Goal: Task Accomplishment & Management: Complete application form

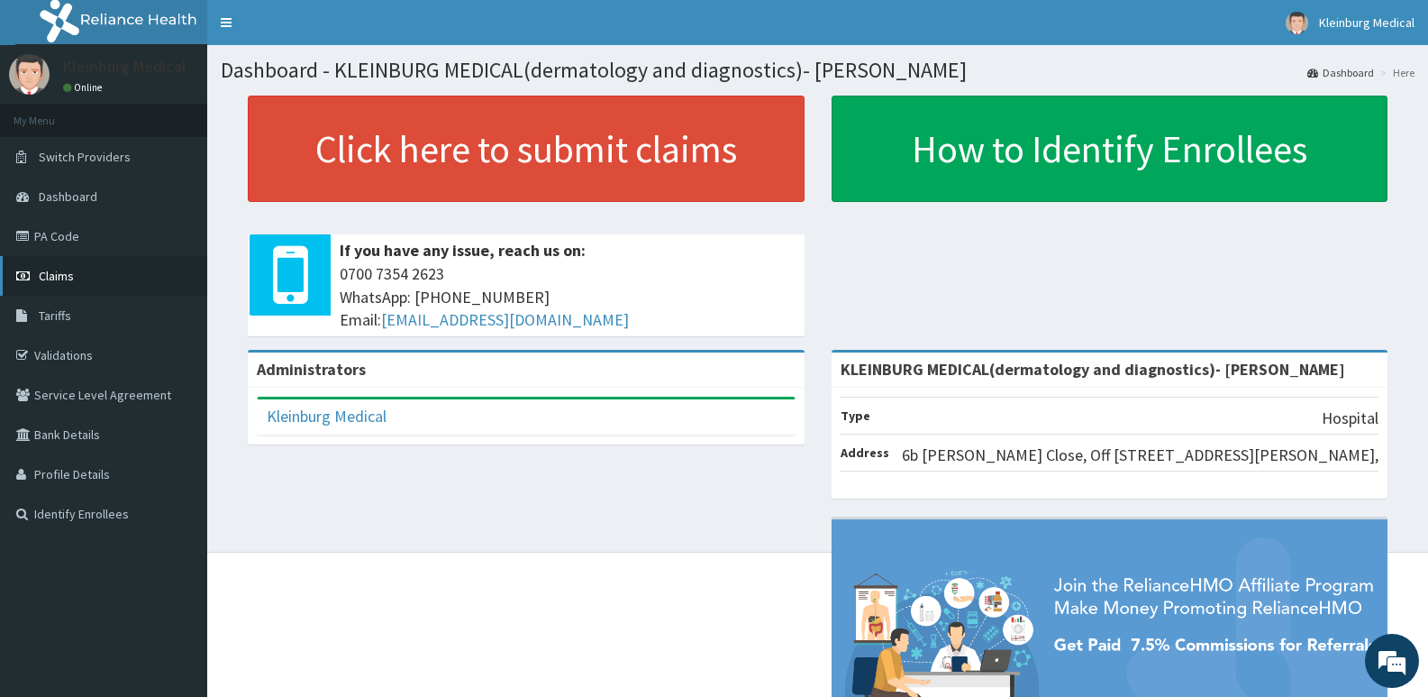
click at [73, 282] on span "Claims" at bounding box center [56, 276] width 35 height 16
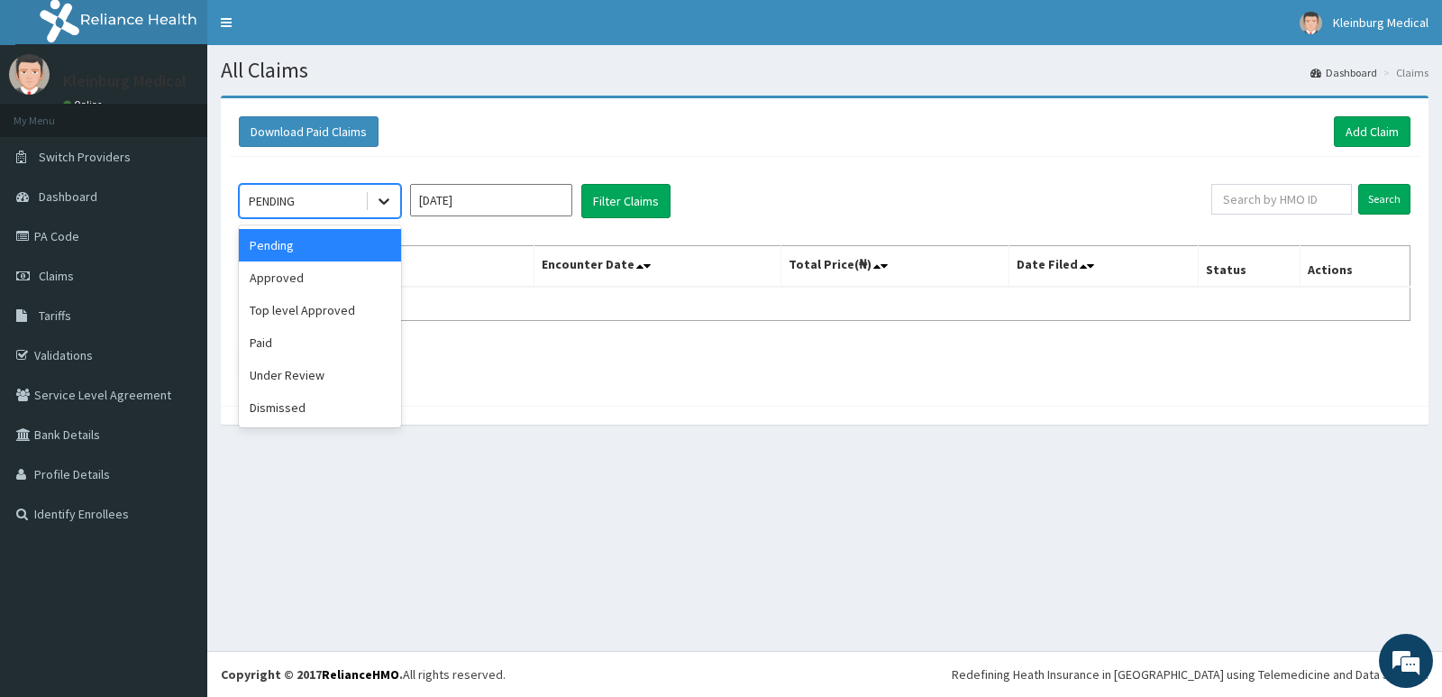
click at [376, 203] on icon at bounding box center [384, 201] width 18 height 18
click at [360, 277] on div "Approved" at bounding box center [320, 277] width 162 height 32
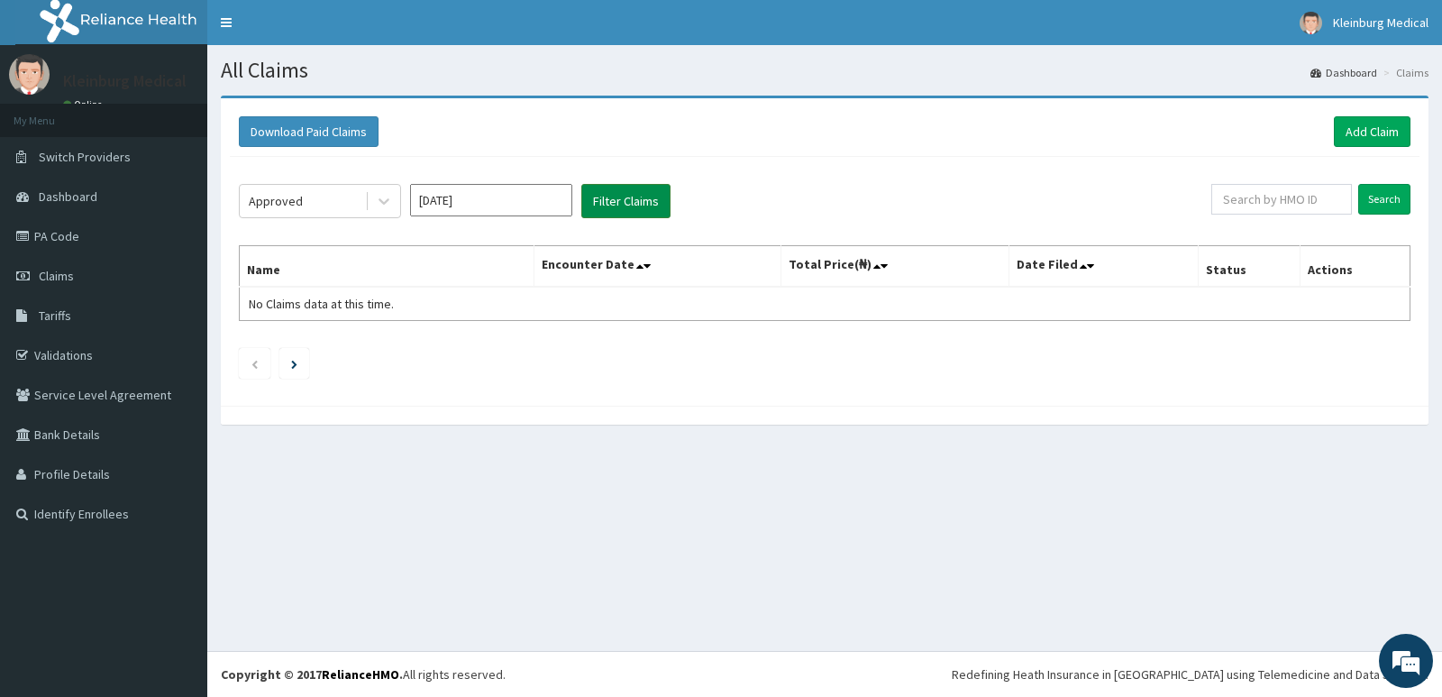
click at [630, 205] on button "Filter Claims" at bounding box center [625, 201] width 89 height 34
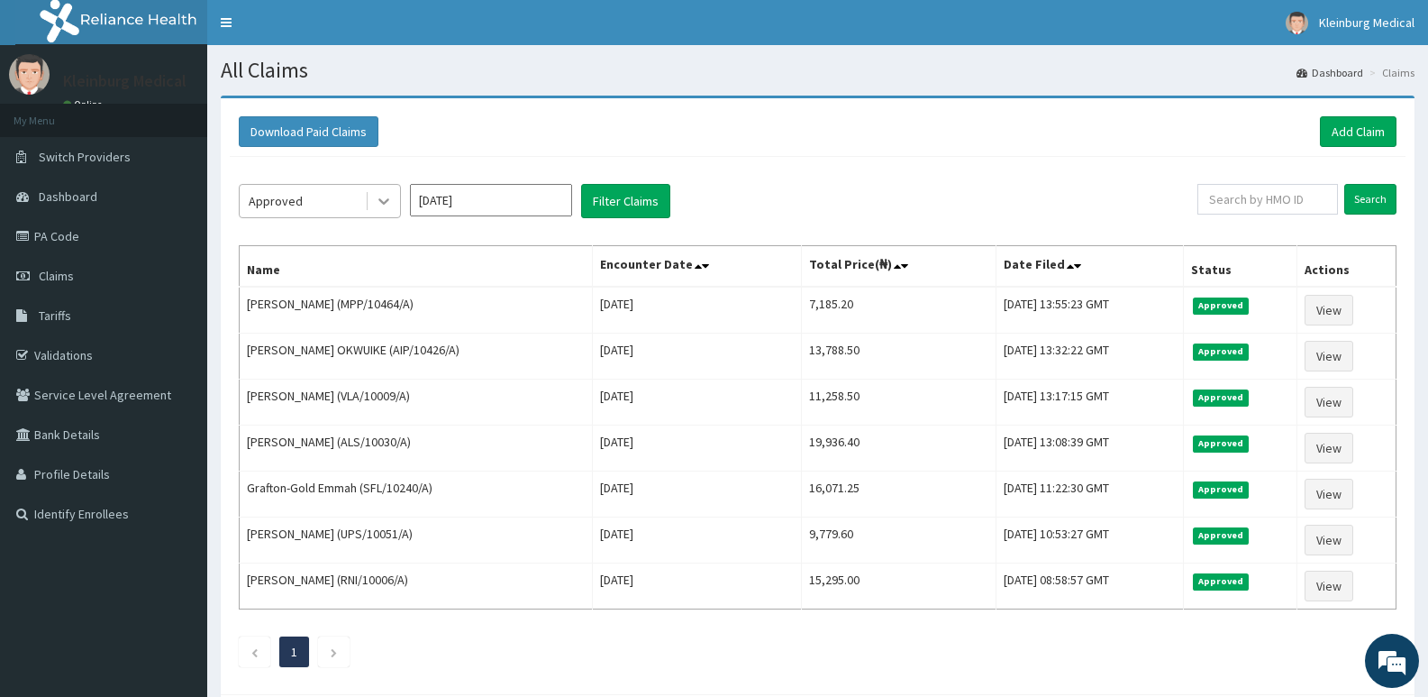
click at [378, 205] on icon at bounding box center [384, 201] width 18 height 18
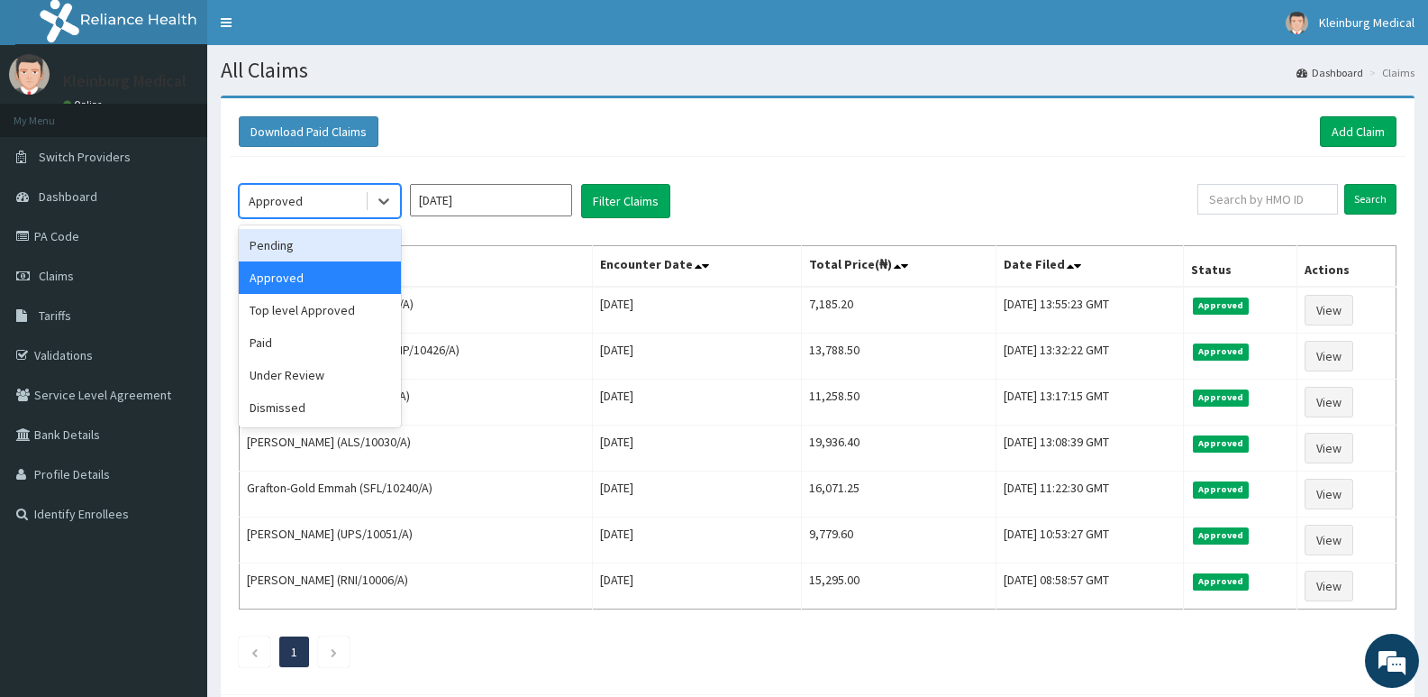
click at [375, 241] on div "Pending" at bounding box center [320, 245] width 162 height 32
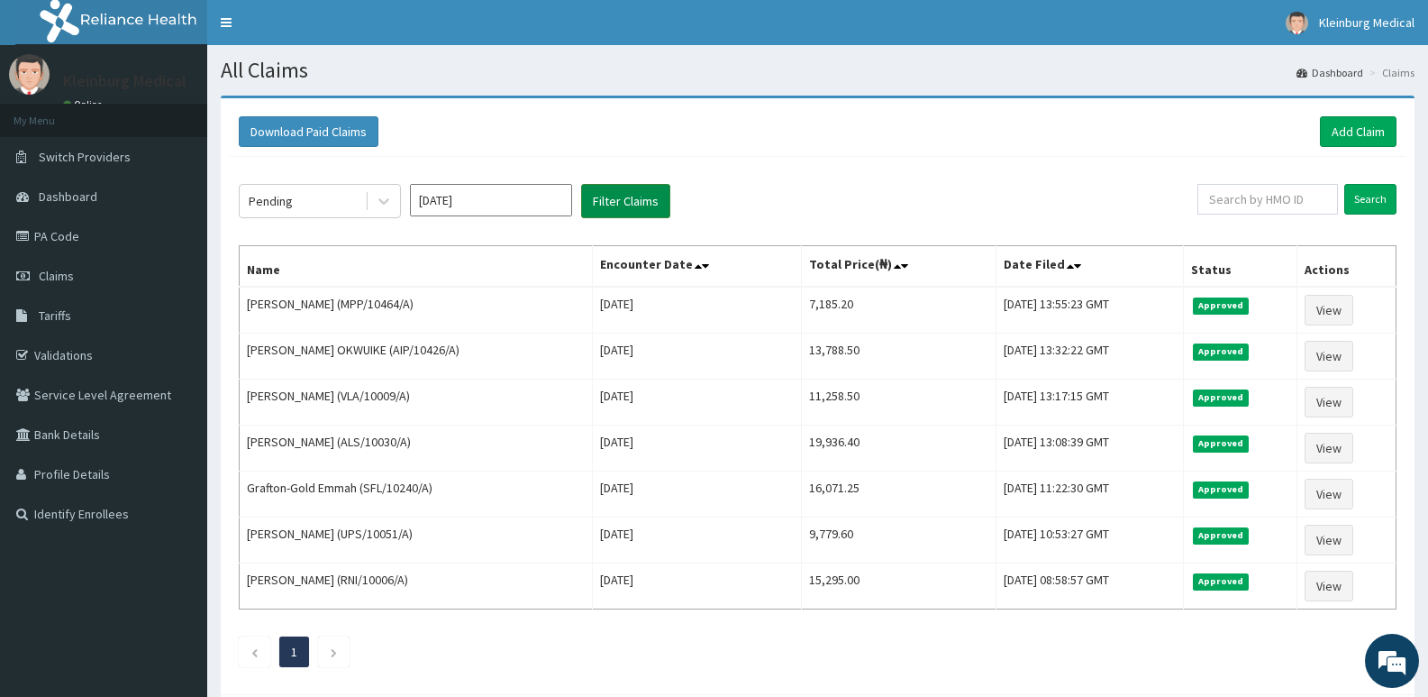
click at [633, 196] on button "Filter Claims" at bounding box center [625, 201] width 89 height 34
click at [628, 199] on button "Filter Claims" at bounding box center [625, 201] width 89 height 34
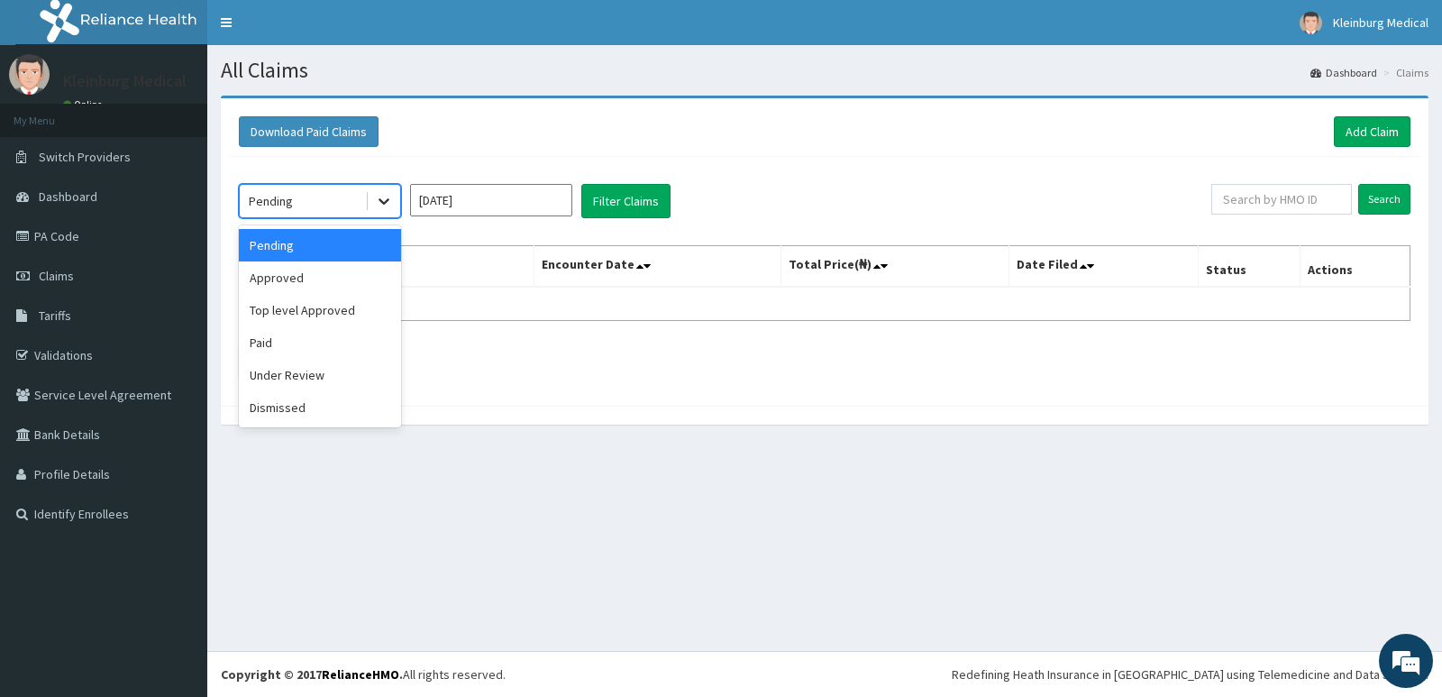
click at [375, 204] on icon at bounding box center [384, 201] width 18 height 18
click at [333, 371] on div "Under Review" at bounding box center [320, 375] width 162 height 32
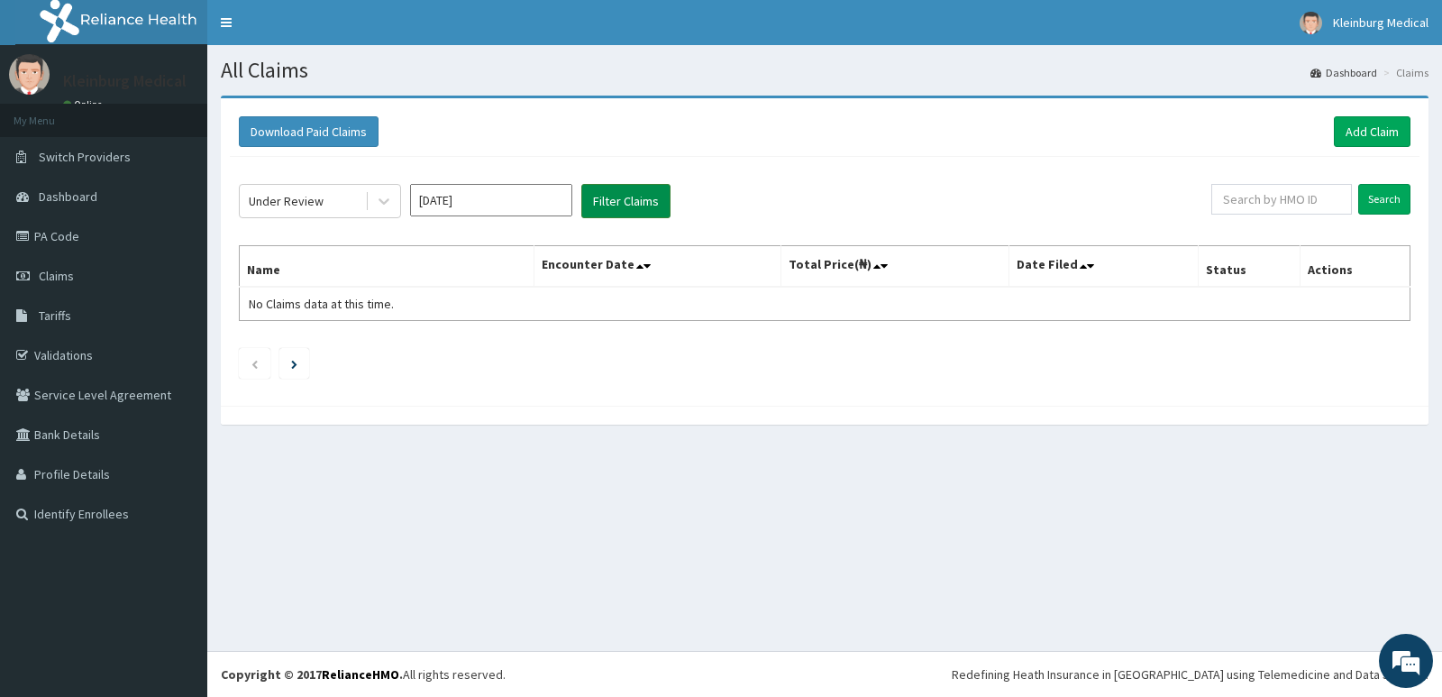
click at [627, 196] on button "Filter Claims" at bounding box center [625, 201] width 89 height 34
click at [374, 197] on div at bounding box center [384, 201] width 32 height 32
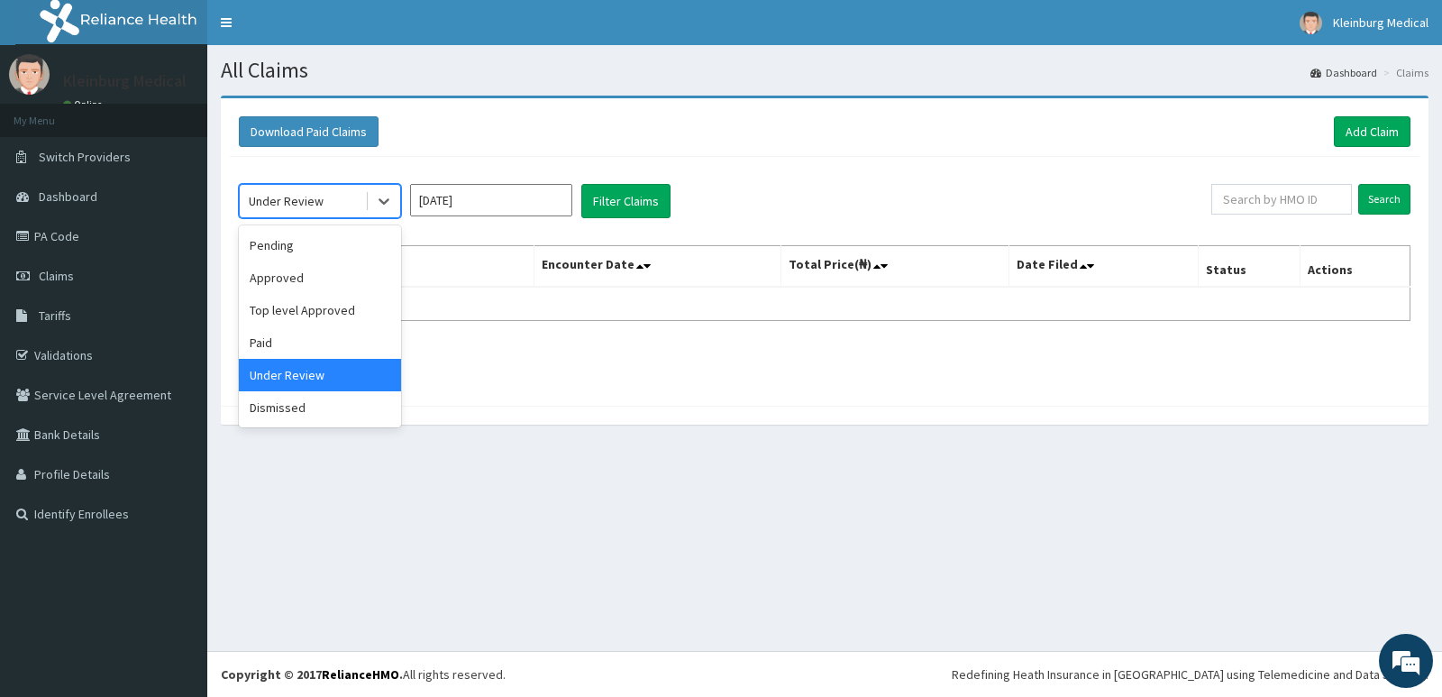
click at [308, 361] on div "Under Review" at bounding box center [320, 375] width 162 height 32
click at [341, 206] on div "Under Review" at bounding box center [302, 201] width 125 height 29
drag, startPoint x: 324, startPoint y: 341, endPoint x: 430, endPoint y: 303, distance: 112.0
click at [324, 333] on div "Paid" at bounding box center [320, 342] width 162 height 32
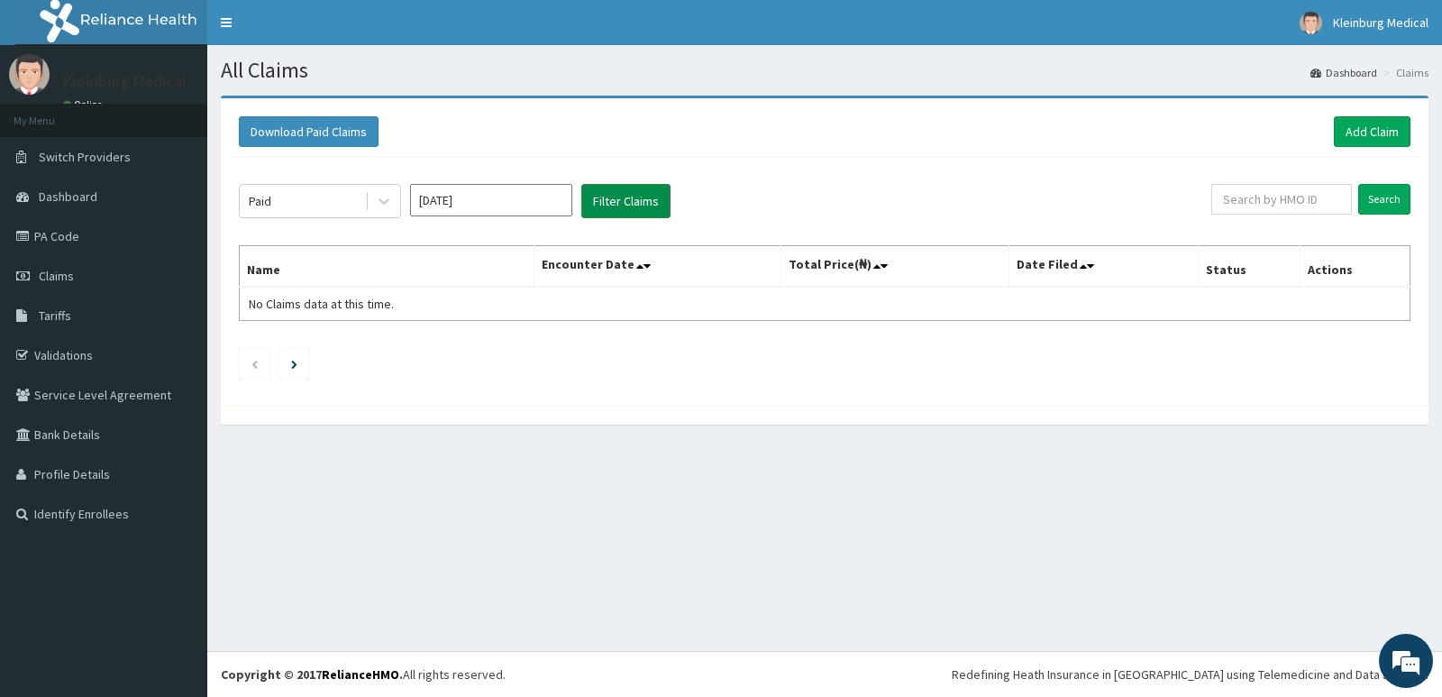
click at [615, 204] on button "Filter Claims" at bounding box center [625, 201] width 89 height 34
click at [602, 191] on button "Filter Claims" at bounding box center [625, 201] width 89 height 34
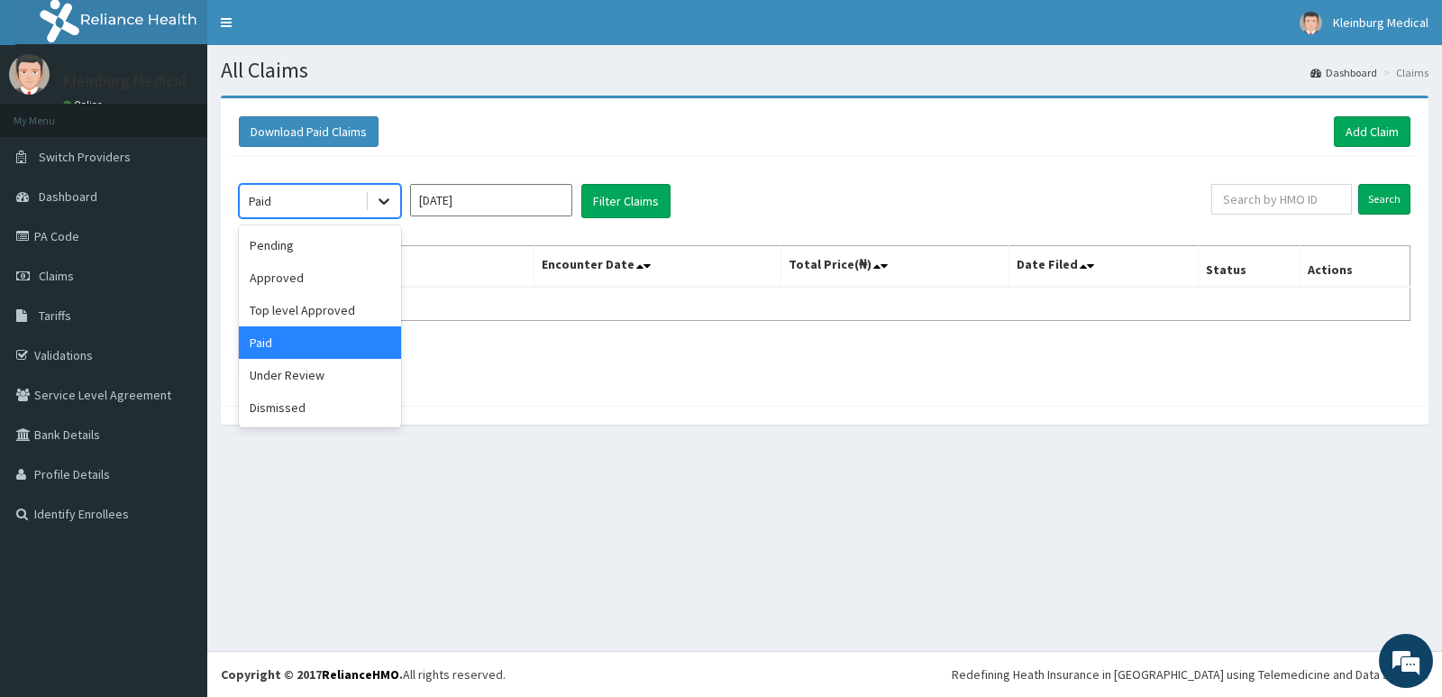
click at [379, 204] on icon at bounding box center [384, 201] width 18 height 18
click at [331, 283] on div "Approved" at bounding box center [320, 277] width 162 height 32
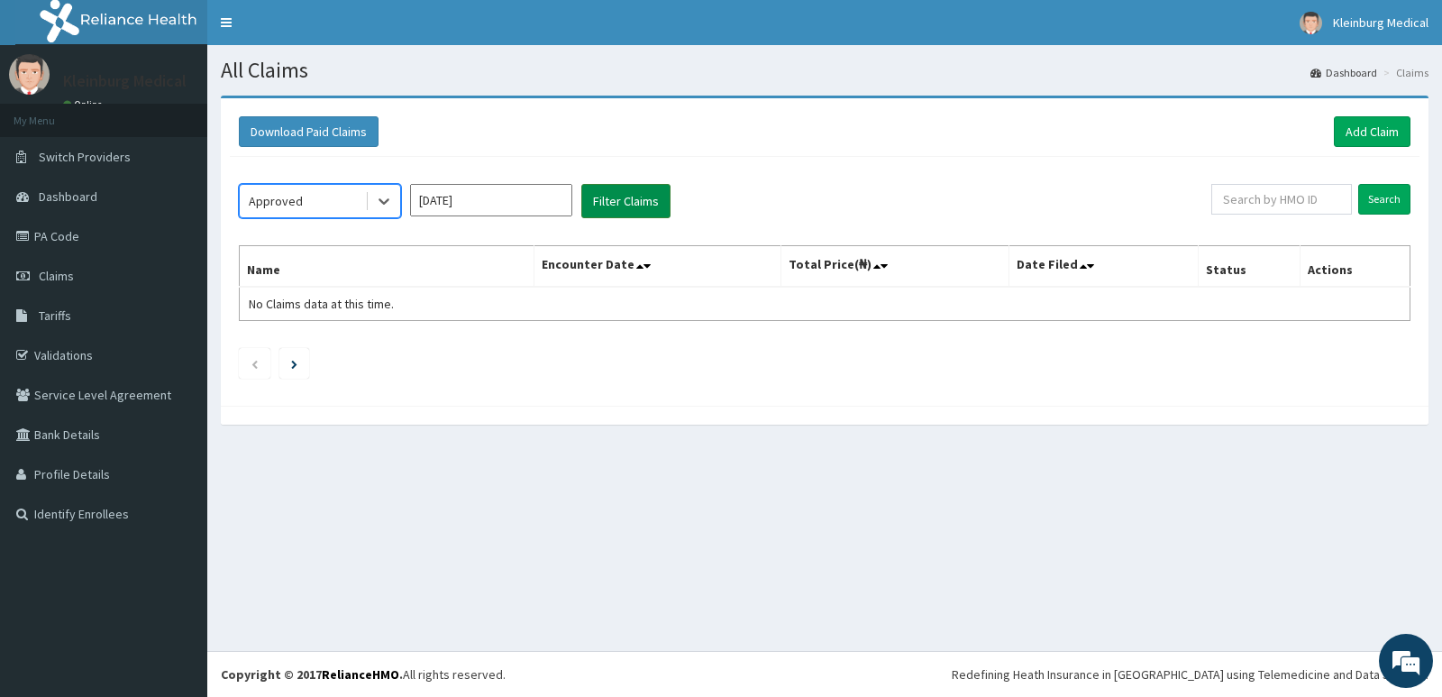
click at [663, 198] on button "Filter Claims" at bounding box center [625, 201] width 89 height 34
click at [377, 193] on icon at bounding box center [384, 201] width 18 height 18
click at [609, 196] on button "Filter Claims" at bounding box center [625, 201] width 89 height 34
click at [392, 198] on icon at bounding box center [384, 201] width 18 height 18
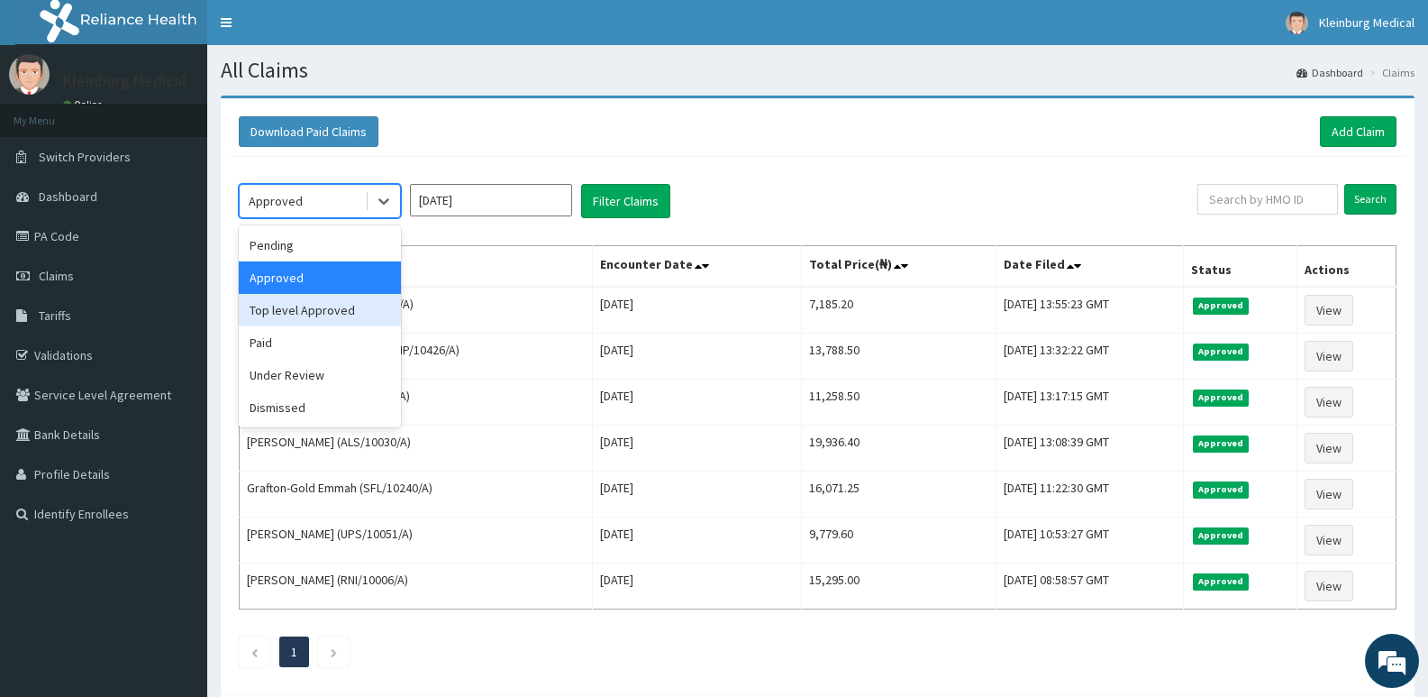
drag, startPoint x: 341, startPoint y: 327, endPoint x: 983, endPoint y: 126, distance: 673.2
click at [983, 126] on div "Download Paid Claims Add Claim × Note you can only download claims within a max…" at bounding box center [818, 396] width 1194 height 596
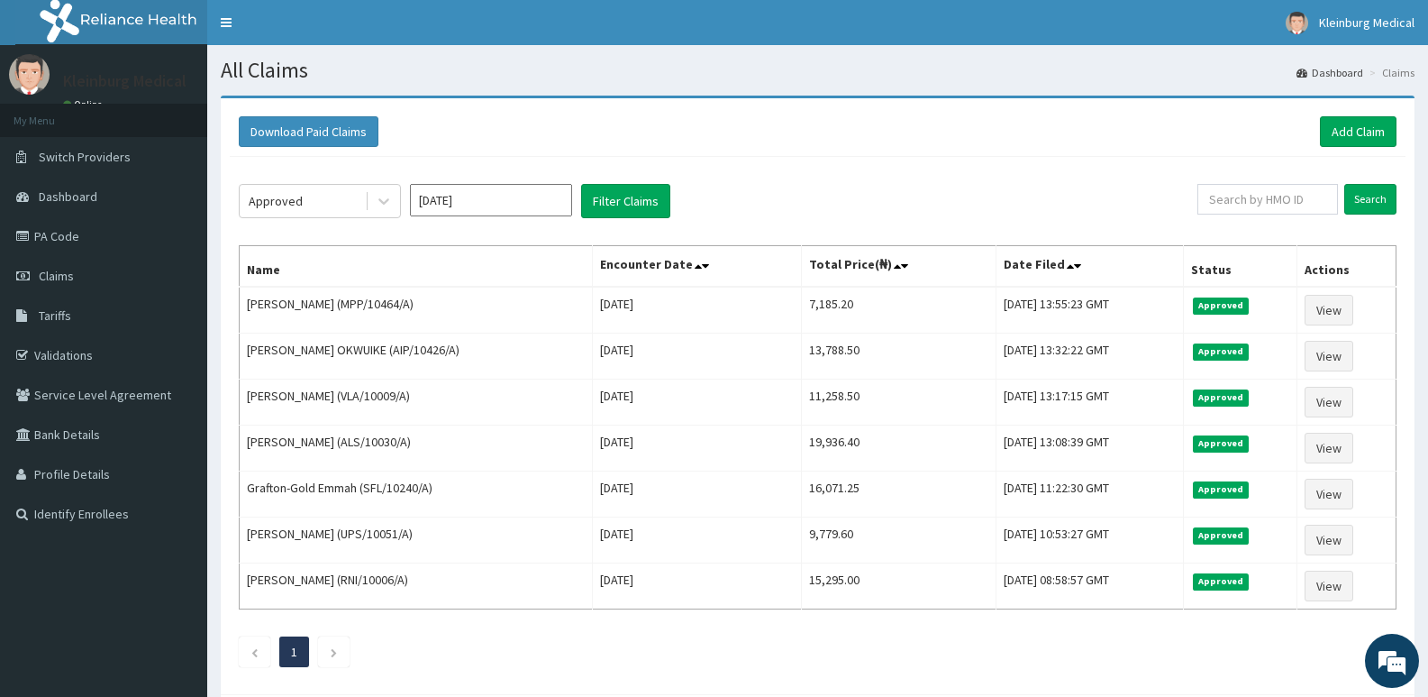
click at [983, 126] on div "Download Paid Claims Add Claim" at bounding box center [818, 131] width 1158 height 31
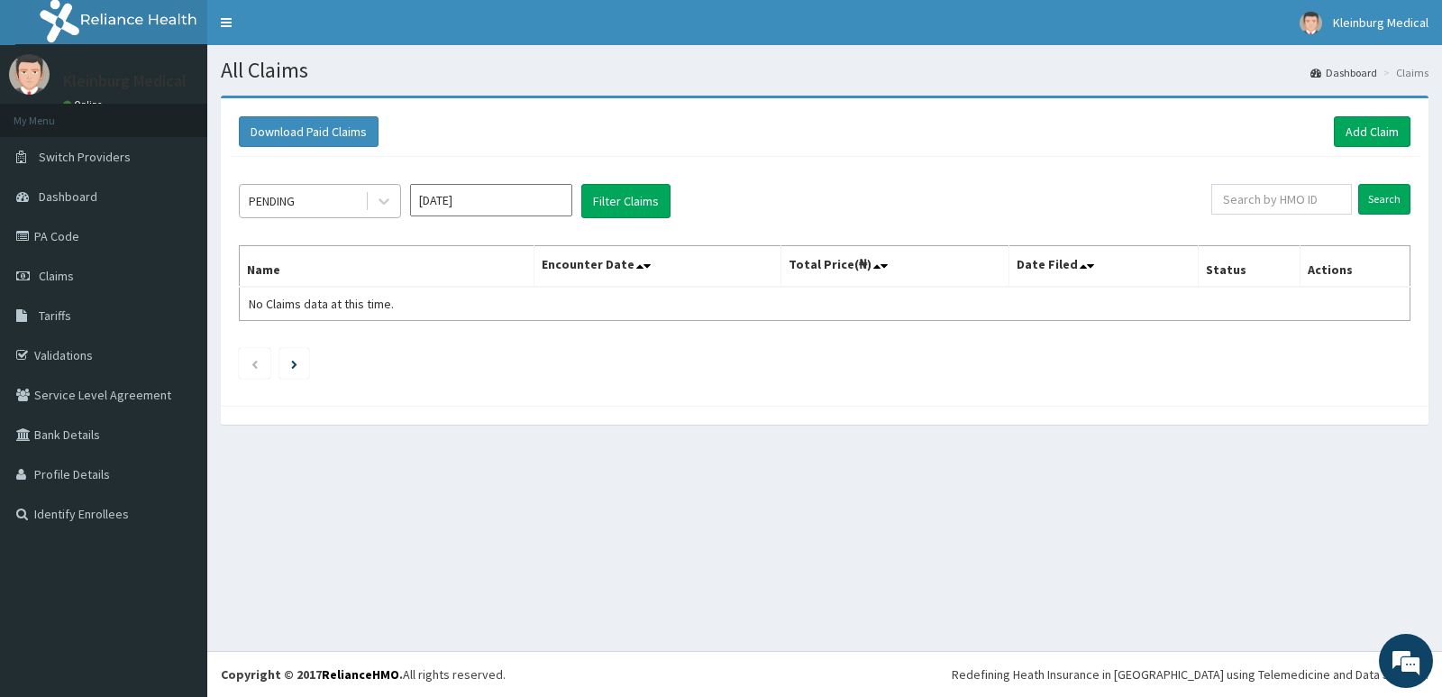
click at [367, 201] on span at bounding box center [367, 201] width 1 height 18
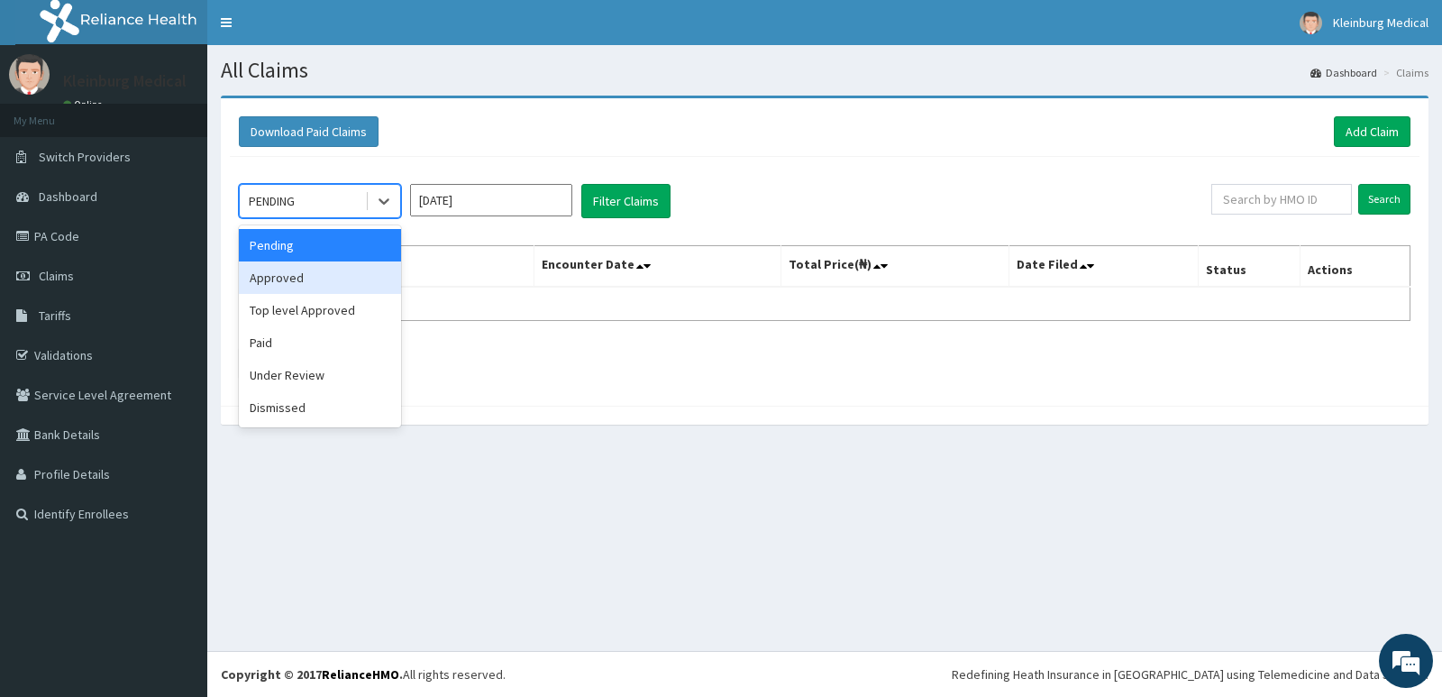
drag, startPoint x: 328, startPoint y: 270, endPoint x: 487, endPoint y: 221, distance: 166.2
click at [337, 270] on div "Approved" at bounding box center [320, 277] width 162 height 32
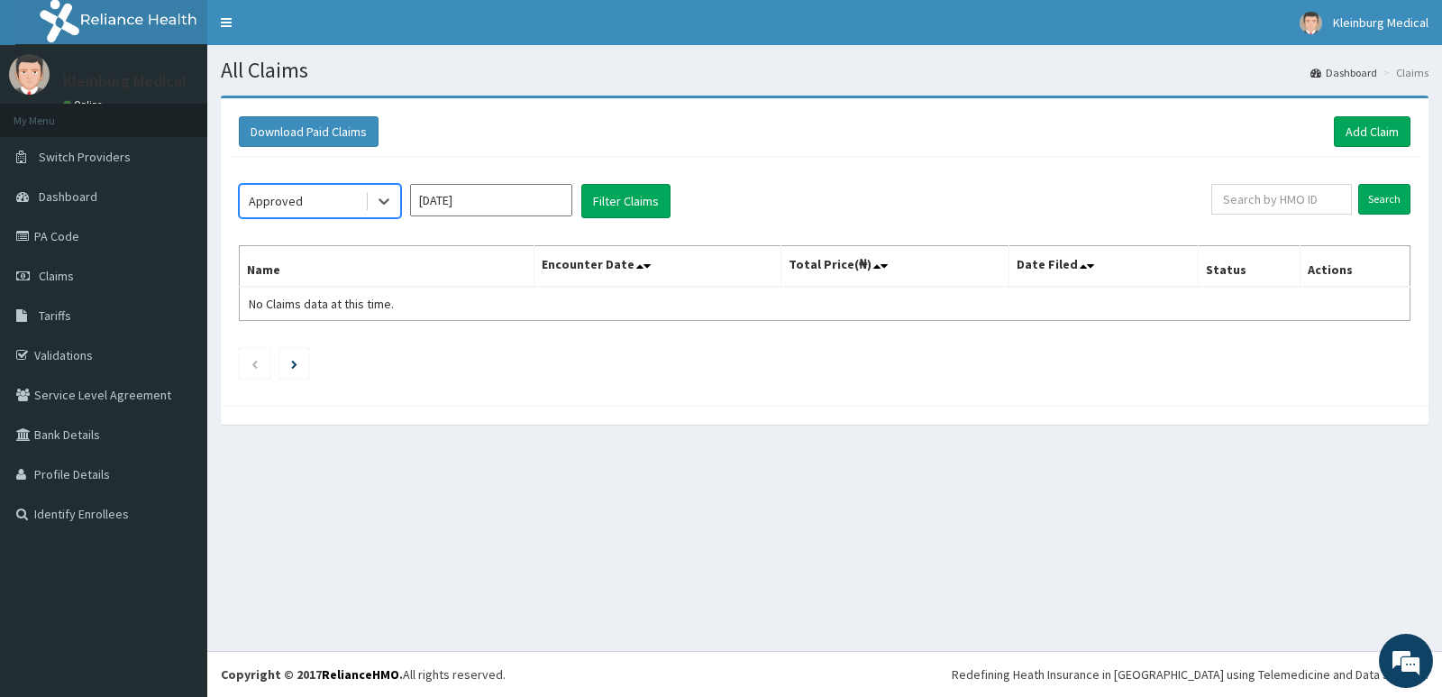
click at [500, 210] on input "Sep 2025" at bounding box center [491, 200] width 162 height 32
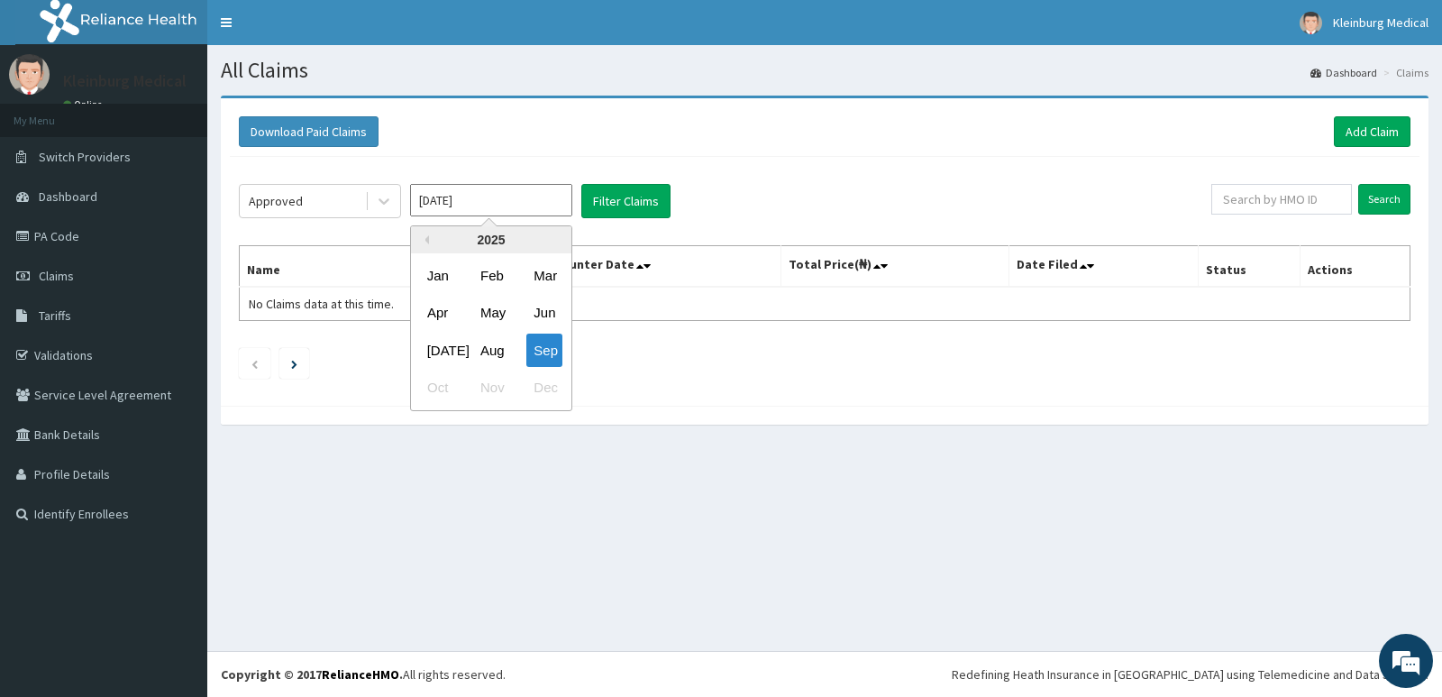
click at [490, 344] on div "Aug" at bounding box center [491, 349] width 36 height 33
type input "Aug 2025"
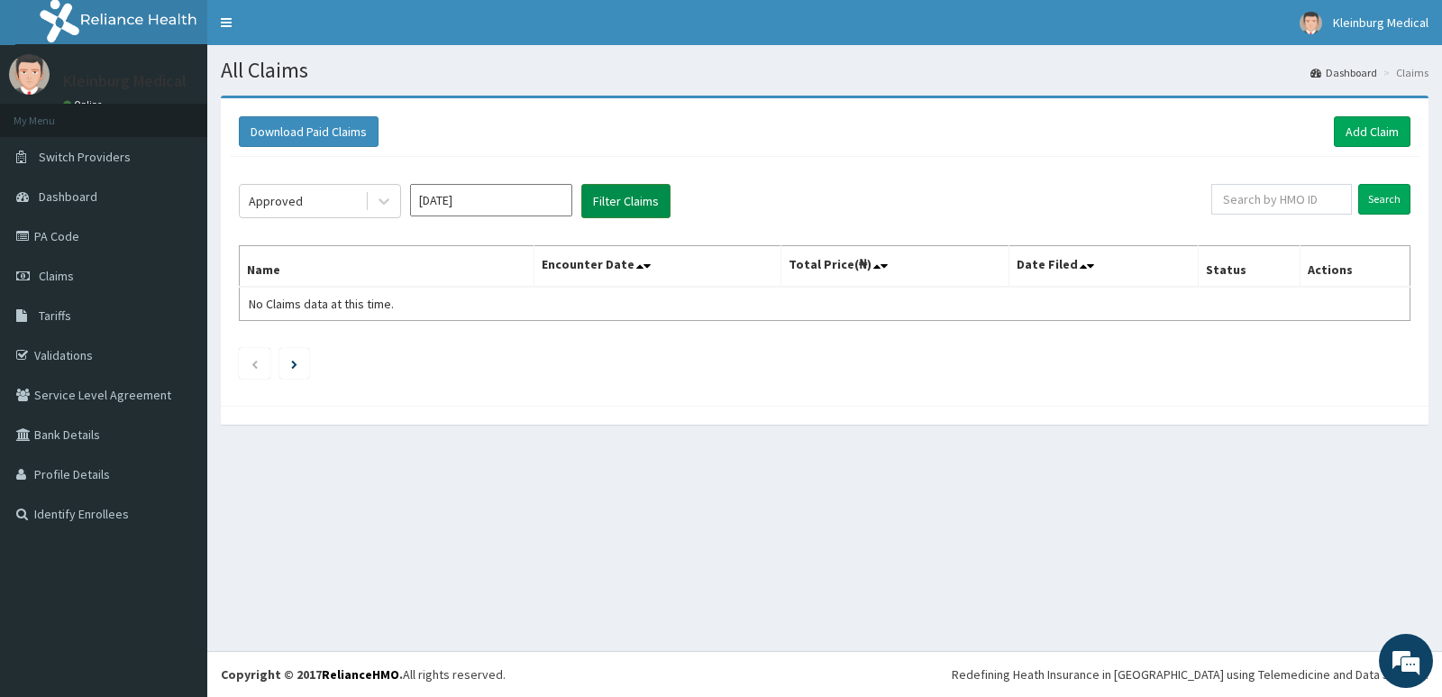
click at [642, 199] on button "Filter Claims" at bounding box center [625, 201] width 89 height 34
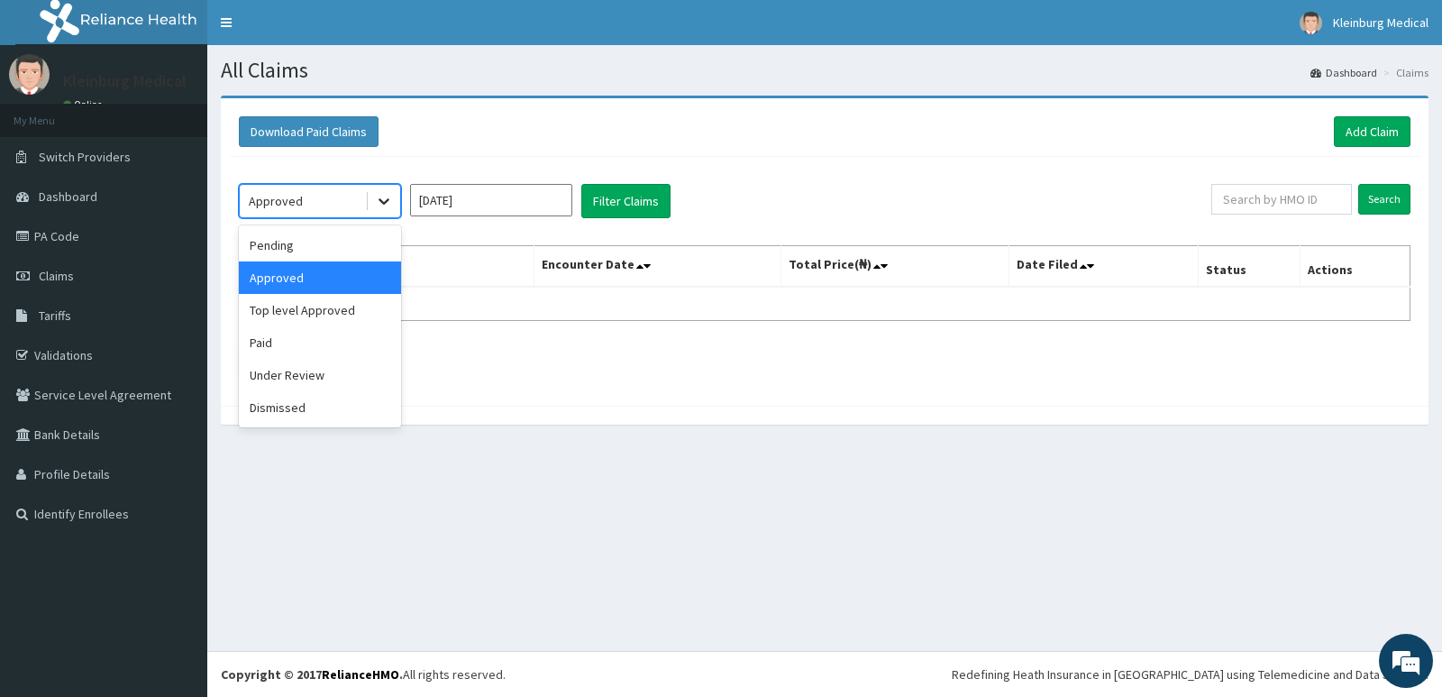
click at [371, 191] on div at bounding box center [384, 201] width 32 height 32
click at [353, 251] on div "Pending" at bounding box center [320, 245] width 162 height 32
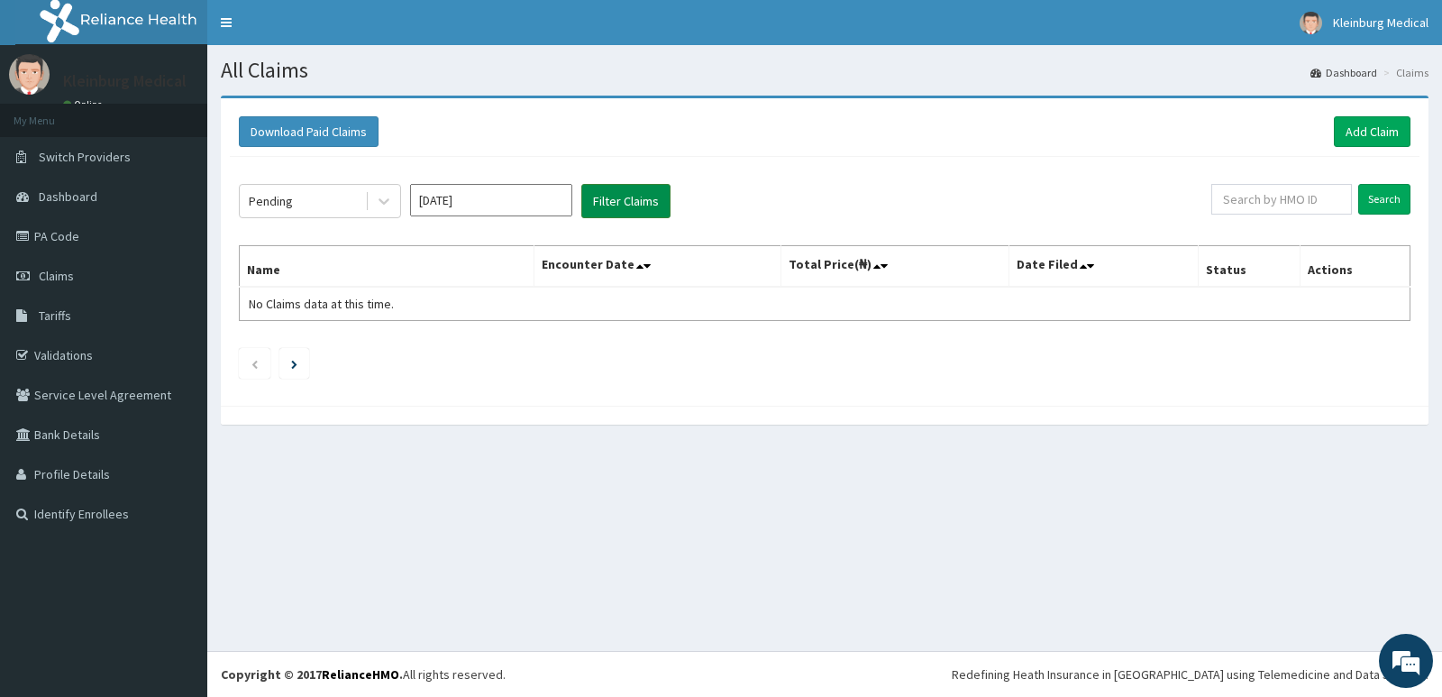
click at [623, 188] on button "Filter Claims" at bounding box center [625, 201] width 89 height 34
click at [618, 211] on button "Filter Claims" at bounding box center [625, 201] width 89 height 34
click at [403, 213] on div "Pending Aug 2025 Filter Claims" at bounding box center [725, 201] width 972 height 34
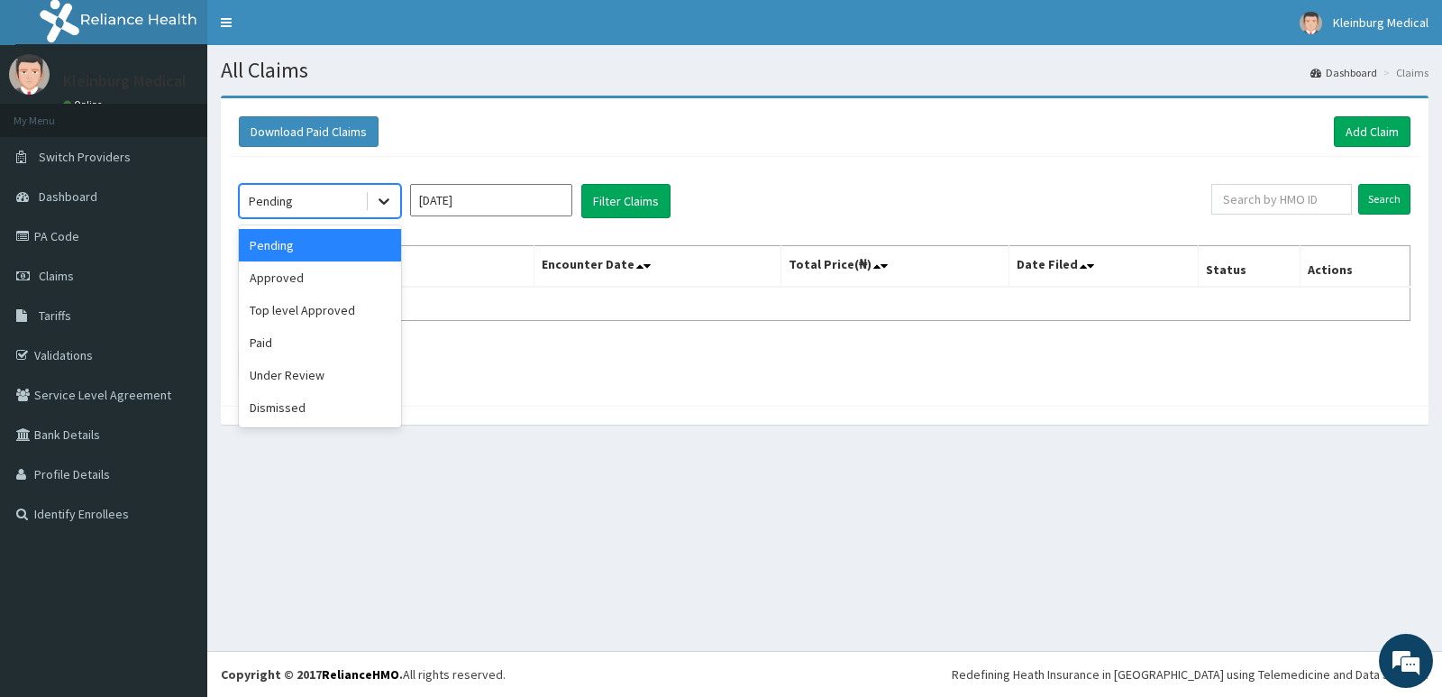
click at [387, 211] on div at bounding box center [384, 201] width 32 height 32
click at [323, 417] on div "Dismissed" at bounding box center [320, 407] width 162 height 32
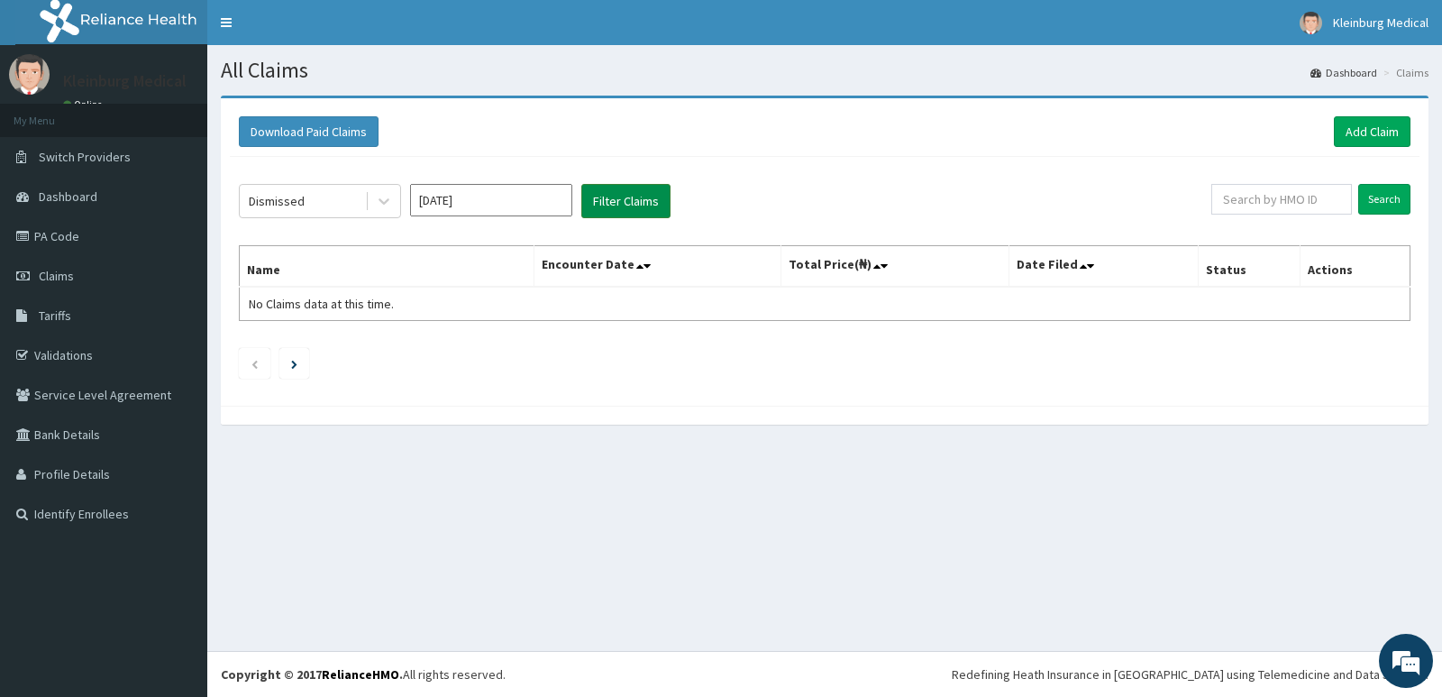
click at [609, 211] on button "Filter Claims" at bounding box center [625, 201] width 89 height 34
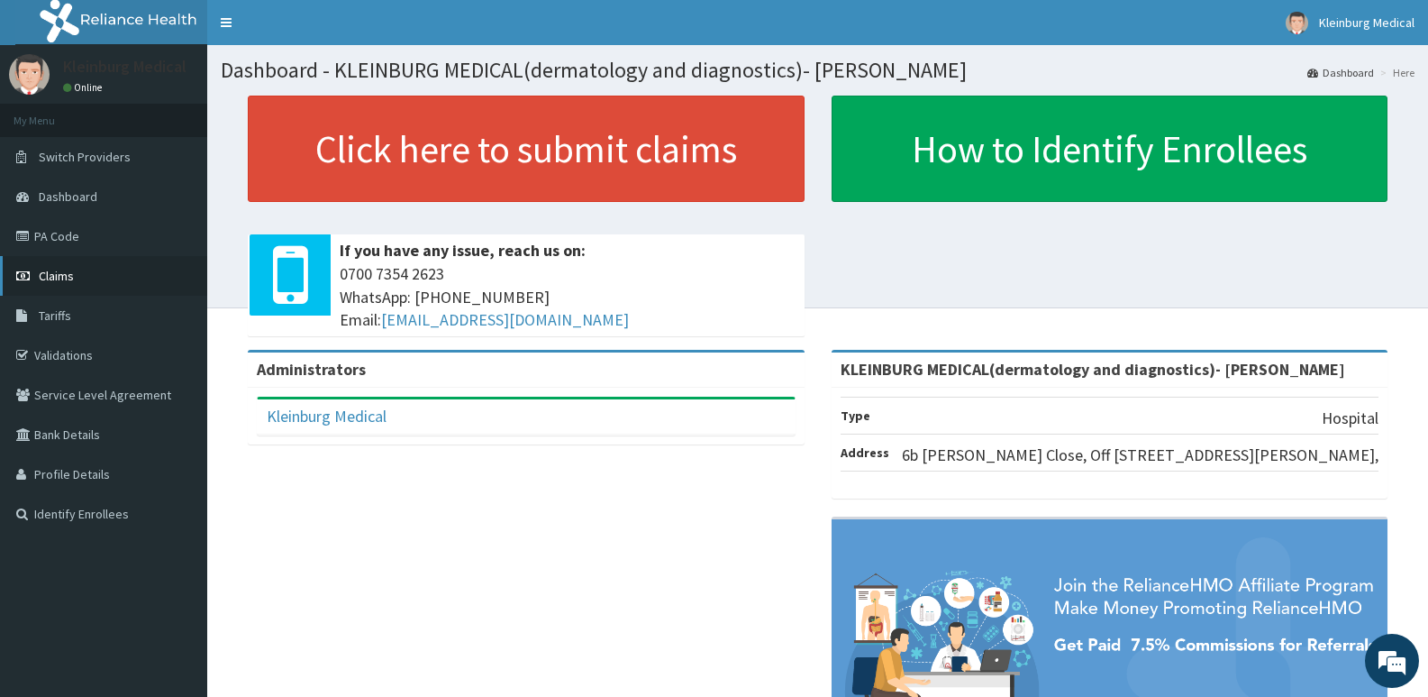
click at [70, 256] on link "Claims" at bounding box center [103, 276] width 207 height 40
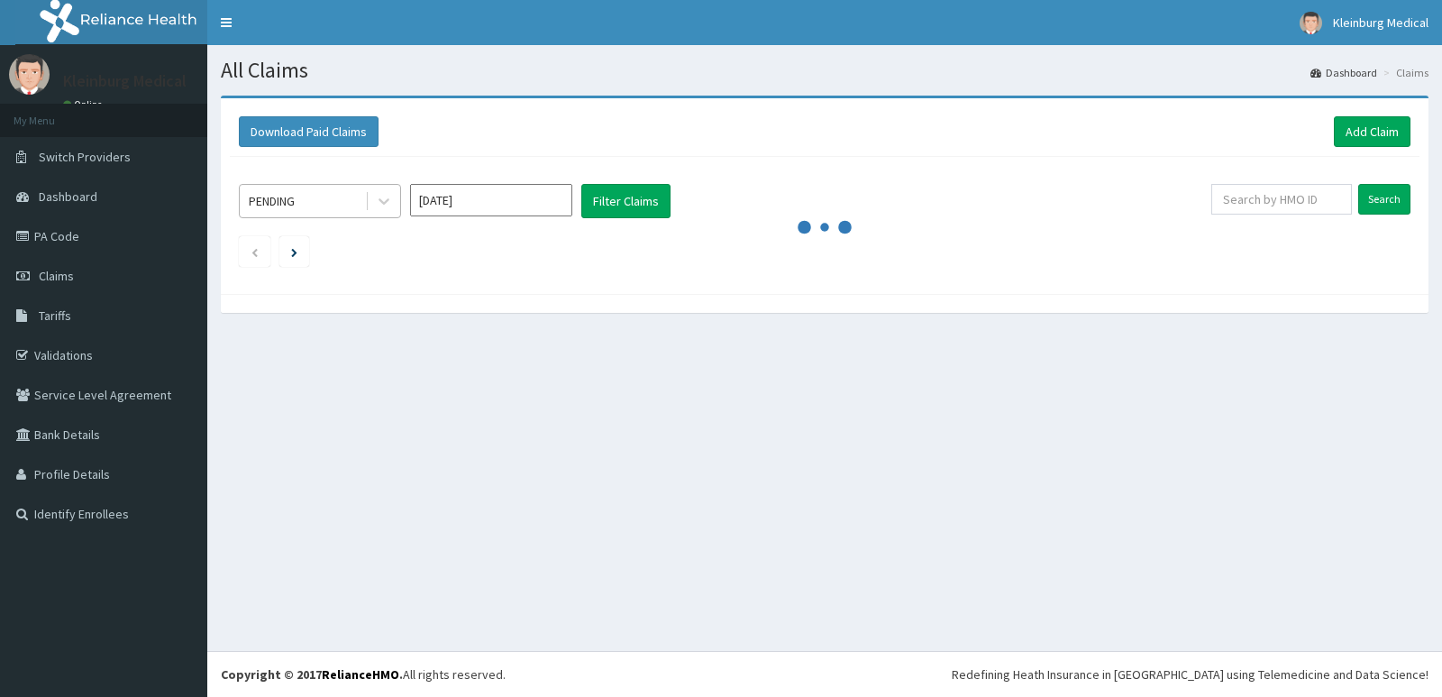
click at [316, 212] on div "PENDING" at bounding box center [302, 201] width 125 height 29
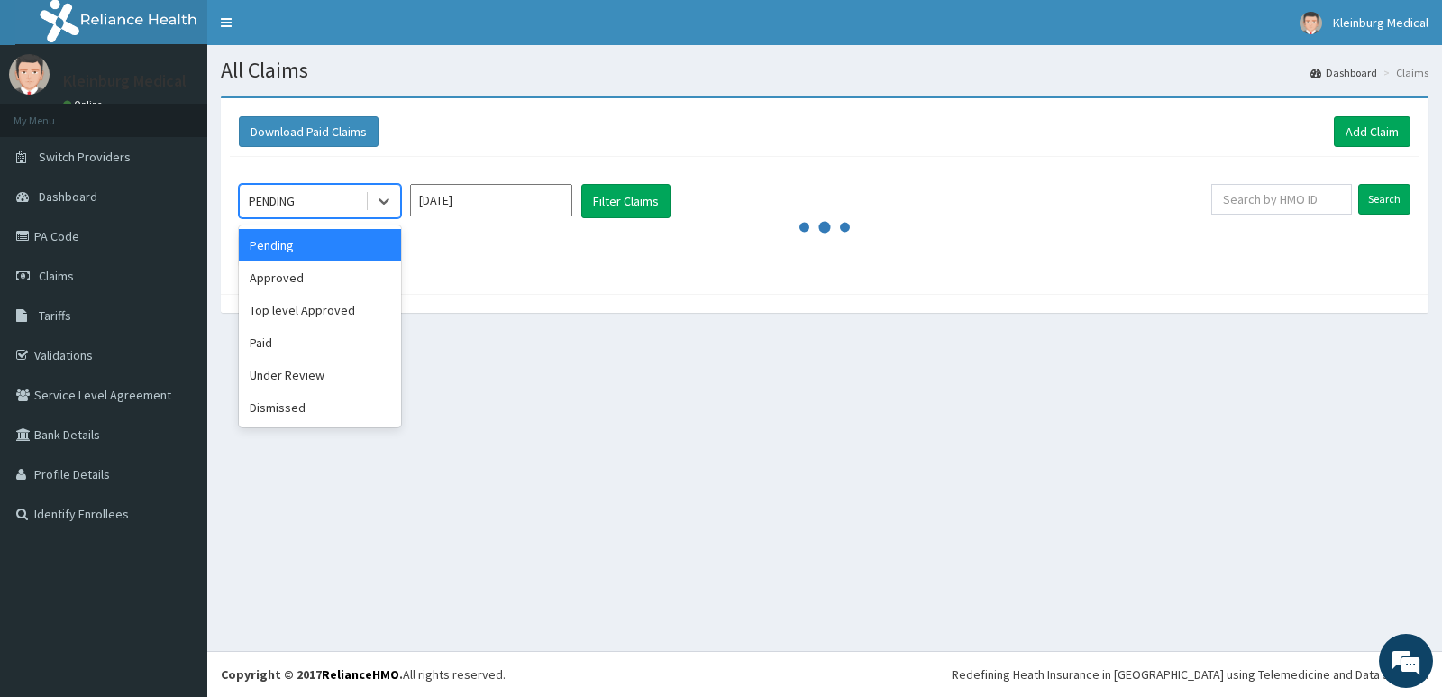
click at [442, 194] on input "[DATE]" at bounding box center [491, 200] width 162 height 32
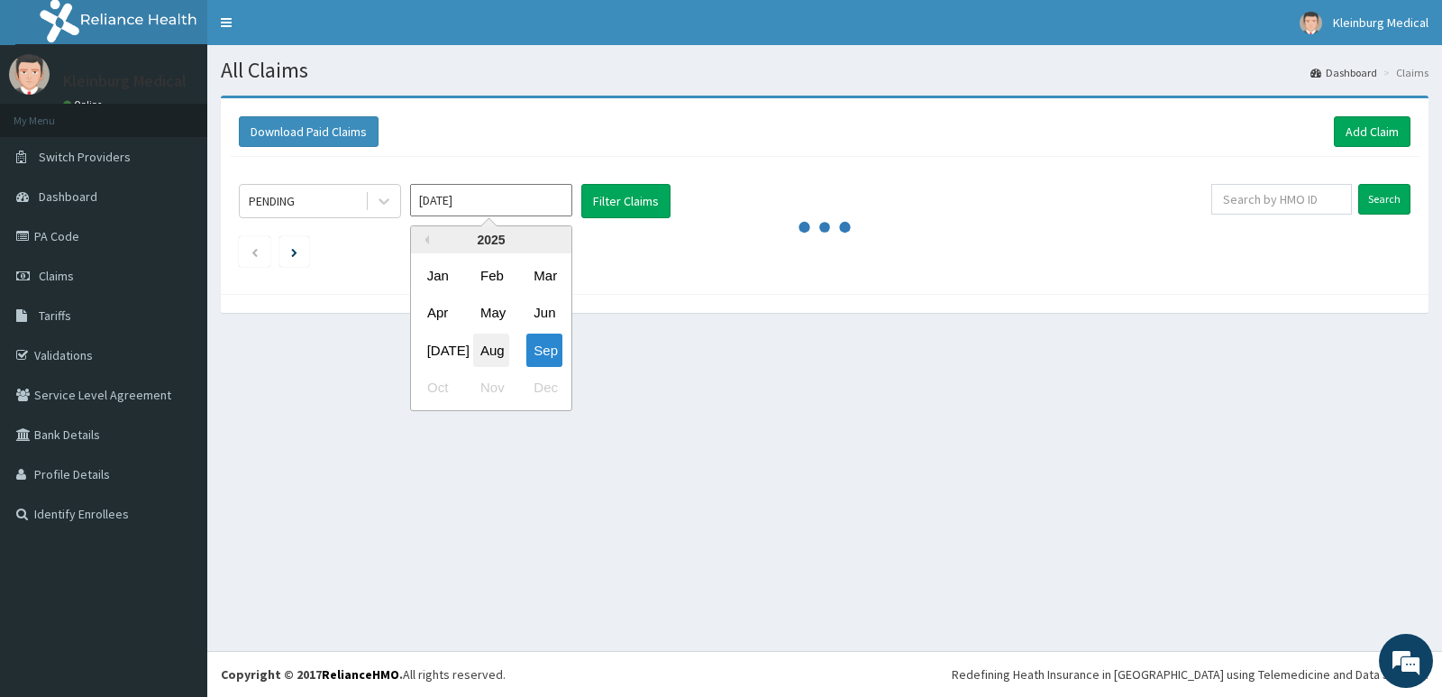
click at [494, 345] on div "Aug" at bounding box center [491, 349] width 36 height 33
type input "[DATE]"
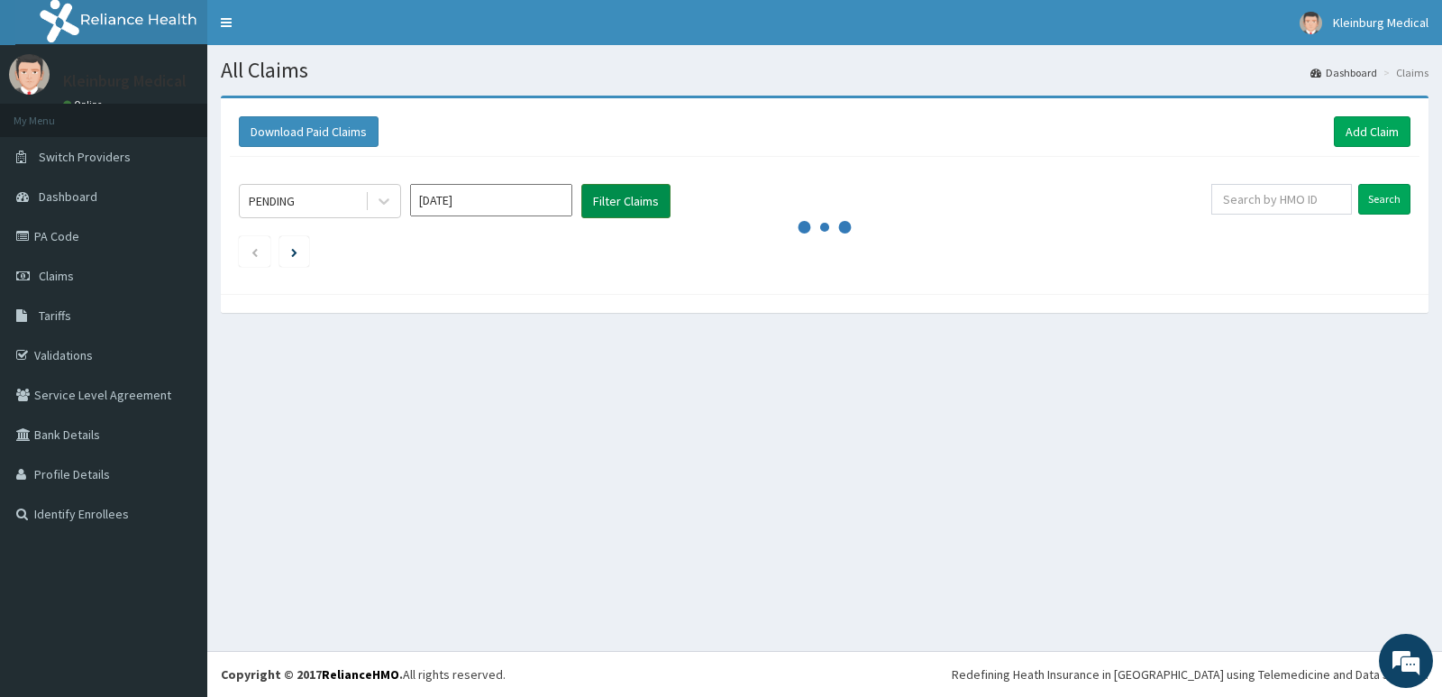
click at [588, 211] on button "Filter Claims" at bounding box center [625, 201] width 89 height 34
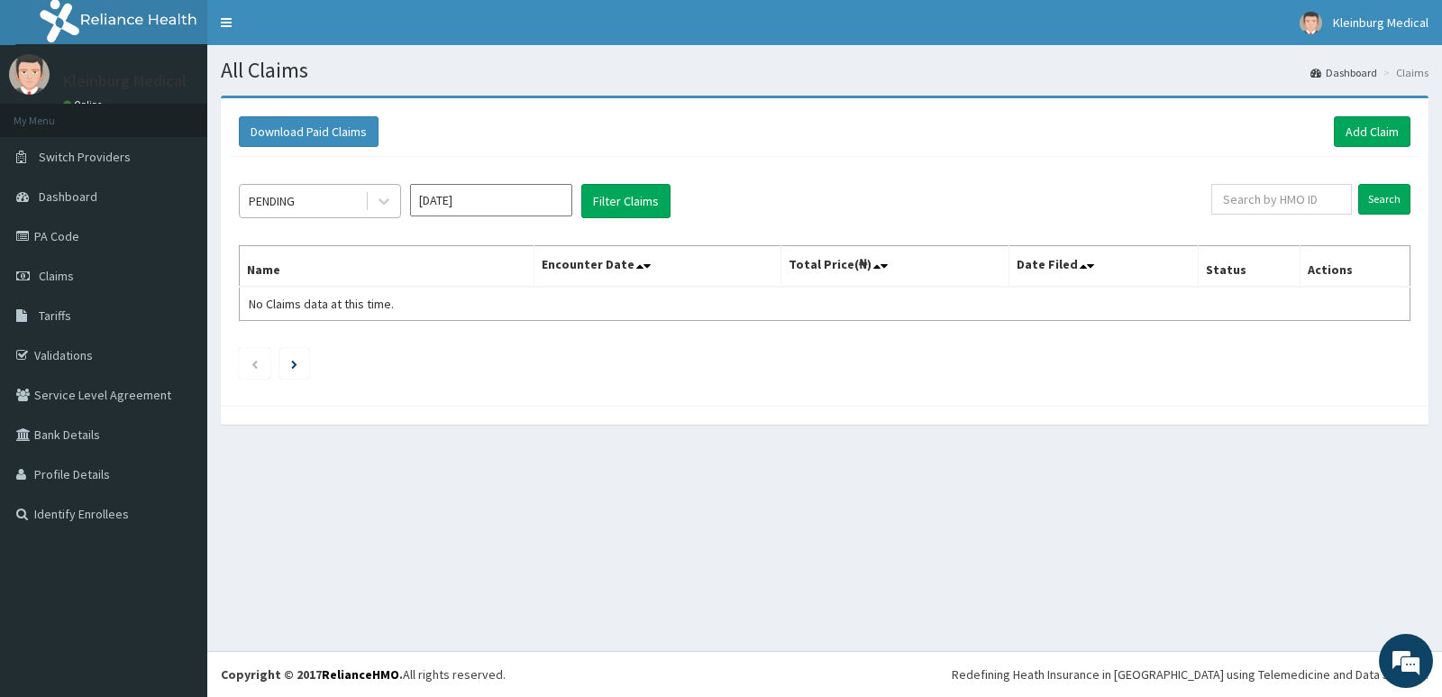
click at [366, 212] on div at bounding box center [382, 201] width 35 height 32
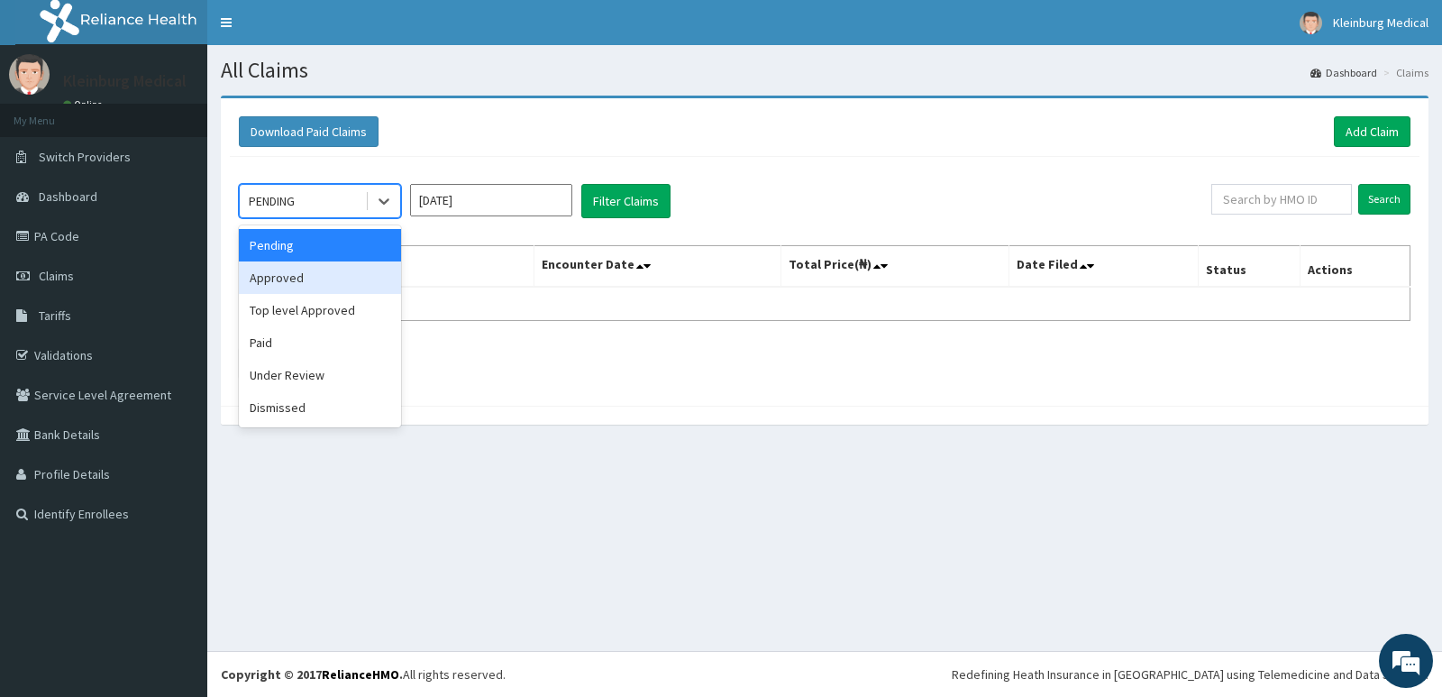
click at [284, 275] on div "Approved" at bounding box center [320, 277] width 162 height 32
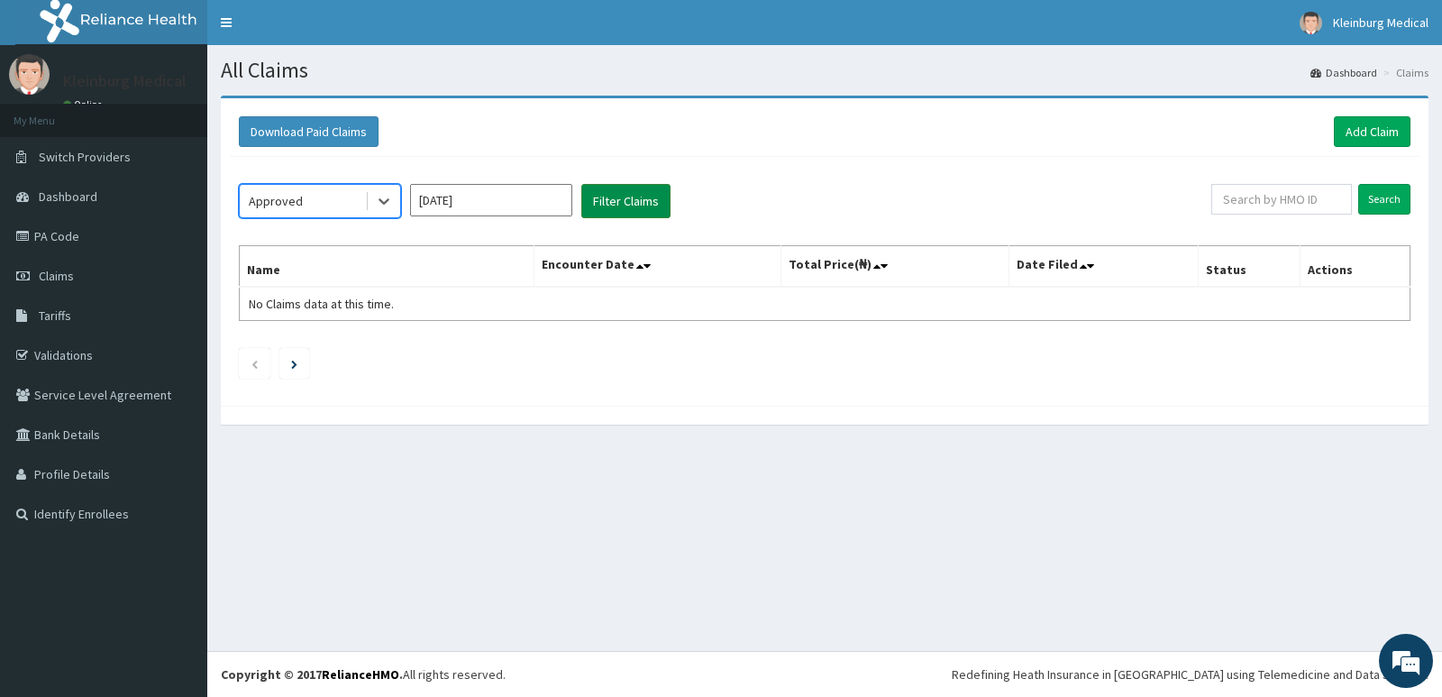
click at [607, 203] on button "Filter Claims" at bounding box center [625, 201] width 89 height 34
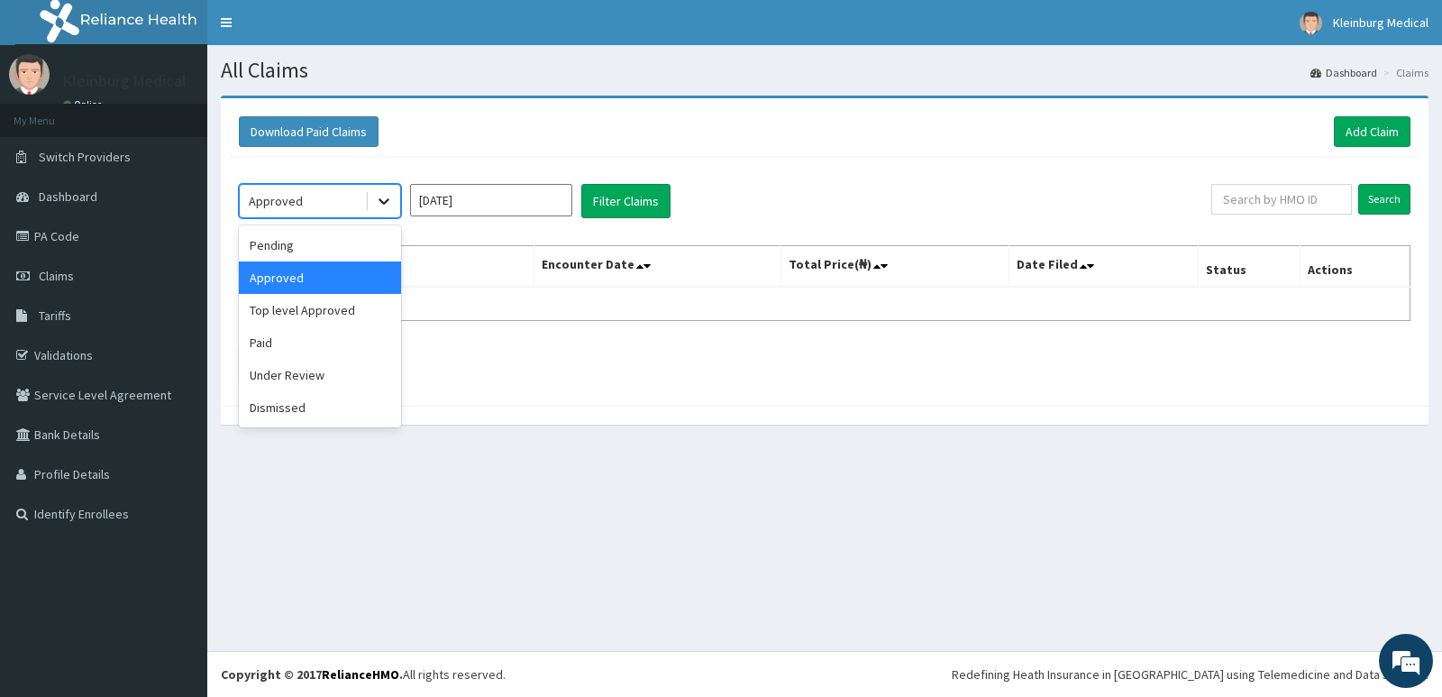
click at [392, 206] on icon at bounding box center [384, 201] width 18 height 18
click at [298, 338] on div "Paid" at bounding box center [320, 342] width 162 height 32
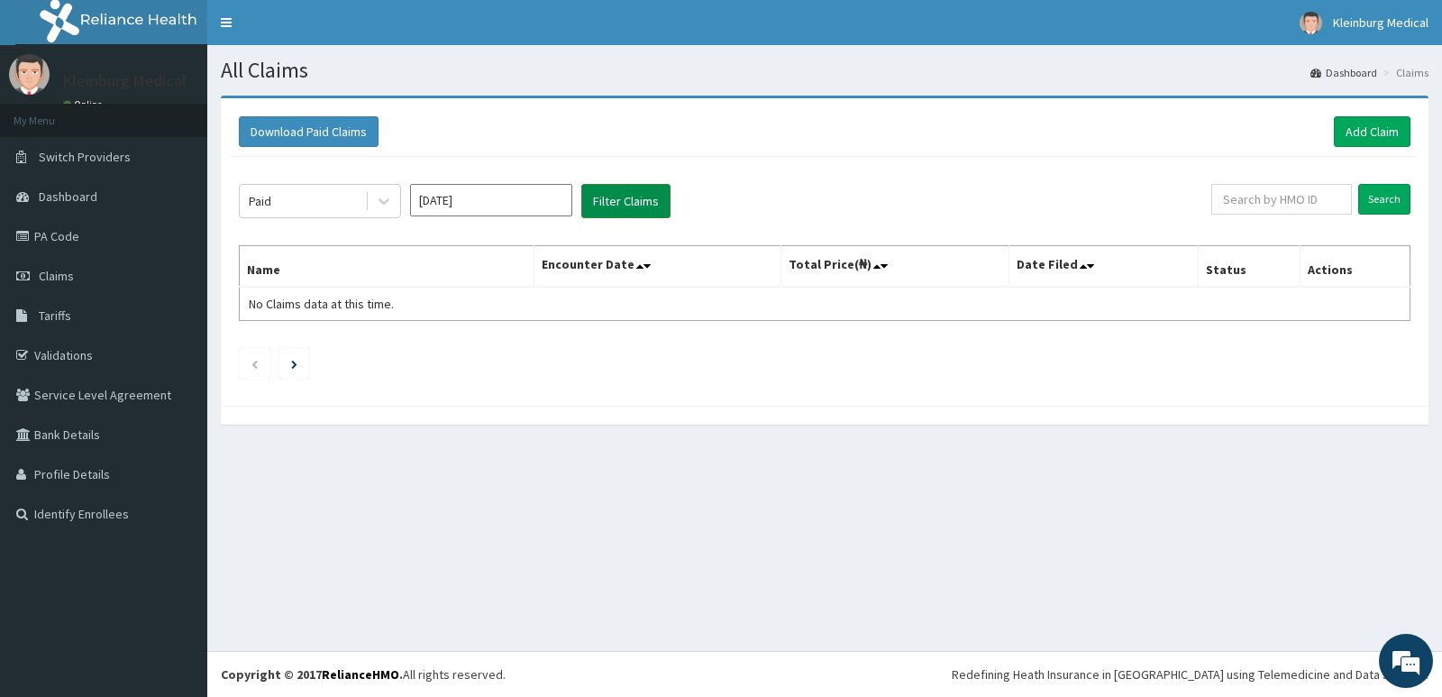
click at [625, 210] on button "Filter Claims" at bounding box center [625, 201] width 89 height 34
click at [619, 198] on button "Filter Claims" at bounding box center [625, 201] width 89 height 34
click at [620, 200] on button "Filter Claims" at bounding box center [625, 201] width 89 height 34
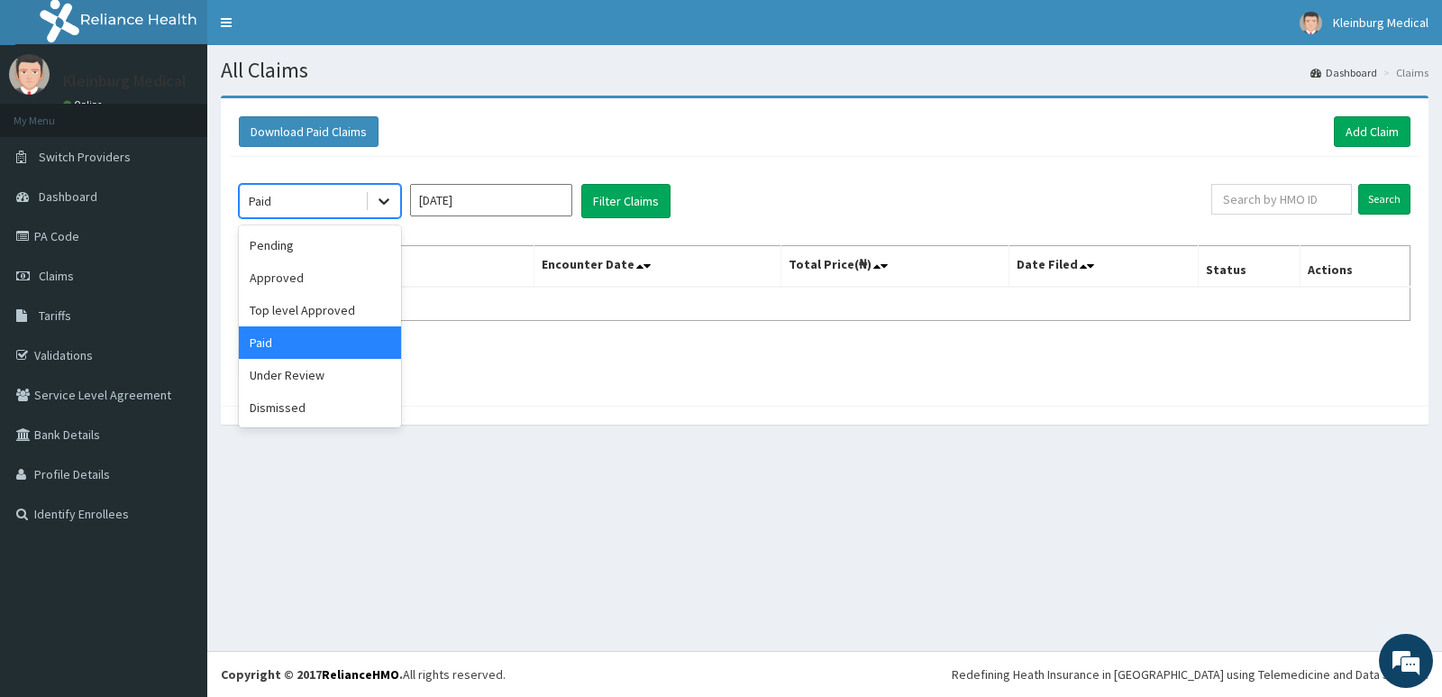
click at [372, 203] on div at bounding box center [384, 201] width 32 height 32
click at [273, 386] on div "Under Review" at bounding box center [320, 375] width 162 height 32
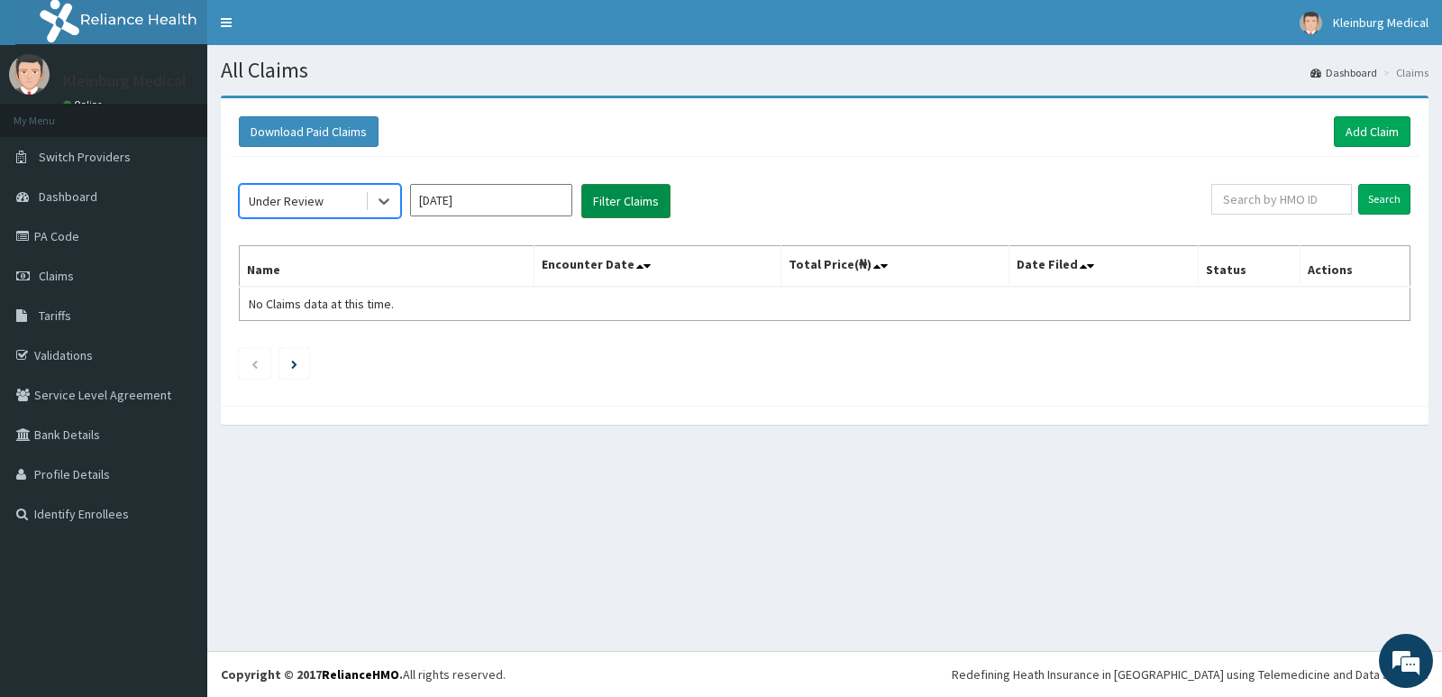
click at [661, 206] on button "Filter Claims" at bounding box center [625, 201] width 89 height 34
click at [388, 204] on icon at bounding box center [384, 201] width 18 height 18
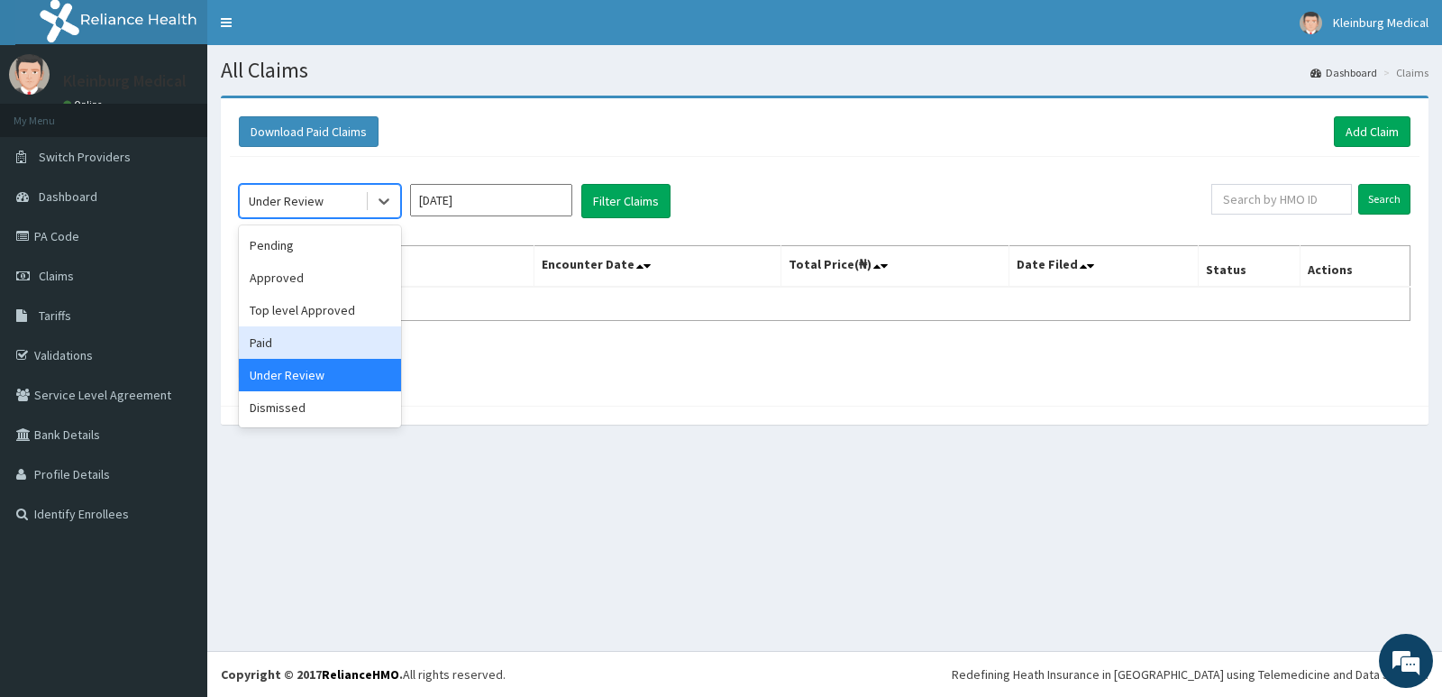
click at [315, 354] on div "Paid" at bounding box center [320, 342] width 162 height 32
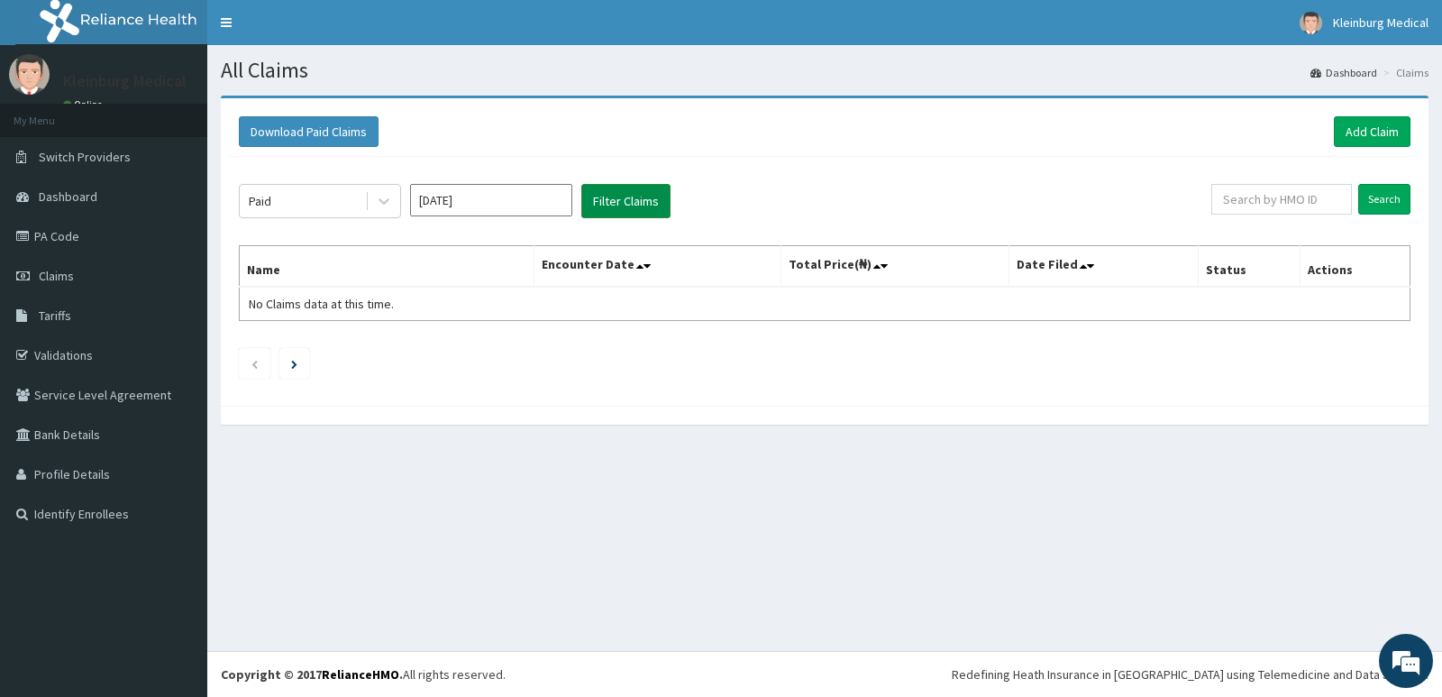
click at [608, 190] on button "Filter Claims" at bounding box center [625, 201] width 89 height 34
click at [386, 200] on icon at bounding box center [384, 201] width 18 height 18
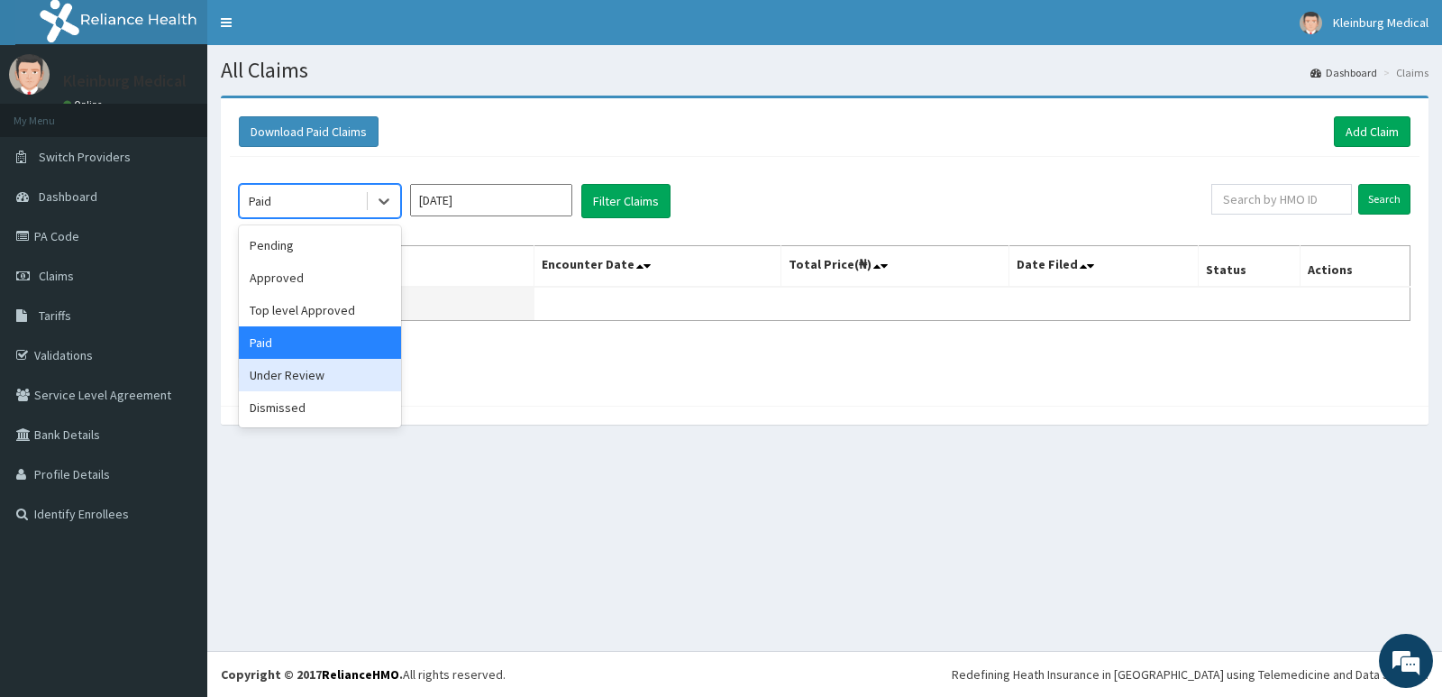
drag, startPoint x: 332, startPoint y: 388, endPoint x: 484, endPoint y: 320, distance: 167.0
click at [469, 341] on div "option Paid, selected. option Under Review focused, 5 of 6. 6 results available…" at bounding box center [825, 277] width 1190 height 240
click at [361, 387] on div "Under Review" at bounding box center [320, 375] width 162 height 32
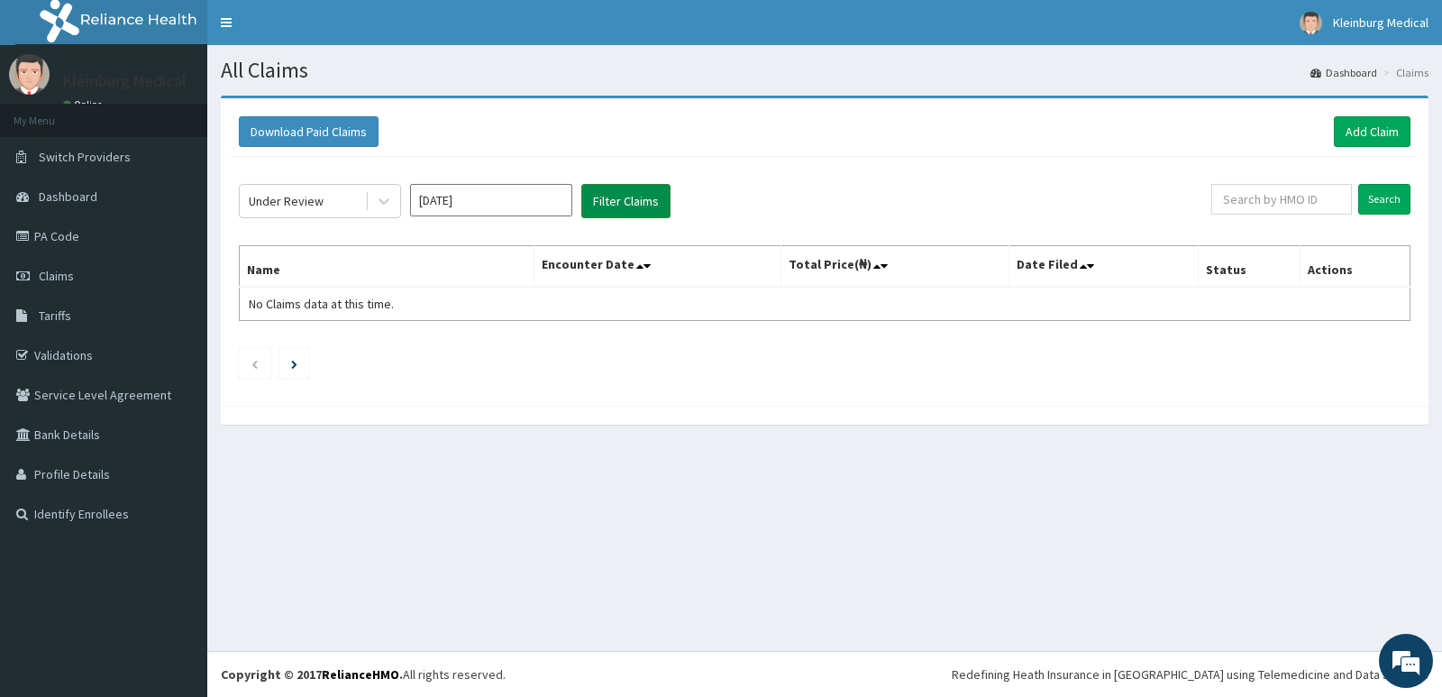
click at [622, 212] on button "Filter Claims" at bounding box center [625, 201] width 89 height 34
click at [636, 211] on button "Filter Claims" at bounding box center [625, 201] width 89 height 34
click at [551, 197] on input "Aug 2025" at bounding box center [491, 200] width 162 height 32
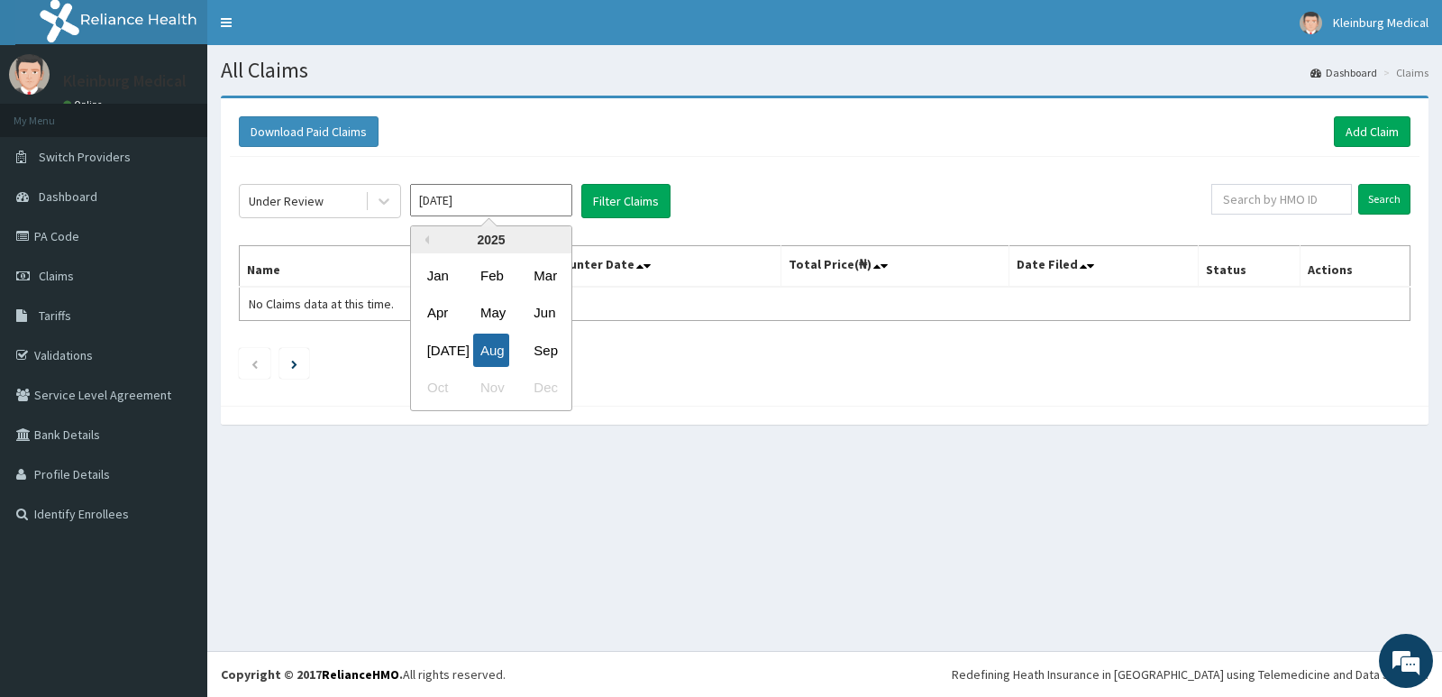
click at [493, 343] on div "Aug" at bounding box center [491, 349] width 36 height 33
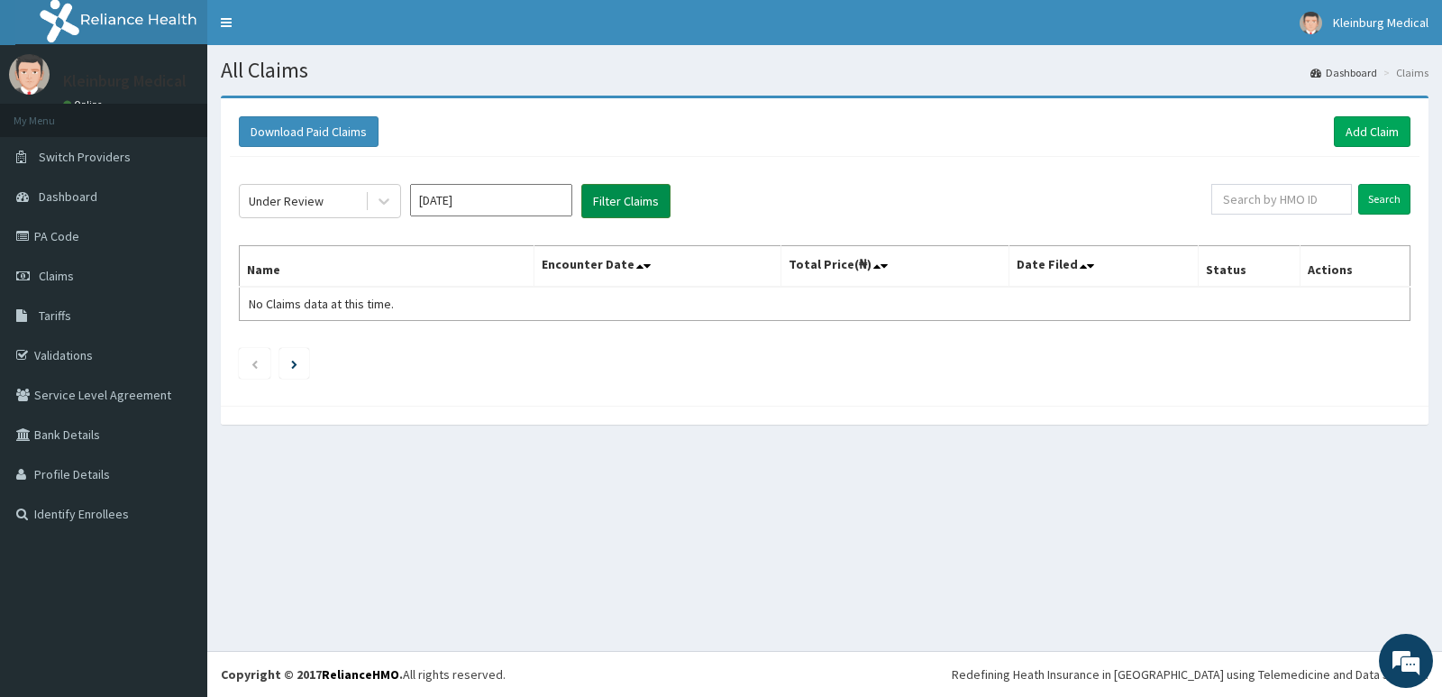
click at [657, 201] on button "Filter Claims" at bounding box center [625, 201] width 89 height 34
click at [380, 201] on icon at bounding box center [383, 202] width 11 height 6
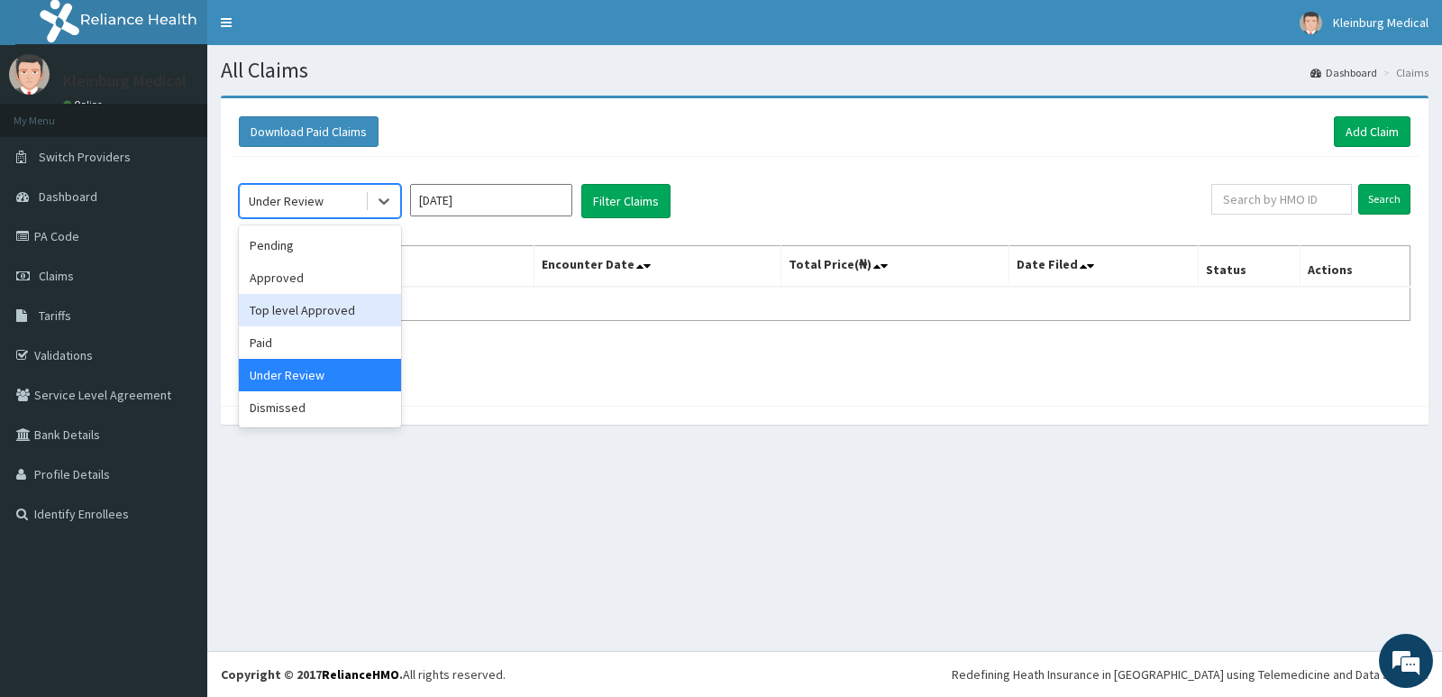
click at [323, 316] on div "Top level Approved" at bounding box center [320, 310] width 162 height 32
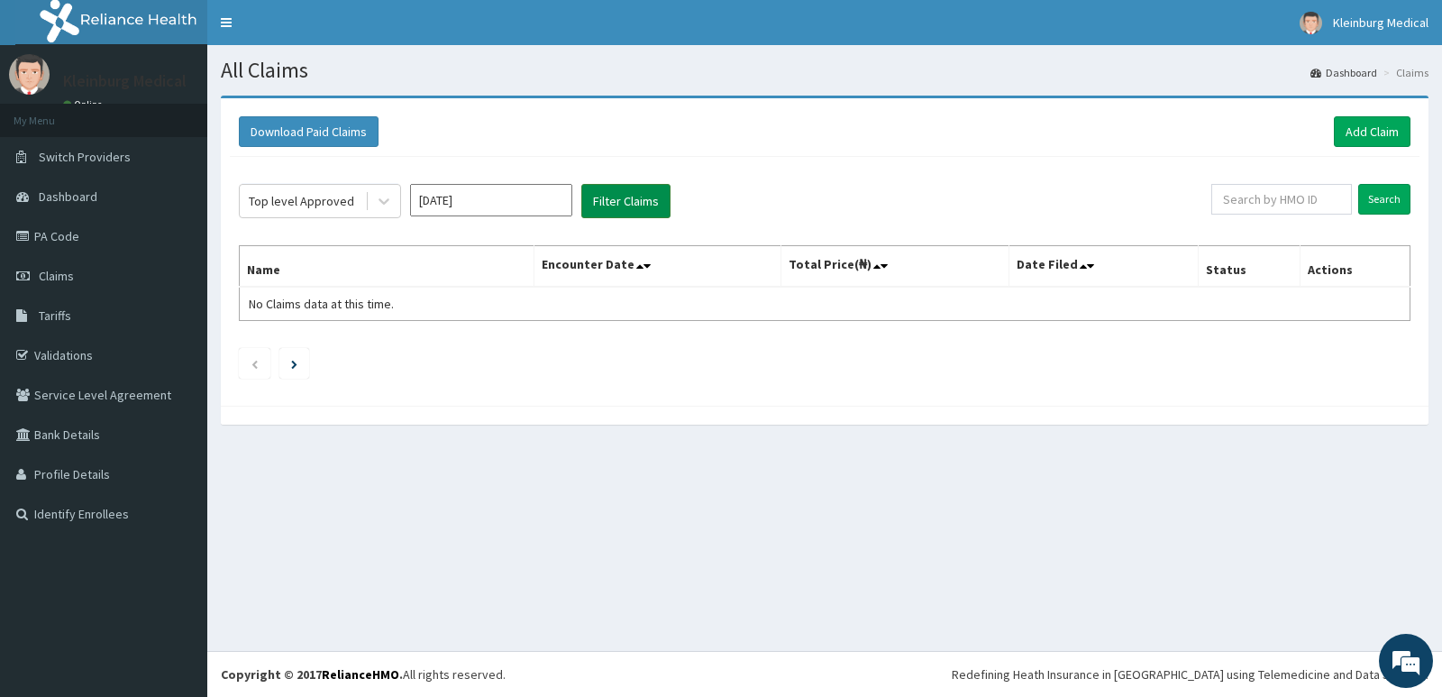
click at [614, 209] on button "Filter Claims" at bounding box center [625, 201] width 89 height 34
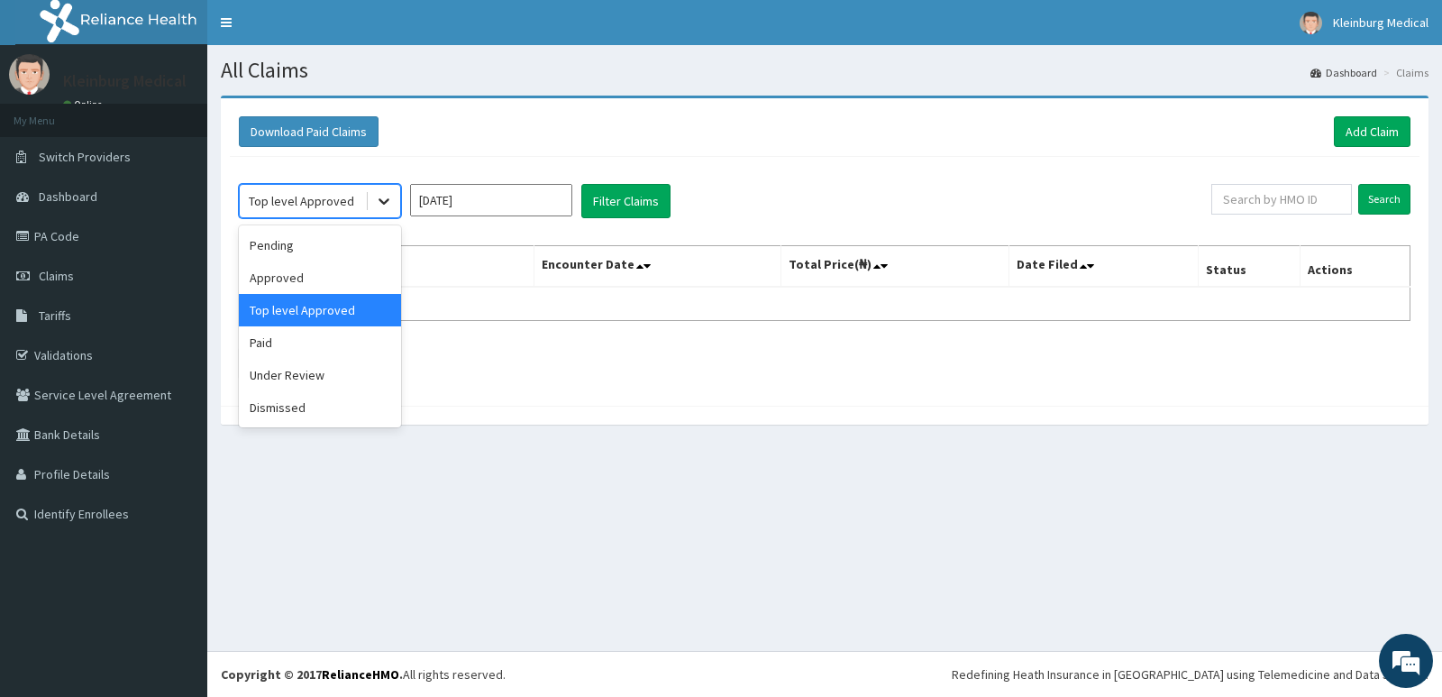
click at [389, 210] on icon at bounding box center [384, 201] width 18 height 18
click at [367, 288] on div "Approved" at bounding box center [320, 277] width 162 height 32
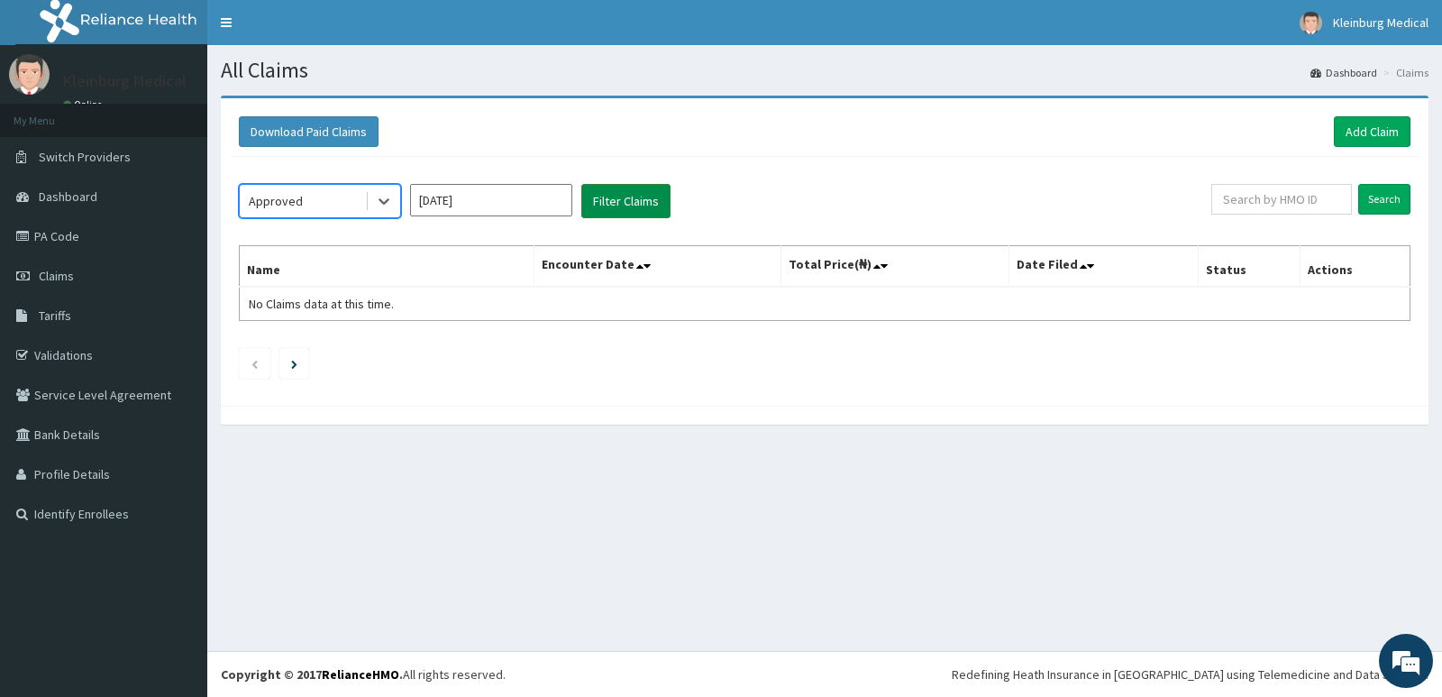
click at [631, 196] on button "Filter Claims" at bounding box center [625, 201] width 89 height 34
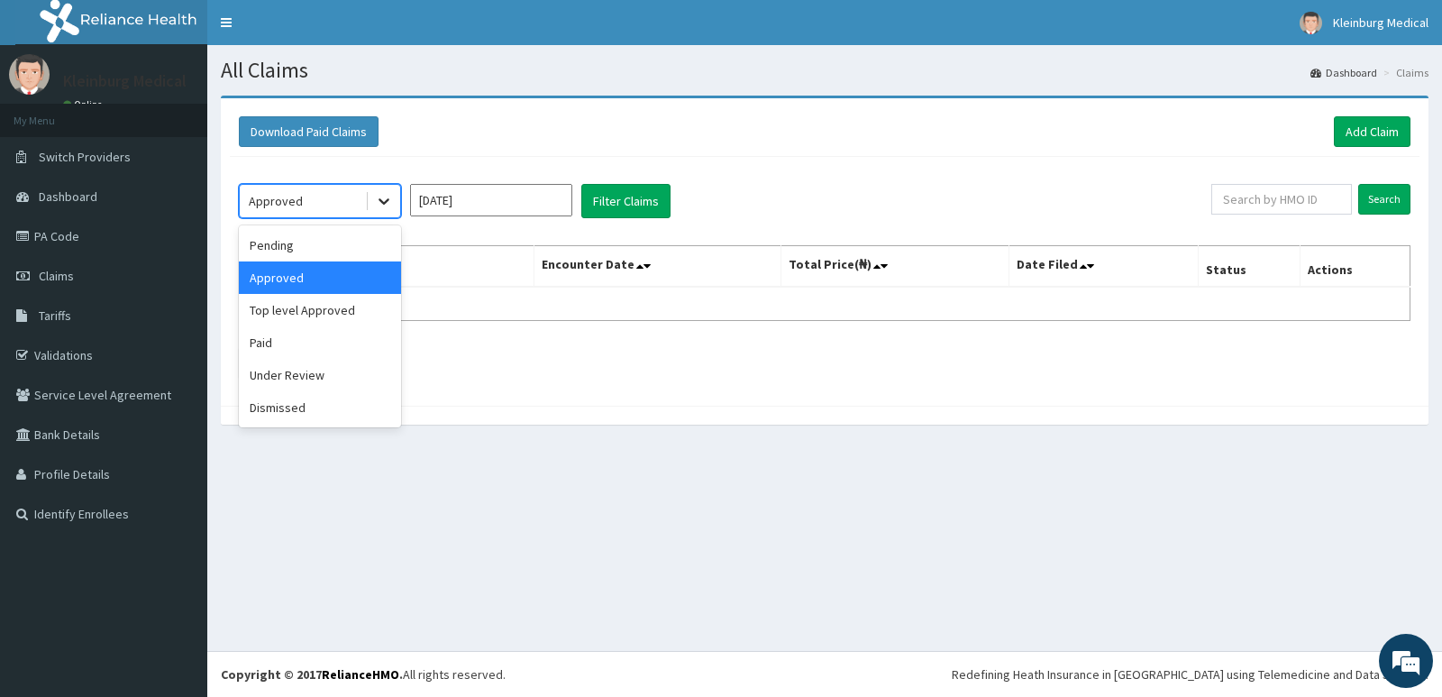
click at [387, 202] on icon at bounding box center [384, 201] width 18 height 18
click at [349, 341] on div "Paid" at bounding box center [320, 342] width 162 height 32
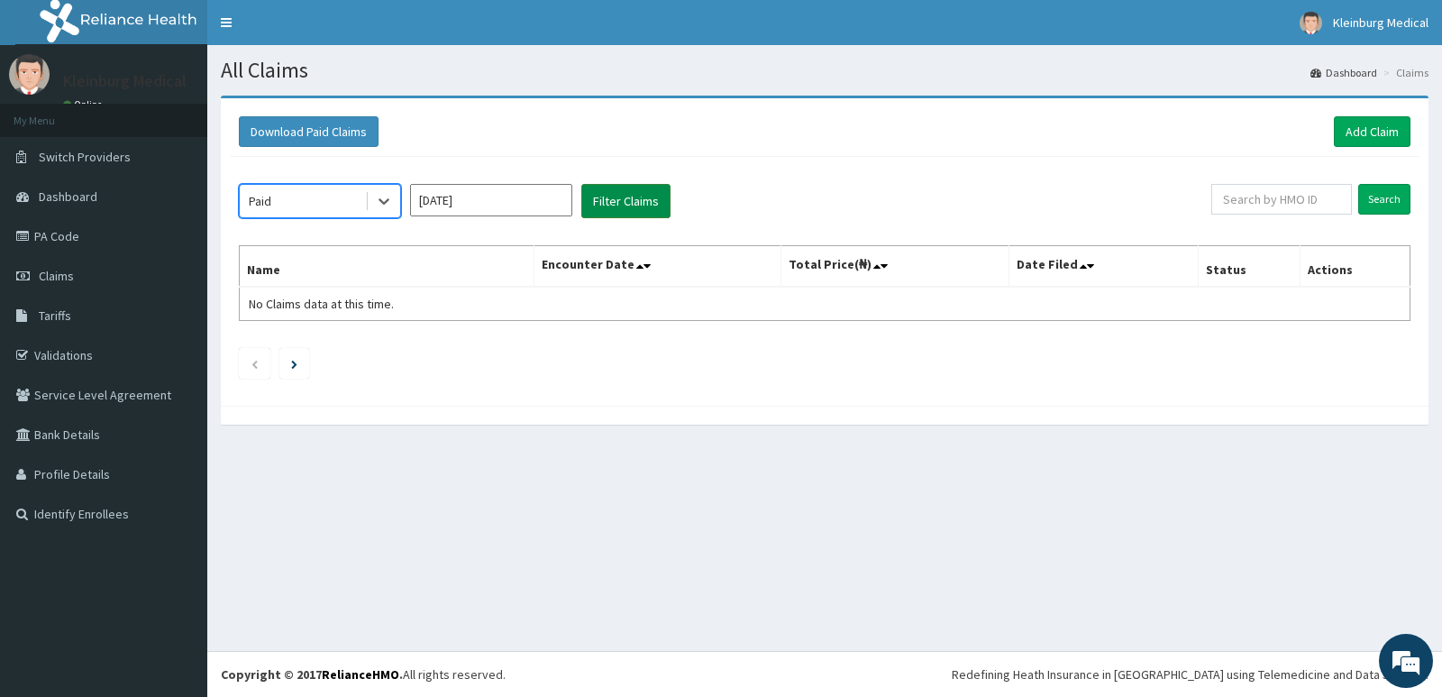
click at [646, 207] on button "Filter Claims" at bounding box center [625, 201] width 89 height 34
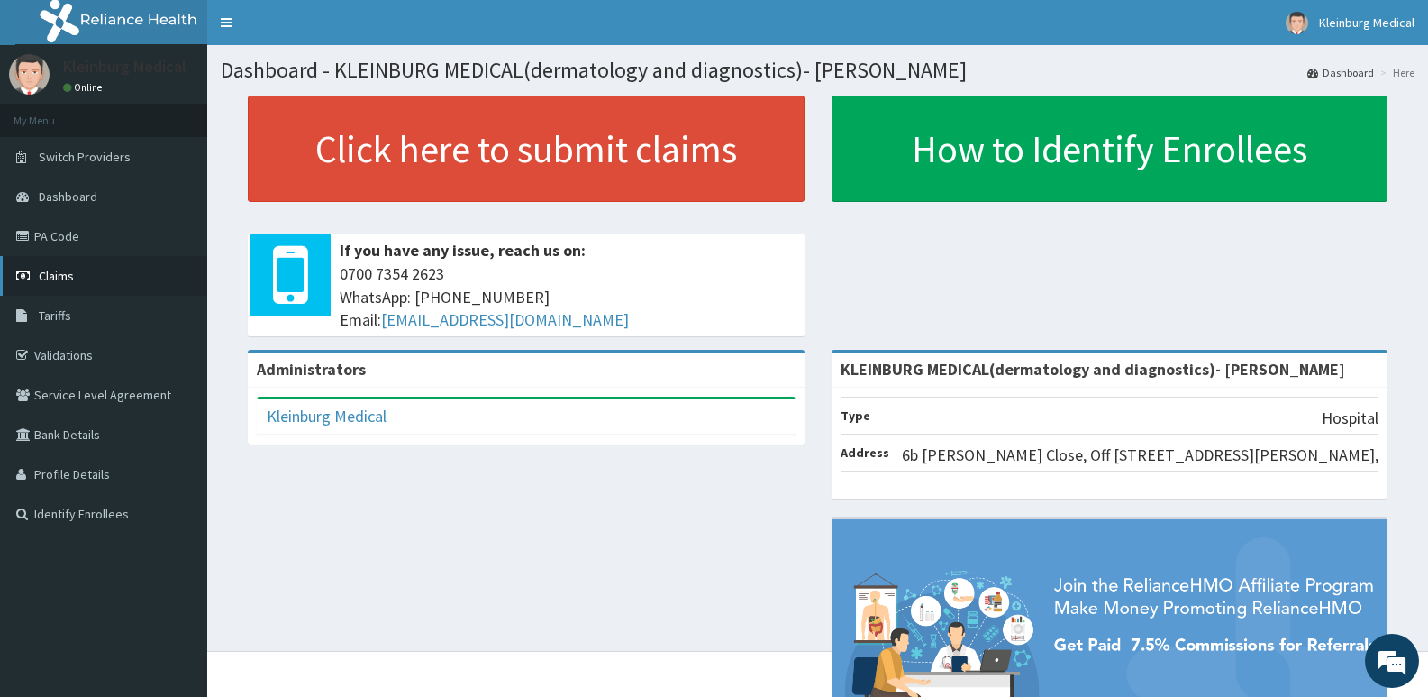
click at [70, 278] on span "Claims" at bounding box center [56, 276] width 35 height 16
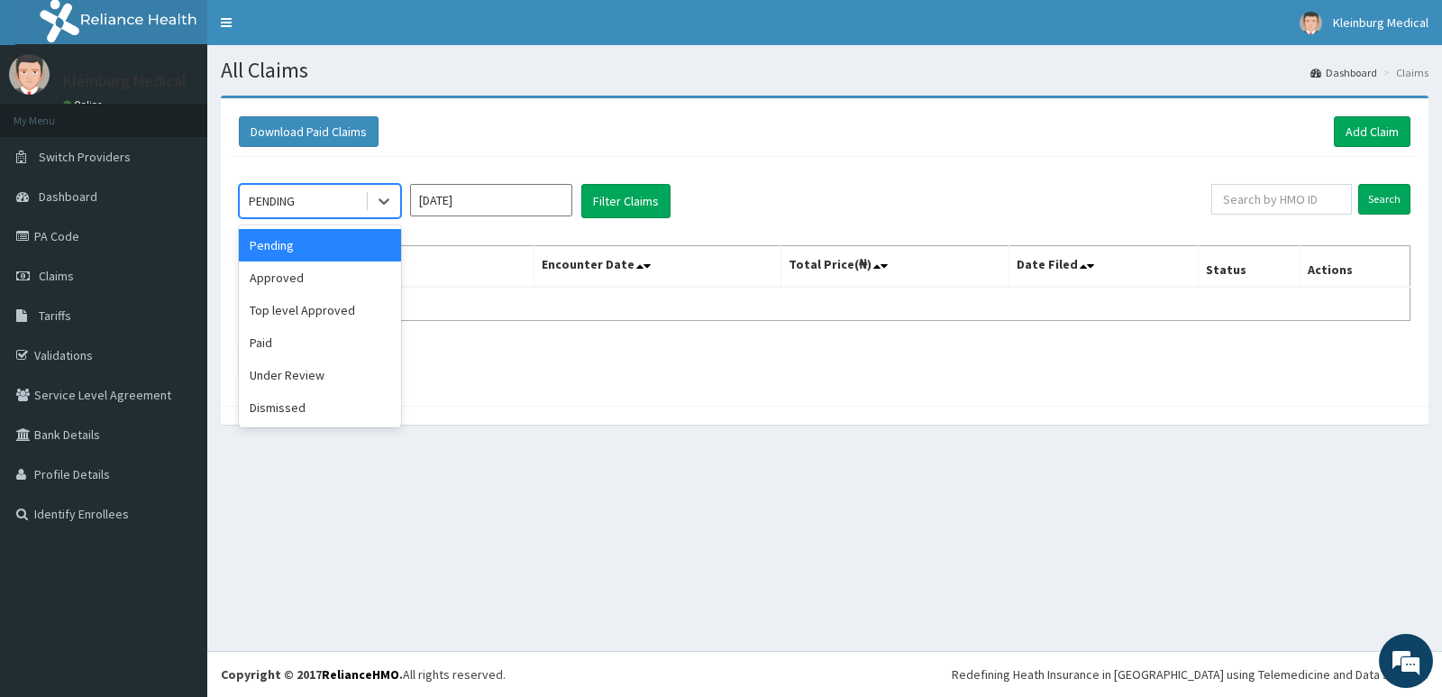
click at [334, 199] on div "PENDING" at bounding box center [302, 201] width 125 height 29
click at [327, 266] on div "Approved" at bounding box center [320, 277] width 162 height 32
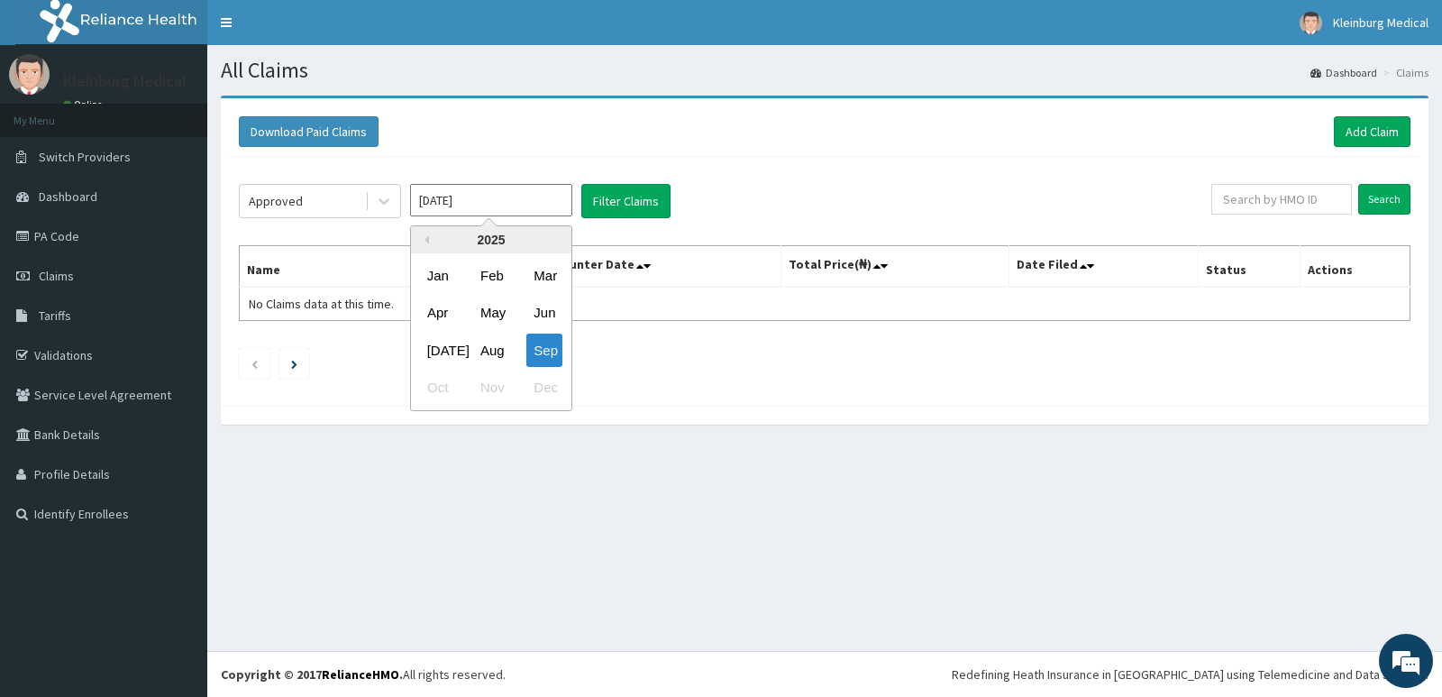
click at [535, 206] on input "[DATE]" at bounding box center [491, 200] width 162 height 32
click at [498, 345] on div "Aug" at bounding box center [491, 349] width 36 height 33
type input "[DATE]"
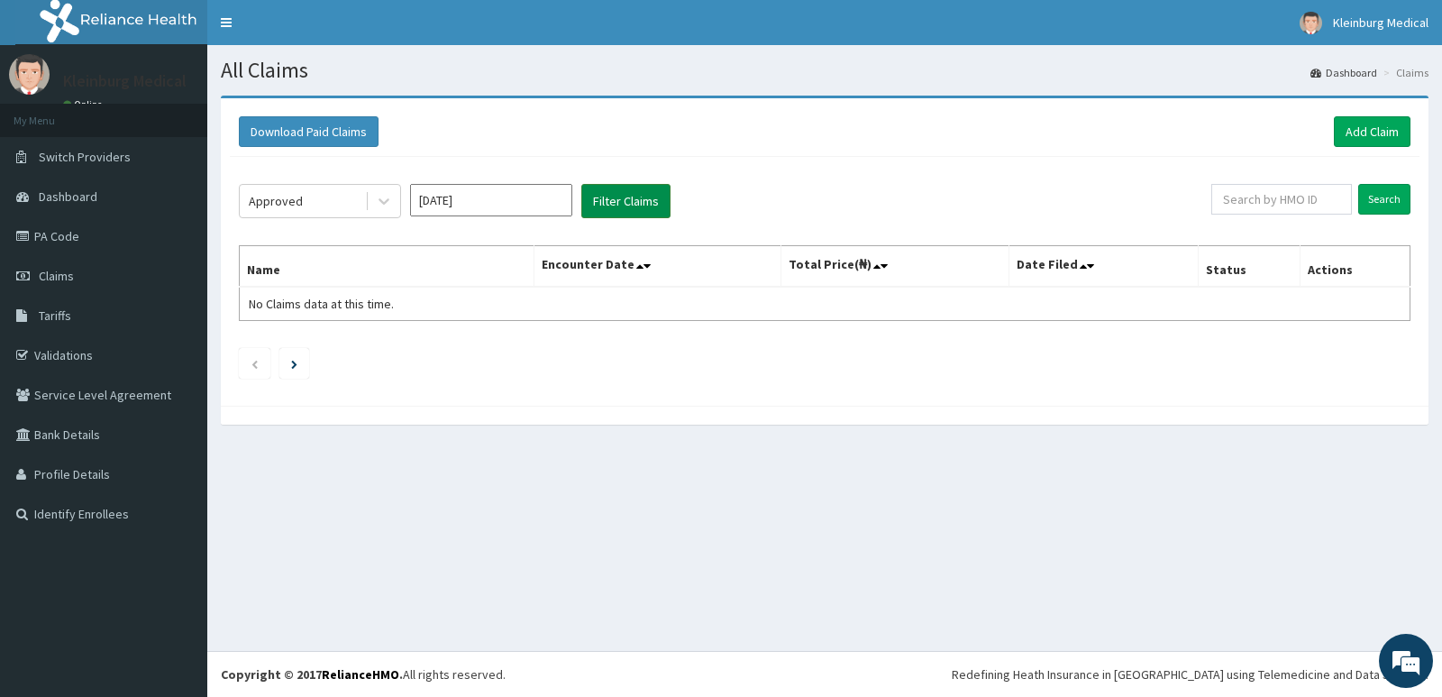
click at [617, 204] on button "Filter Claims" at bounding box center [625, 201] width 89 height 34
click at [617, 203] on button "Filter Claims" at bounding box center [625, 201] width 89 height 34
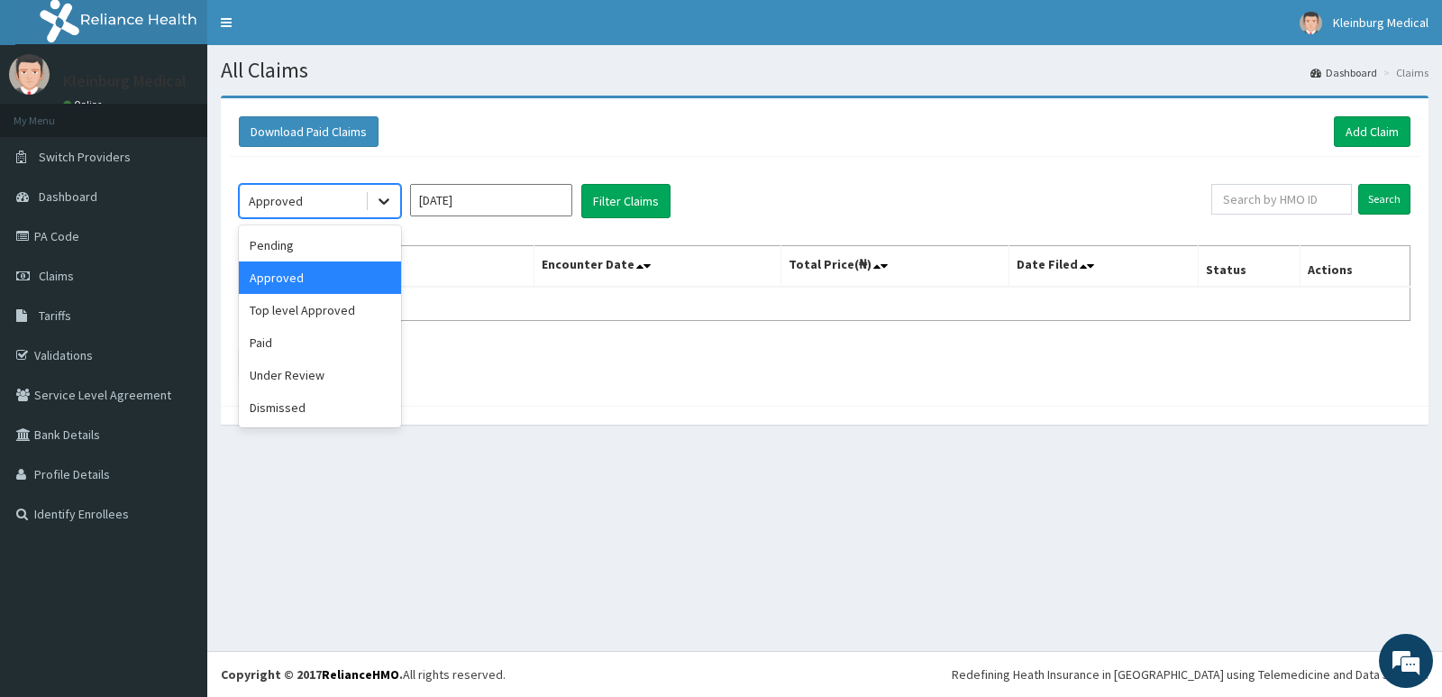
click at [389, 209] on icon at bounding box center [384, 201] width 18 height 18
click at [310, 246] on div "Pending" at bounding box center [320, 245] width 162 height 32
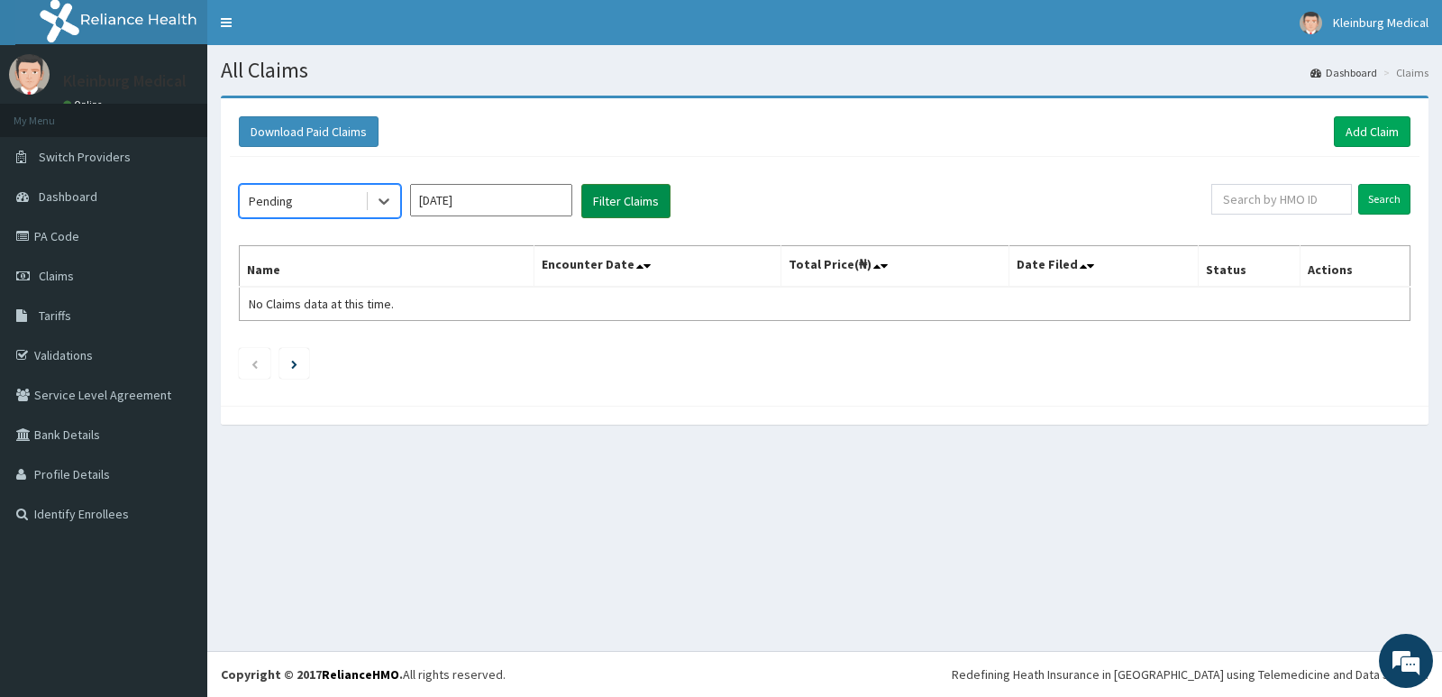
click at [647, 206] on button "Filter Claims" at bounding box center [625, 201] width 89 height 34
click at [627, 206] on button "Filter Claims" at bounding box center [625, 201] width 89 height 34
click at [361, 203] on div "Pending" at bounding box center [302, 201] width 125 height 29
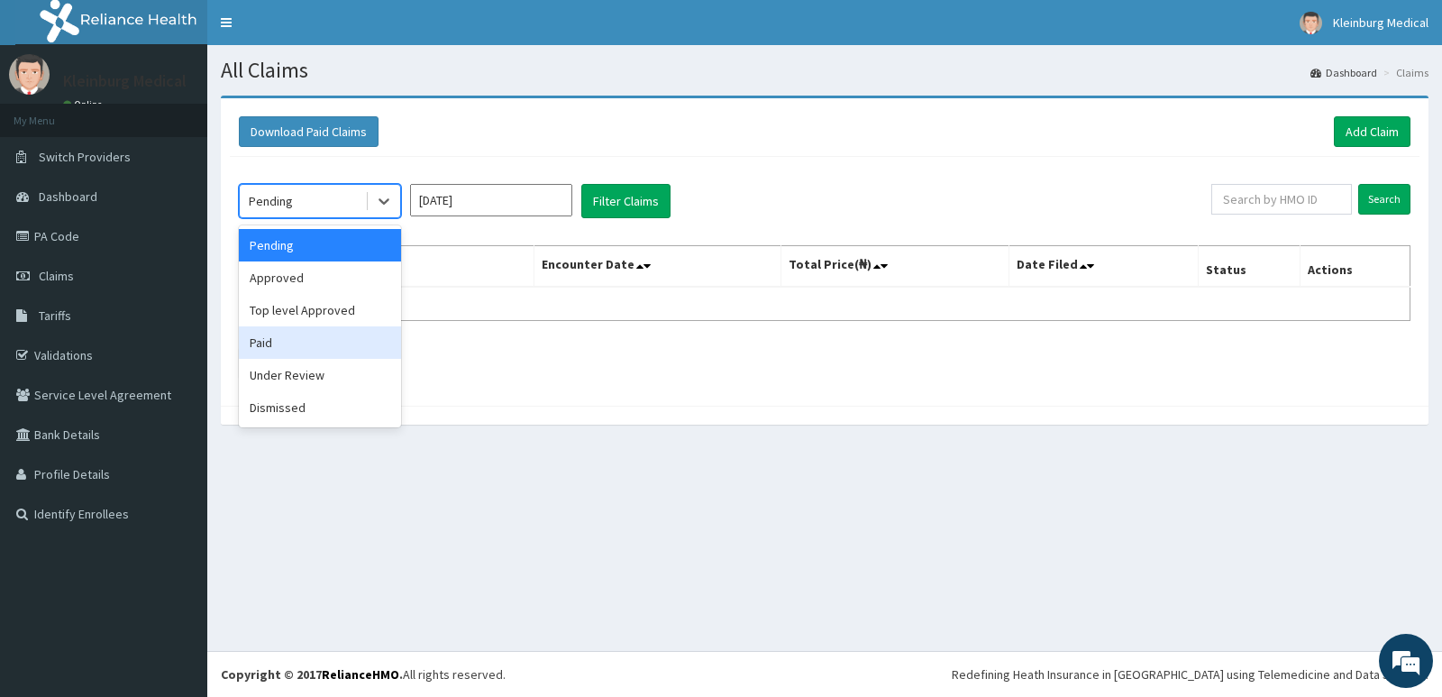
click at [318, 329] on div "Paid" at bounding box center [320, 342] width 162 height 32
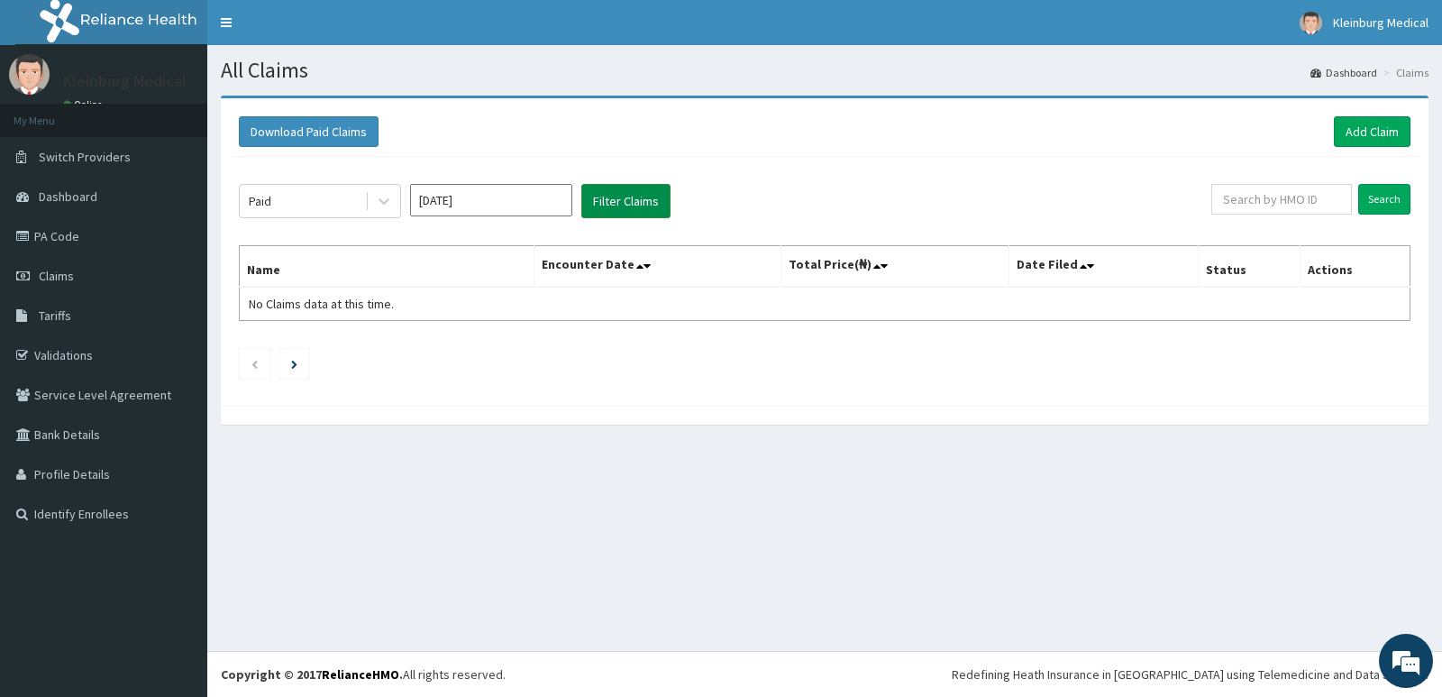
click at [607, 196] on button "Filter Claims" at bounding box center [625, 201] width 89 height 34
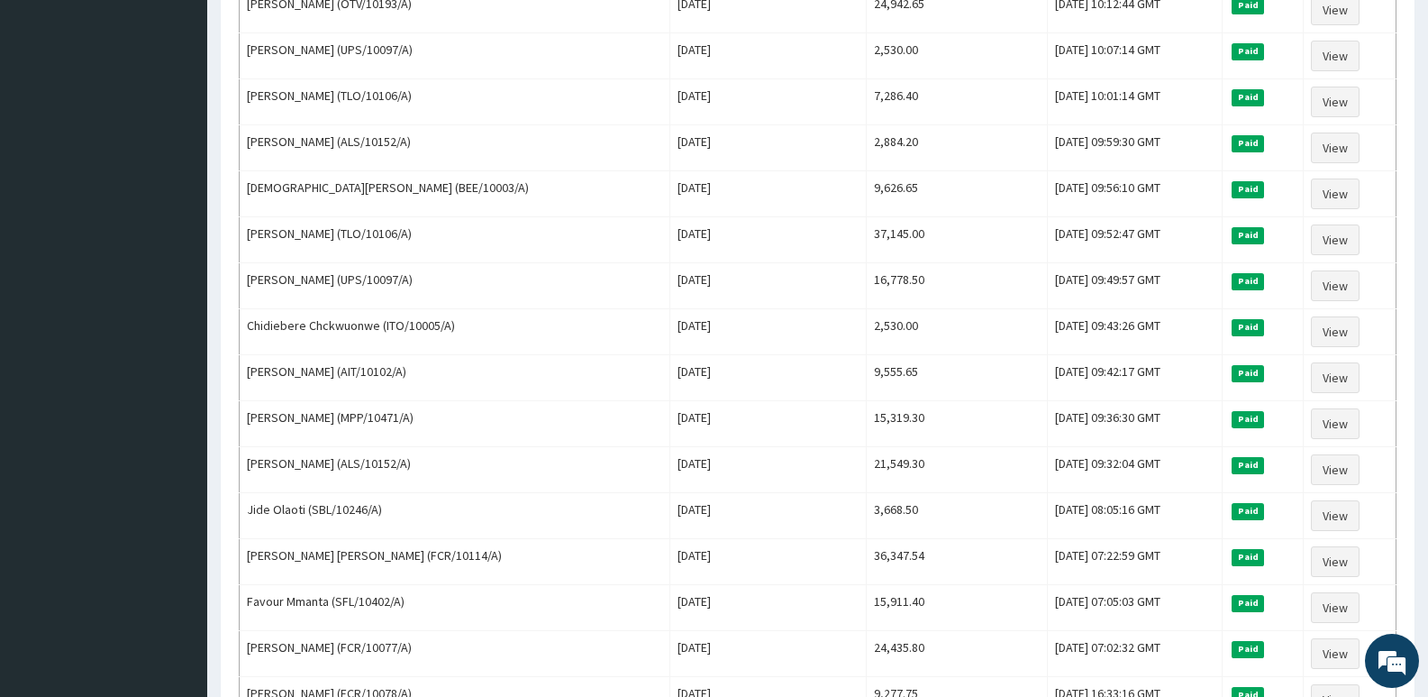
scroll to position [2070, 0]
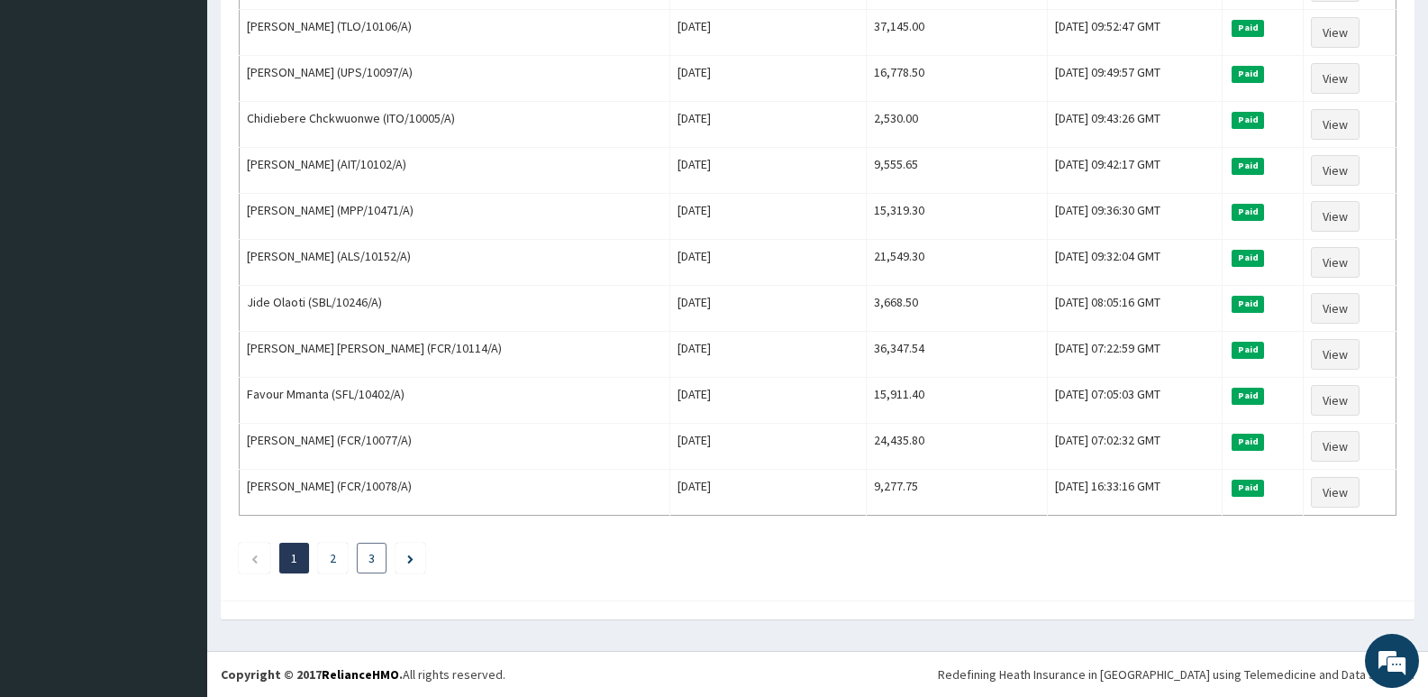
click at [375, 554] on link "3" at bounding box center [372, 558] width 6 height 16
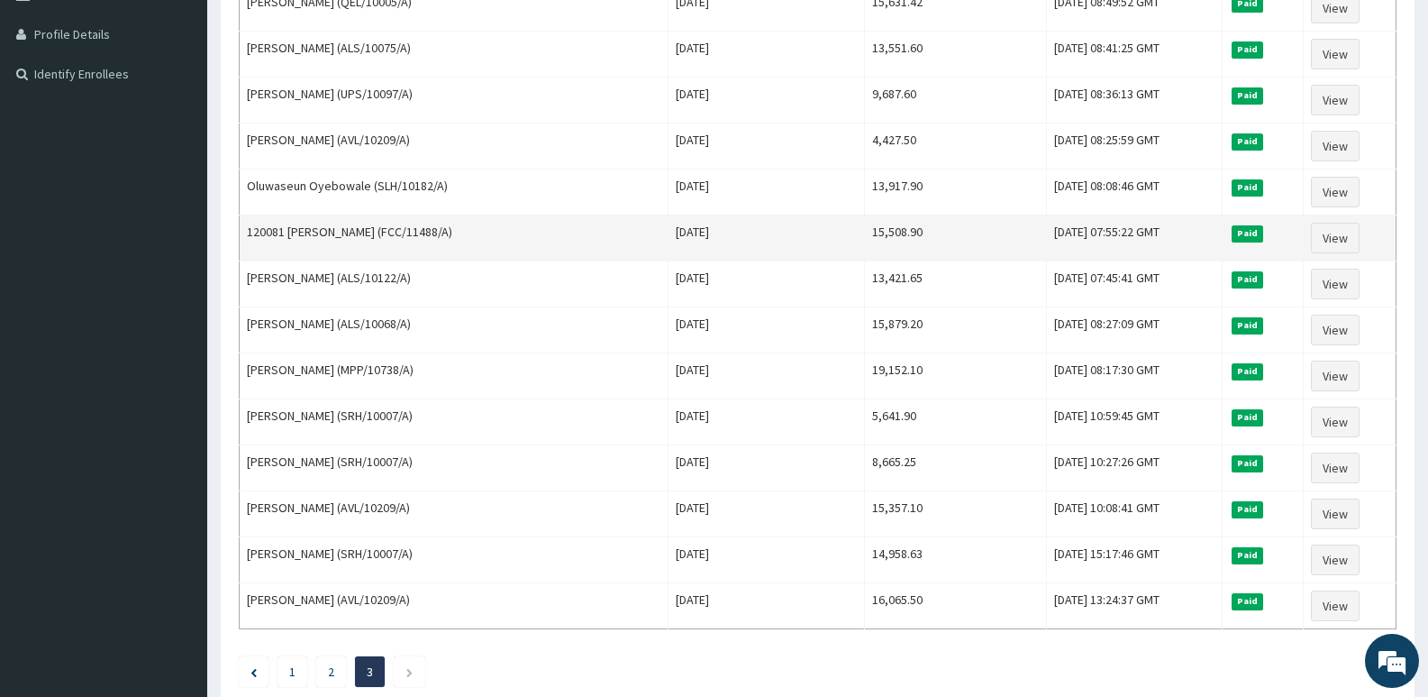
scroll to position [451, 0]
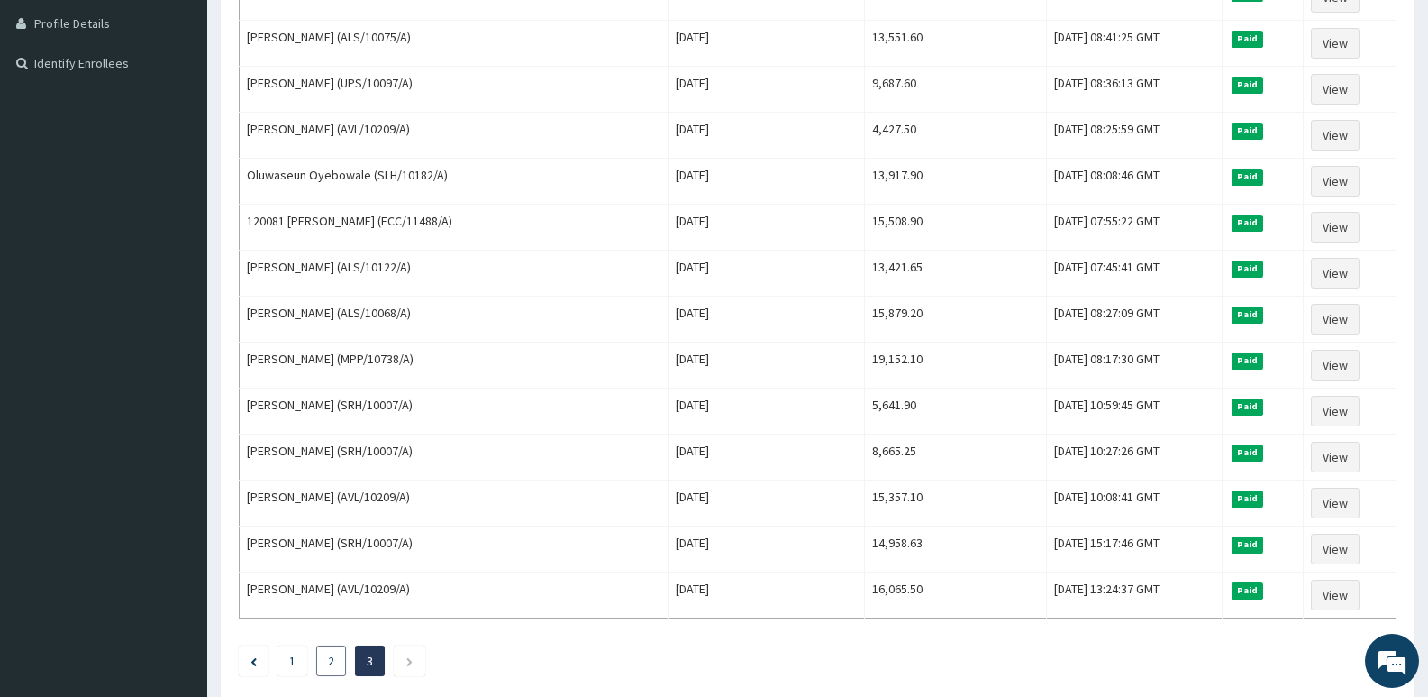
click at [325, 667] on li "2" at bounding box center [331, 660] width 30 height 31
click at [328, 670] on li "2" at bounding box center [331, 660] width 30 height 31
click at [327, 670] on li "2" at bounding box center [331, 660] width 30 height 31
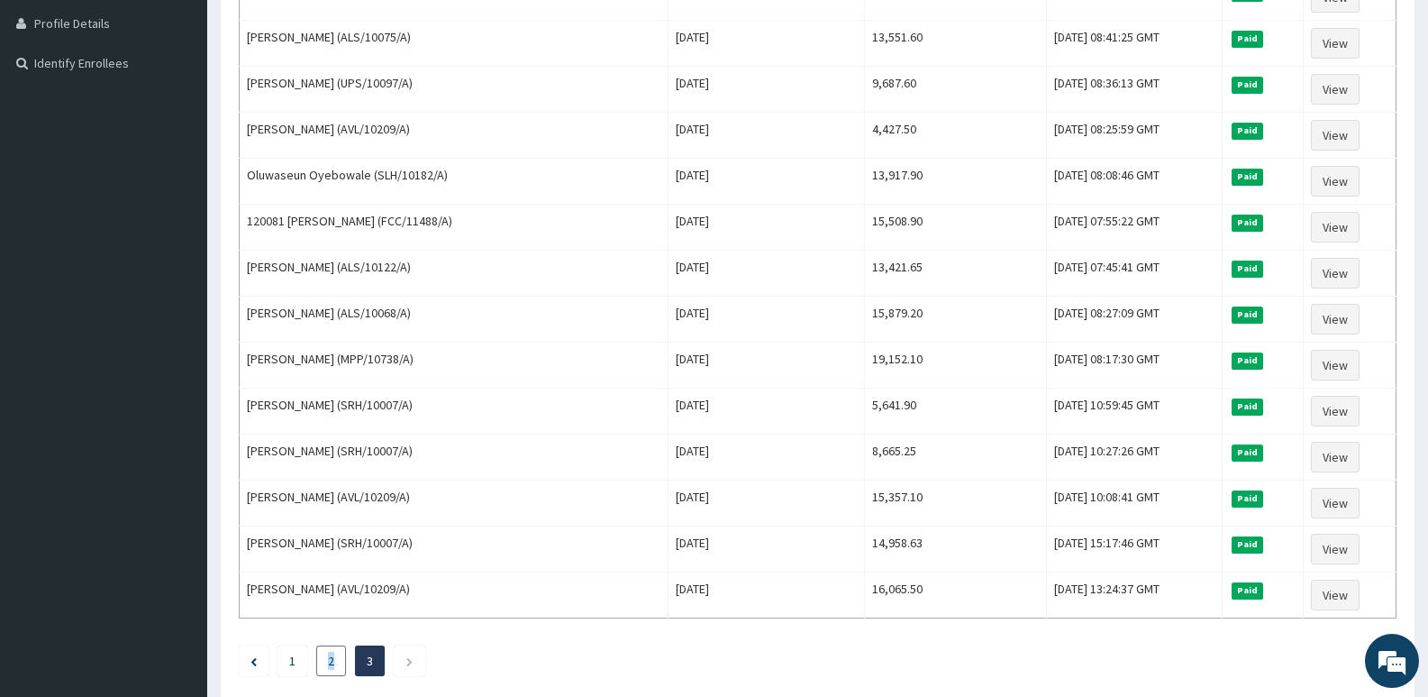
click at [327, 669] on li "2" at bounding box center [331, 660] width 30 height 31
click at [289, 664] on link "1" at bounding box center [292, 660] width 6 height 16
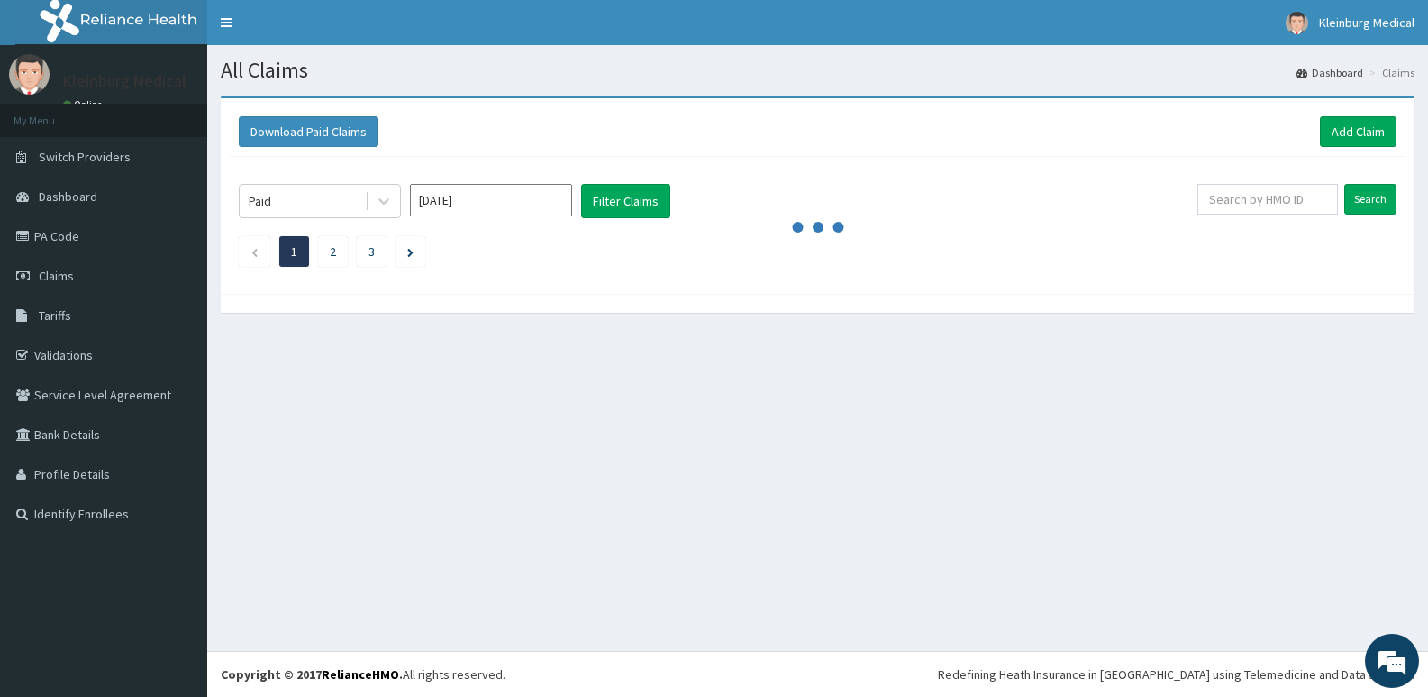
scroll to position [0, 0]
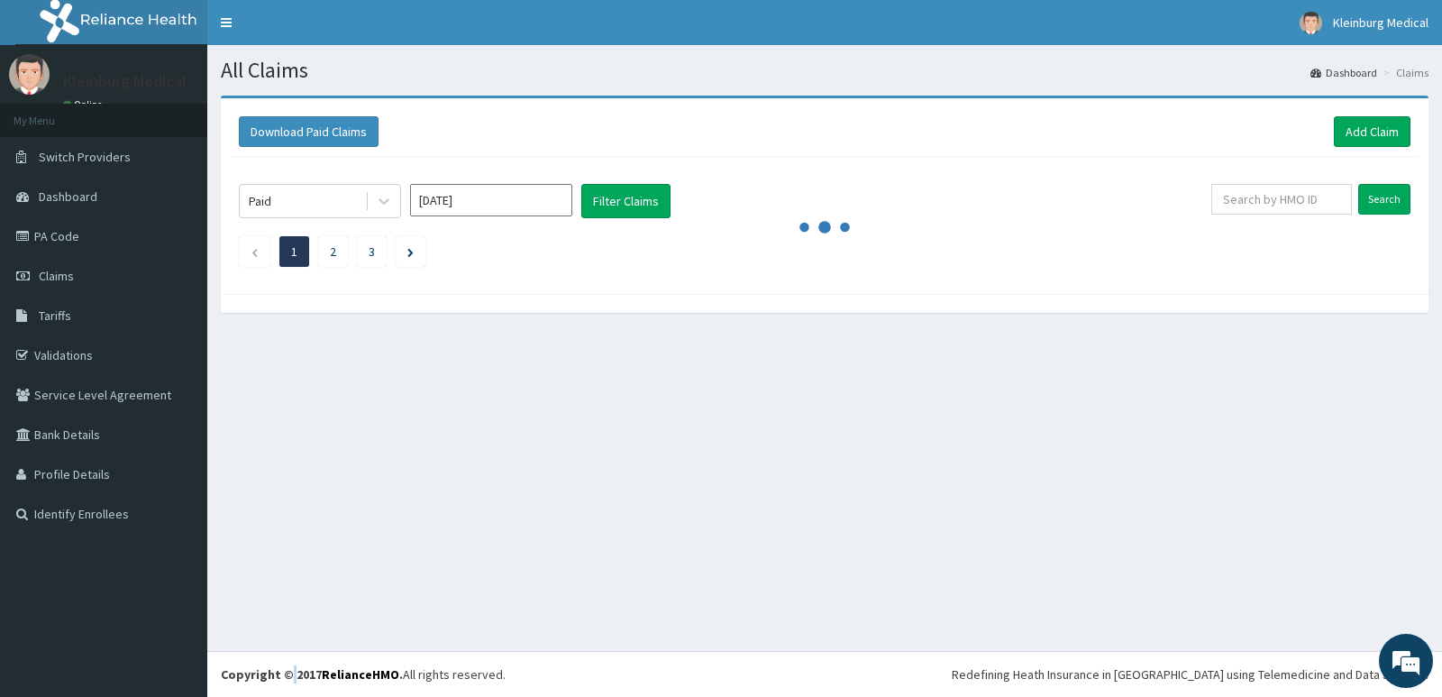
click at [289, 664] on footer "Redefining Heath Insurance in Africa using Telemedicine and Data Science! Copyr…" at bounding box center [824, 674] width 1235 height 46
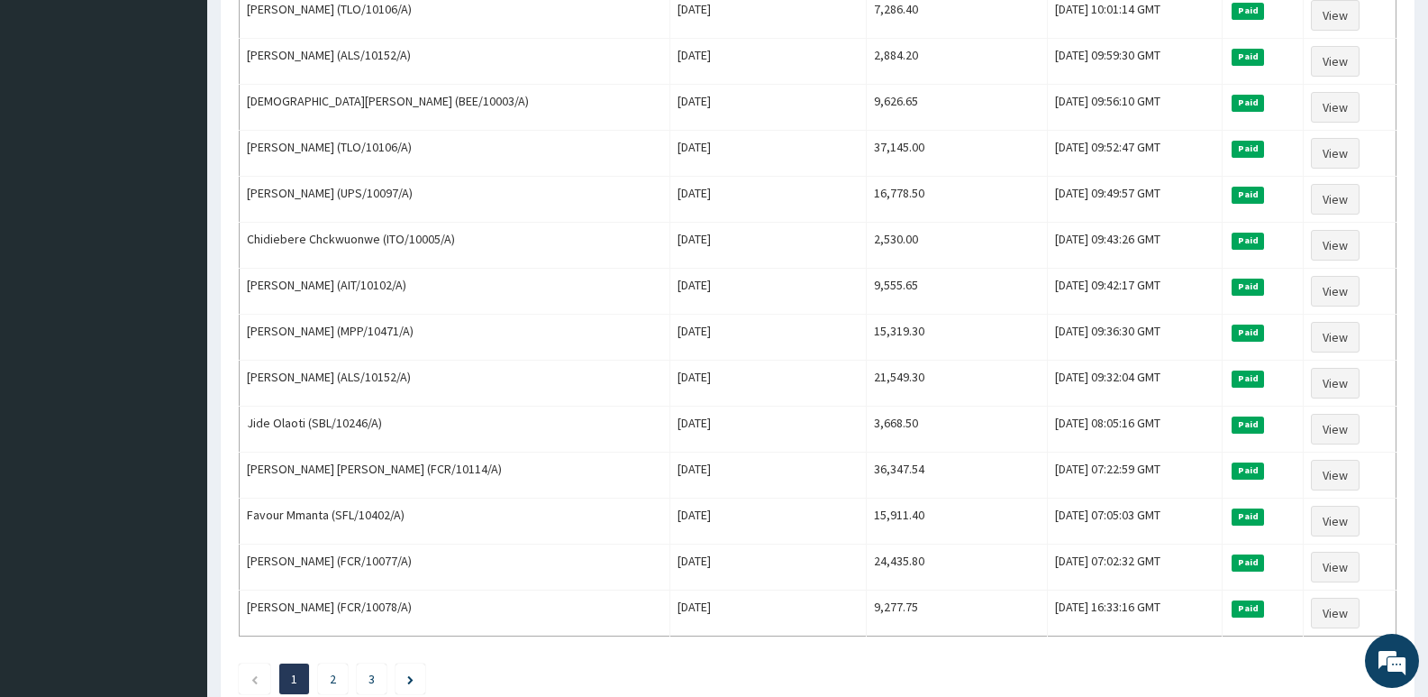
scroll to position [2070, 0]
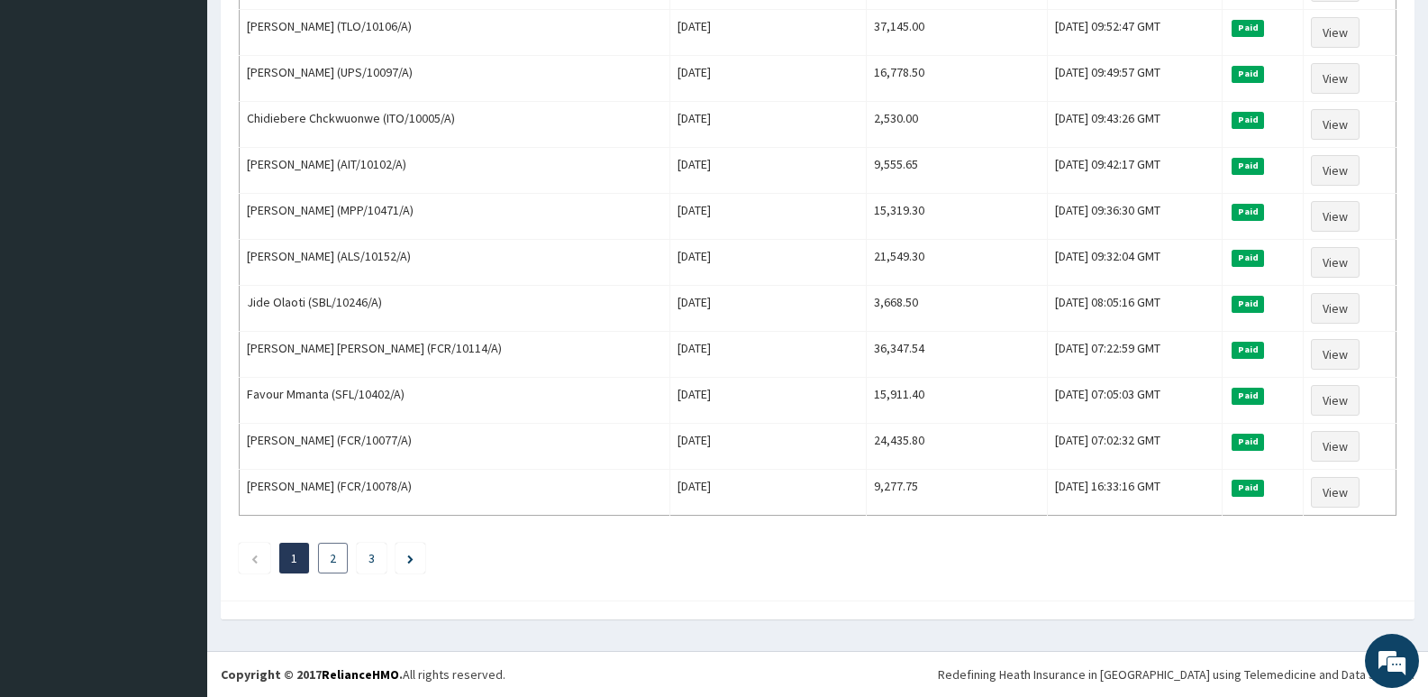
click at [327, 564] on li "2" at bounding box center [333, 557] width 30 height 31
click at [333, 559] on link "2" at bounding box center [333, 558] width 6 height 16
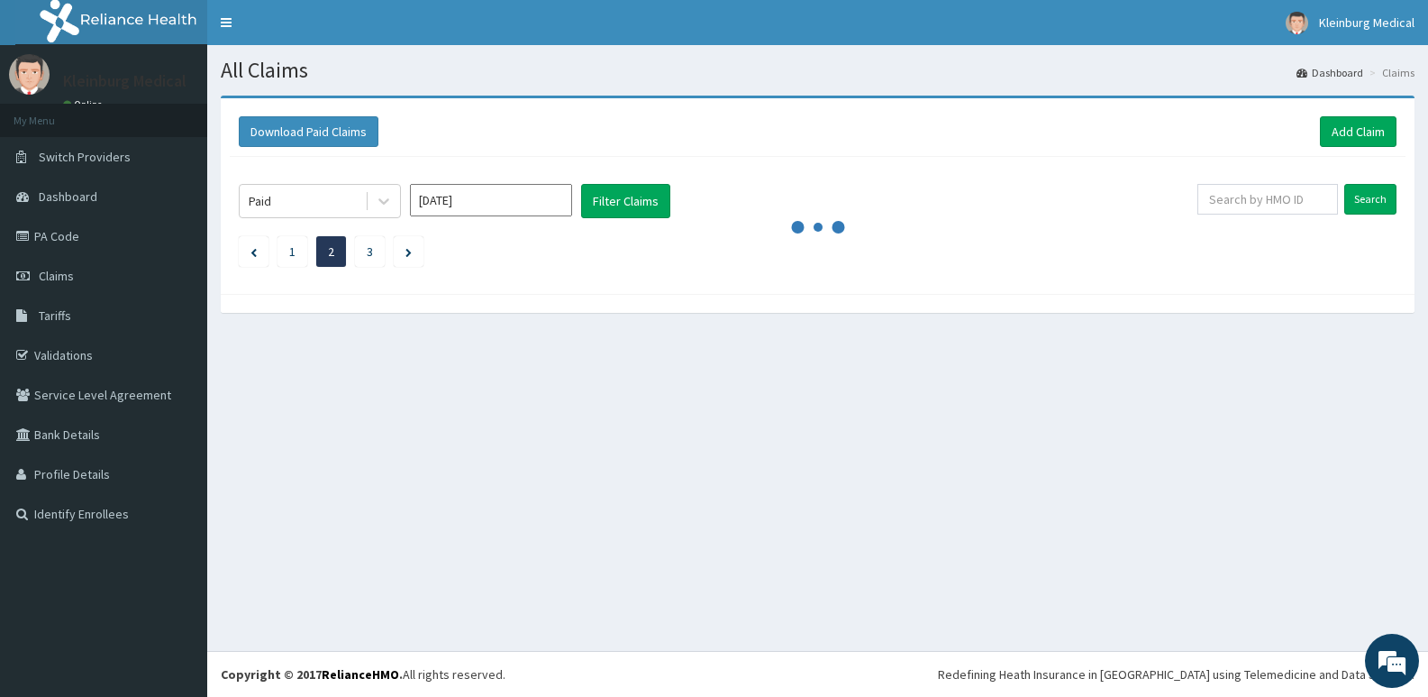
scroll to position [0, 0]
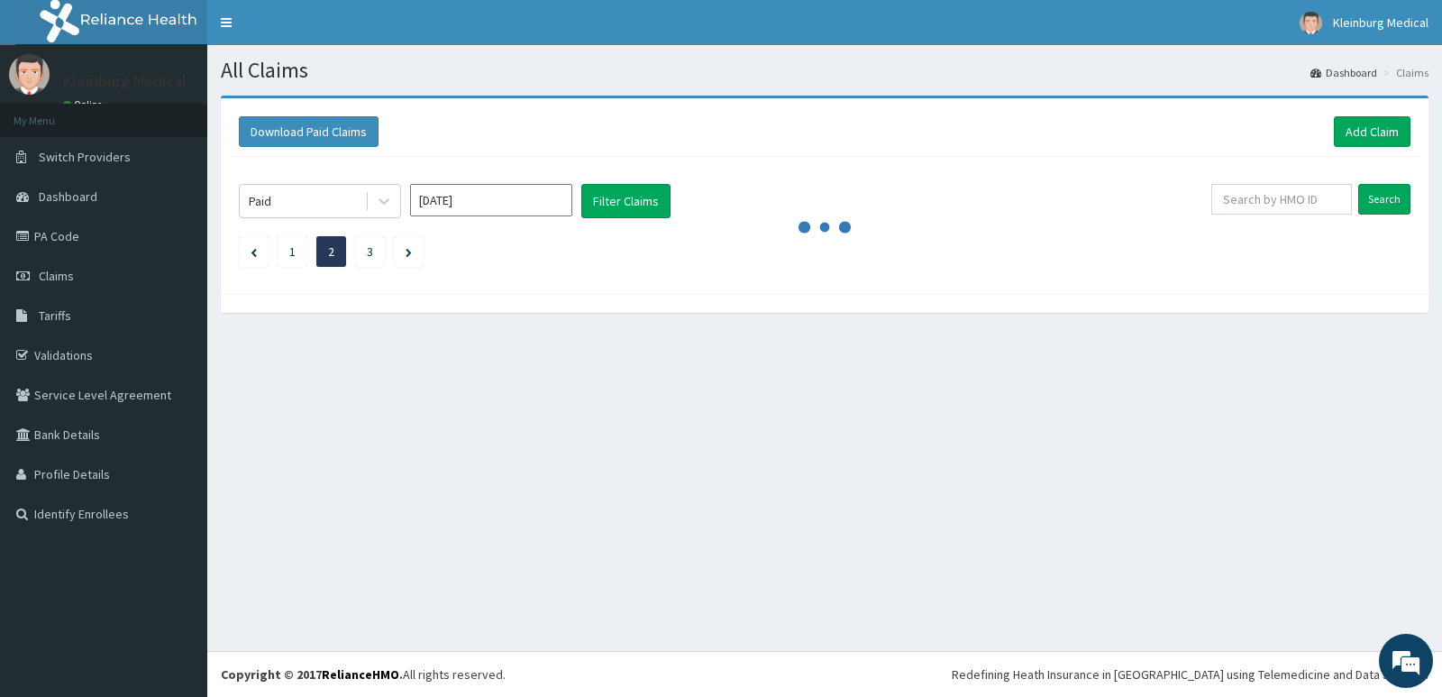
click at [333, 559] on div "All Claims Dashboard Claims Download Paid Claims Add Claim × Note you can only …" at bounding box center [824, 348] width 1235 height 606
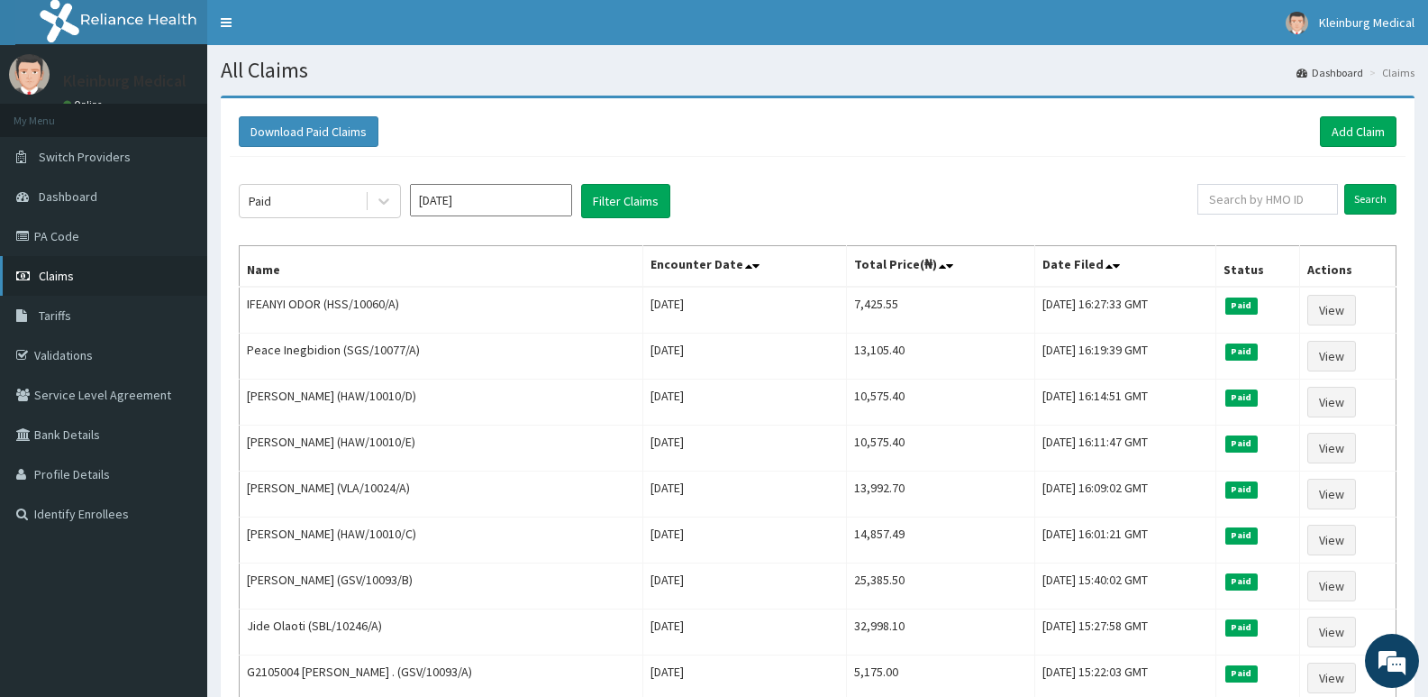
click at [73, 280] on span "Claims" at bounding box center [56, 276] width 35 height 16
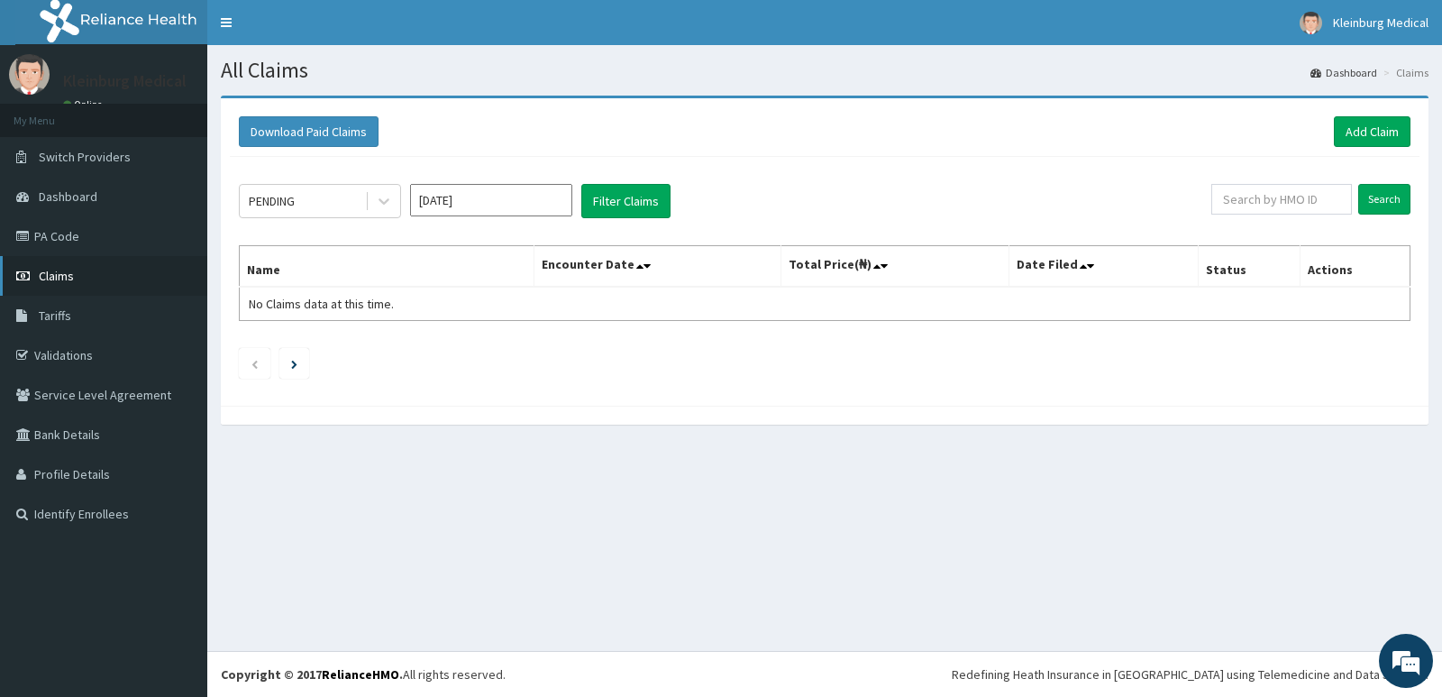
click at [45, 287] on link "Claims" at bounding box center [103, 276] width 207 height 40
click at [526, 203] on input "[DATE]" at bounding box center [491, 200] width 162 height 32
click at [500, 340] on div "Aug" at bounding box center [491, 349] width 36 height 33
click at [607, 205] on button "Filter Claims" at bounding box center [625, 201] width 89 height 34
click at [561, 205] on input "[DATE]" at bounding box center [491, 200] width 162 height 32
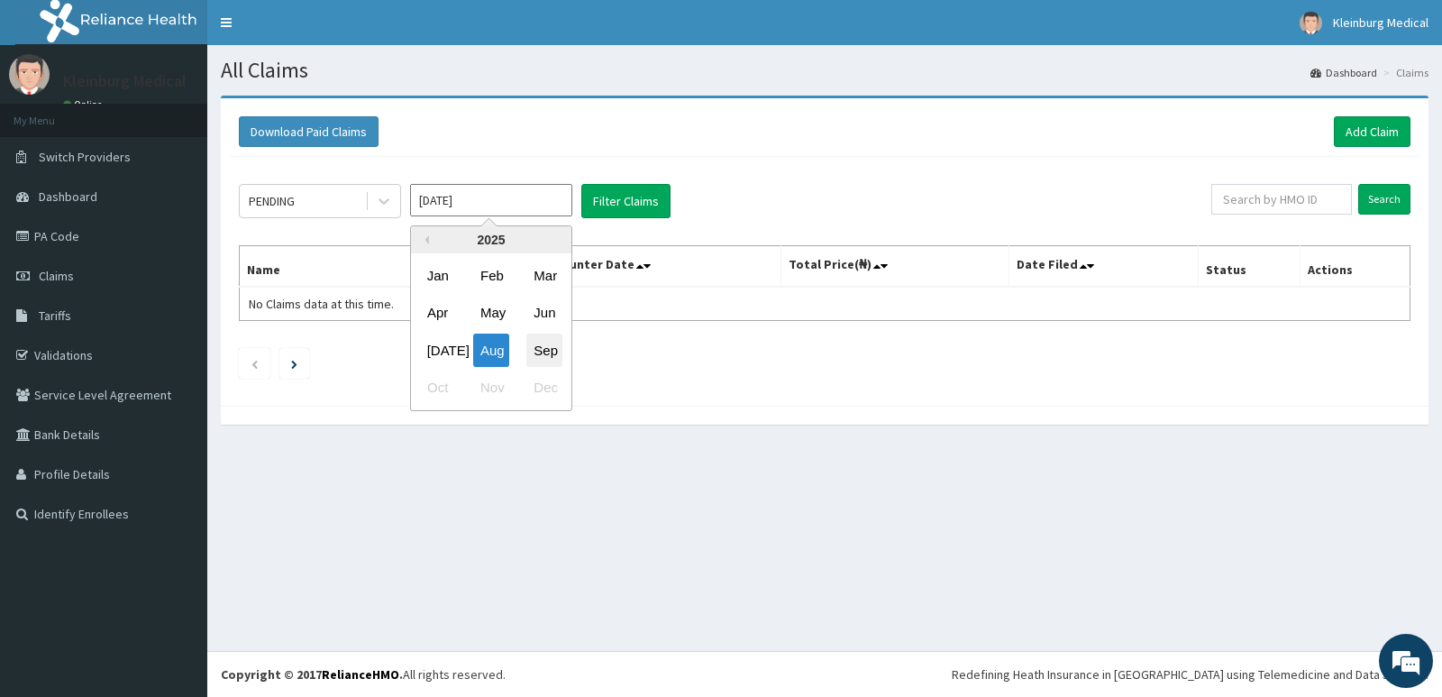
click at [547, 346] on div "Sep" at bounding box center [544, 349] width 36 height 33
type input "[DATE]"
click at [117, 229] on link "PA Code" at bounding box center [103, 236] width 207 height 40
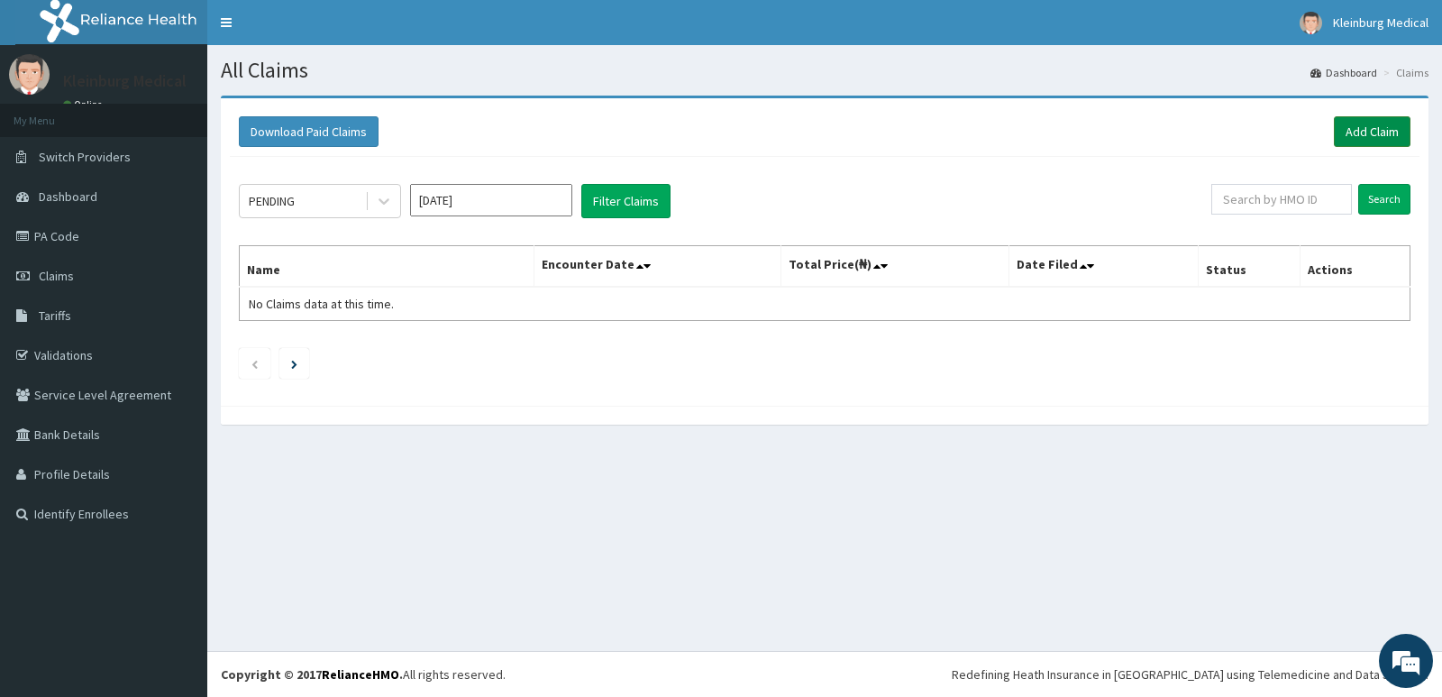
click at [1345, 132] on link "Add Claim" at bounding box center [1372, 131] width 77 height 31
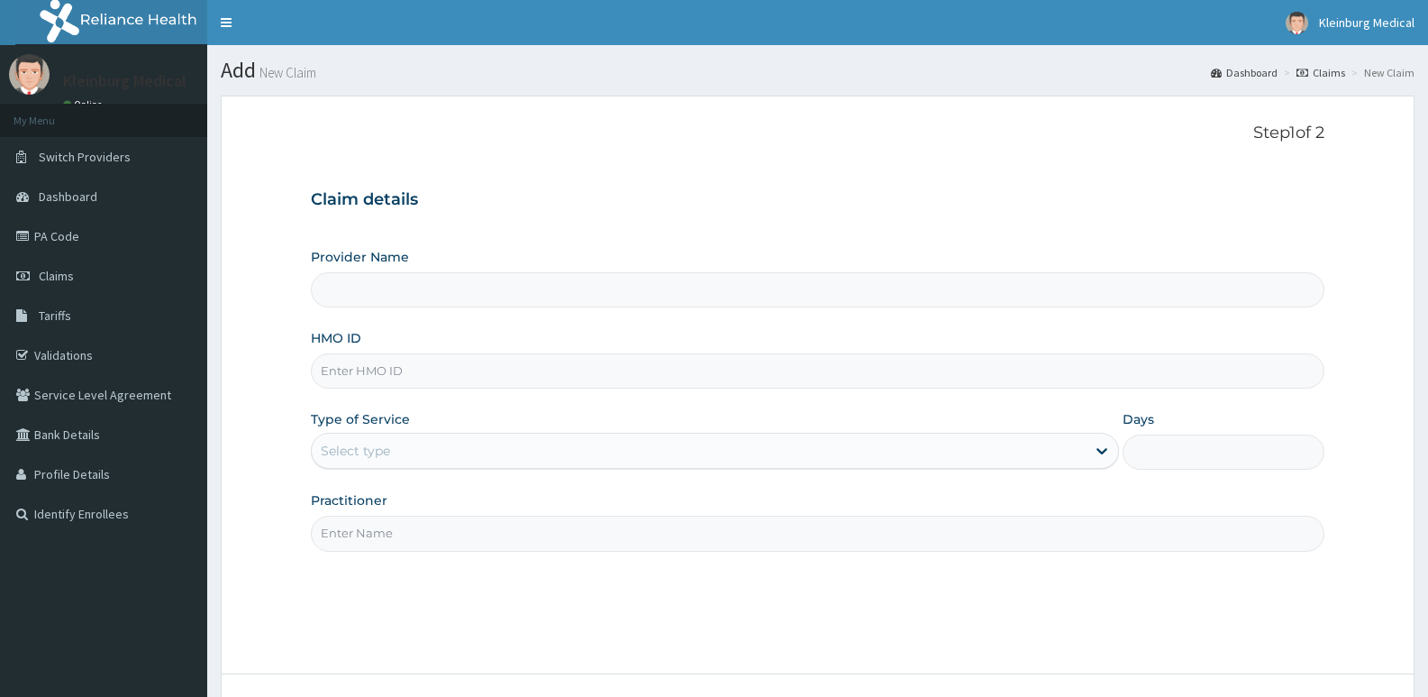
click at [414, 373] on input "HMO ID" at bounding box center [818, 370] width 1014 height 35
paste input "OEV/10004/A"
type input "OEV/10004/A"
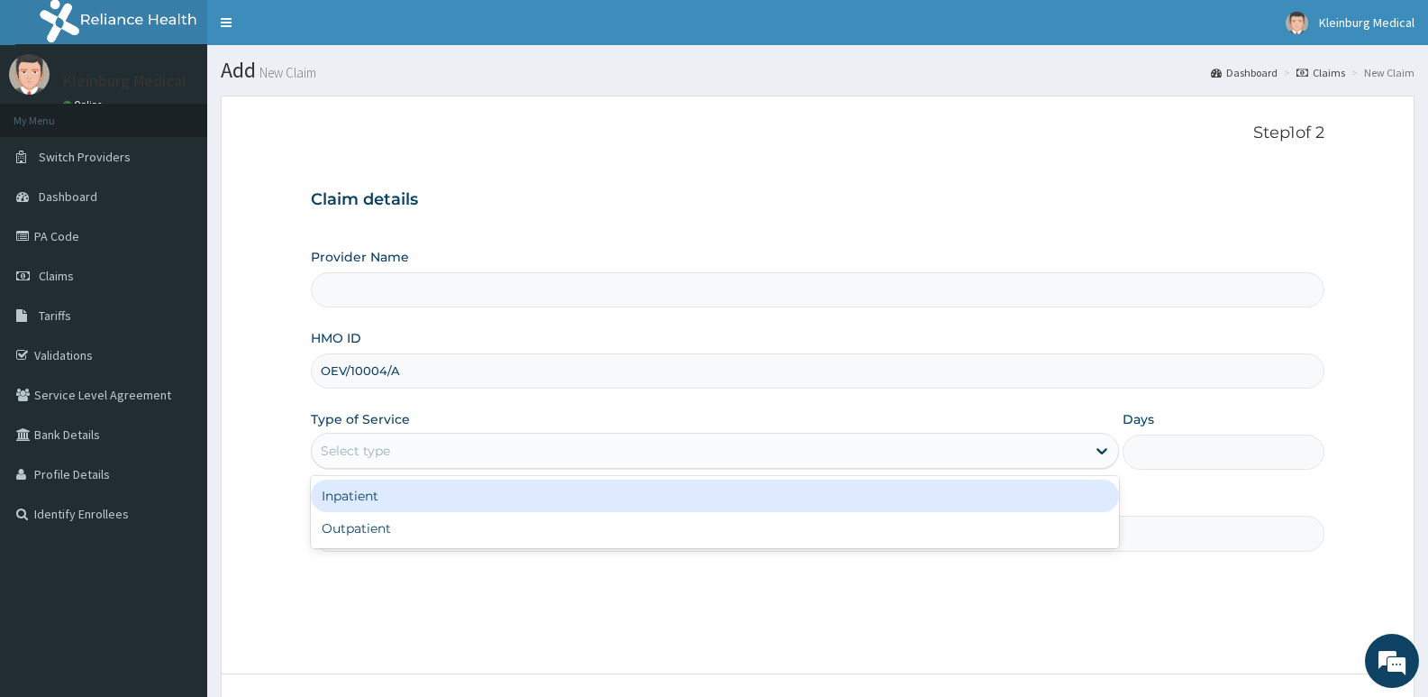
drag, startPoint x: 428, startPoint y: 456, endPoint x: 428, endPoint y: 505, distance: 48.7
click at [428, 457] on div "Select type" at bounding box center [698, 450] width 773 height 29
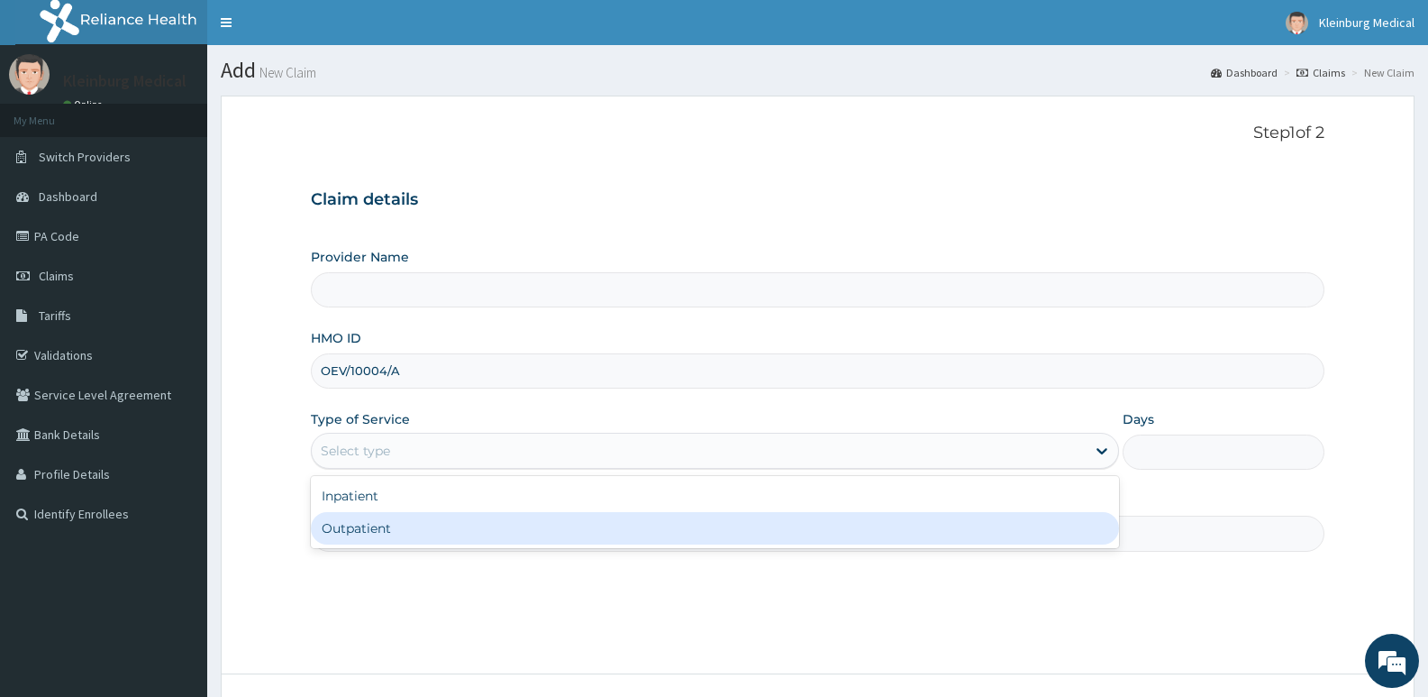
click at [424, 524] on div "Outpatient" at bounding box center [714, 528] width 807 height 32
type input "1"
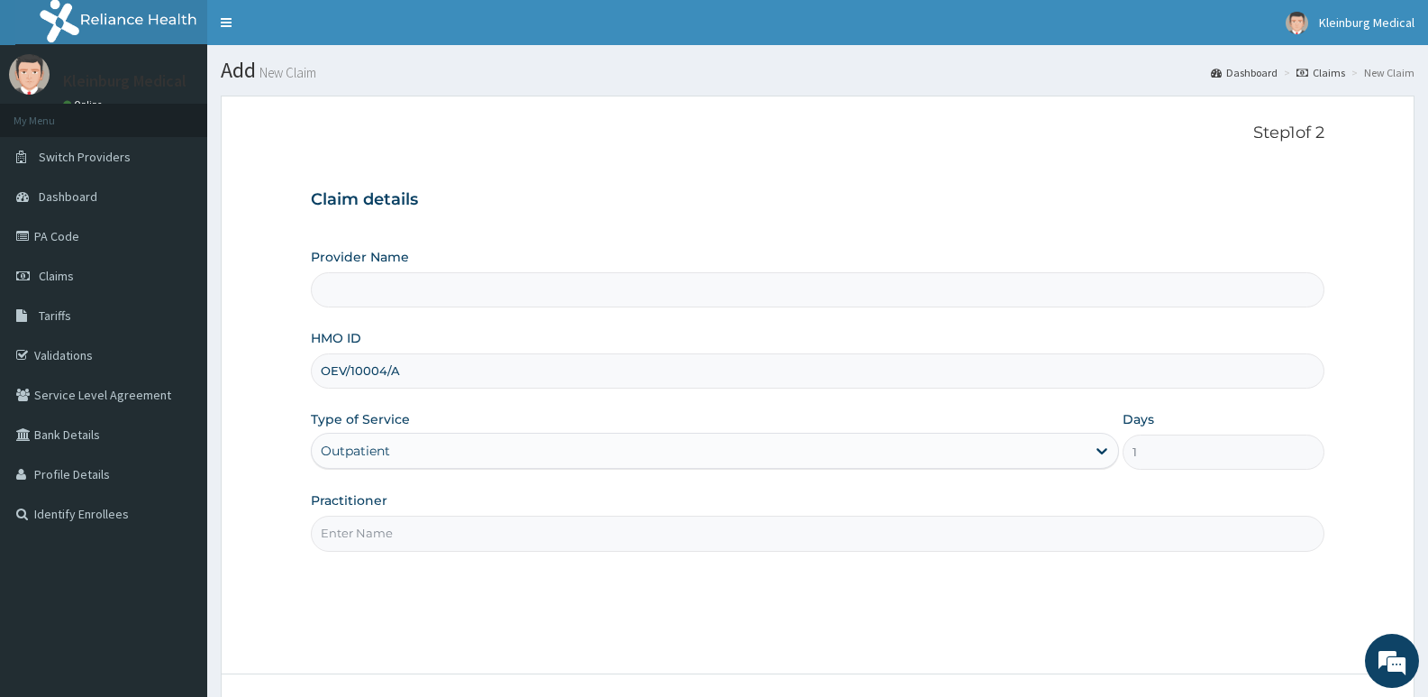
type input "KLEINBURG MEDICAL(dermatology and diagnostics)- Saka Tinubu"
click at [449, 530] on input "Practitioner" at bounding box center [818, 532] width 1014 height 35
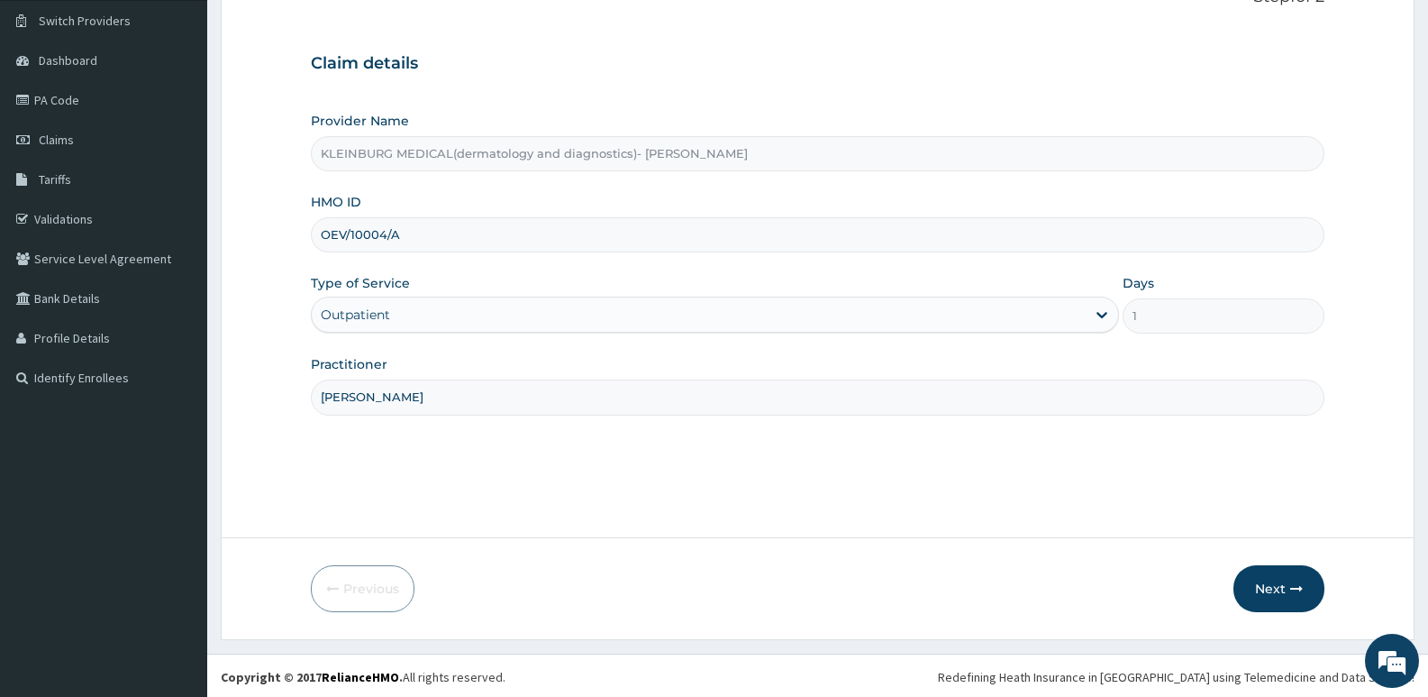
scroll to position [139, 0]
type input "DR CHISOM"
click at [1241, 586] on button "Next" at bounding box center [1279, 585] width 91 height 47
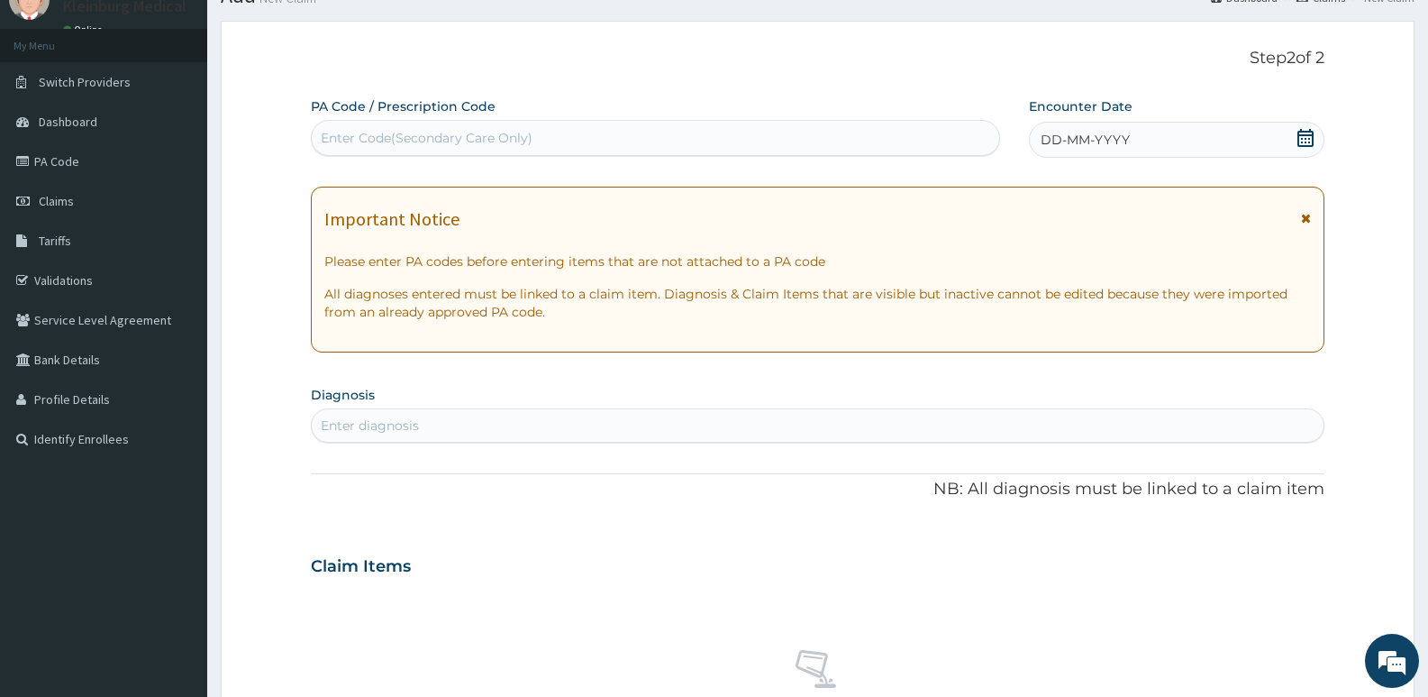
scroll to position [0, 0]
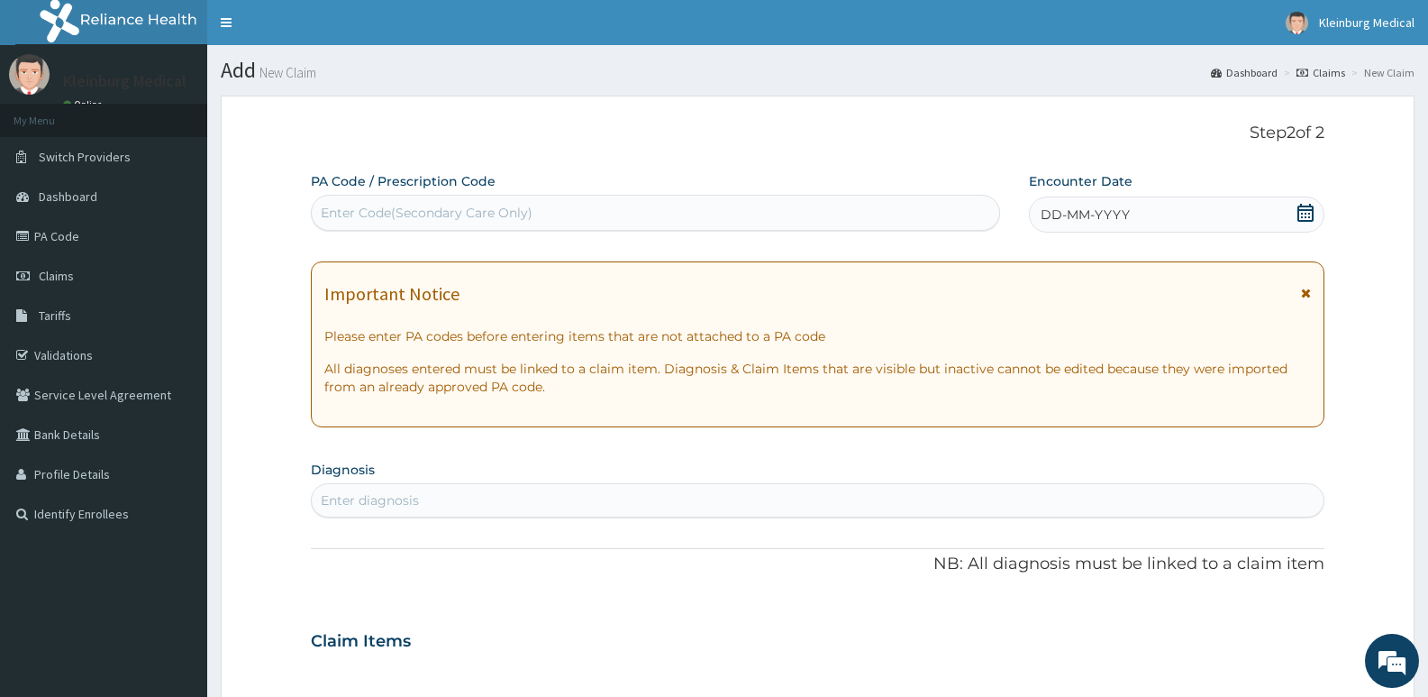
click at [542, 203] on div "Enter Code(Secondary Care Only)" at bounding box center [656, 212] width 688 height 29
paste input "PA/825943"
type input "PA/825943"
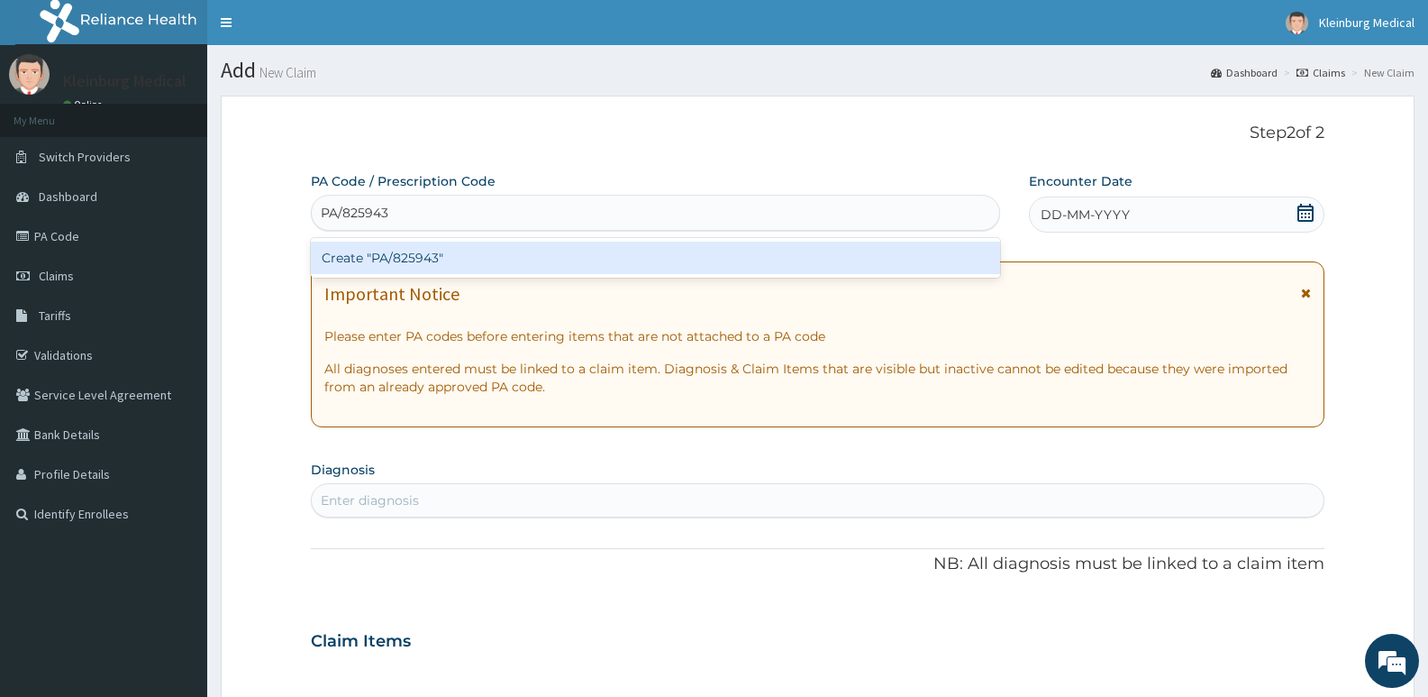
click at [547, 250] on div "Create "PA/825943"" at bounding box center [655, 258] width 689 height 32
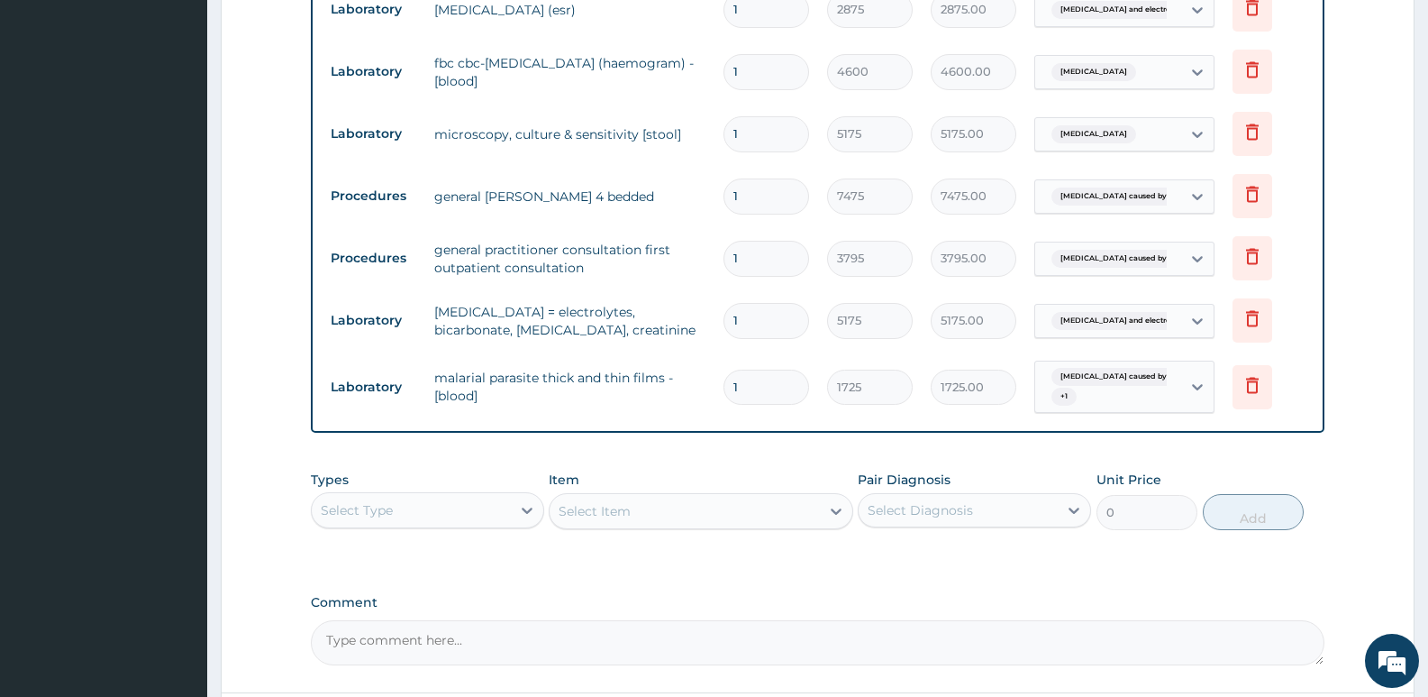
scroll to position [779, 0]
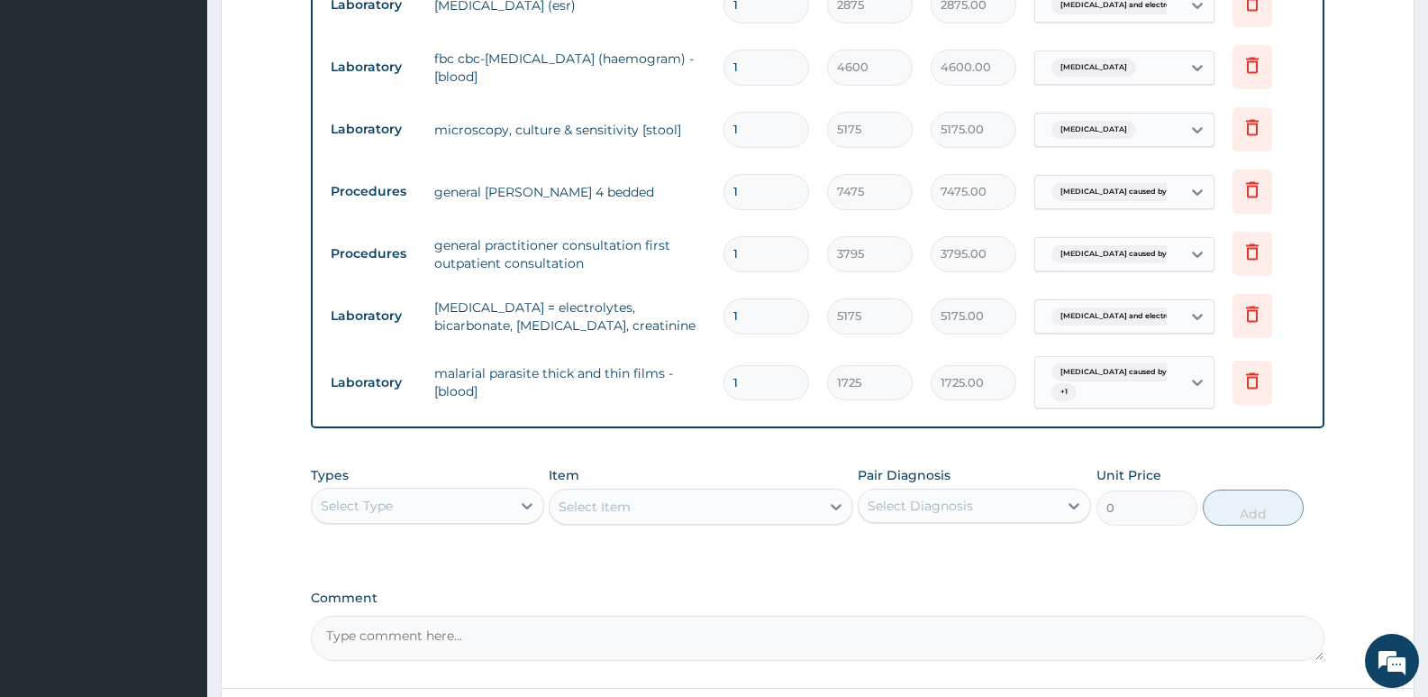
click at [468, 488] on div "Select Type" at bounding box center [427, 506] width 233 height 36
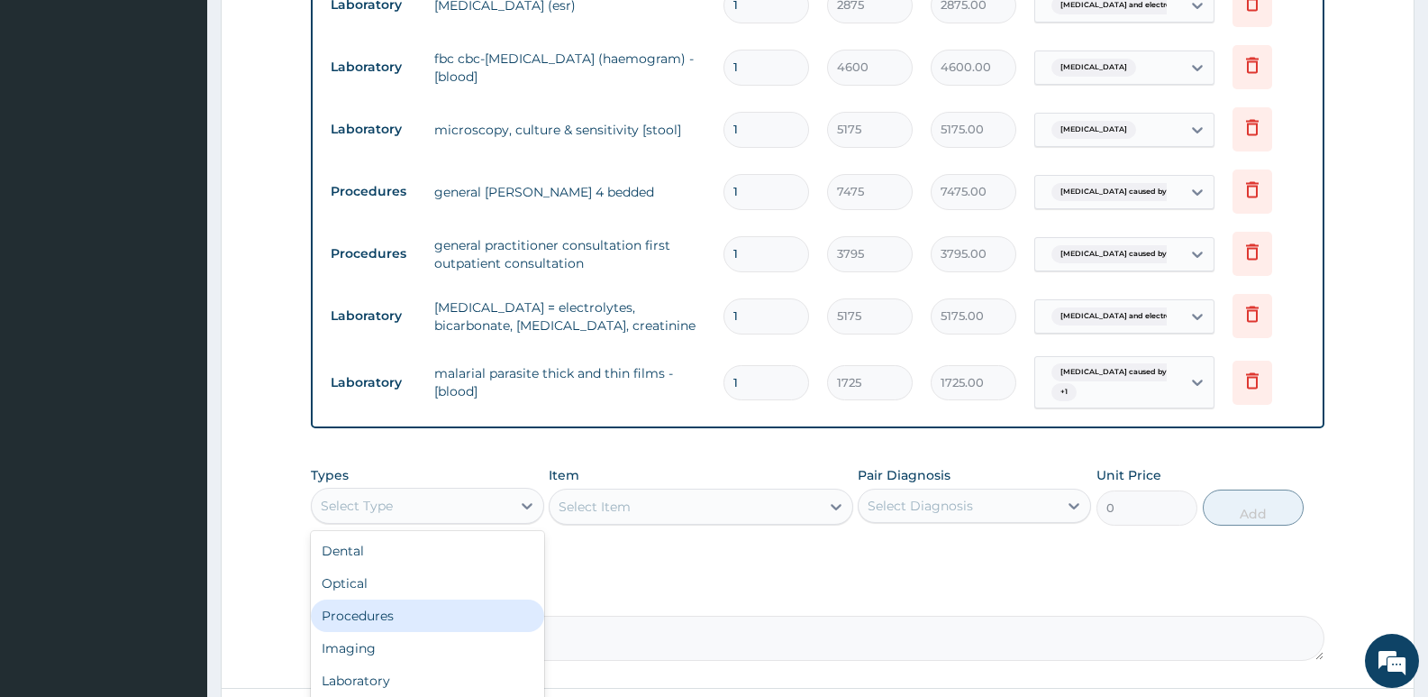
drag, startPoint x: 418, startPoint y: 599, endPoint x: 418, endPoint y: 588, distance: 10.8
click at [418, 588] on div "Dental Optical Procedures Imaging Laboratory Spa Drugs Immunizations Others Gym" at bounding box center [427, 666] width 233 height 270
click at [418, 599] on div "Procedures" at bounding box center [427, 615] width 233 height 32
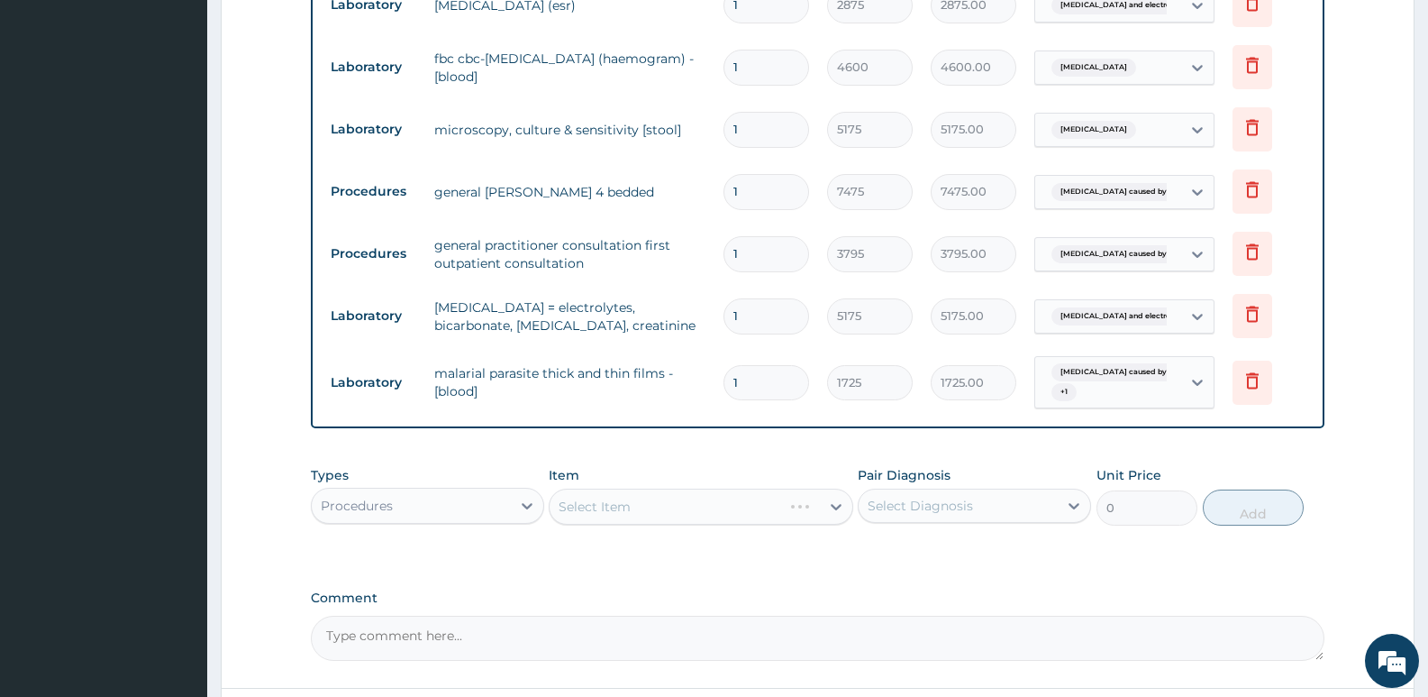
click at [651, 488] on div "Select Item" at bounding box center [701, 506] width 304 height 36
click at [627, 497] on div "Select Item" at bounding box center [595, 506] width 72 height 18
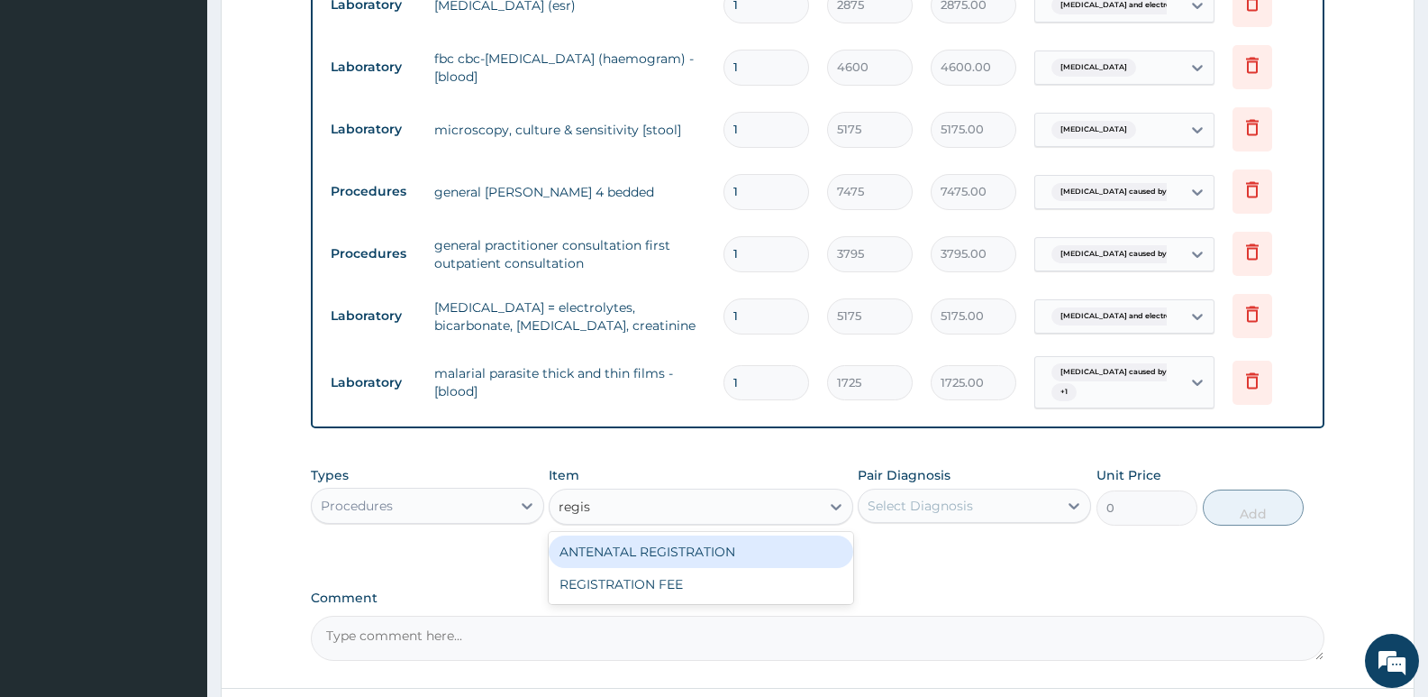
type input "regist"
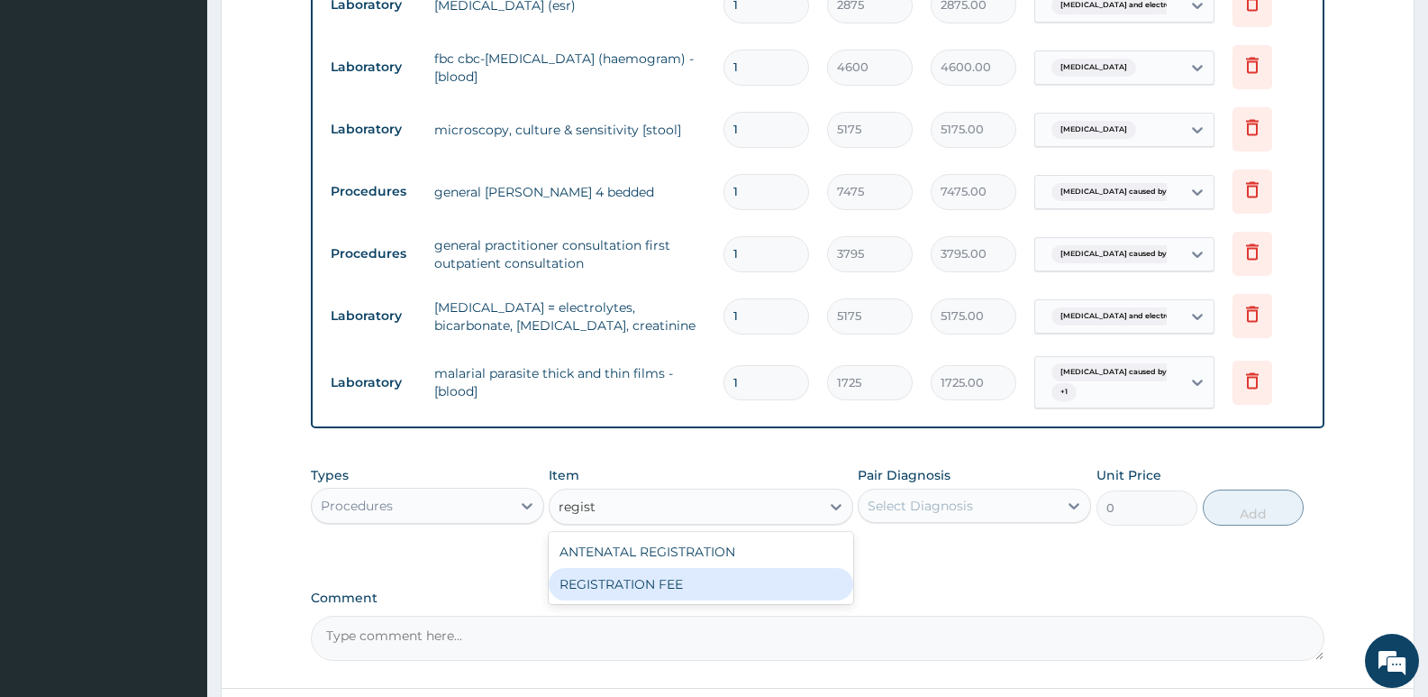
click at [713, 568] on div "REGISTRATION FEE" at bounding box center [701, 584] width 304 height 32
type input "2300"
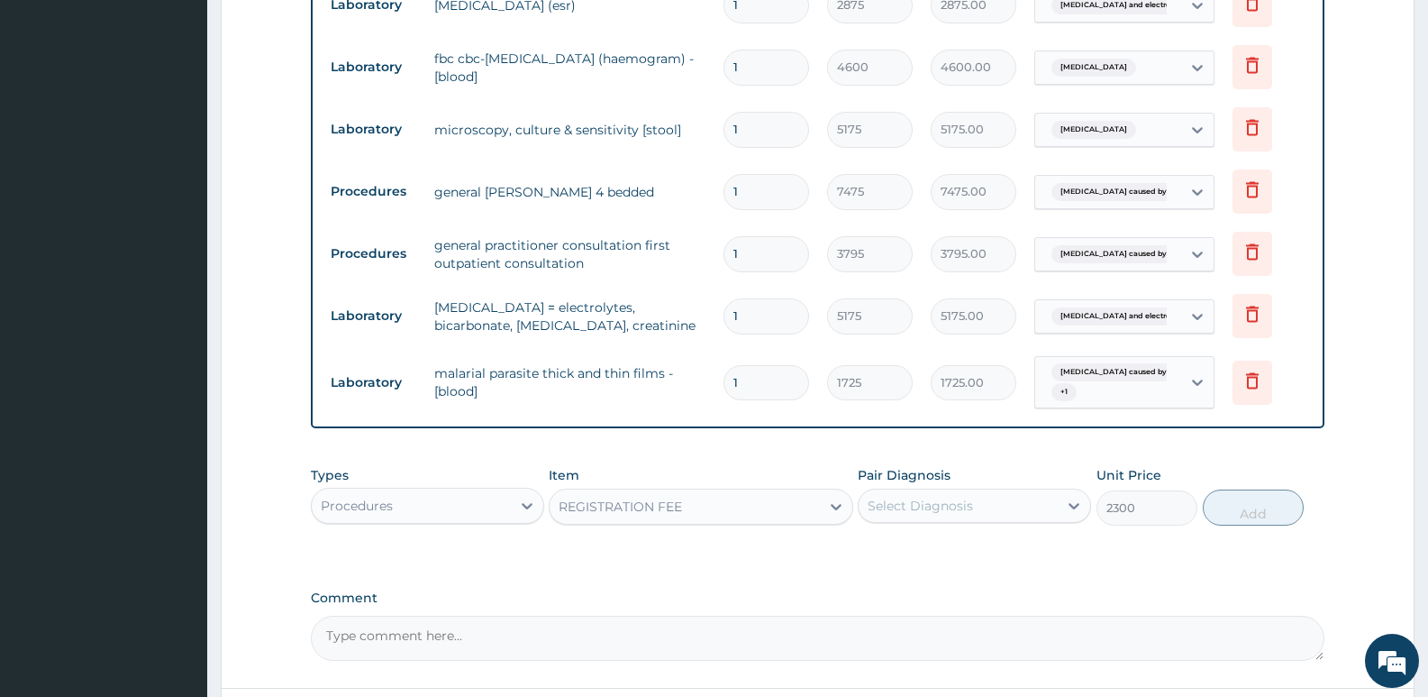
click at [893, 497] on div "Select Diagnosis" at bounding box center [920, 506] width 105 height 18
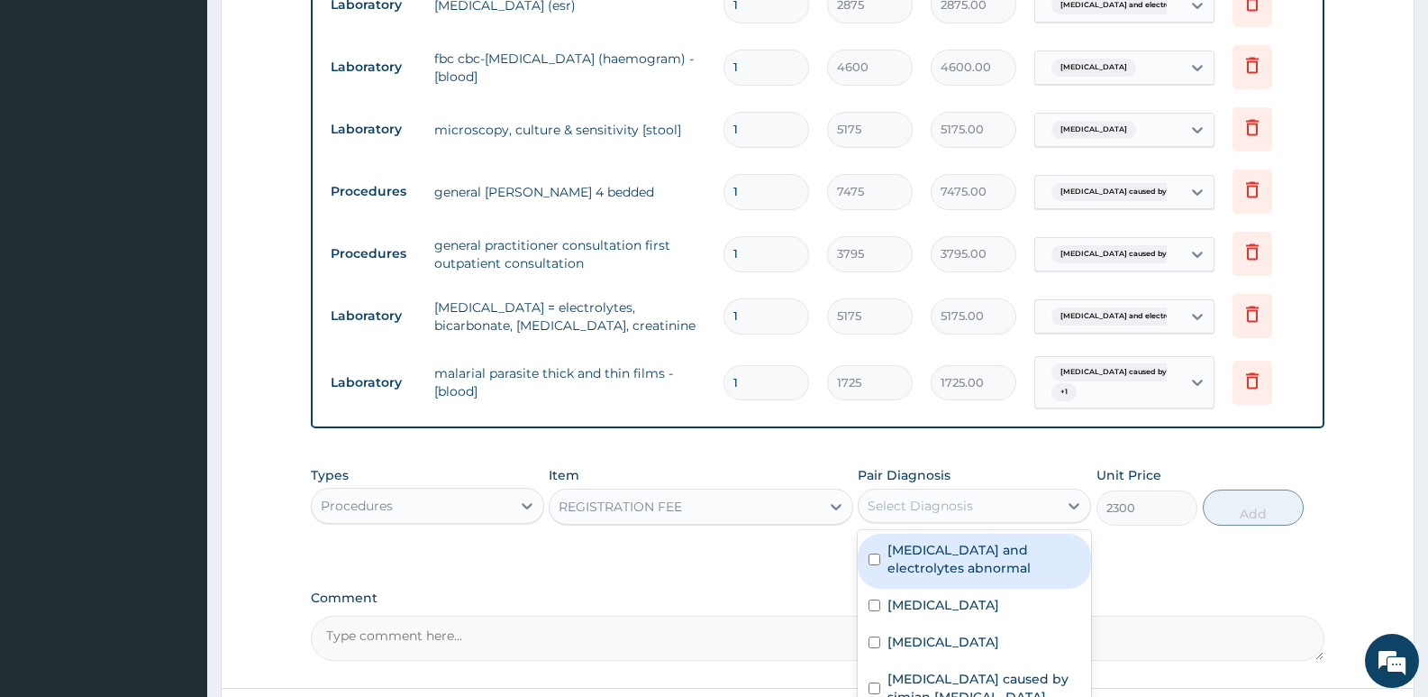
click at [936, 541] on label "Urea and electrolytes abnormal" at bounding box center [984, 559] width 193 height 36
checkbox input "true"
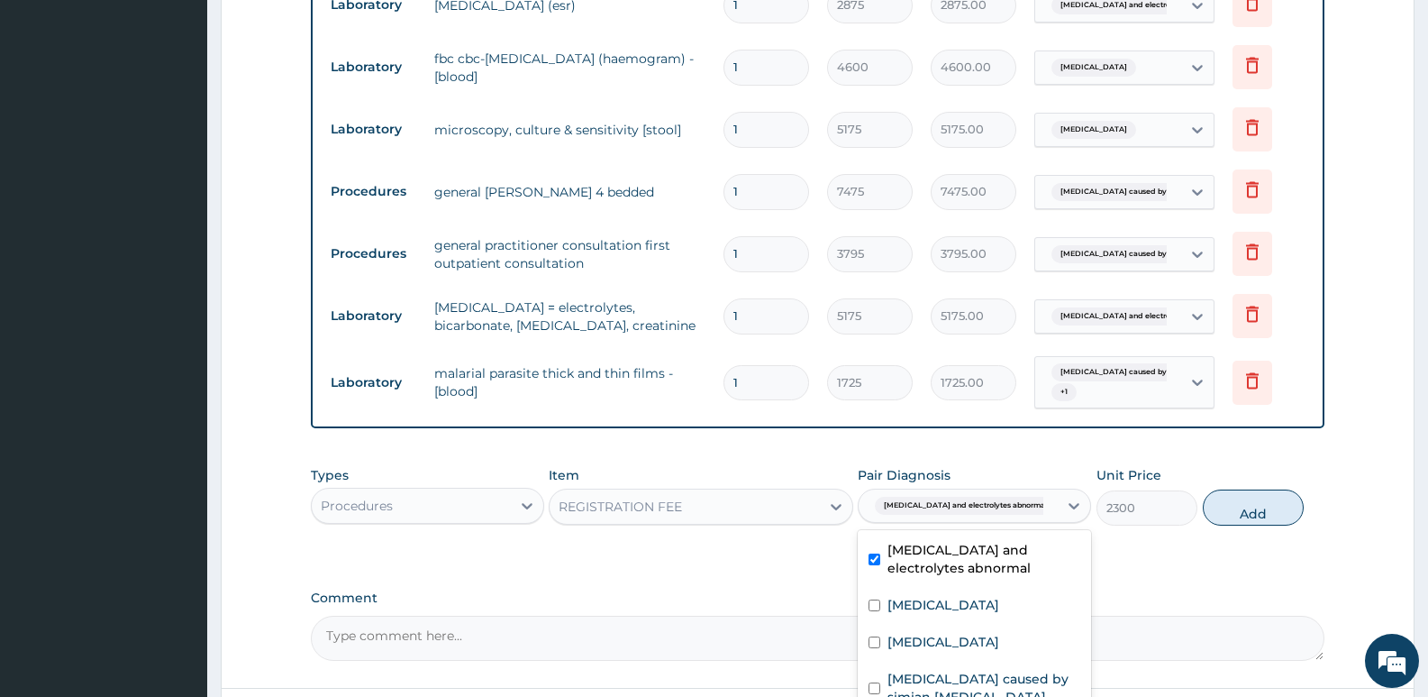
click at [920, 588] on div "Sepsis" at bounding box center [974, 606] width 233 height 37
checkbox input "true"
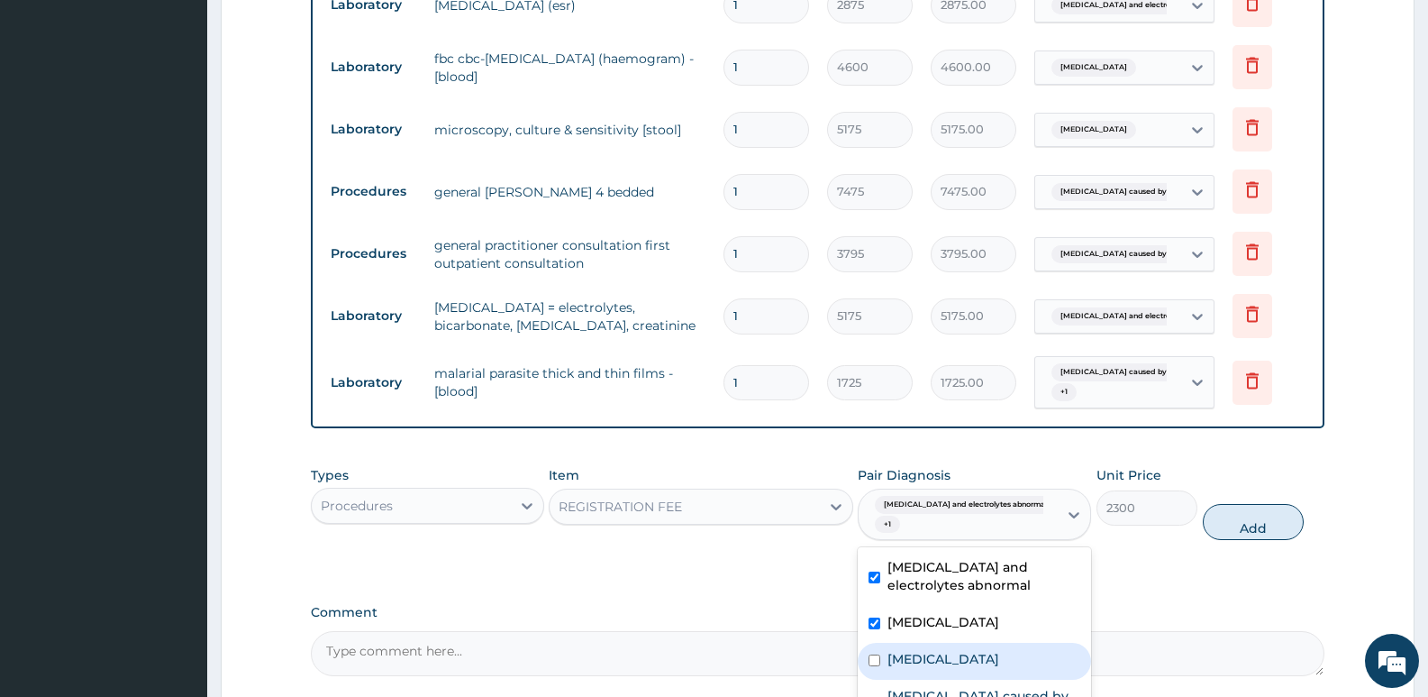
drag, startPoint x: 922, startPoint y: 619, endPoint x: 935, endPoint y: 656, distance: 39.3
click at [922, 643] on div "Gastroenteritis" at bounding box center [974, 661] width 233 height 37
checkbox input "true"
click at [938, 687] on label "Malaria caused by simian plasmodia" at bounding box center [984, 705] width 193 height 36
click at [1016, 679] on div "Malaria caused by simian plasmodia" at bounding box center [974, 706] width 233 height 55
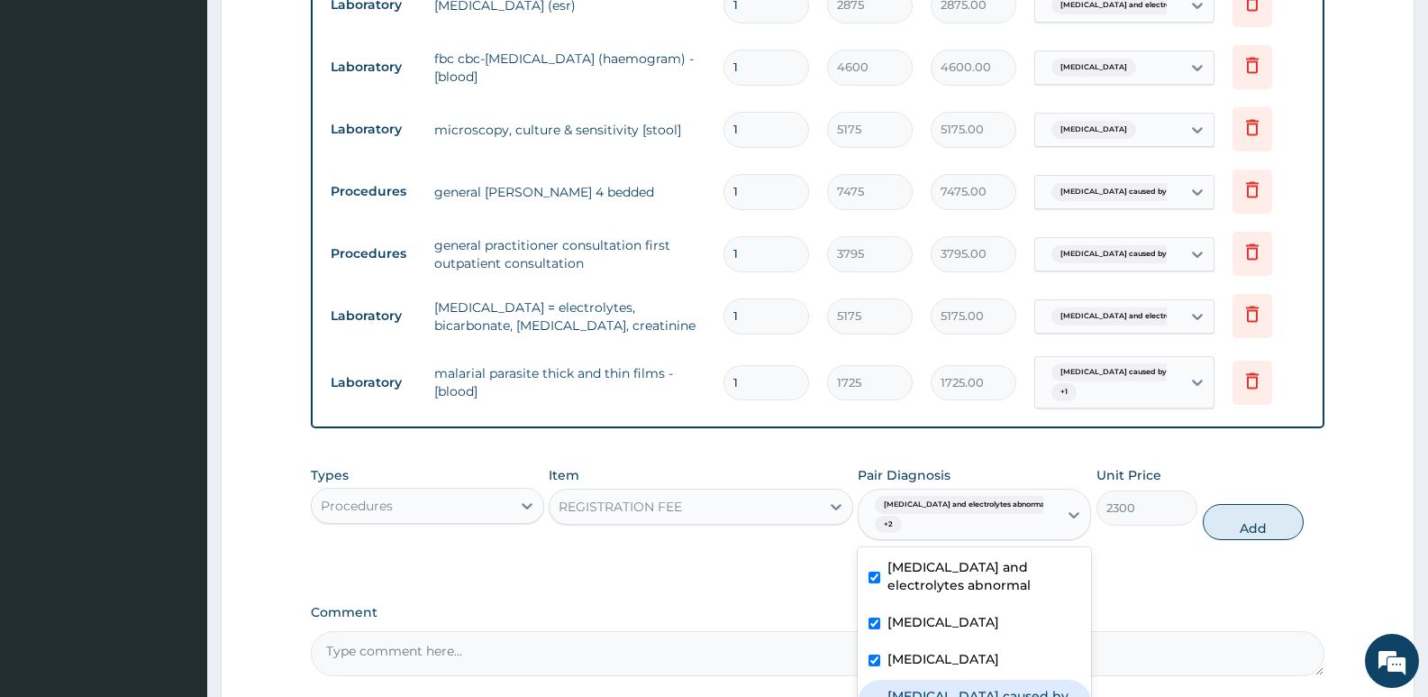
drag, startPoint x: 1011, startPoint y: 652, endPoint x: 1034, endPoint y: 638, distance: 26.3
click at [1010, 687] on label "Malaria caused by simian plasmodia" at bounding box center [984, 705] width 193 height 36
checkbox input "true"
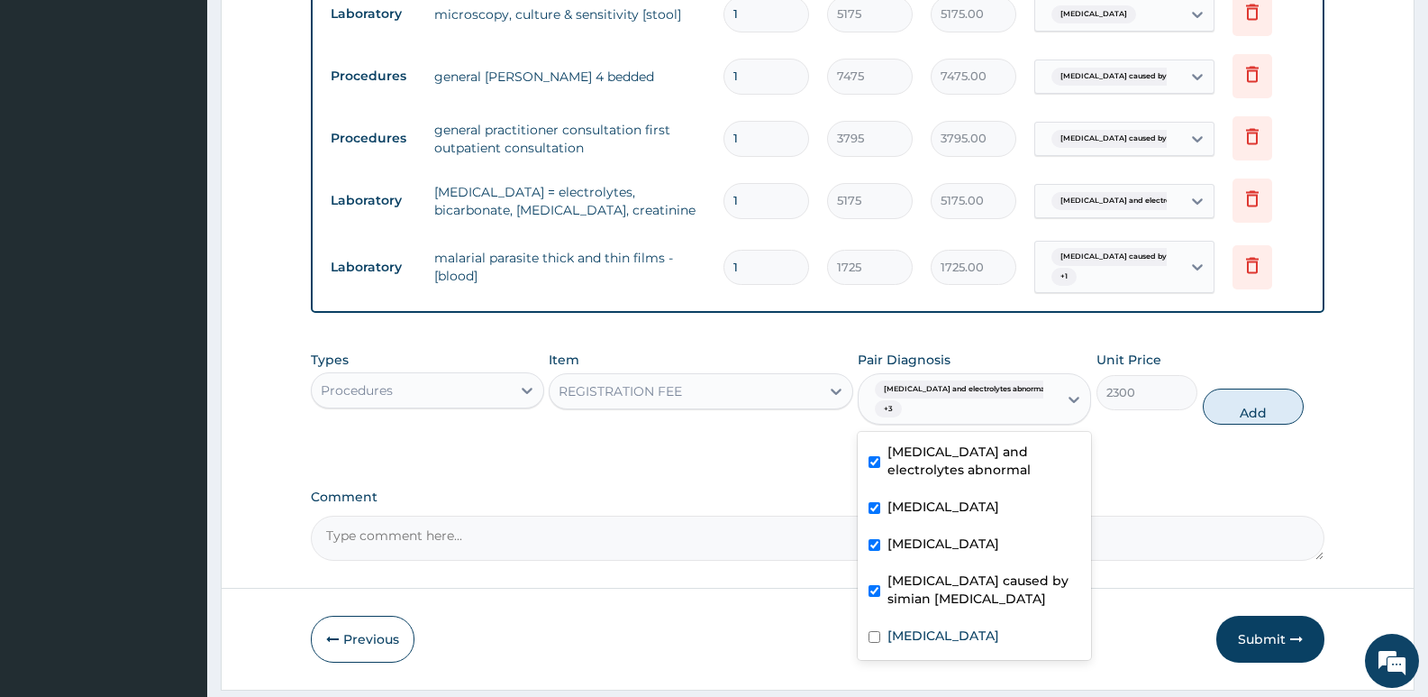
scroll to position [898, 0]
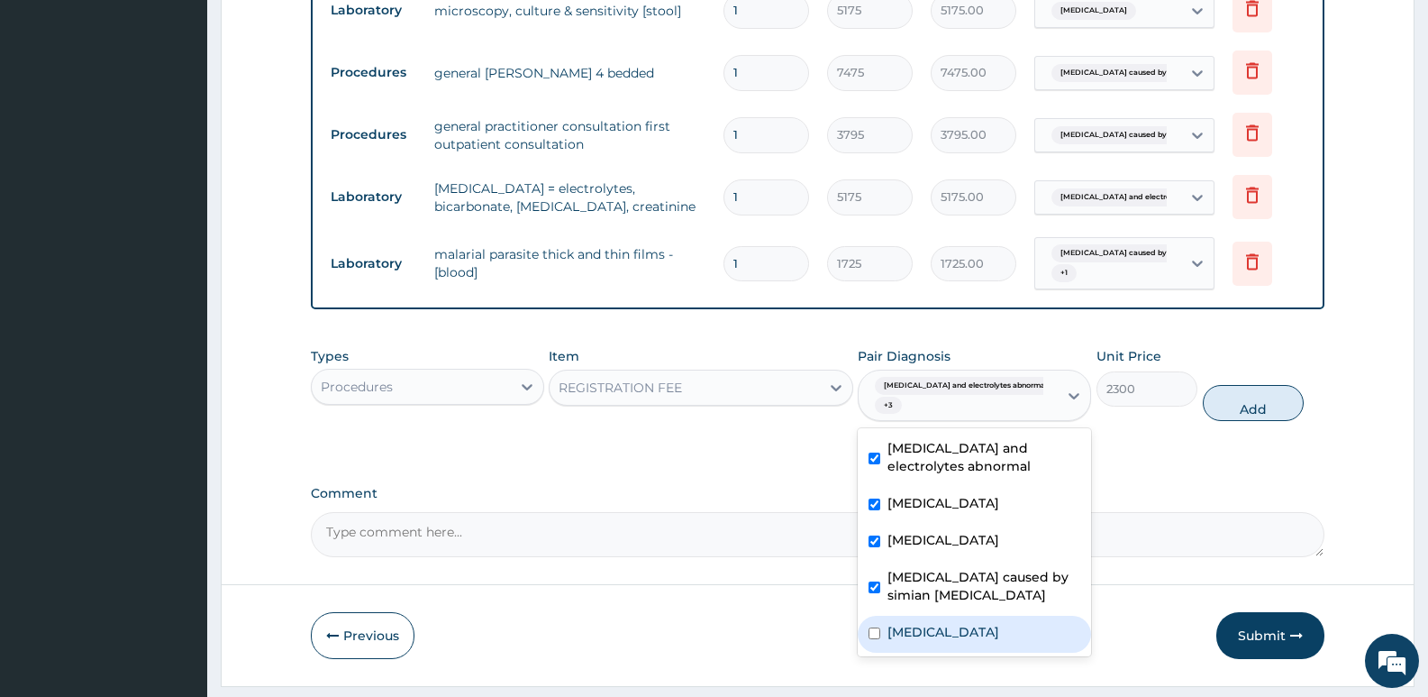
click at [1021, 615] on div "Malaria" at bounding box center [974, 633] width 233 height 37
checkbox input "true"
click at [1224, 385] on button "Add" at bounding box center [1253, 403] width 101 height 36
type input "0"
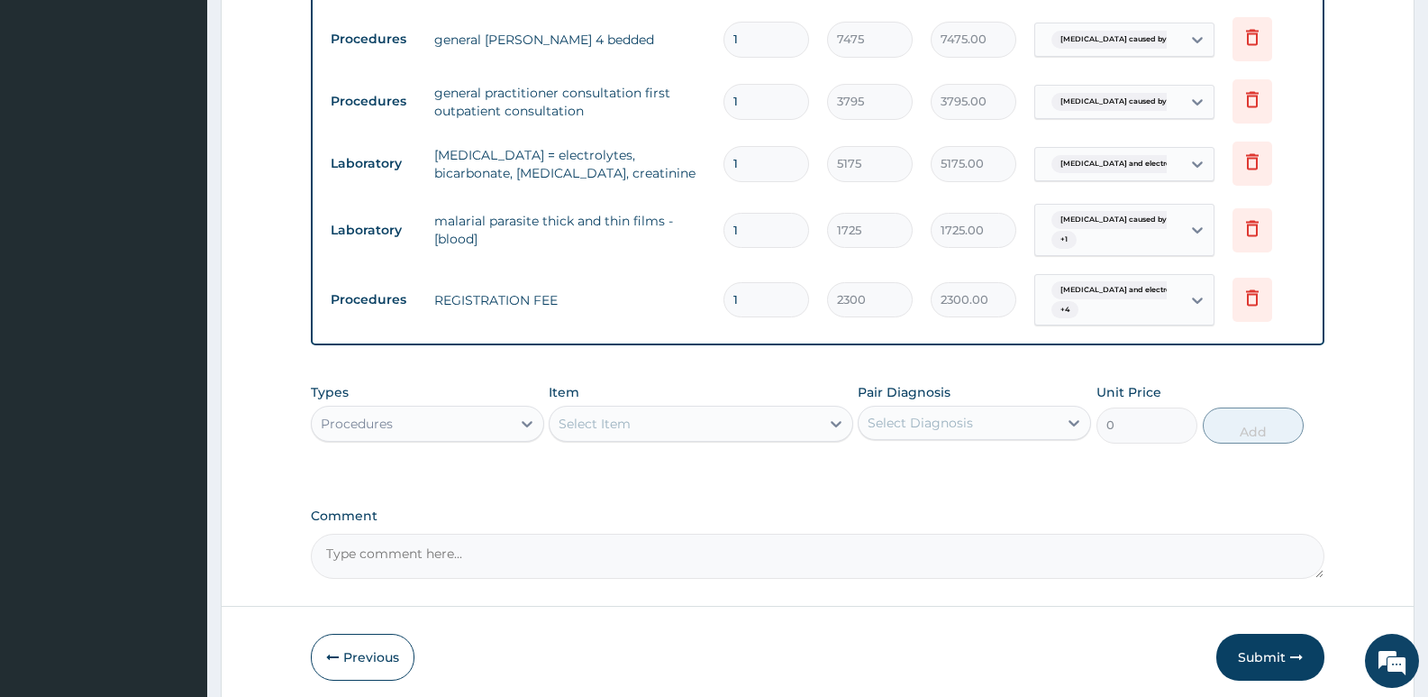
scroll to position [968, 0]
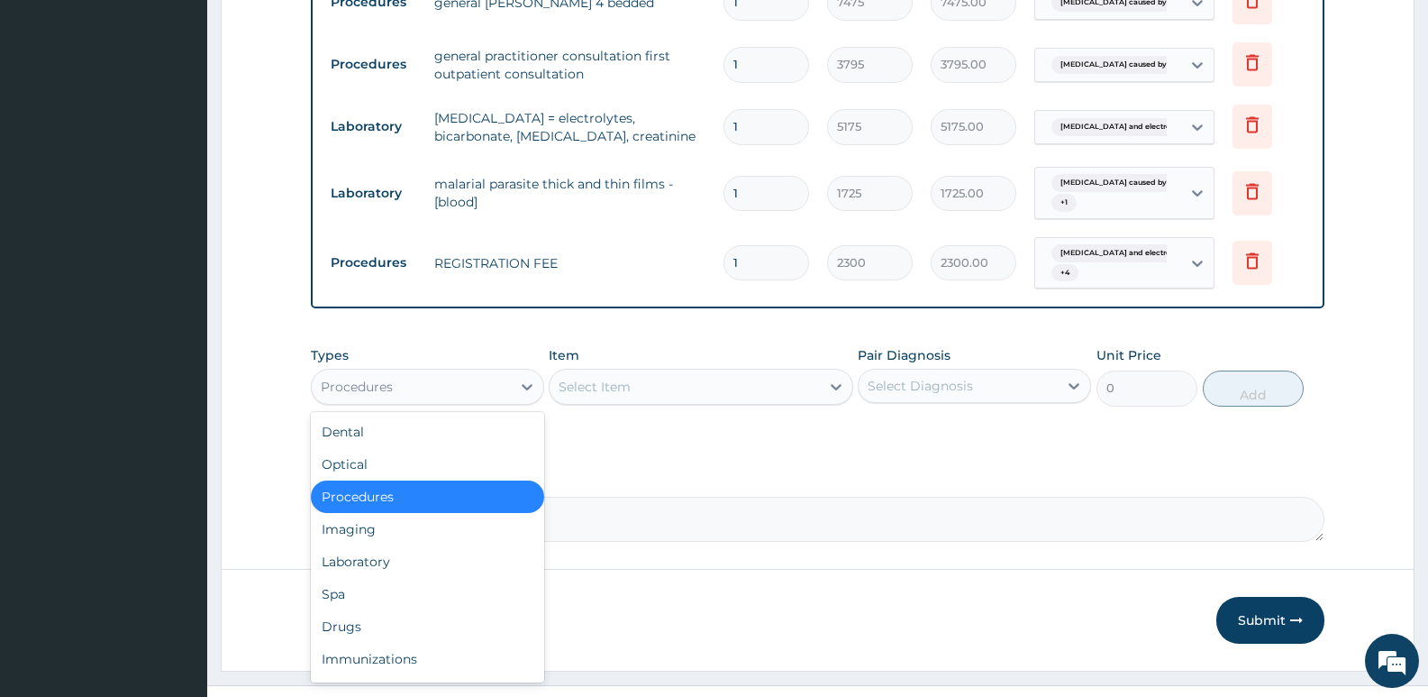
click at [388, 378] on div "Procedures" at bounding box center [357, 387] width 72 height 18
click at [406, 610] on div "Drugs" at bounding box center [427, 626] width 233 height 32
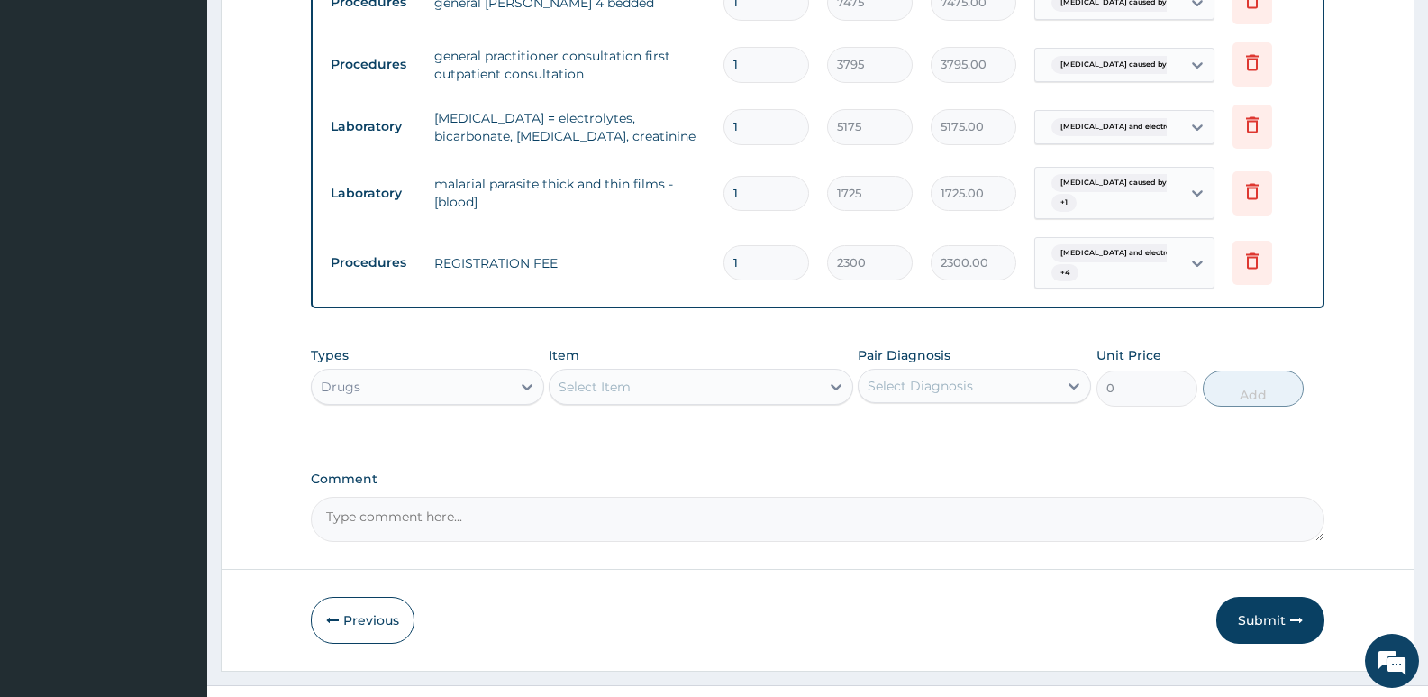
click at [695, 372] on div "Select Item" at bounding box center [684, 386] width 269 height 29
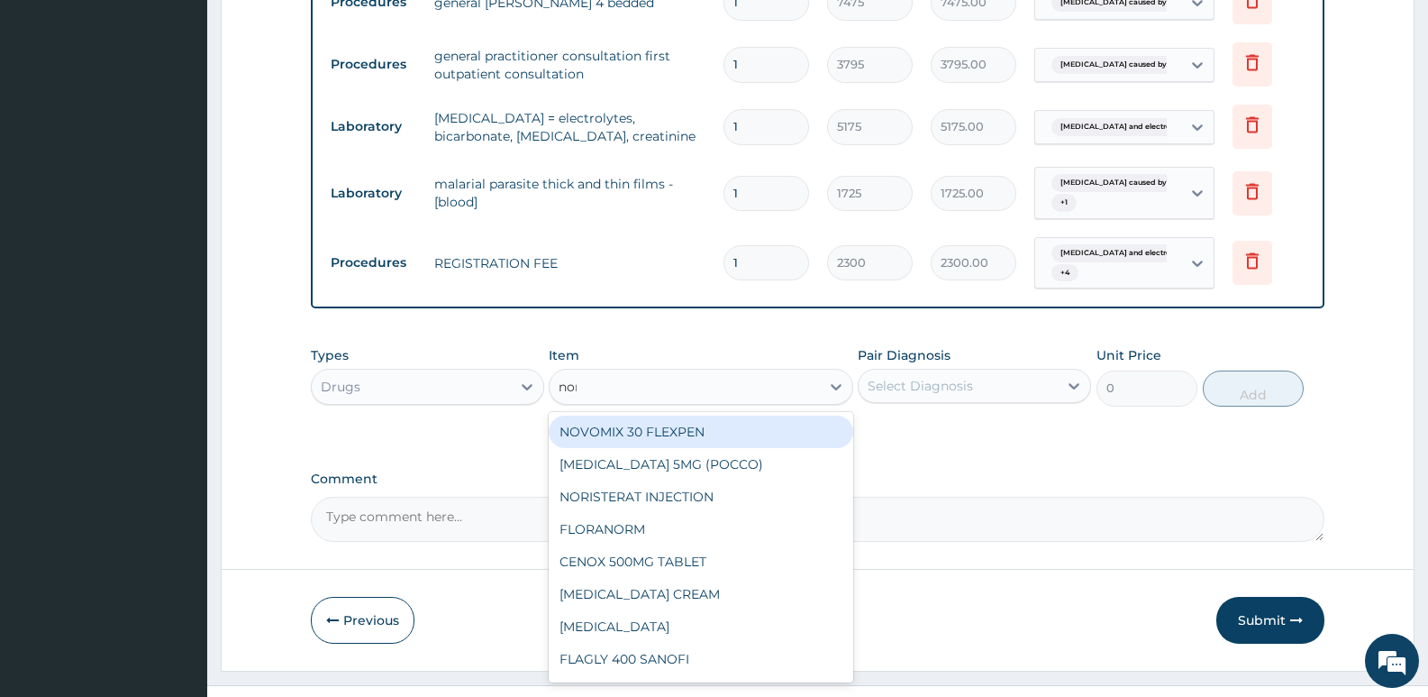
type input "norm"
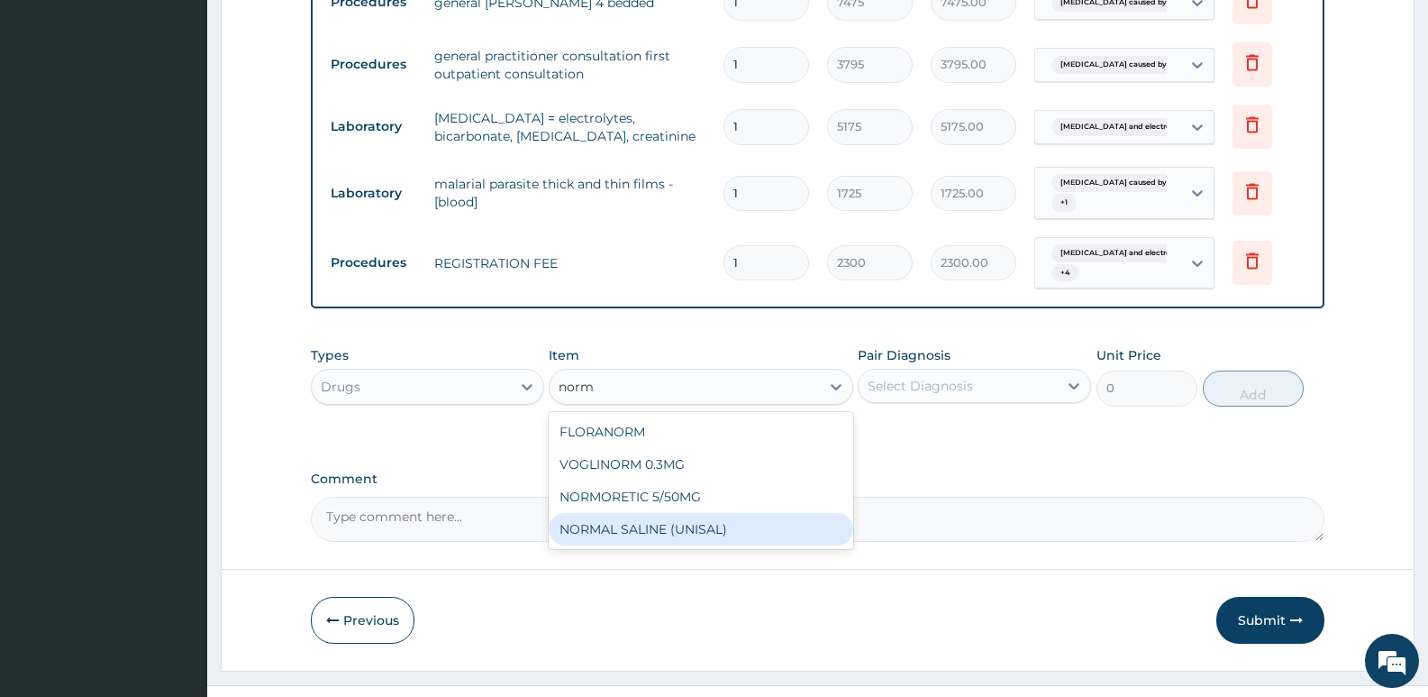
click at [701, 513] on div "NORMAL SALINE (UNISAL)" at bounding box center [701, 529] width 304 height 32
type input "1897.5"
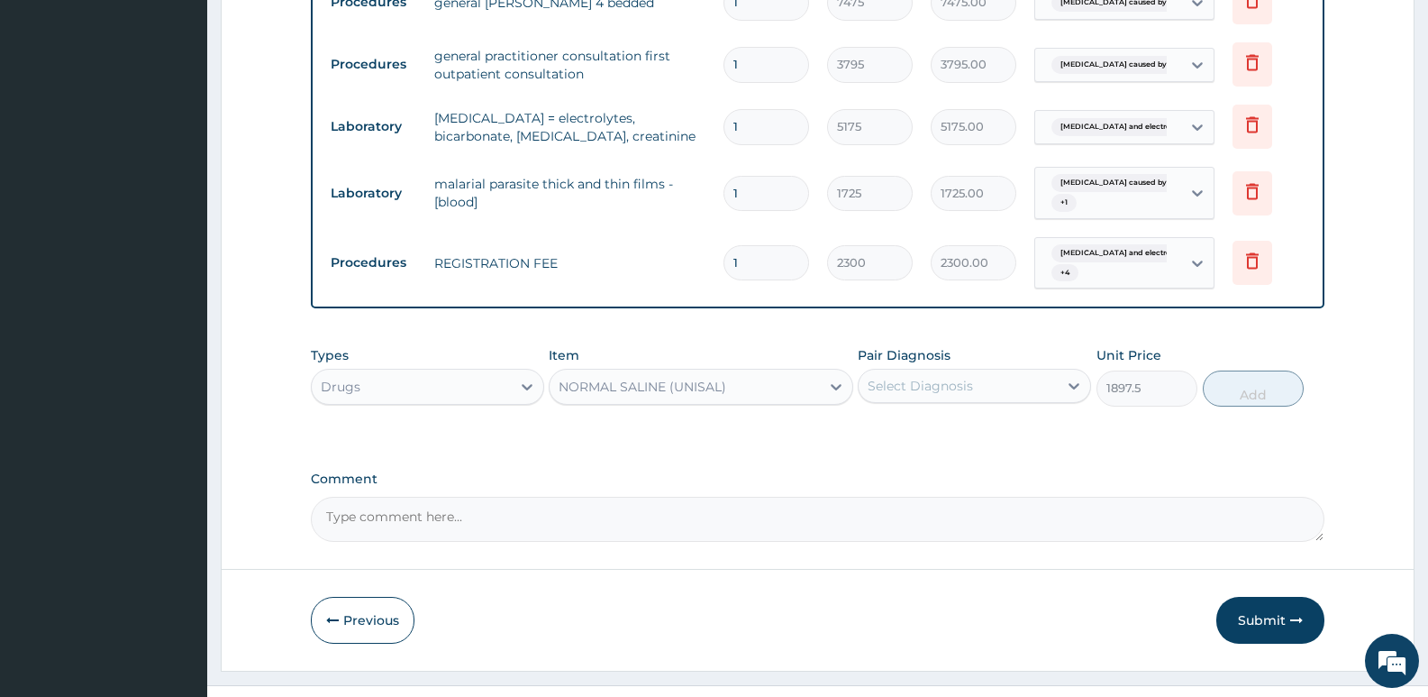
click at [932, 371] on div "Select Diagnosis" at bounding box center [958, 385] width 199 height 29
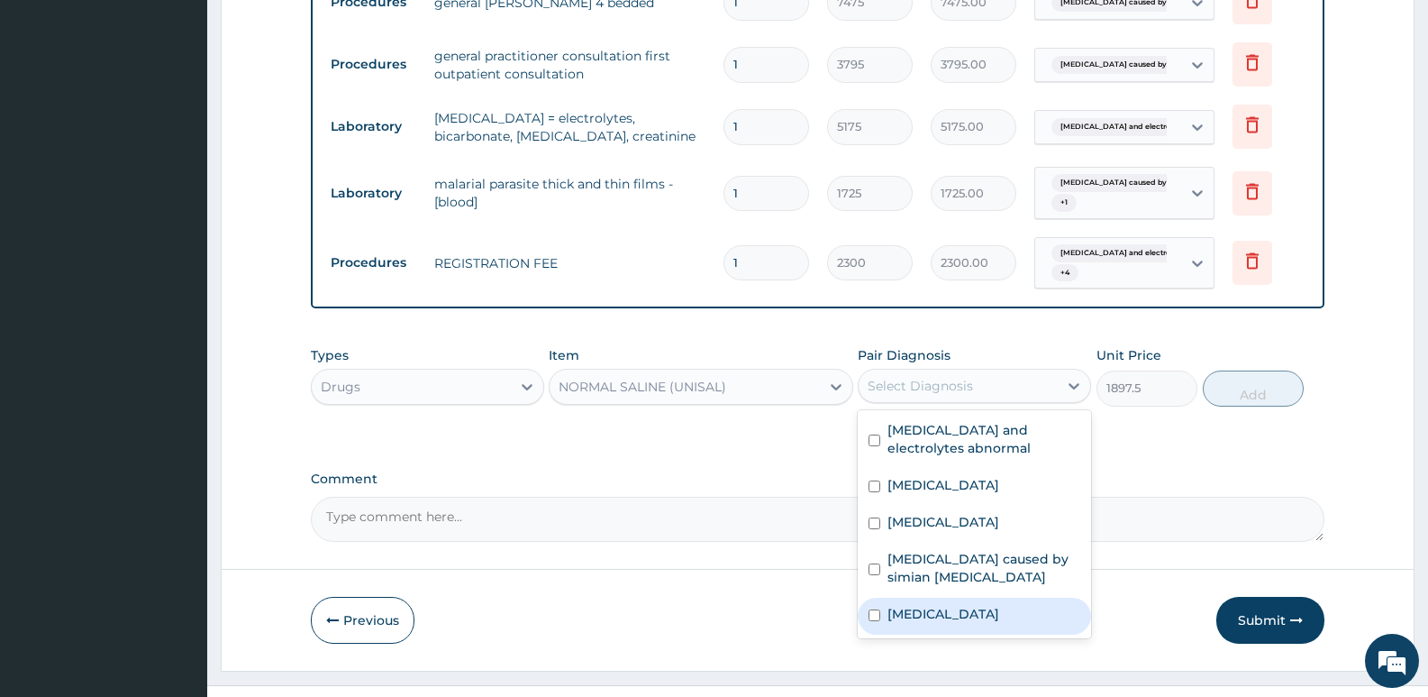
drag, startPoint x: 950, startPoint y: 563, endPoint x: 945, endPoint y: 579, distance: 16.0
click at [945, 579] on div "Urea and electrolytes abnormal Sepsis Gastroenteritis Malaria caused by simian …" at bounding box center [974, 524] width 233 height 228
click at [945, 597] on div "Malaria" at bounding box center [974, 615] width 233 height 37
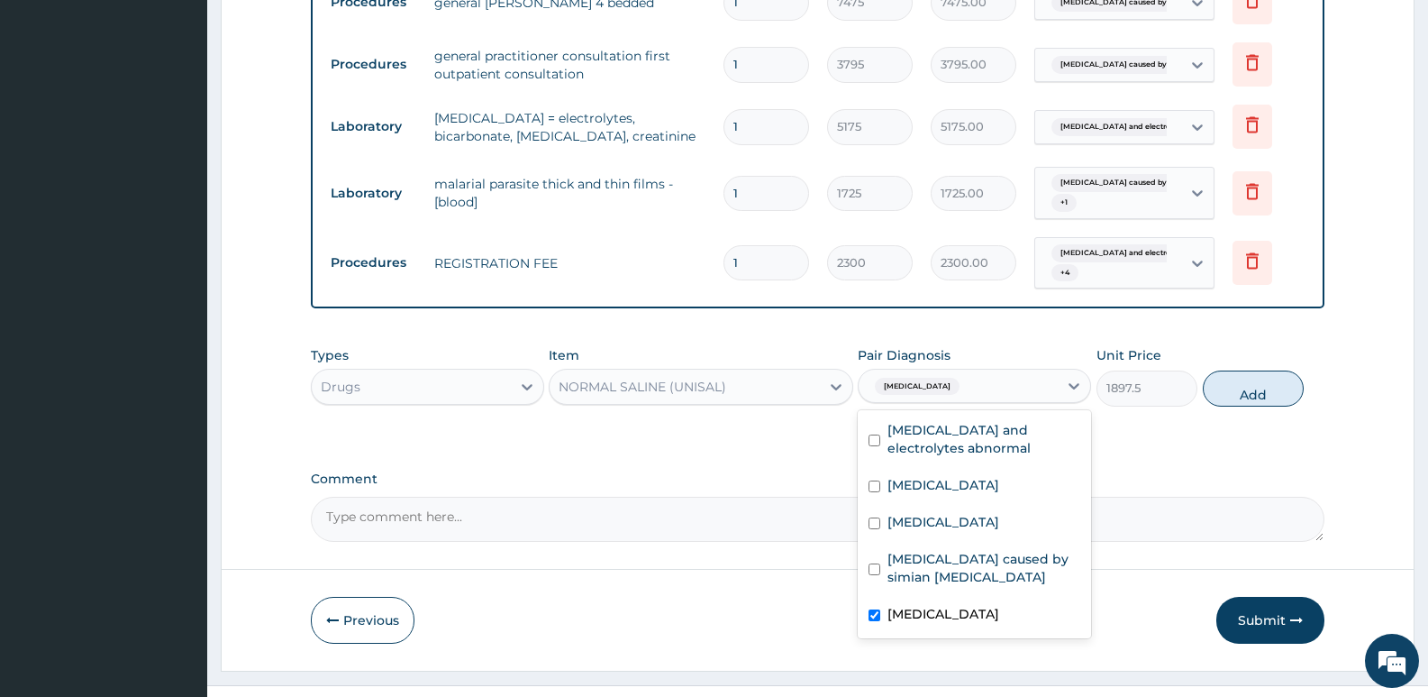
checkbox input "true"
click at [970, 513] on label "Gastroenteritis" at bounding box center [944, 522] width 112 height 18
checkbox input "true"
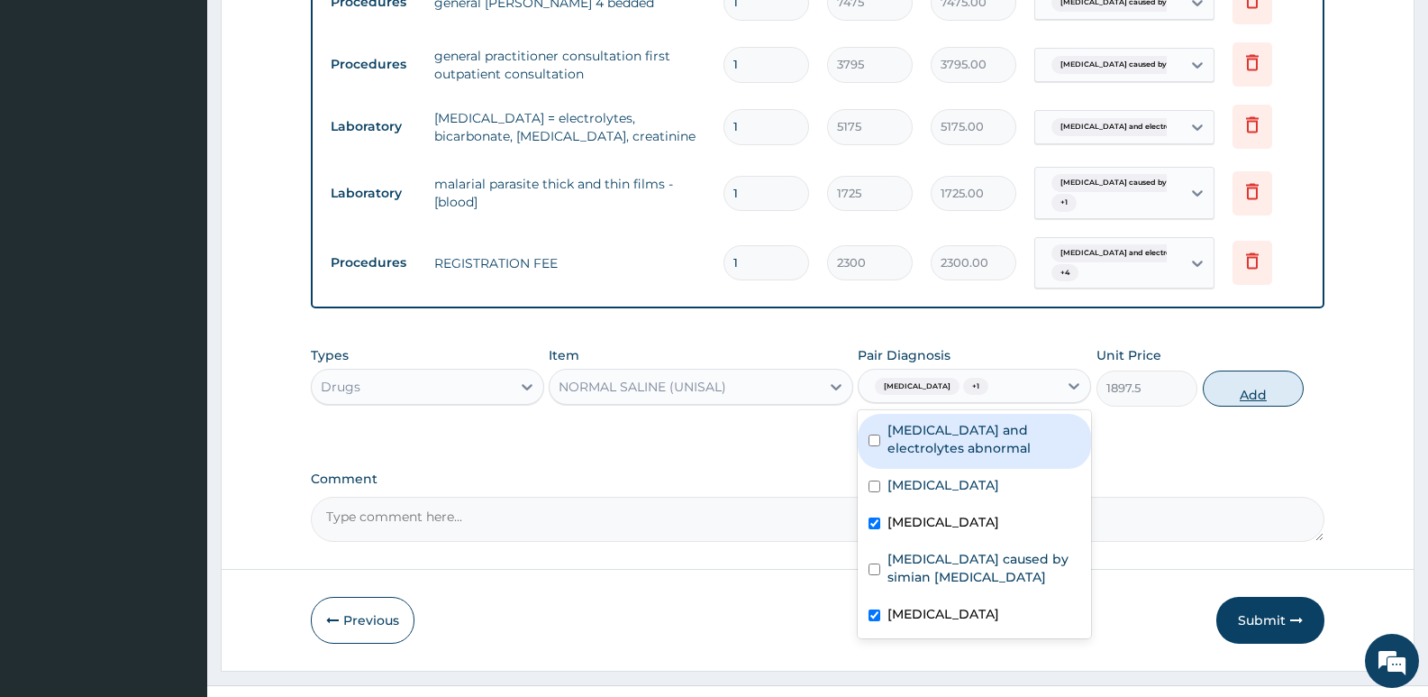
click at [1219, 370] on button "Add" at bounding box center [1253, 388] width 101 height 36
type input "0"
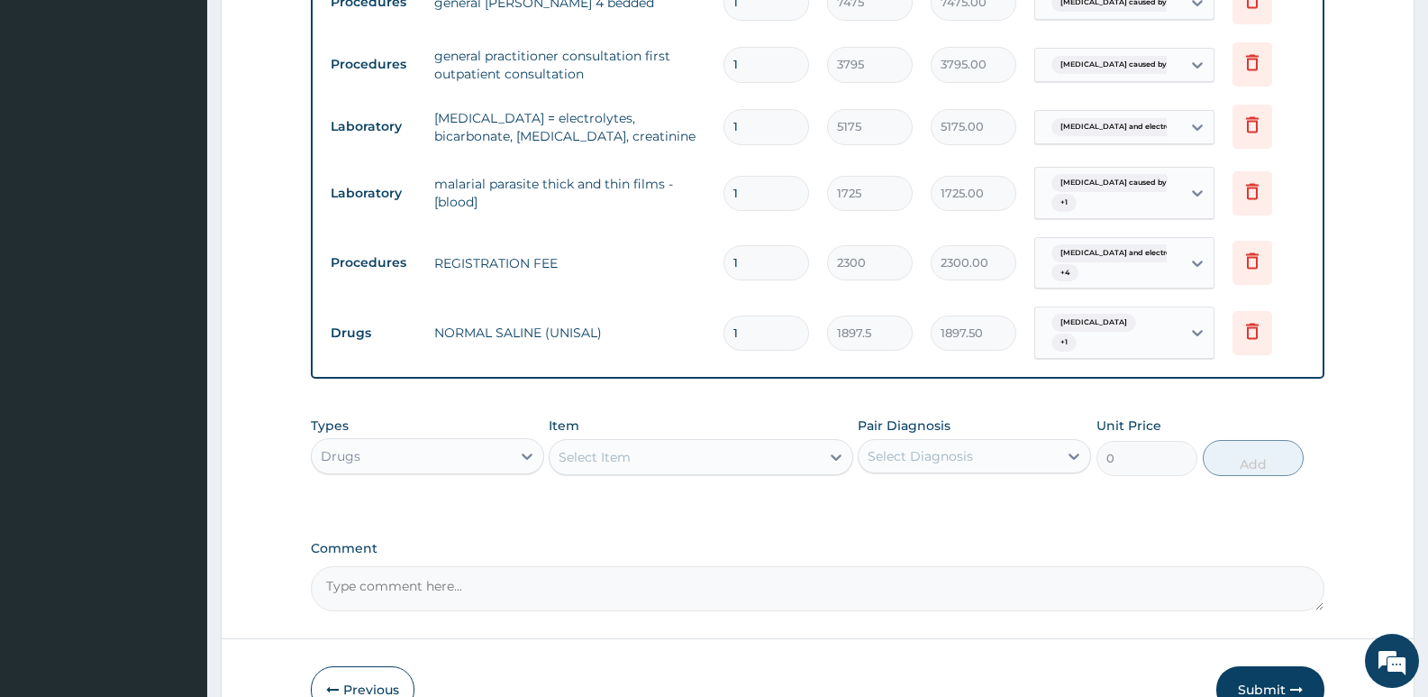
drag, startPoint x: 759, startPoint y: 292, endPoint x: 709, endPoint y: 285, distance: 50.1
click at [709, 297] on tr "Drugs NORMAL SALINE (UNISAL) 1 1897.5 1897.50 Malaria + 1 Delete" at bounding box center [818, 332] width 992 height 70
type input "3"
type input "5692.50"
type input "3"
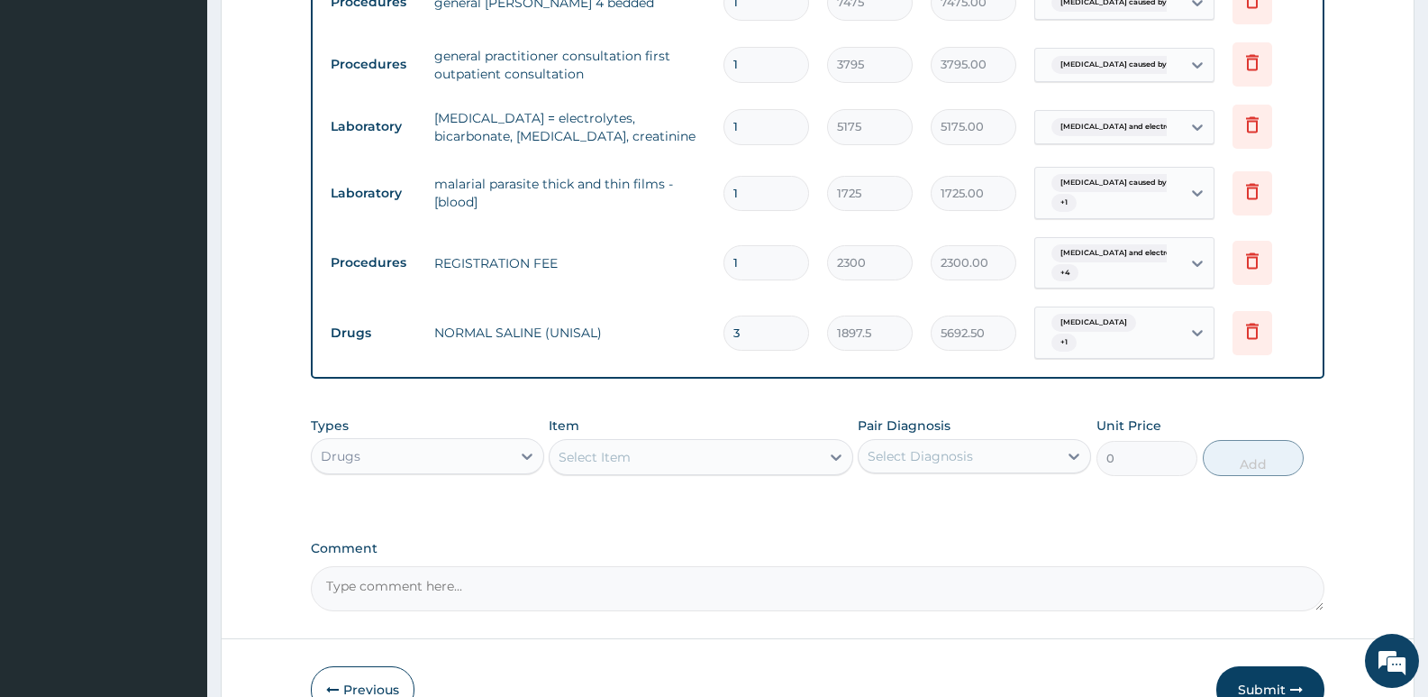
click at [591, 448] on div "Select Item" at bounding box center [595, 457] width 72 height 18
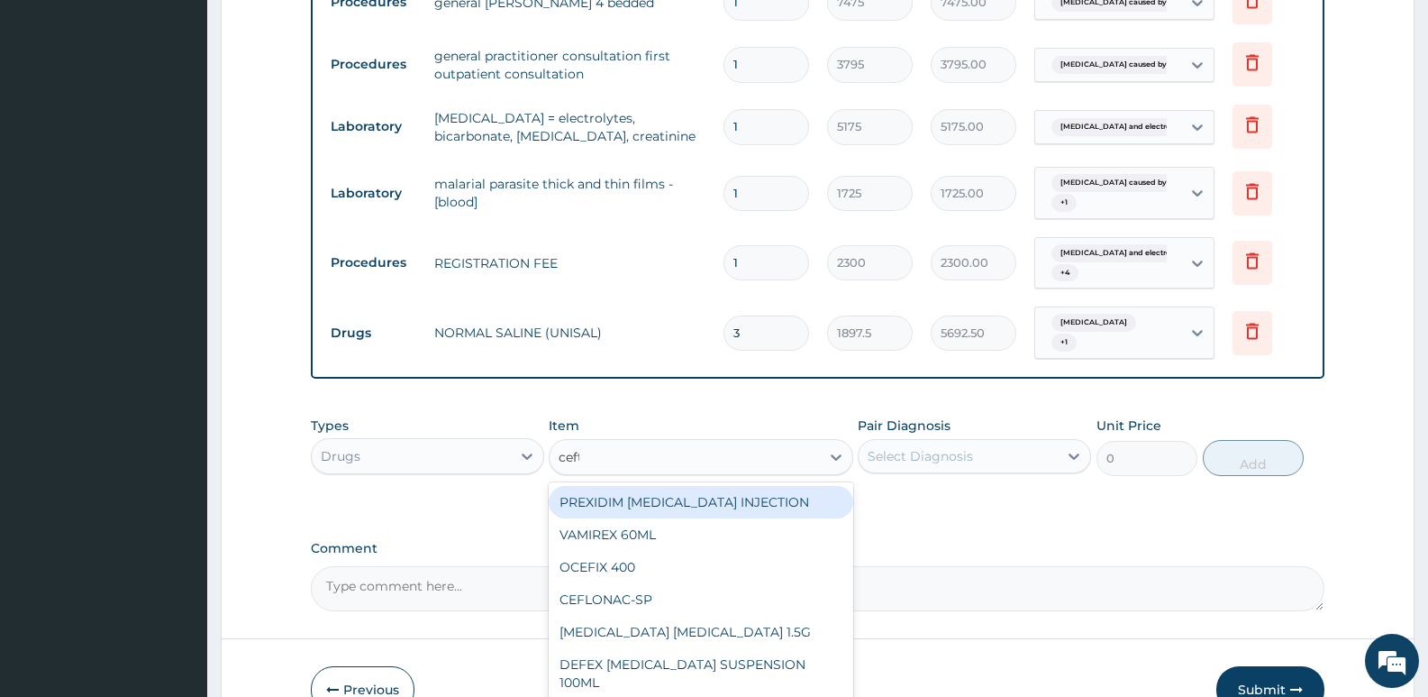
type input "ceftr"
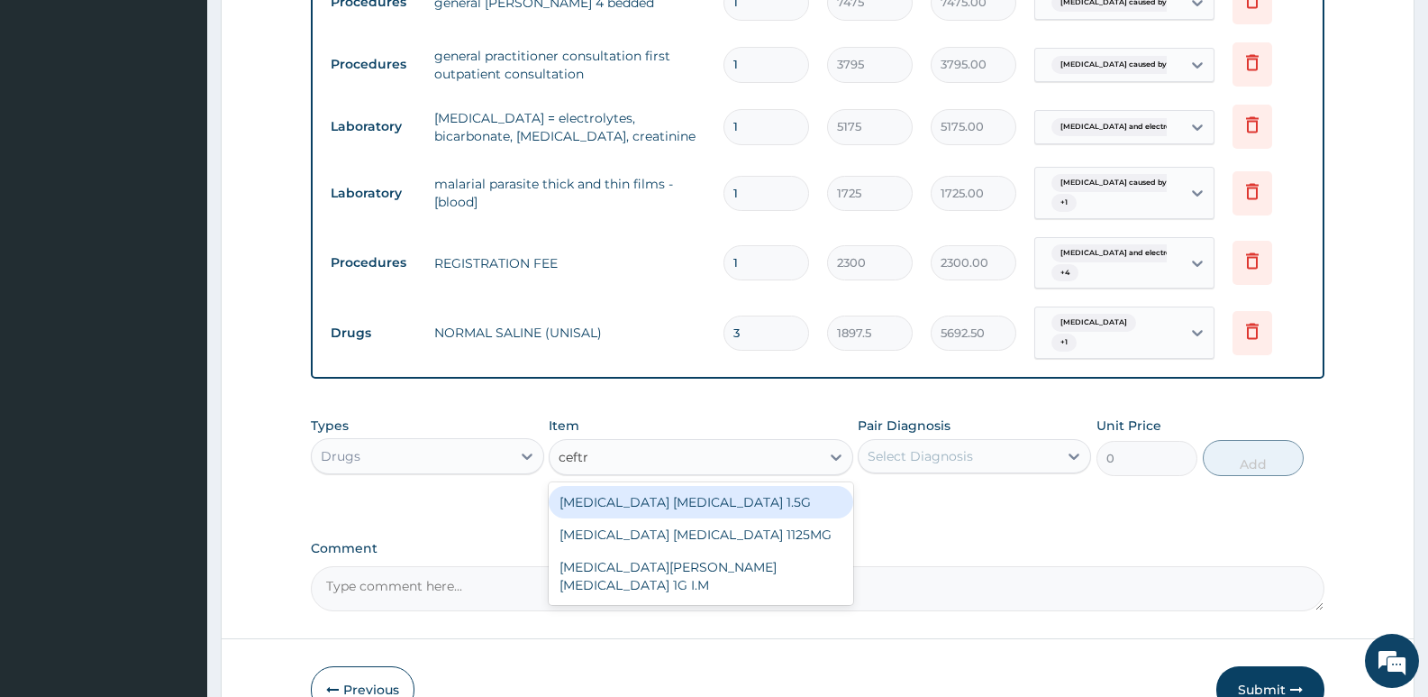
click at [752, 486] on div "[MEDICAL_DATA] [MEDICAL_DATA] 1.5G" at bounding box center [701, 502] width 304 height 32
type input "1518"
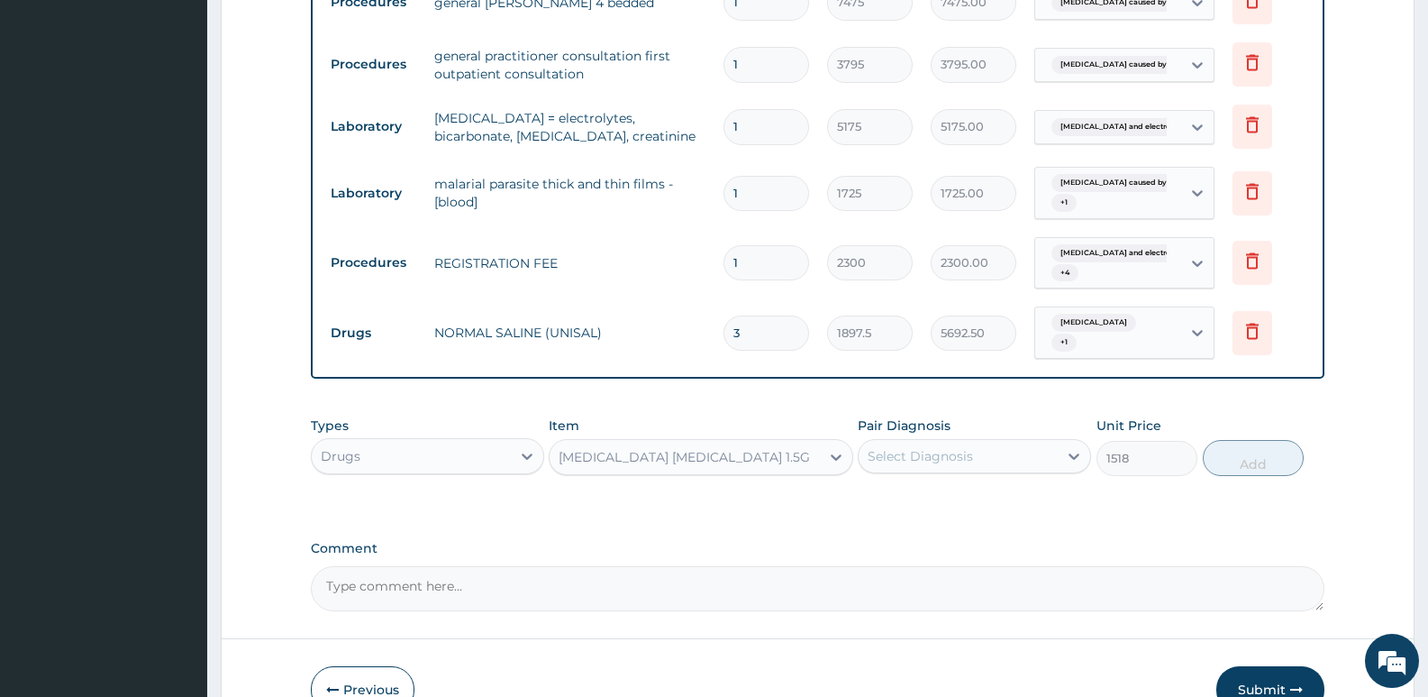
click at [916, 447] on div "Select Diagnosis" at bounding box center [920, 456] width 105 height 18
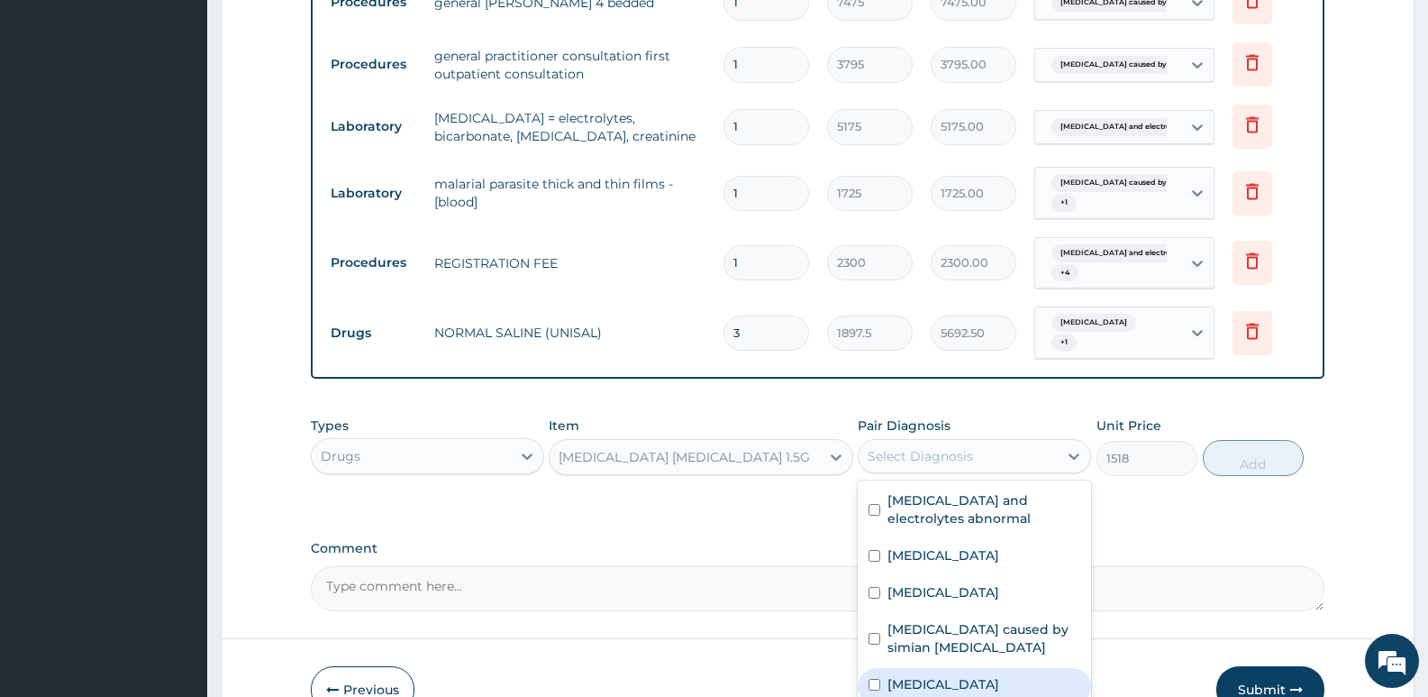
drag, startPoint x: 886, startPoint y: 641, endPoint x: 889, endPoint y: 631, distance: 10.3
click at [886, 668] on div "Malaria" at bounding box center [974, 686] width 233 height 37
checkbox input "true"
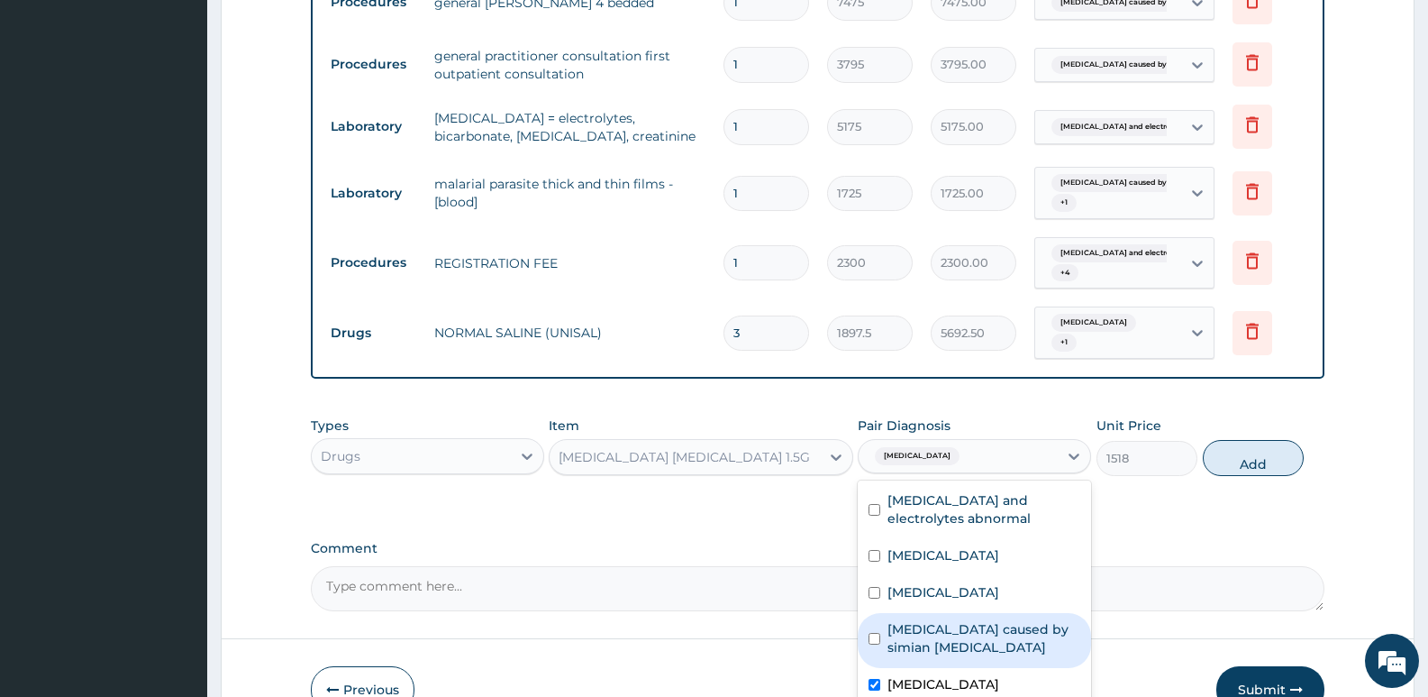
click at [901, 620] on label "Malaria caused by simian plasmodia" at bounding box center [984, 638] width 193 height 36
checkbox input "true"
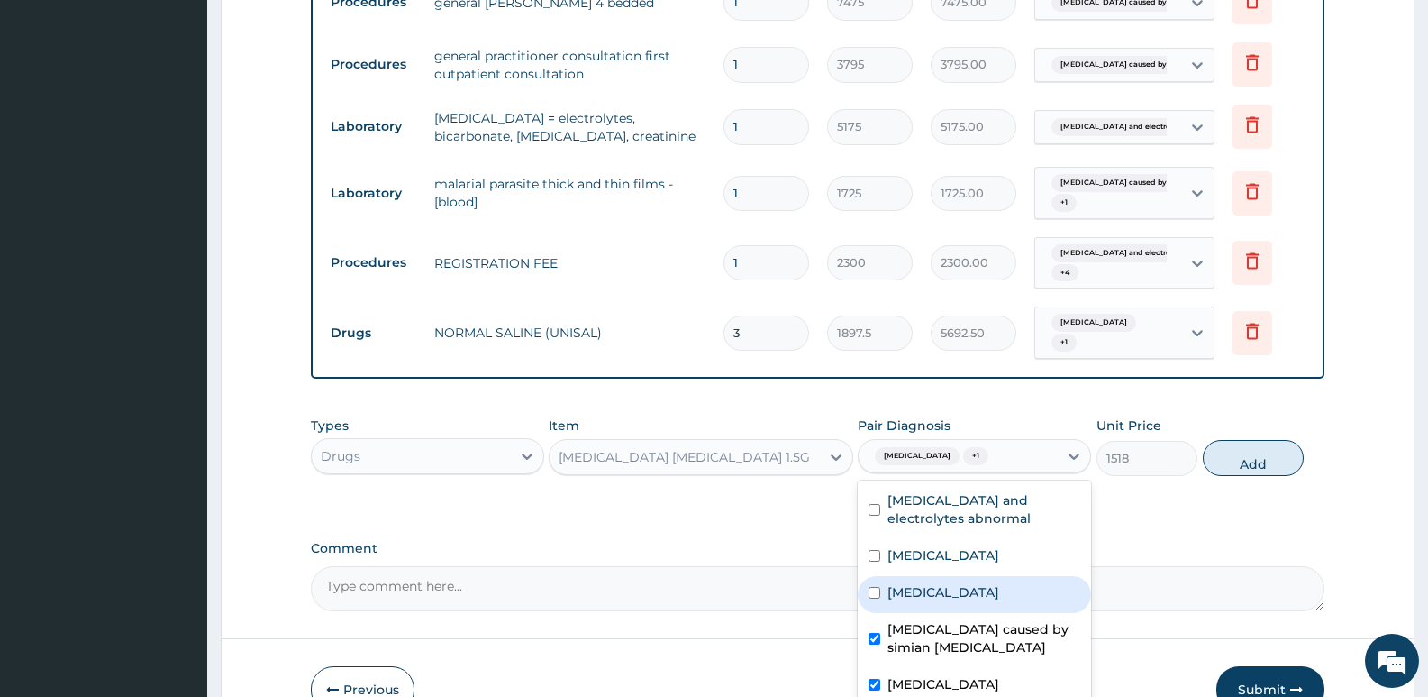
click at [930, 583] on label "Gastroenteritis" at bounding box center [944, 592] width 112 height 18
checkbox input "true"
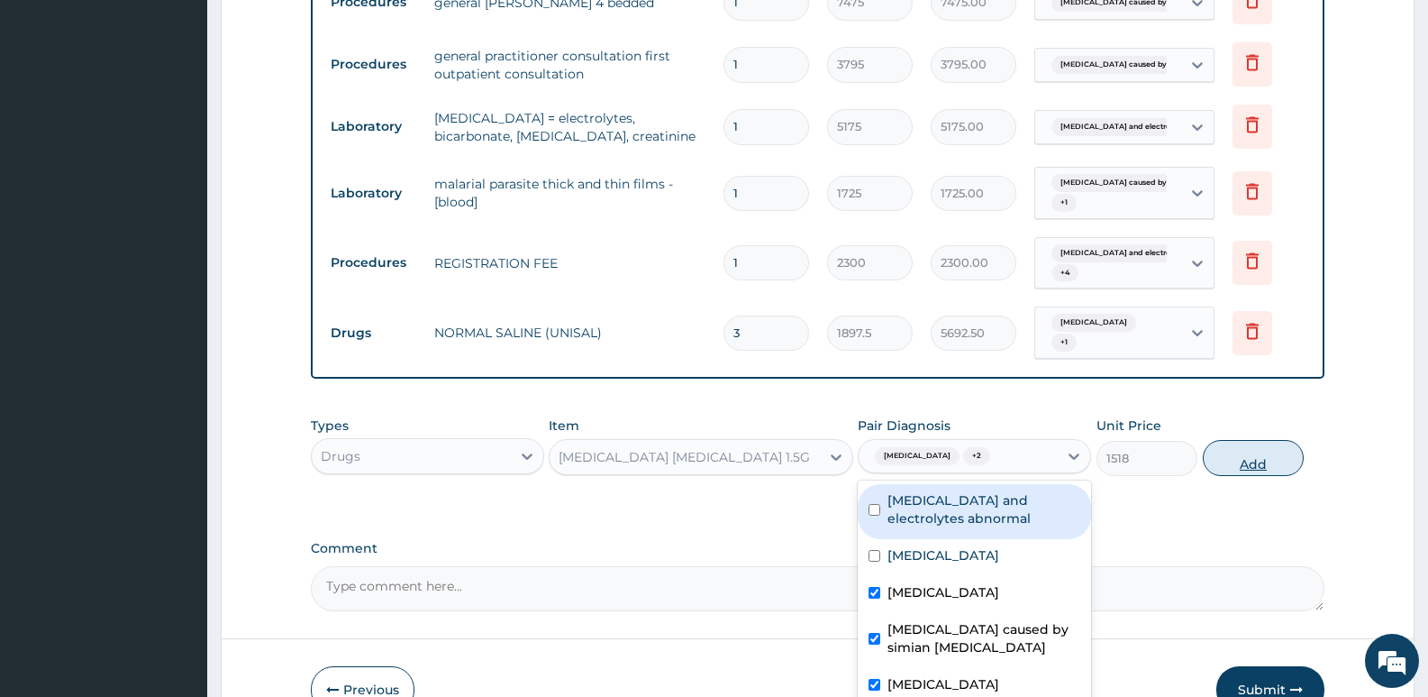
click at [1272, 440] on button "Add" at bounding box center [1253, 458] width 101 height 36
type input "0"
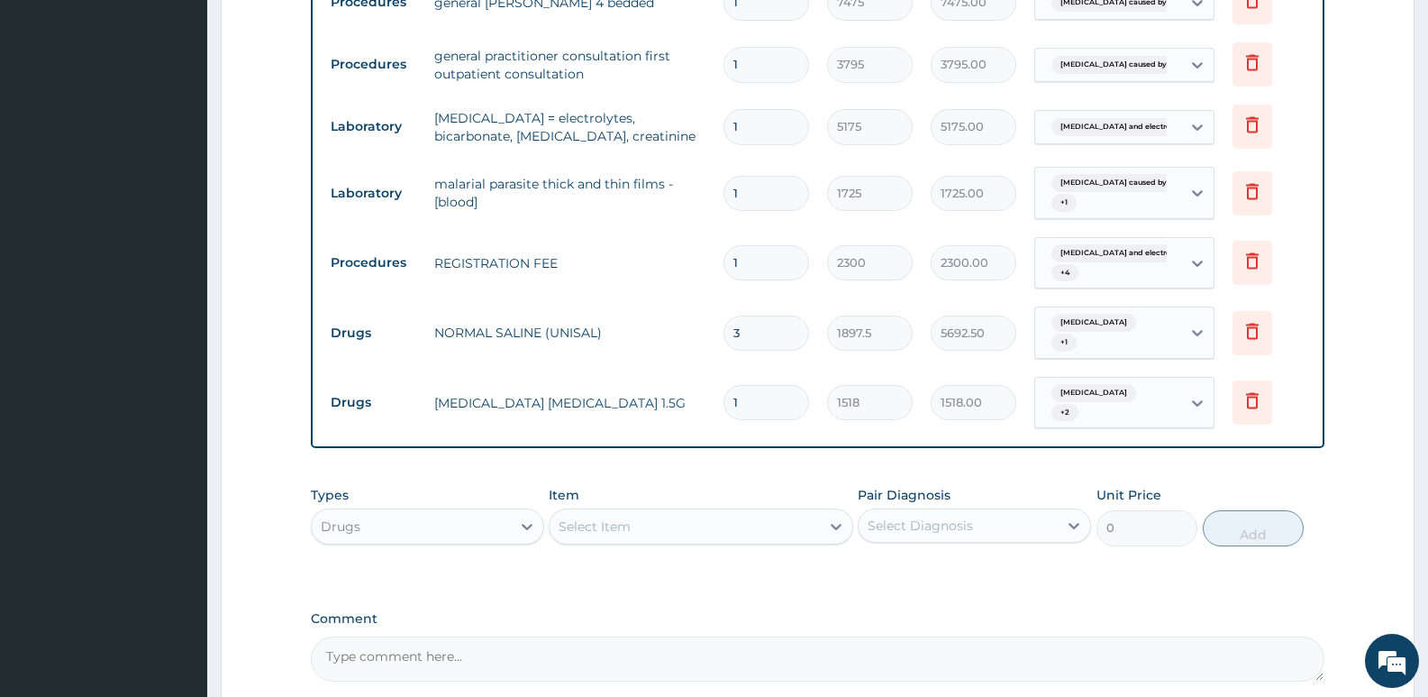
click at [703, 368] on tr "Drugs CEFTRIAXONE SULBACTAM 1.5G 1 1518 1518.00 Malaria + 2 Delete" at bounding box center [818, 403] width 992 height 70
type input "3"
type input "4554.00"
type input "3"
click at [732, 477] on div "Types Drugs Item Select Item Pair Diagnosis Select Diagnosis Unit Price 0 Add" at bounding box center [818, 515] width 1014 height 77
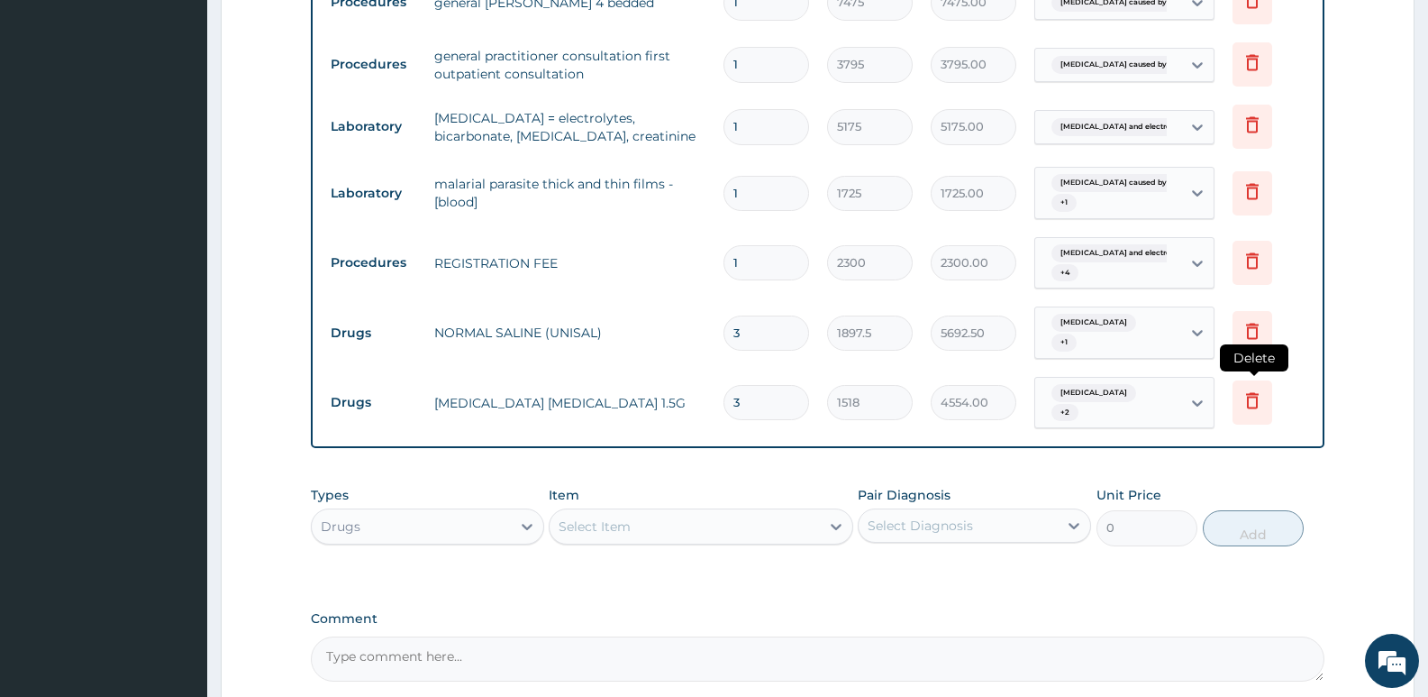
click at [1252, 380] on icon at bounding box center [1253, 402] width 40 height 44
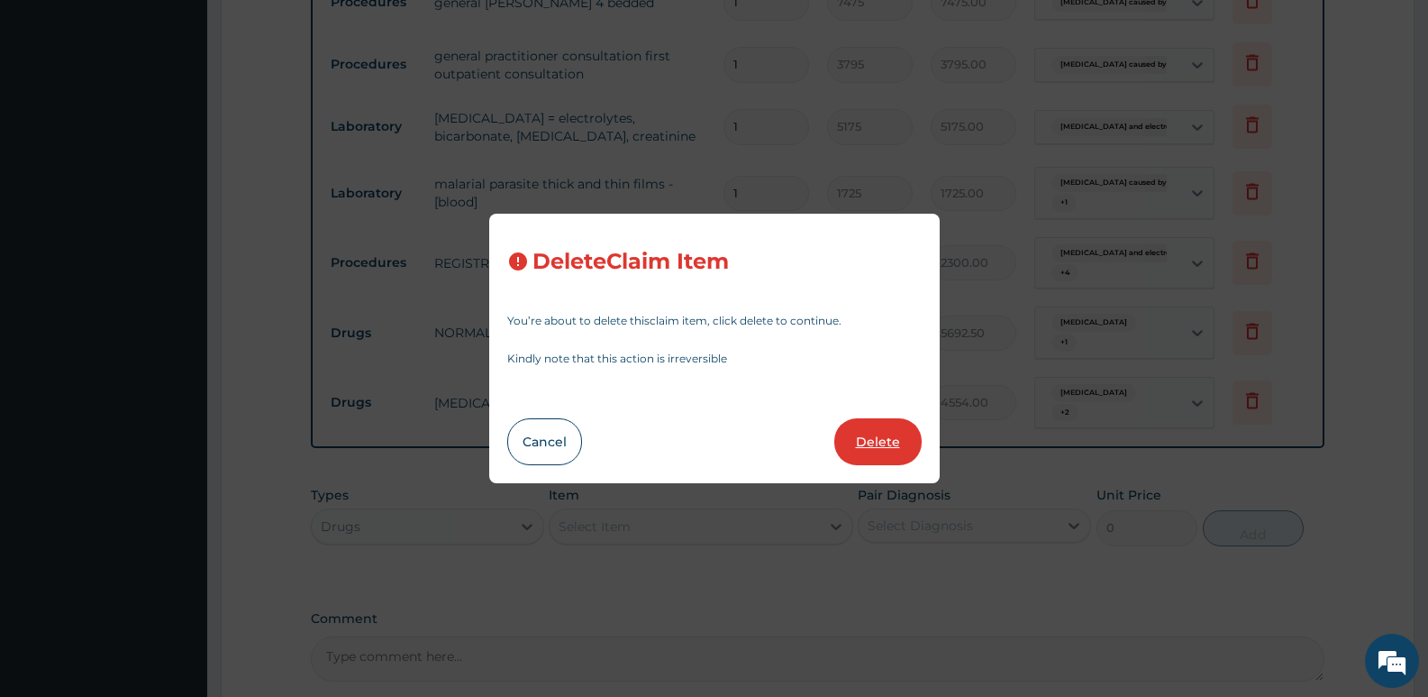
click at [895, 436] on button "Delete" at bounding box center [877, 441] width 87 height 47
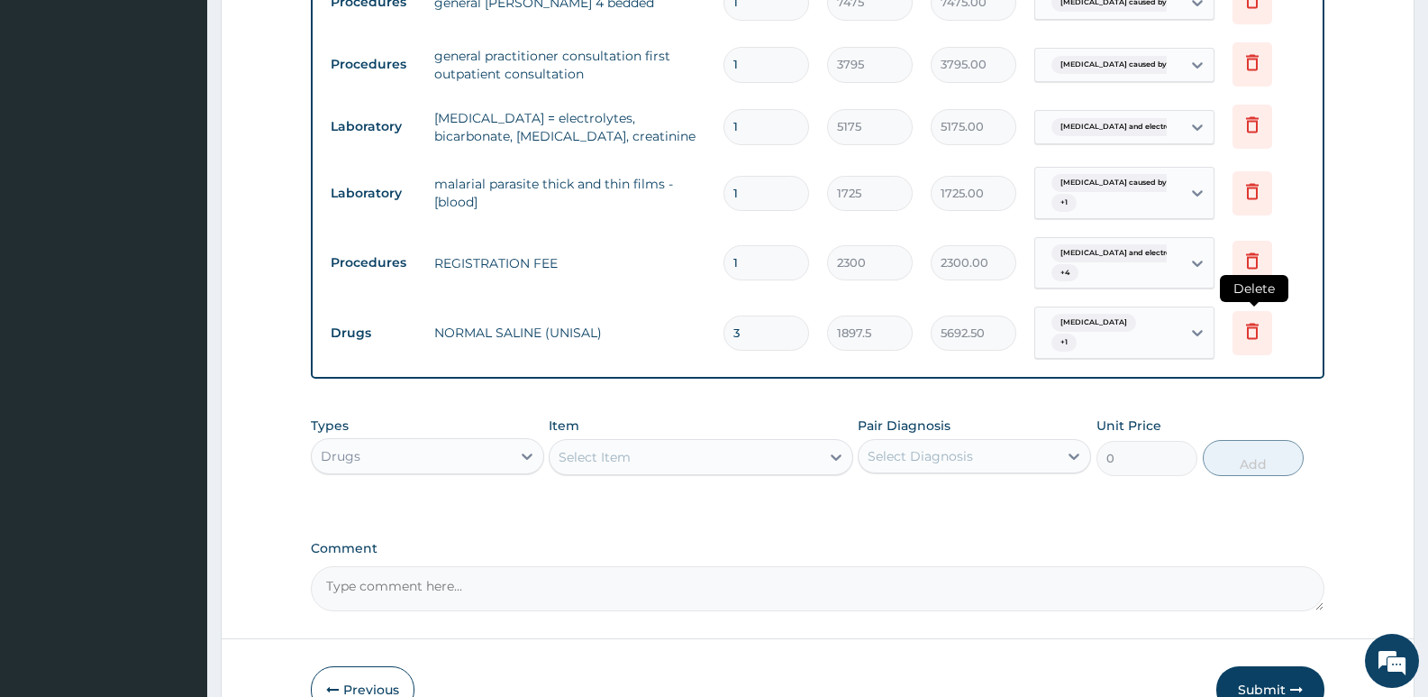
click at [1247, 323] on icon at bounding box center [1252, 331] width 13 height 16
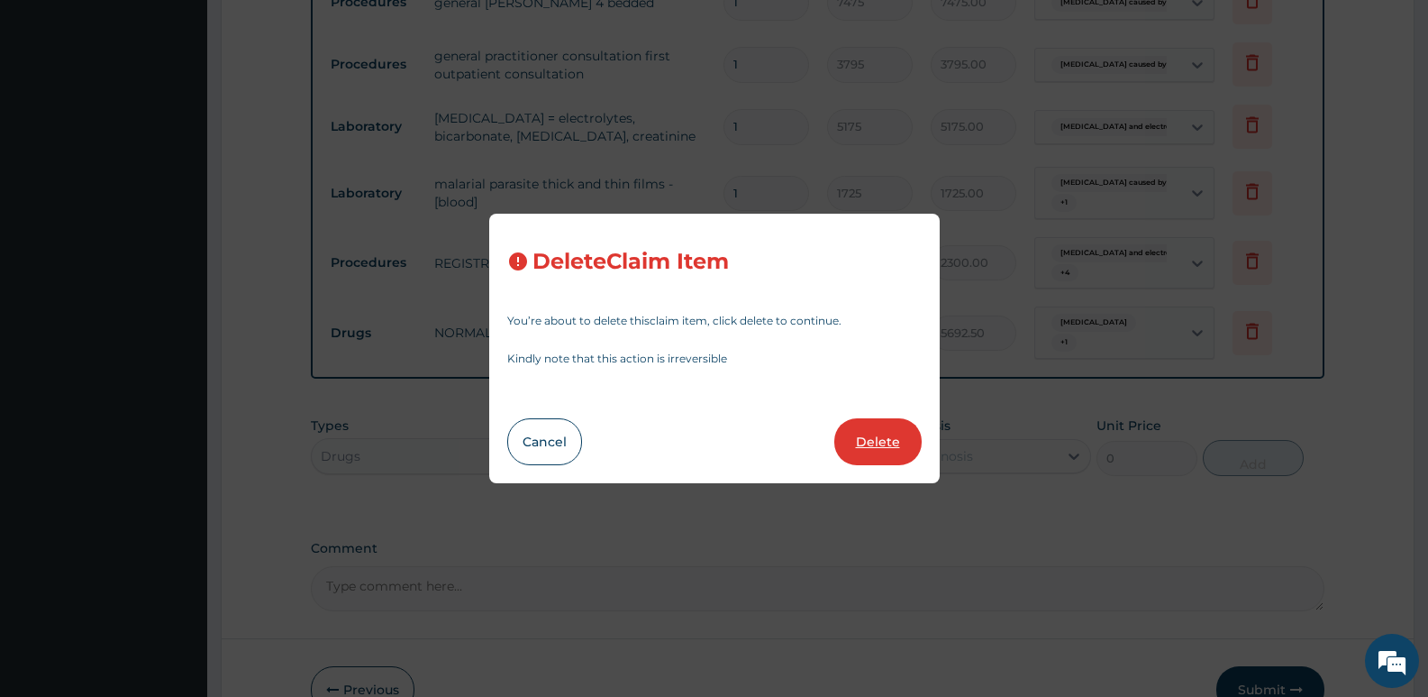
click at [879, 455] on button "Delete" at bounding box center [877, 441] width 87 height 47
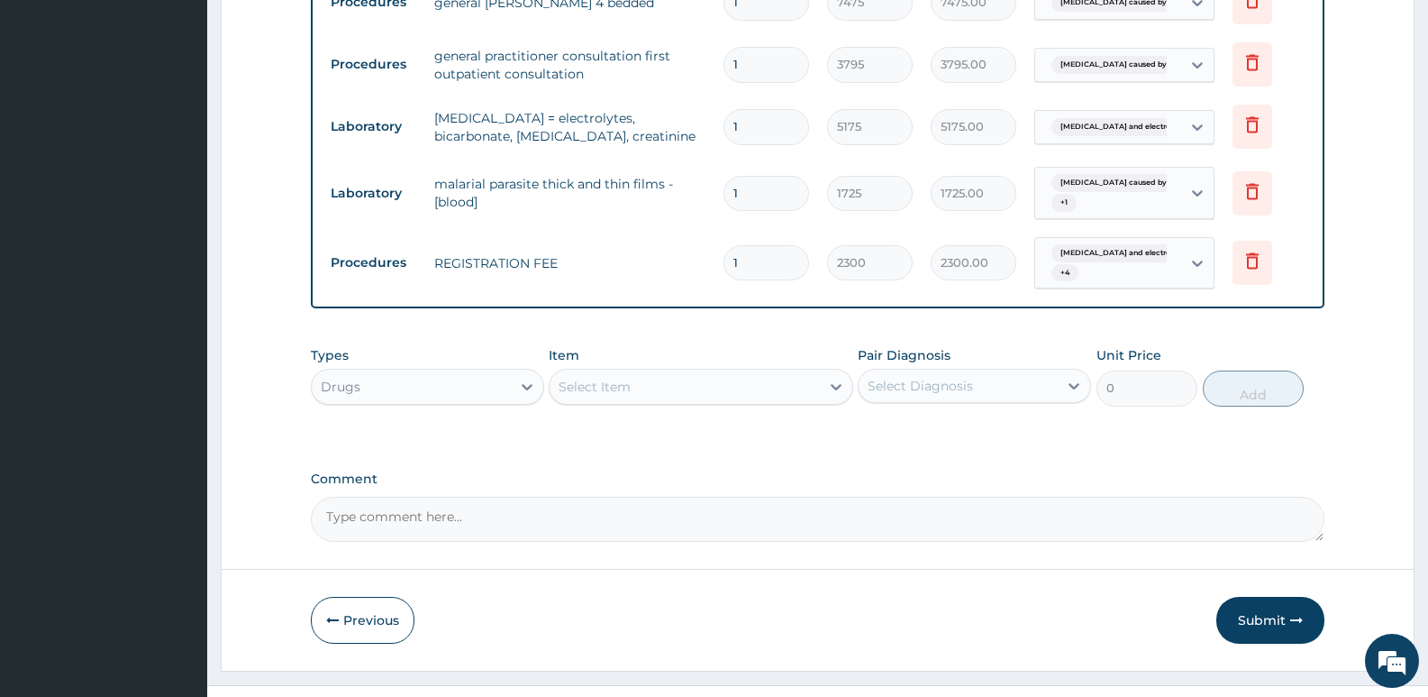
click at [670, 372] on div "Select Item" at bounding box center [684, 386] width 269 height 29
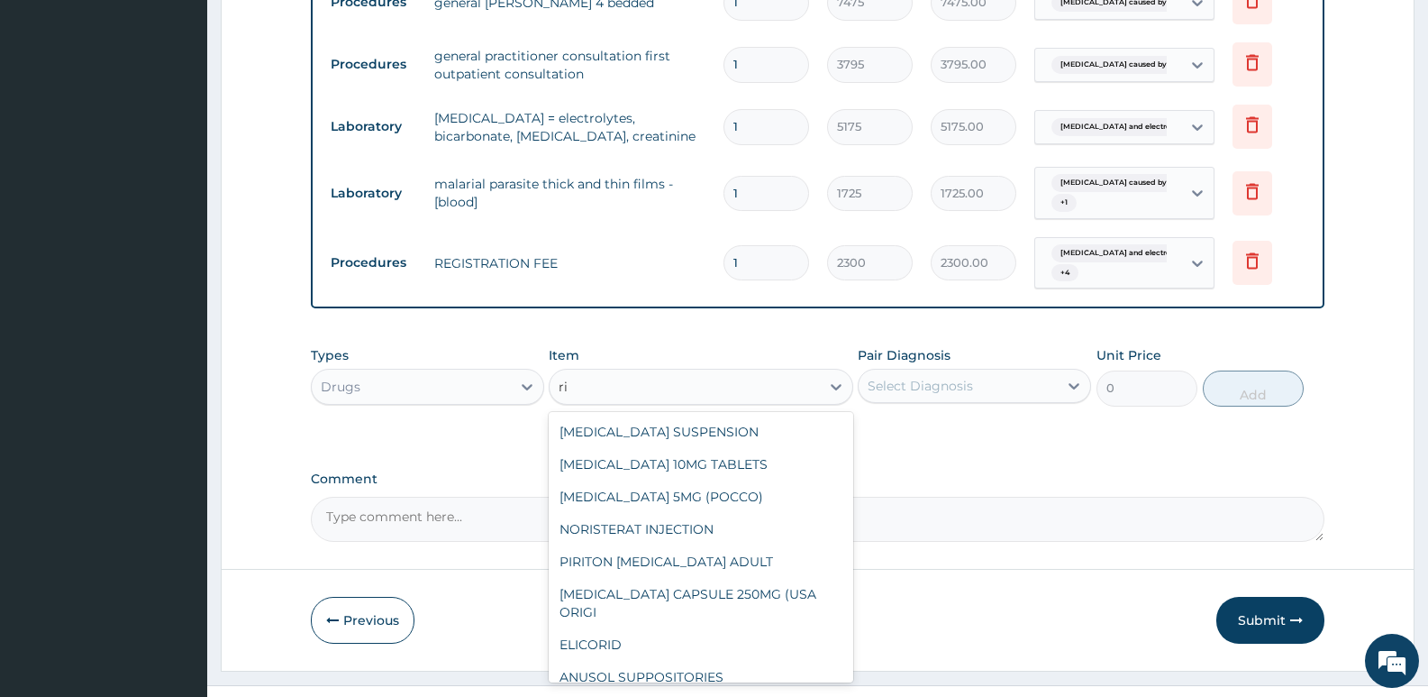
type input "r"
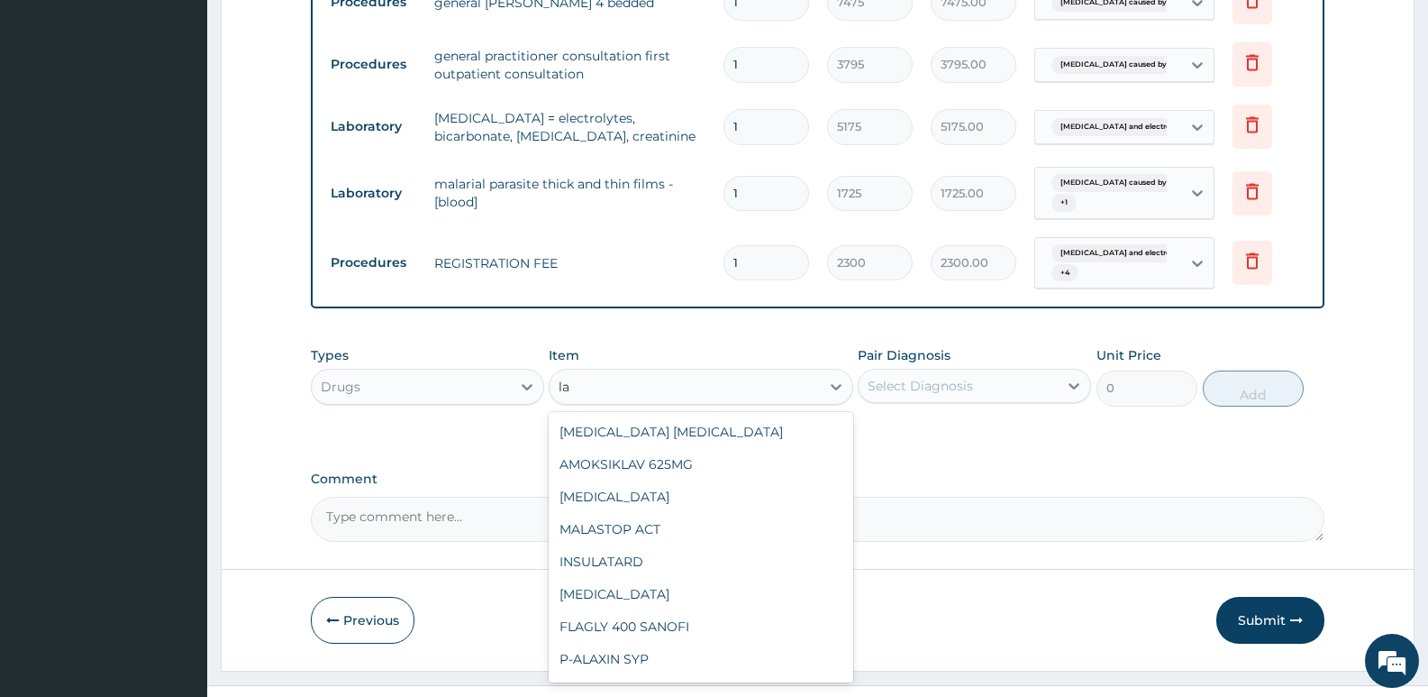
type input "l"
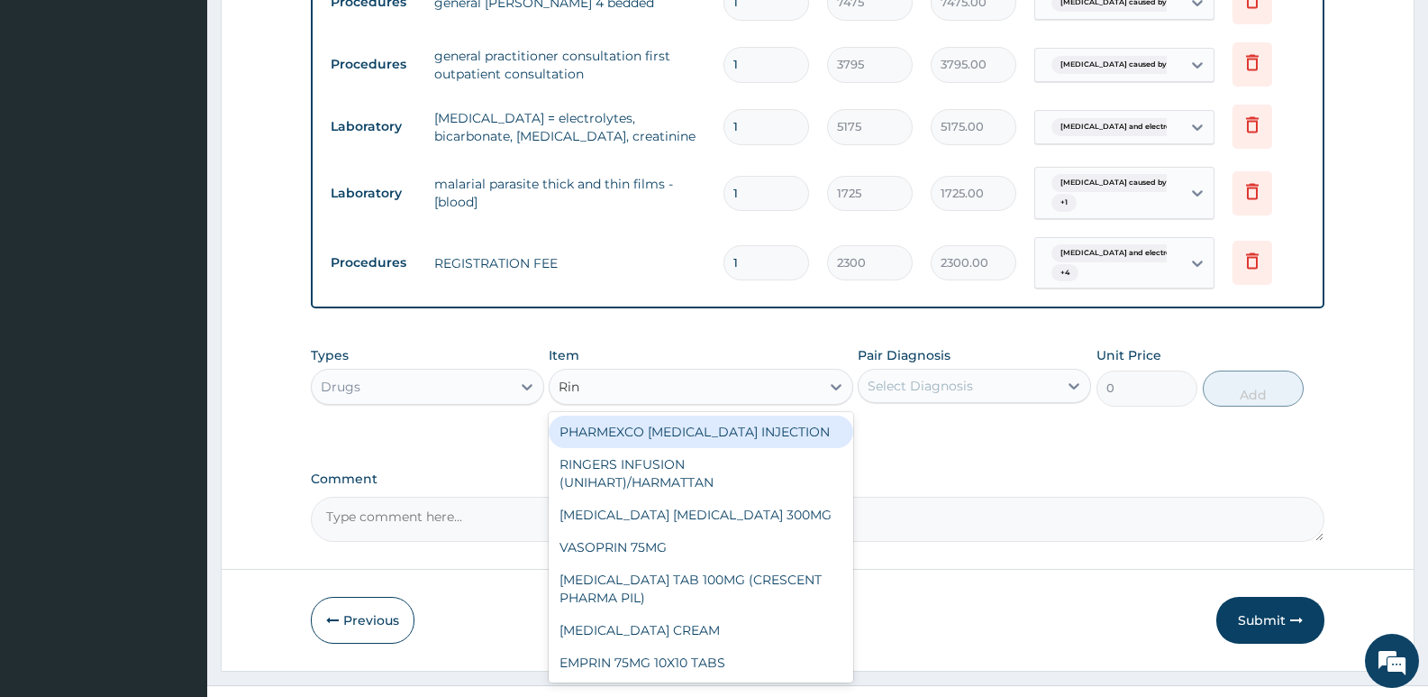
type input "Ring"
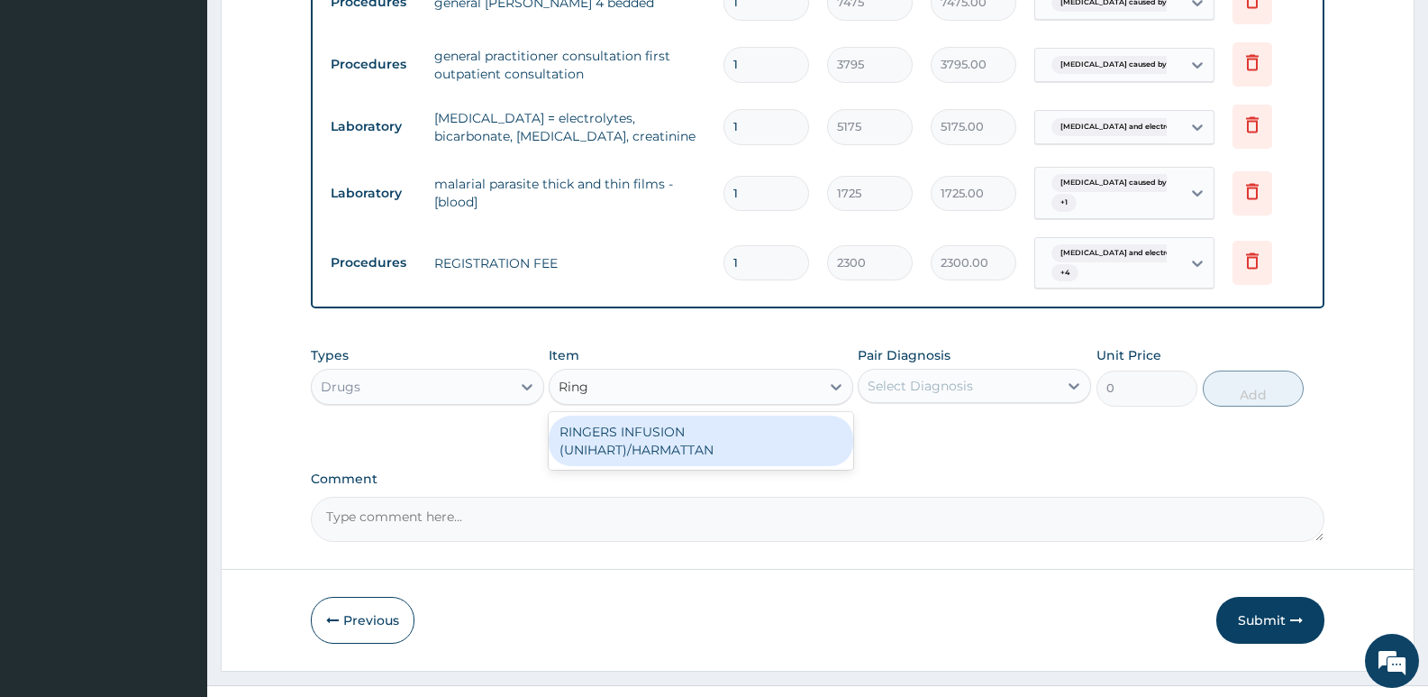
click at [741, 415] on div "RINGERS INFUSION (UNIHART)/HARMATTAN" at bounding box center [701, 440] width 304 height 50
type input "1897.5"
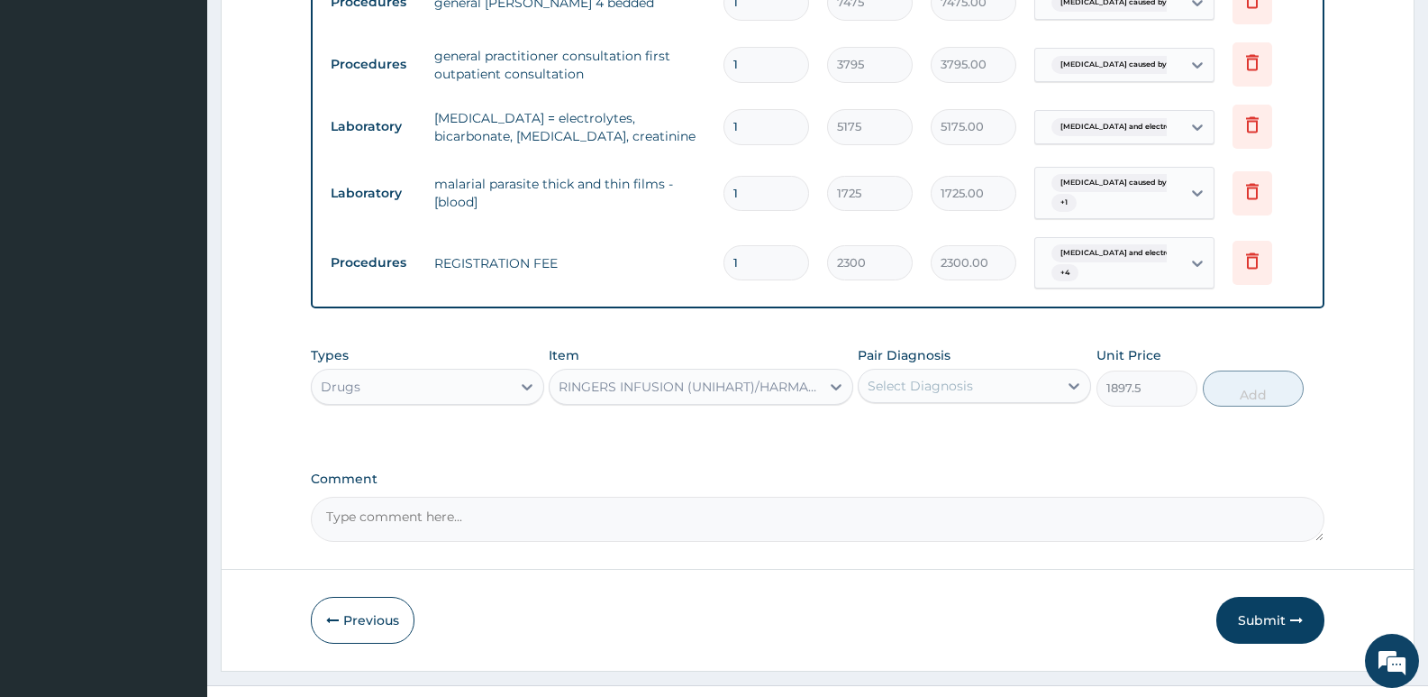
click at [930, 377] on div "Select Diagnosis" at bounding box center [920, 386] width 105 height 18
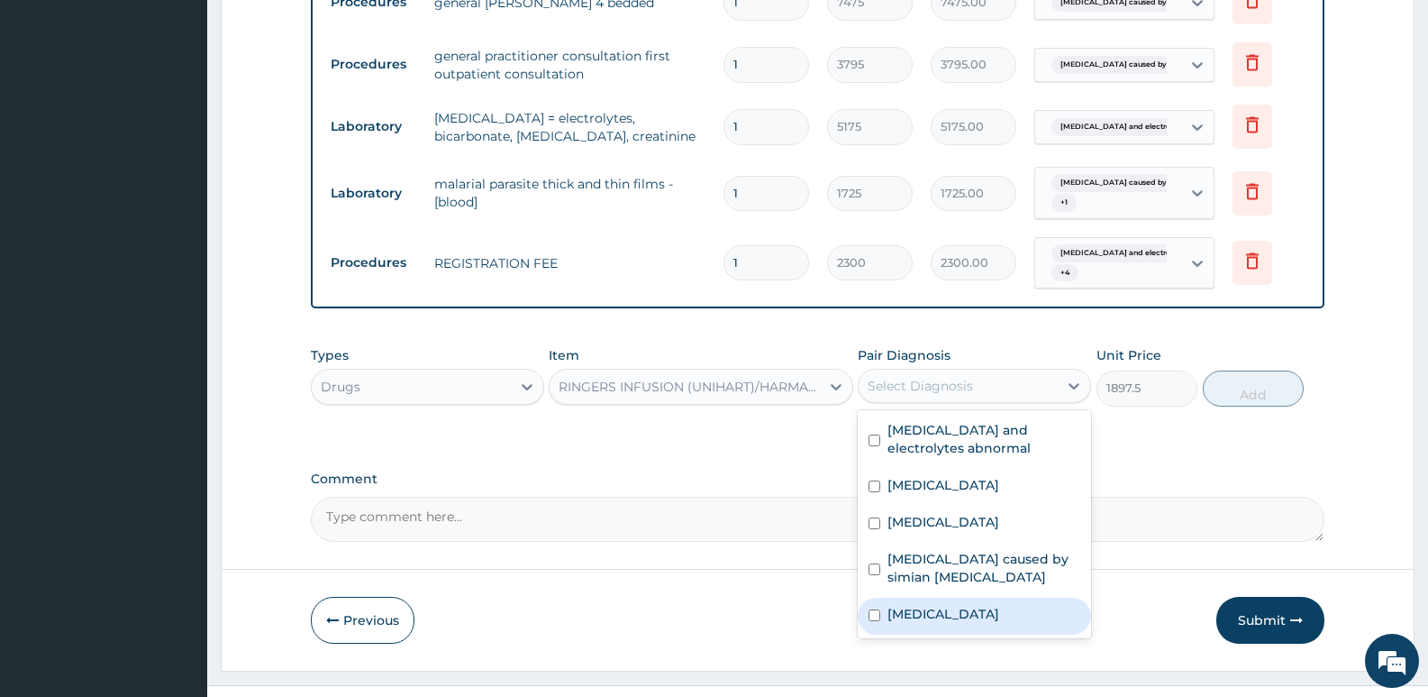
click at [932, 605] on label "Malaria" at bounding box center [944, 614] width 112 height 18
checkbox input "true"
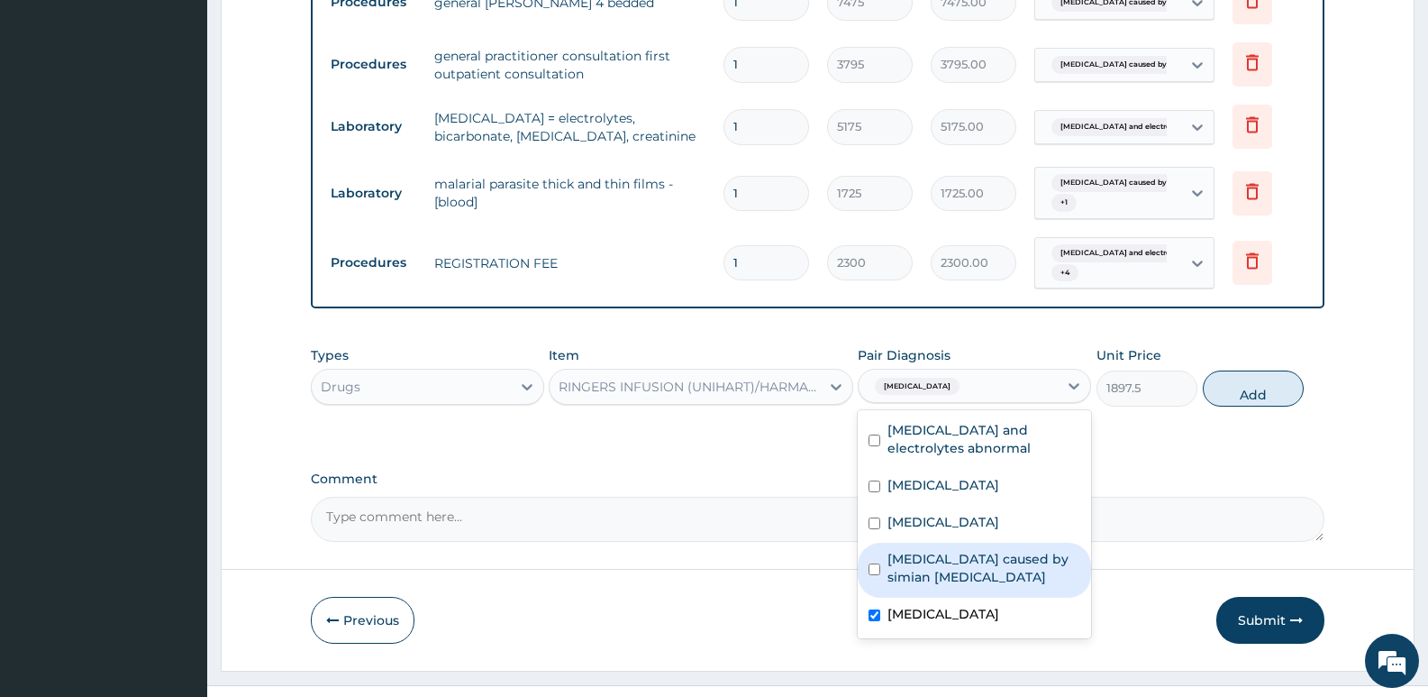
click at [934, 550] on label "Malaria caused by simian plasmodia" at bounding box center [984, 568] width 193 height 36
checkbox input "true"
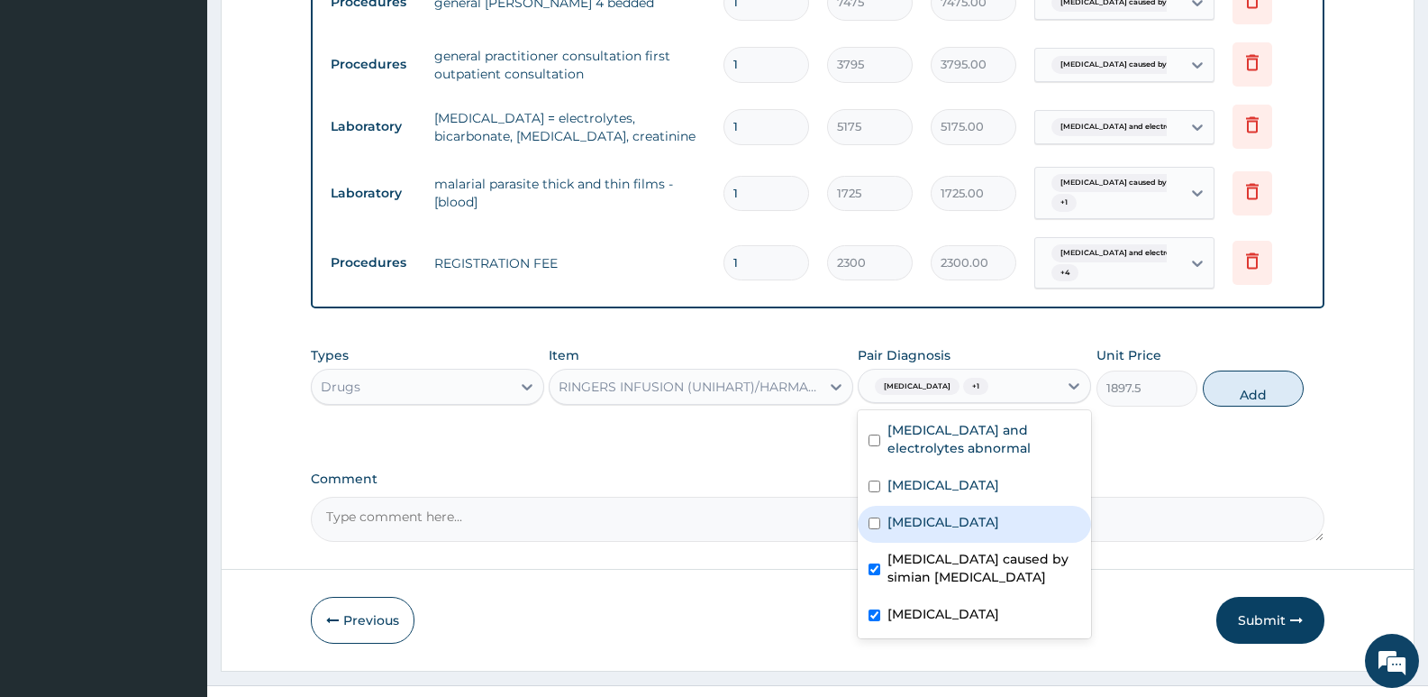
click at [935, 513] on label "Gastroenteritis" at bounding box center [944, 522] width 112 height 18
checkbox input "true"
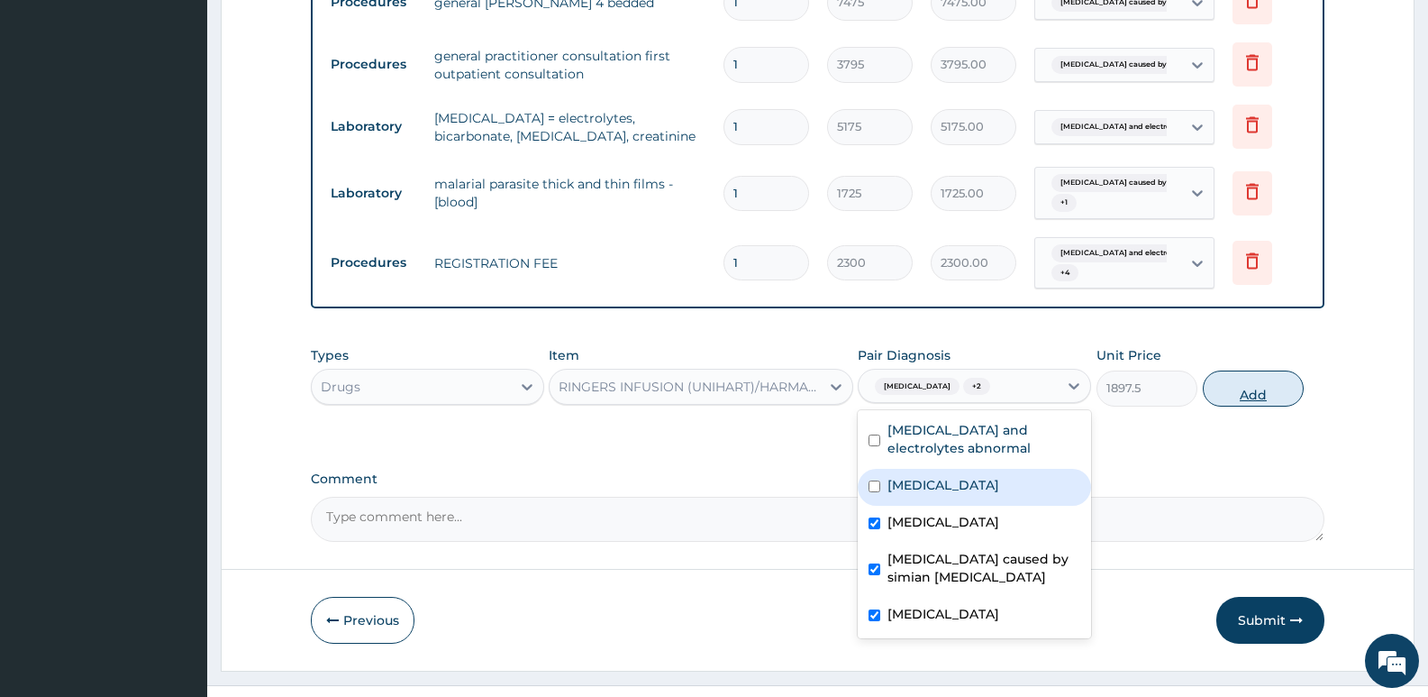
click at [1272, 370] on button "Add" at bounding box center [1253, 388] width 101 height 36
type input "0"
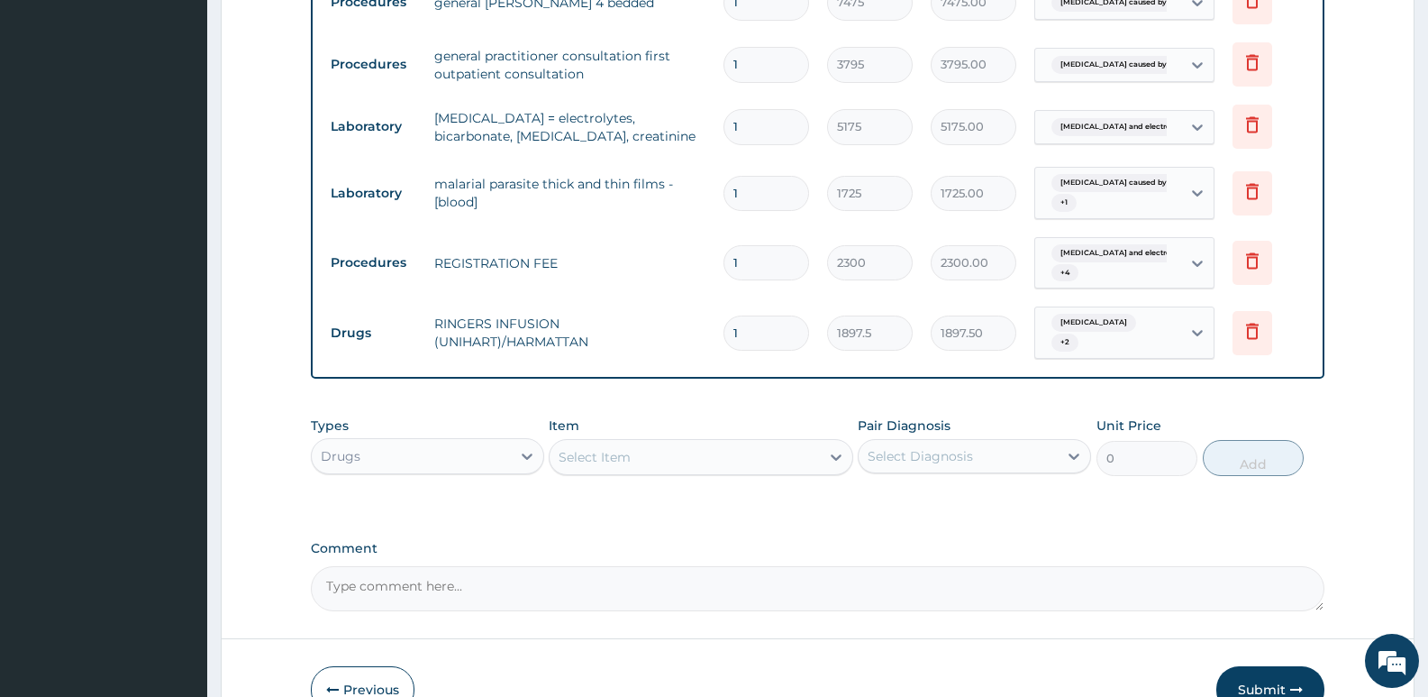
drag, startPoint x: 745, startPoint y: 291, endPoint x: 730, endPoint y: 293, distance: 15.4
click at [730, 315] on input "1" at bounding box center [767, 332] width 86 height 35
type input "3"
type input "5692.50"
type input "3"
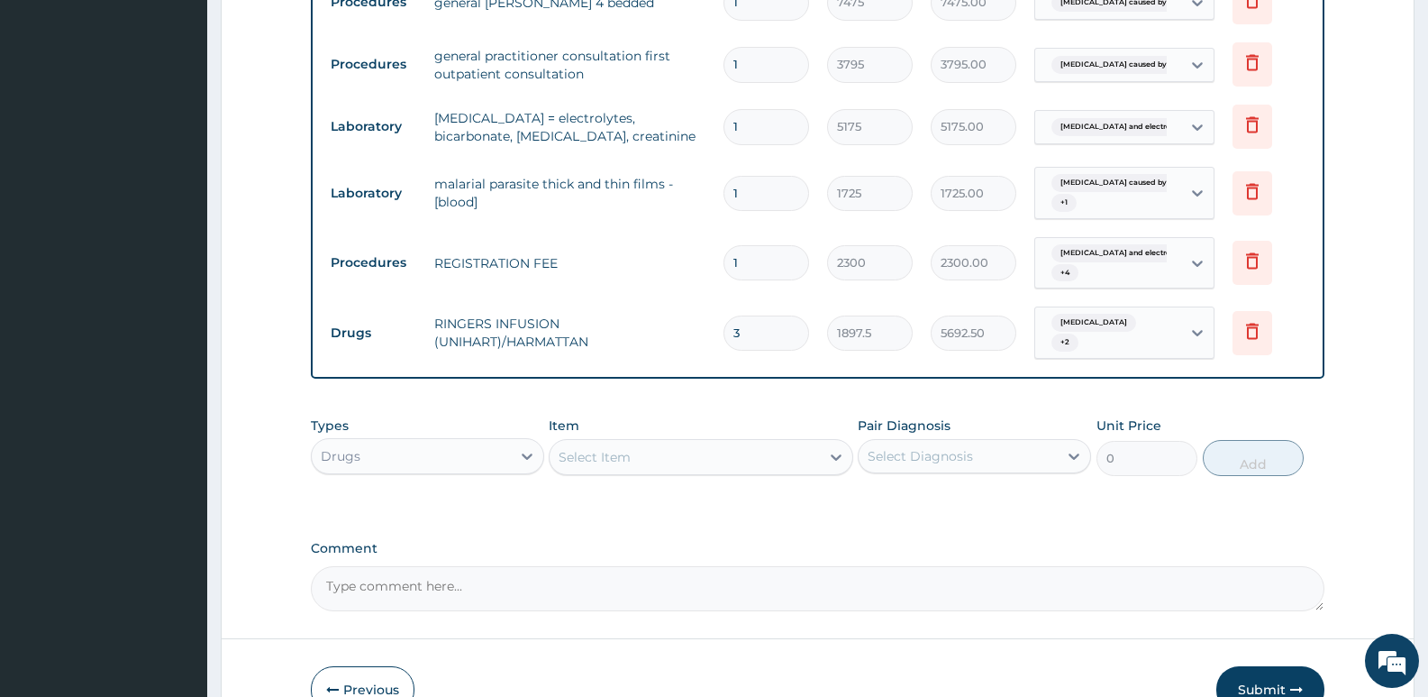
click at [665, 333] on div "Type Name Quantity Unit Price Total Price Pair Diagnosis Actions Laboratory ery…" at bounding box center [818, 57] width 1014 height 643
click at [608, 448] on div "Select Item" at bounding box center [595, 457] width 72 height 18
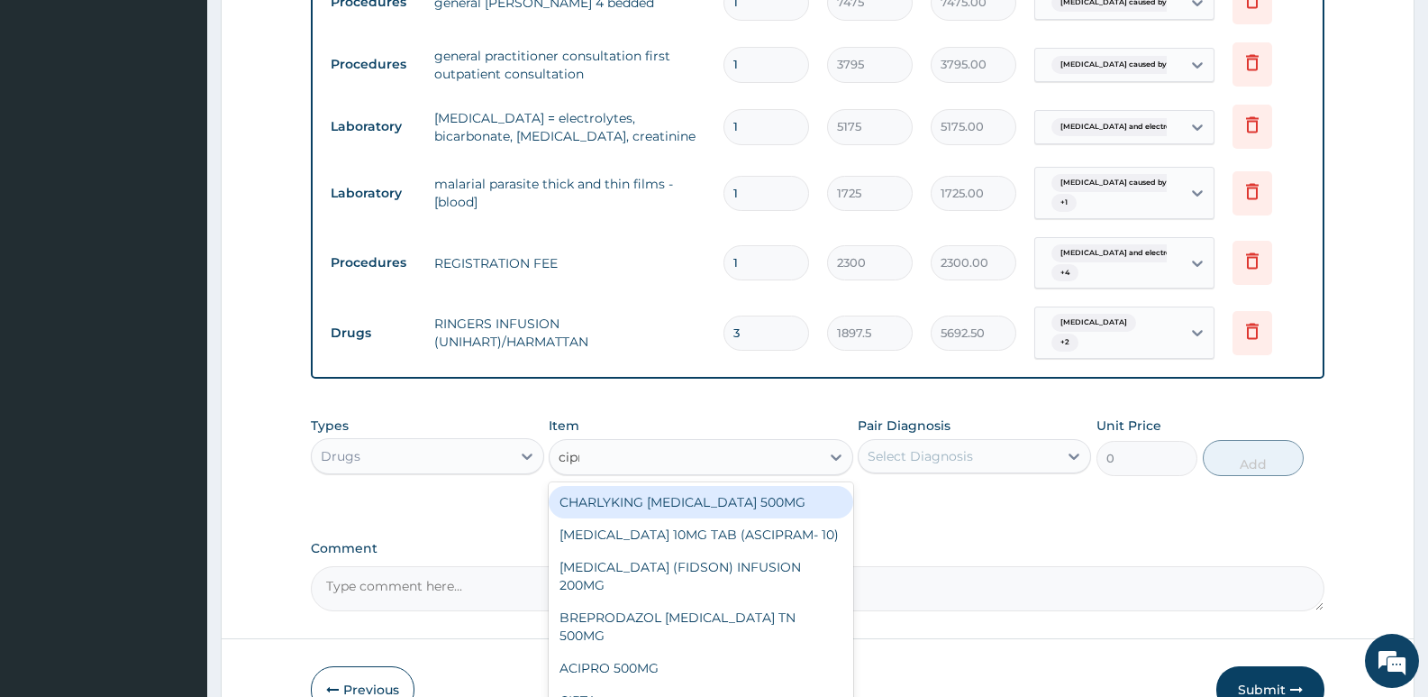
type input "cipro"
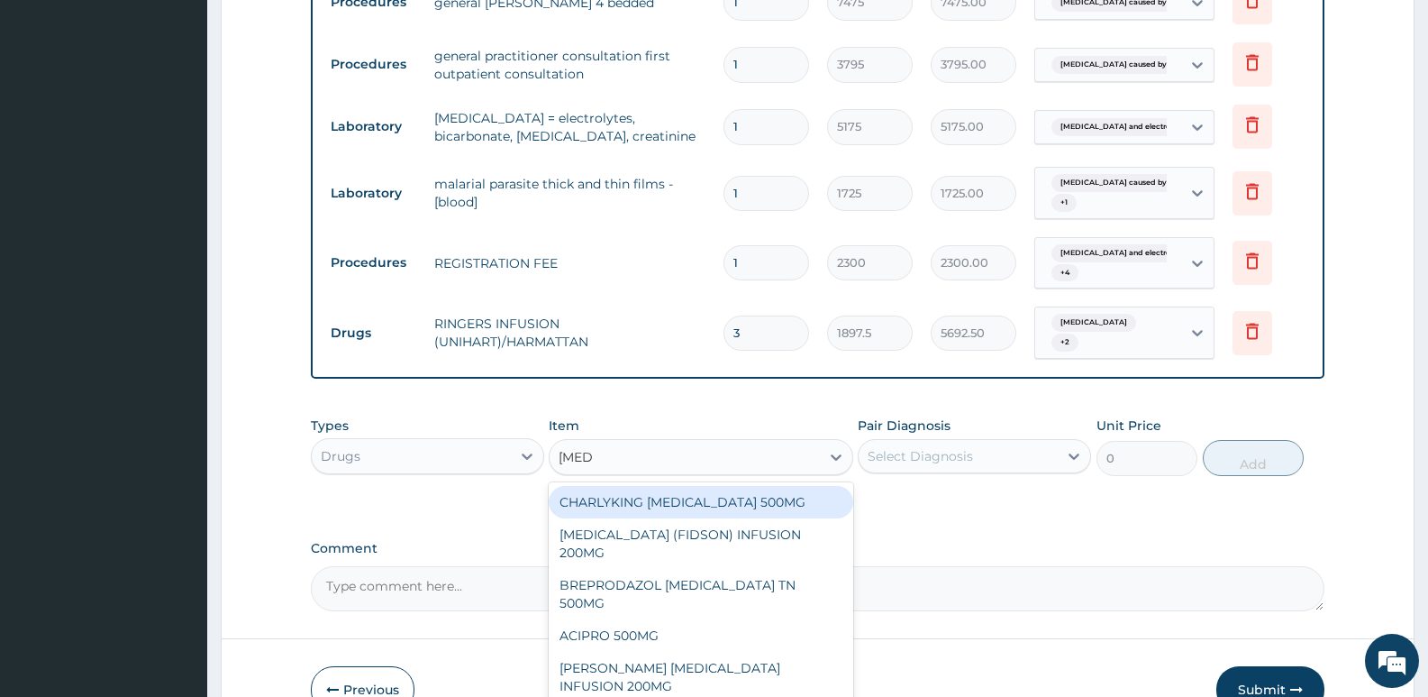
click at [782, 486] on div "CHARLYKING CIPROFLOXACIN 500MG" at bounding box center [701, 502] width 304 height 32
type input "189.75"
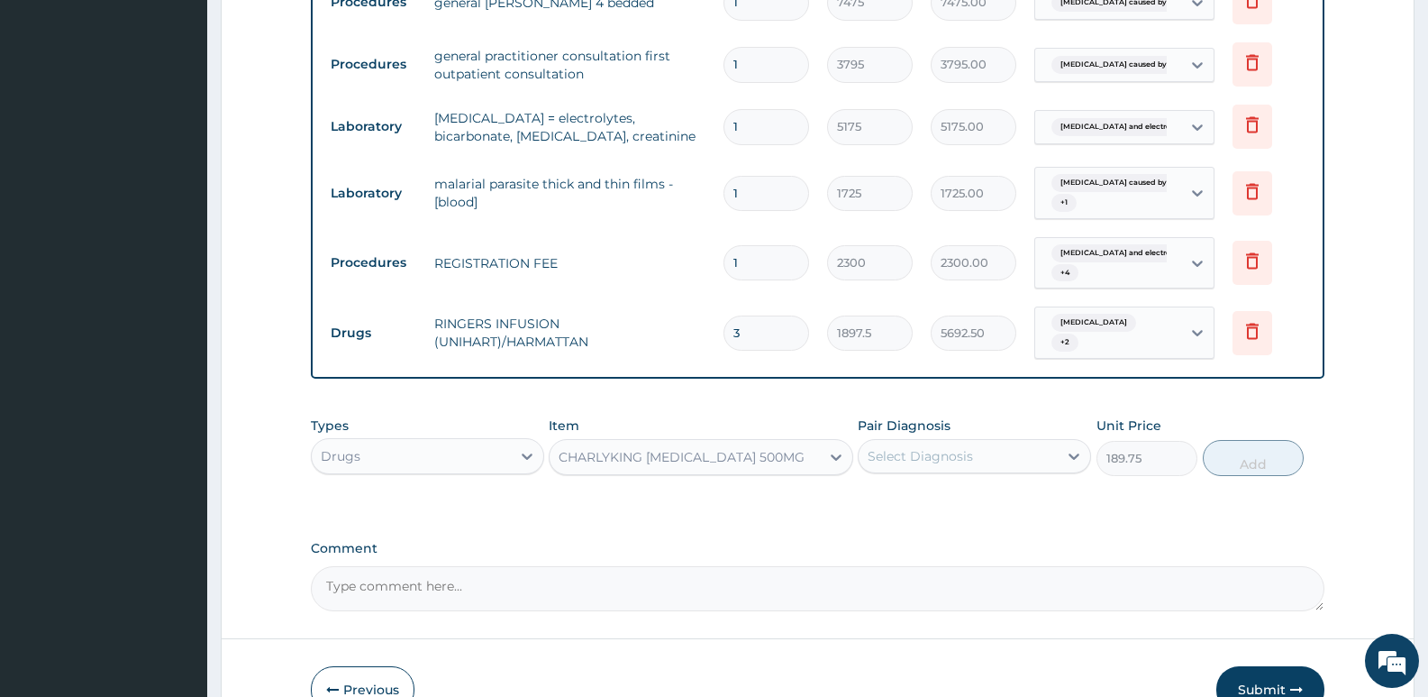
click at [918, 447] on div "Select Diagnosis" at bounding box center [920, 456] width 105 height 18
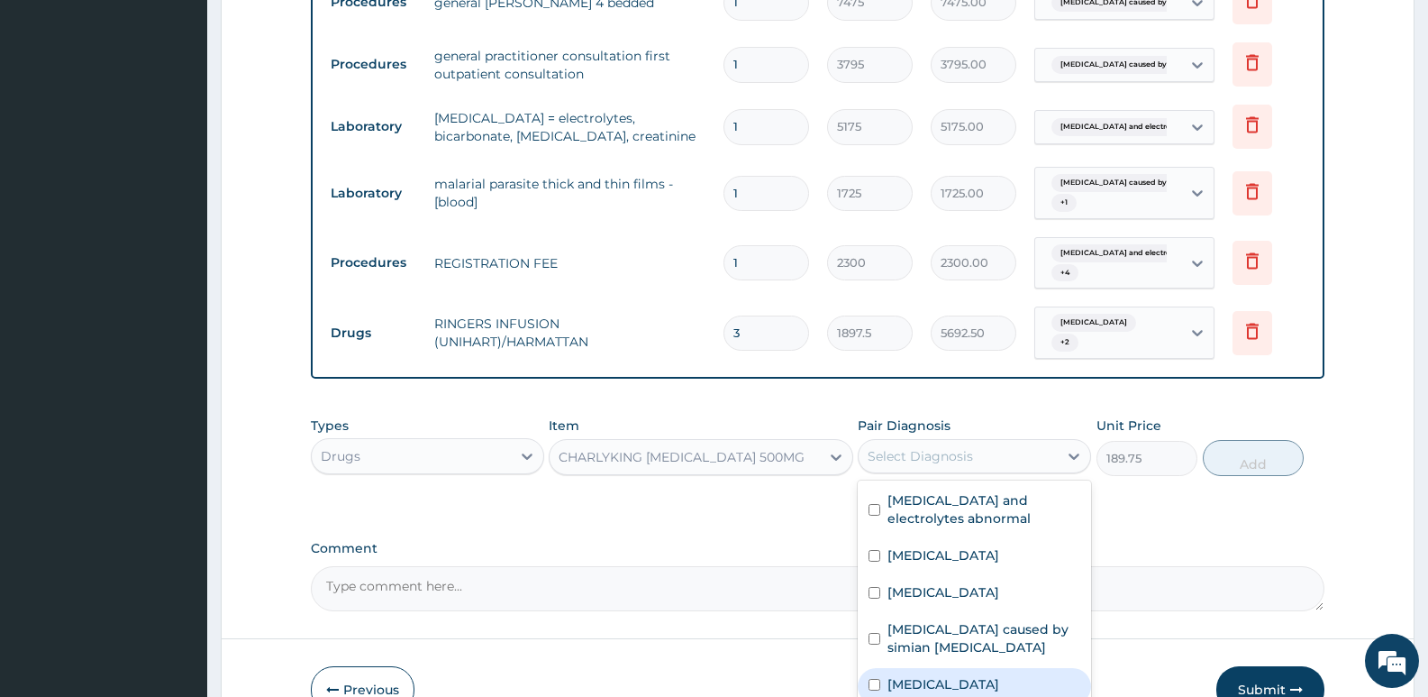
drag, startPoint x: 924, startPoint y: 640, endPoint x: 924, endPoint y: 629, distance: 10.8
click at [924, 675] on label "Malaria" at bounding box center [944, 684] width 112 height 18
checkbox input "true"
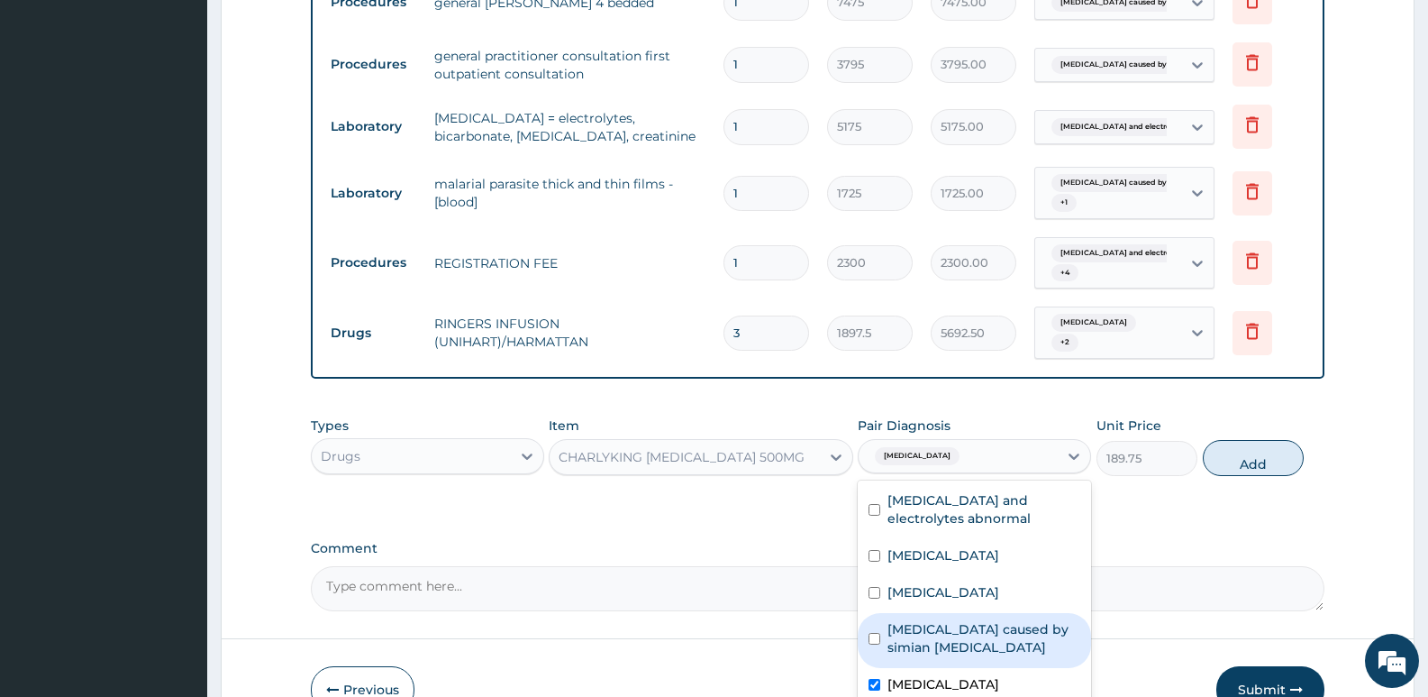
click at [924, 620] on label "Malaria caused by simian plasmodia" at bounding box center [984, 638] width 193 height 36
checkbox input "true"
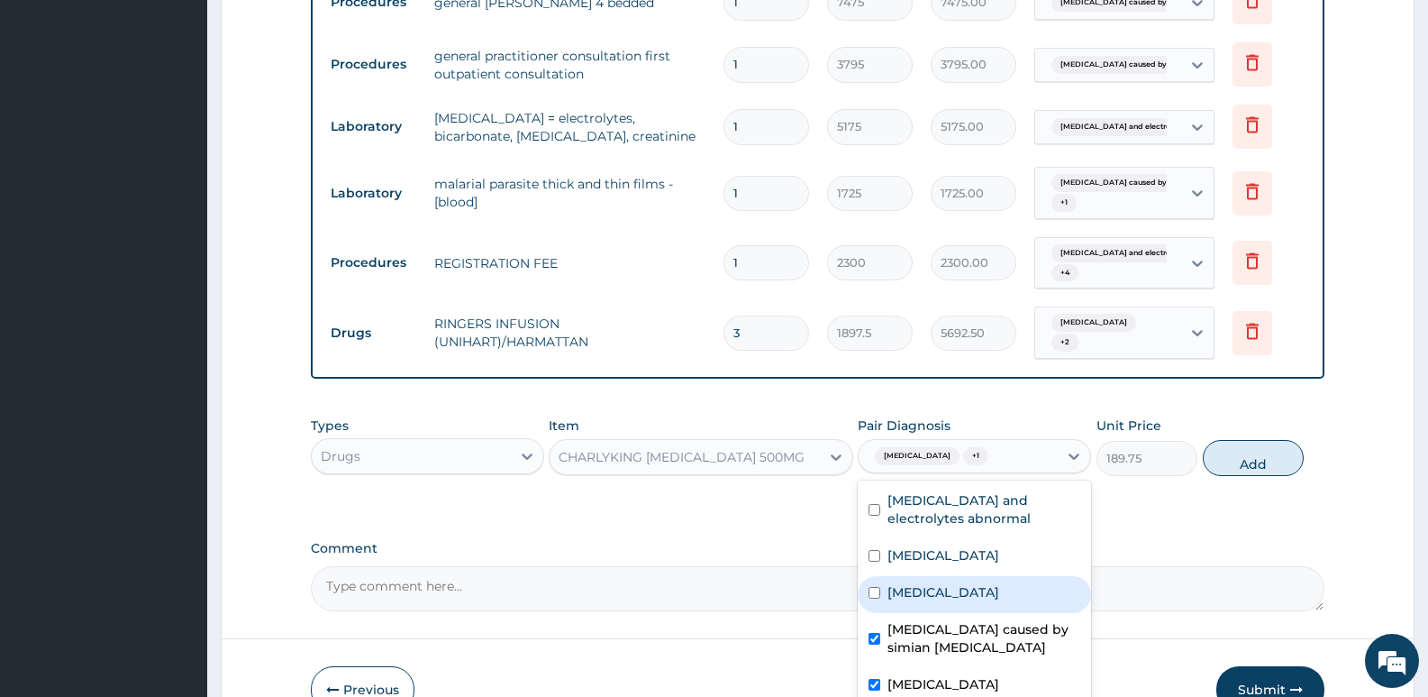
click at [926, 583] on label "Gastroenteritis" at bounding box center [944, 592] width 112 height 18
checkbox input "true"
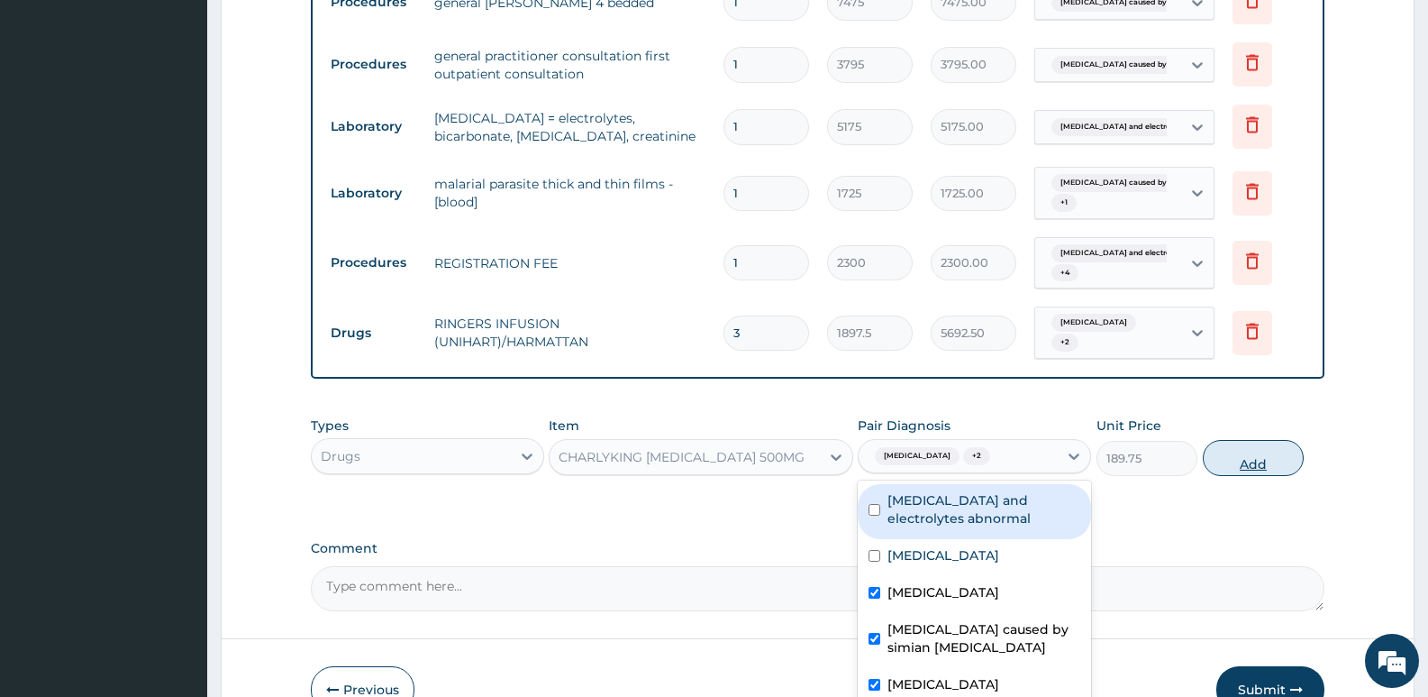
click at [1245, 440] on button "Add" at bounding box center [1253, 458] width 101 height 36
type input "0"
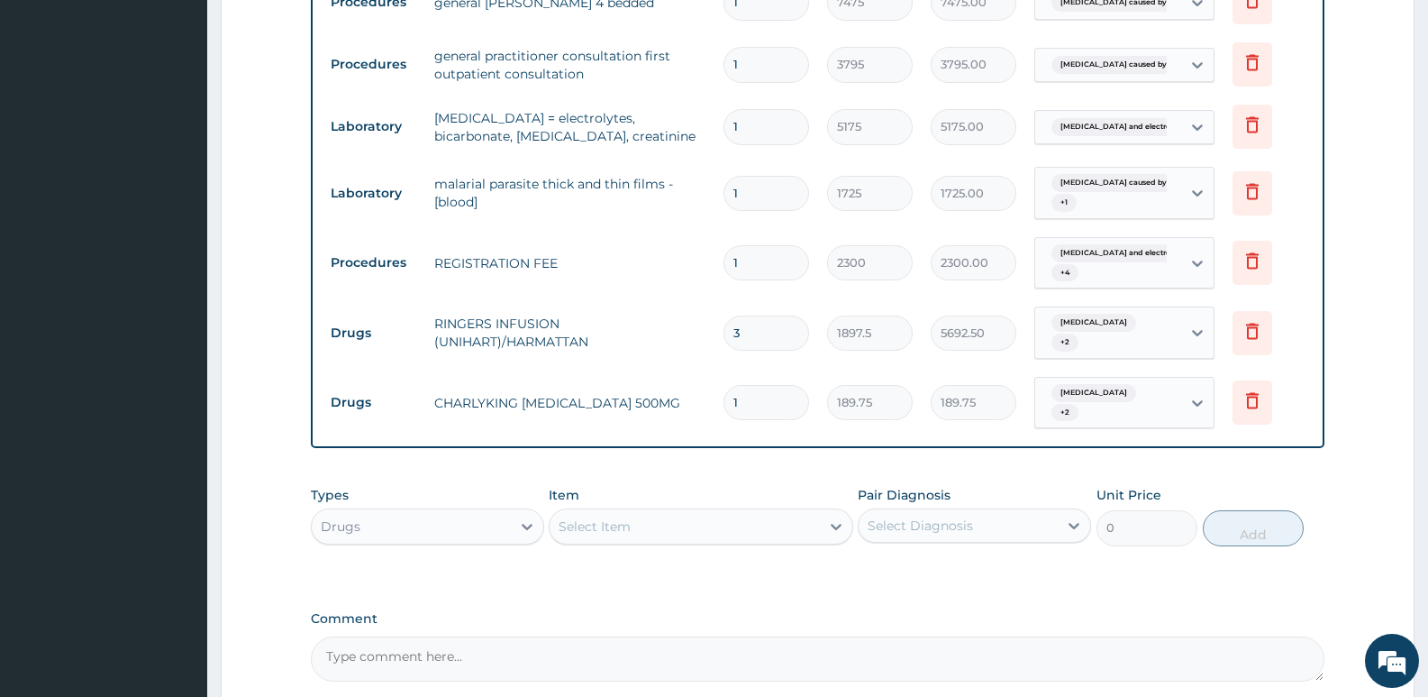
drag, startPoint x: 754, startPoint y: 363, endPoint x: 732, endPoint y: 357, distance: 23.4
click at [732, 385] on input "1" at bounding box center [767, 402] width 86 height 35
type input "2"
type input "379.50"
type input "2"
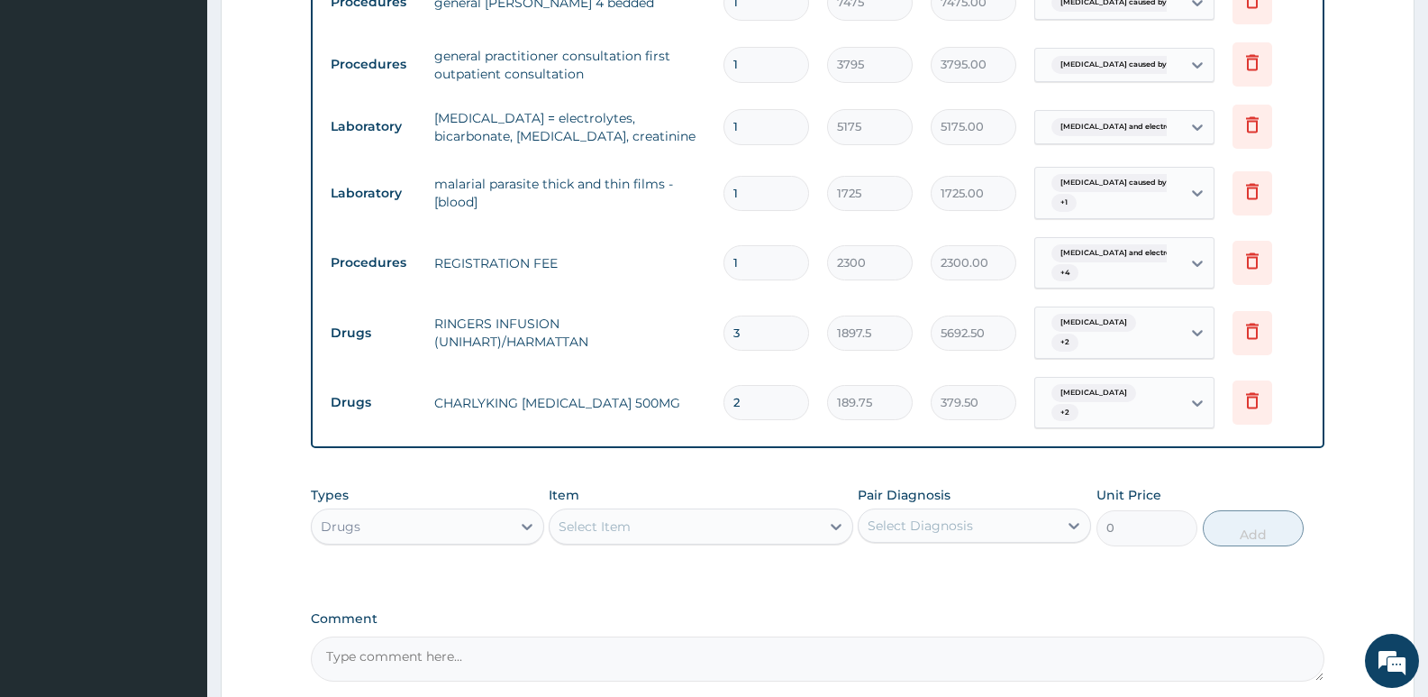
click at [694, 486] on div "Item Select Item" at bounding box center [701, 515] width 304 height 59
click at [628, 512] on div "Select Item" at bounding box center [684, 526] width 269 height 29
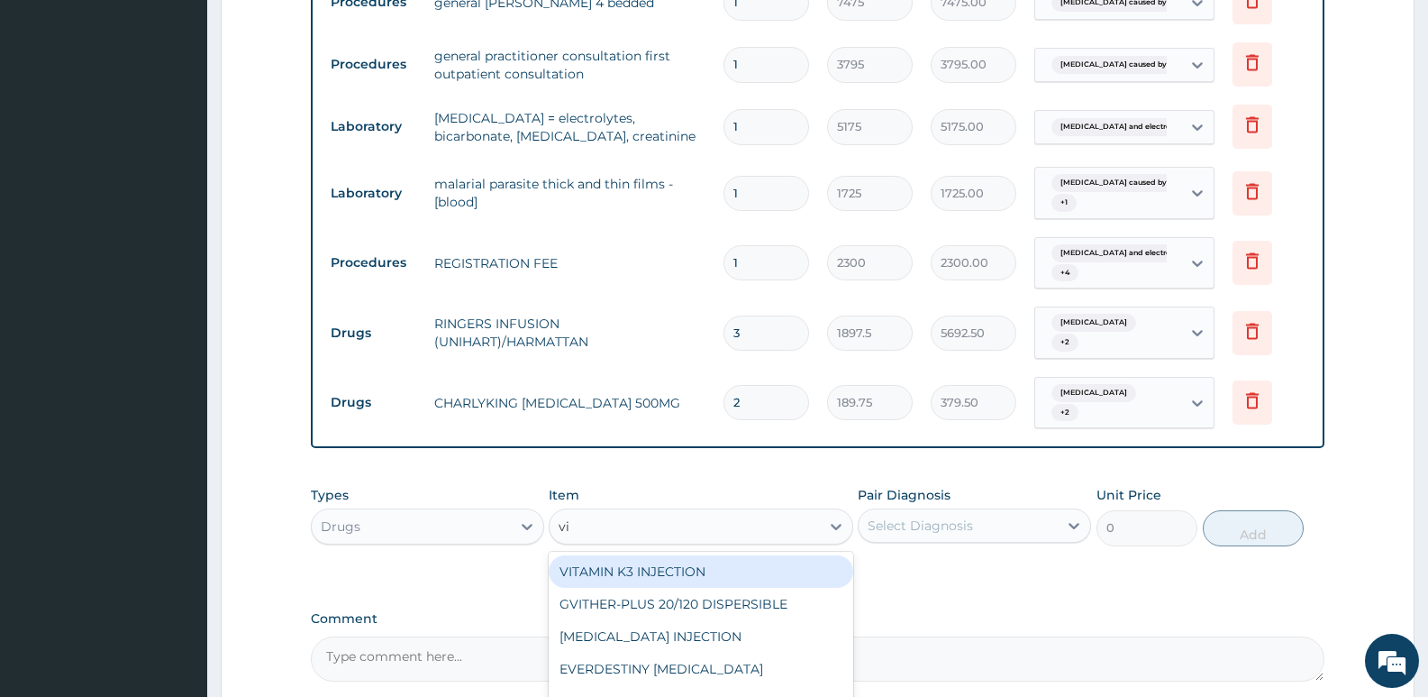
type input "v"
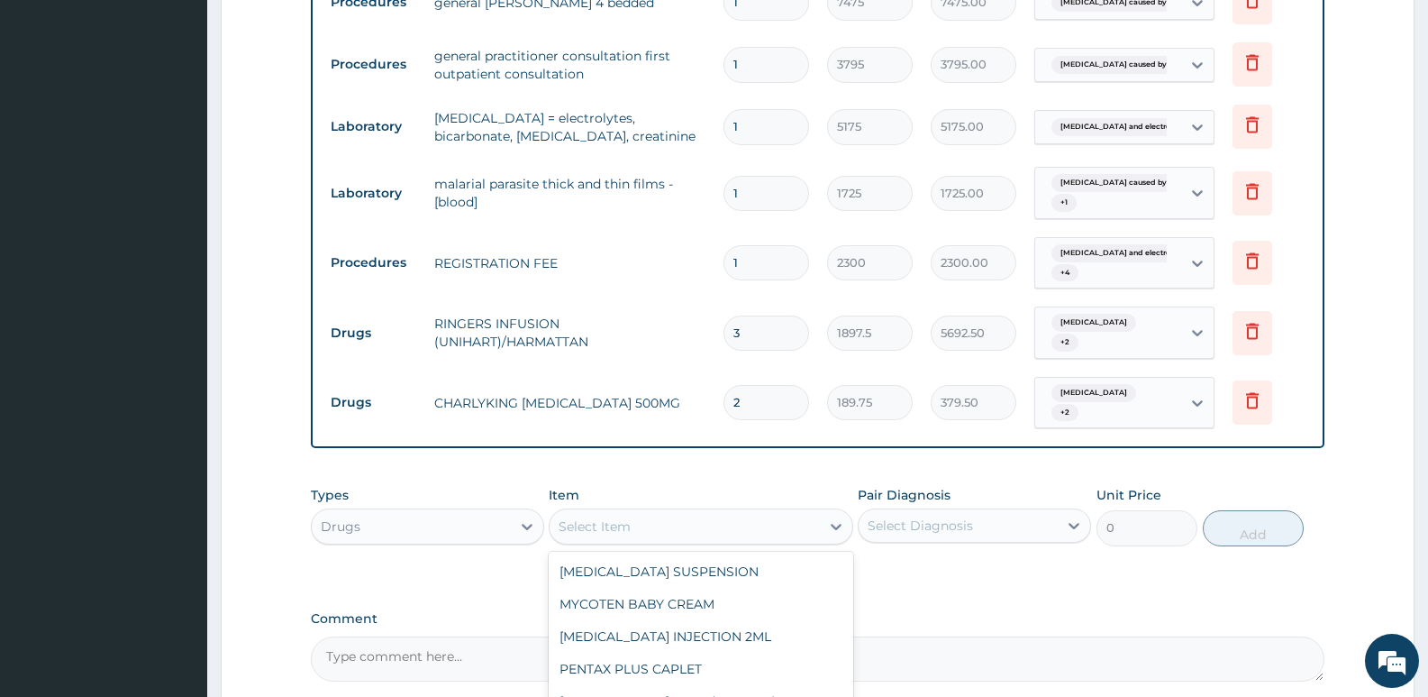
type input "n"
type input "g"
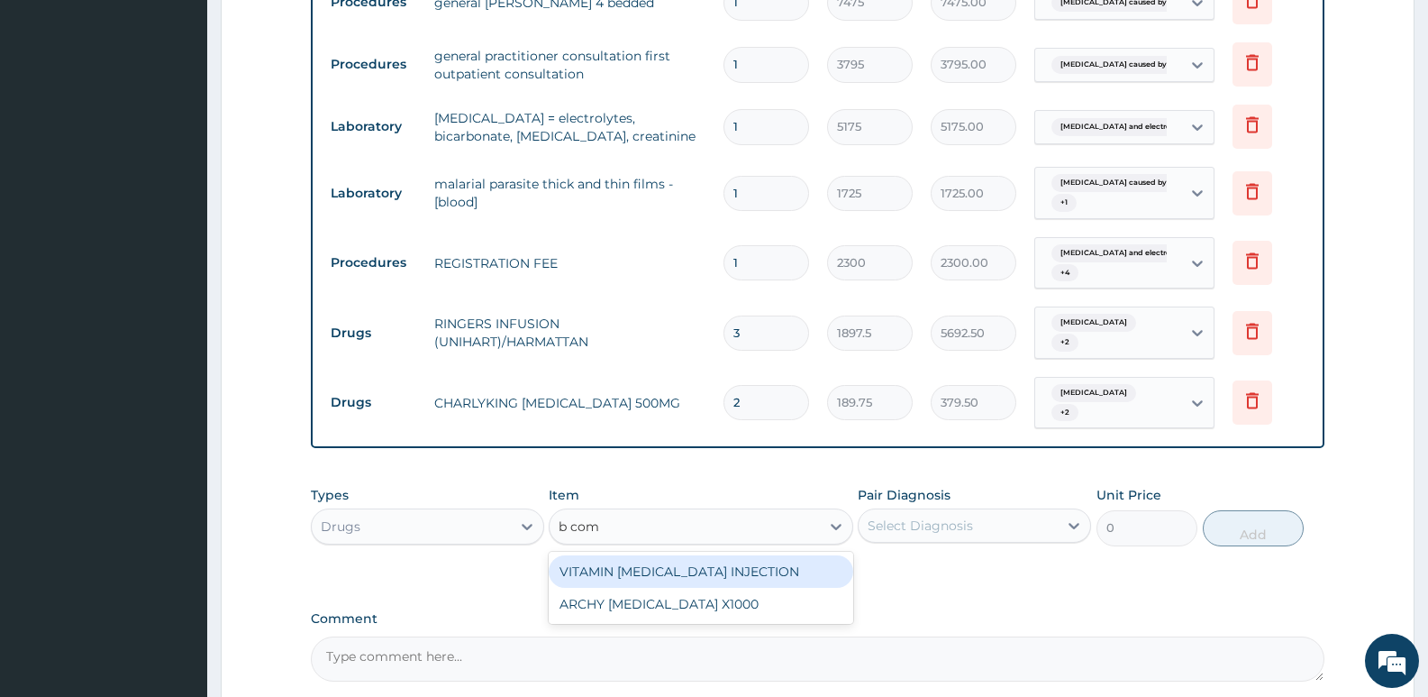
type input "b comp"
click at [687, 555] on div "VITAMIN B COMPLEX INJECTION" at bounding box center [701, 571] width 304 height 32
type input "379.5"
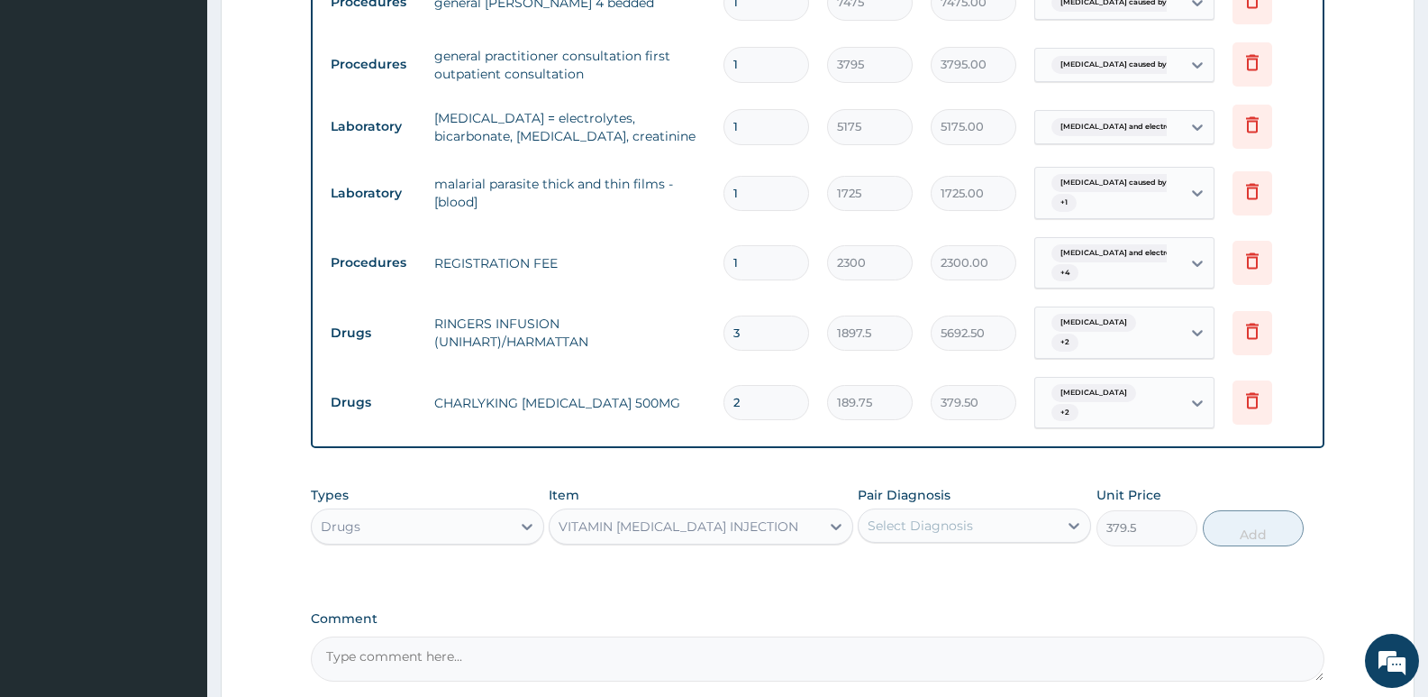
click at [869, 516] on div "Select Diagnosis" at bounding box center [920, 525] width 105 height 18
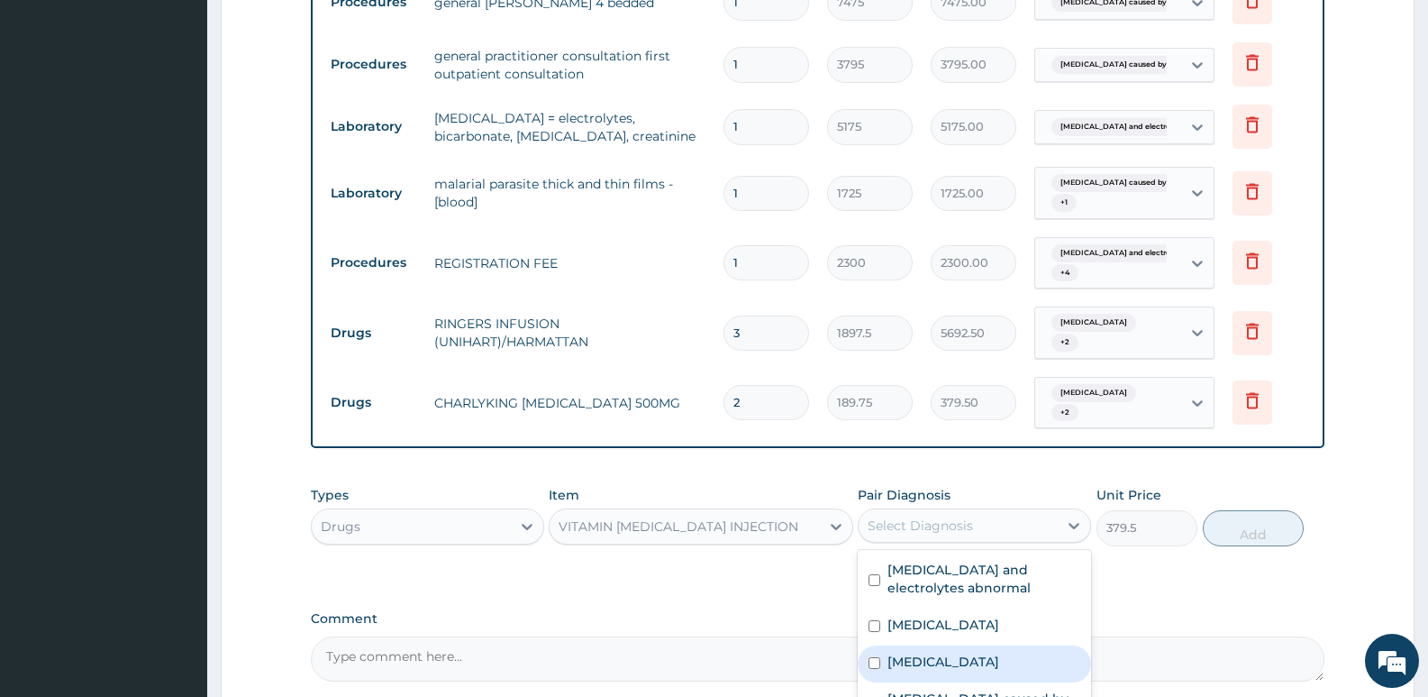
drag, startPoint x: 989, startPoint y: 613, endPoint x: 989, endPoint y: 634, distance: 20.7
click at [989, 645] on div "Gastroenteritis" at bounding box center [974, 663] width 233 height 37
checkbox input "true"
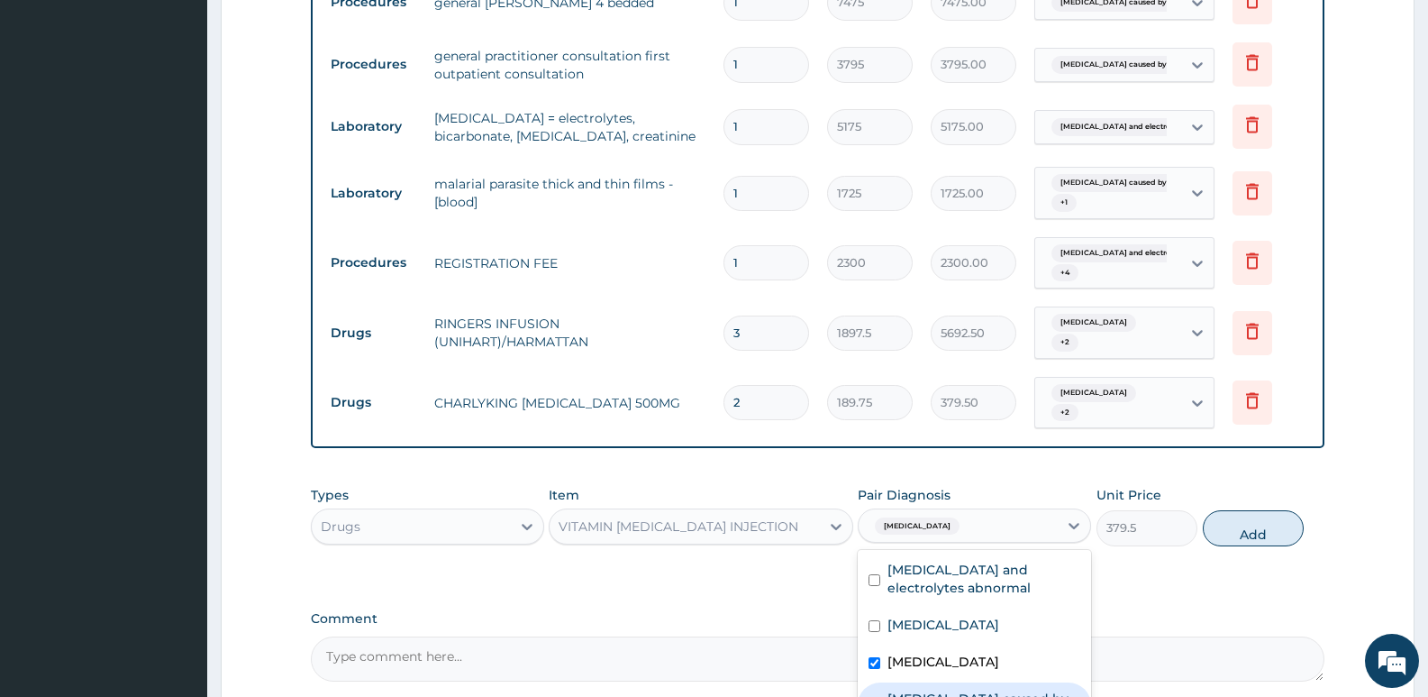
click at [985, 689] on label "Malaria caused by simian plasmodia" at bounding box center [984, 707] width 193 height 36
checkbox input "true"
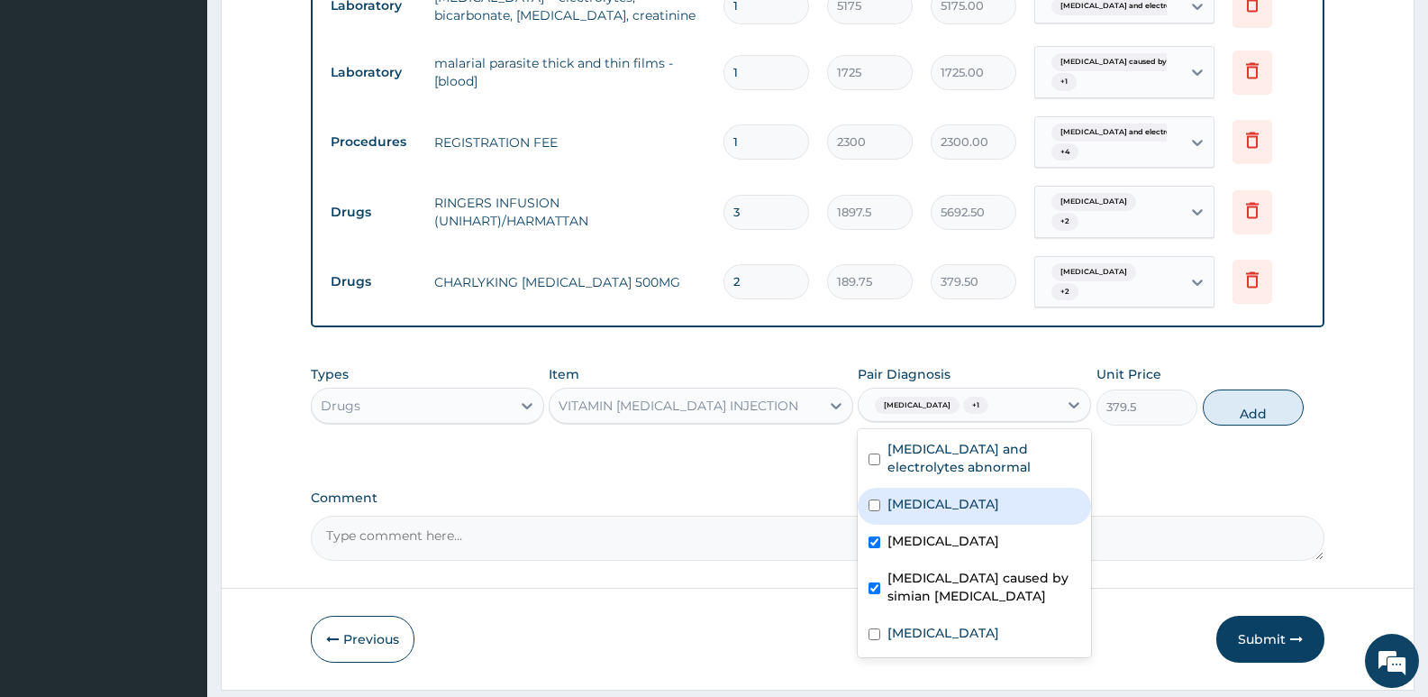
scroll to position [1092, 0]
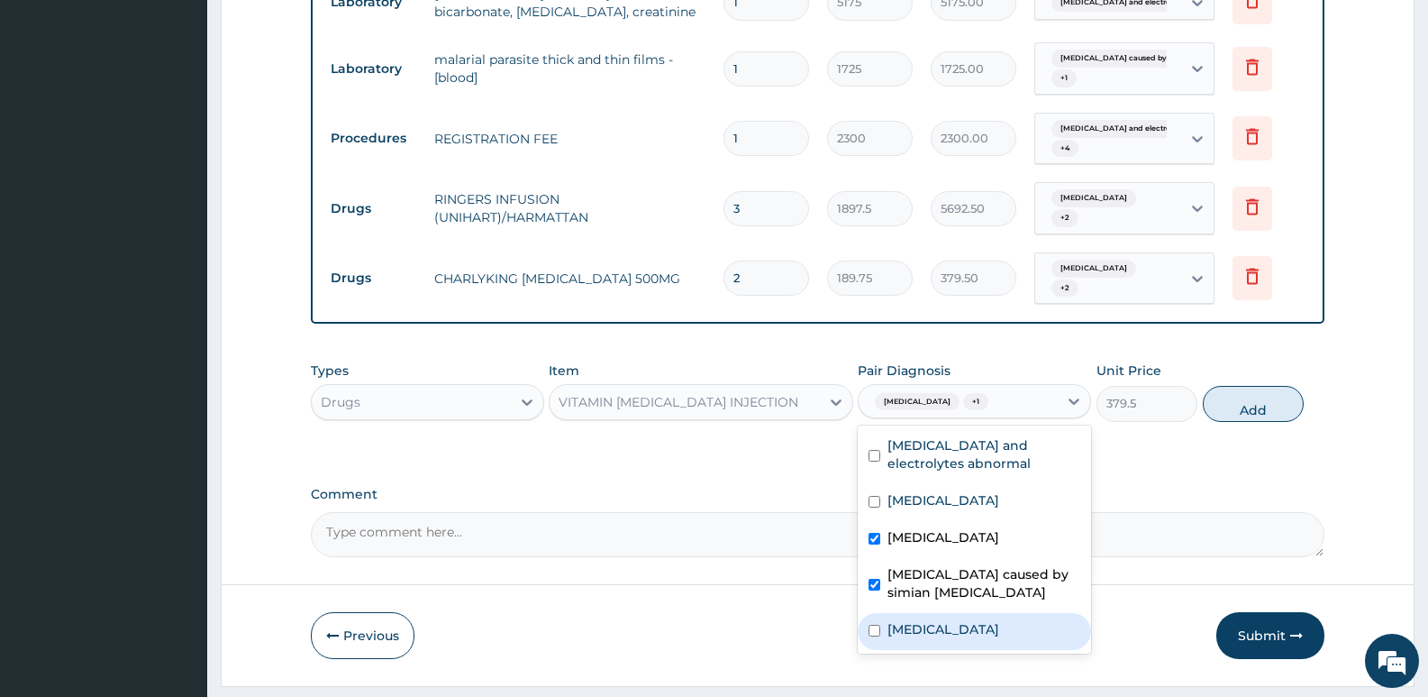
click at [985, 613] on div "Malaria" at bounding box center [974, 631] width 233 height 37
checkbox input "true"
click at [1268, 386] on button "Add" at bounding box center [1253, 404] width 101 height 36
type input "0"
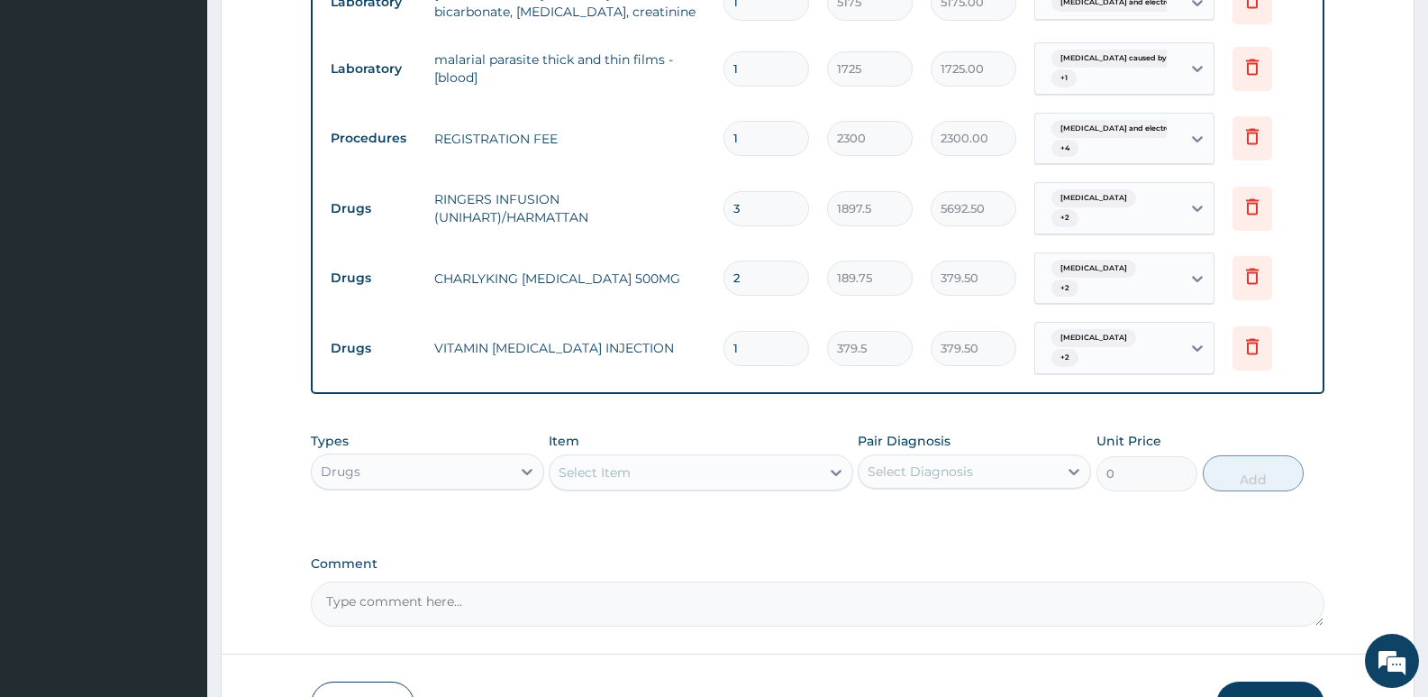
drag, startPoint x: 740, startPoint y: 292, endPoint x: 712, endPoint y: 292, distance: 27.9
click at [712, 313] on tr "Drugs VITAMIN B COMPLEX INJECTION 1 379.5 379.50 Gastroenteritis + 2 Delete" at bounding box center [818, 348] width 992 height 70
type input "3"
type input "1138.50"
type input "3"
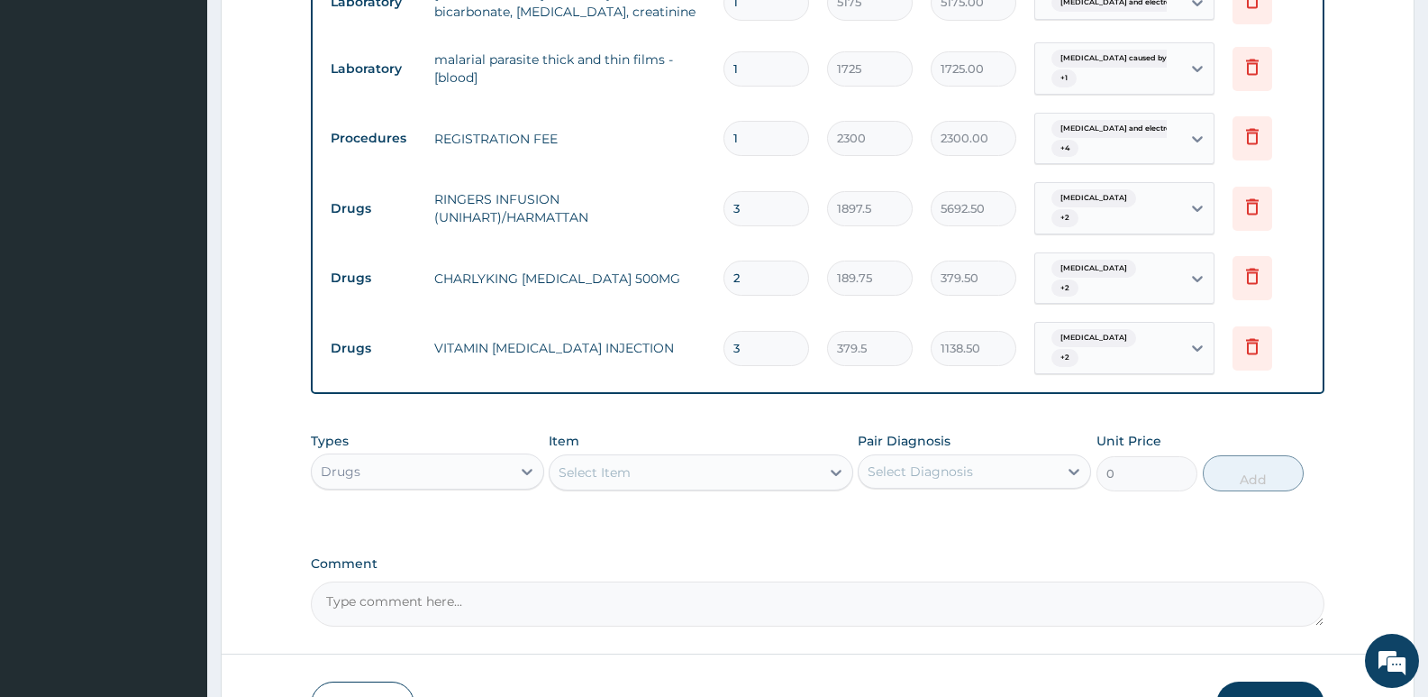
click at [663, 458] on div "Select Item" at bounding box center [684, 472] width 269 height 29
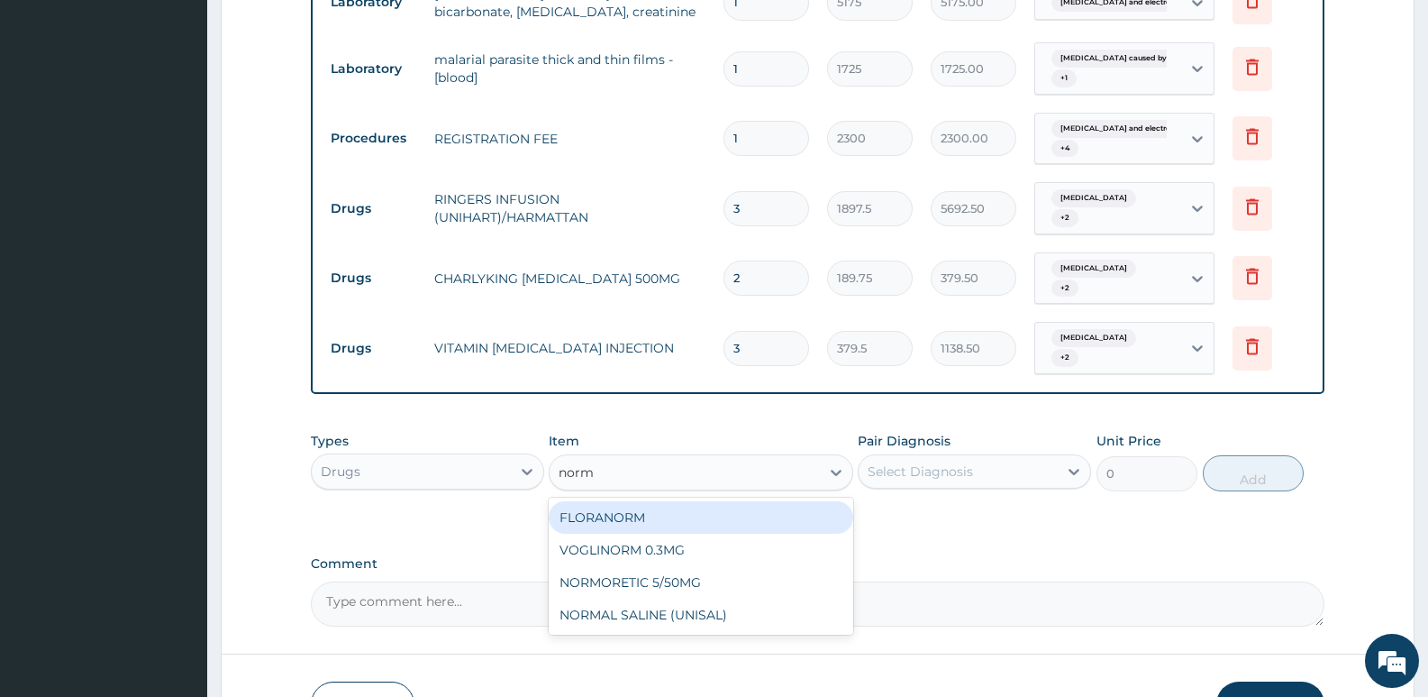
type input "norma"
click at [692, 497] on div "NORMAL SALINE (UNISAL)" at bounding box center [701, 517] width 304 height 40
click at [720, 501] on div "NORMAL SALINE (UNISAL)" at bounding box center [701, 517] width 304 height 32
type input "1897.5"
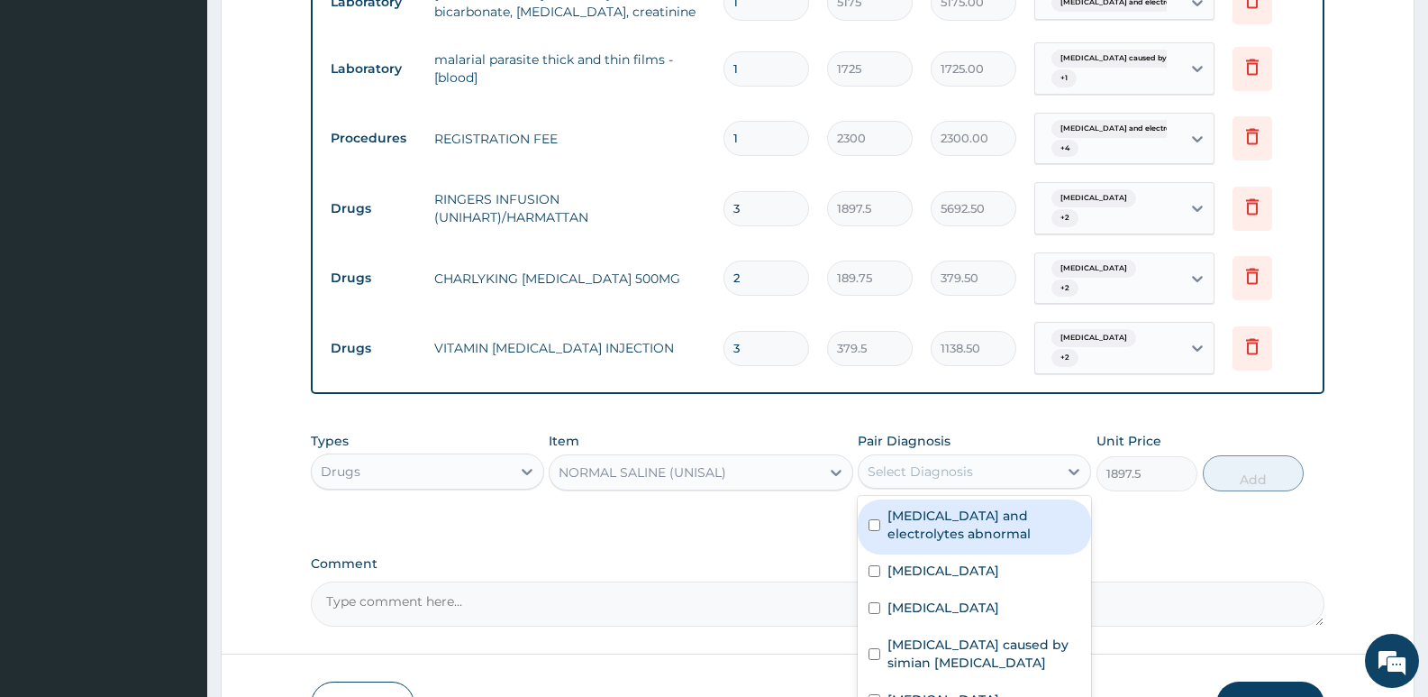
click at [907, 462] on div "Select Diagnosis" at bounding box center [920, 471] width 105 height 18
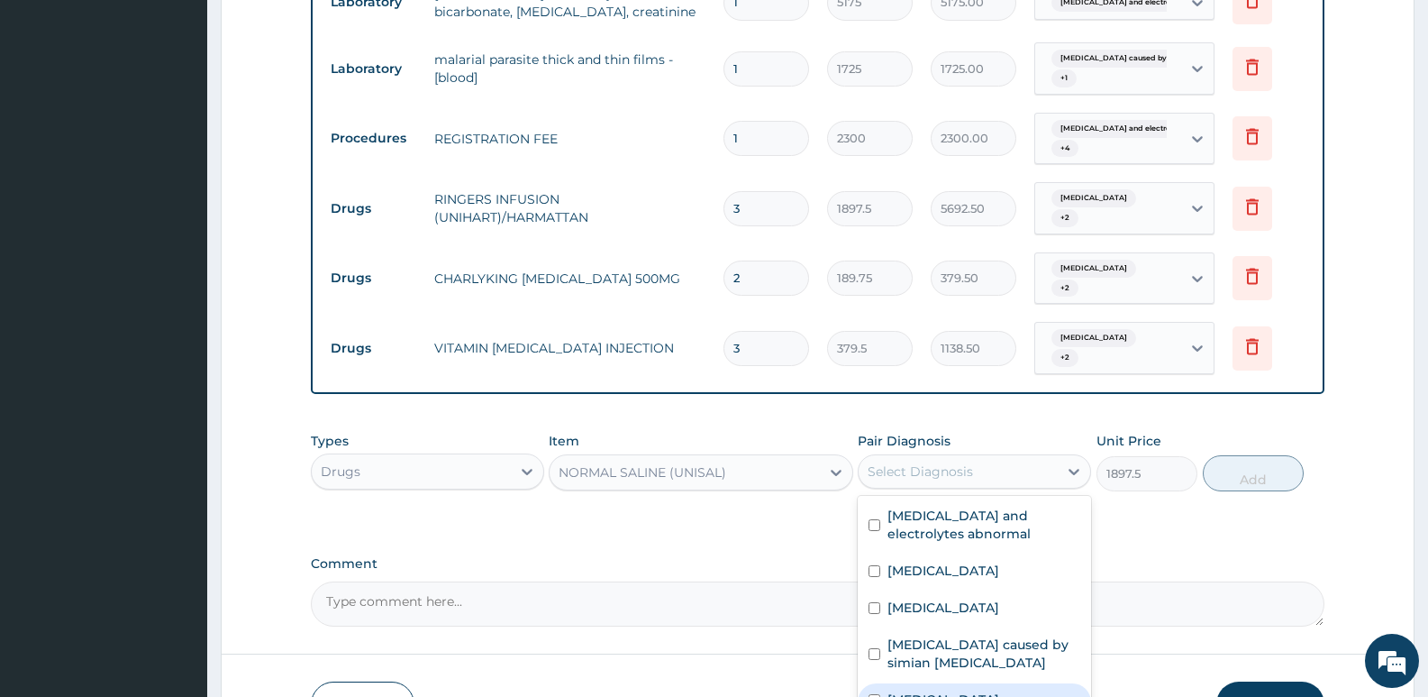
drag, startPoint x: 934, startPoint y: 643, endPoint x: 937, endPoint y: 626, distance: 16.4
click at [934, 690] on label "Malaria" at bounding box center [944, 699] width 112 height 18
checkbox input "true"
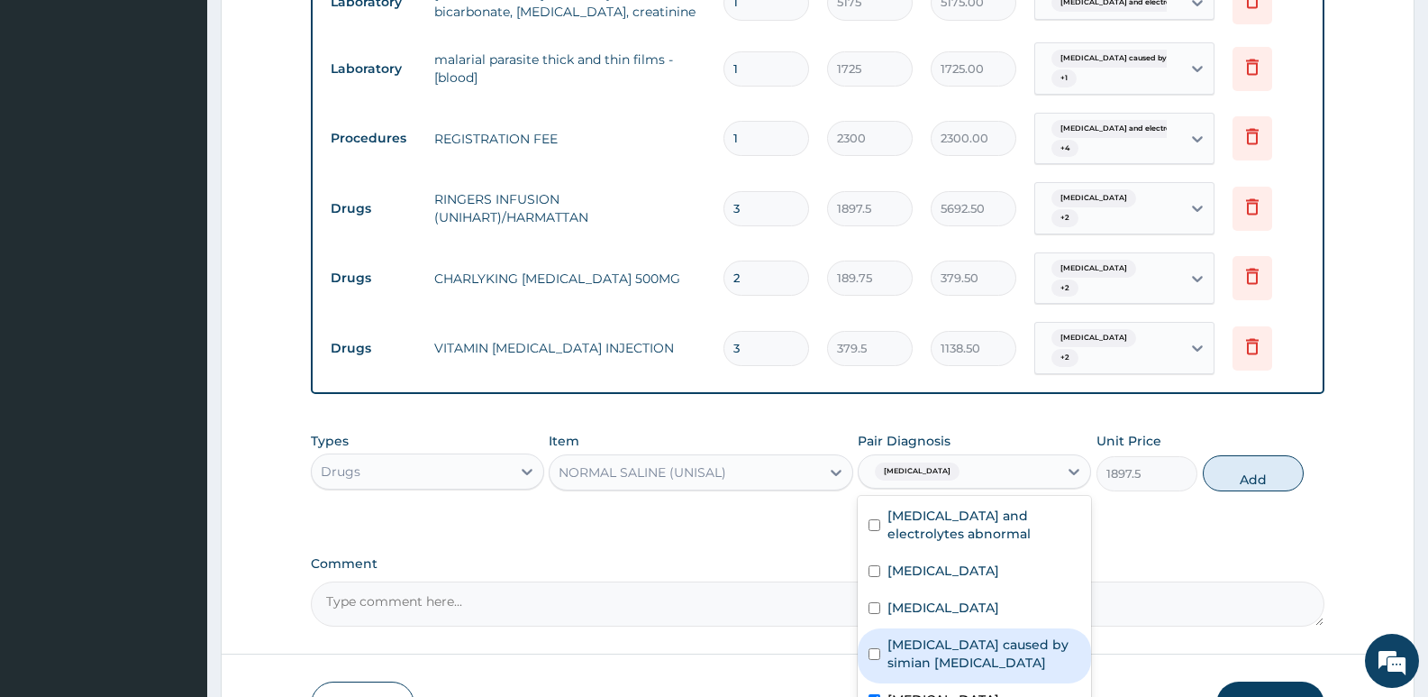
click at [944, 635] on label "Malaria caused by simian plasmodia" at bounding box center [984, 653] width 193 height 36
checkbox input "true"
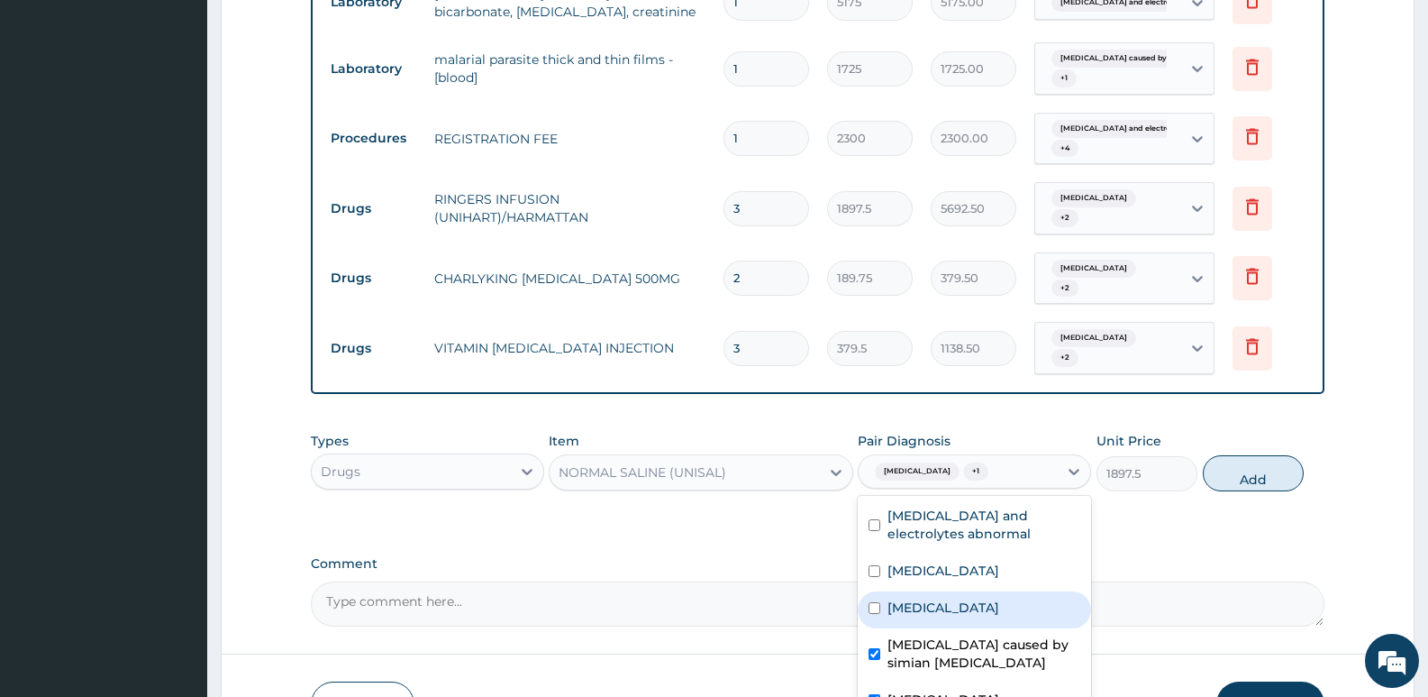
click at [952, 591] on div "Gastroenteritis" at bounding box center [974, 609] width 233 height 37
checkbox input "true"
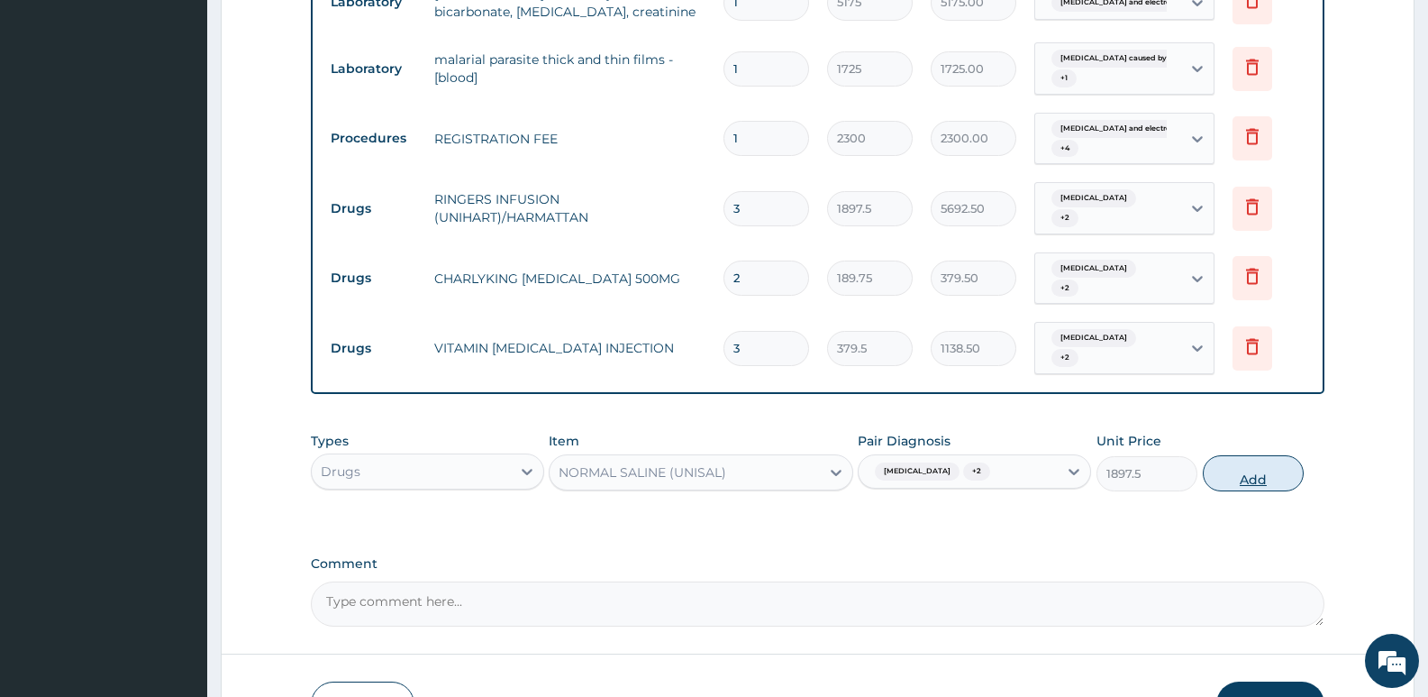
click at [1261, 455] on button "Add" at bounding box center [1253, 473] width 101 height 36
type input "0"
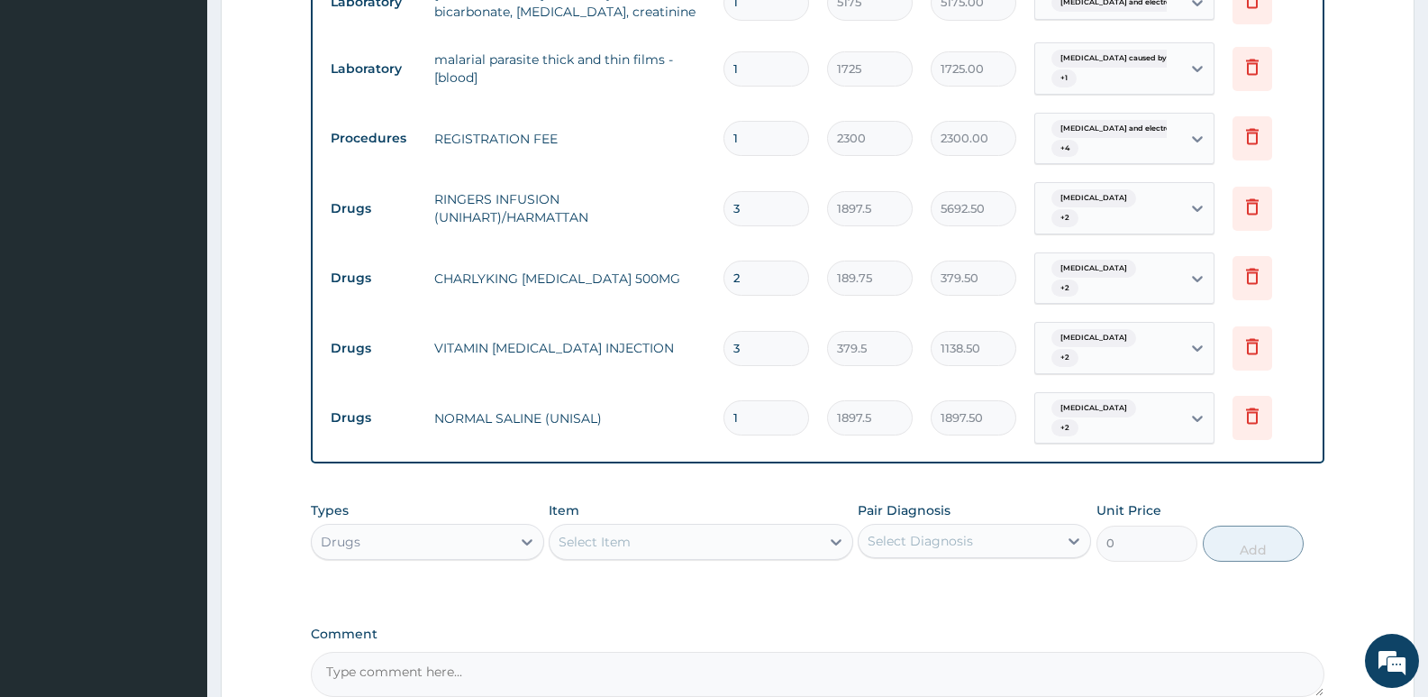
click at [767, 492] on div "Types Drugs Item Select Item Pair Diagnosis Select Diagnosis Unit Price 0 Add" at bounding box center [818, 530] width 1014 height 77
click at [602, 533] on div "Select Item" at bounding box center [595, 542] width 72 height 18
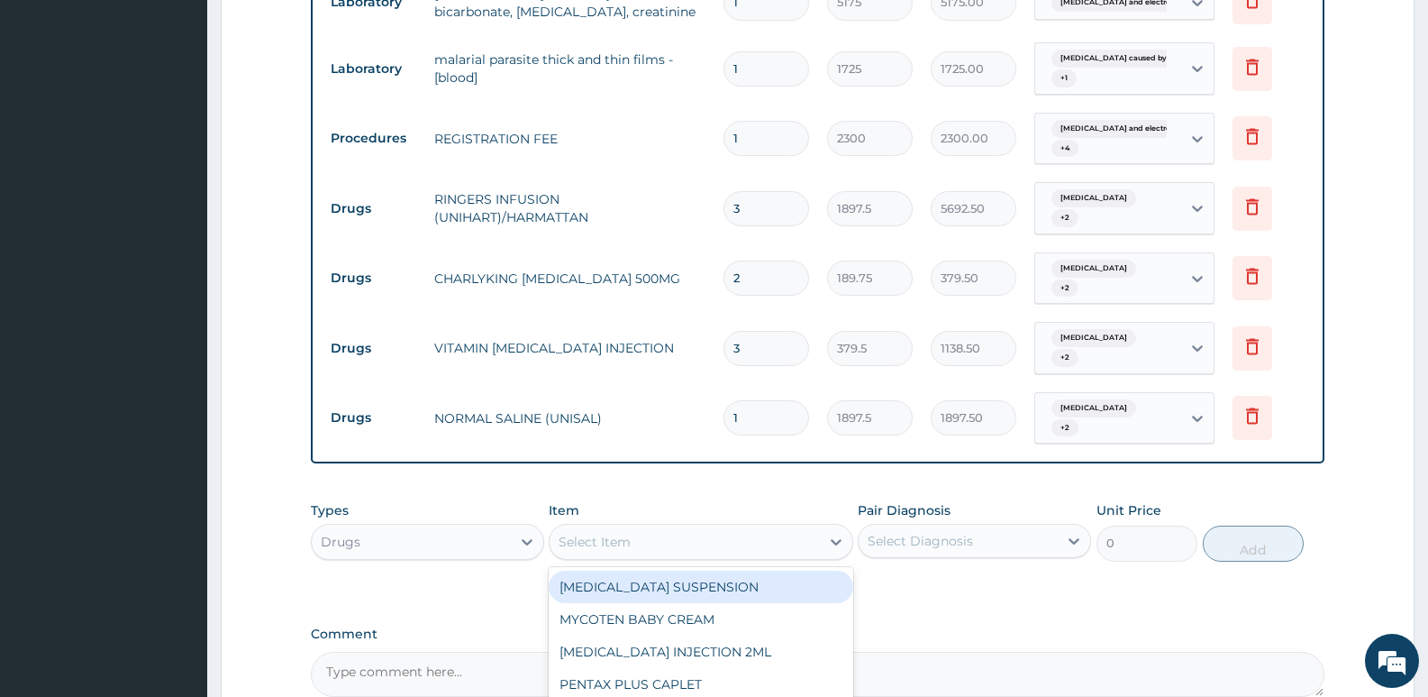
click at [621, 533] on div "Select Item" at bounding box center [595, 542] width 72 height 18
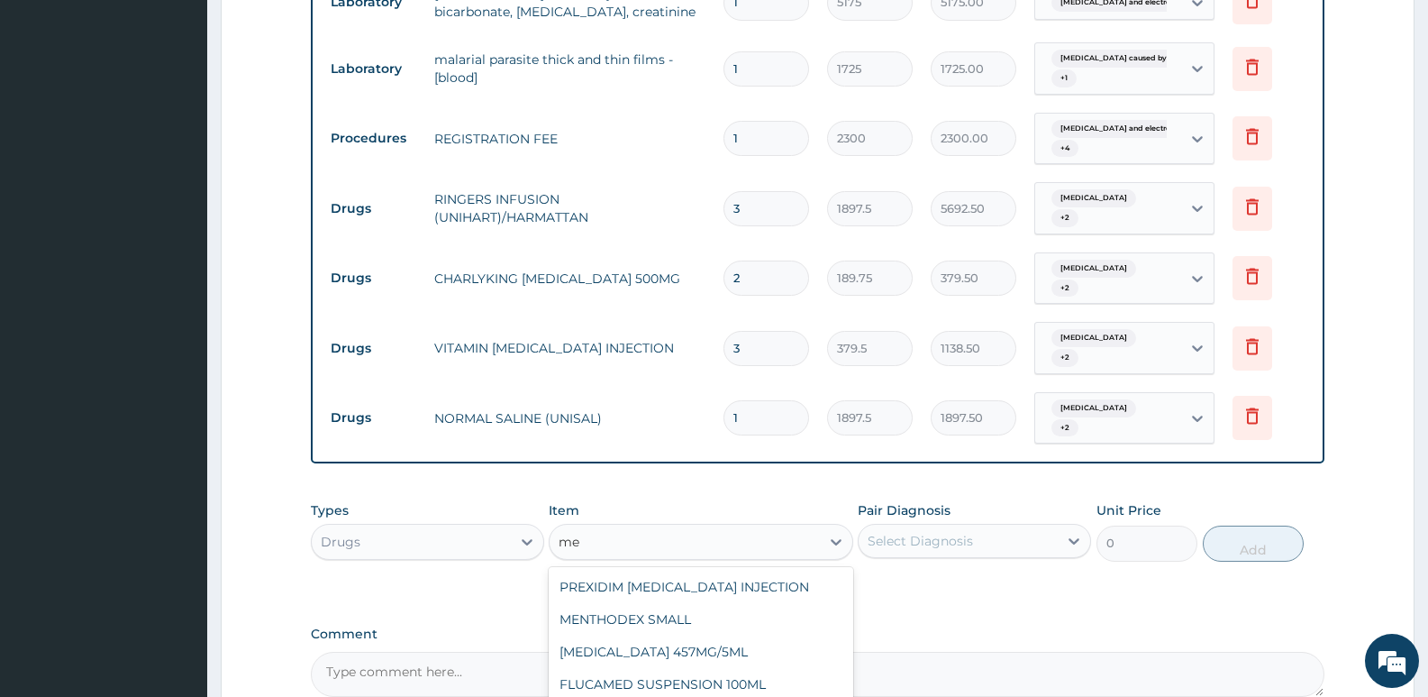
type input "m"
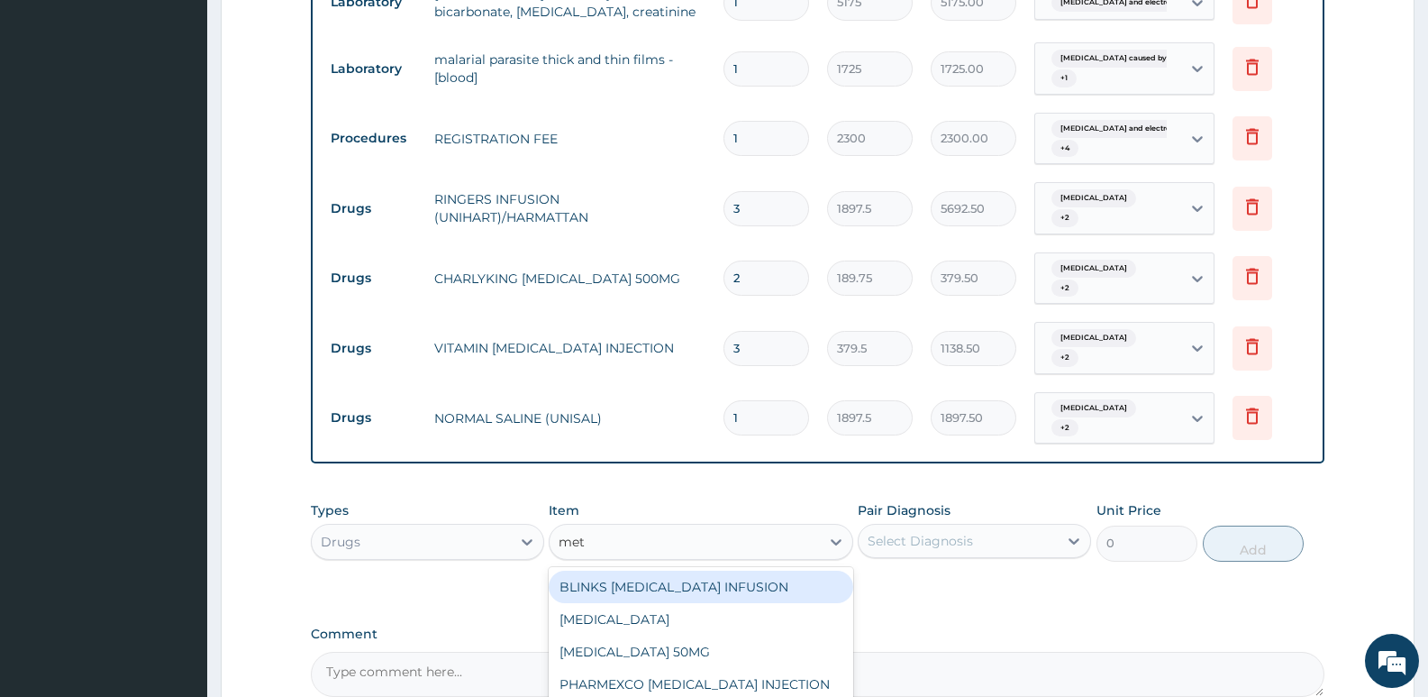
type input "metr"
click at [679, 570] on div "BLINKS METRONIDAZOLE INFUSION" at bounding box center [701, 586] width 304 height 32
type input "759"
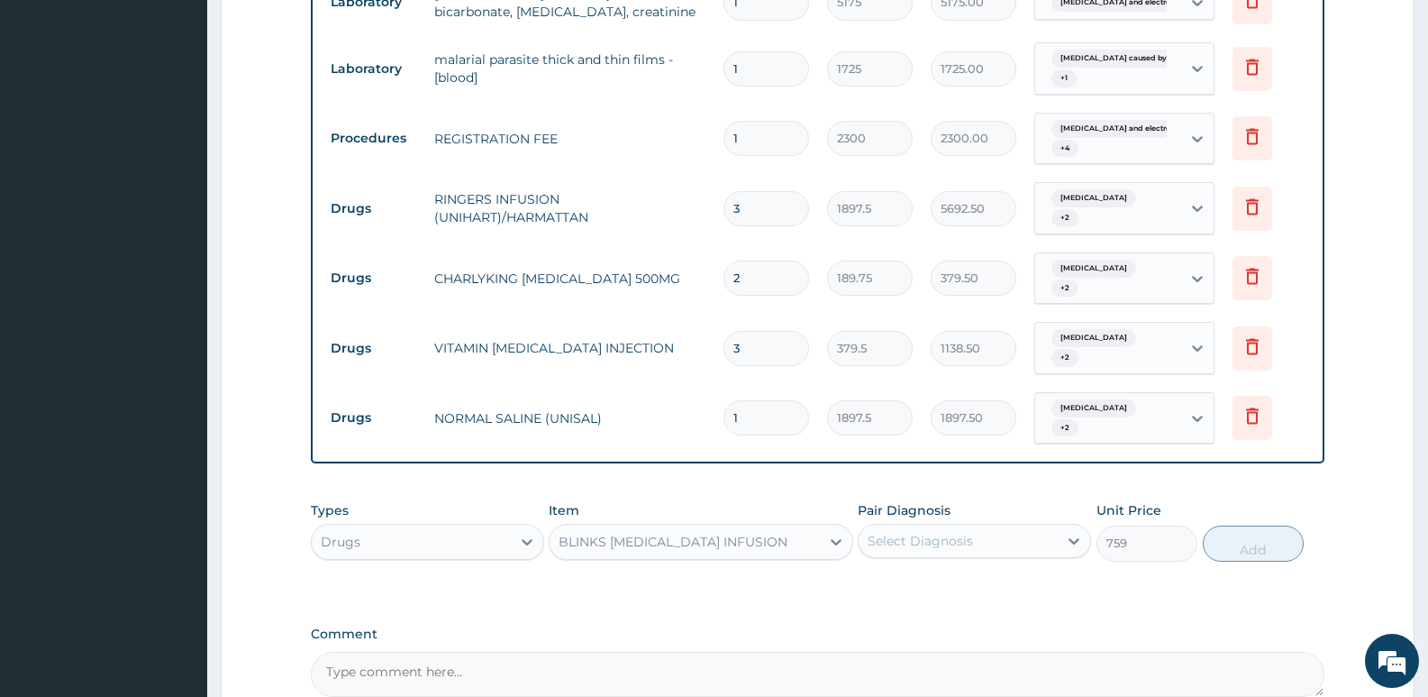
click at [994, 526] on div "Select Diagnosis" at bounding box center [958, 540] width 199 height 29
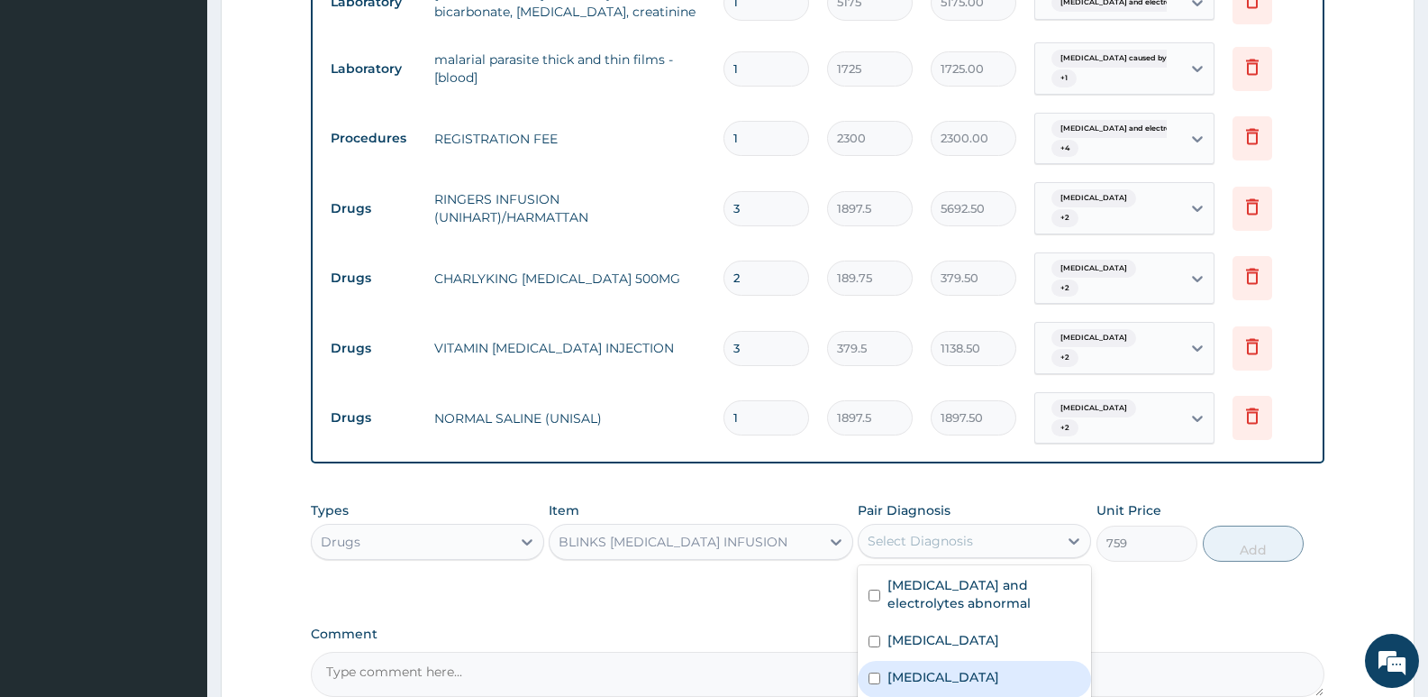
click at [947, 668] on label "Gastroenteritis" at bounding box center [944, 677] width 112 height 18
checkbox input "true"
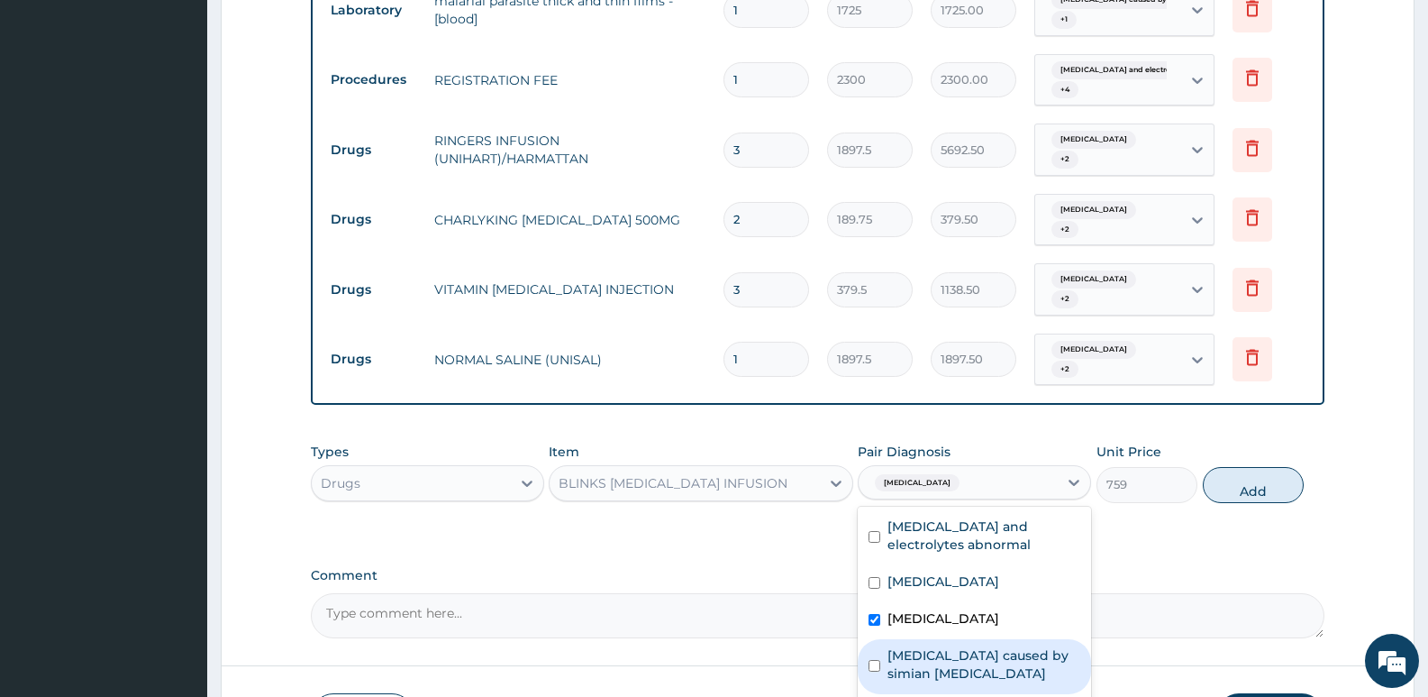
scroll to position [1217, 0]
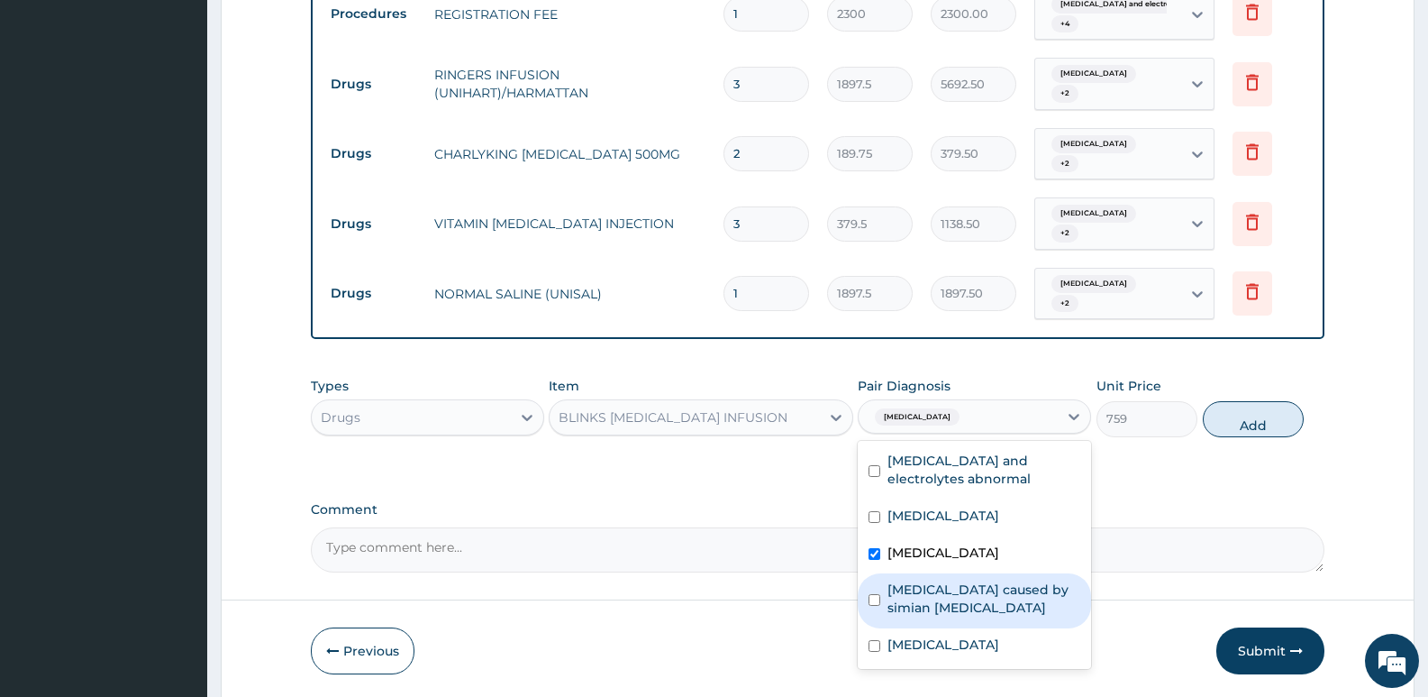
drag, startPoint x: 963, startPoint y: 556, endPoint x: 959, endPoint y: 592, distance: 36.3
click at [963, 573] on div "Malaria caused by simian plasmodia" at bounding box center [974, 600] width 233 height 55
checkbox input "true"
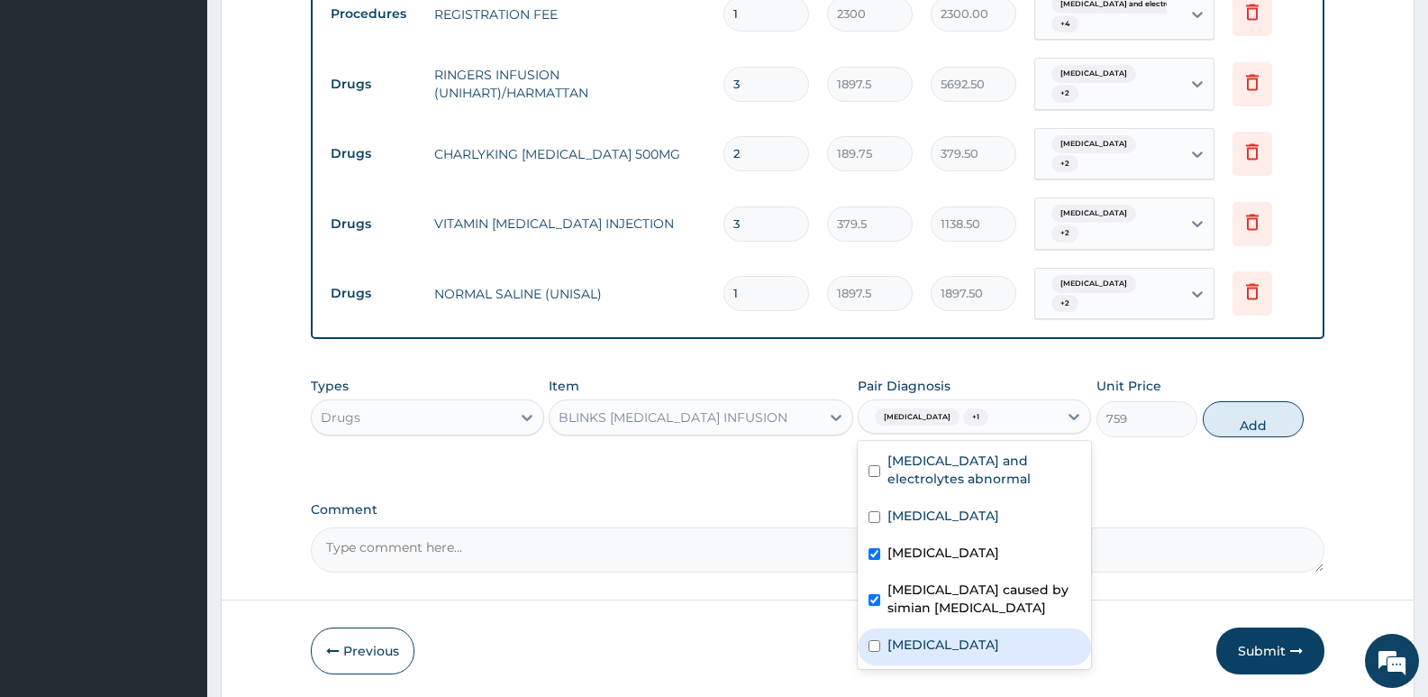
click at [959, 628] on div "Malaria" at bounding box center [974, 646] width 233 height 37
checkbox input "true"
click at [1242, 401] on button "Add" at bounding box center [1253, 419] width 101 height 36
type input "0"
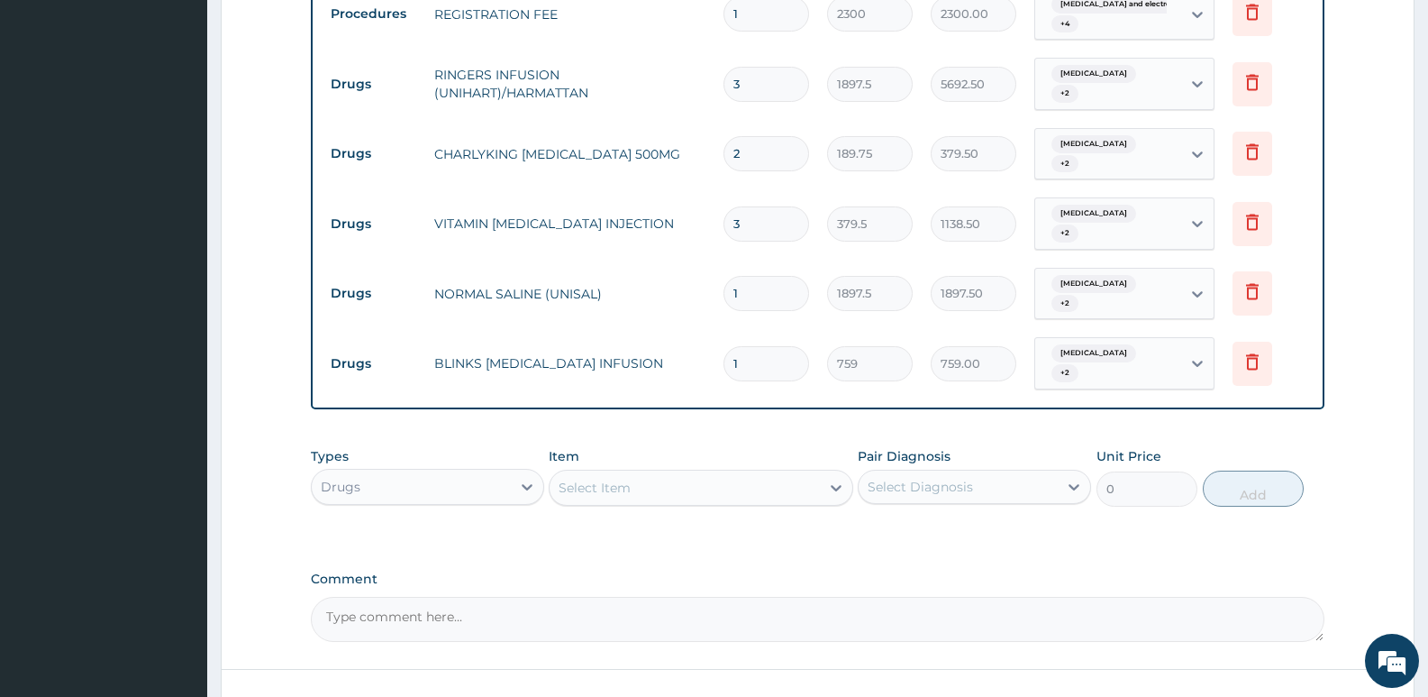
drag, startPoint x: 749, startPoint y: 293, endPoint x: 732, endPoint y: 287, distance: 18.0
click at [732, 346] on input "1" at bounding box center [767, 363] width 86 height 35
type input "3"
type input "2277.00"
type input "3"
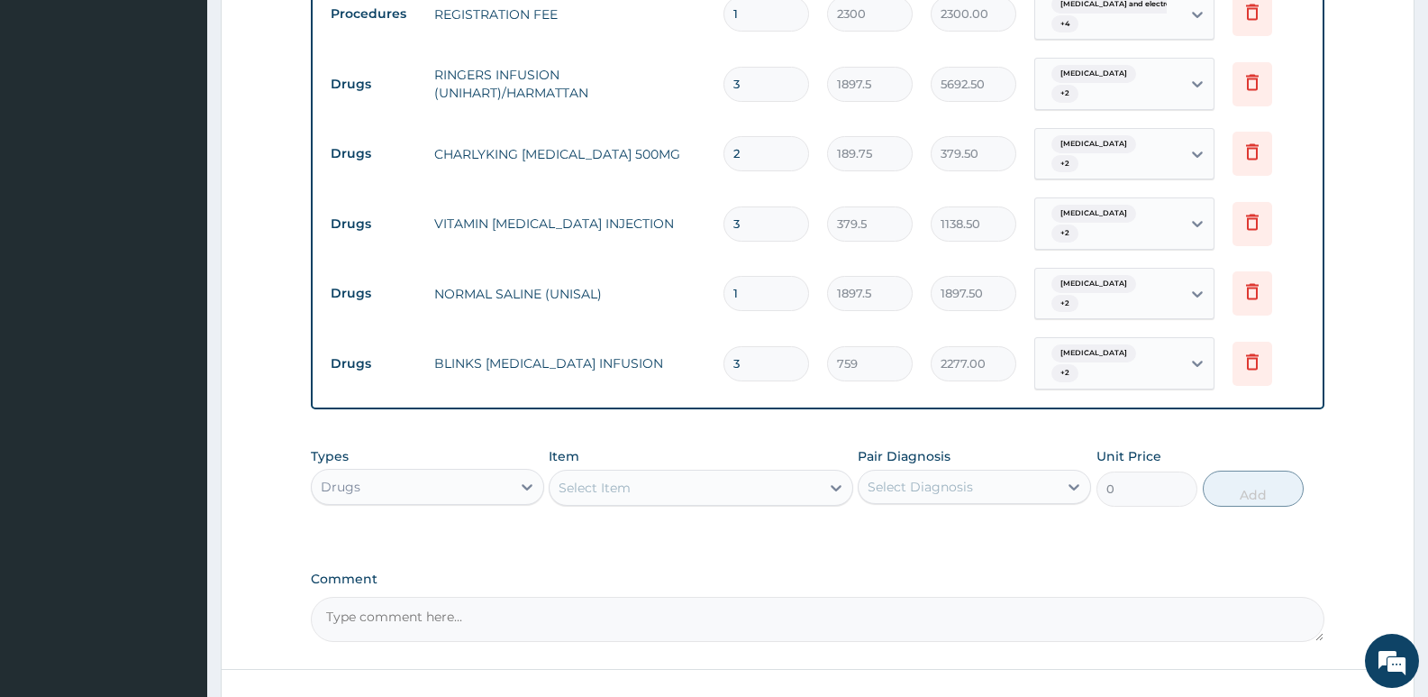
click at [684, 473] on div "Select Item" at bounding box center [684, 487] width 269 height 29
type input "p"
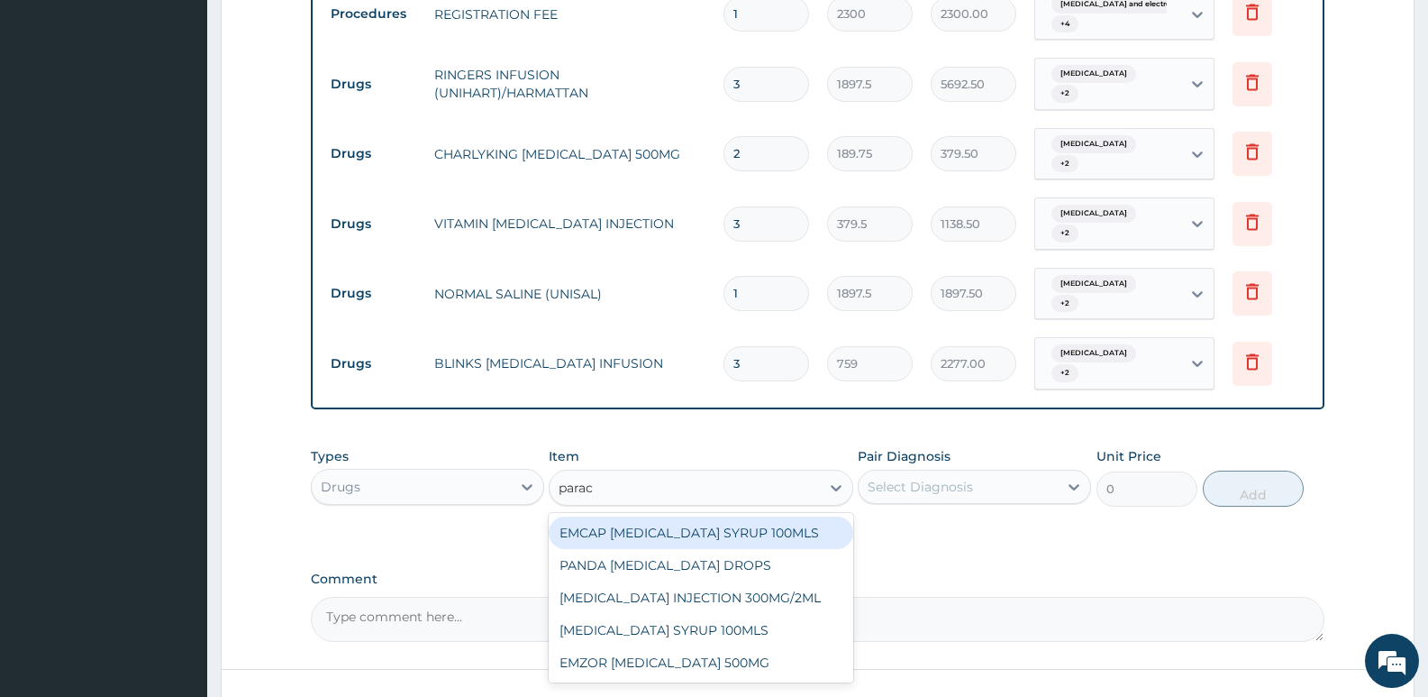
type input "parace"
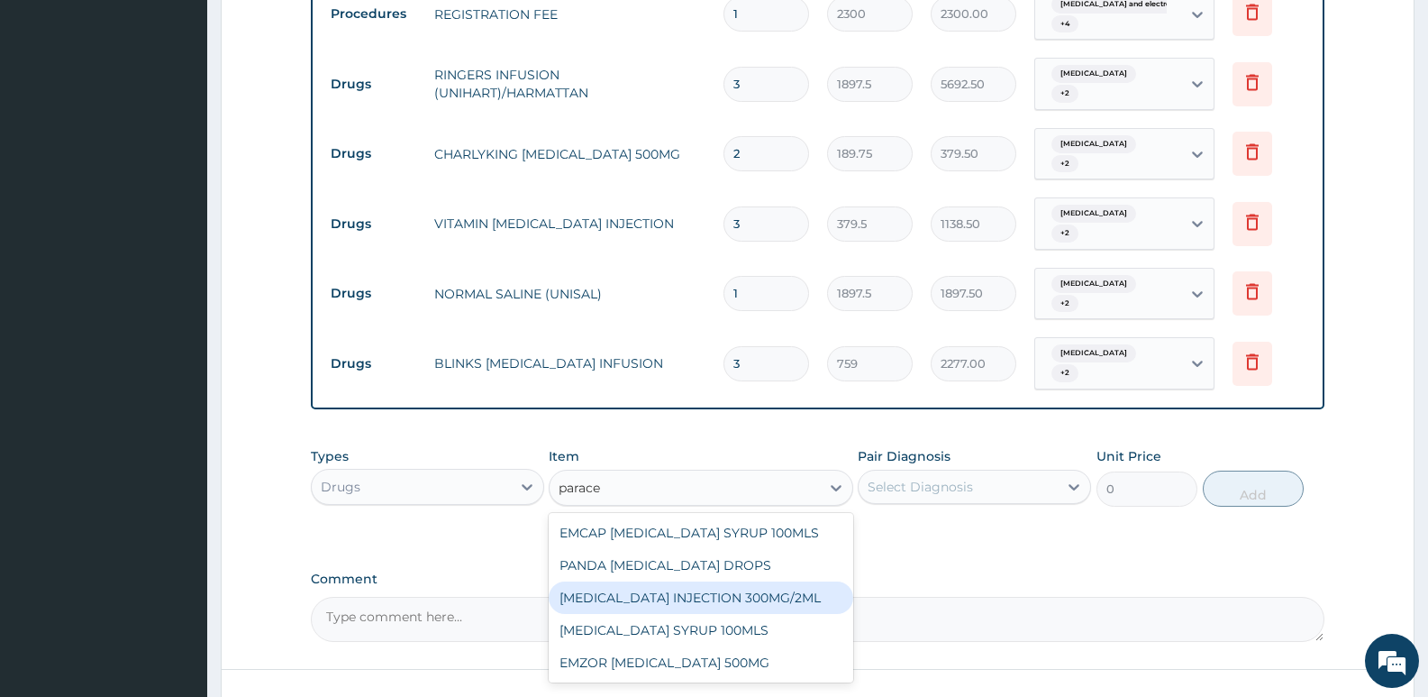
click at [779, 581] on div "PARACETAMOL INJECTION 300MG/2ML" at bounding box center [701, 597] width 304 height 32
type input "278.3"
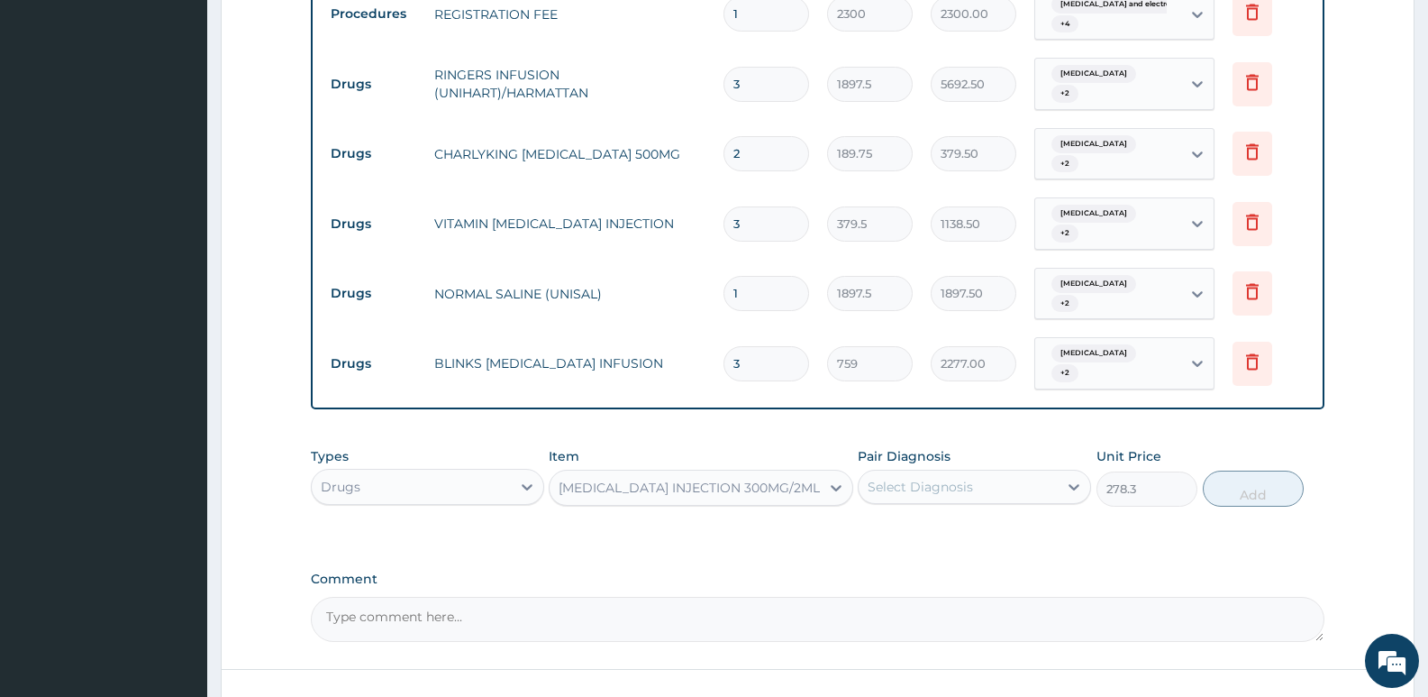
click at [929, 469] on div "Select Diagnosis" at bounding box center [974, 486] width 233 height 34
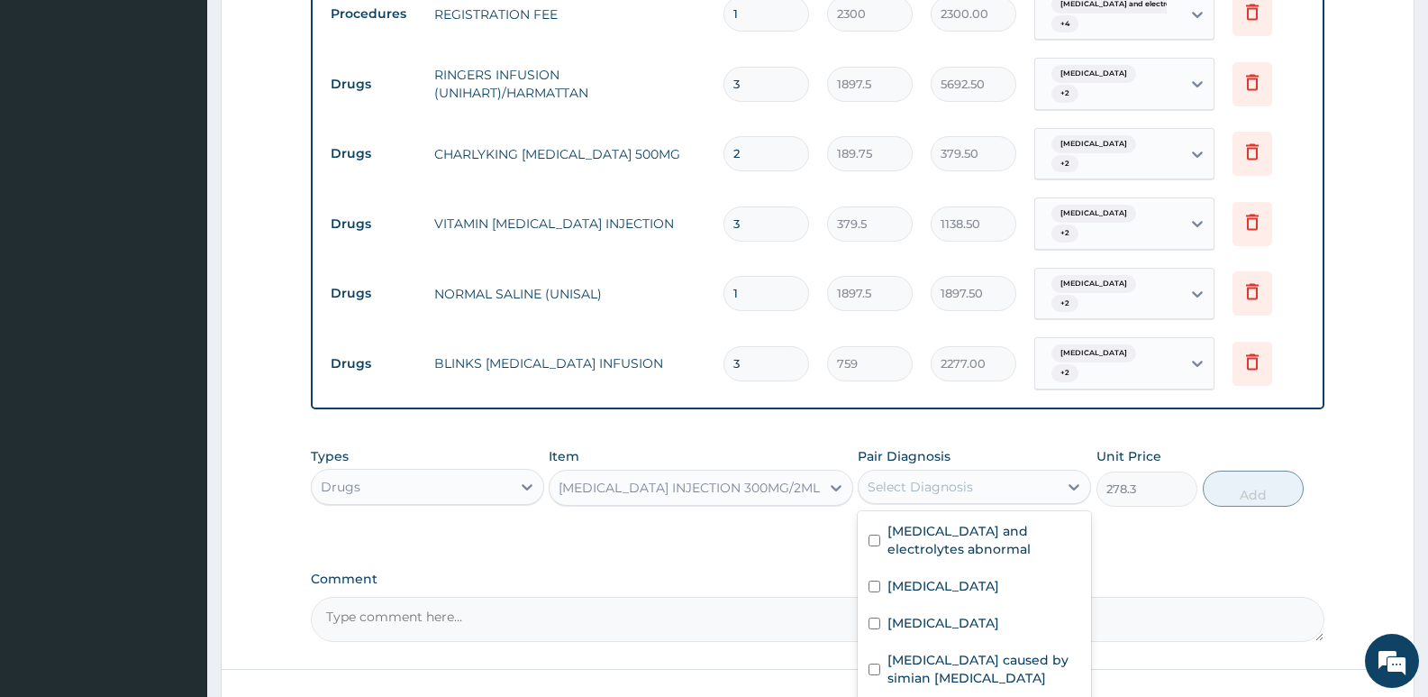
checkbox input "true"
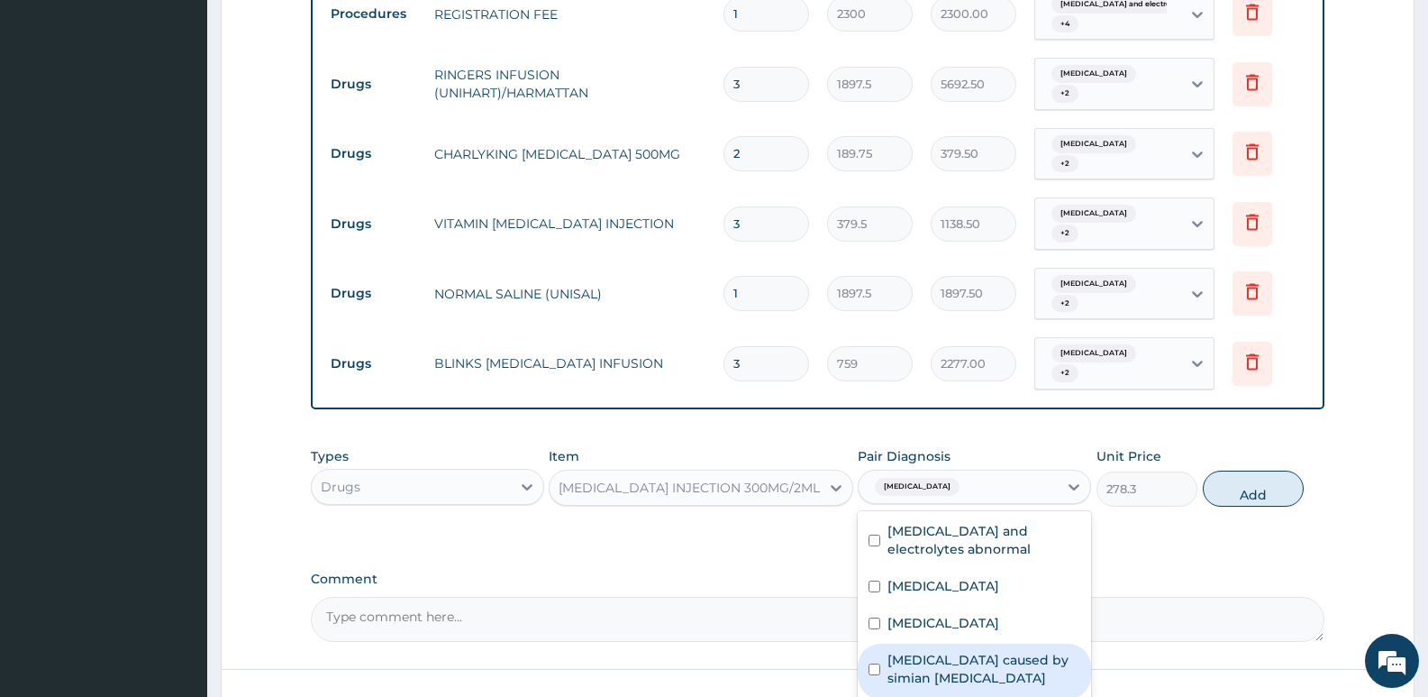
drag, startPoint x: 929, startPoint y: 599, endPoint x: 932, endPoint y: 568, distance: 31.7
click at [929, 651] on label "Malaria caused by simian plasmodia" at bounding box center [984, 669] width 193 height 36
checkbox input "true"
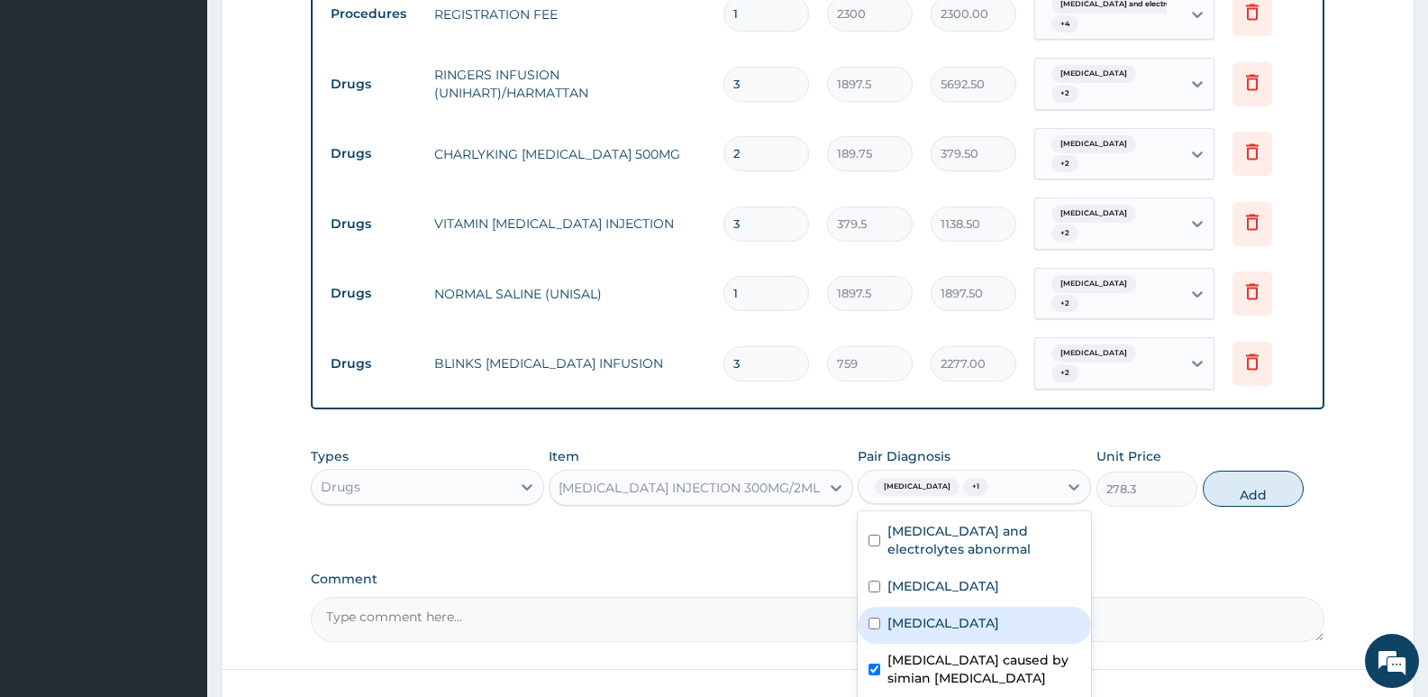
click at [938, 614] on label "Gastroenteritis" at bounding box center [944, 623] width 112 height 18
checkbox input "true"
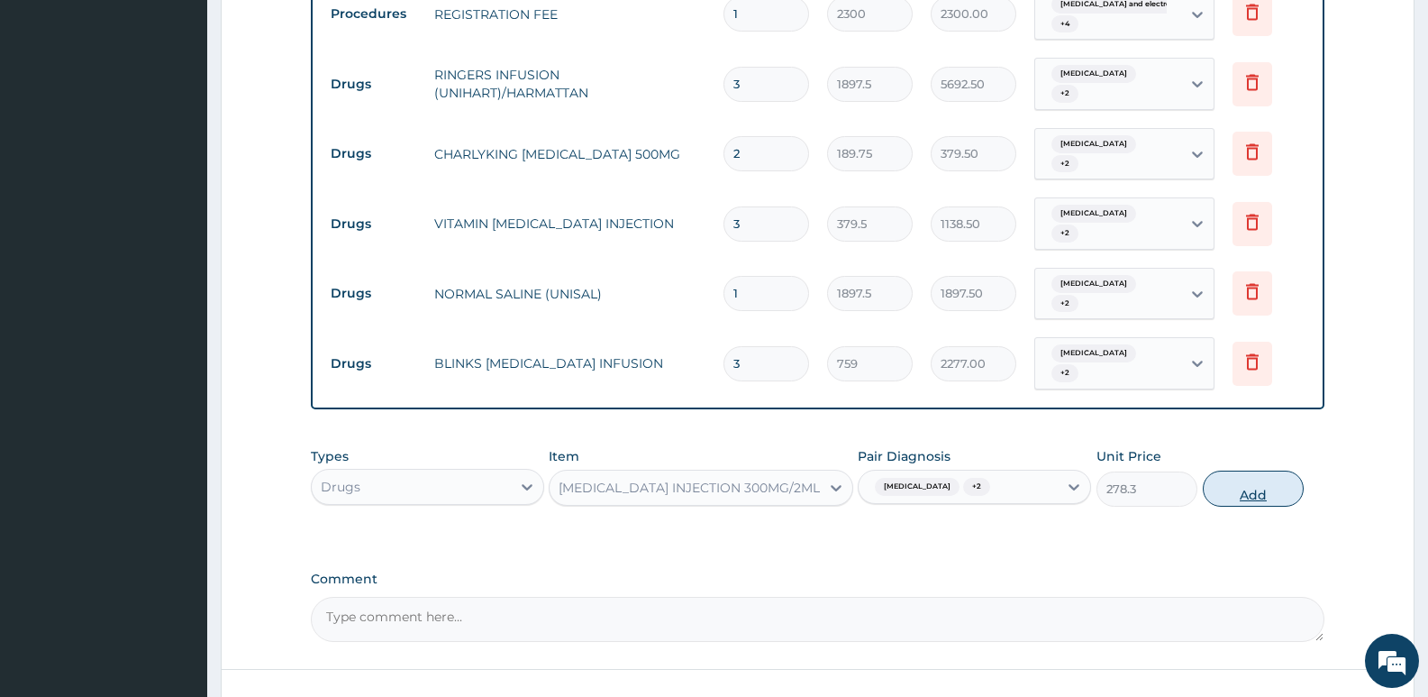
click at [1227, 470] on button "Add" at bounding box center [1253, 488] width 101 height 36
type input "0"
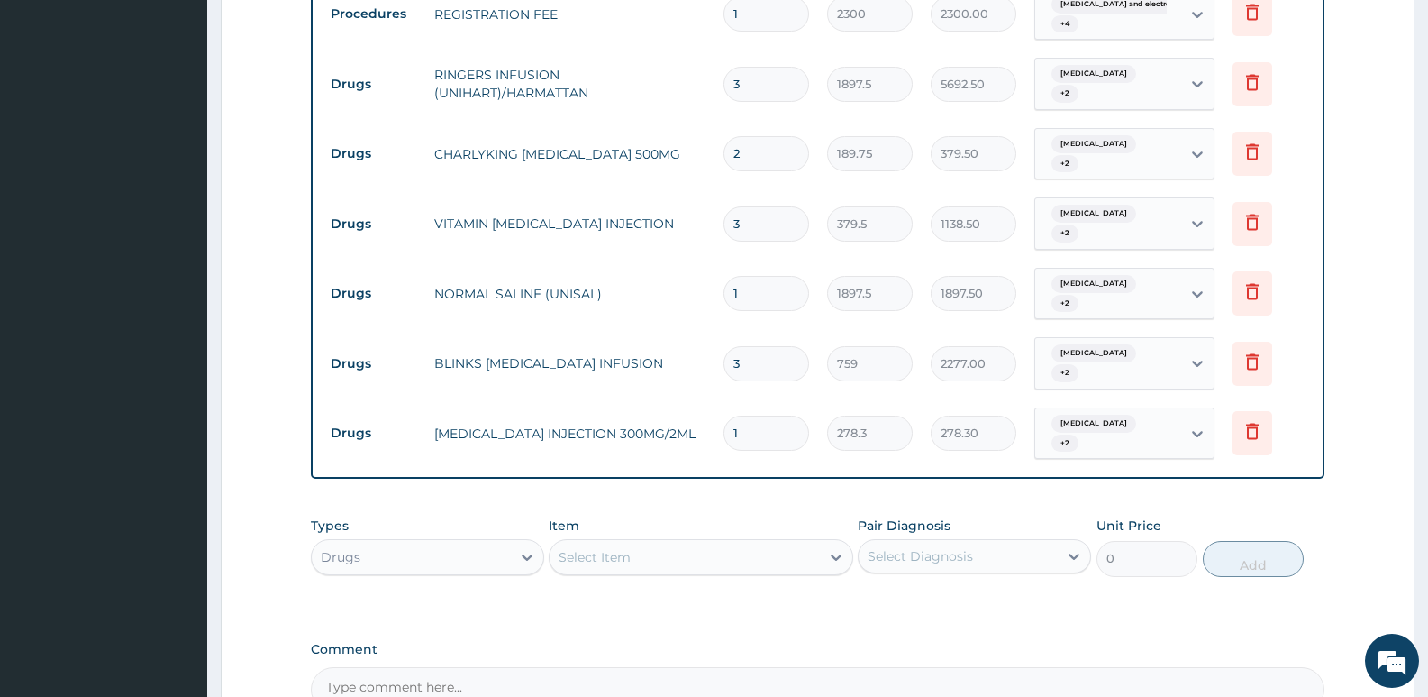
drag, startPoint x: 753, startPoint y: 362, endPoint x: 737, endPoint y: 361, distance: 16.2
click at [737, 415] on input "1" at bounding box center [767, 432] width 86 height 35
click at [734, 415] on input "1" at bounding box center [767, 432] width 86 height 35
type input "2"
type input "556.60"
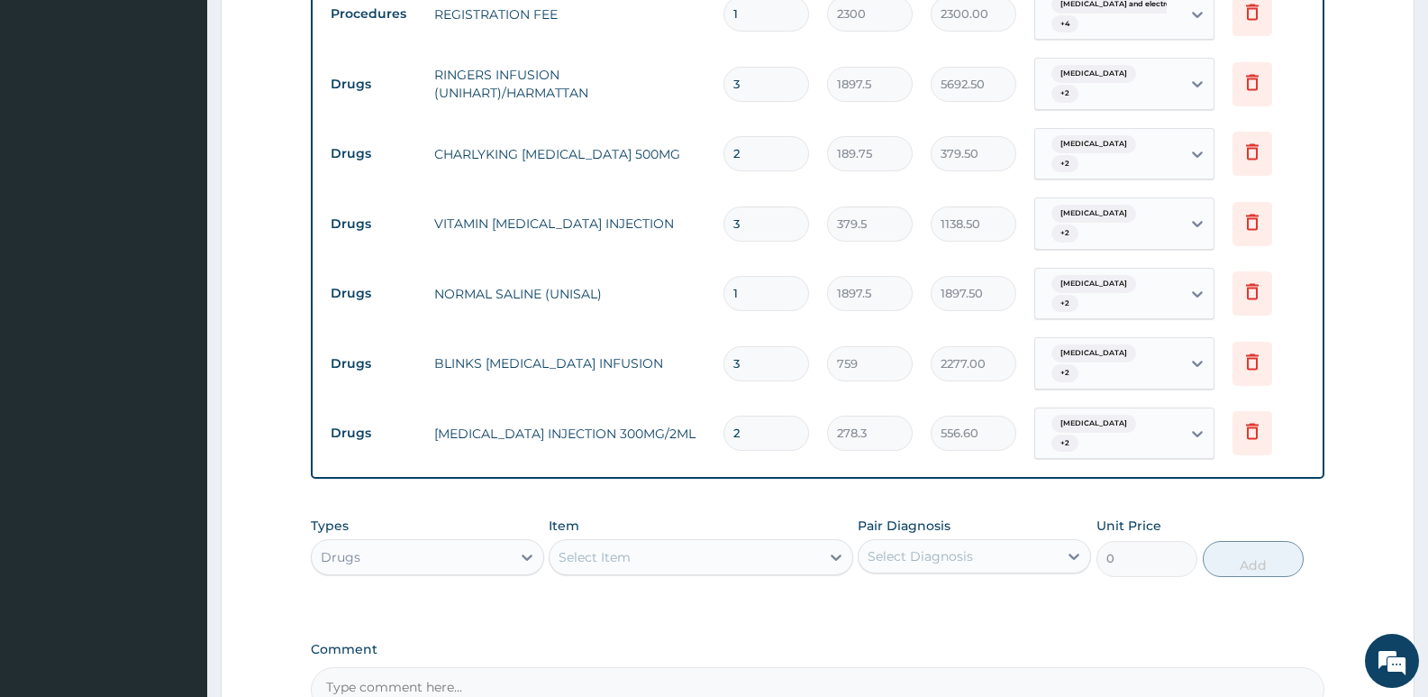
type input "2"
click at [623, 548] on div "Select Item" at bounding box center [595, 557] width 72 height 18
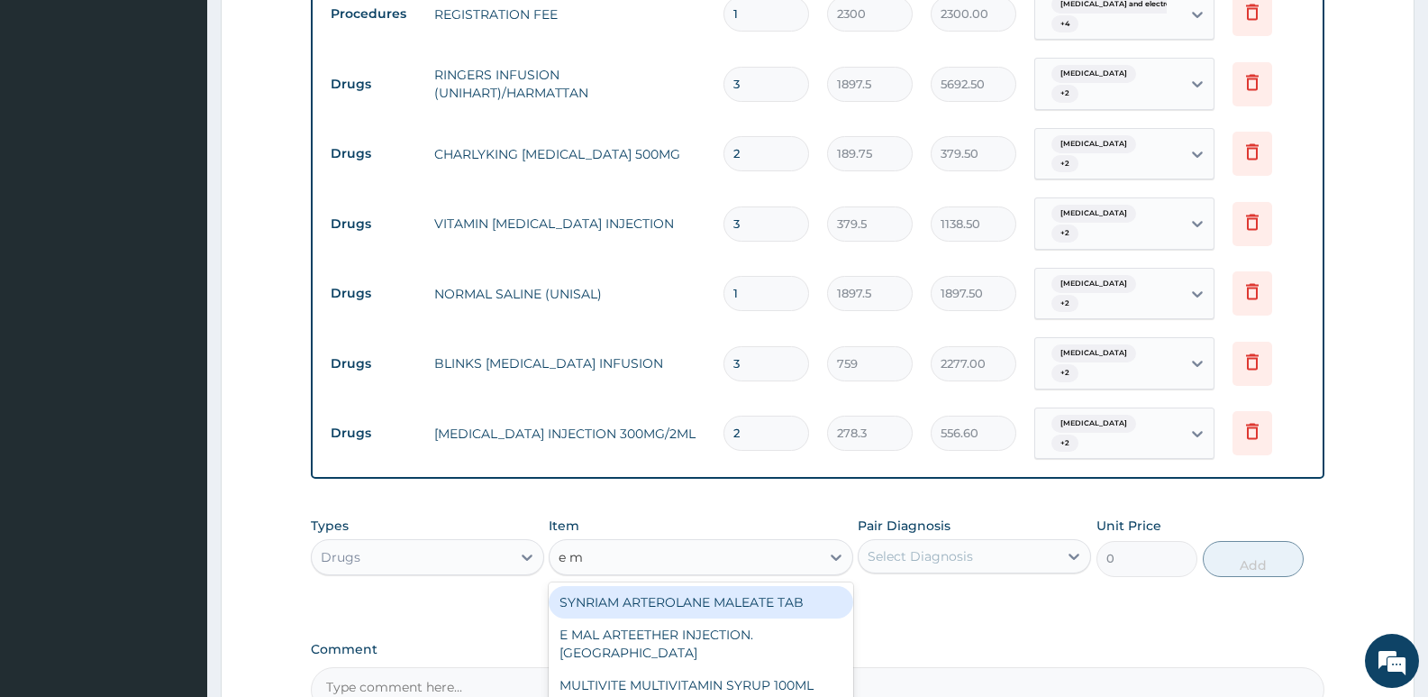
type input "e ma"
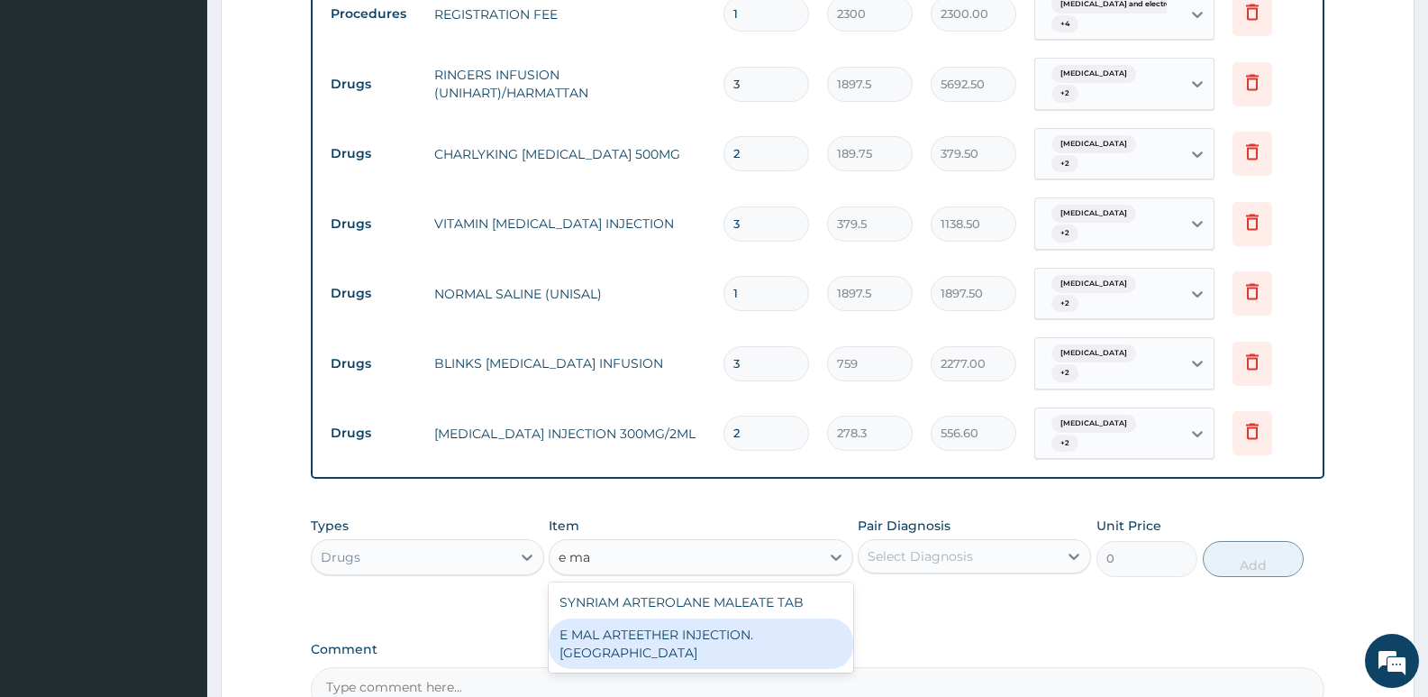
drag, startPoint x: 723, startPoint y: 567, endPoint x: 748, endPoint y: 556, distance: 27.5
click at [725, 618] on div "E MAL ARTEETHER INJECTION. FIDSON" at bounding box center [701, 643] width 304 height 50
type input "1897.5"
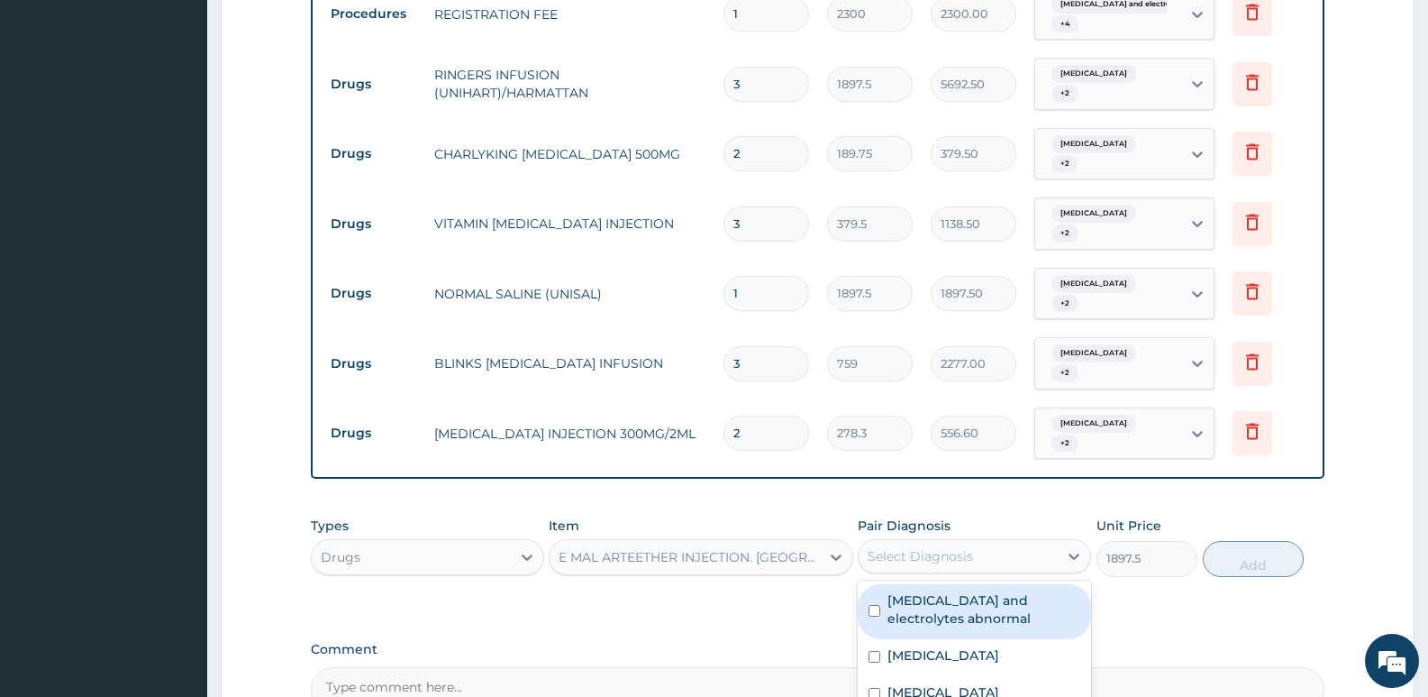
click at [917, 547] on div "Select Diagnosis" at bounding box center [920, 556] width 105 height 18
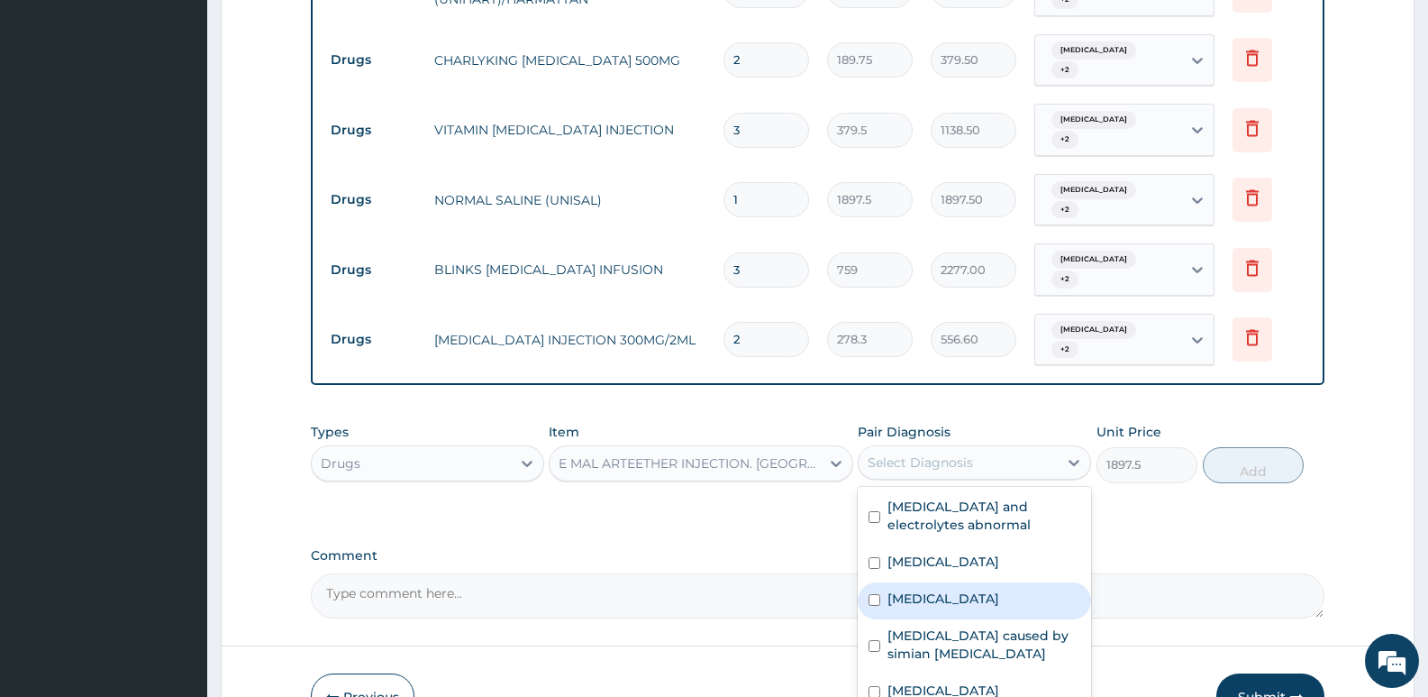
scroll to position [1341, 0]
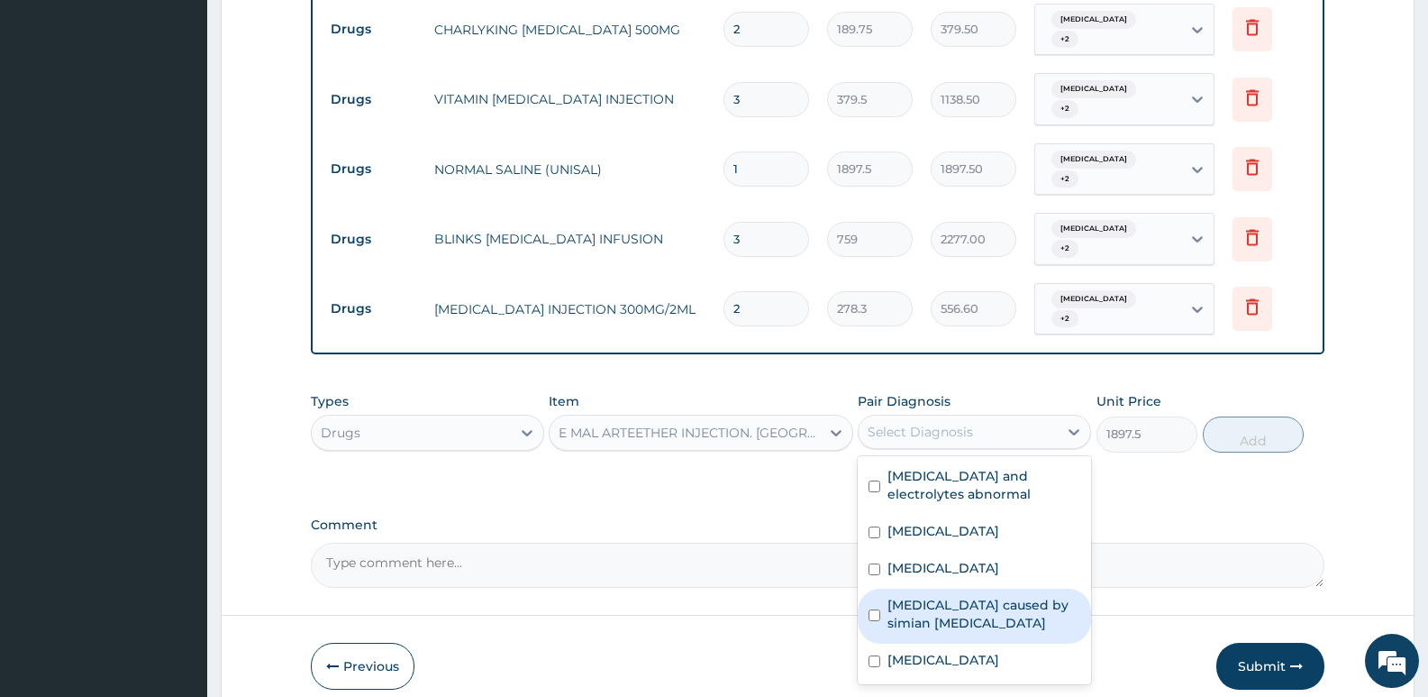
click at [1005, 596] on label "Malaria caused by simian plasmodia" at bounding box center [984, 614] width 193 height 36
checkbox input "true"
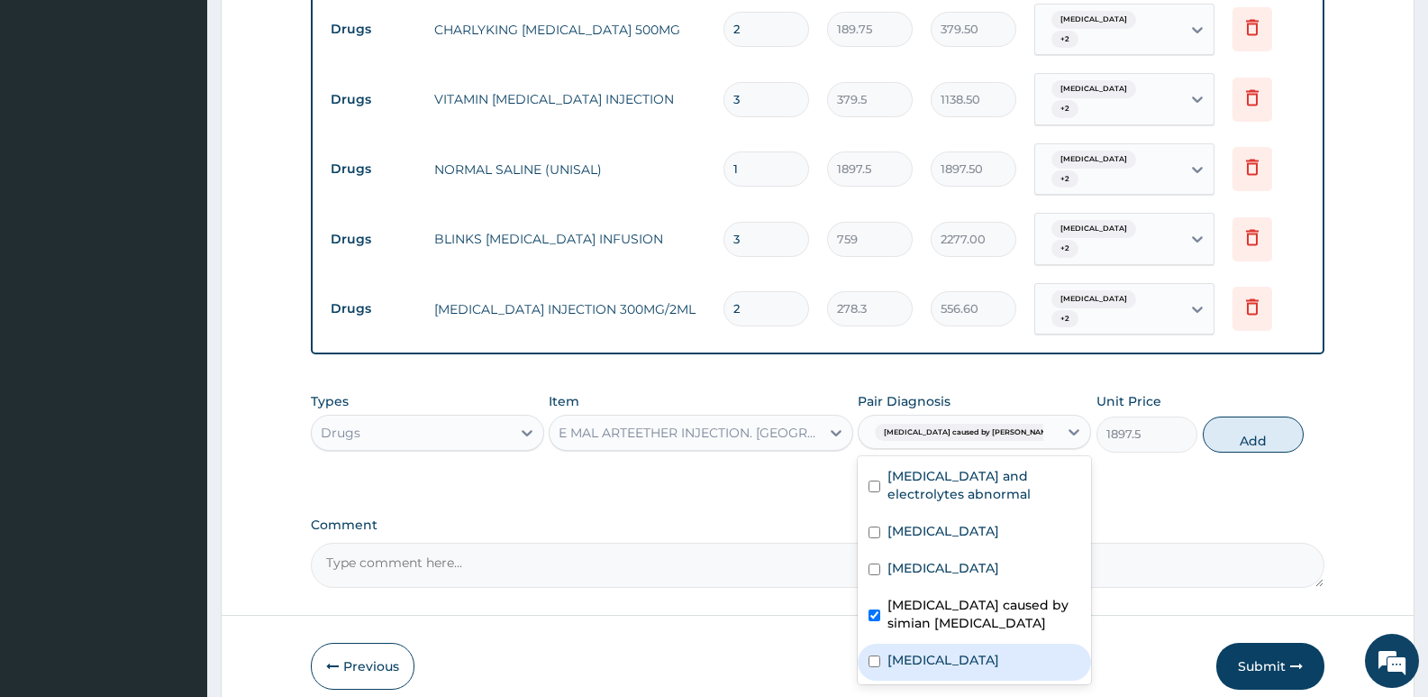
click at [996, 643] on div "Malaria" at bounding box center [974, 661] width 233 height 37
checkbox input "true"
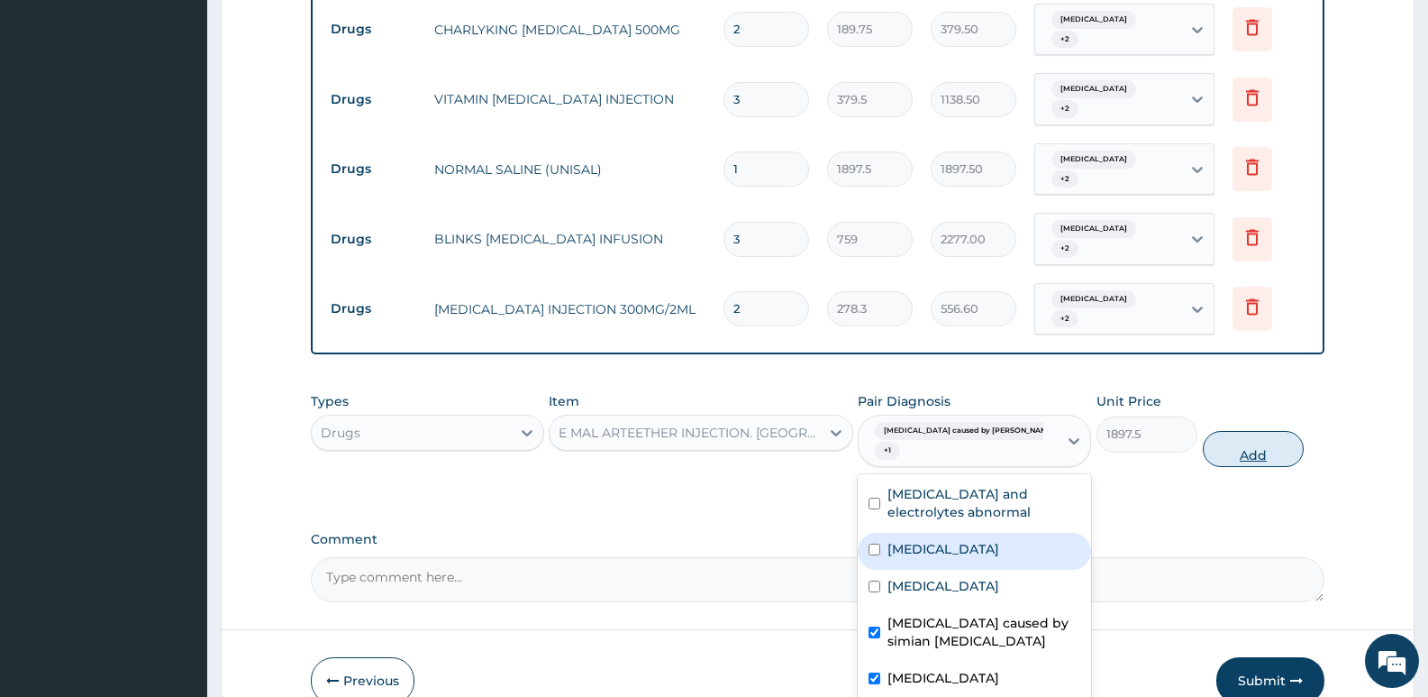
click at [1227, 431] on button "Add" at bounding box center [1253, 449] width 101 height 36
type input "0"
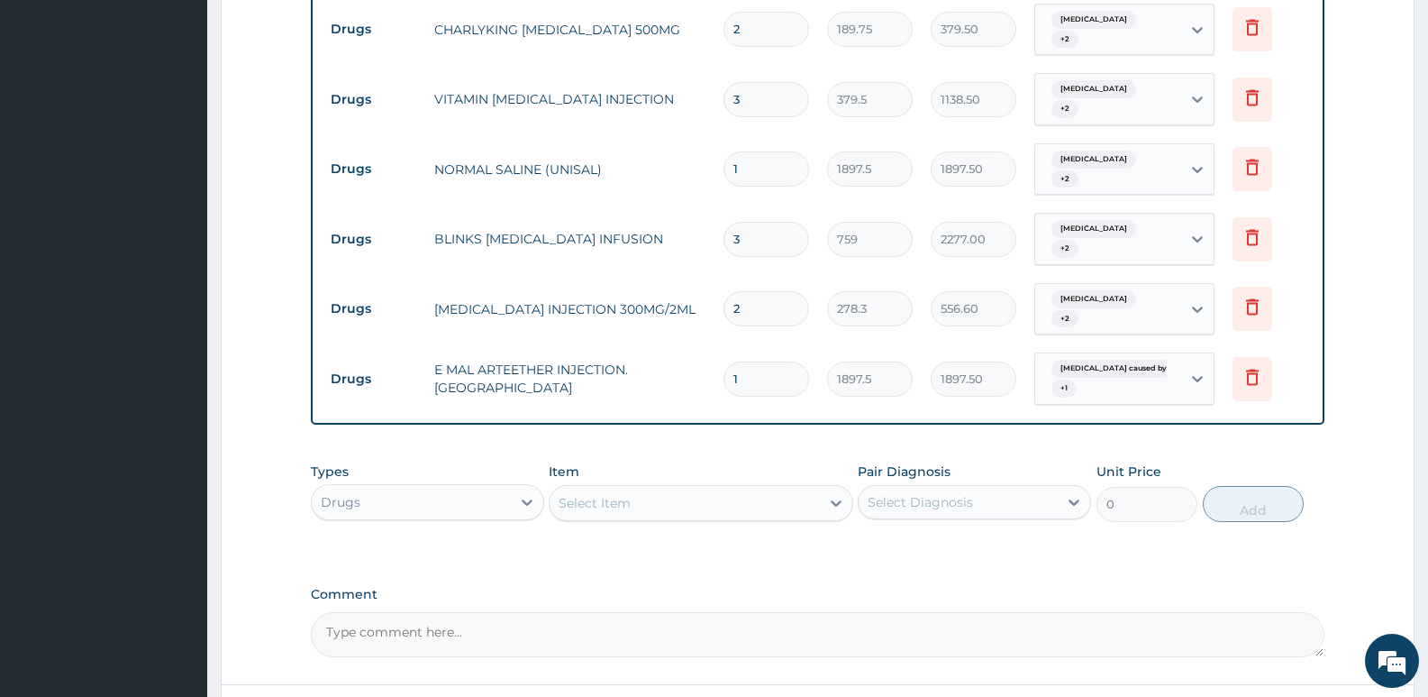
drag, startPoint x: 770, startPoint y: 314, endPoint x: 684, endPoint y: 285, distance: 90.6
click at [684, 343] on tr "Drugs E MAL ARTEETHER INJECTION. FIDSON 1 1897.5 1897.50 Malaria caused by simi…" at bounding box center [818, 378] width 992 height 70
type input "2"
type input "3795.00"
click at [752, 587] on label "Comment" at bounding box center [818, 594] width 1014 height 15
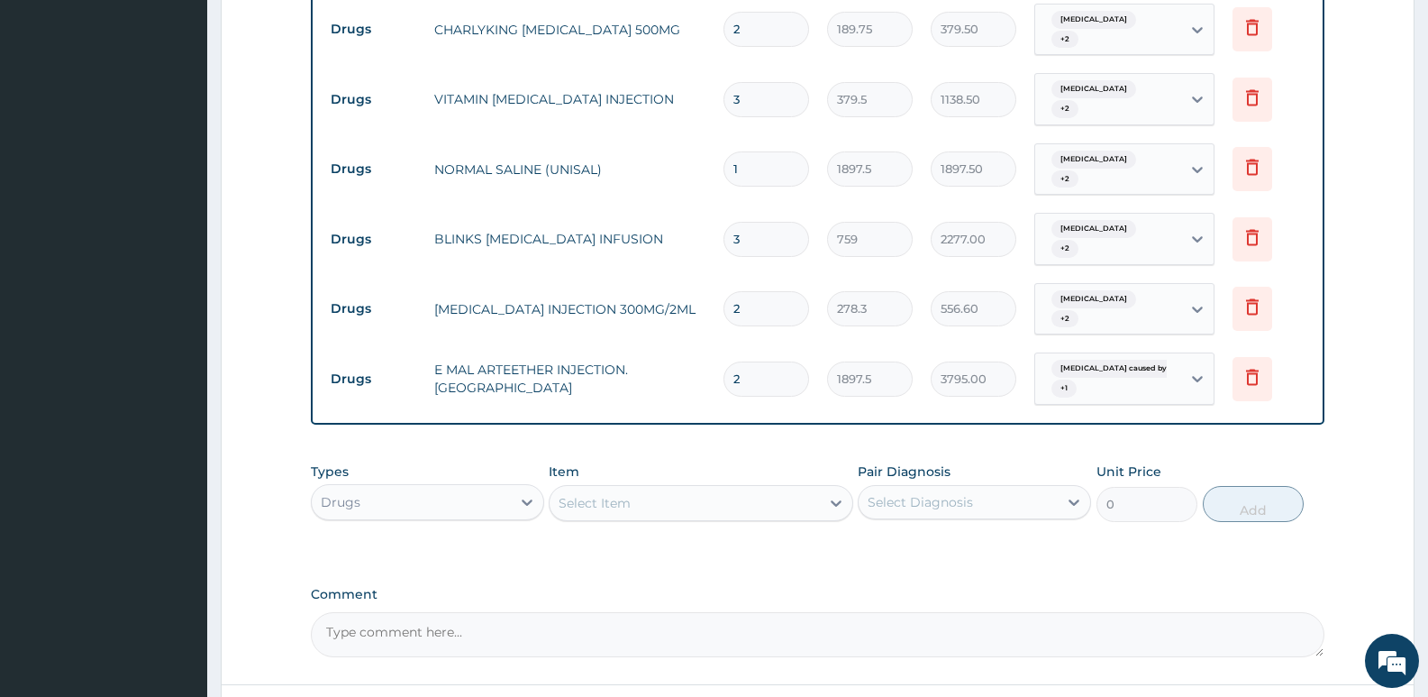
click at [752, 612] on textarea "Comment" at bounding box center [818, 634] width 1014 height 45
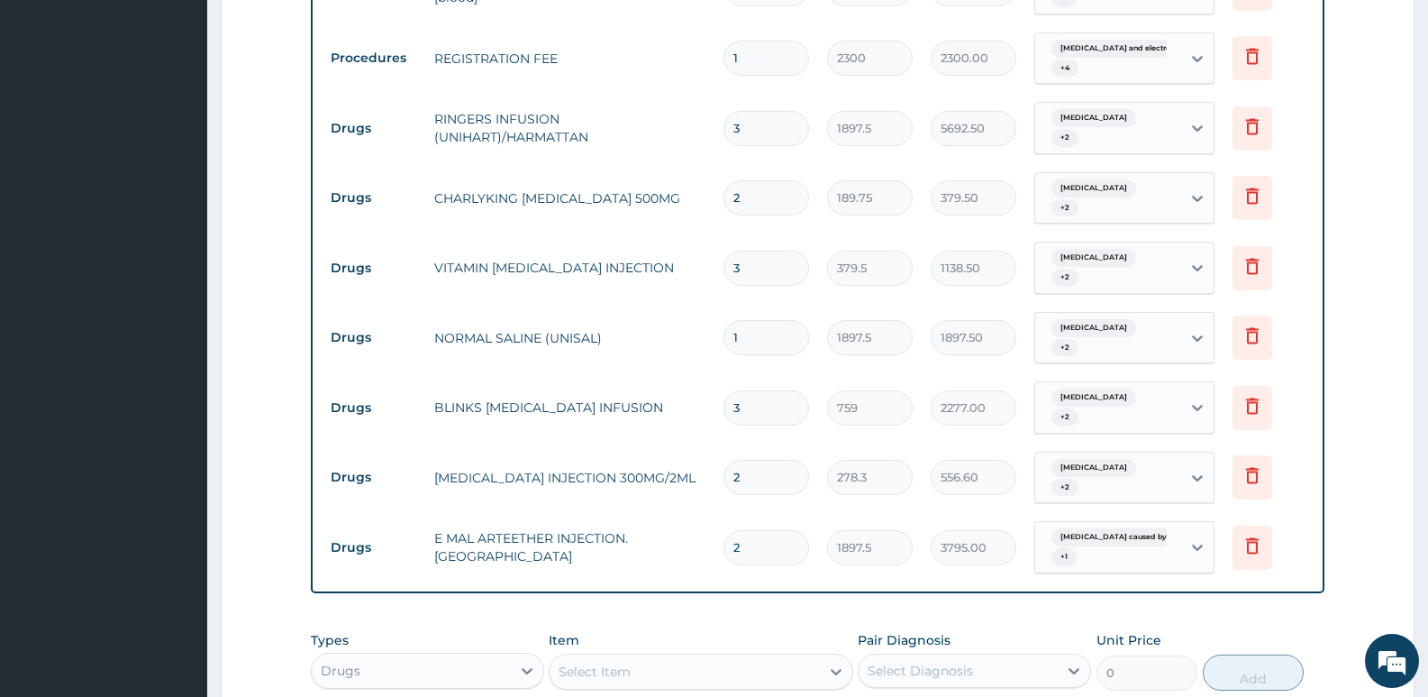
scroll to position [1140, 0]
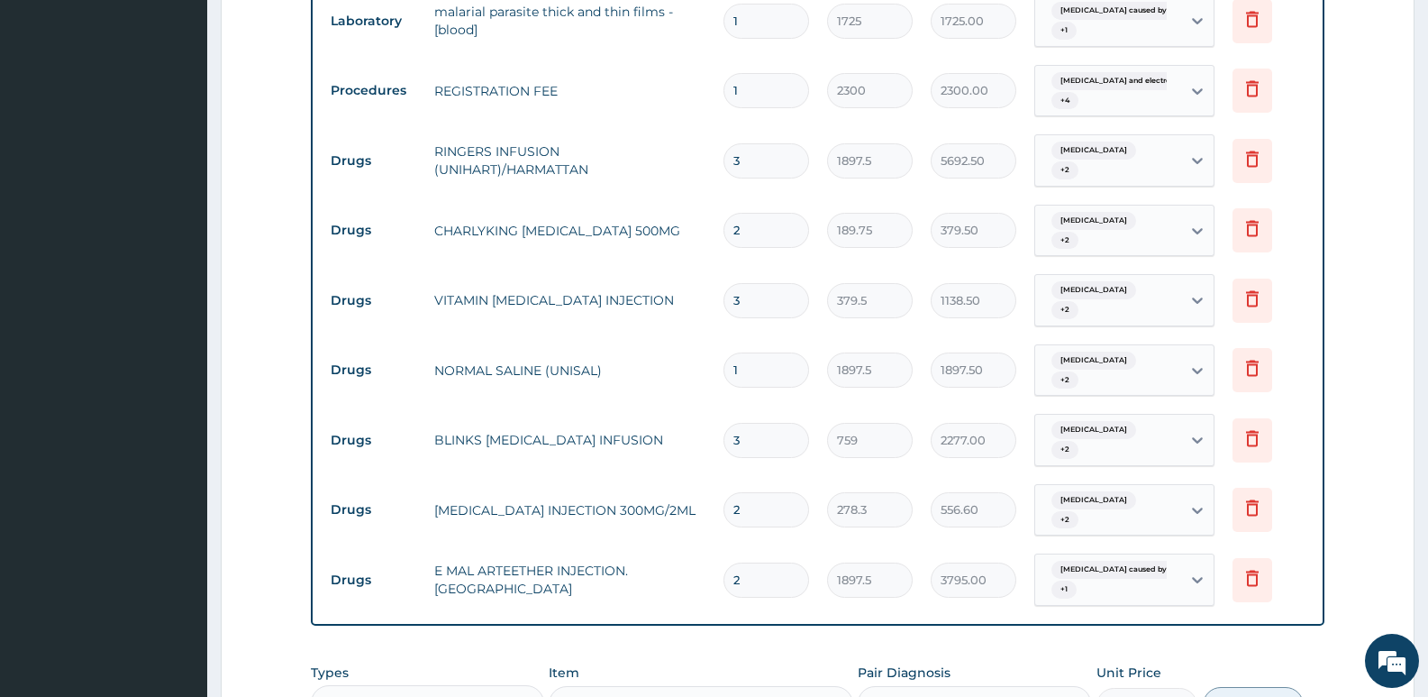
drag, startPoint x: 763, startPoint y: 507, endPoint x: 724, endPoint y: 507, distance: 39.7
click at [724, 562] on div "2" at bounding box center [767, 579] width 86 height 35
type input "3"
type input "5692.50"
type input "3"
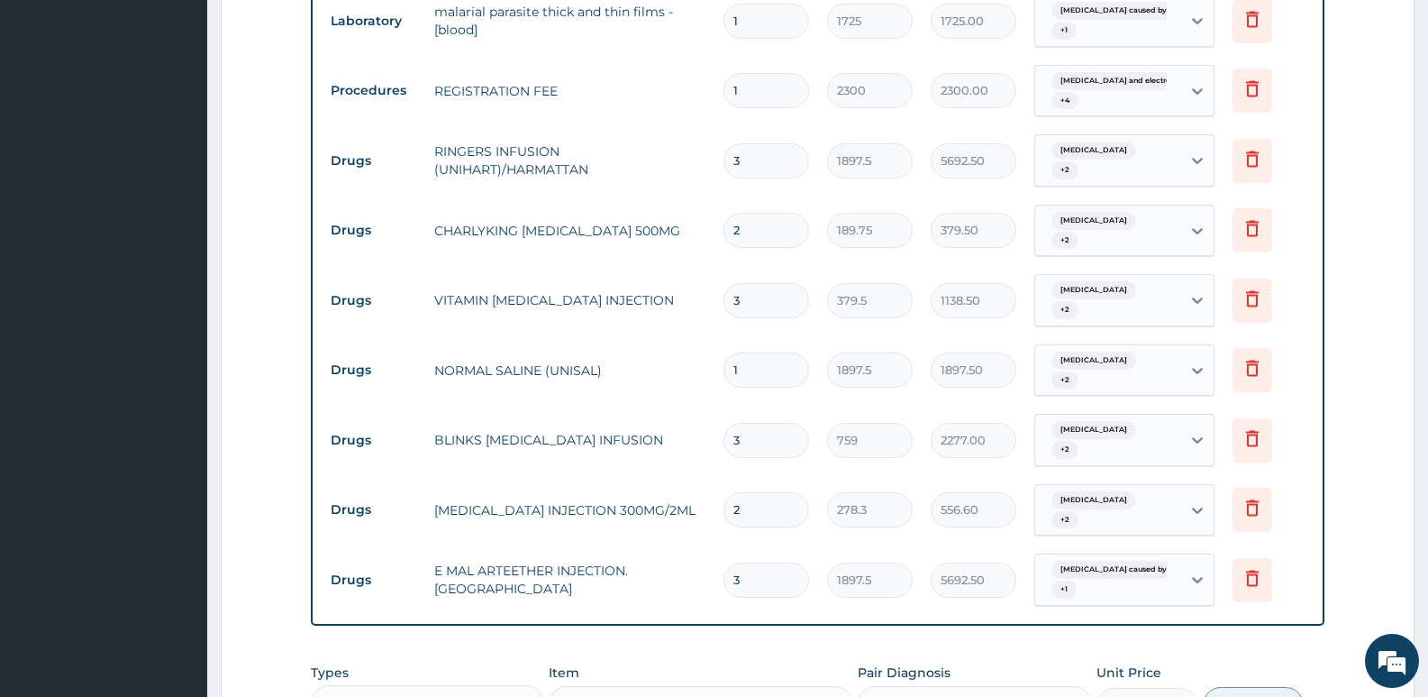
click at [698, 654] on div "Types Drugs Item Select Item Pair Diagnosis Select Diagnosis Unit Price 0 Add" at bounding box center [818, 692] width 1014 height 77
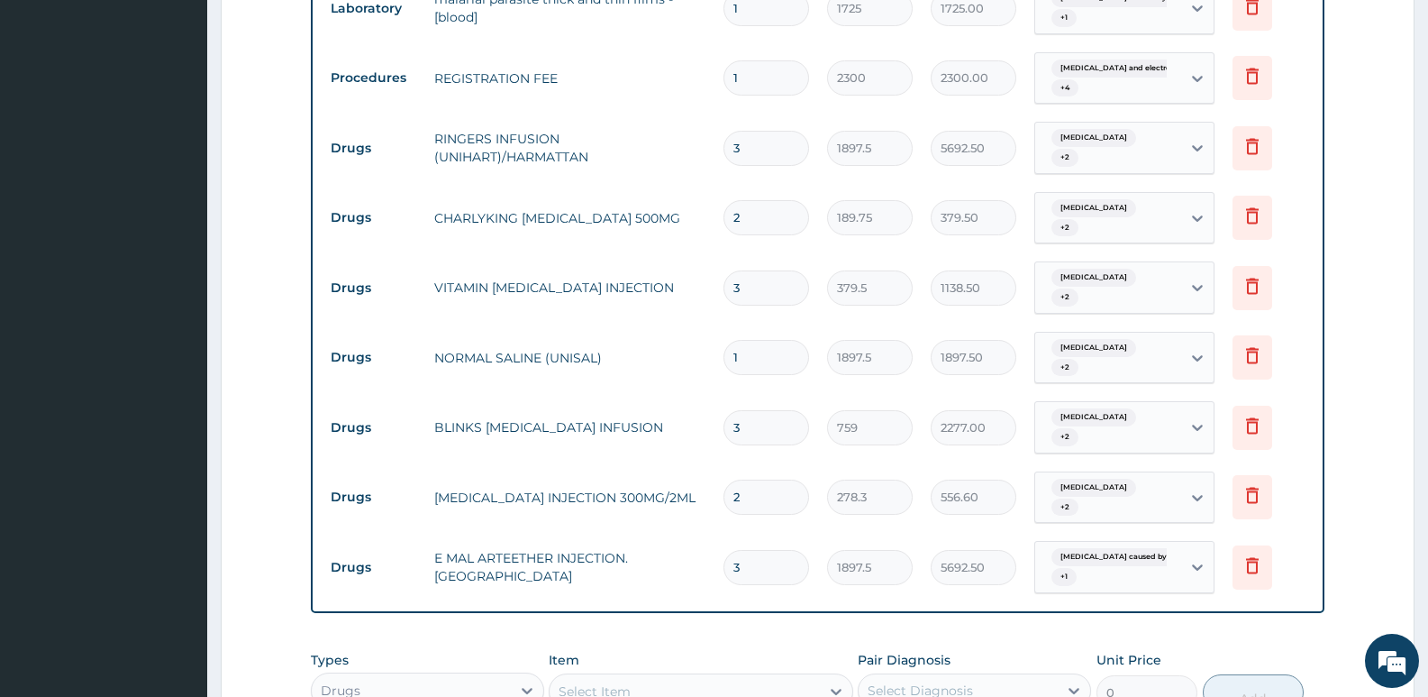
scroll to position [1410, 0]
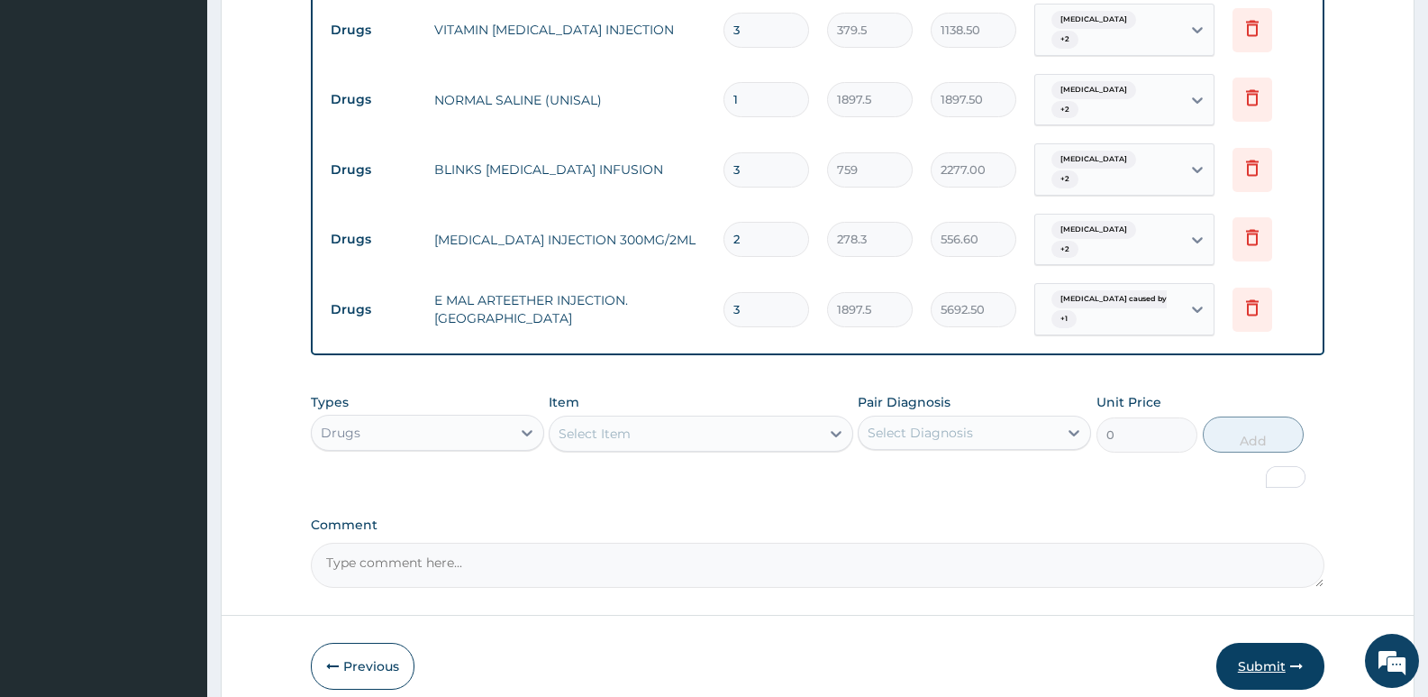
click at [1257, 643] on button "Submit" at bounding box center [1271, 666] width 108 height 47
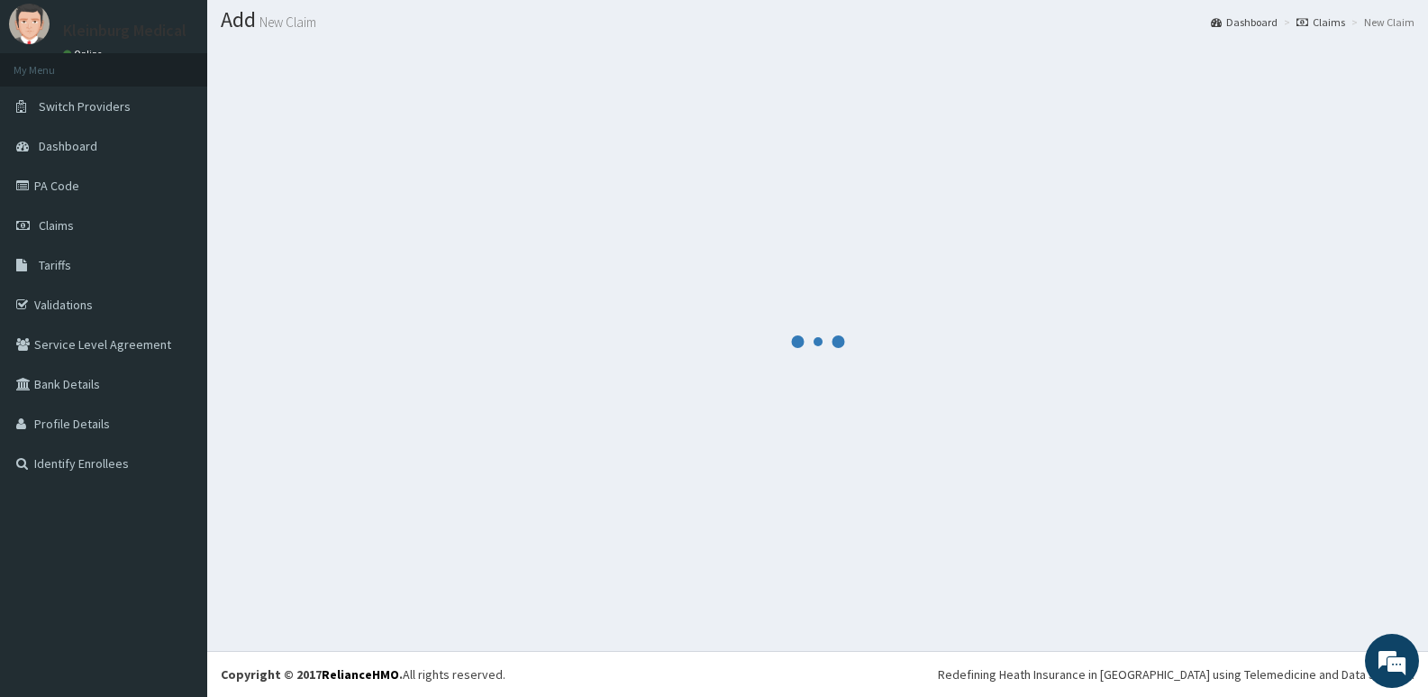
scroll to position [50, 0]
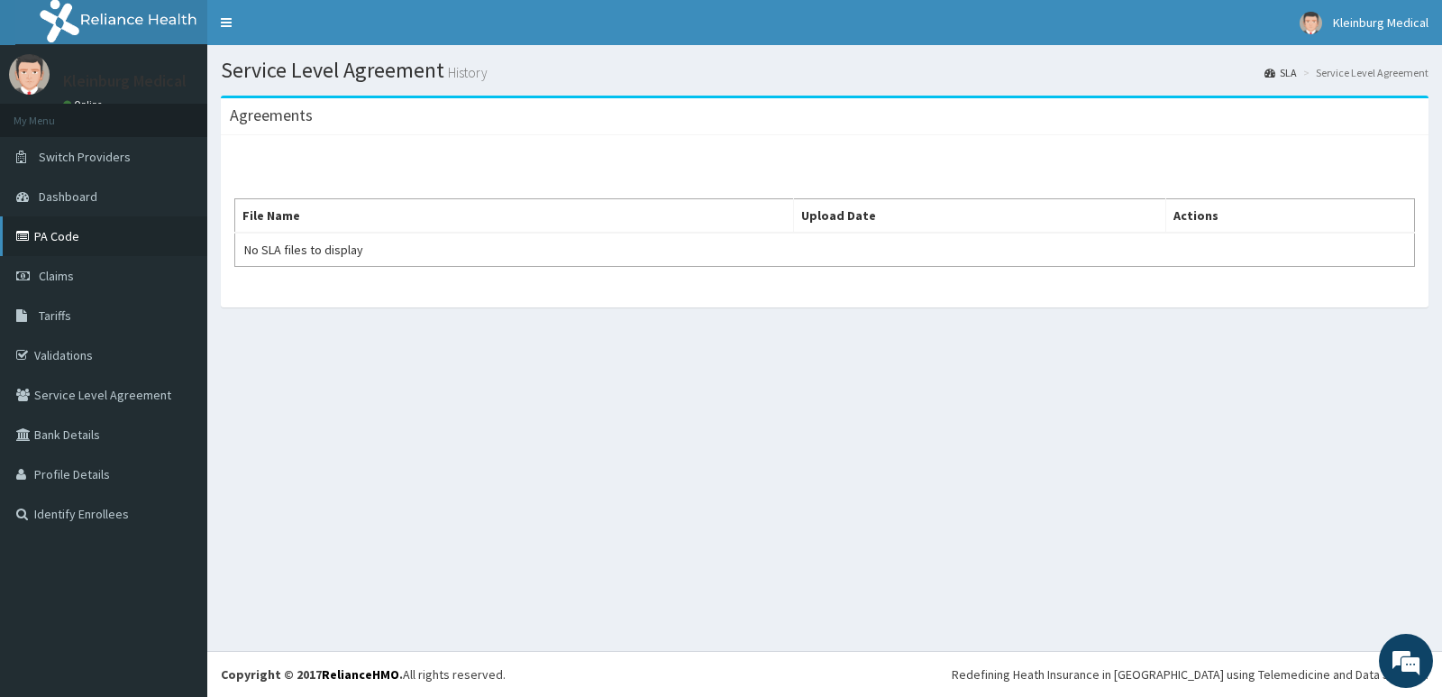
click at [29, 237] on icon at bounding box center [25, 236] width 18 height 13
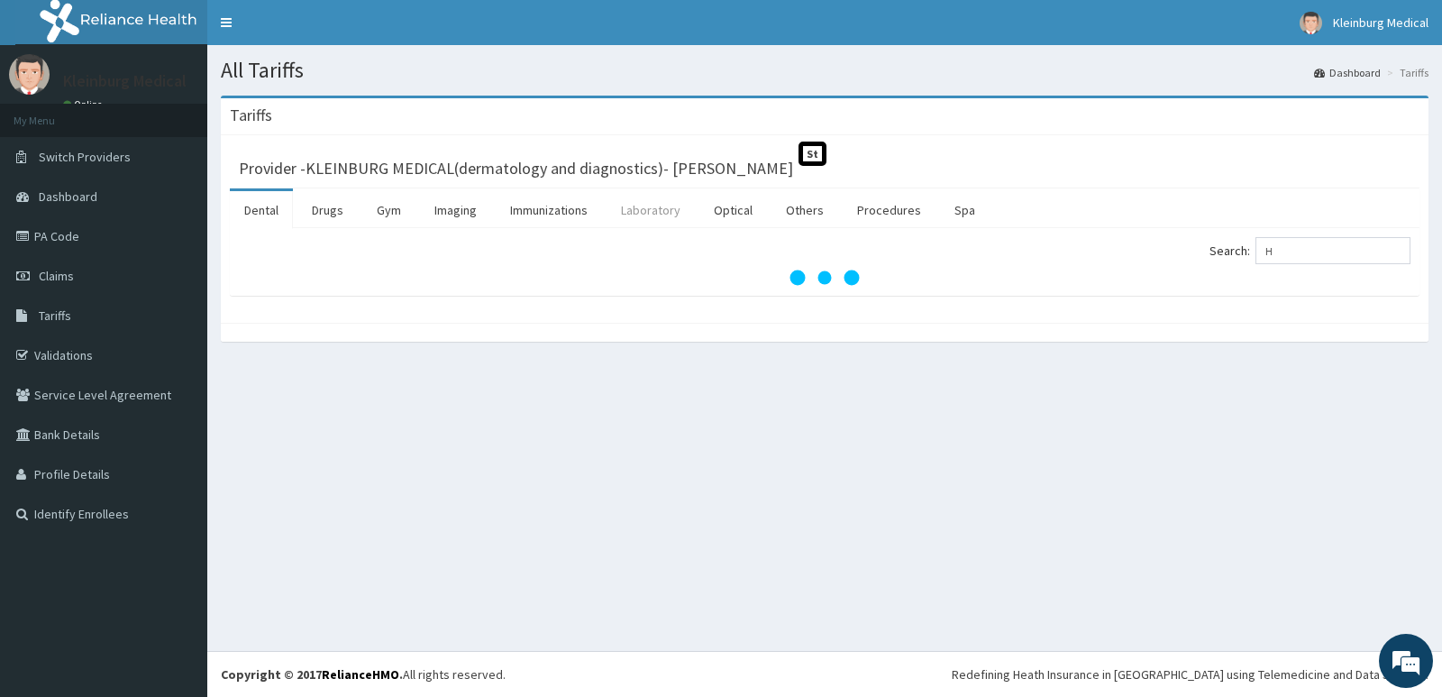
type input "H"
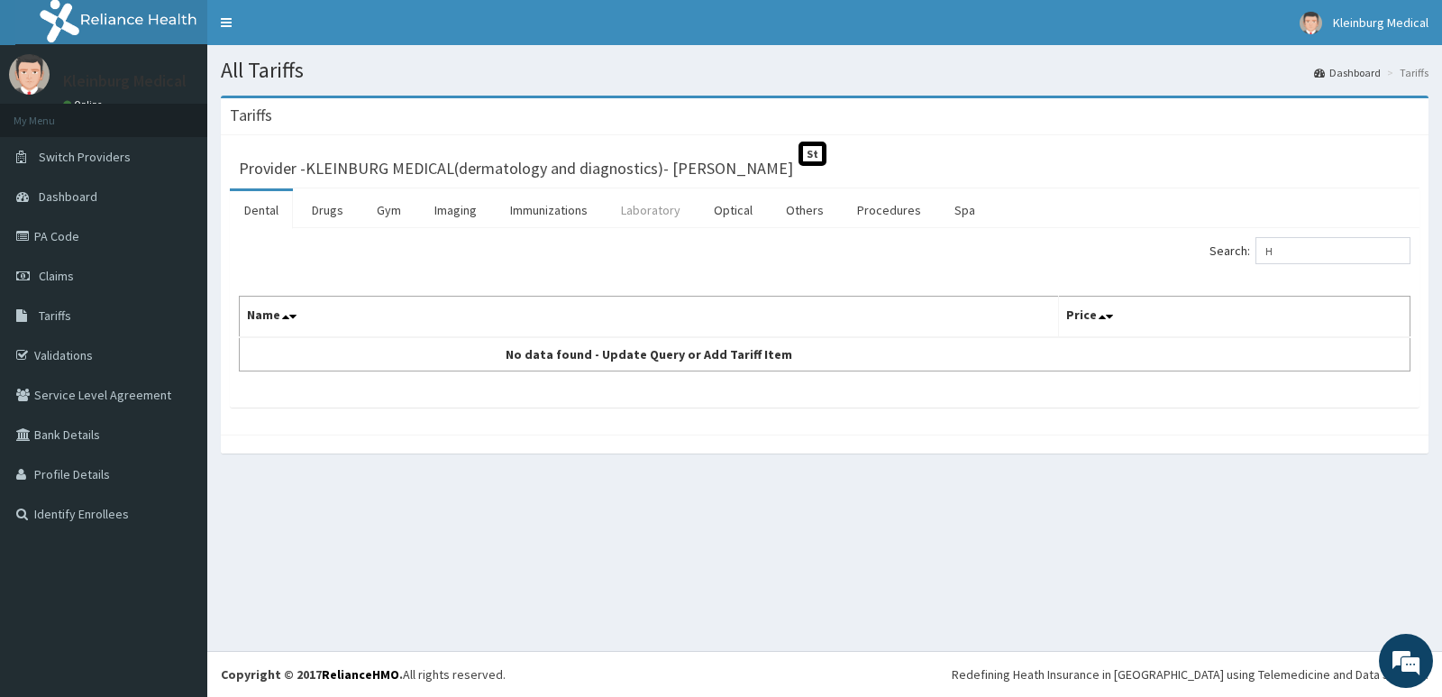
click at [670, 209] on link "Laboratory" at bounding box center [650, 210] width 88 height 38
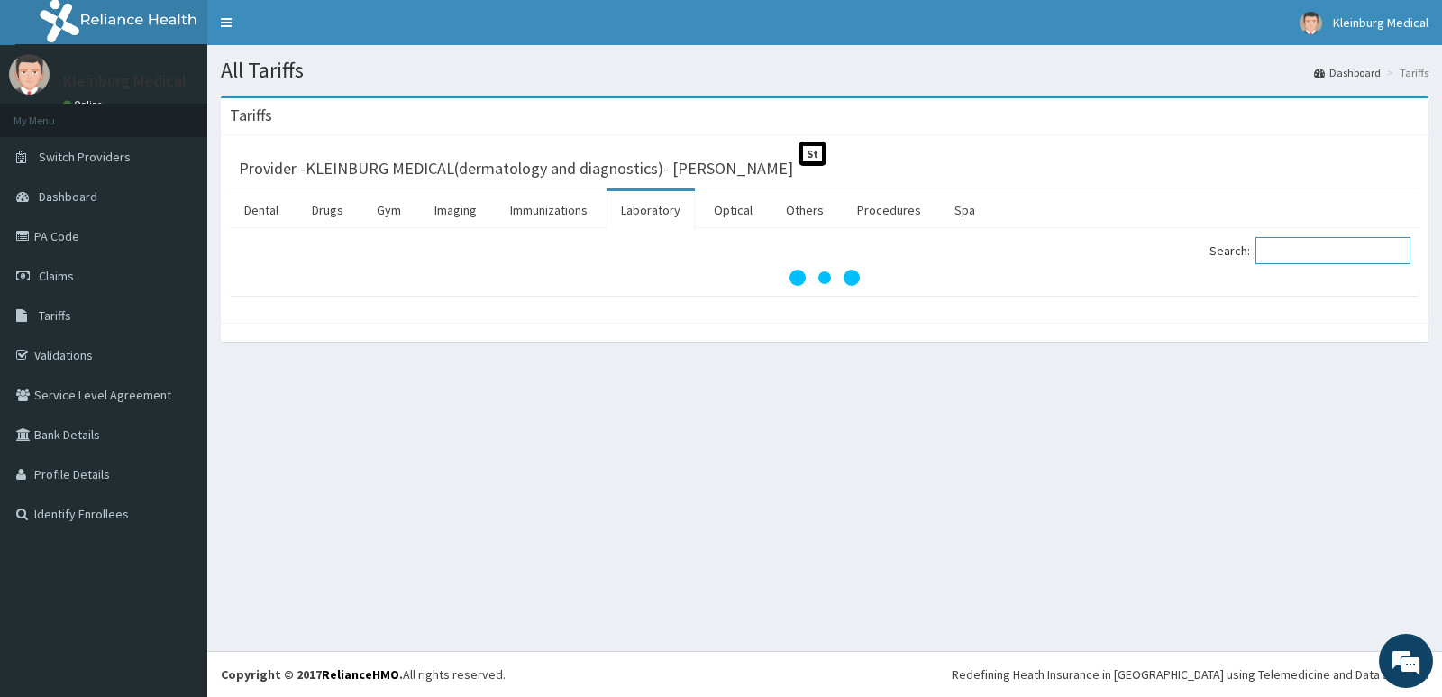
click at [1280, 253] on input "Search:" at bounding box center [1332, 250] width 155 height 27
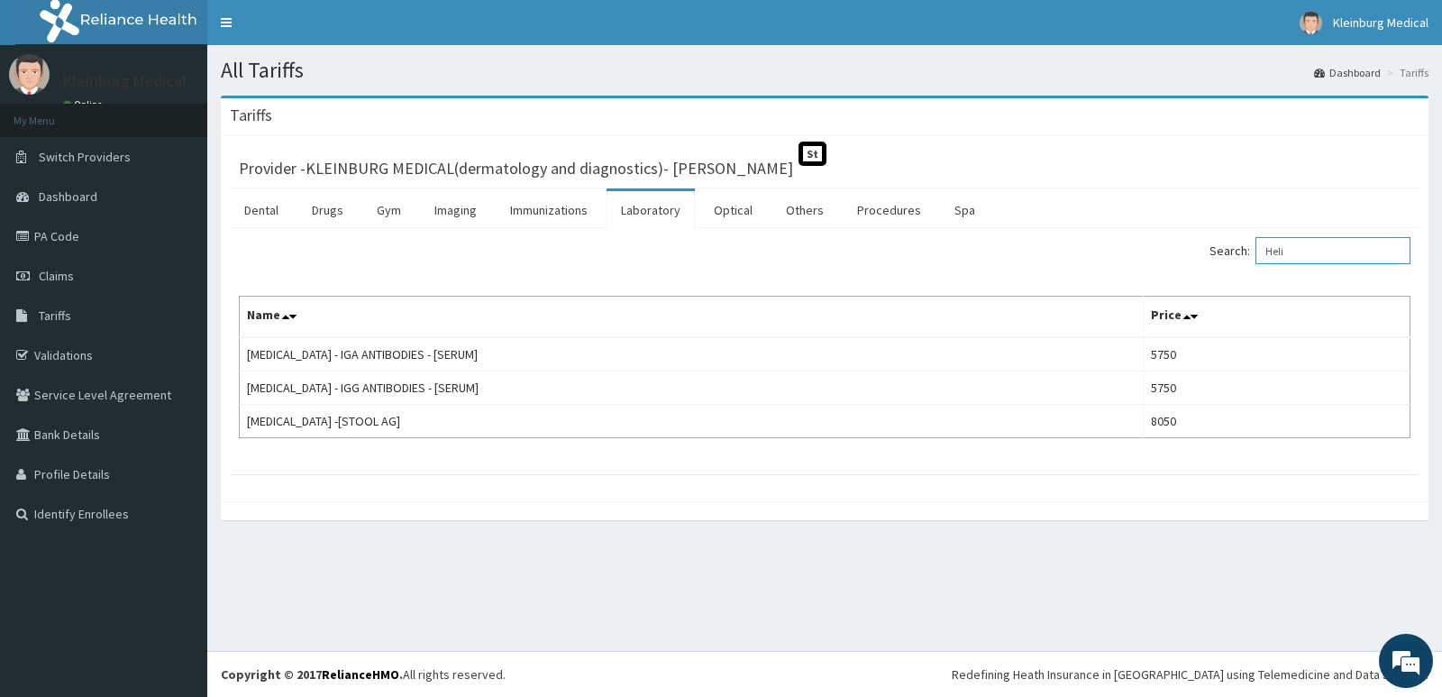
type input "Heli"
click at [50, 286] on link "Claims" at bounding box center [103, 276] width 207 height 40
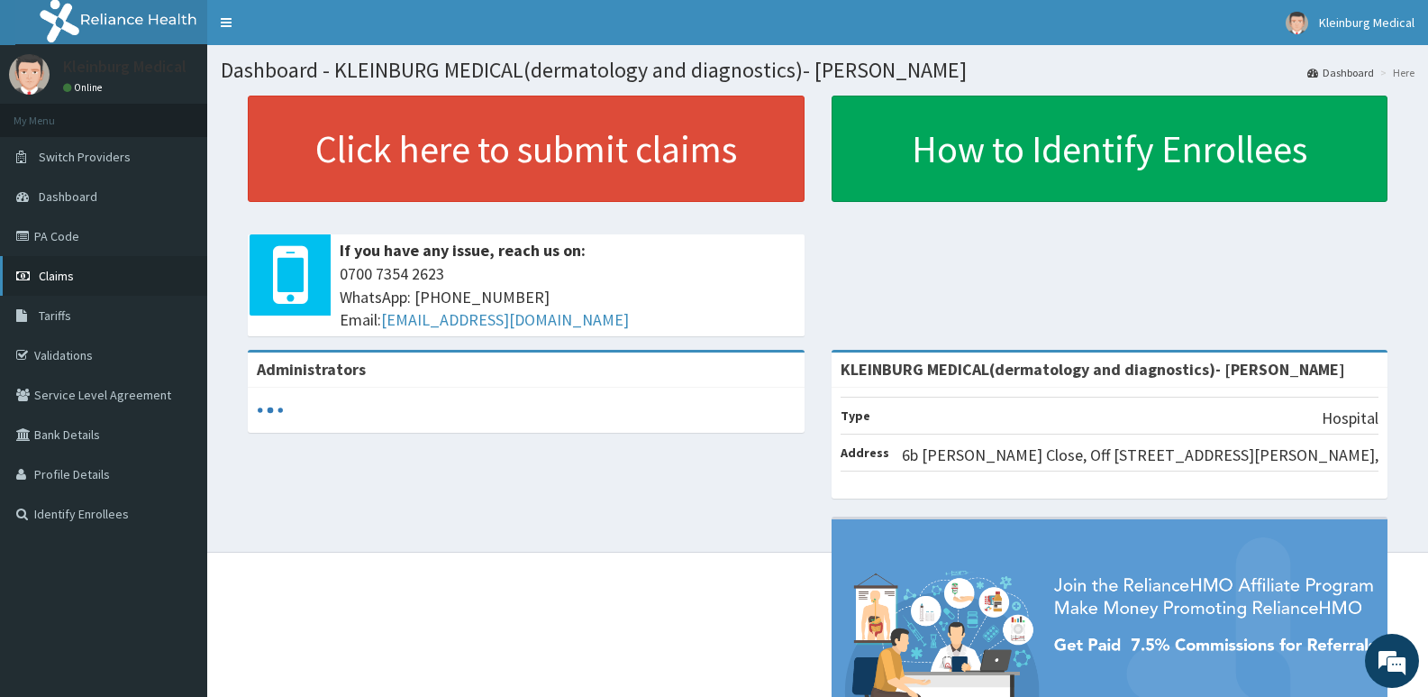
click at [87, 268] on link "Claims" at bounding box center [103, 276] width 207 height 40
click at [72, 289] on link "Claims" at bounding box center [103, 276] width 207 height 40
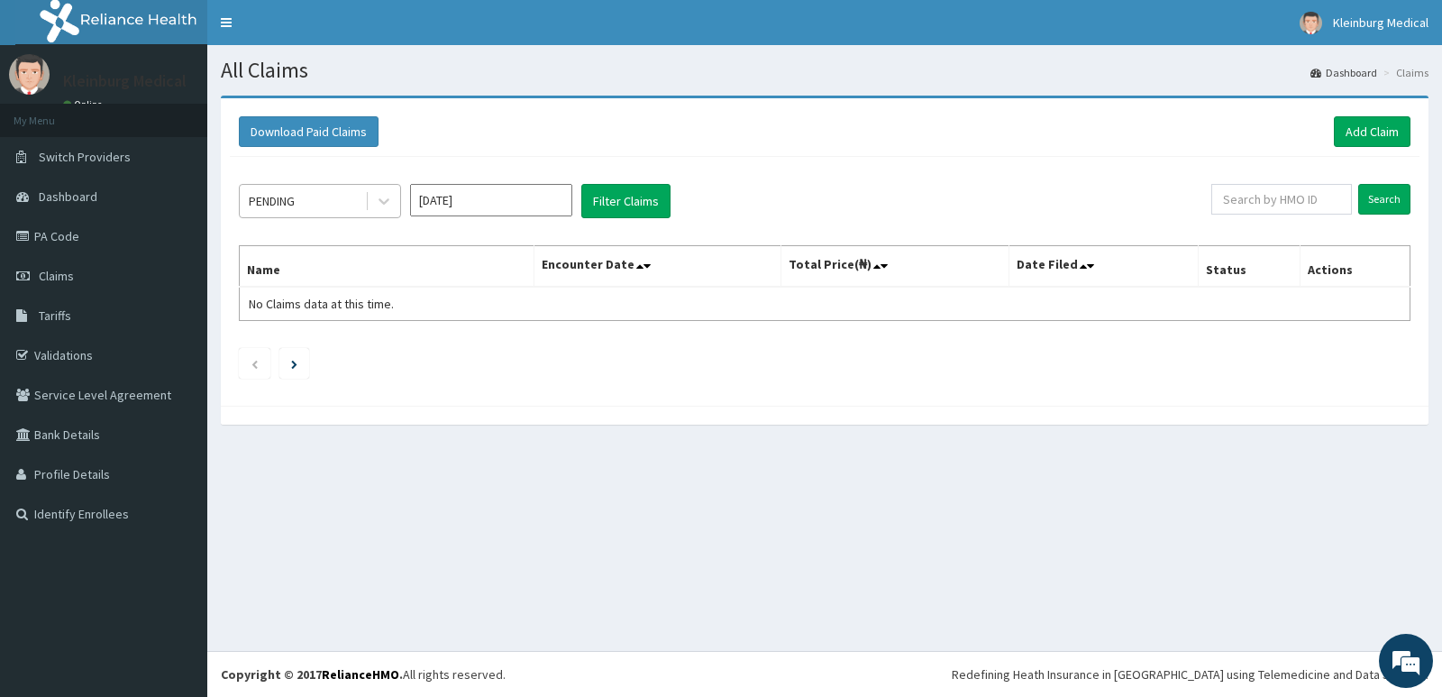
click at [333, 205] on div "PENDING" at bounding box center [302, 201] width 125 height 29
click at [597, 197] on button "Filter Claims" at bounding box center [625, 201] width 89 height 34
click at [385, 204] on icon at bounding box center [383, 202] width 11 height 6
click at [597, 205] on button "Filter Claims" at bounding box center [625, 201] width 89 height 34
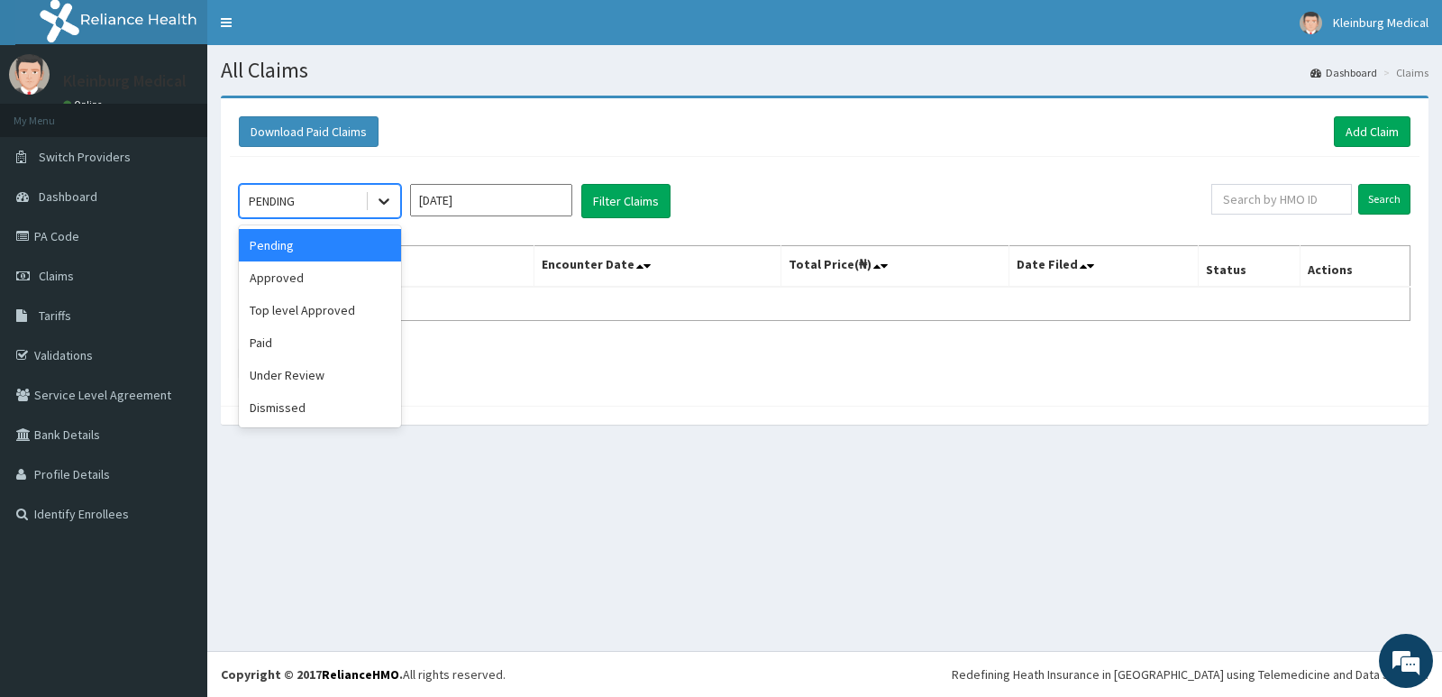
click at [376, 208] on icon at bounding box center [384, 201] width 18 height 18
click at [300, 275] on div "Approved" at bounding box center [320, 277] width 162 height 32
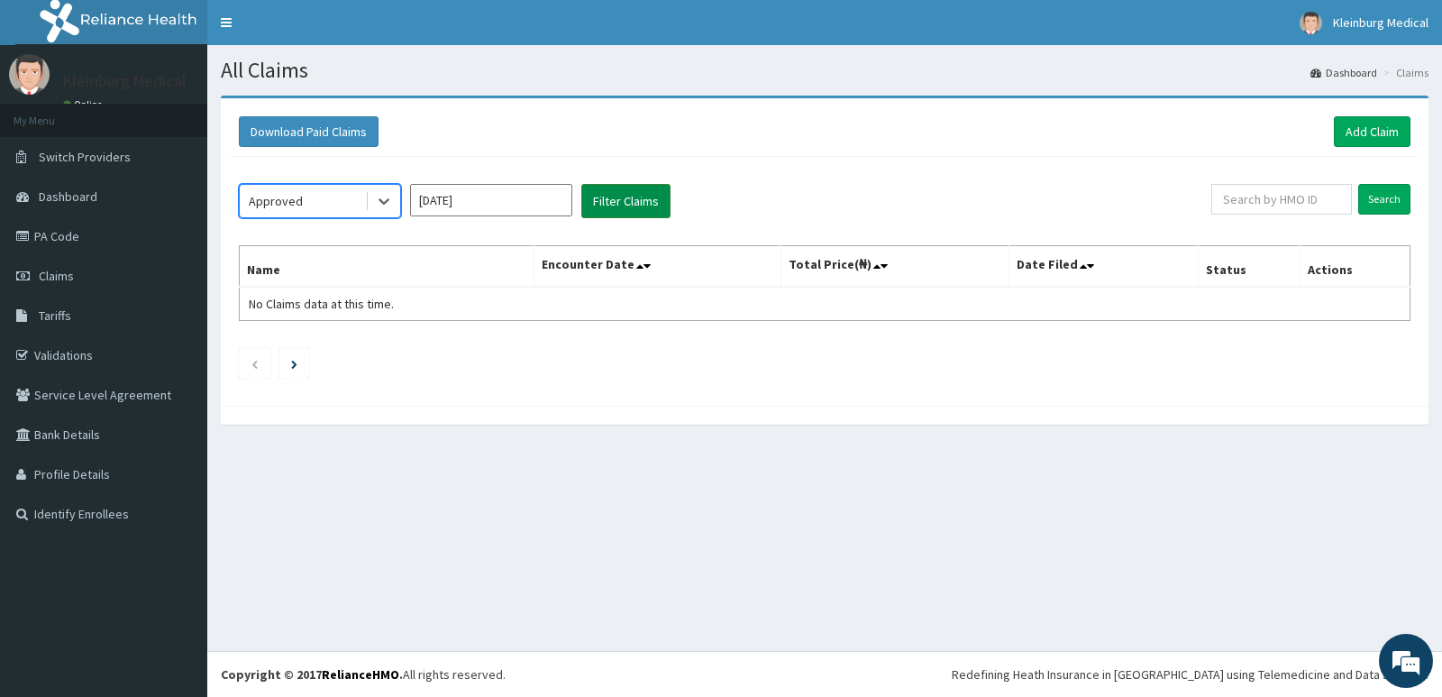
click at [599, 196] on button "Filter Claims" at bounding box center [625, 201] width 89 height 34
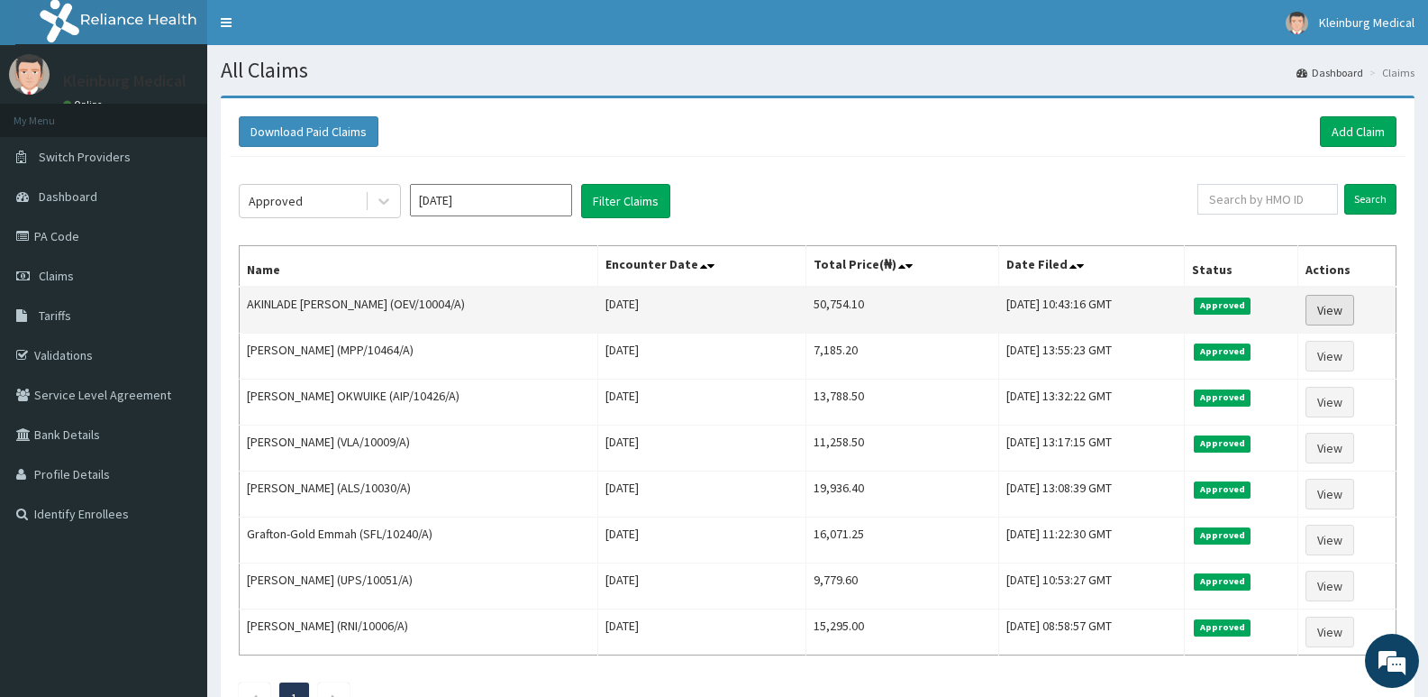
click at [1349, 318] on link "View" at bounding box center [1330, 310] width 49 height 31
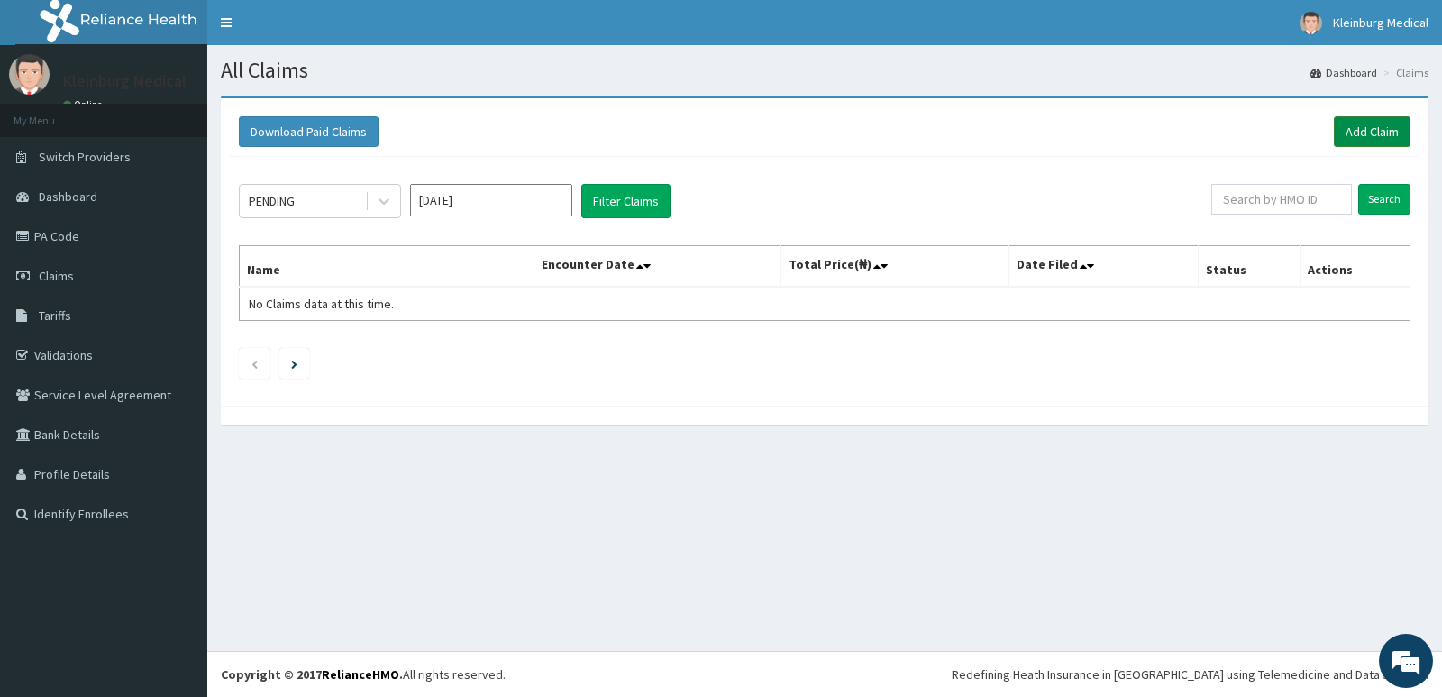
click at [1372, 123] on link "Add Claim" at bounding box center [1372, 131] width 77 height 31
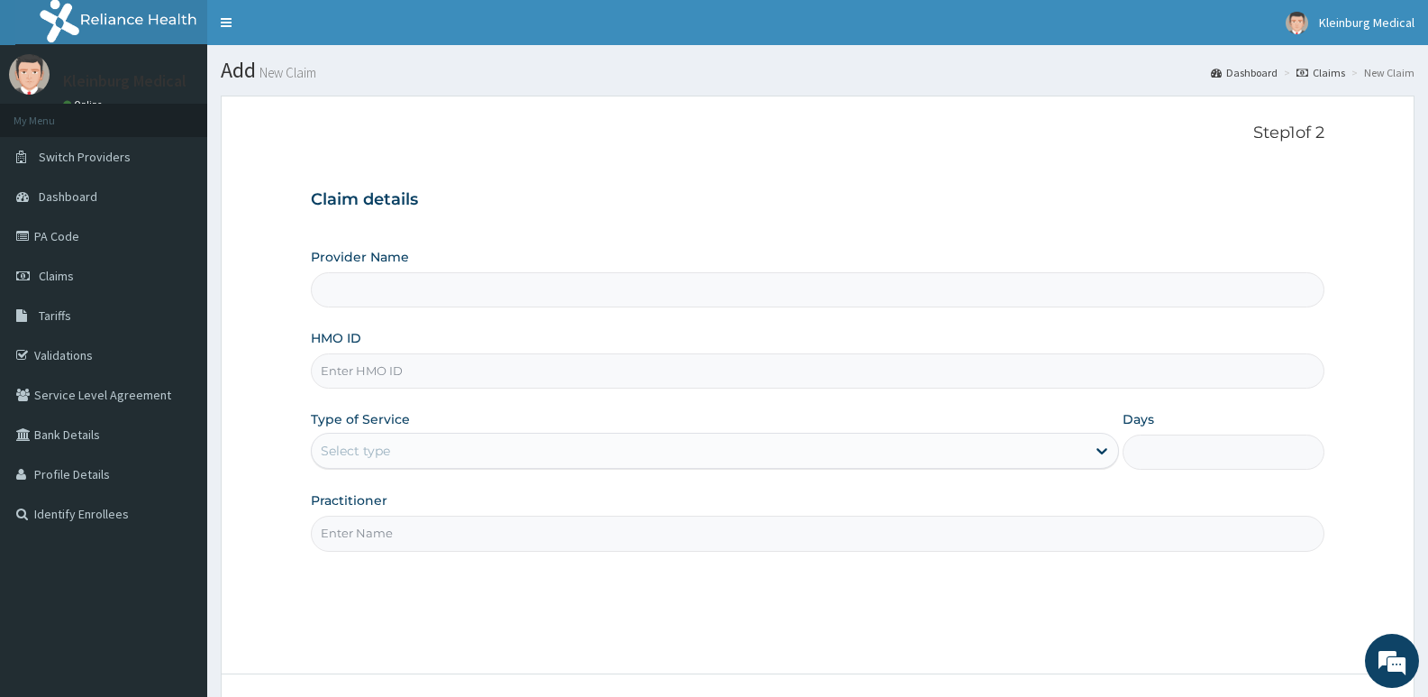
click at [440, 382] on input "HMO ID" at bounding box center [818, 370] width 1014 height 35
type input "KLEINBURG MEDICAL(dermatology and diagnostics)- [PERSON_NAME]"
paste input "ECS/10012/A"
type input "ECS/10012/A"
click at [479, 460] on div "Select type" at bounding box center [698, 450] width 773 height 29
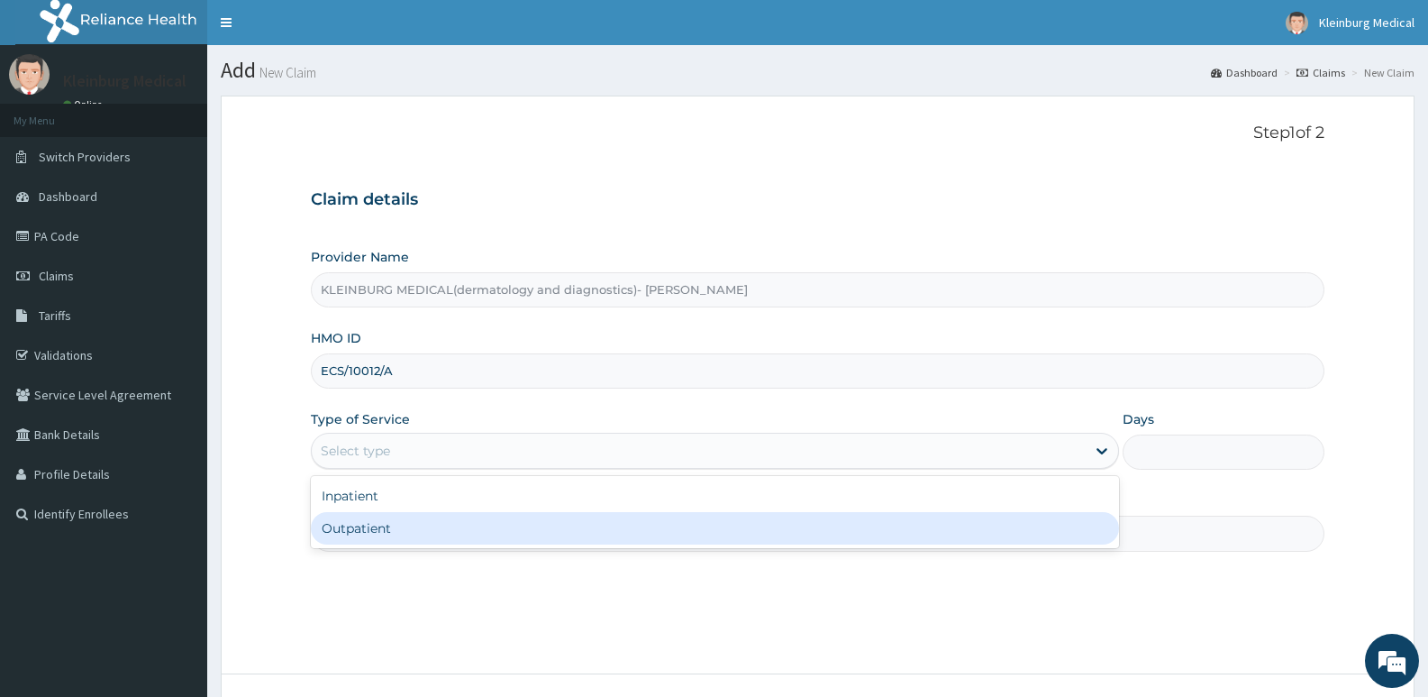
click at [444, 533] on div "Outpatient" at bounding box center [714, 528] width 807 height 32
type input "1"
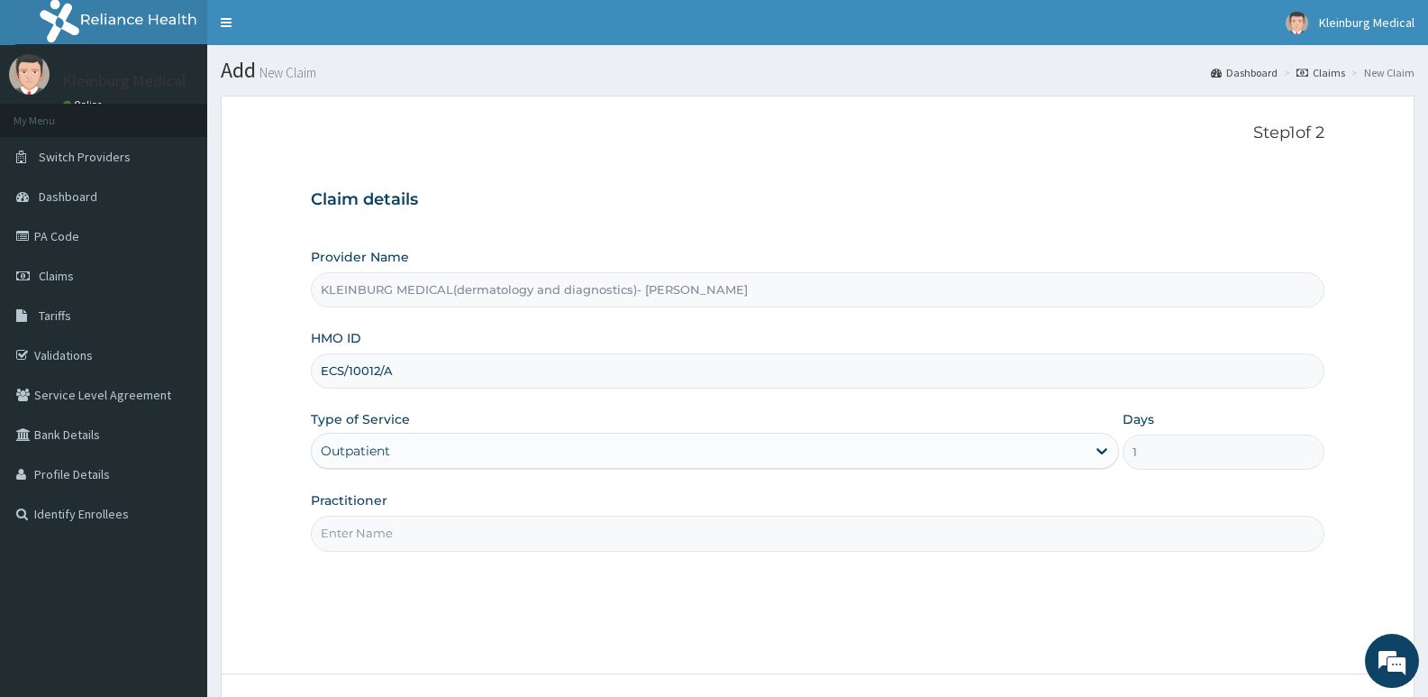
click at [457, 534] on input "Practitioner" at bounding box center [818, 532] width 1014 height 35
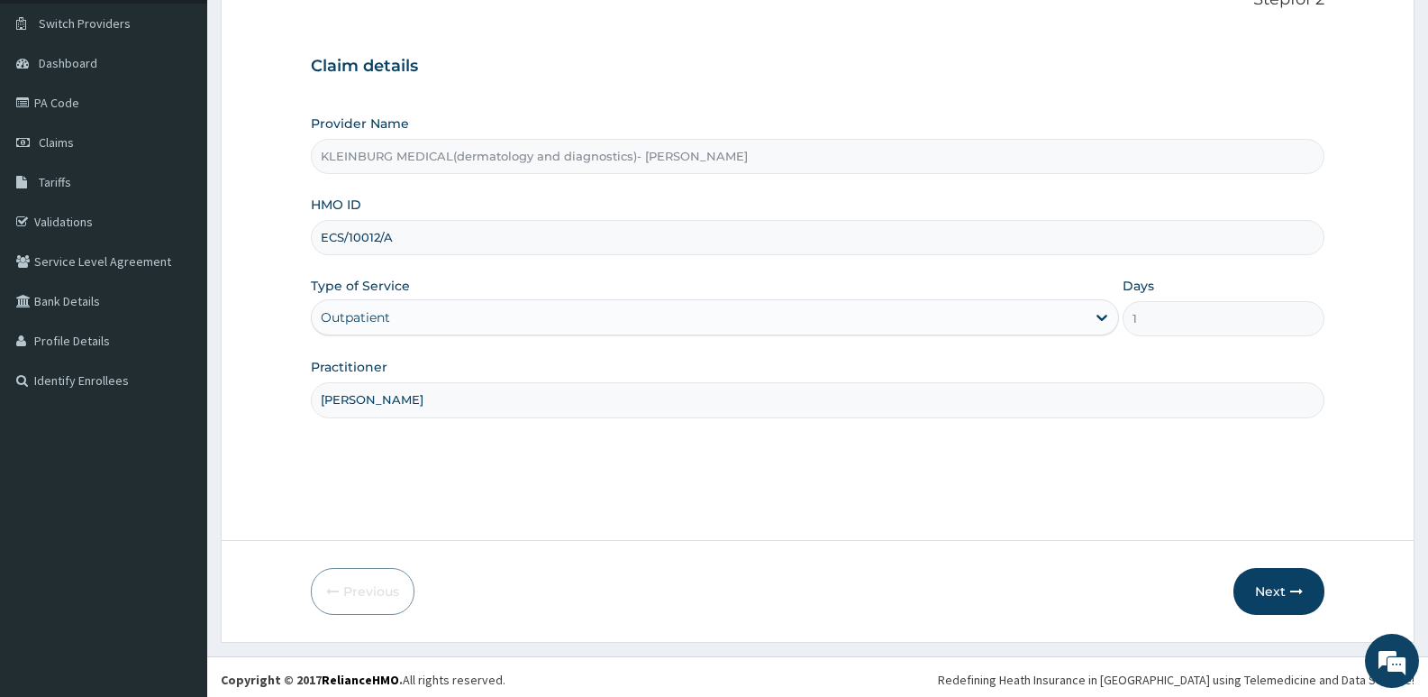
scroll to position [139, 0]
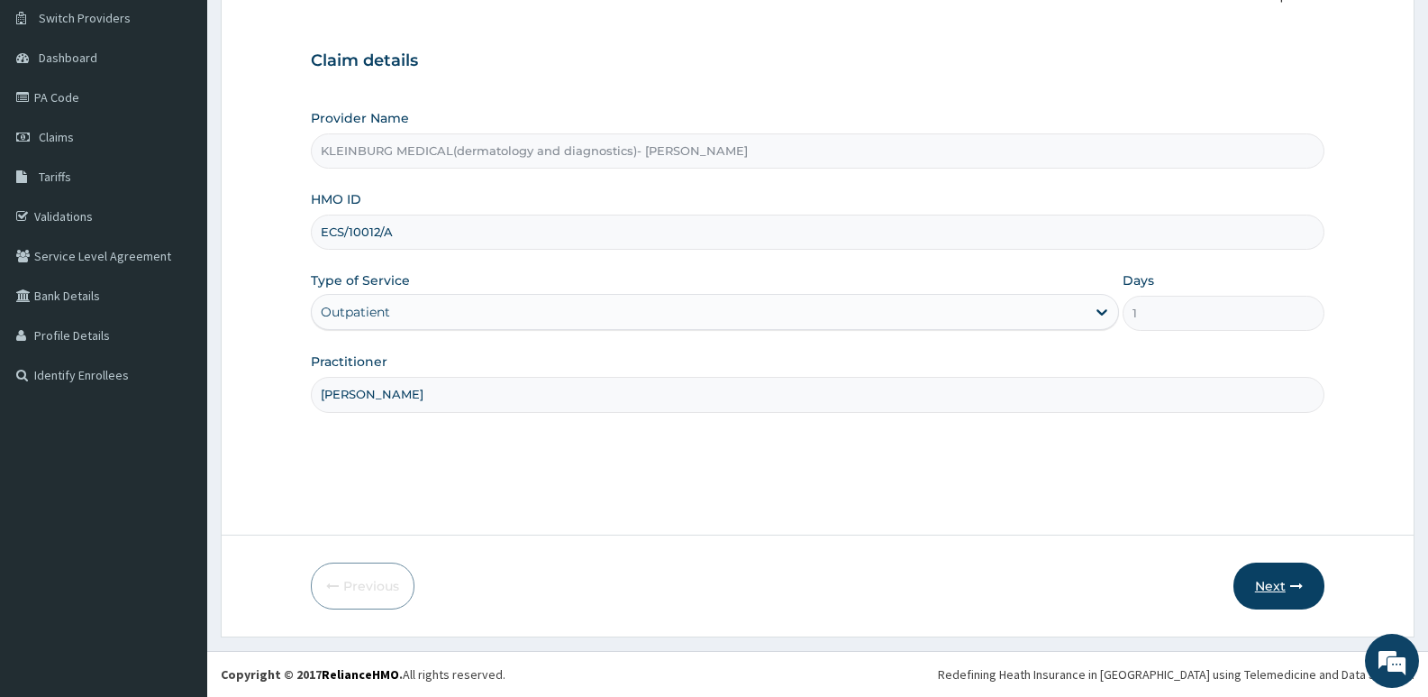
type input "[PERSON_NAME]"
click at [1299, 587] on icon "button" at bounding box center [1296, 585] width 13 height 13
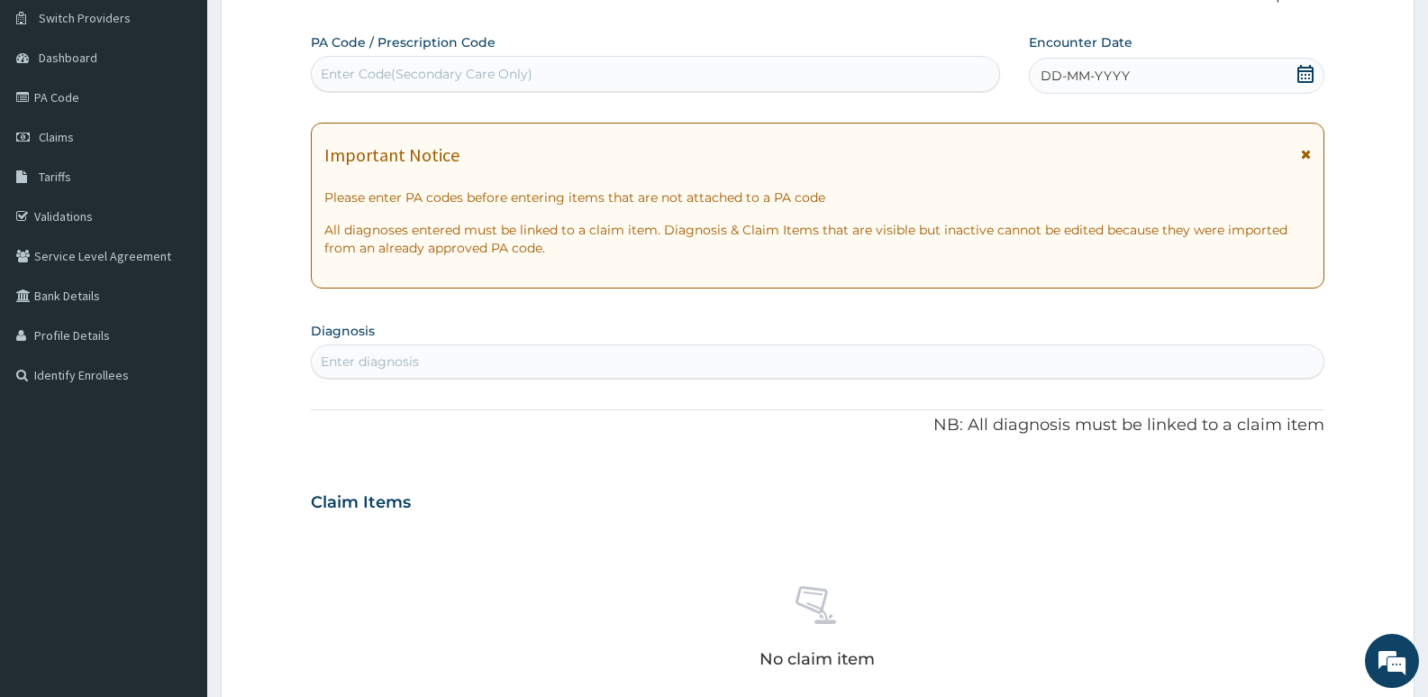
click at [1308, 71] on icon at bounding box center [1306, 74] width 16 height 18
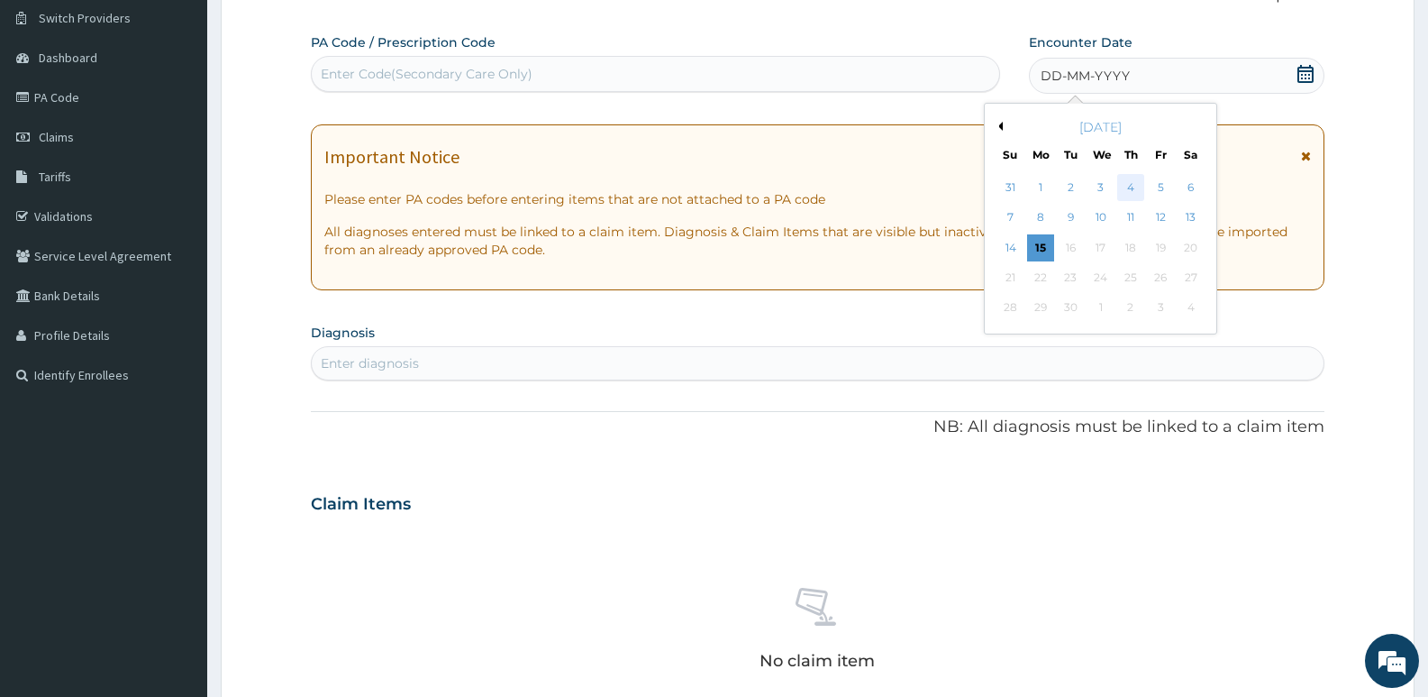
click at [1121, 191] on div "4" at bounding box center [1130, 187] width 27 height 27
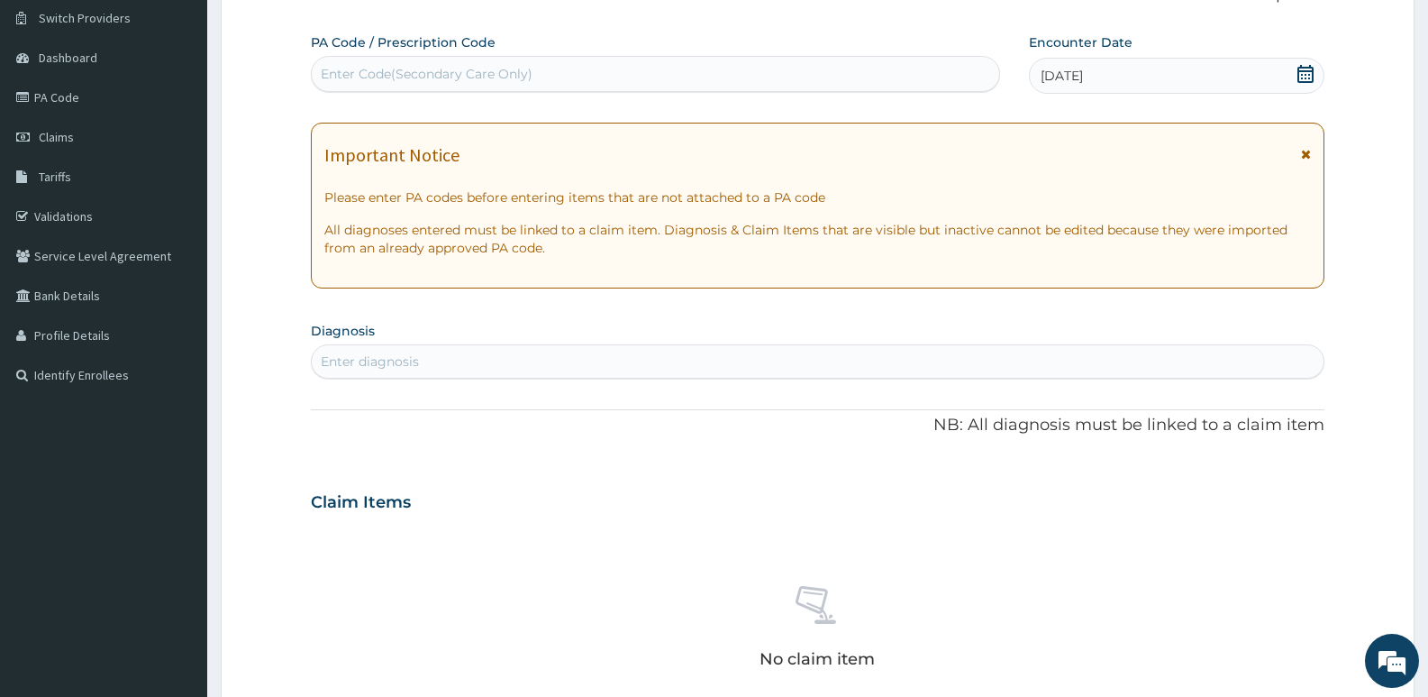
click at [488, 360] on div "Enter diagnosis" at bounding box center [818, 361] width 1012 height 29
type input "[MEDICAL_DATA]"
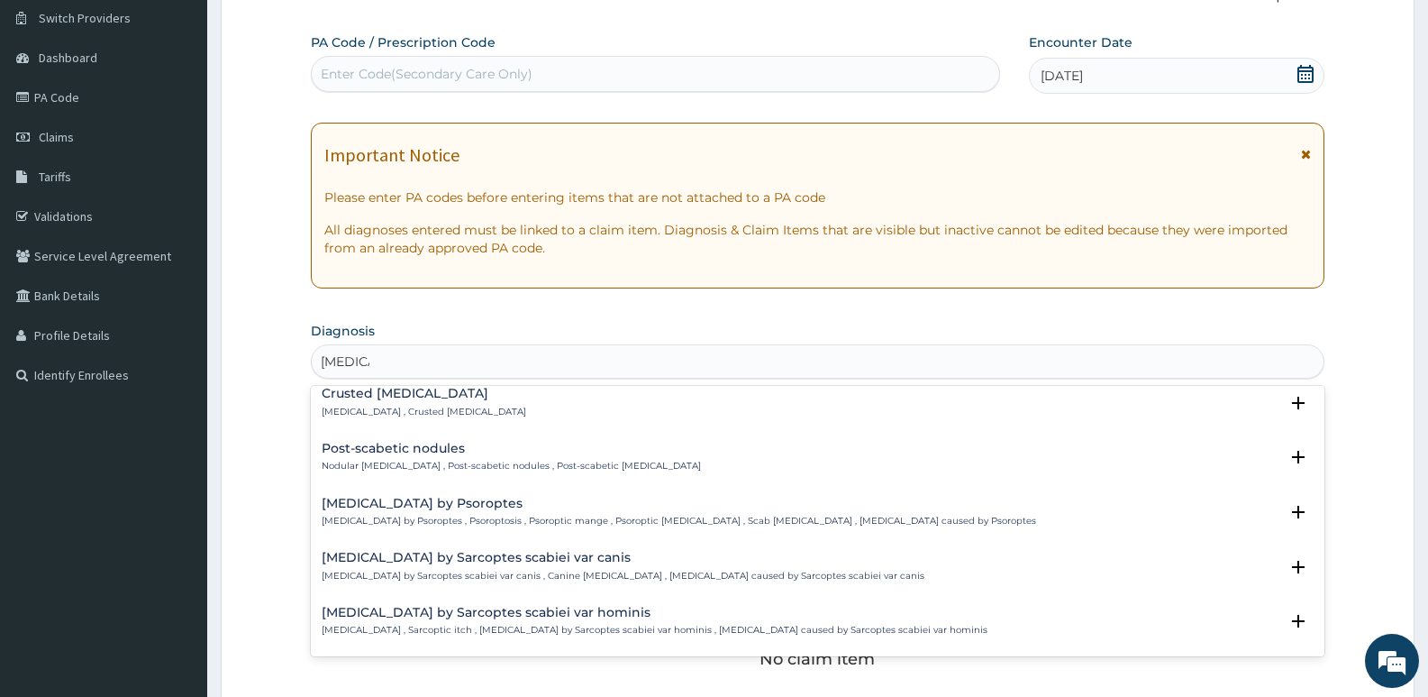
scroll to position [0, 0]
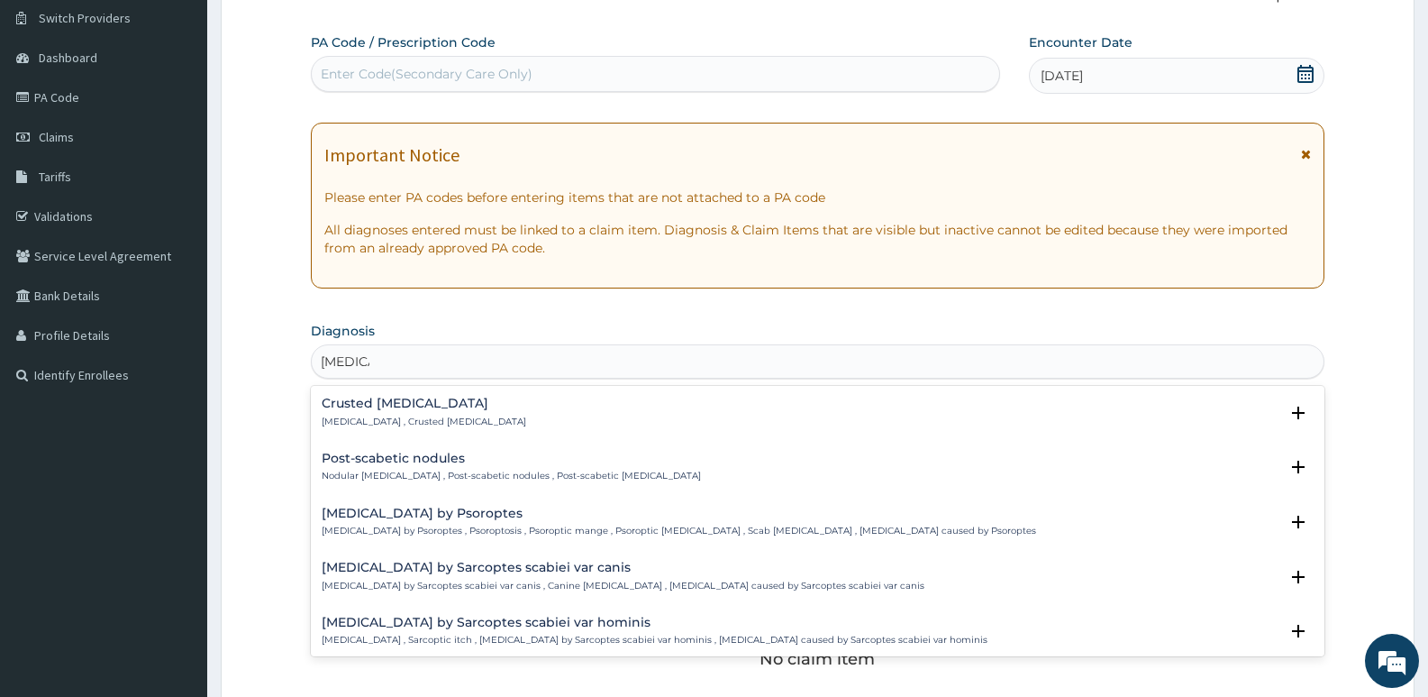
click at [472, 415] on p "[MEDICAL_DATA] , Crusted [MEDICAL_DATA]" at bounding box center [424, 421] width 205 height 13
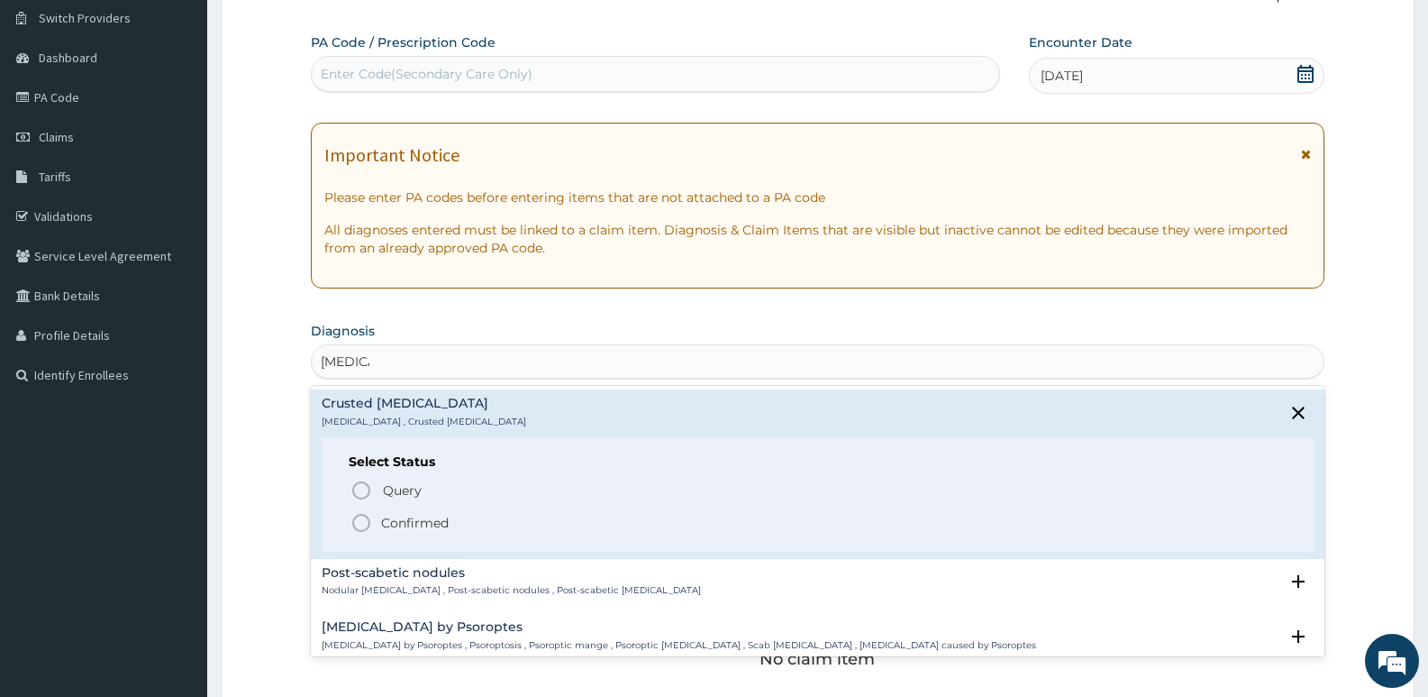
click at [434, 525] on p "Confirmed" at bounding box center [415, 523] width 68 height 18
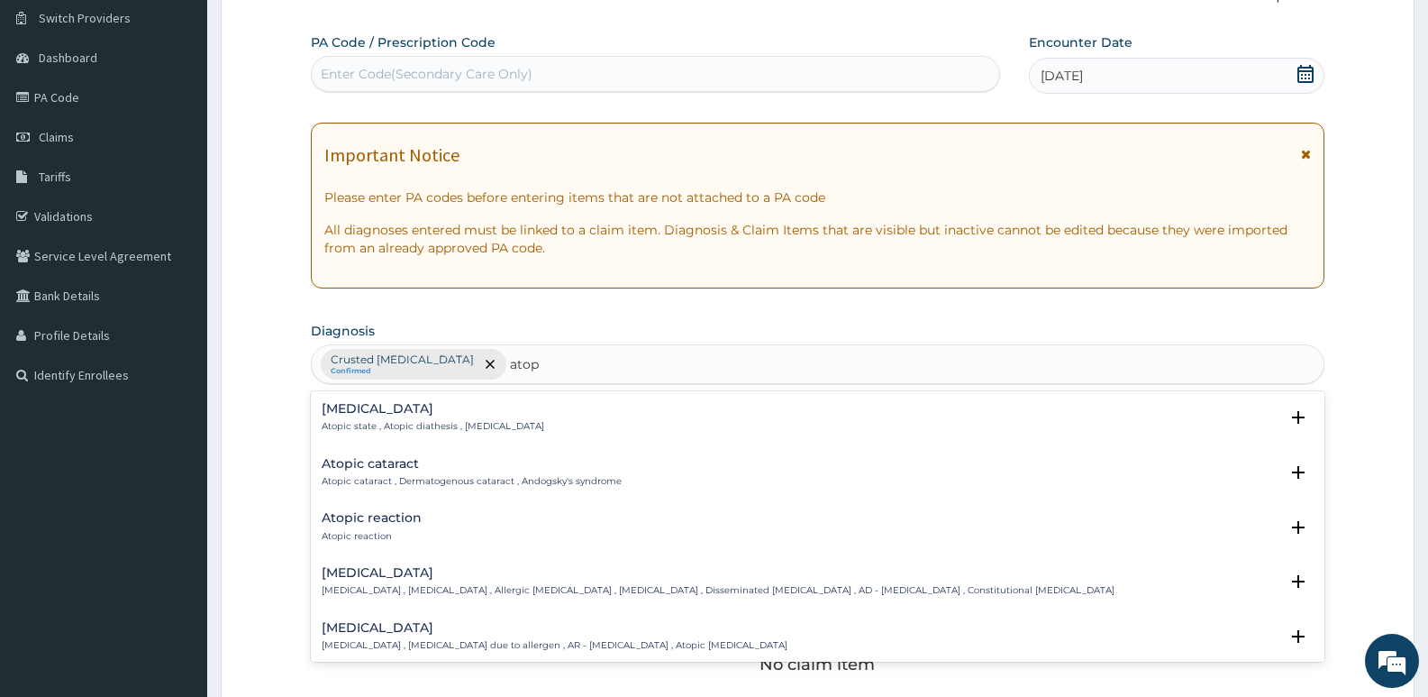
type input "[MEDICAL_DATA]"
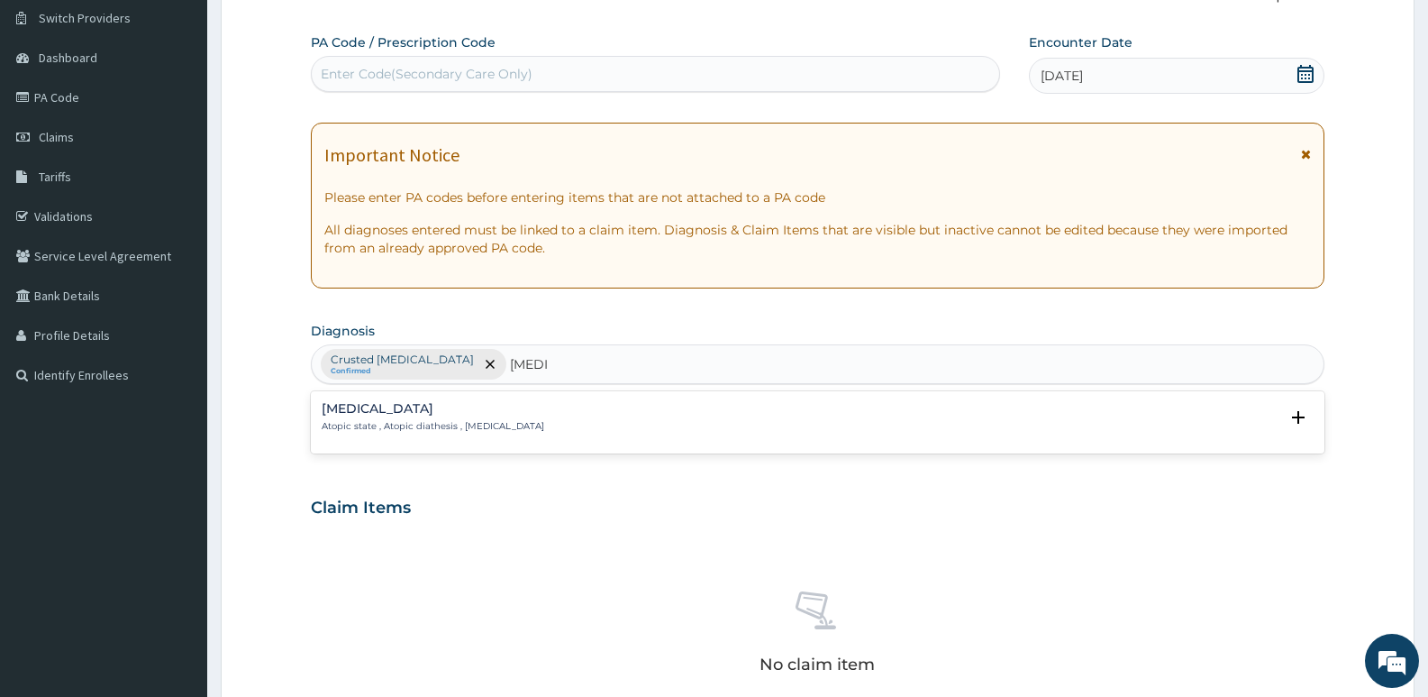
click at [555, 420] on div "[MEDICAL_DATA] Atopic state , Atopic diathesis , [MEDICAL_DATA]" at bounding box center [818, 418] width 992 height 32
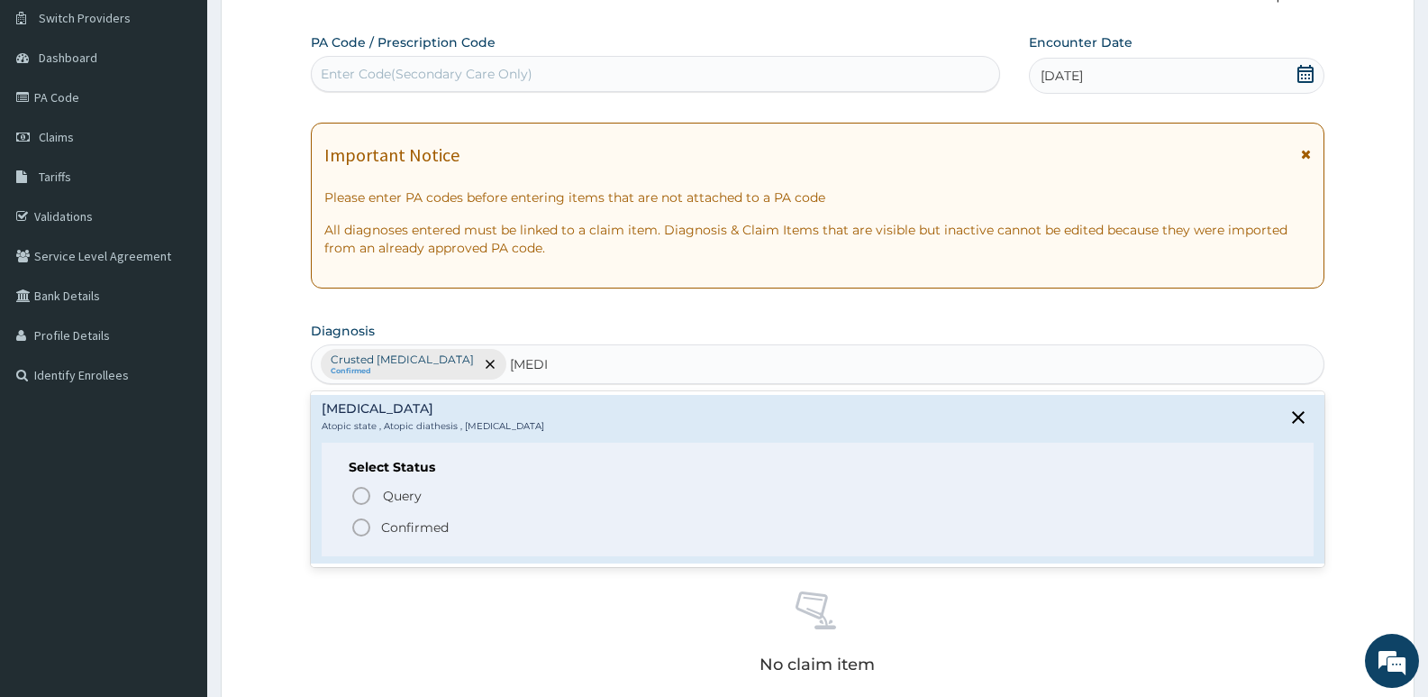
click at [427, 520] on p "Confirmed" at bounding box center [415, 527] width 68 height 18
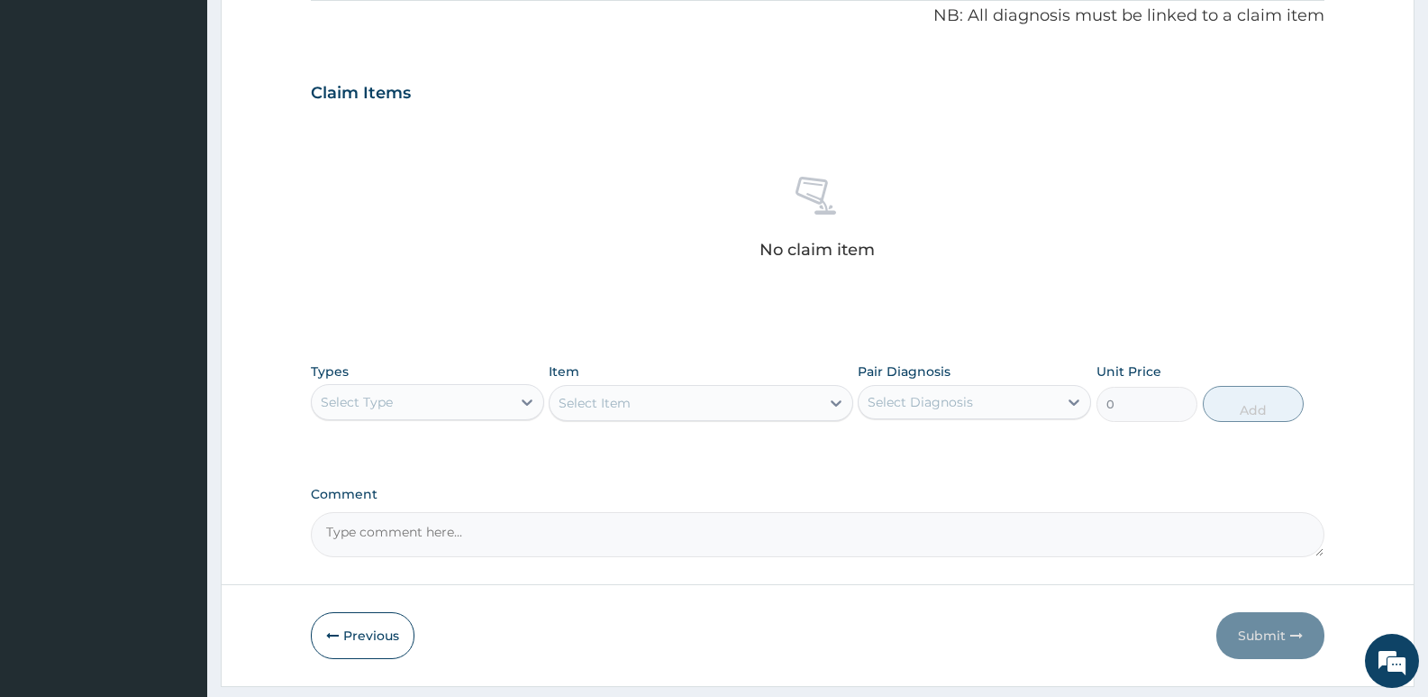
scroll to position [603, 0]
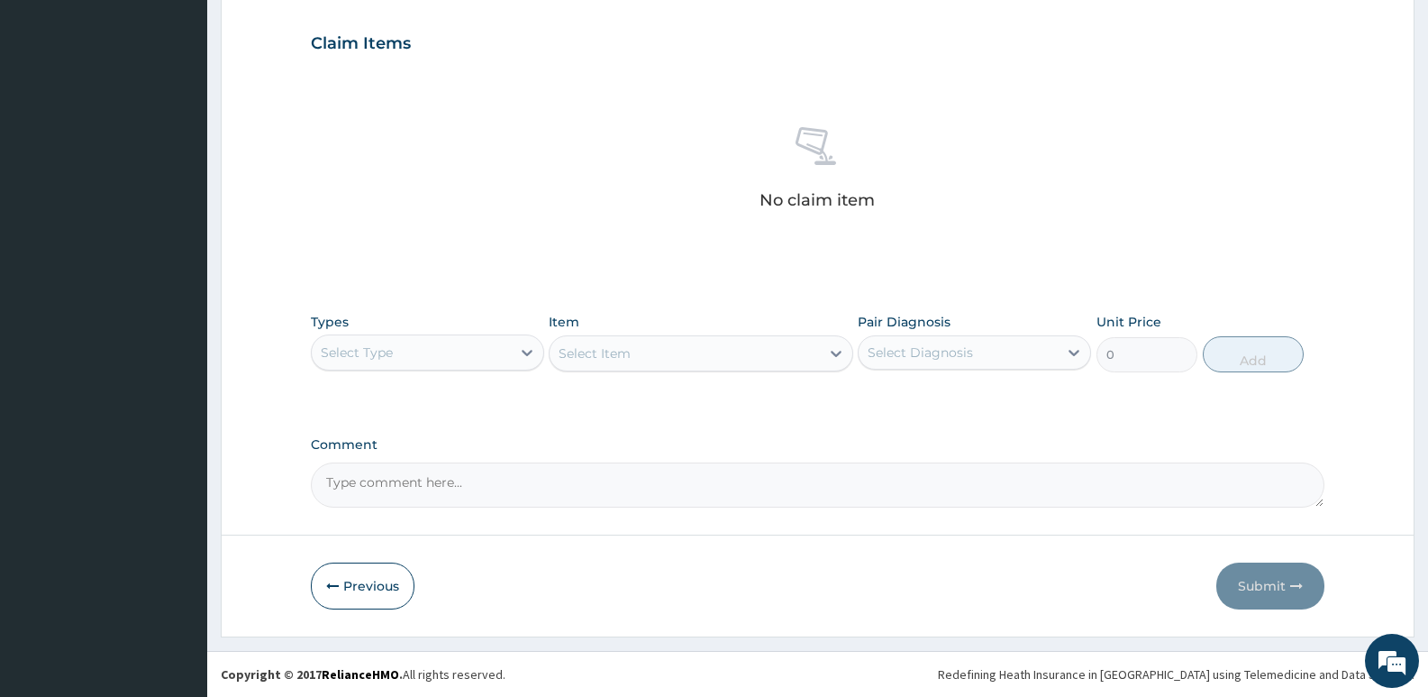
drag, startPoint x: 400, startPoint y: 377, endPoint x: 404, endPoint y: 362, distance: 14.9
click at [400, 375] on div "Types Select Type Item Select Item Pair Diagnosis Select Diagnosis Unit Price 0…" at bounding box center [818, 342] width 1014 height 77
click at [404, 362] on div "Select Type" at bounding box center [411, 352] width 199 height 29
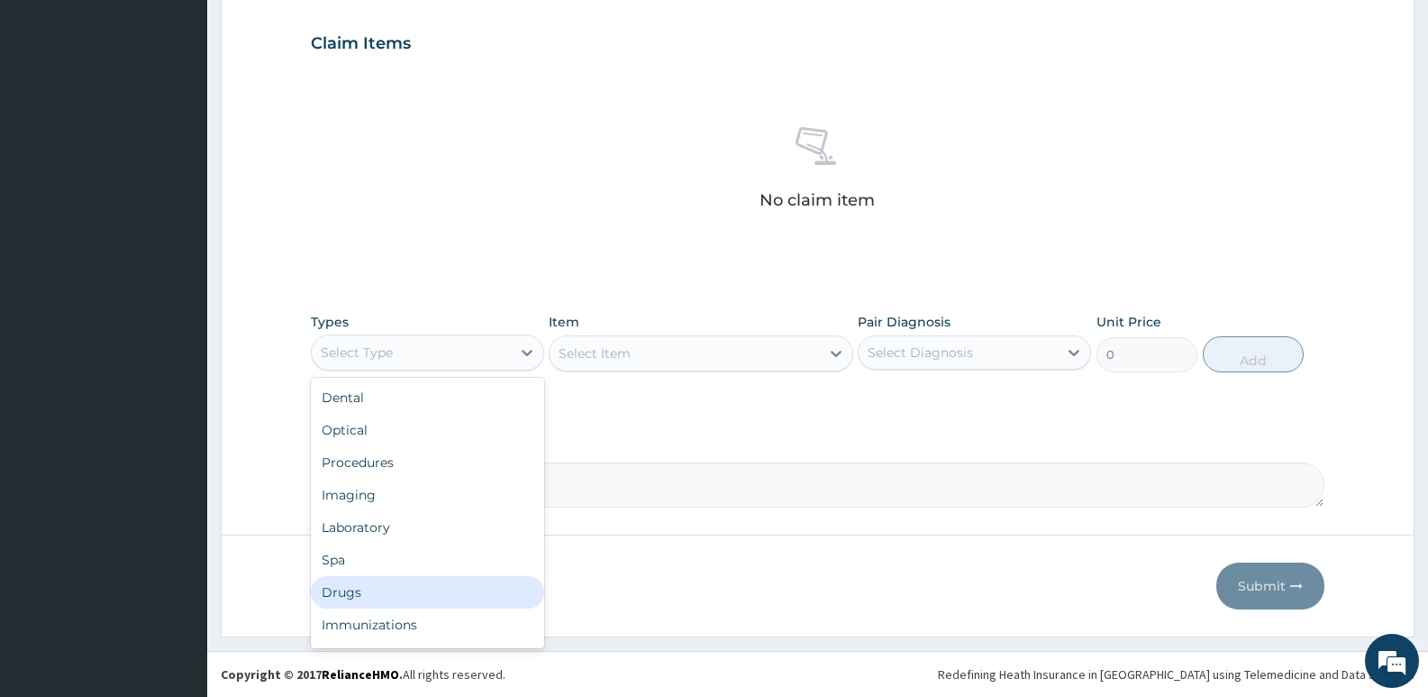
click at [424, 594] on div "Drugs" at bounding box center [427, 592] width 233 height 32
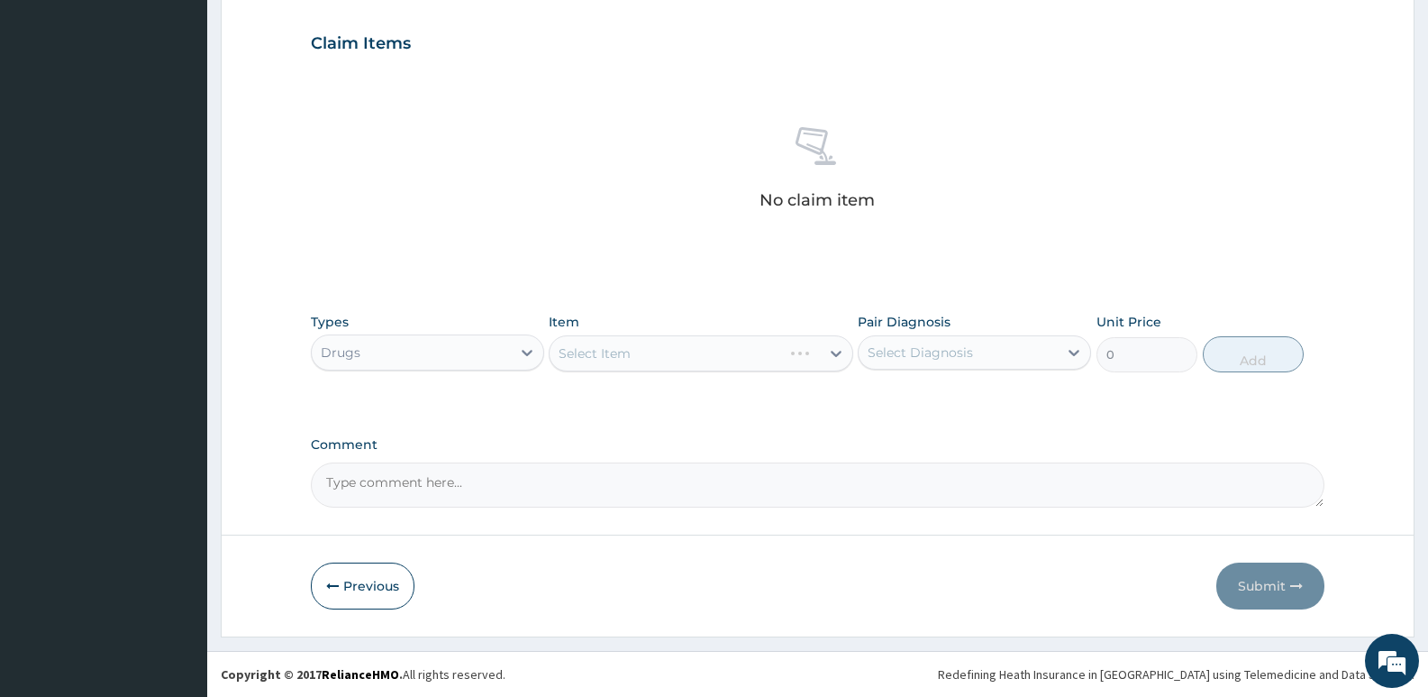
click at [397, 357] on div "Drugs" at bounding box center [411, 352] width 199 height 29
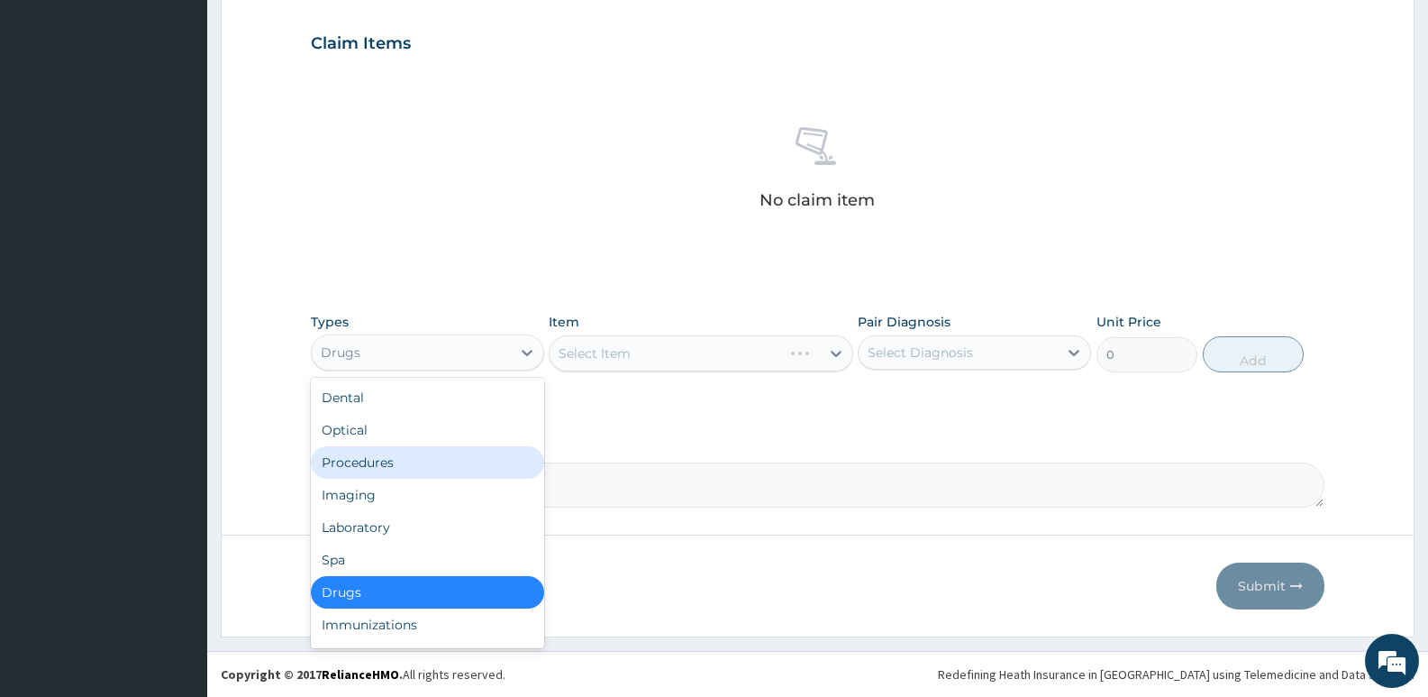
click at [387, 449] on div "Procedures" at bounding box center [427, 462] width 233 height 32
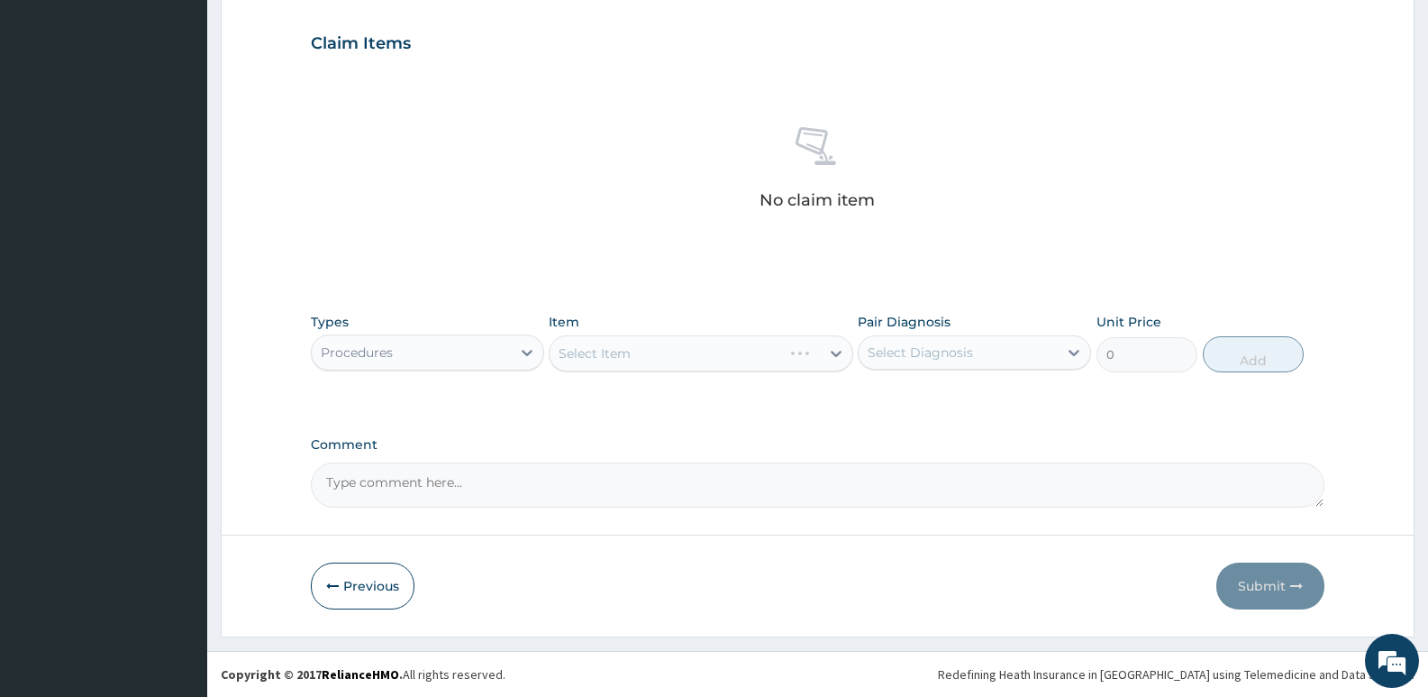
click at [646, 353] on div "Select Item" at bounding box center [701, 353] width 304 height 36
click at [671, 351] on div "Select Item" at bounding box center [684, 353] width 269 height 29
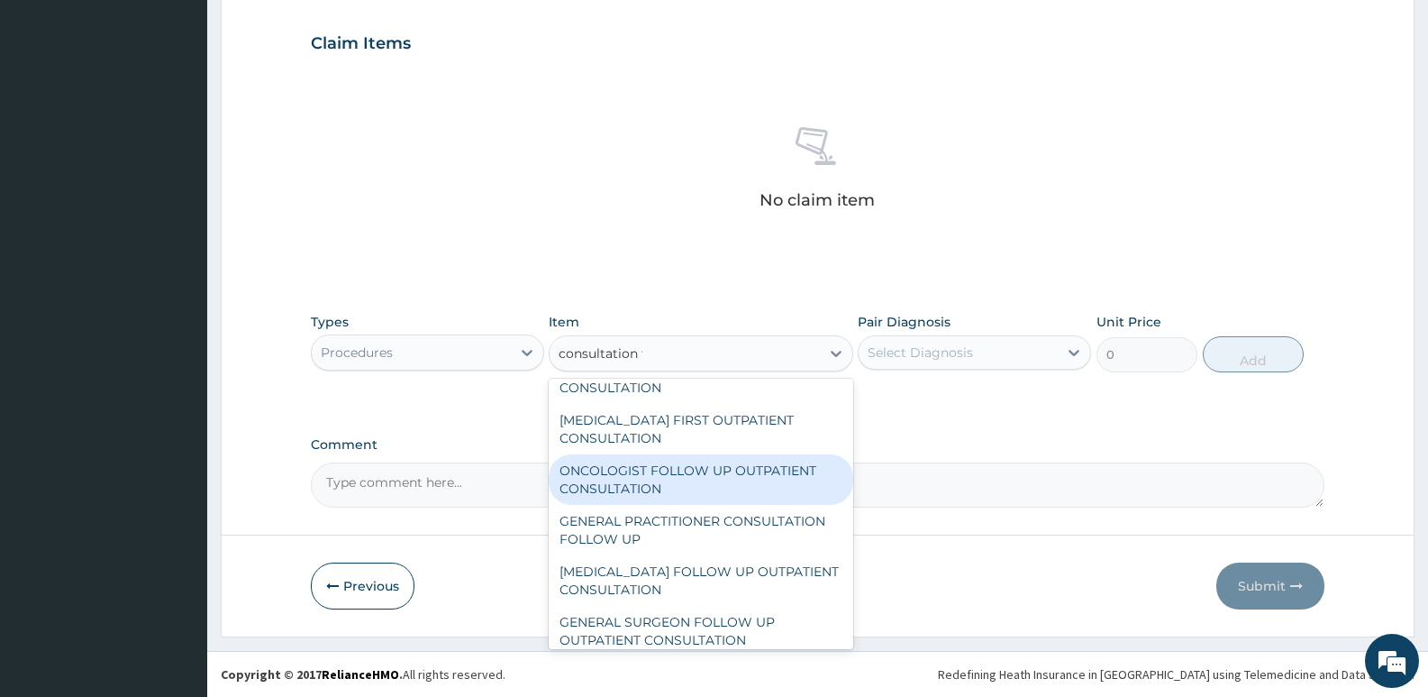
scroll to position [0, 0]
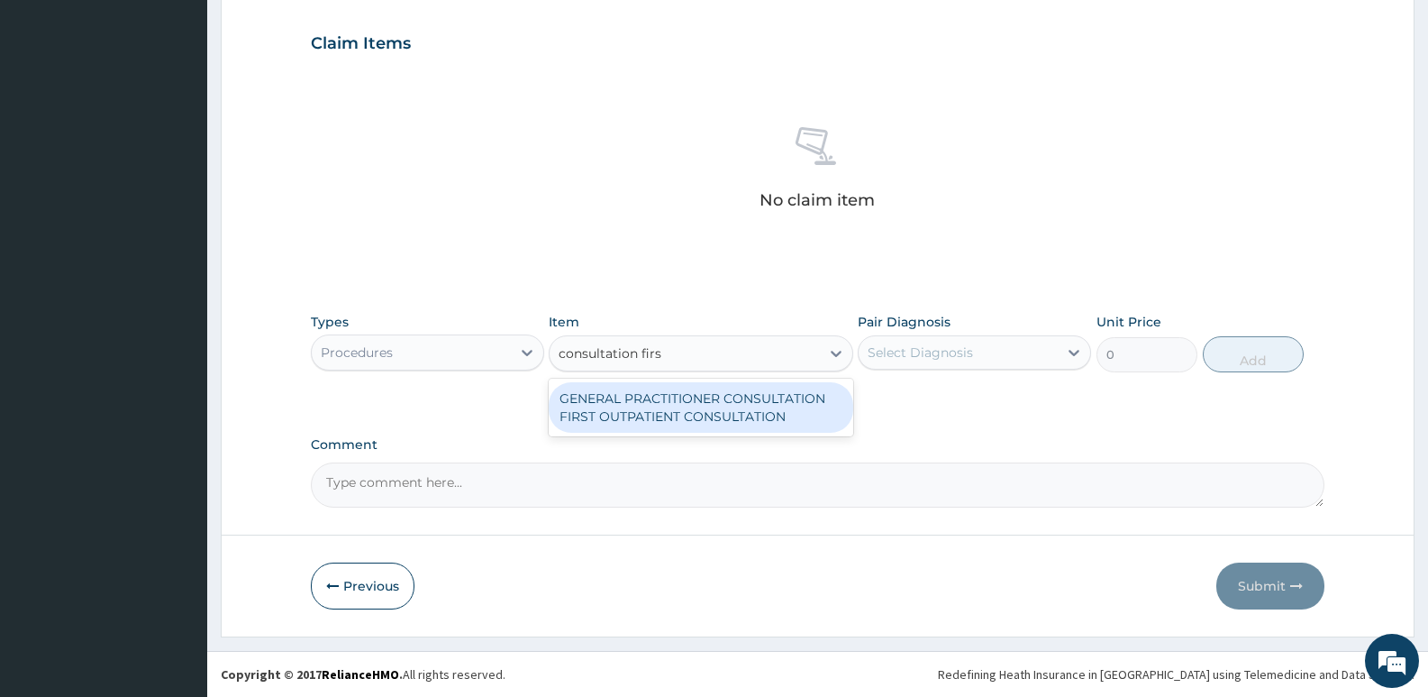
type input "consultation first"
click at [752, 420] on div "GENERAL PRACTITIONER CONSULTATION FIRST OUTPATIENT CONSULTATION" at bounding box center [701, 407] width 304 height 50
type input "3795"
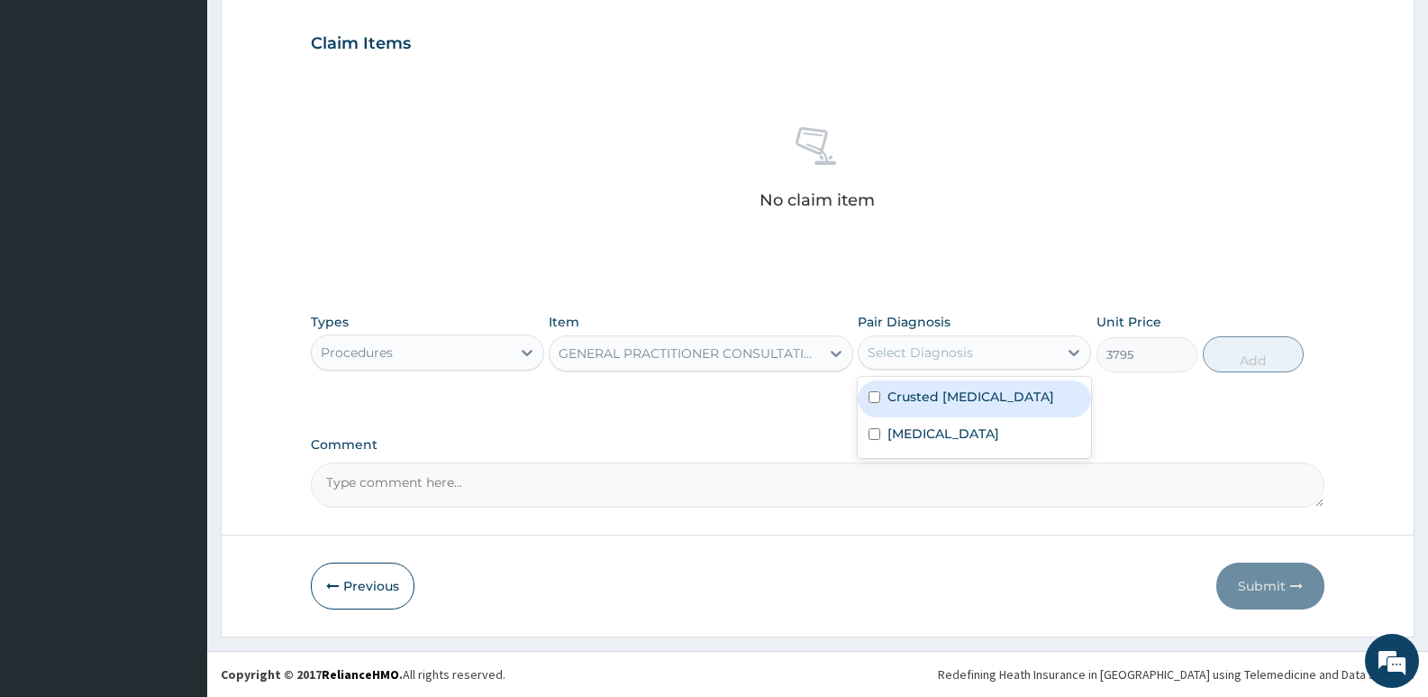
click at [928, 364] on div "Select Diagnosis" at bounding box center [958, 352] width 199 height 29
click at [917, 412] on div "Crusted scabies" at bounding box center [974, 398] width 233 height 37
checkbox input "true"
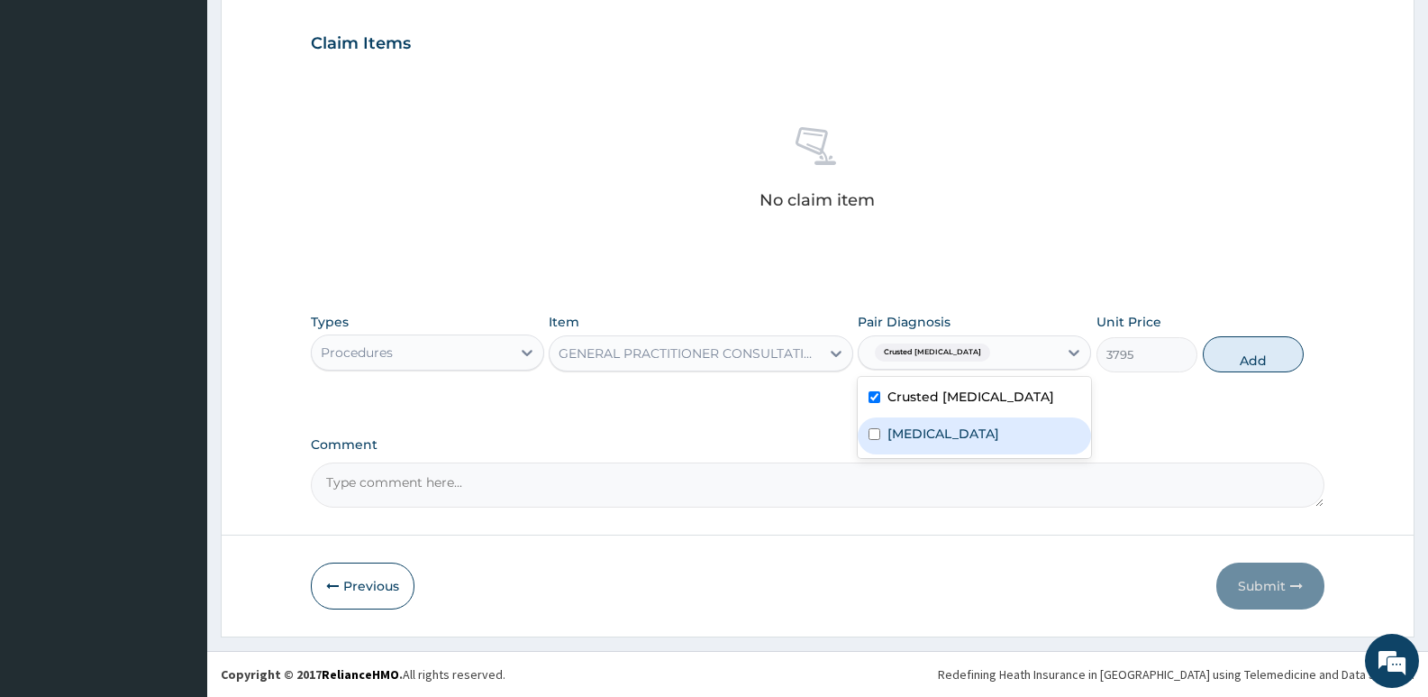
drag, startPoint x: 930, startPoint y: 426, endPoint x: 1156, endPoint y: 366, distance: 234.1
click at [934, 426] on div "Atopy" at bounding box center [974, 435] width 233 height 37
checkbox input "true"
click at [1225, 351] on button "Add" at bounding box center [1253, 354] width 101 height 36
type input "0"
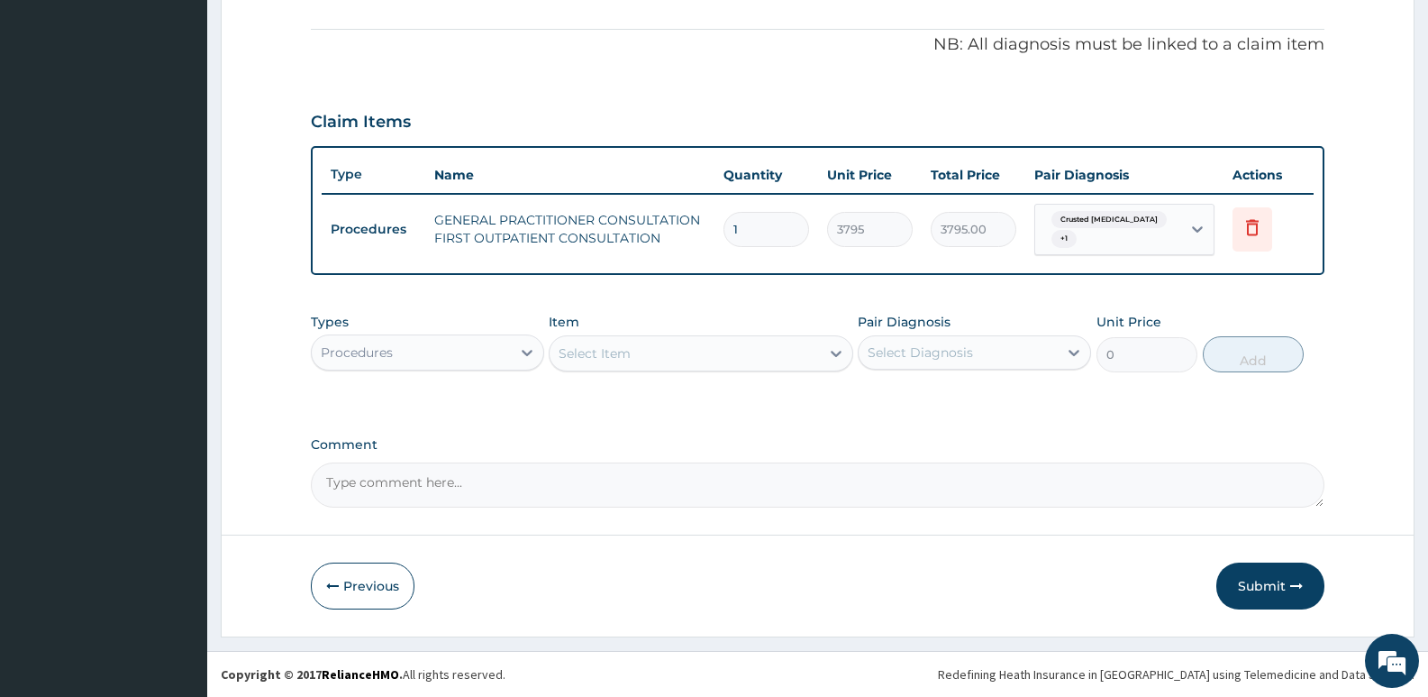
scroll to position [517, 0]
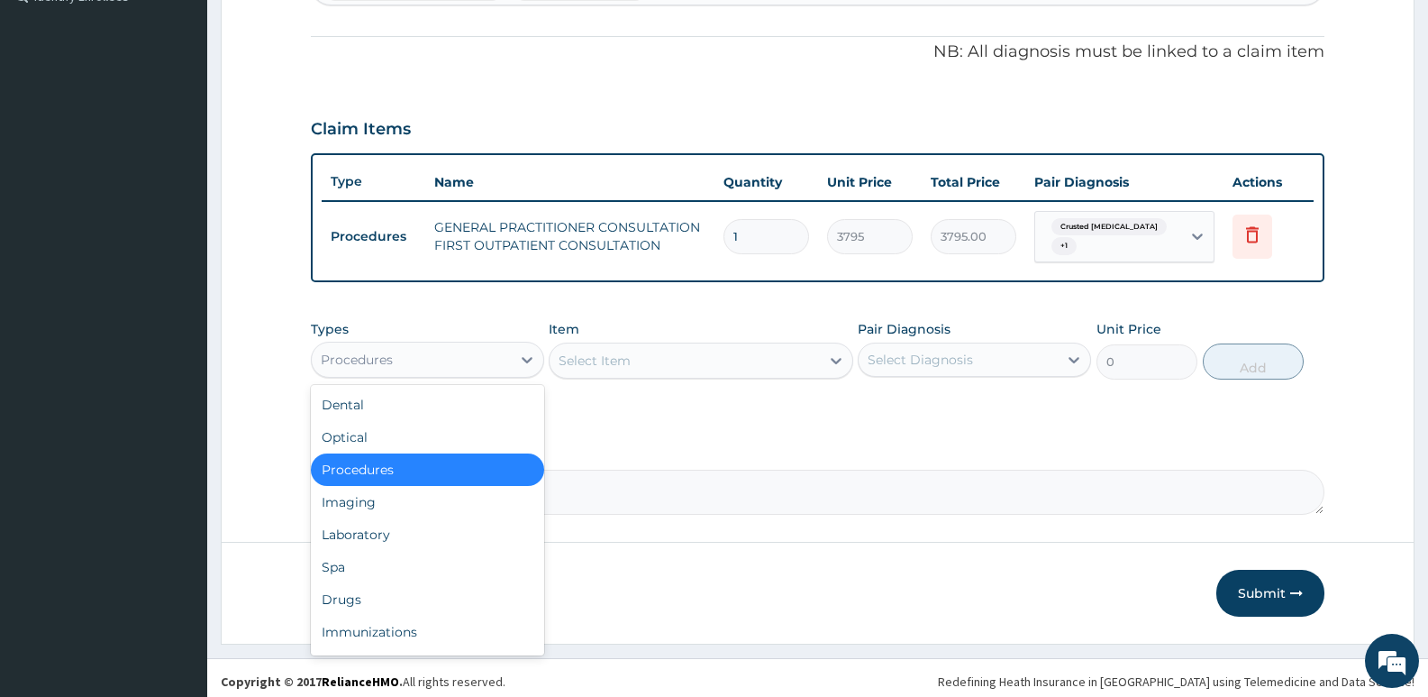
click at [492, 353] on div "Procedures" at bounding box center [411, 359] width 199 height 29
click at [371, 599] on div "Drugs" at bounding box center [427, 599] width 233 height 32
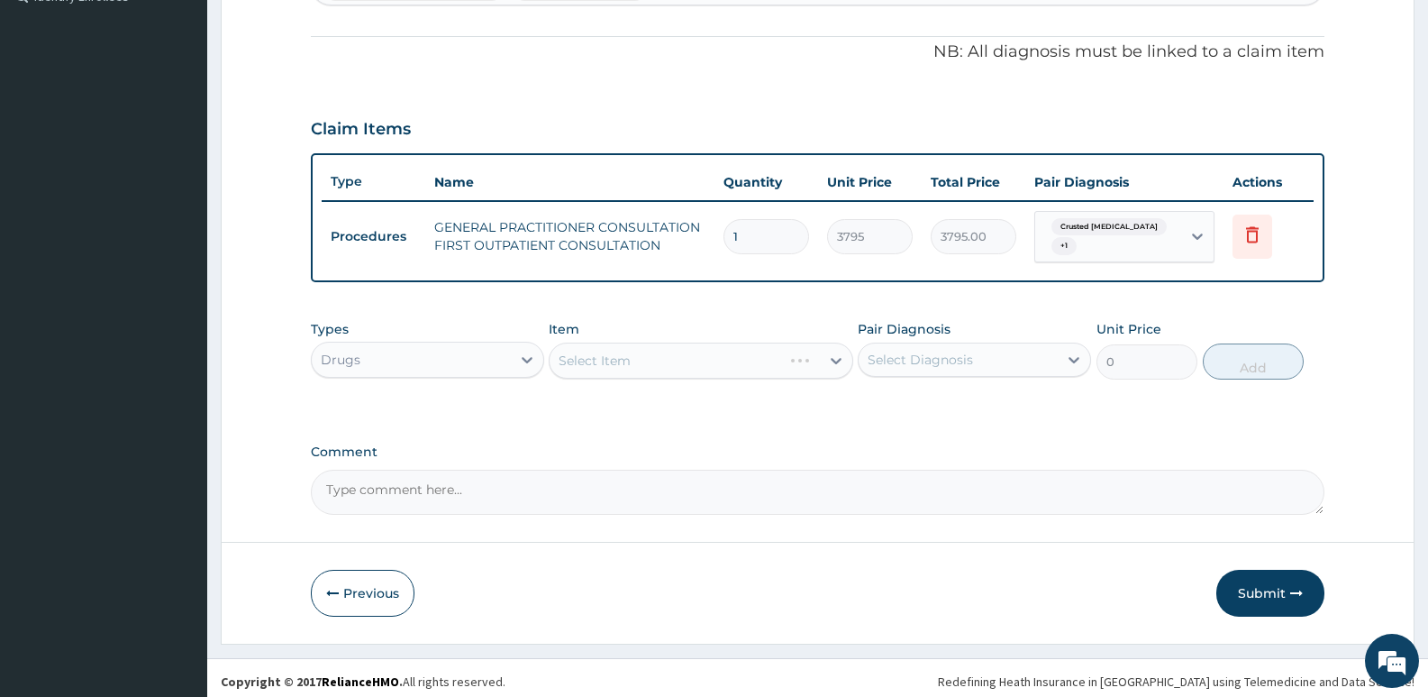
click at [613, 342] on div "Select Item" at bounding box center [701, 360] width 304 height 36
click at [640, 359] on div "Select Item" at bounding box center [701, 360] width 304 height 36
click at [647, 359] on div "Select Item" at bounding box center [701, 360] width 304 height 36
click at [655, 356] on div "Select Item" at bounding box center [701, 360] width 304 height 36
click at [910, 353] on div "Select Diagnosis" at bounding box center [920, 360] width 105 height 18
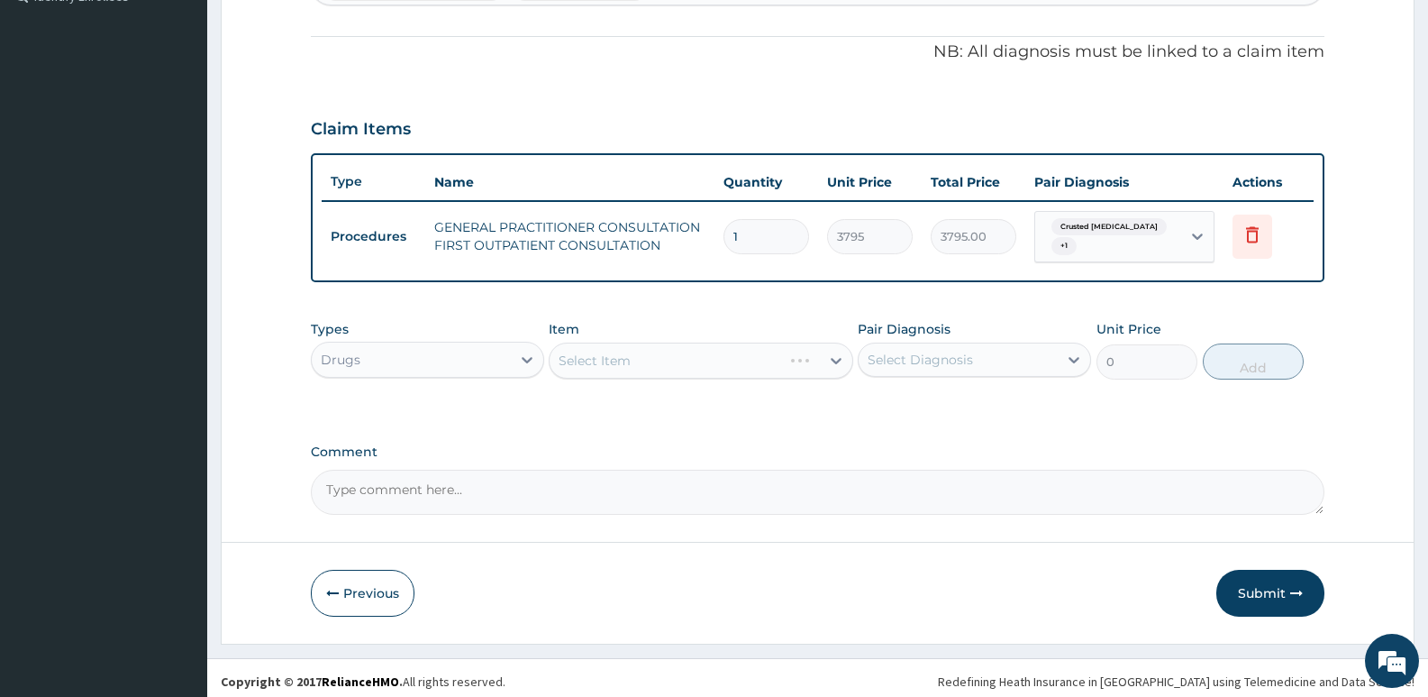
click at [740, 351] on div "Select Item" at bounding box center [701, 360] width 304 height 36
click at [736, 350] on div "Select Item" at bounding box center [701, 360] width 304 height 36
click at [1002, 364] on div "Select Diagnosis" at bounding box center [958, 359] width 199 height 29
click at [674, 349] on div "Select Item" at bounding box center [684, 360] width 269 height 29
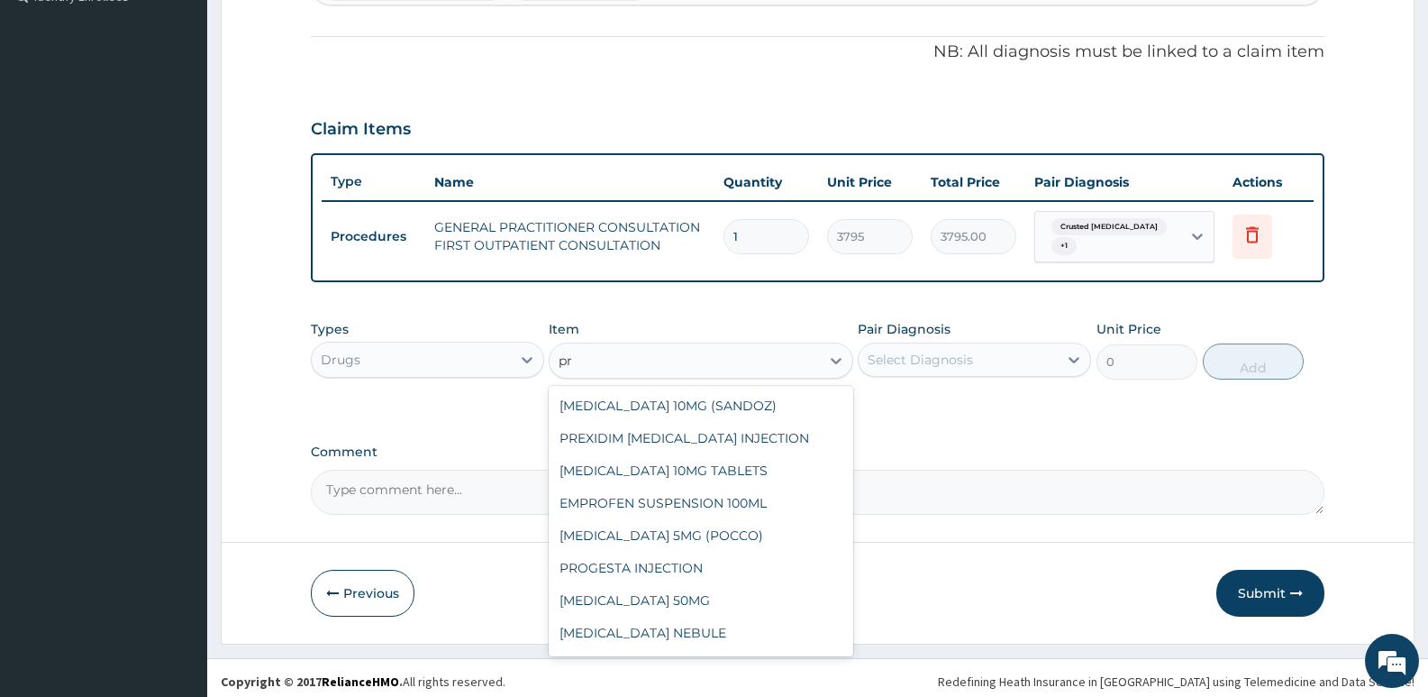
type input "p"
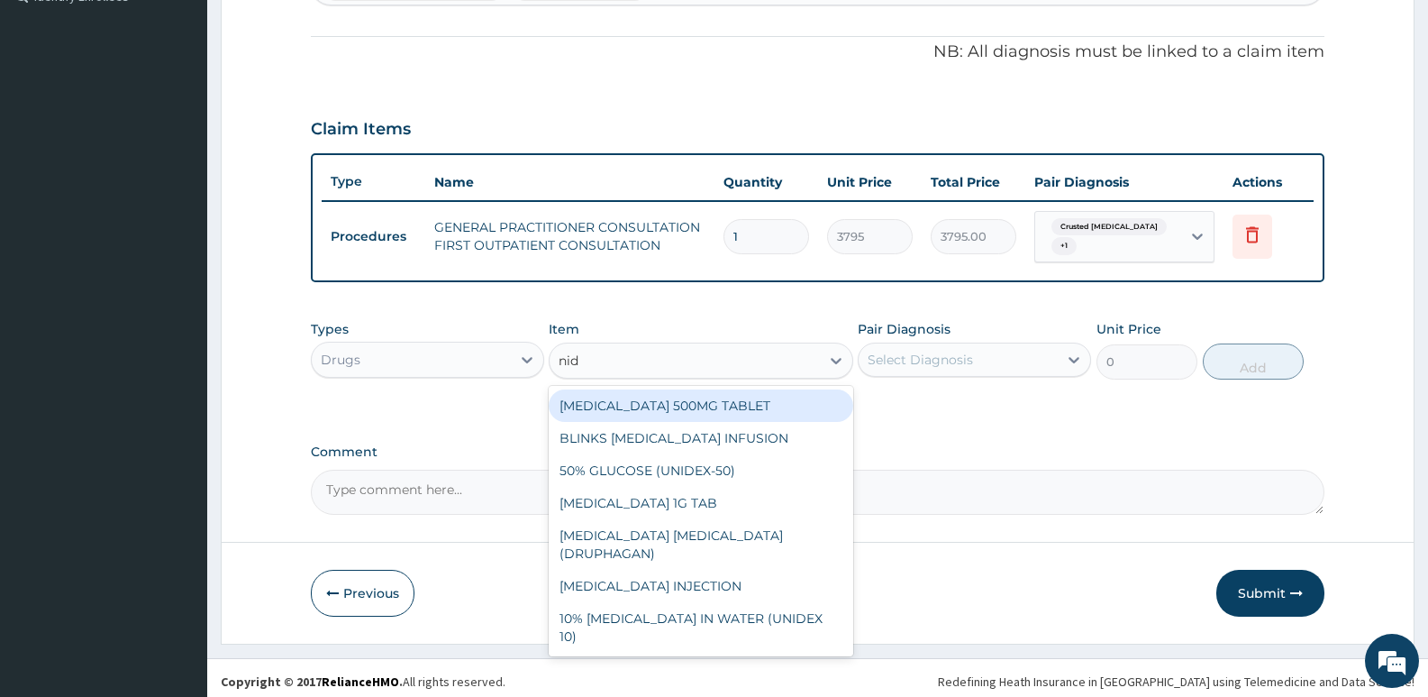
type input "nid"
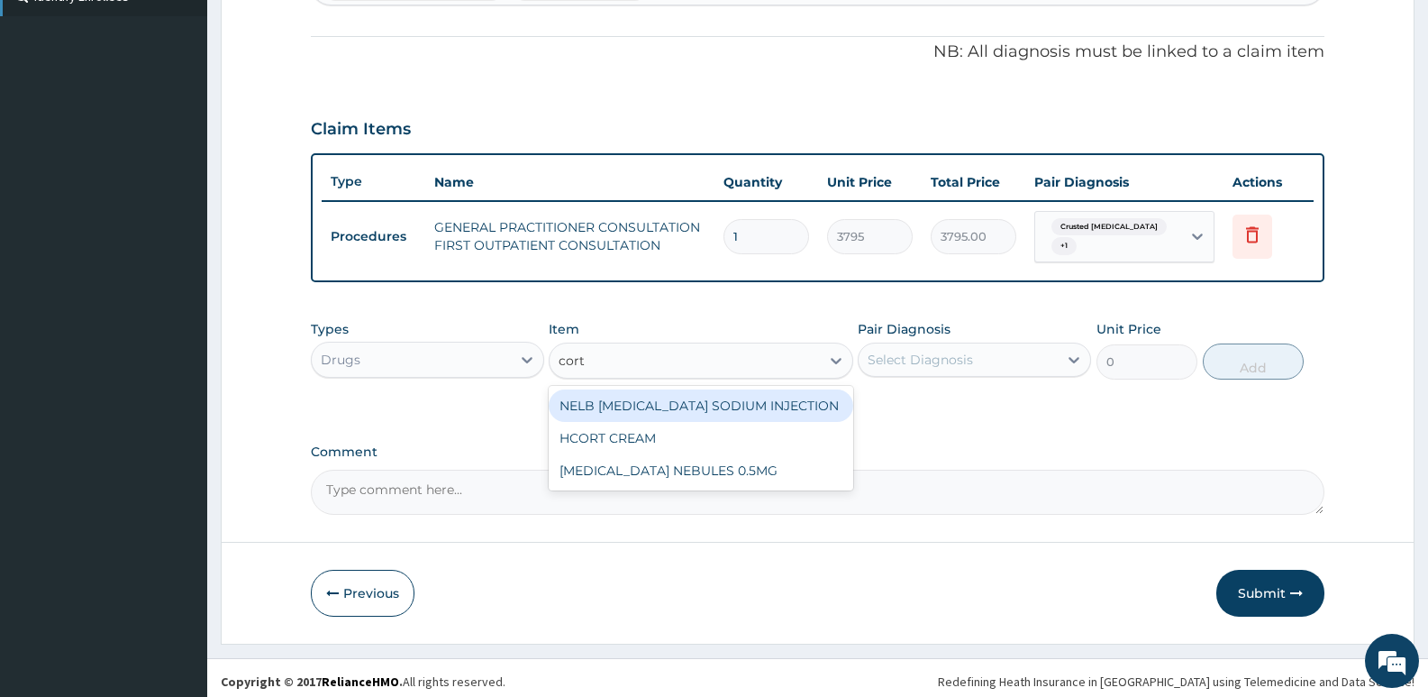
type input "cort"
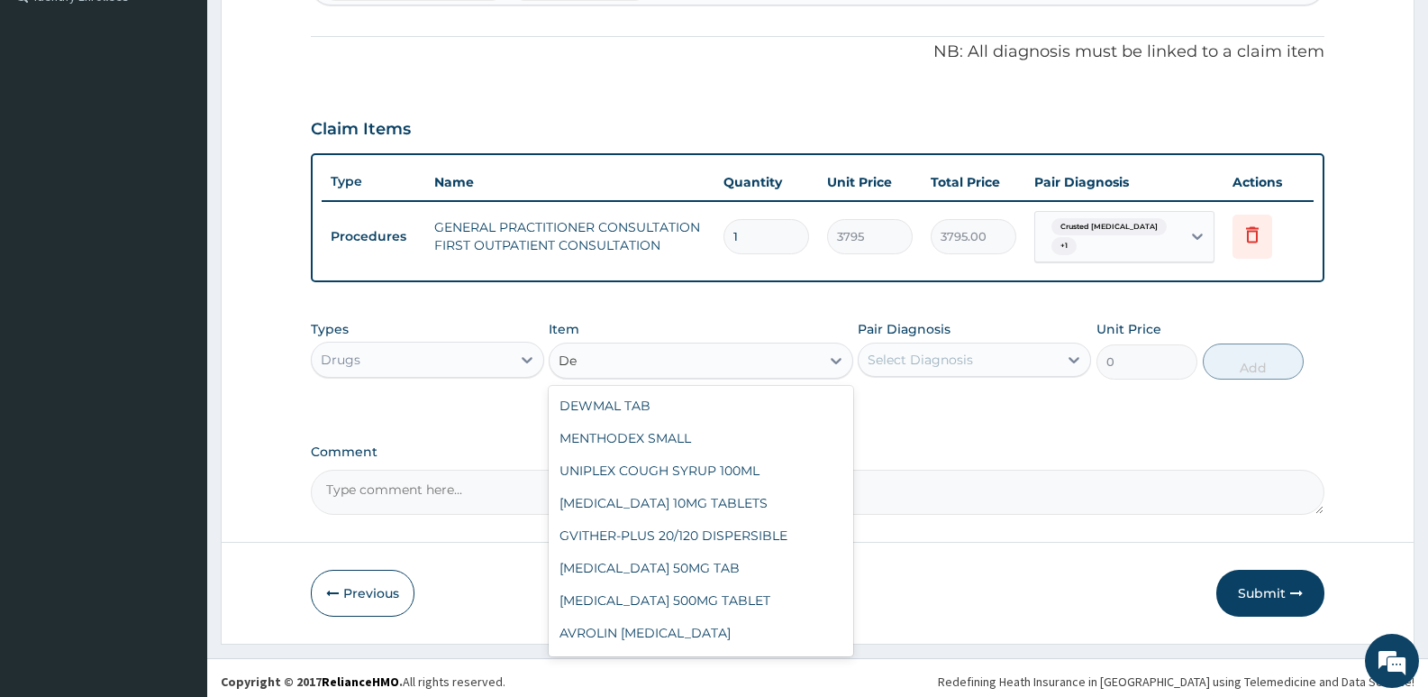
type input "D"
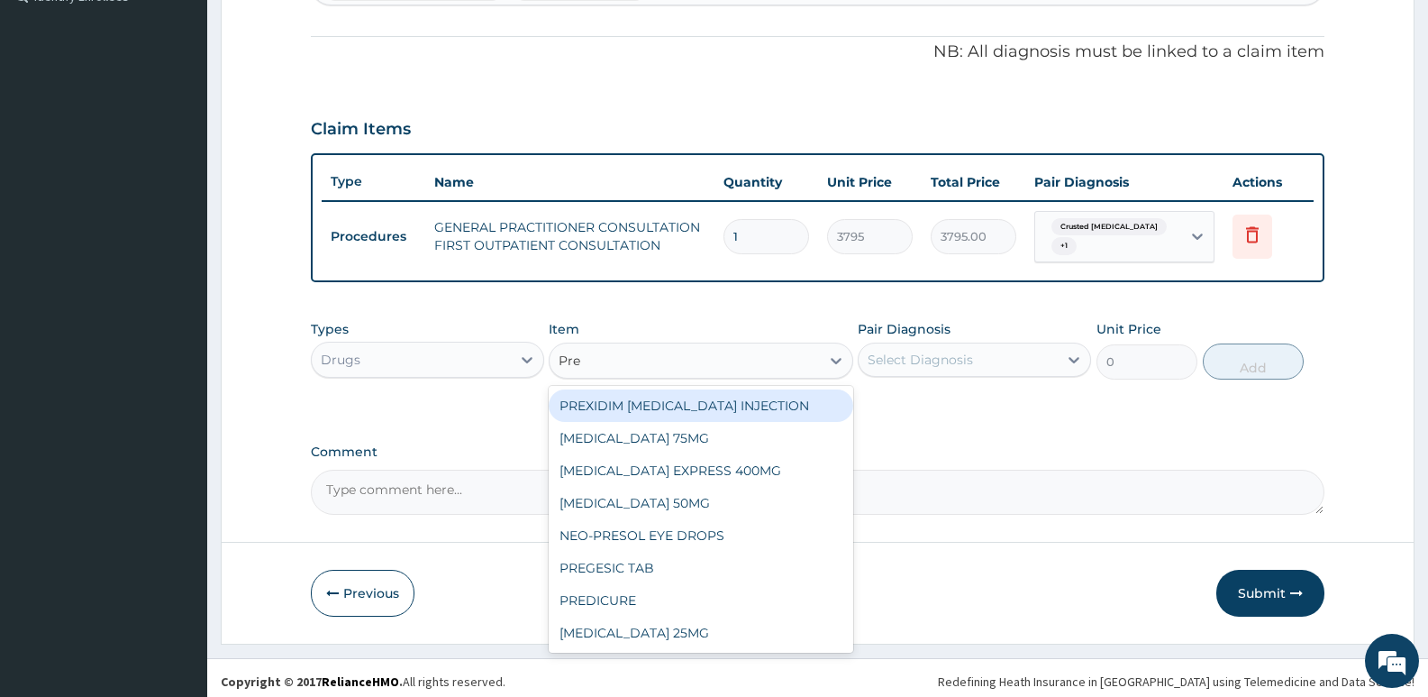
type input "Pre"
type input "ora"
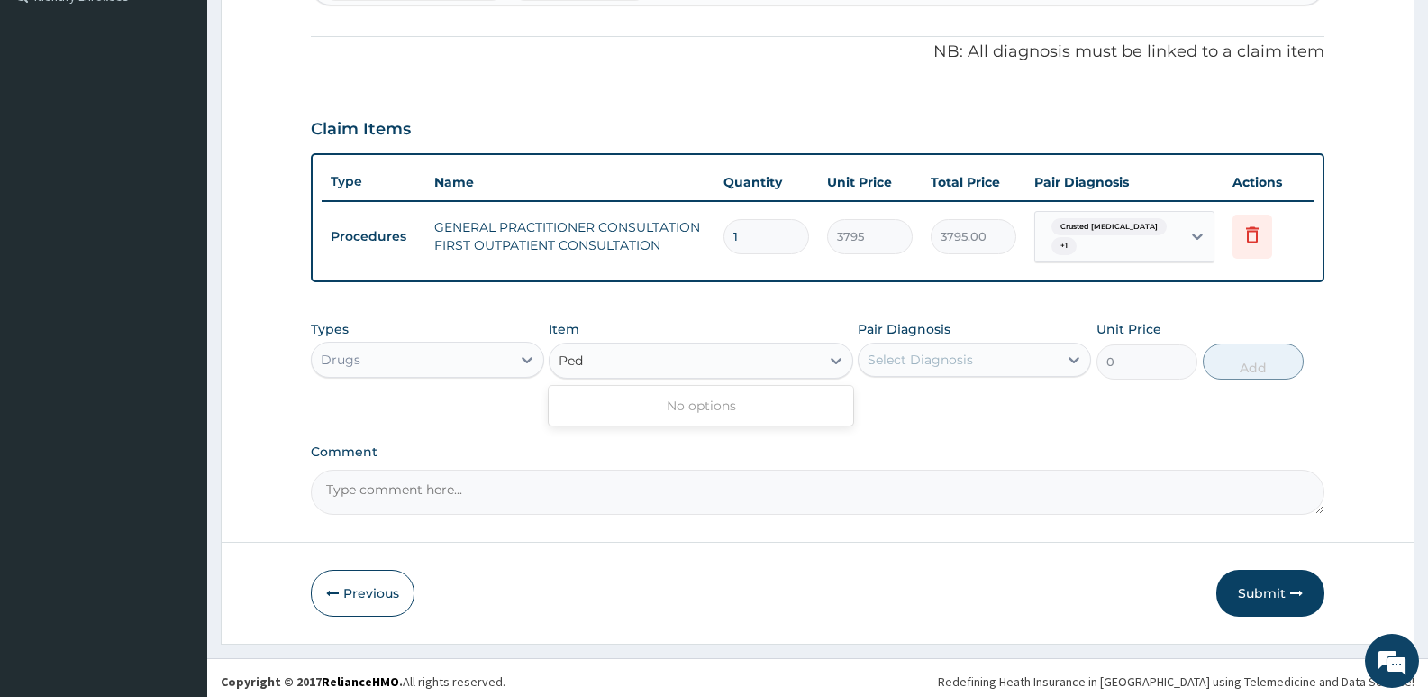
type input "Ped"
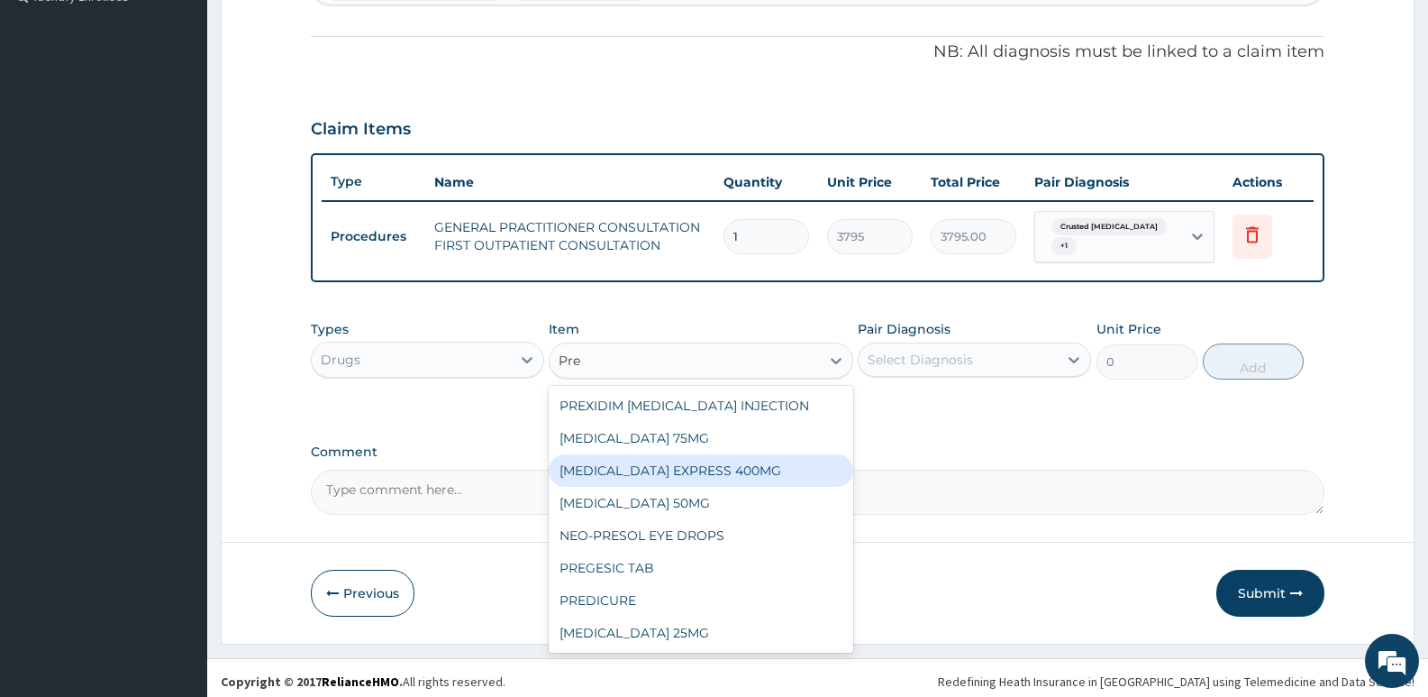
type input "Pre"
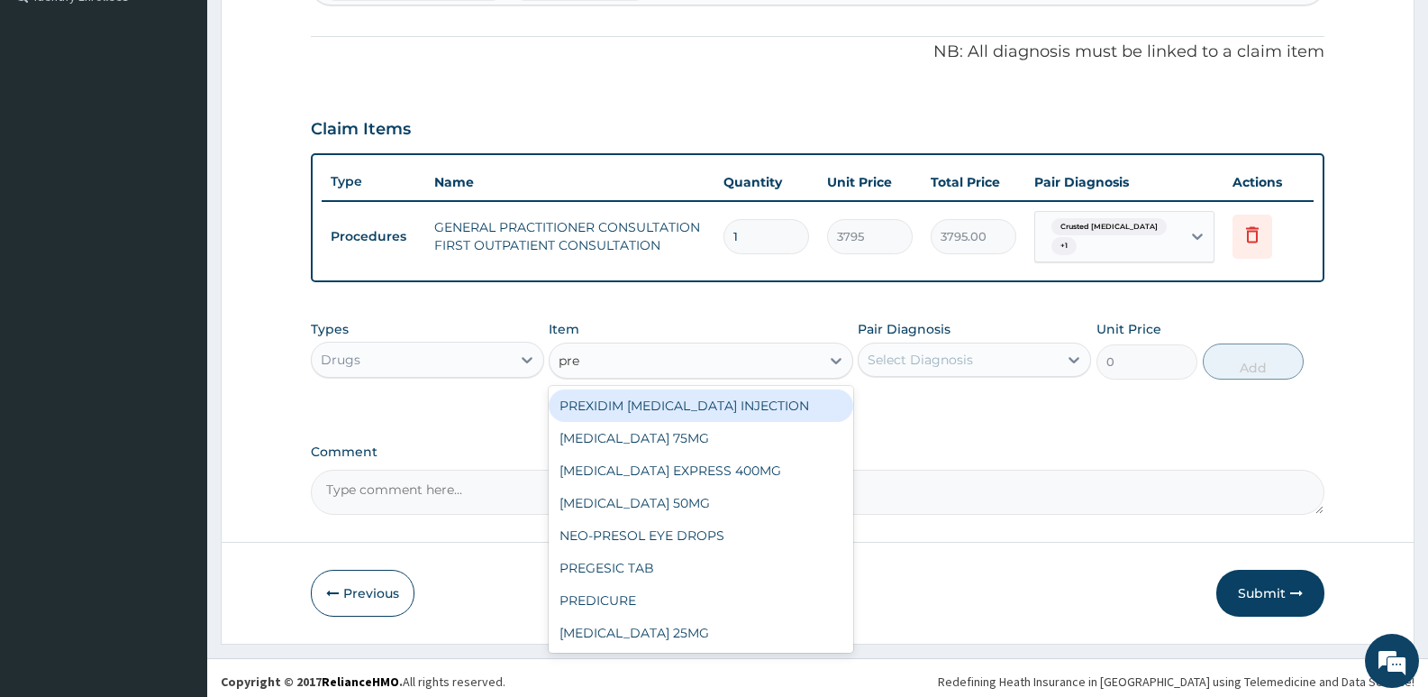
type input "pred"
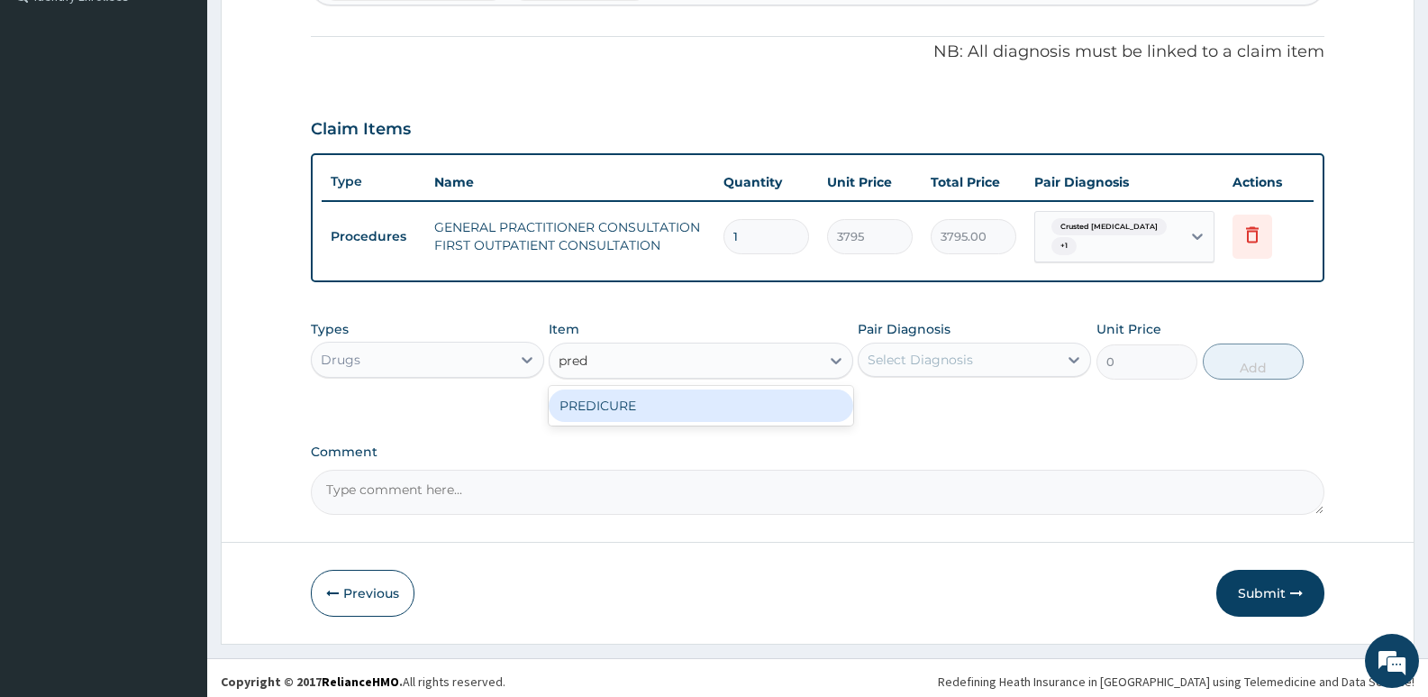
click at [770, 390] on div "PREDICURE" at bounding box center [701, 405] width 304 height 32
type input "56.93"
click at [898, 351] on div "Select Diagnosis" at bounding box center [920, 360] width 105 height 18
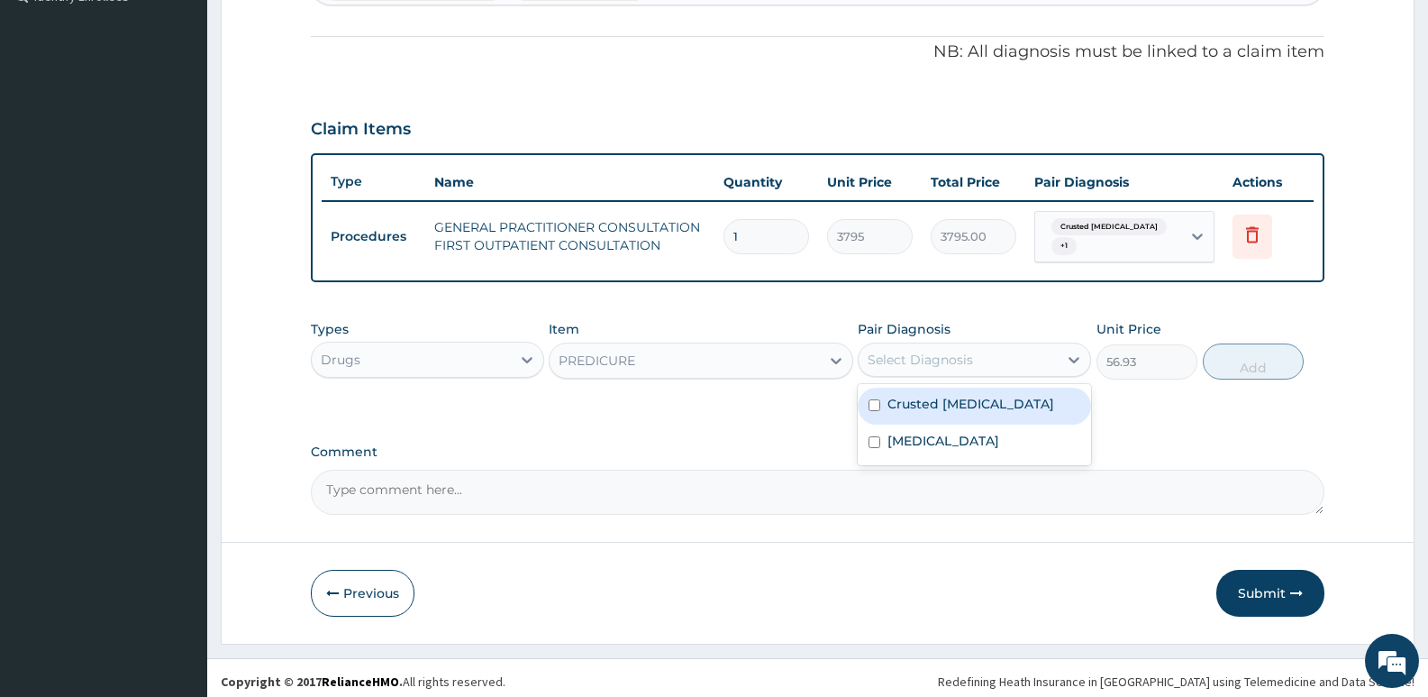
click at [1026, 345] on div "Select Diagnosis" at bounding box center [958, 359] width 199 height 29
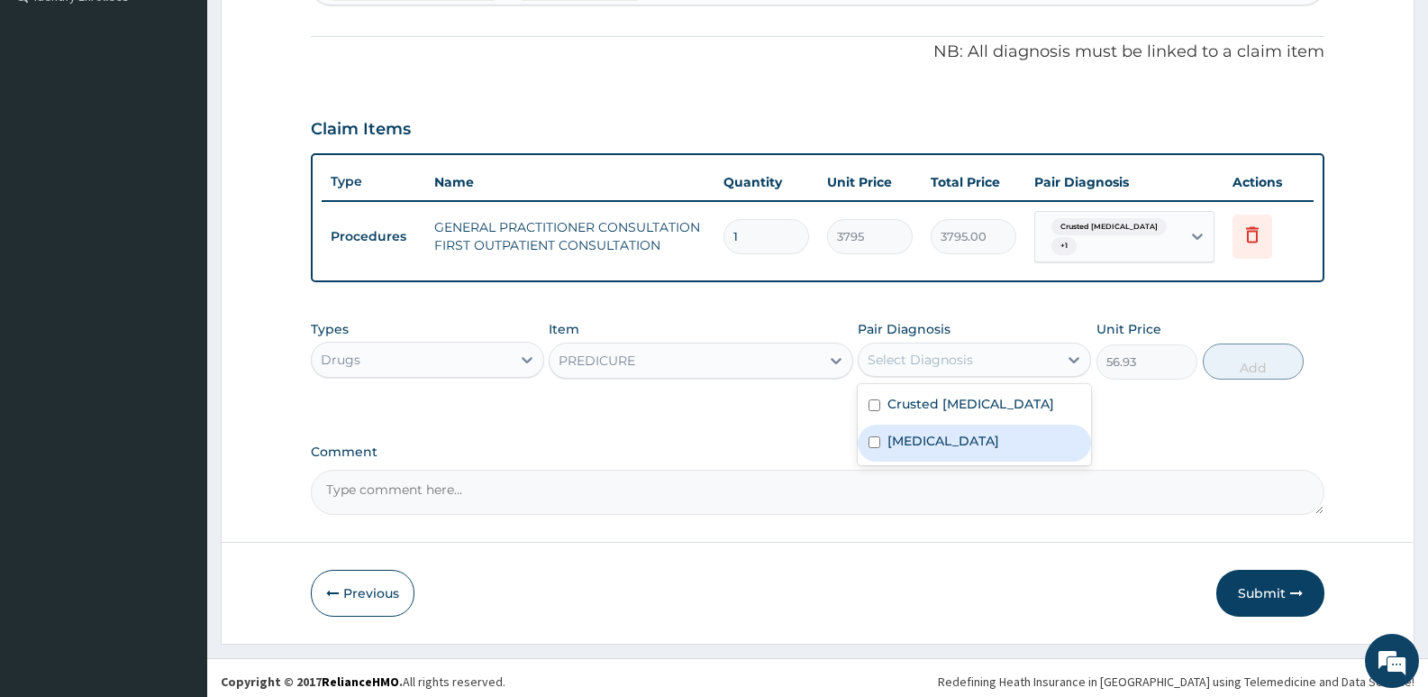
click at [967, 439] on div "Atopy" at bounding box center [974, 442] width 233 height 37
checkbox input "true"
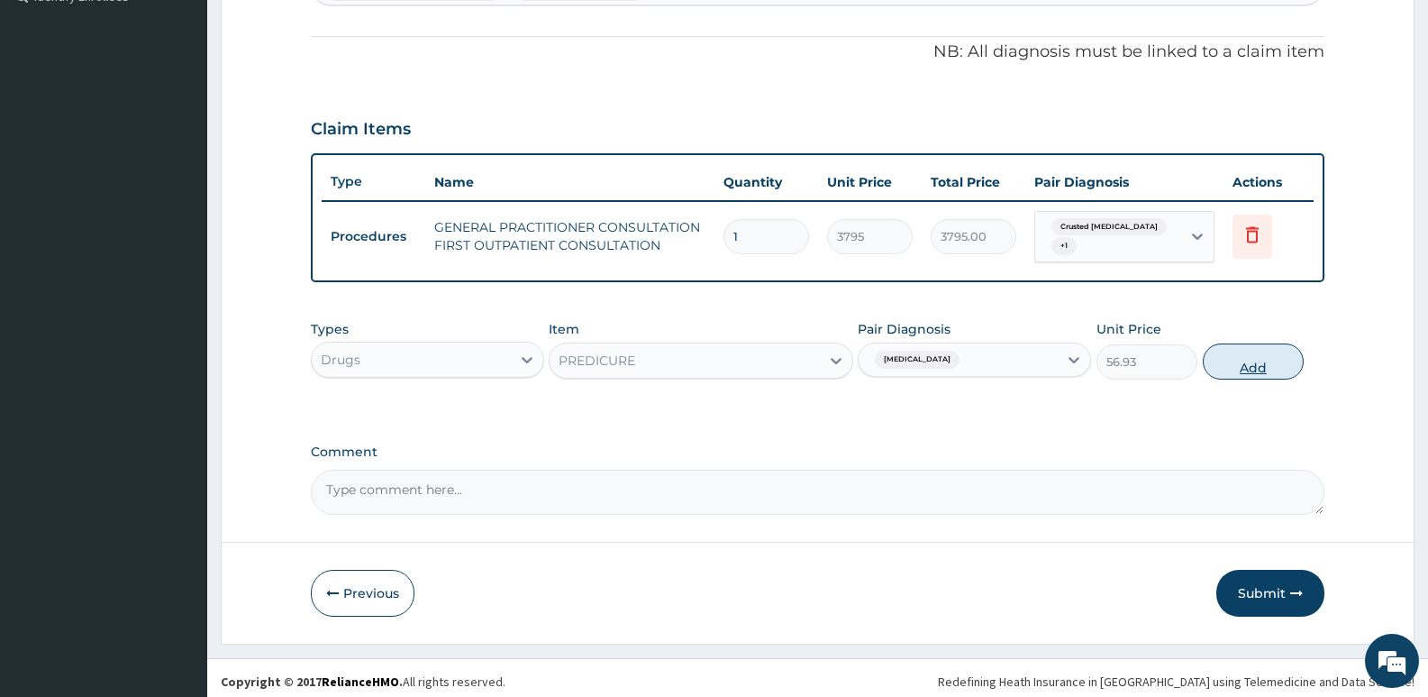
click at [1245, 349] on button "Add" at bounding box center [1253, 361] width 101 height 36
type input "0"
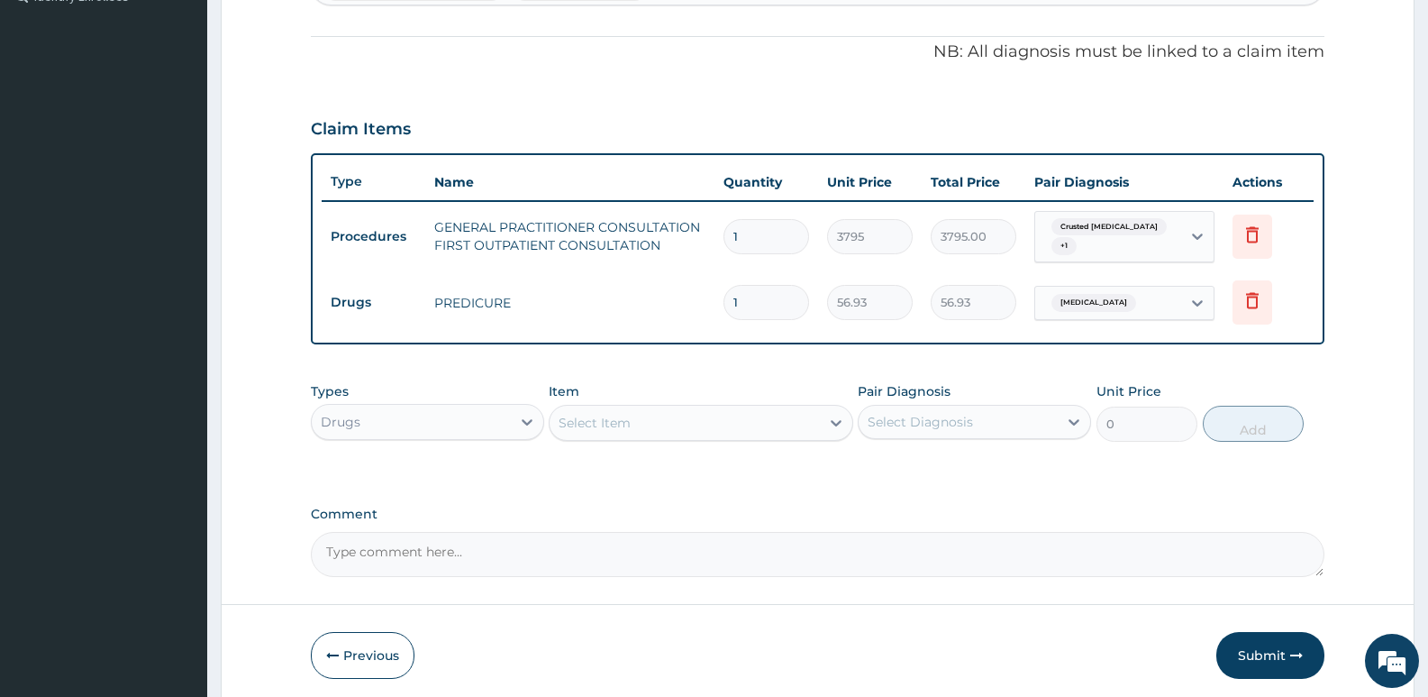
type input "10"
type input "569.30"
type input "10"
click at [750, 395] on div "Item Select Item" at bounding box center [701, 411] width 304 height 59
click at [601, 419] on div "Select Item" at bounding box center [595, 423] width 72 height 18
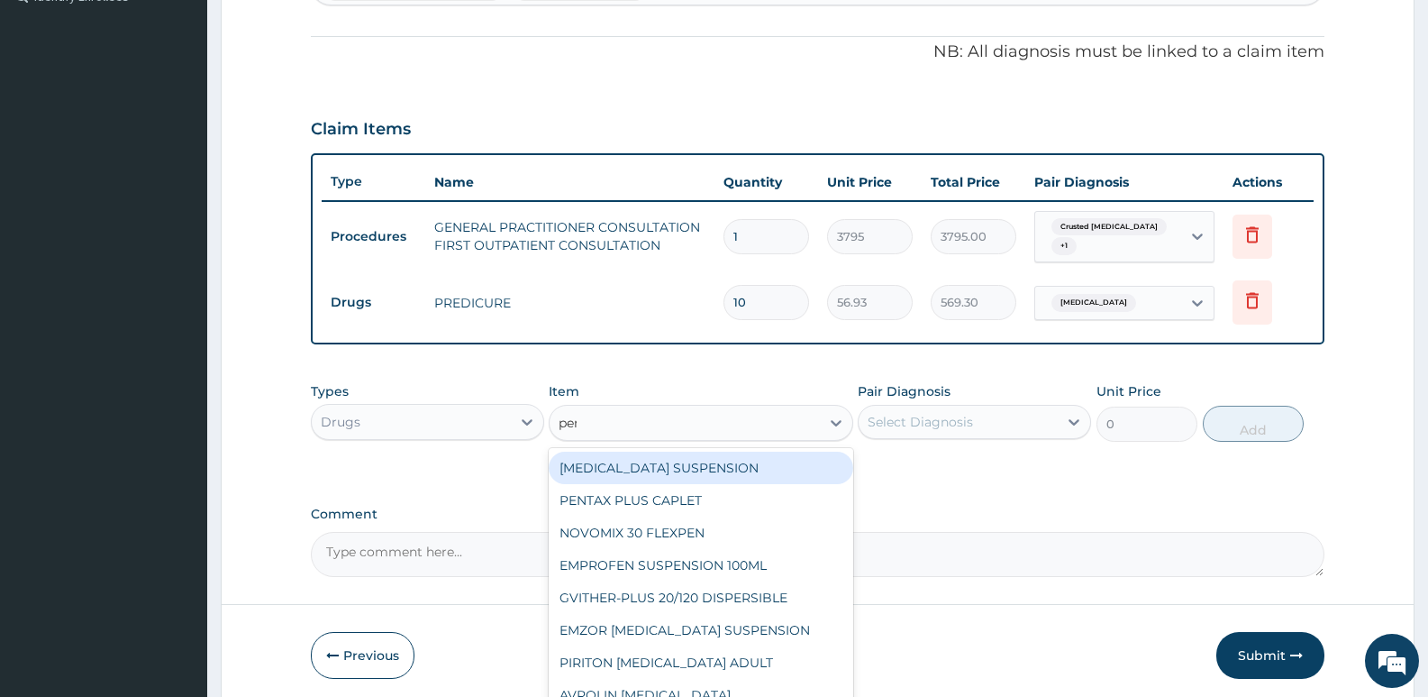
type input "perm"
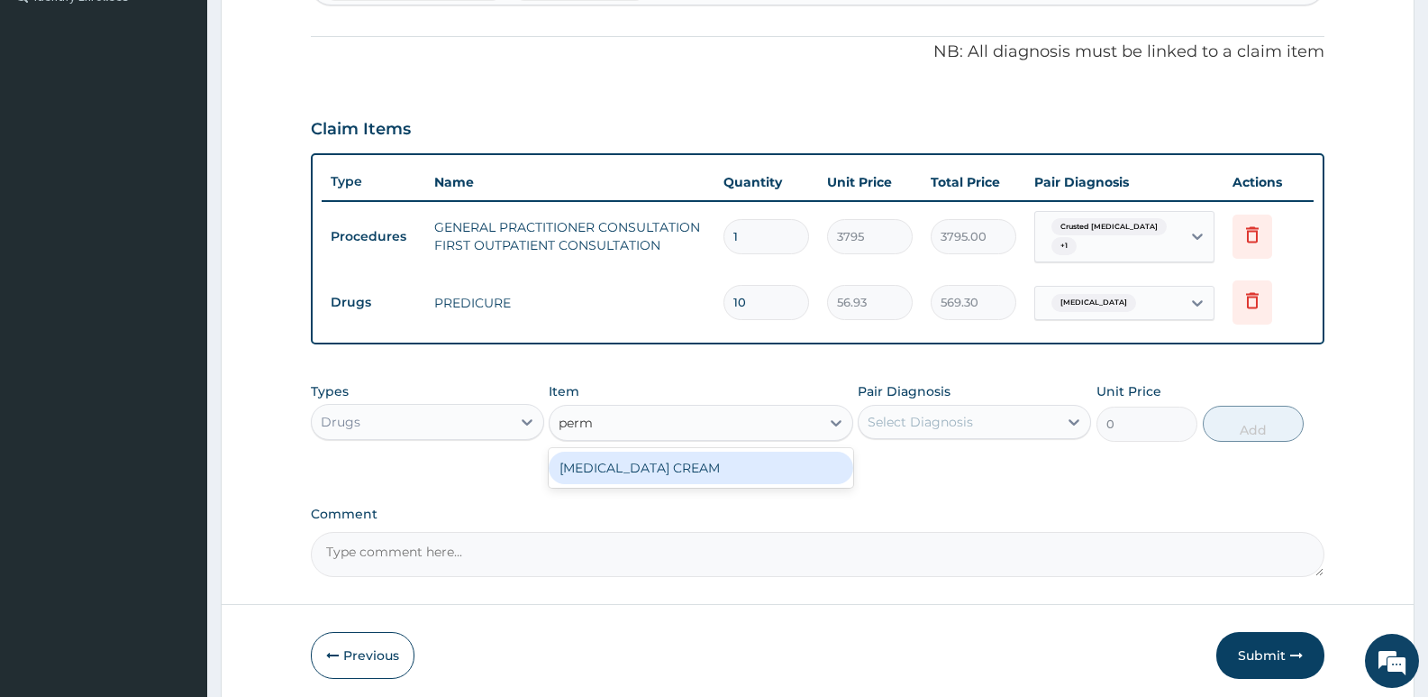
click at [663, 454] on div "PERMETHRIN CREAM" at bounding box center [701, 467] width 304 height 32
type input "1897.5"
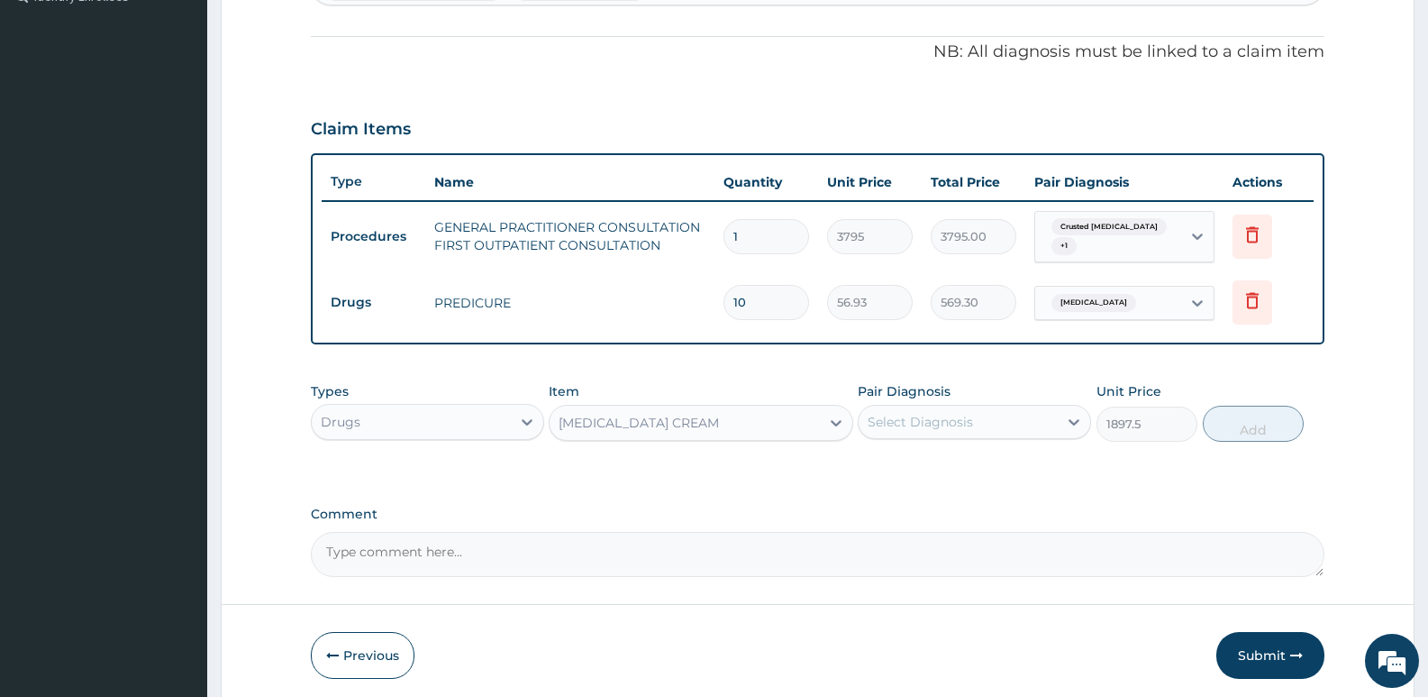
click at [1012, 407] on div "Select Diagnosis" at bounding box center [958, 421] width 199 height 29
click at [974, 463] on label "Crusted scabies" at bounding box center [971, 466] width 167 height 18
checkbox input "true"
click at [1220, 417] on button "Add" at bounding box center [1253, 424] width 101 height 36
type input "0"
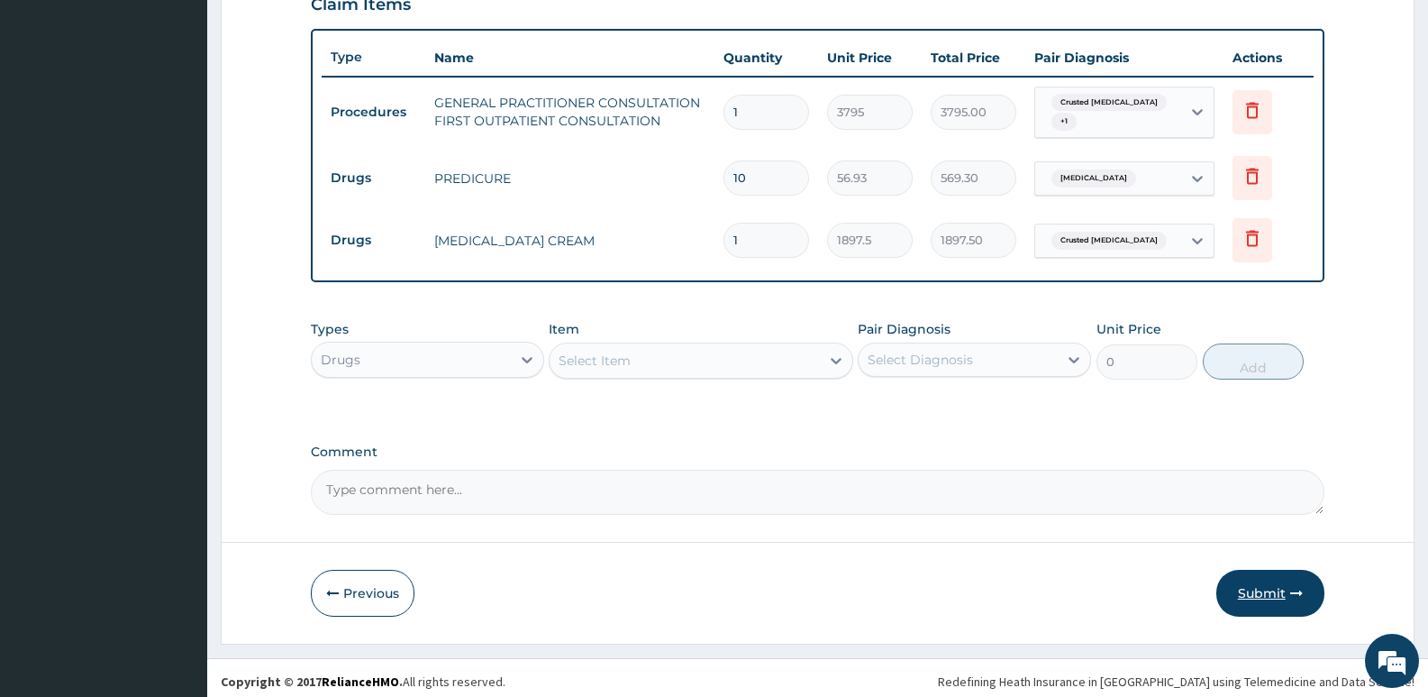
click at [1254, 589] on button "Submit" at bounding box center [1271, 593] width 108 height 47
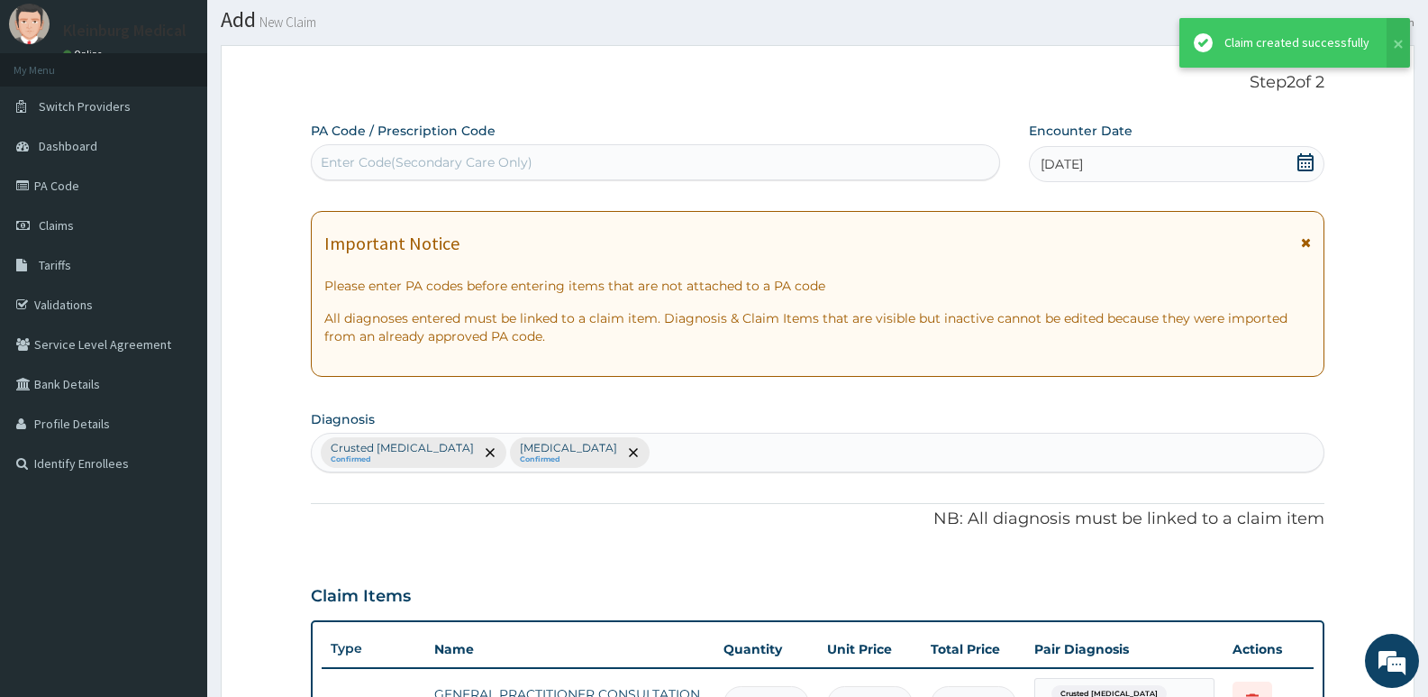
scroll to position [642, 0]
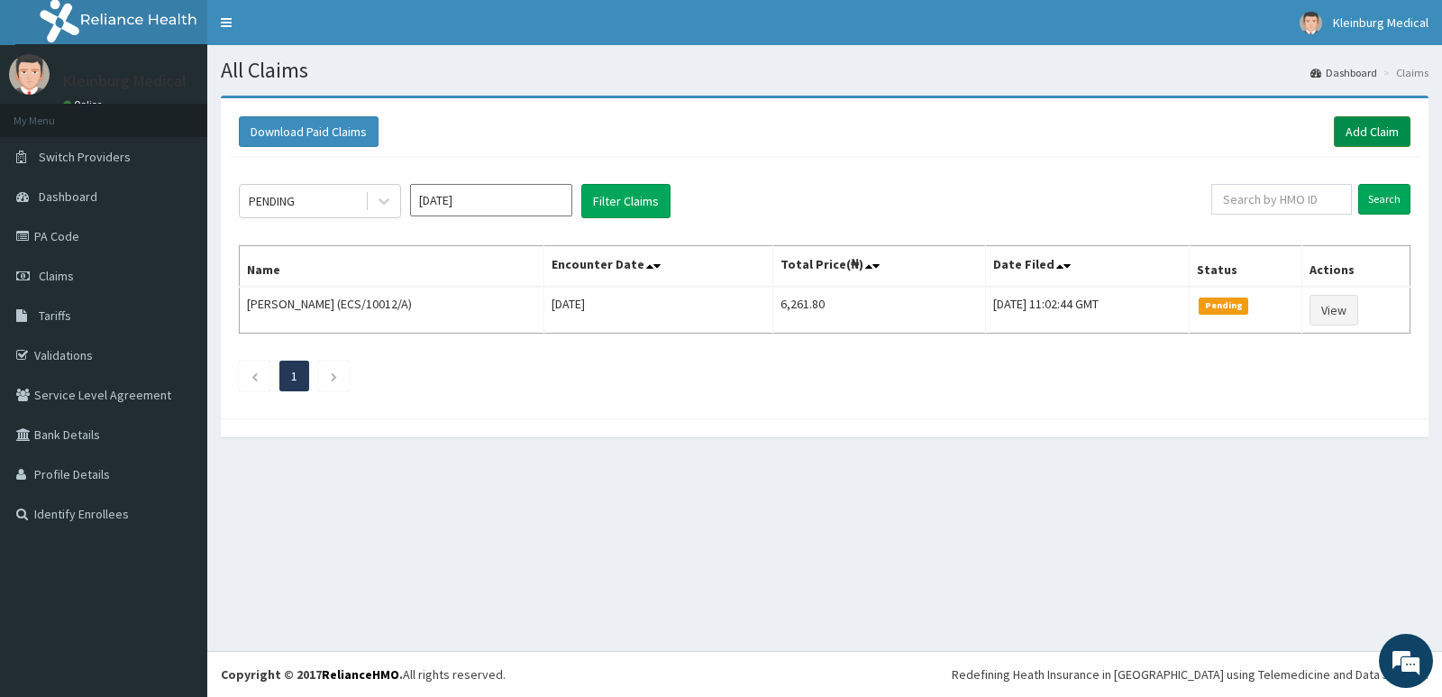
click at [1345, 142] on link "Add Claim" at bounding box center [1372, 131] width 77 height 31
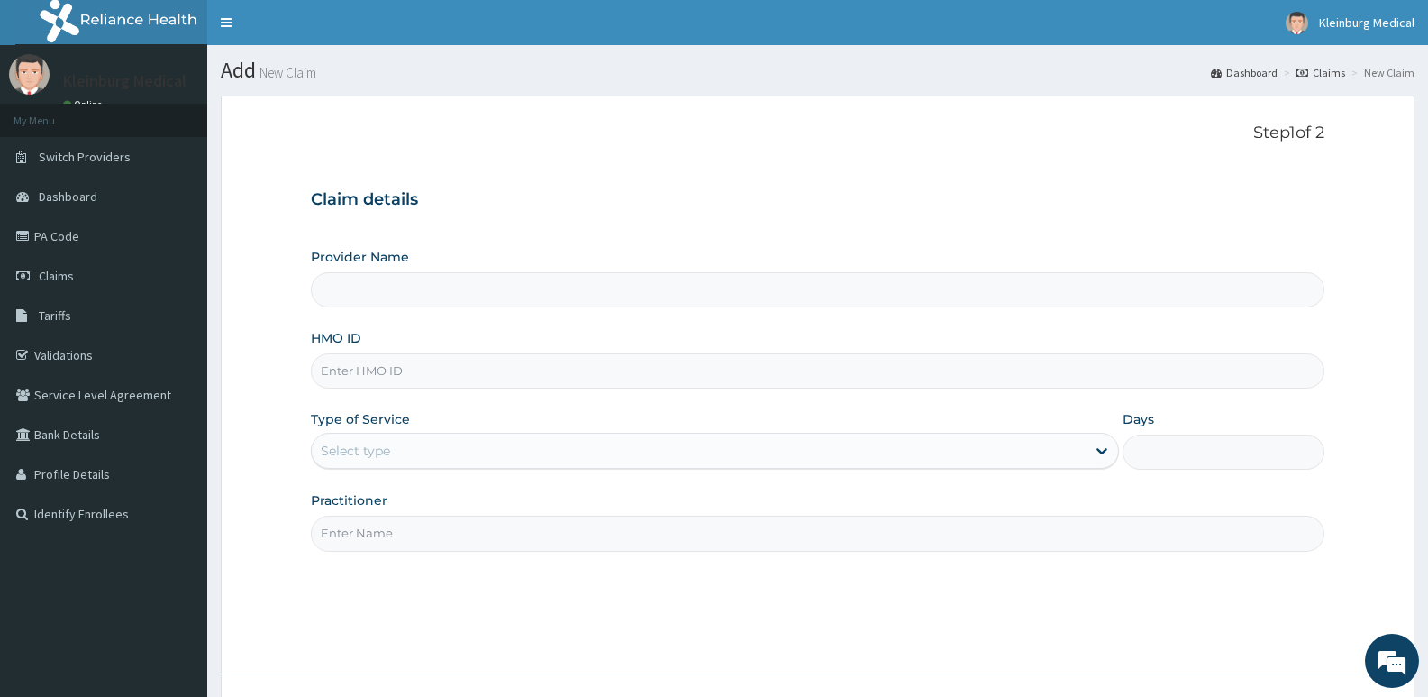
click at [457, 362] on input "HMO ID" at bounding box center [818, 370] width 1014 height 35
type input "KLEINBURG MEDICAL(dermatology and diagnostics)- [PERSON_NAME]"
paste input "UPS/10097/D"
type input "UPS/10097/D"
click at [439, 446] on div "Select type" at bounding box center [698, 450] width 773 height 29
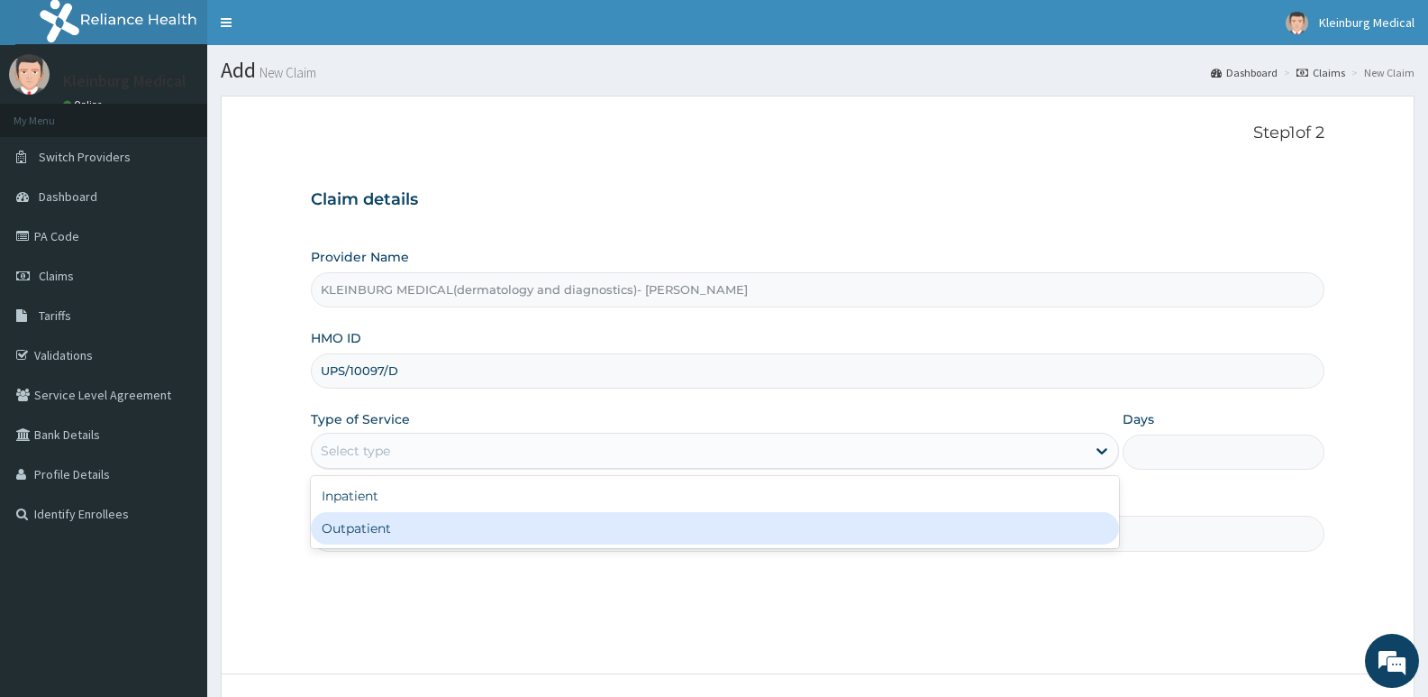
click at [399, 533] on div "Outpatient" at bounding box center [714, 528] width 807 height 32
type input "1"
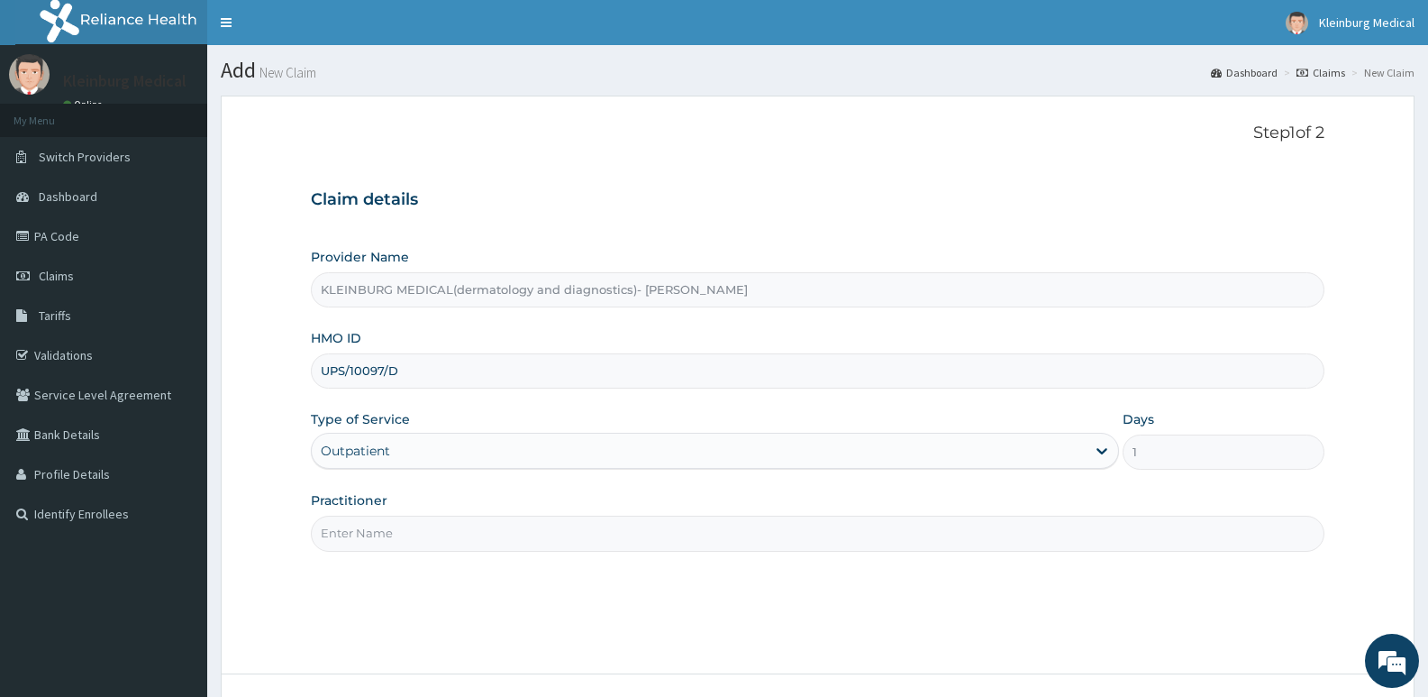
click at [453, 535] on input "Practitioner" at bounding box center [818, 532] width 1014 height 35
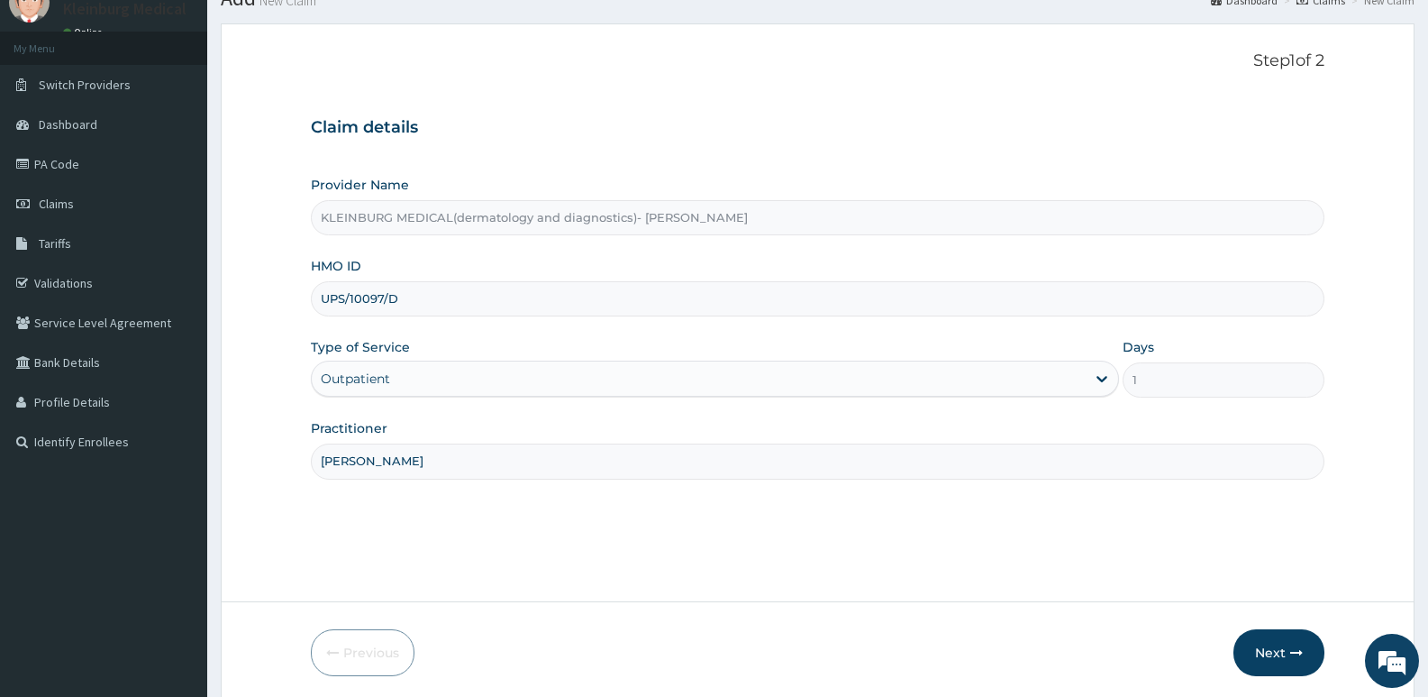
scroll to position [139, 0]
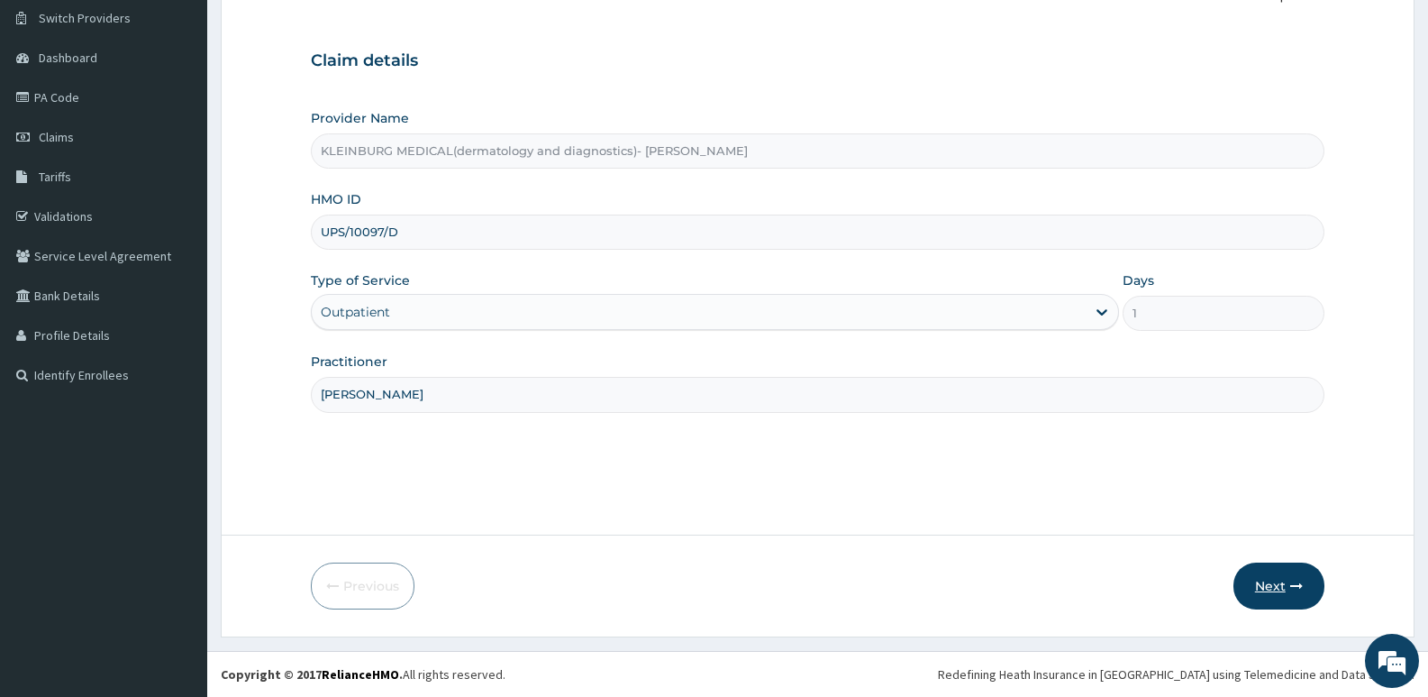
type input "[PERSON_NAME]"
click at [1258, 585] on button "Next" at bounding box center [1279, 585] width 91 height 47
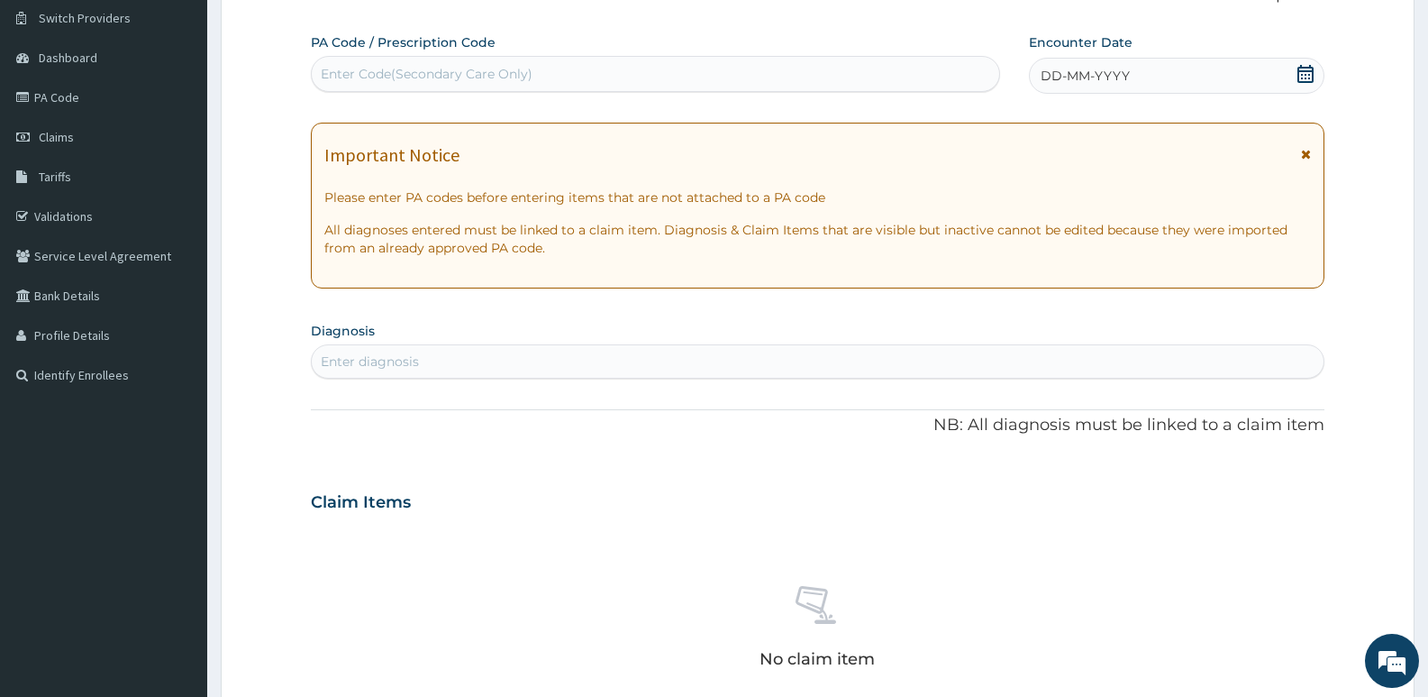
click at [1308, 75] on icon at bounding box center [1306, 74] width 16 height 18
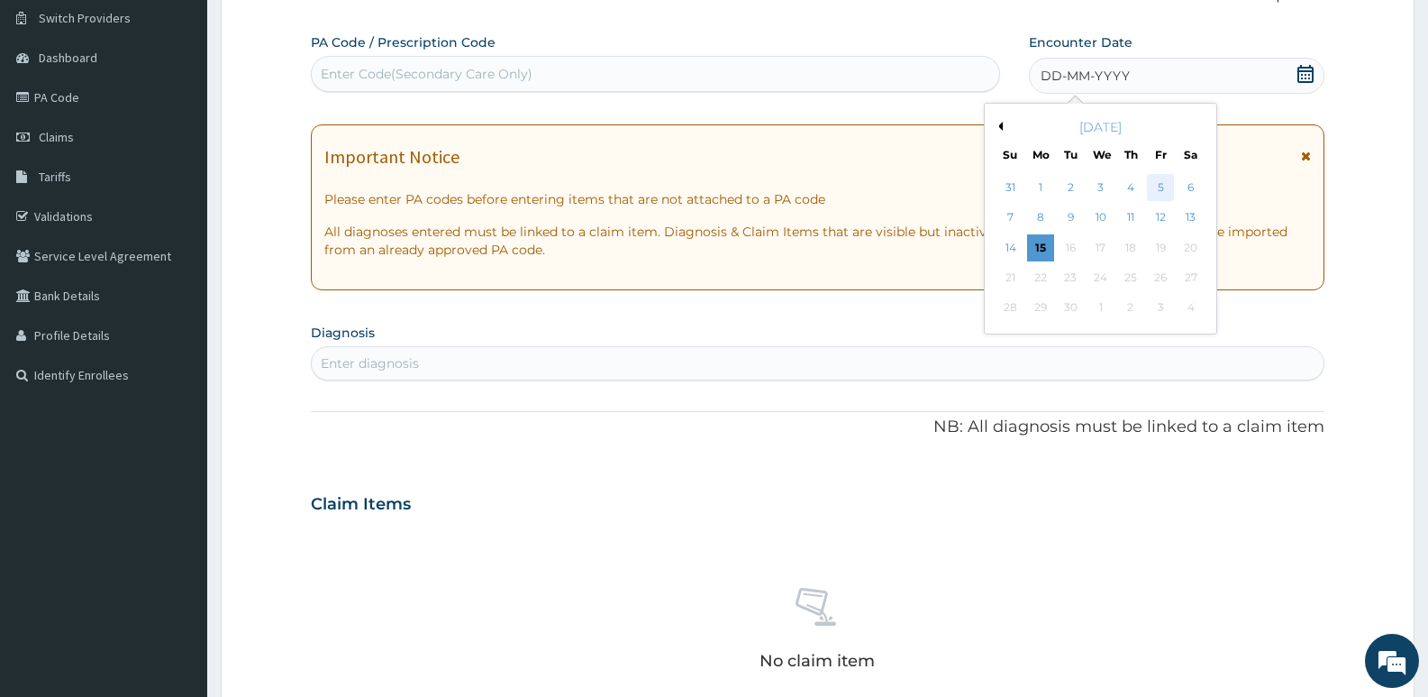
click at [1162, 188] on div "5" at bounding box center [1160, 187] width 27 height 27
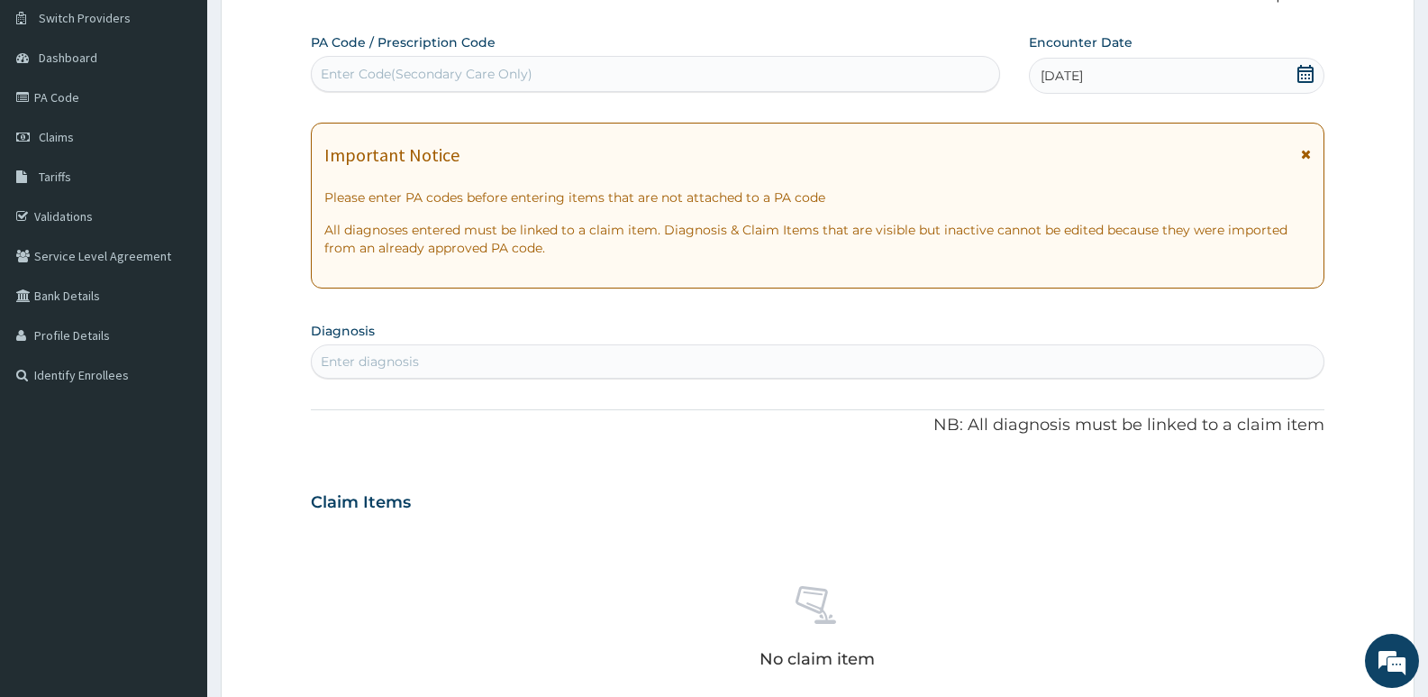
click at [443, 373] on div "Enter diagnosis" at bounding box center [818, 361] width 1012 height 29
type input "ecze"
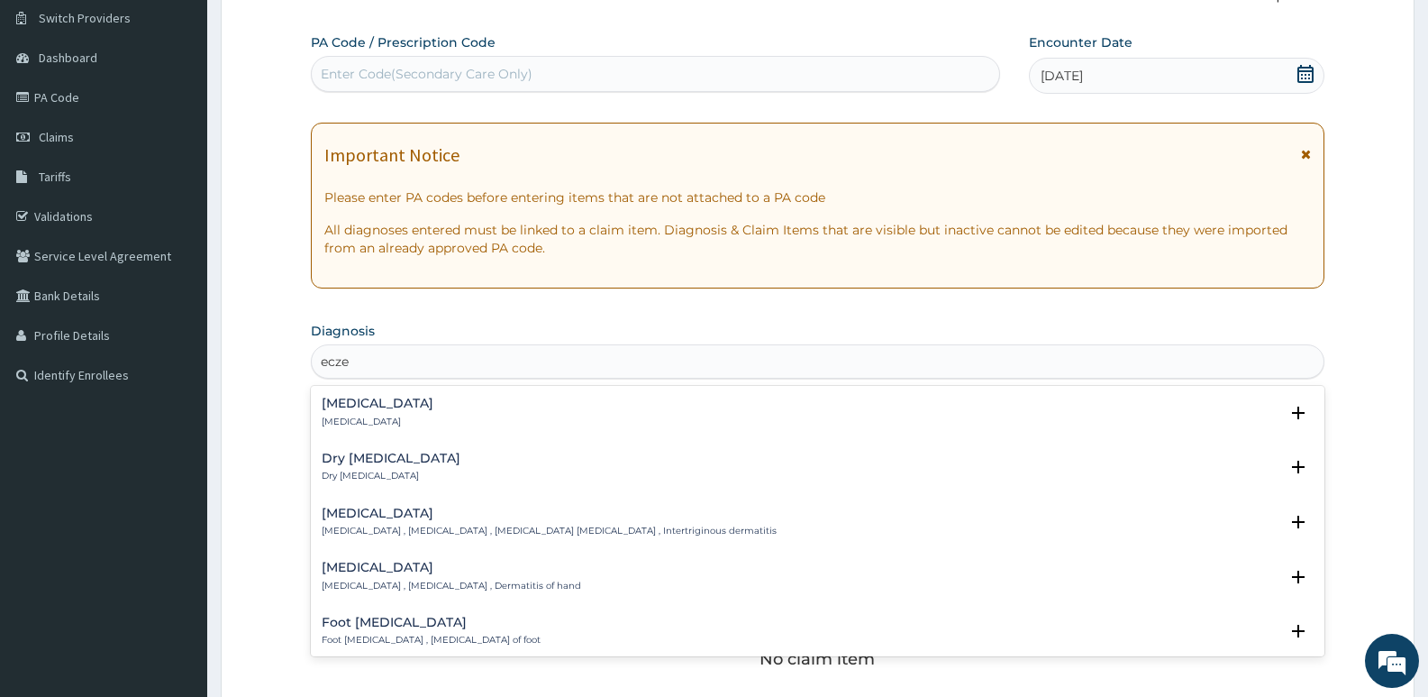
click at [365, 416] on p "[MEDICAL_DATA]" at bounding box center [378, 421] width 112 height 13
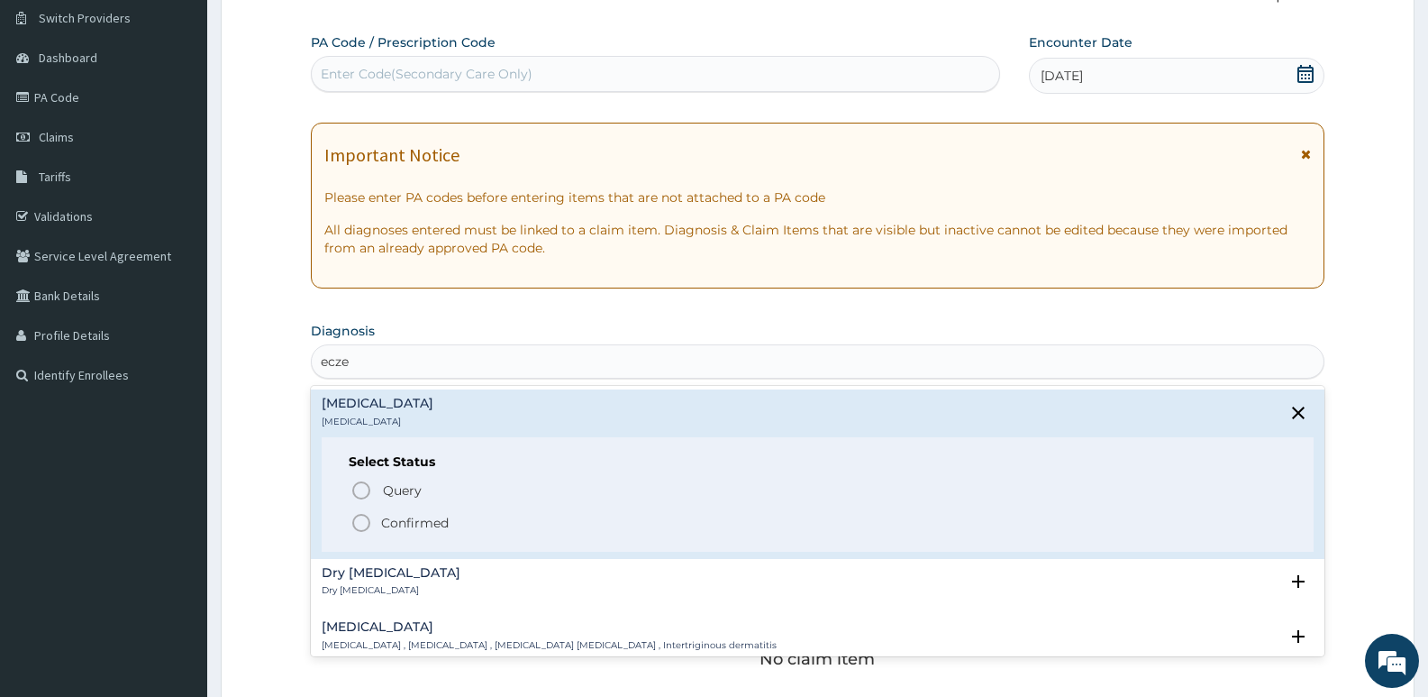
click at [380, 515] on span "Confirmed" at bounding box center [819, 523] width 936 height 22
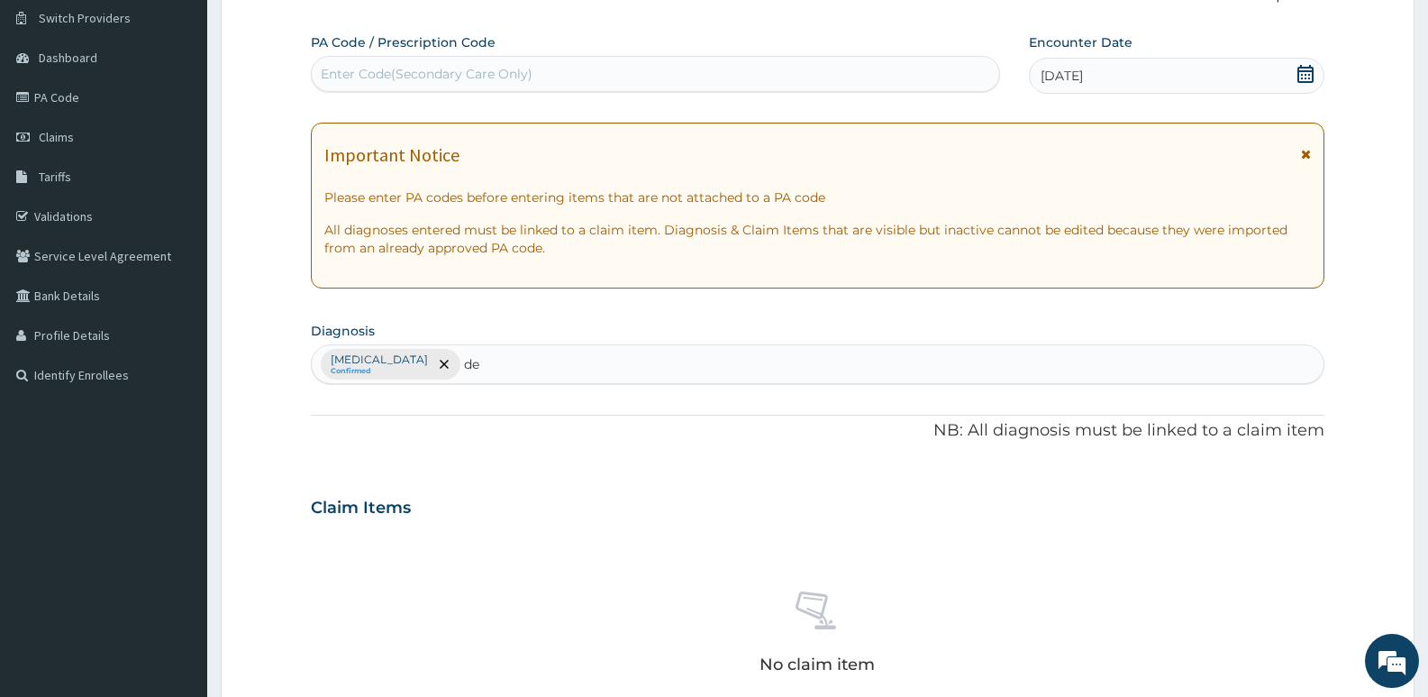
type input "d"
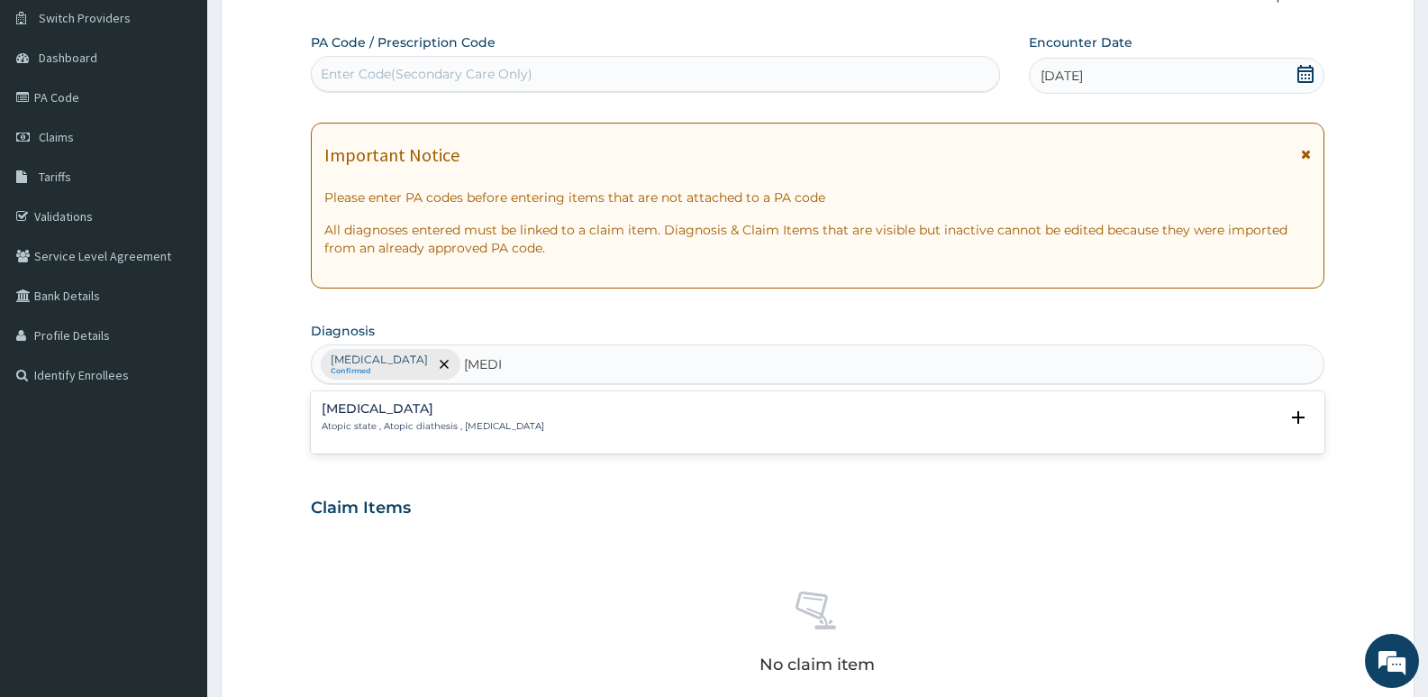
click at [387, 437] on div "[MEDICAL_DATA] Atopic state , Atopic diathesis , [MEDICAL_DATA] Select Status Q…" at bounding box center [818, 422] width 992 height 41
type input "[MEDICAL_DATA]"
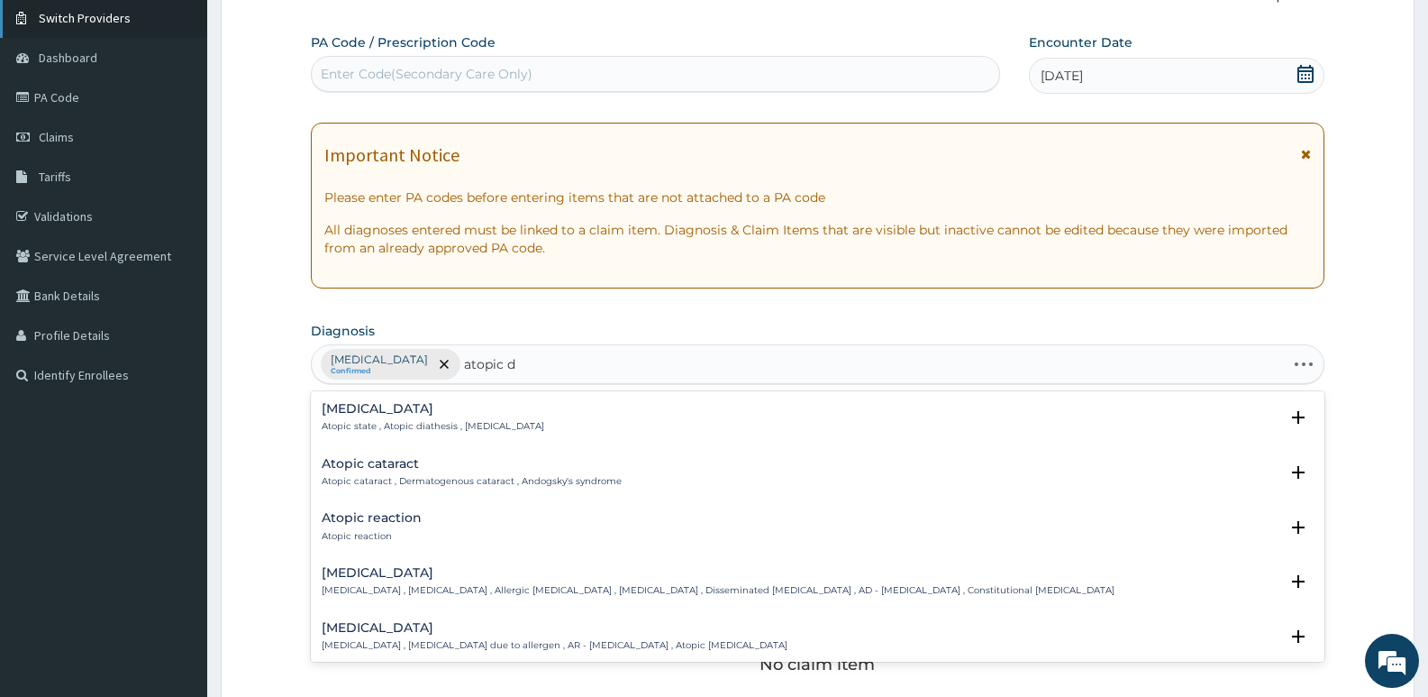
type input "atopic de"
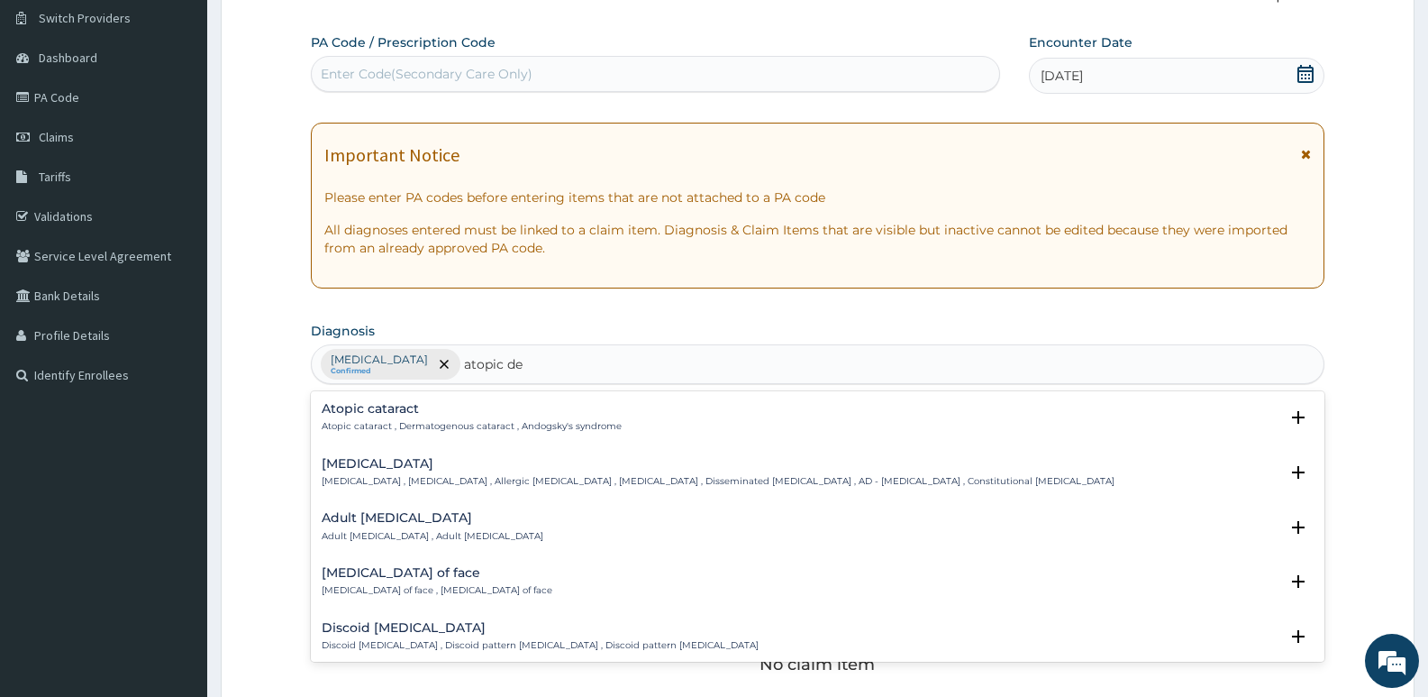
click at [378, 468] on h4 "[MEDICAL_DATA]" at bounding box center [718, 464] width 793 height 14
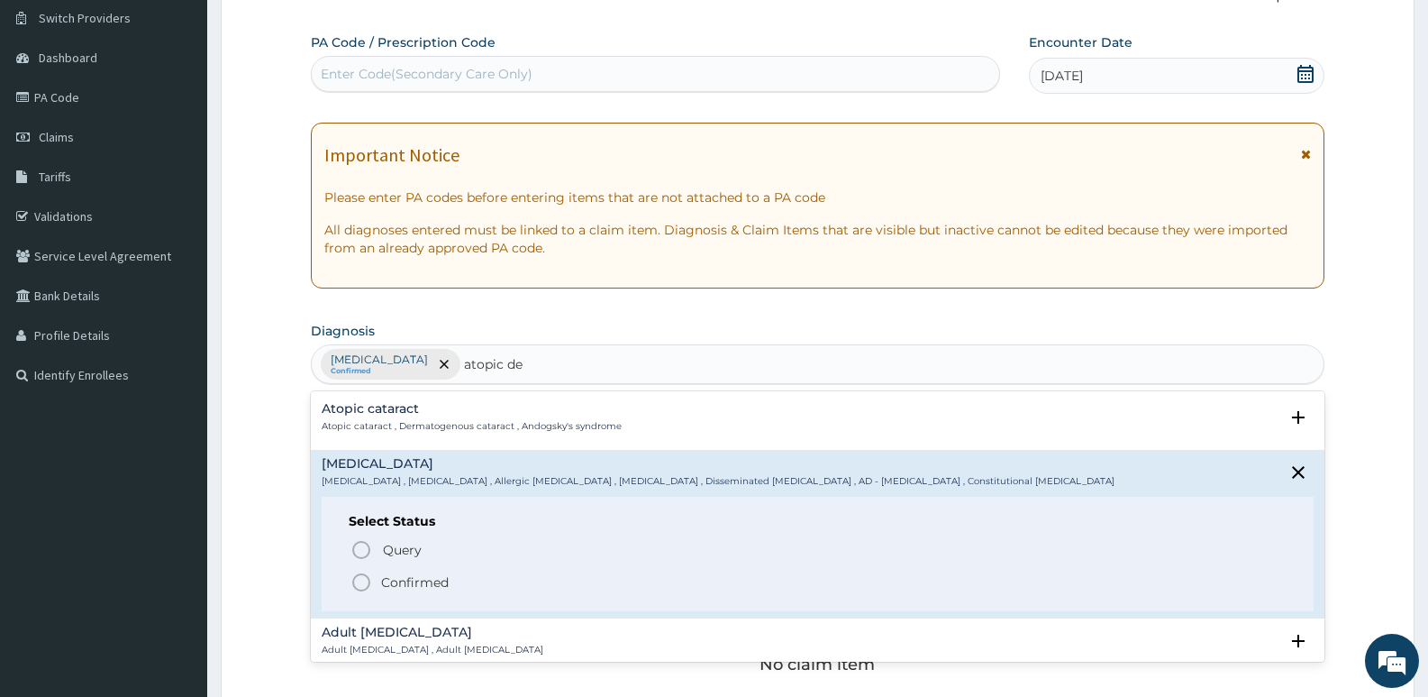
click at [411, 576] on p "Confirmed" at bounding box center [415, 582] width 68 height 18
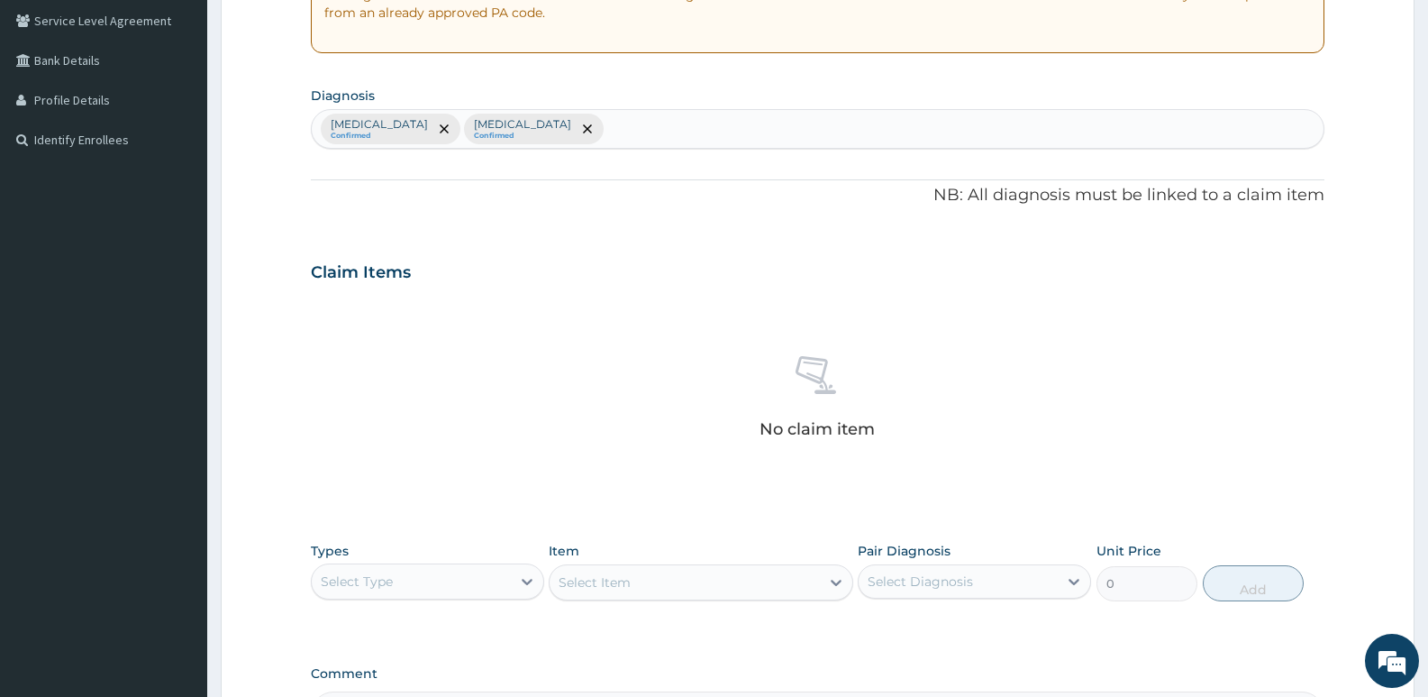
scroll to position [409, 0]
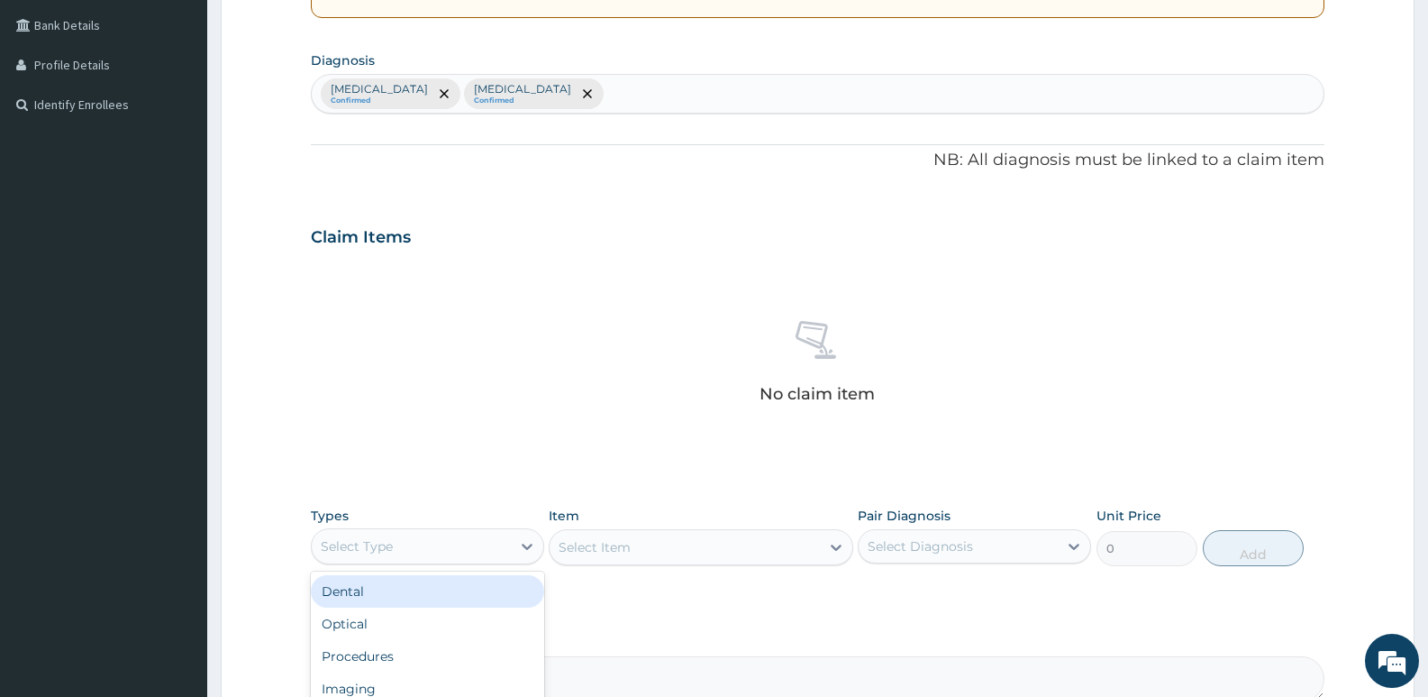
click at [451, 552] on div "Select Type" at bounding box center [411, 546] width 199 height 29
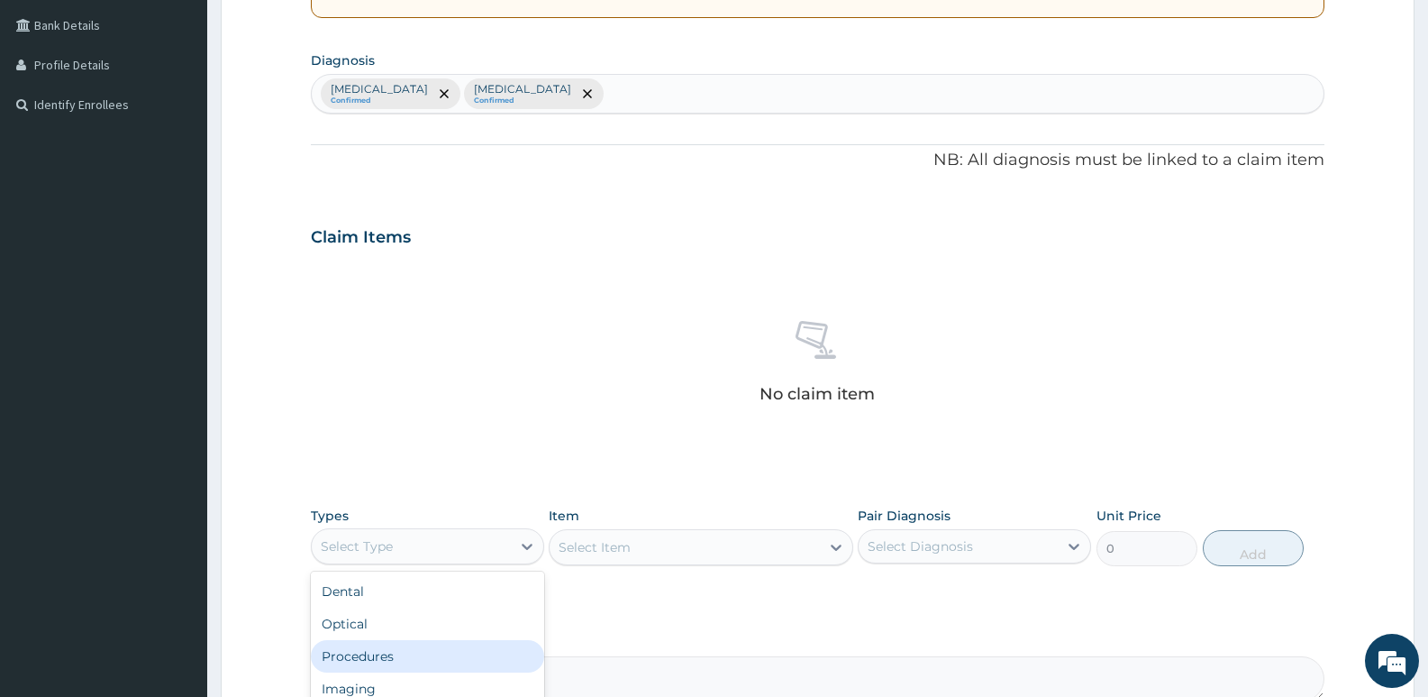
click at [417, 655] on div "Procedures" at bounding box center [427, 656] width 233 height 32
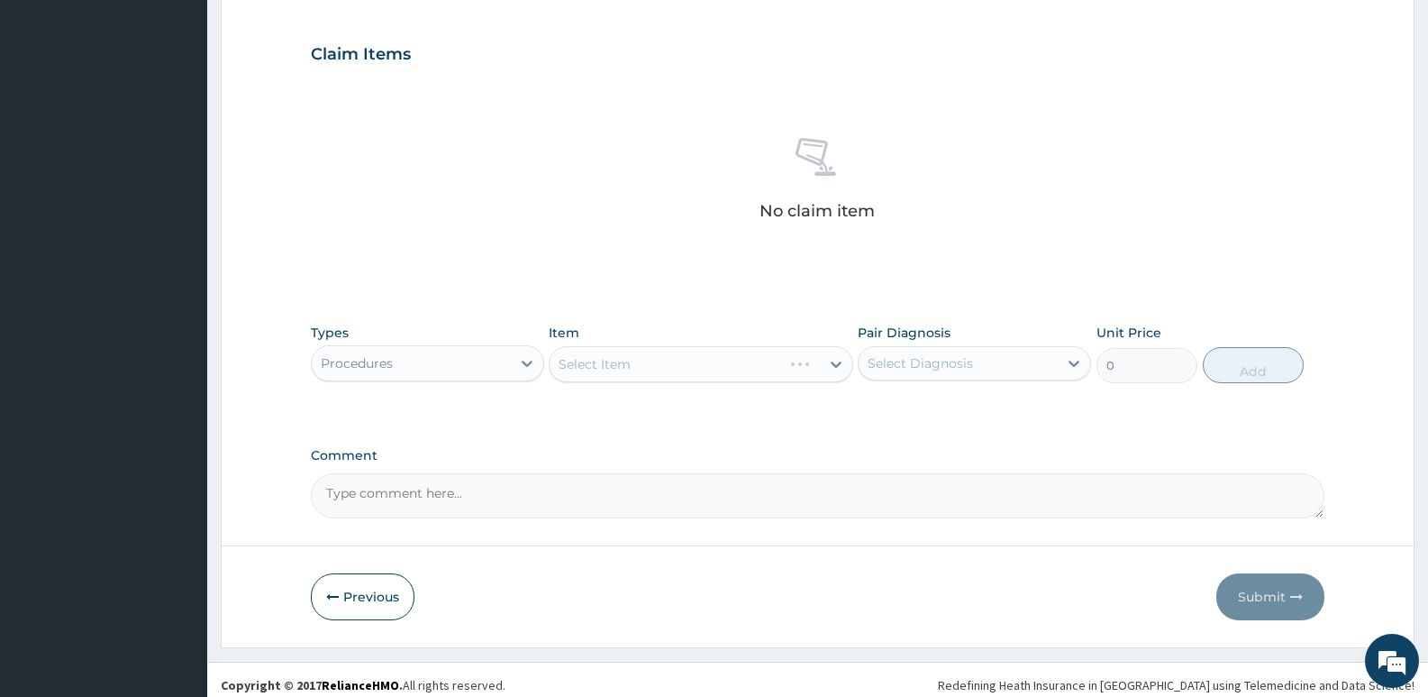
scroll to position [603, 0]
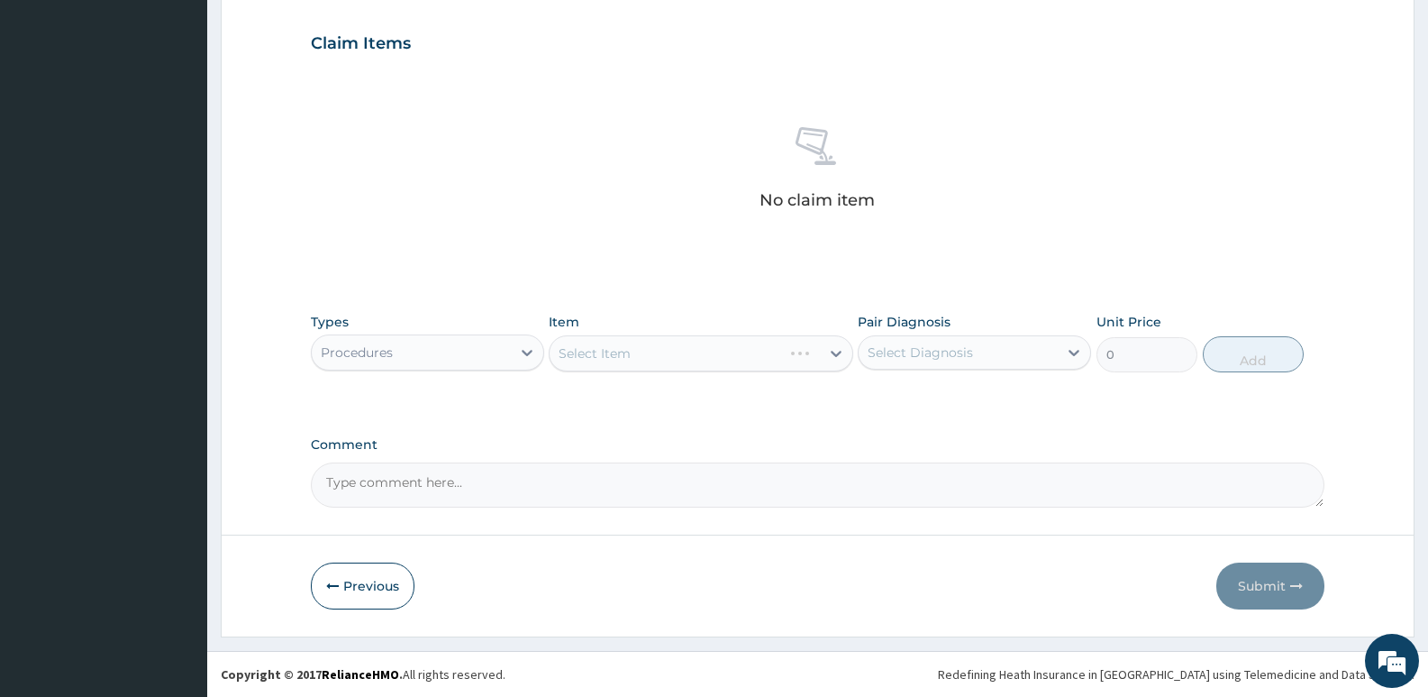
click at [631, 358] on div "Select Item" at bounding box center [701, 353] width 304 height 36
click at [741, 360] on div "Select Item" at bounding box center [701, 353] width 304 height 36
click at [947, 353] on div "Select Diagnosis" at bounding box center [920, 352] width 105 height 18
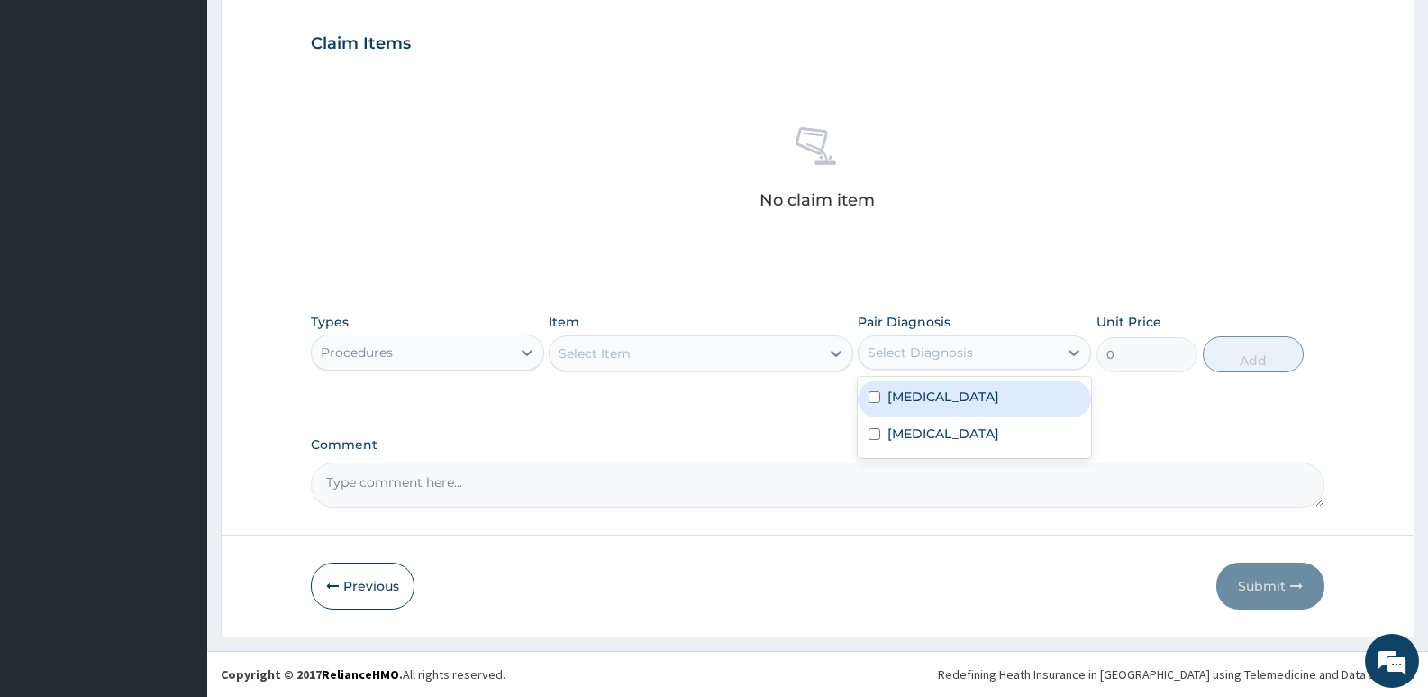
click at [814, 357] on div "Select Item" at bounding box center [684, 353] width 269 height 29
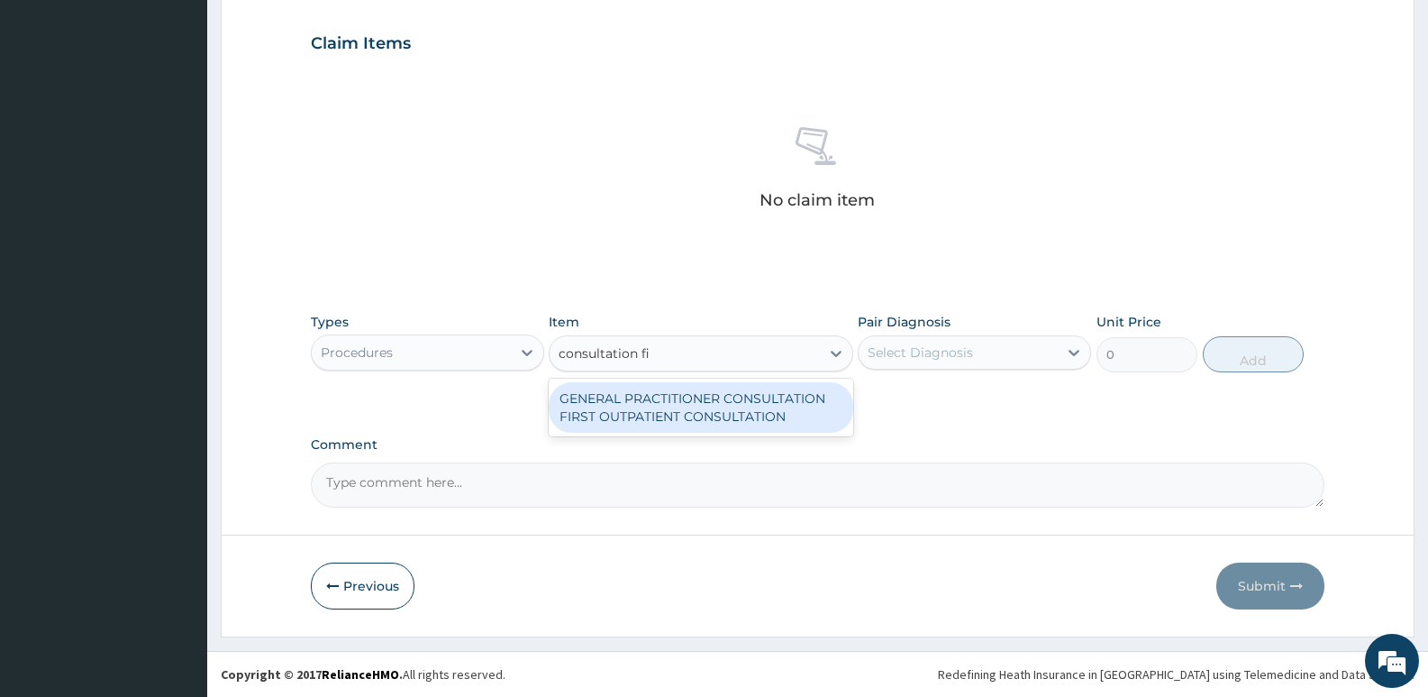
type input "consultation fir"
drag, startPoint x: 763, startPoint y: 400, endPoint x: 779, endPoint y: 397, distance: 15.7
click at [765, 402] on div "GENERAL PRACTITIONER CONSULTATION FIRST OUTPATIENT CONSULTATION" at bounding box center [701, 407] width 304 height 50
type input "3795"
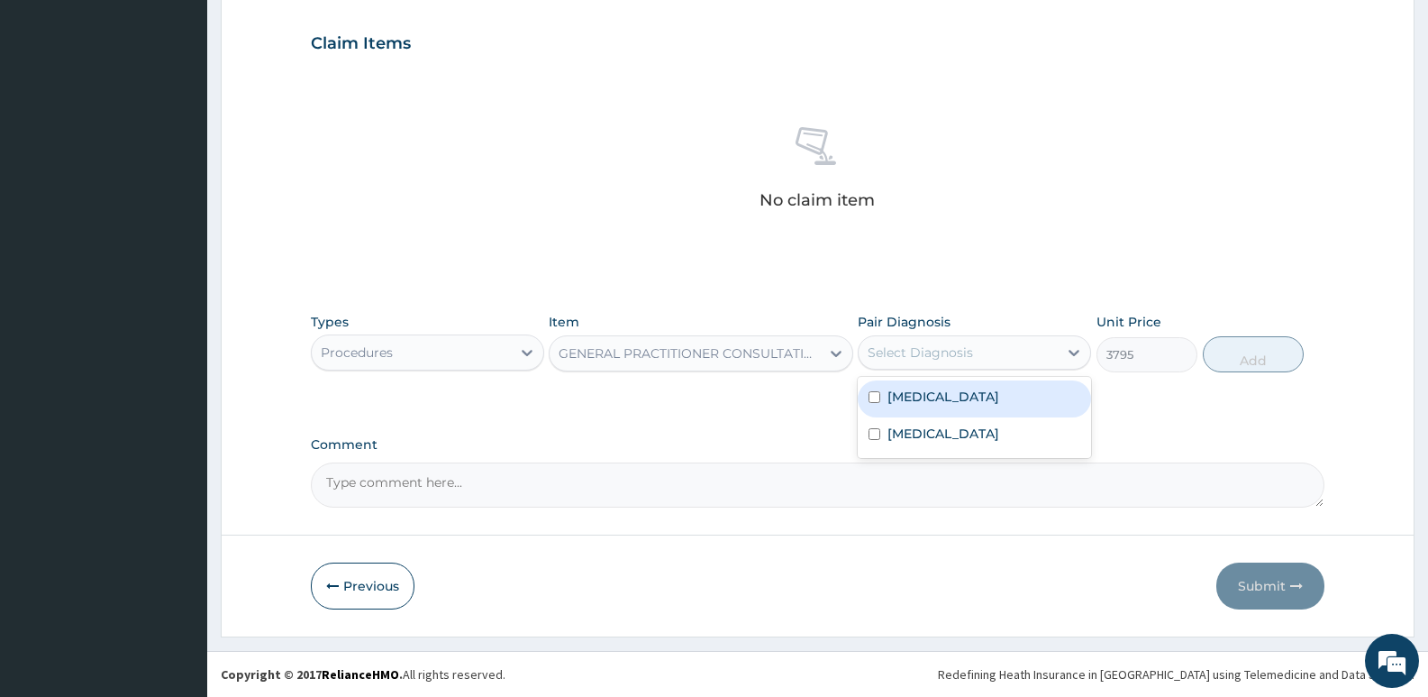
click at [876, 342] on div "Select Diagnosis" at bounding box center [958, 352] width 199 height 29
click at [923, 394] on label "[MEDICAL_DATA]" at bounding box center [944, 396] width 112 height 18
checkbox input "true"
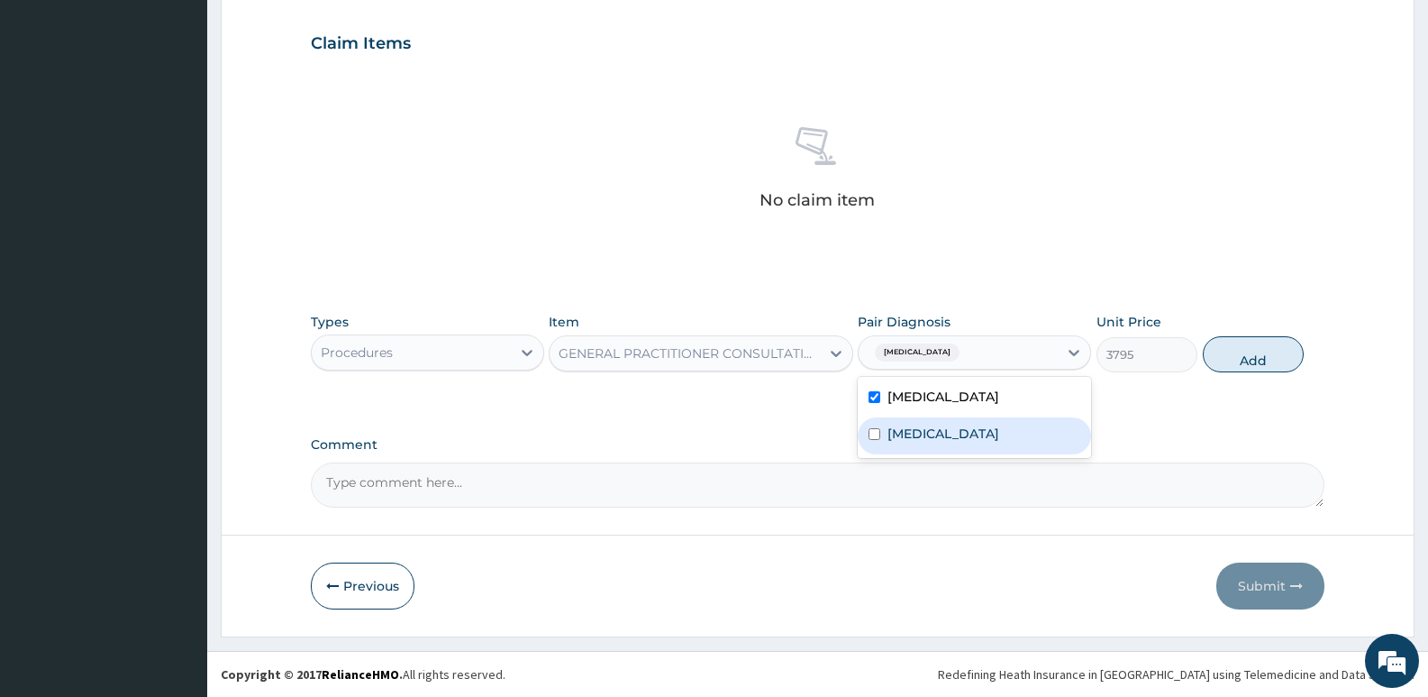
drag, startPoint x: 927, startPoint y: 424, endPoint x: 1113, endPoint y: 397, distance: 187.7
click at [932, 424] on label "[MEDICAL_DATA]" at bounding box center [944, 433] width 112 height 18
checkbox input "true"
drag, startPoint x: 1266, startPoint y: 363, endPoint x: 1199, endPoint y: 350, distance: 68.9
click at [1261, 361] on button "Add" at bounding box center [1253, 354] width 101 height 36
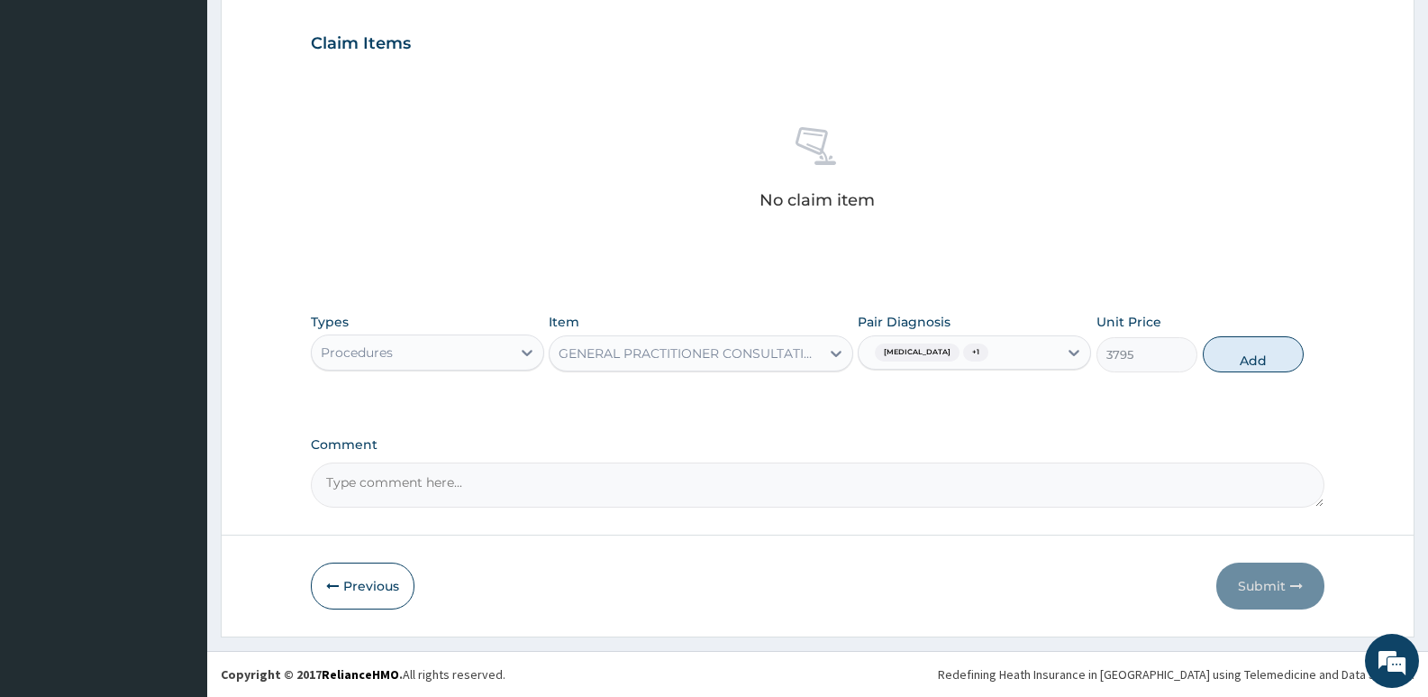
type input "0"
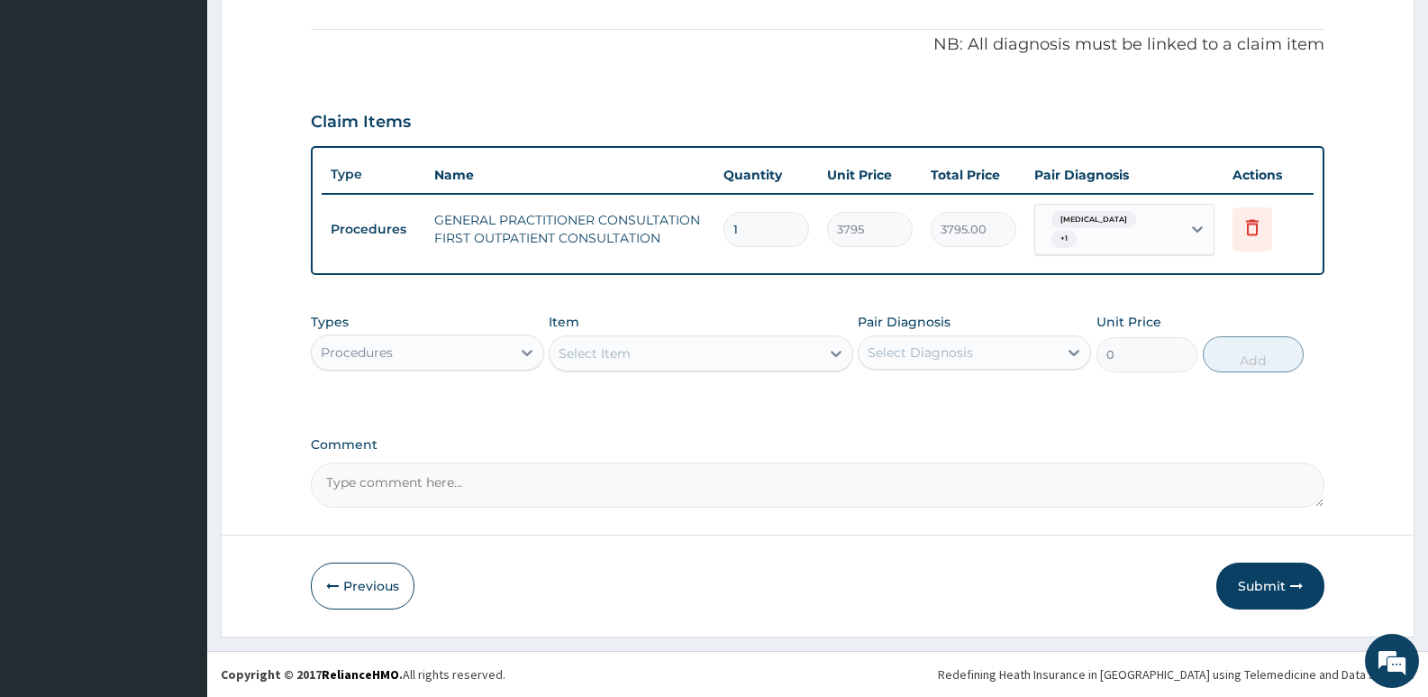
scroll to position [517, 0]
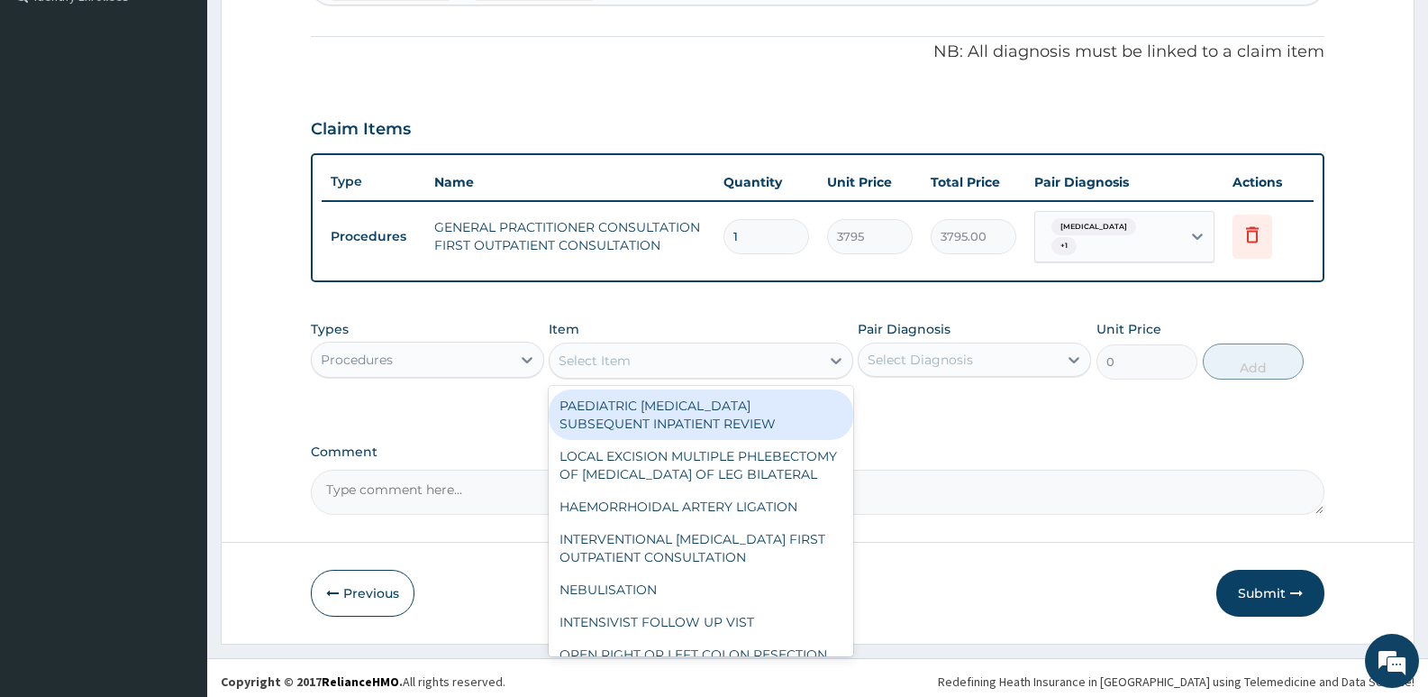
click at [761, 364] on div "Select Item" at bounding box center [684, 360] width 269 height 29
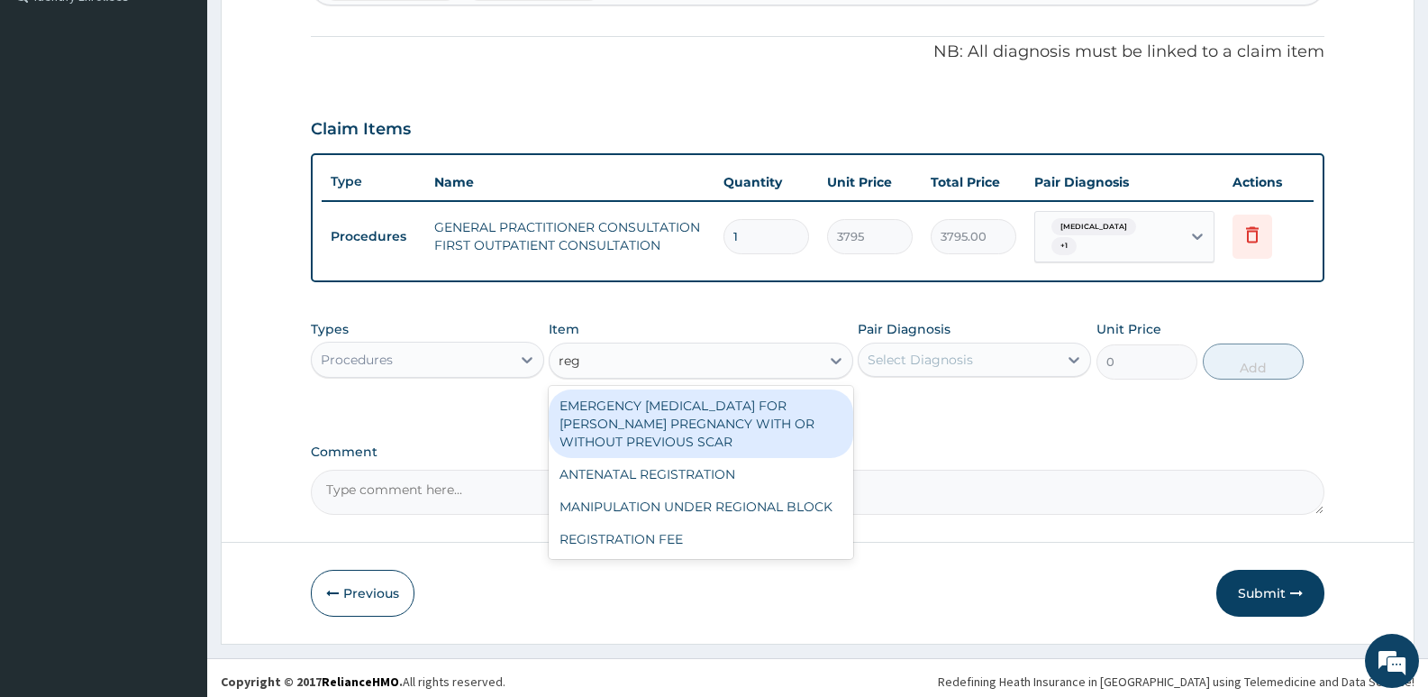
type input "regi"
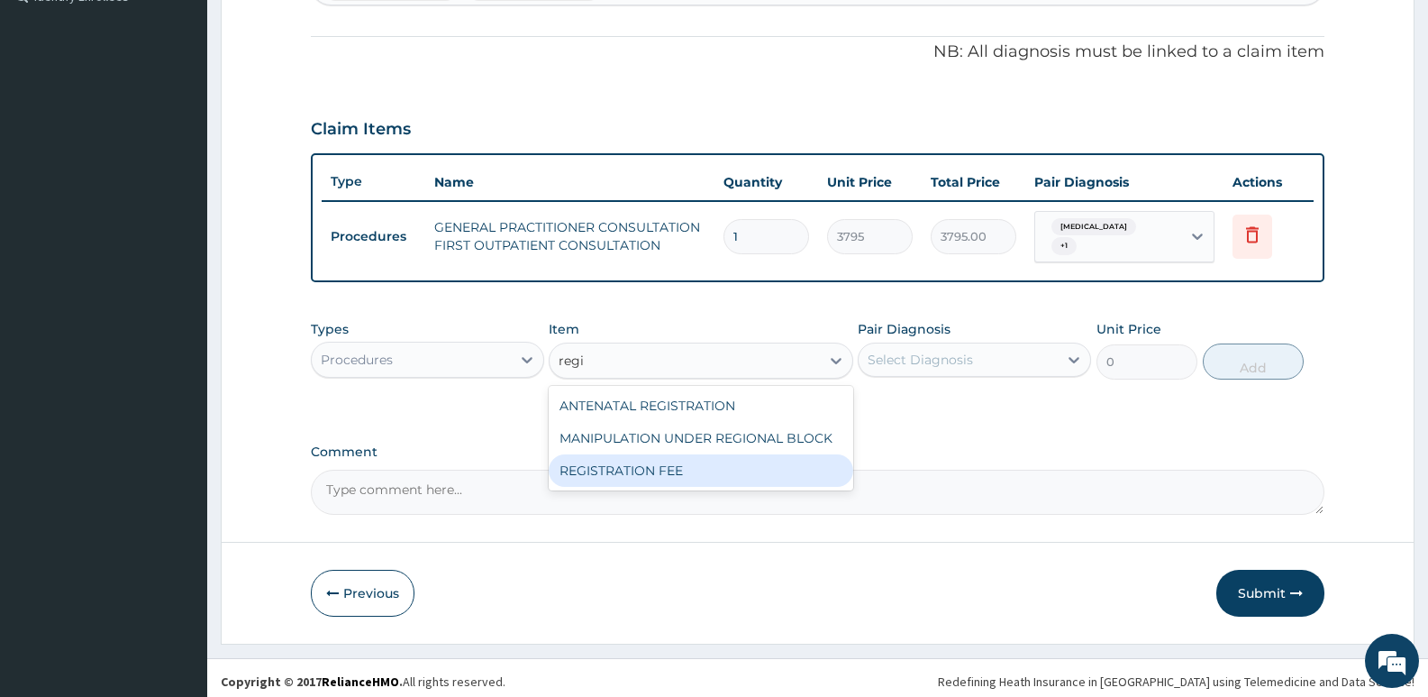
click at [723, 473] on div "REGISTRATION FEE" at bounding box center [701, 470] width 304 height 32
type input "2300"
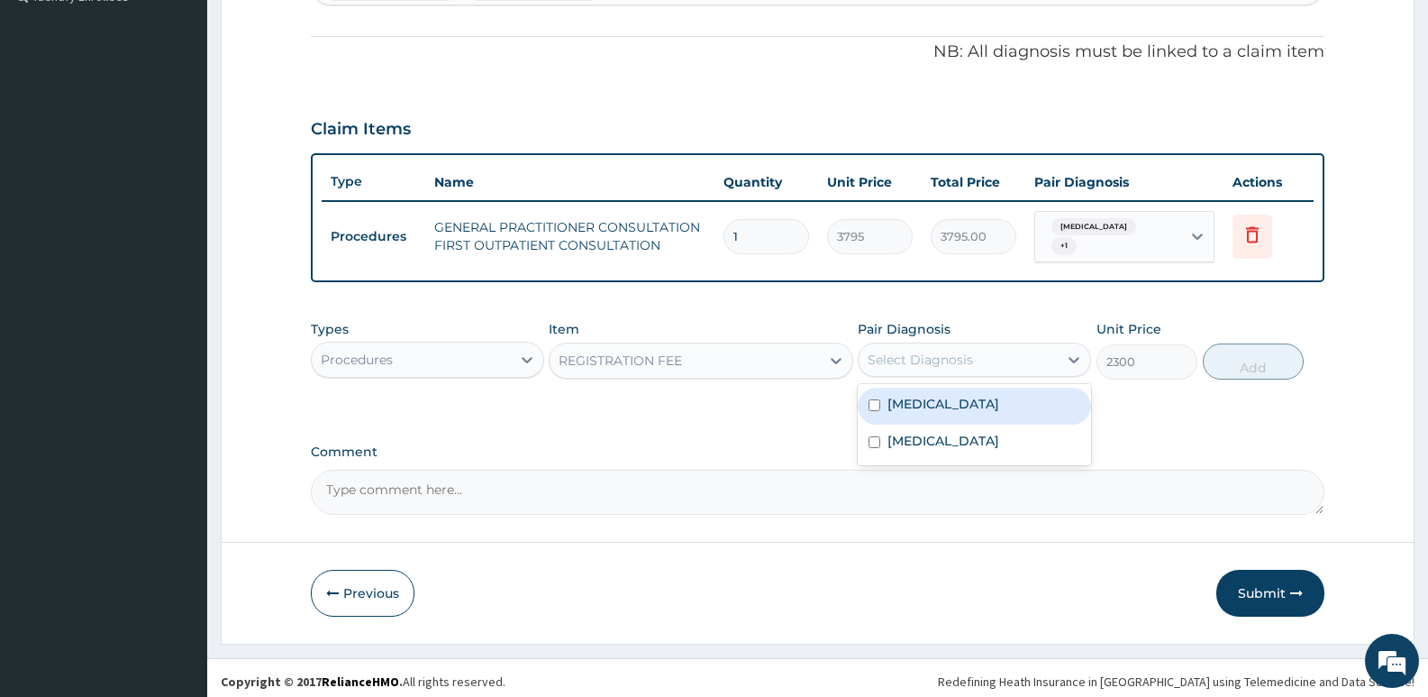
click at [893, 359] on div "Select Diagnosis" at bounding box center [920, 360] width 105 height 18
click at [892, 401] on label "[MEDICAL_DATA]" at bounding box center [944, 404] width 112 height 18
checkbox input "true"
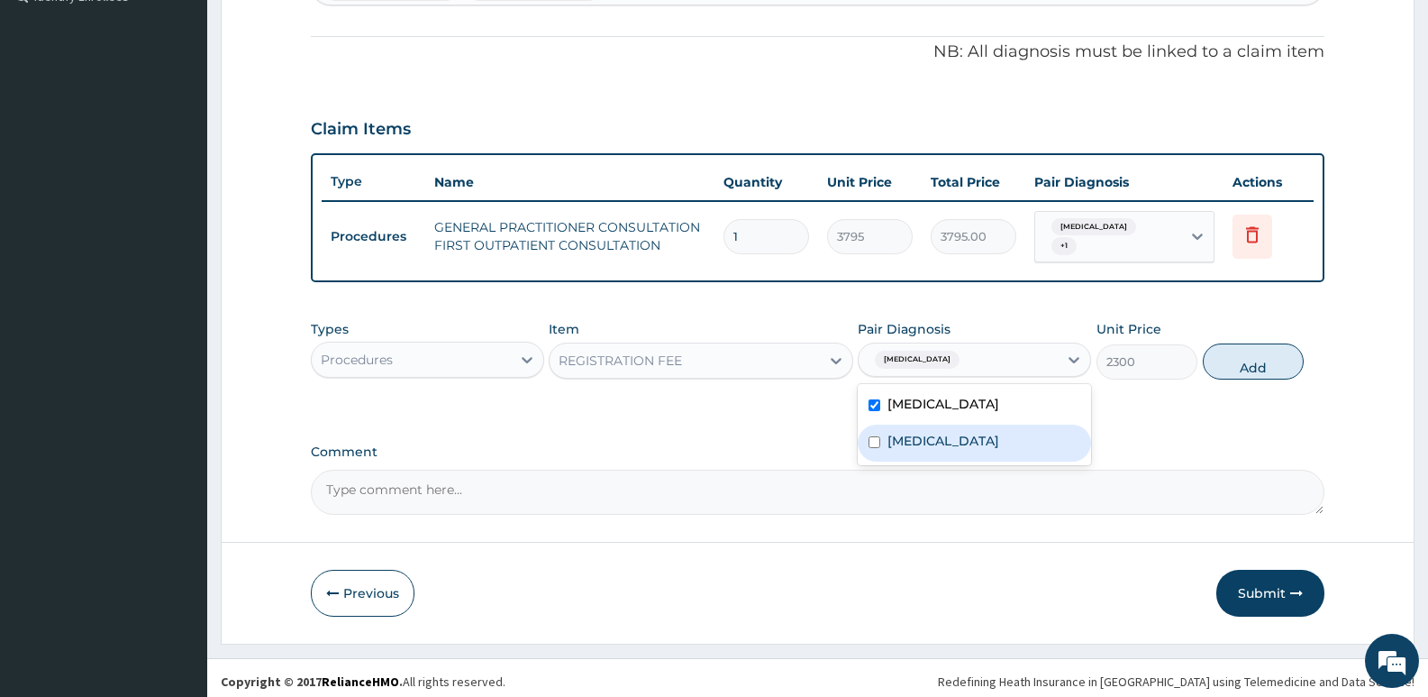
click at [976, 439] on div "[MEDICAL_DATA]" at bounding box center [974, 442] width 233 height 37
checkbox input "true"
click at [1222, 355] on button "Add" at bounding box center [1253, 361] width 101 height 36
type input "0"
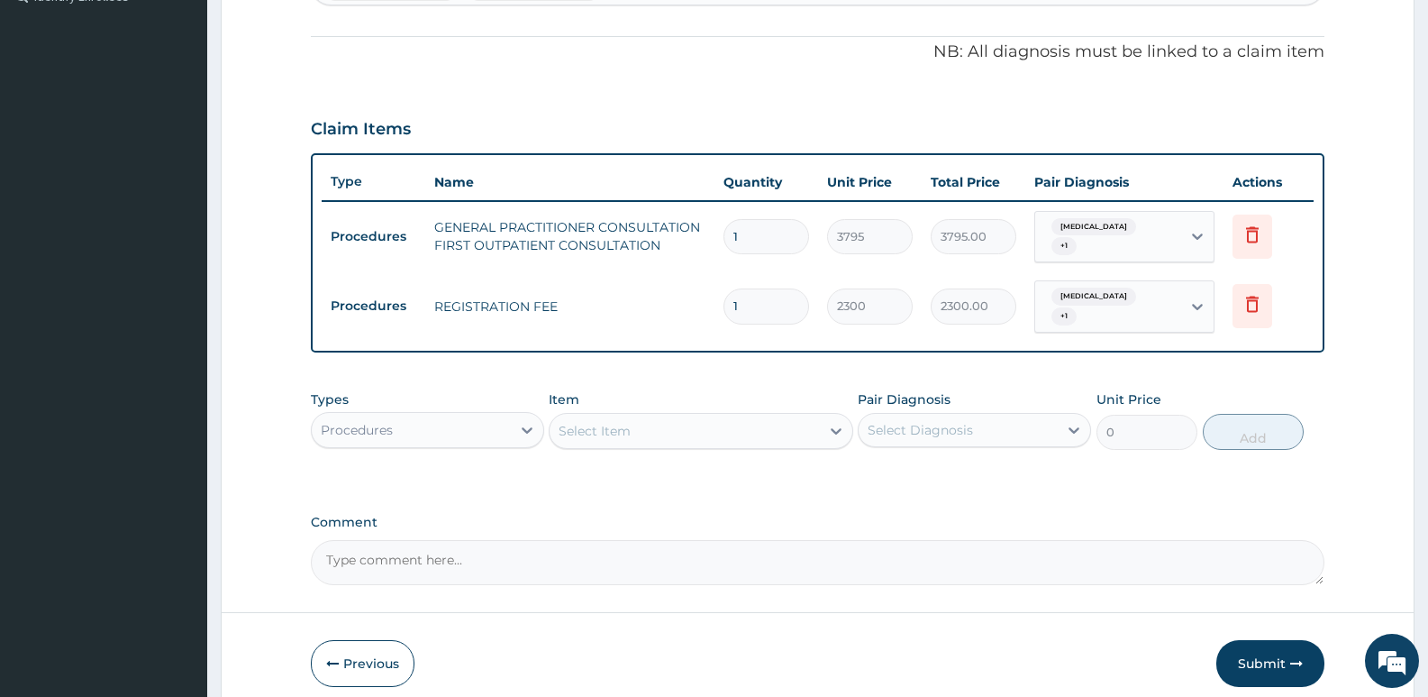
click at [643, 413] on div "Select Item" at bounding box center [701, 431] width 304 height 36
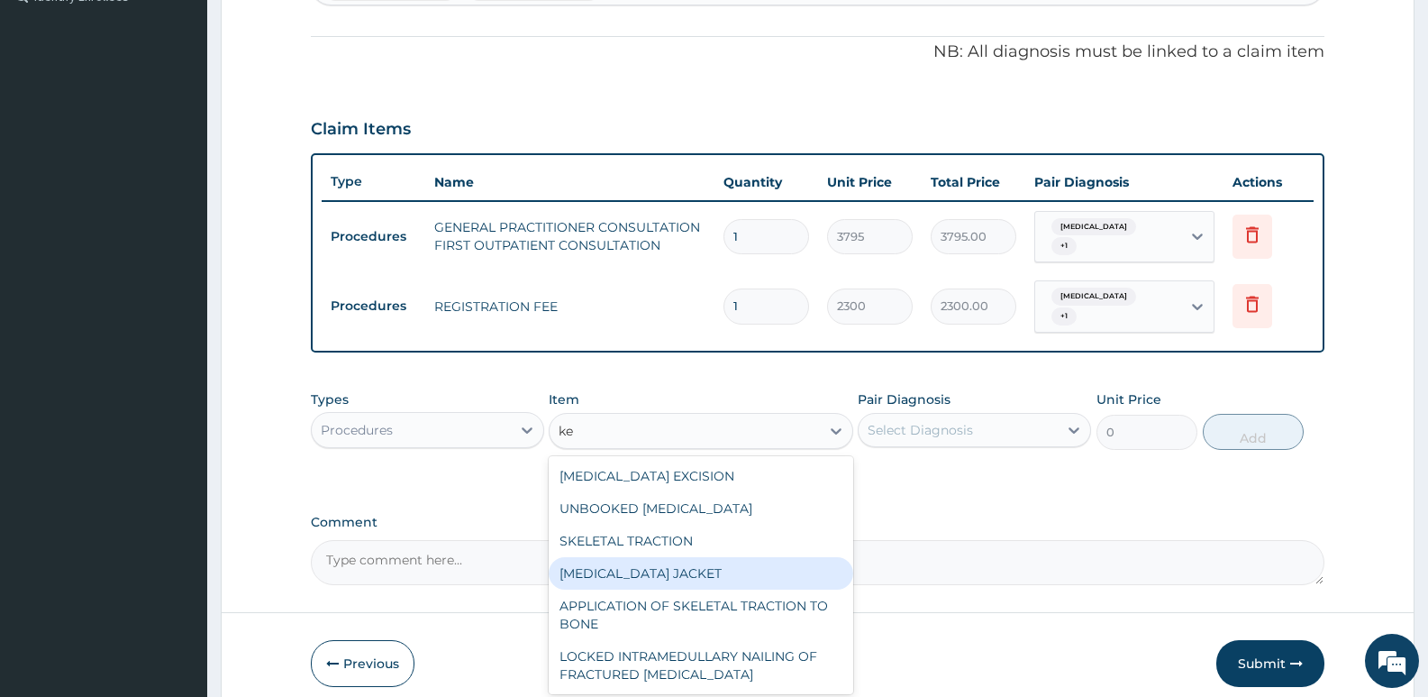
type input "k"
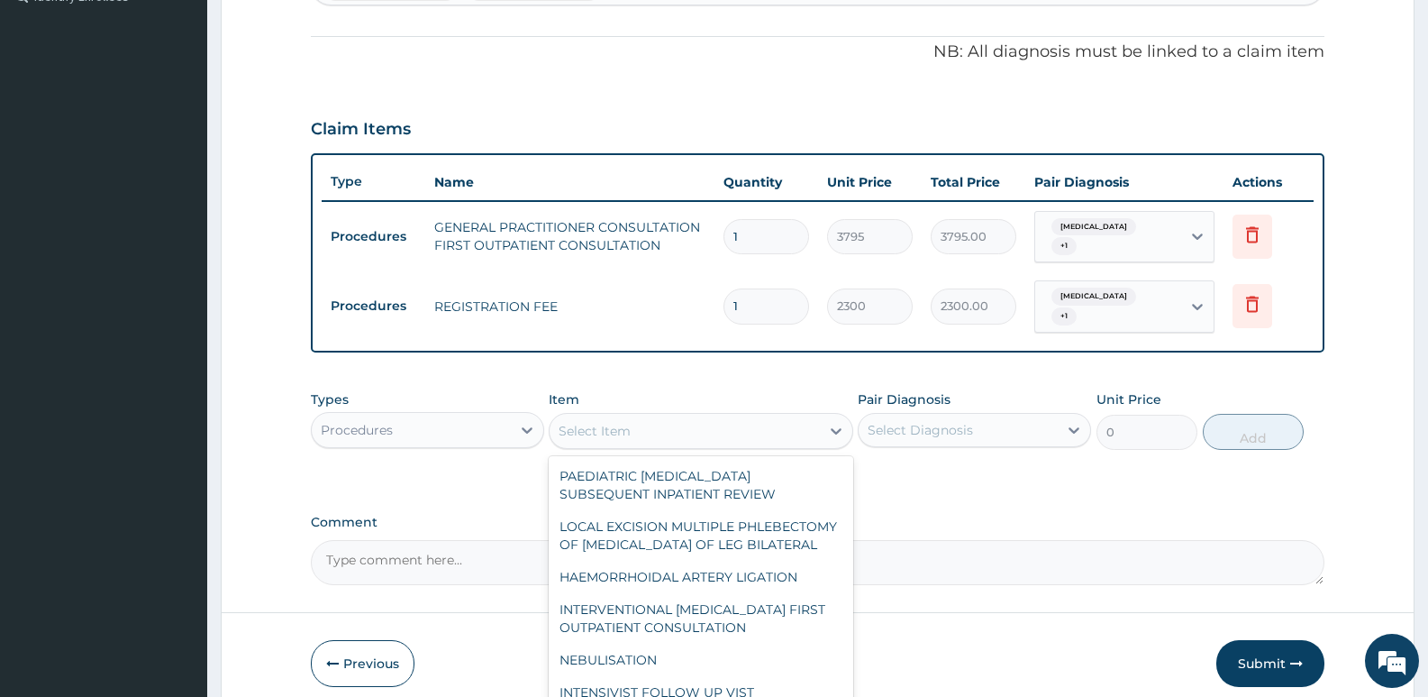
click at [449, 423] on div "Procedures" at bounding box center [411, 429] width 199 height 29
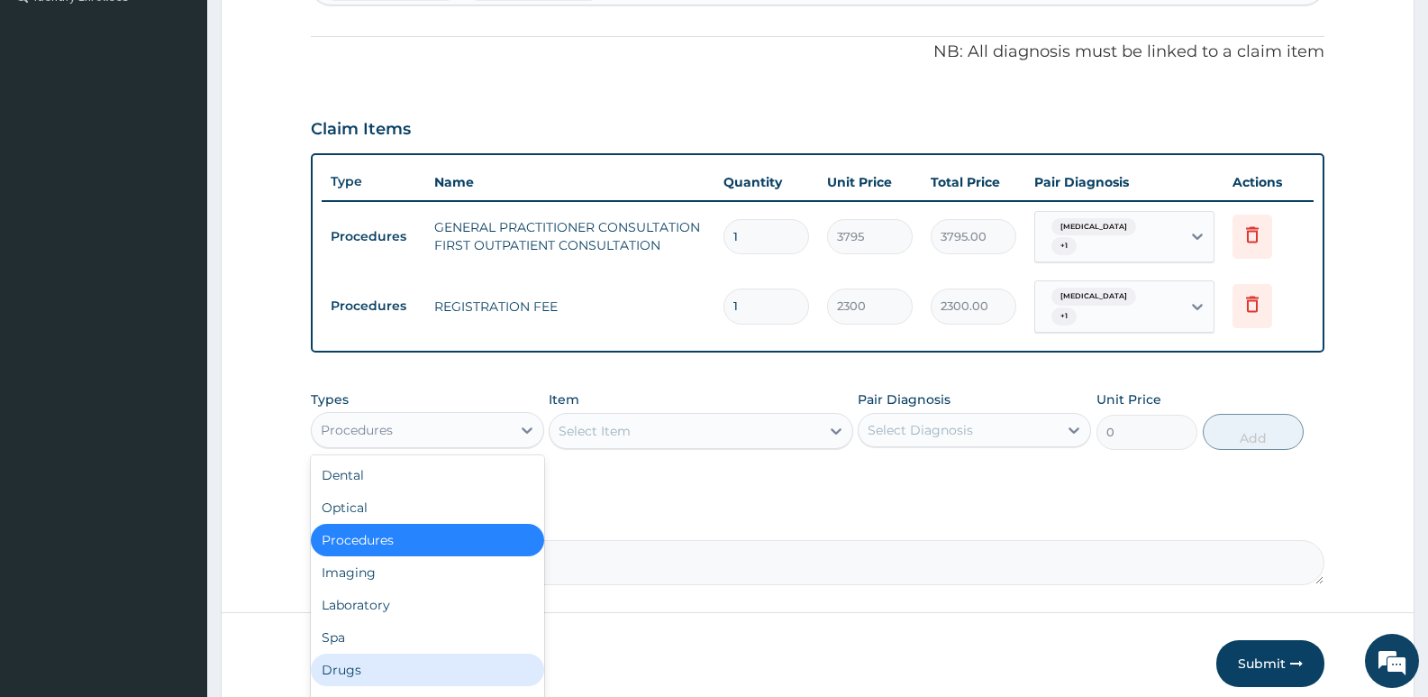
click at [357, 653] on div "Drugs" at bounding box center [427, 669] width 233 height 32
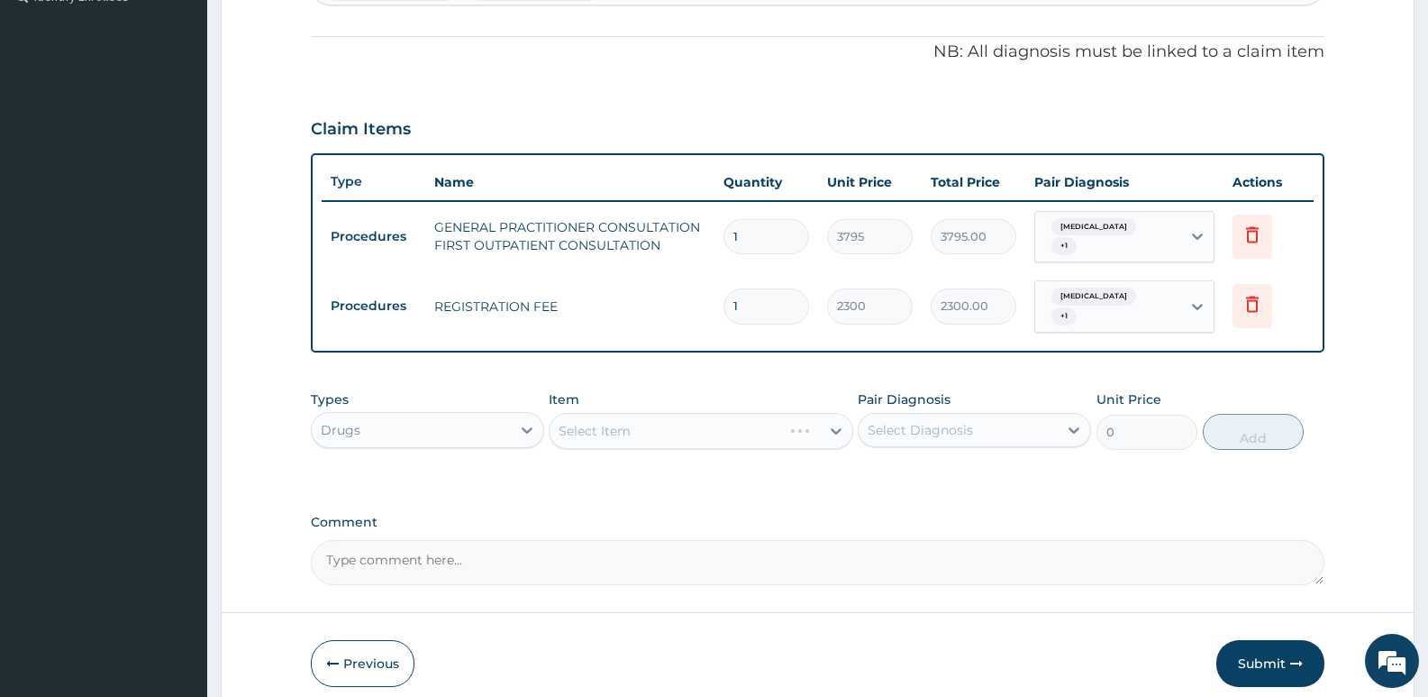
click at [595, 424] on div "Select Item" at bounding box center [701, 431] width 304 height 36
click at [673, 416] on div "Select Item" at bounding box center [684, 430] width 269 height 29
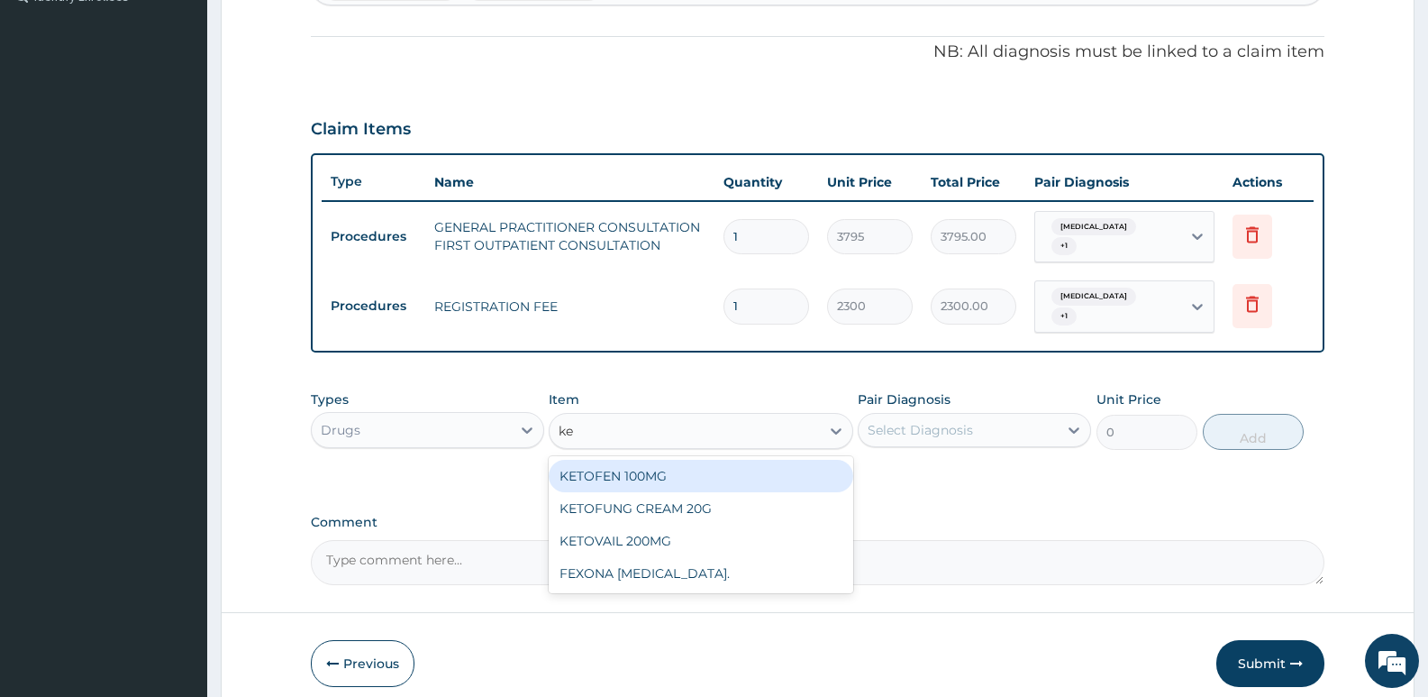
type input "ke"
type input "niz"
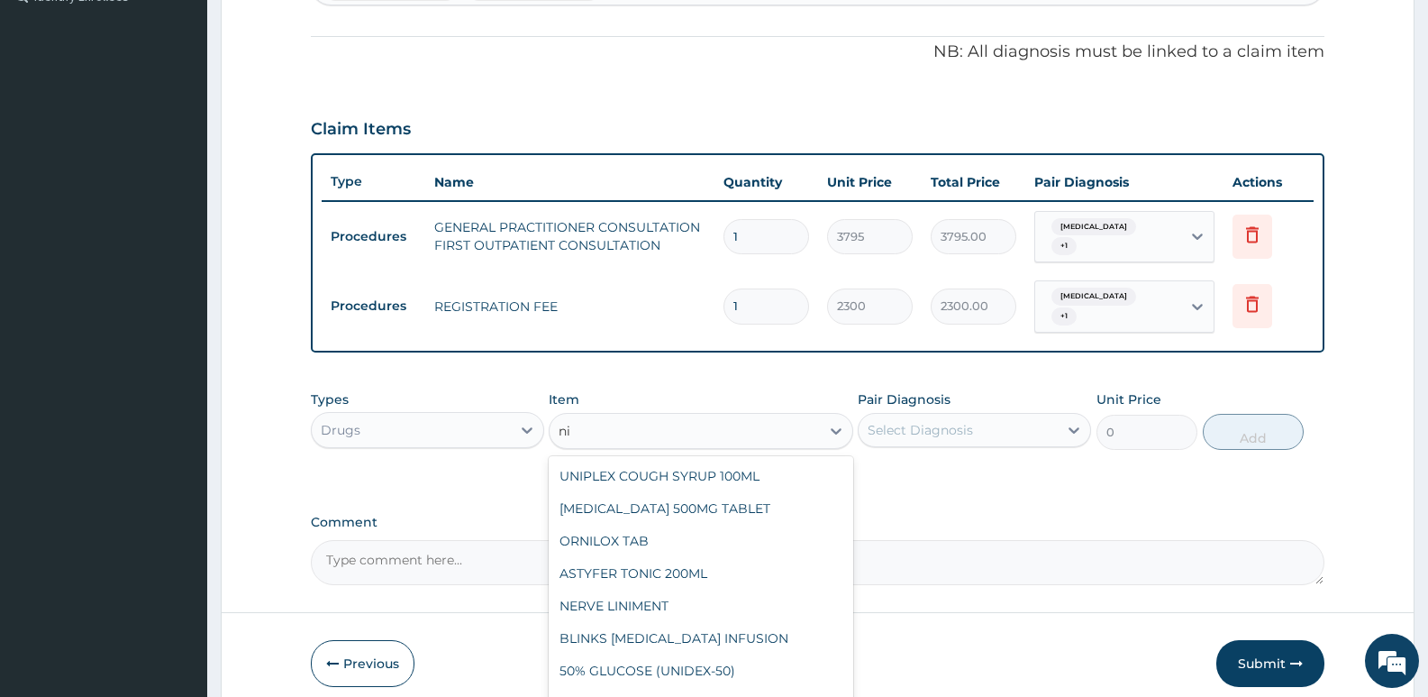
type input "n"
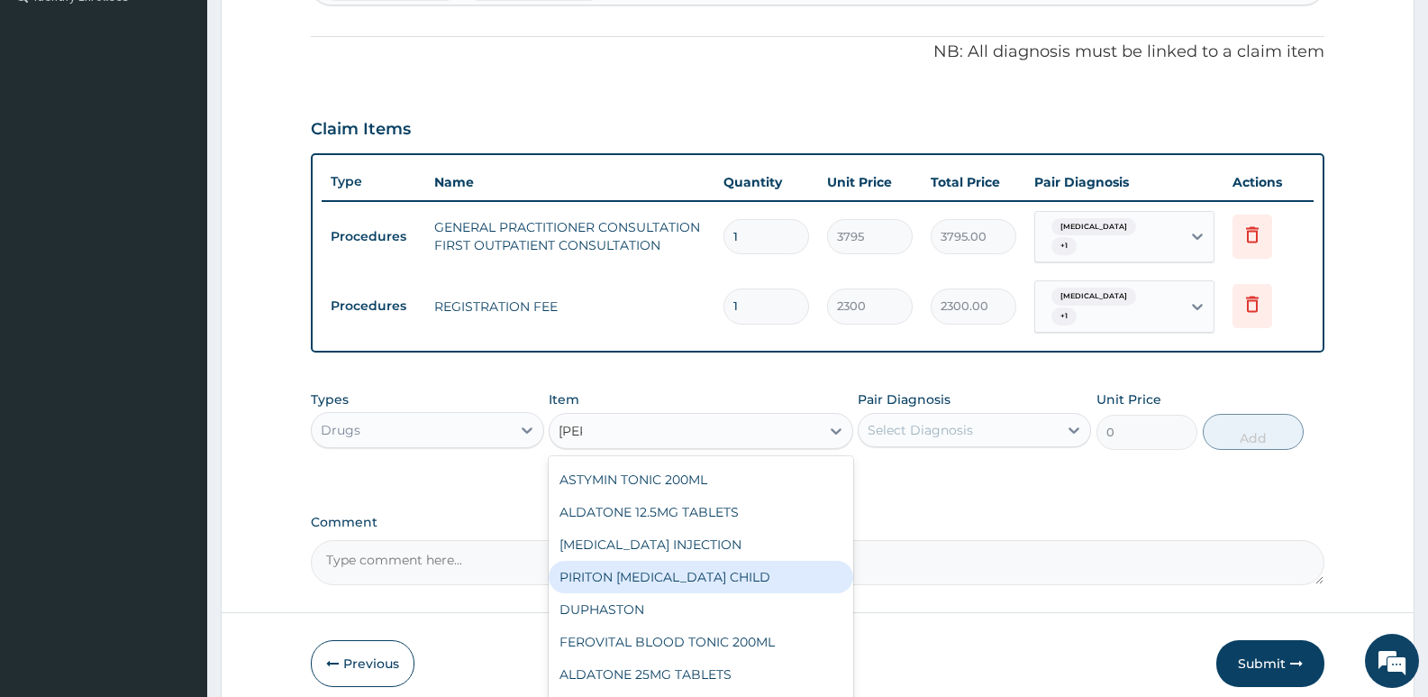
scroll to position [0, 0]
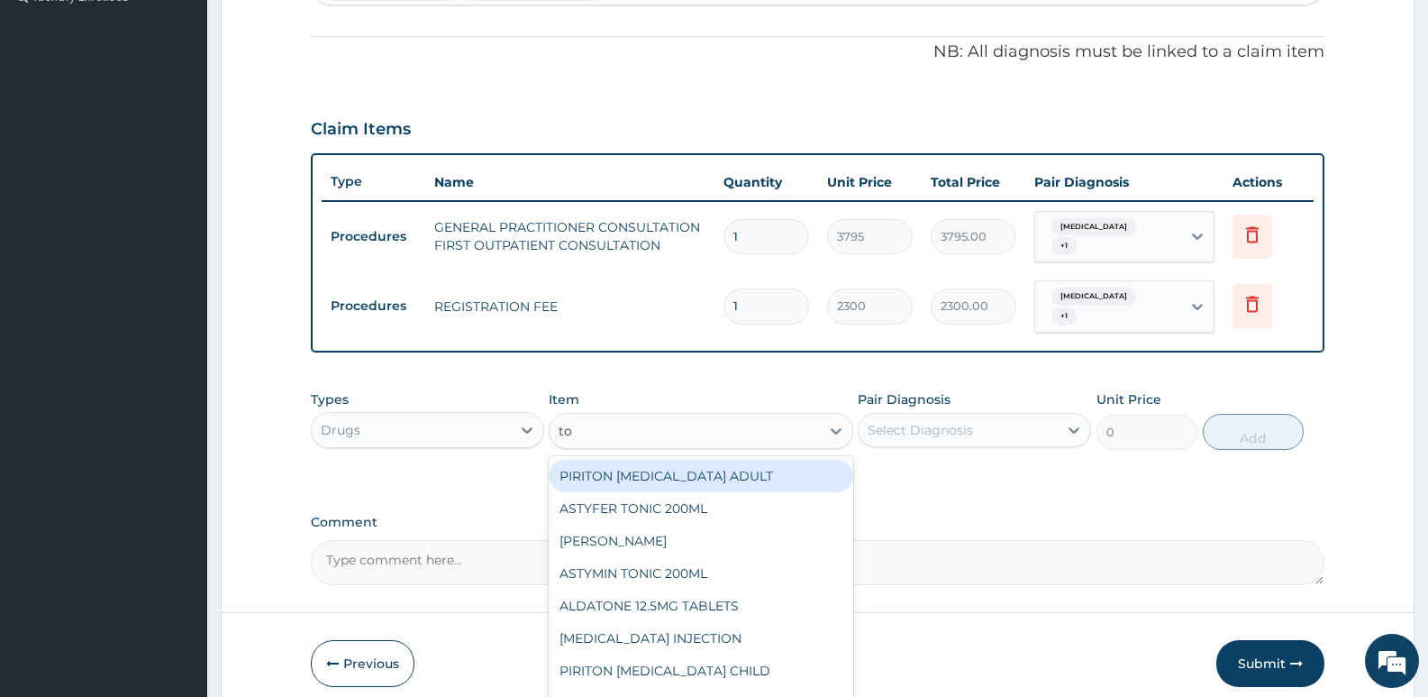
type input "t"
type input "cona"
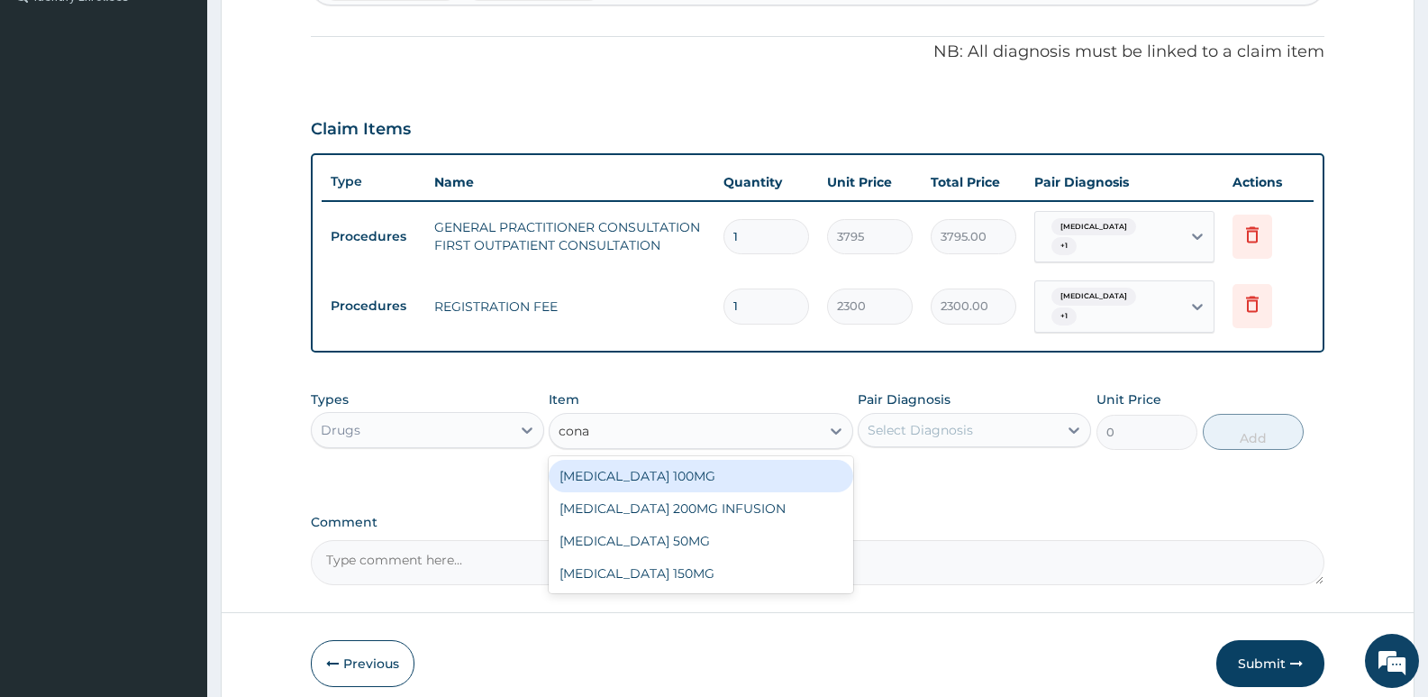
click at [747, 460] on div "[MEDICAL_DATA] 100MG" at bounding box center [701, 476] width 304 height 32
type input "132.83"
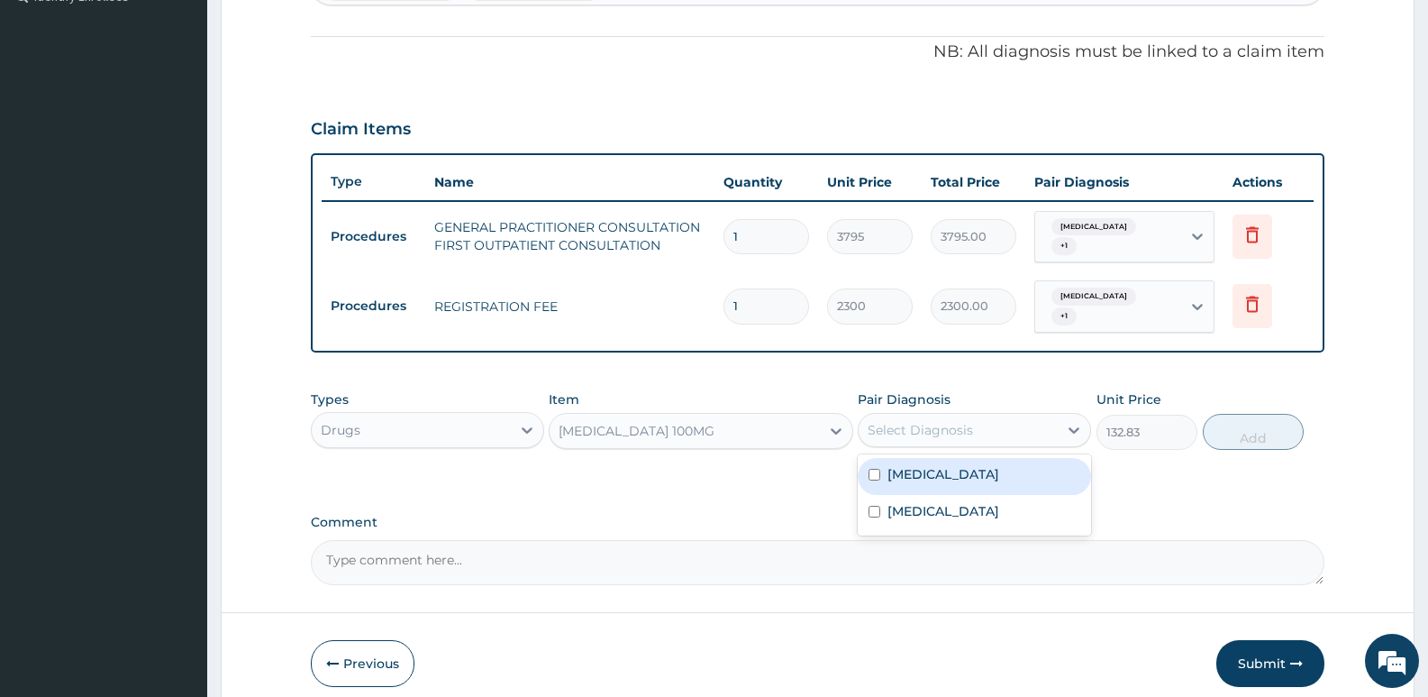
click at [934, 421] on div "Select Diagnosis" at bounding box center [920, 430] width 105 height 18
drag, startPoint x: 974, startPoint y: 472, endPoint x: 971, endPoint y: 489, distance: 17.5
click at [973, 477] on div "[MEDICAL_DATA]" at bounding box center [974, 476] width 233 height 37
checkbox input "true"
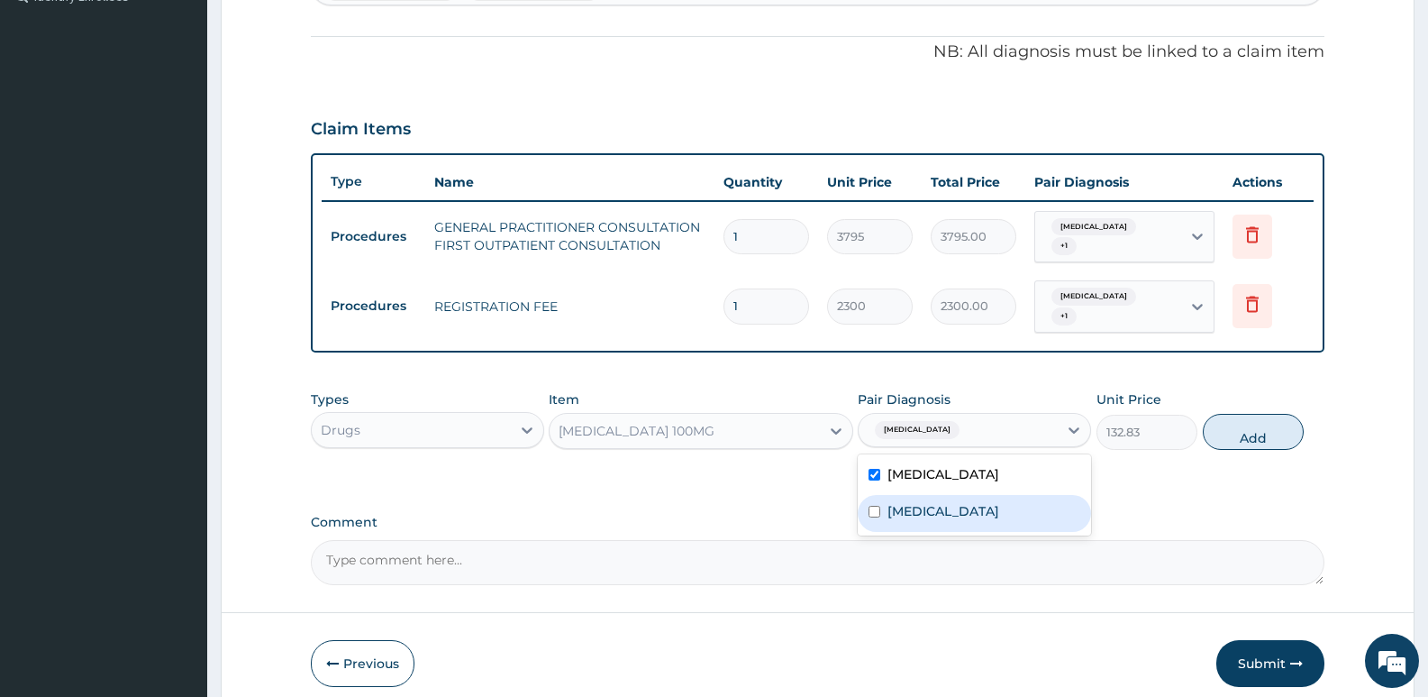
click at [971, 502] on label "[MEDICAL_DATA]" at bounding box center [944, 511] width 112 height 18
checkbox input "true"
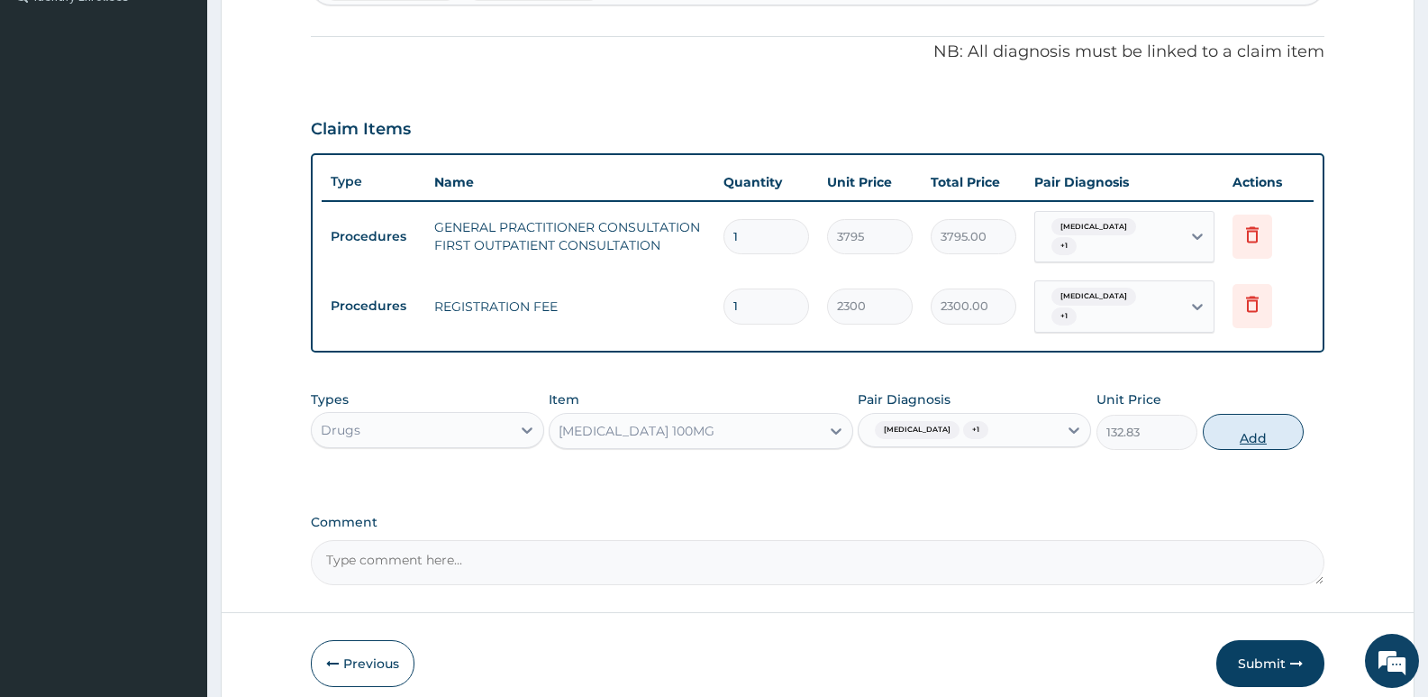
click at [1233, 414] on button "Add" at bounding box center [1253, 432] width 101 height 36
type input "0"
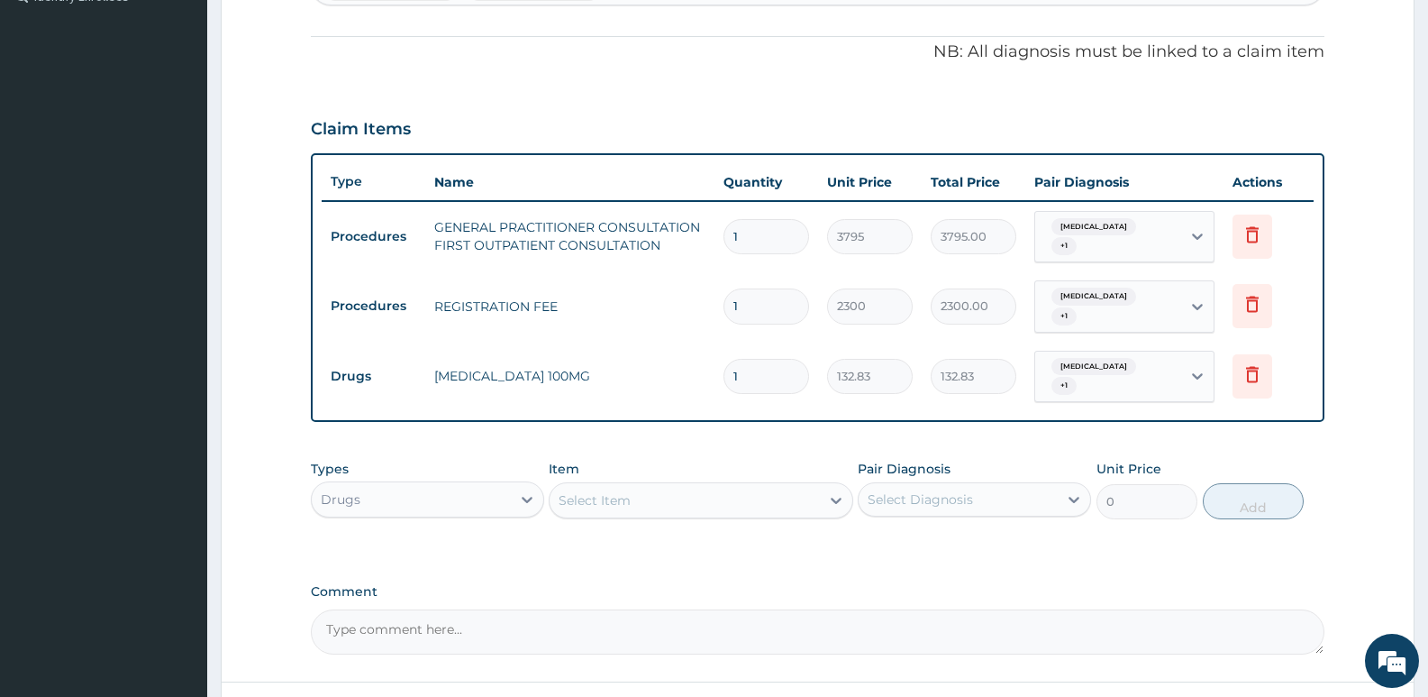
drag, startPoint x: 746, startPoint y: 349, endPoint x: 725, endPoint y: 358, distance: 22.6
click at [725, 359] on input "1" at bounding box center [767, 376] width 86 height 35
type input "7"
type input "929.81"
type input "7"
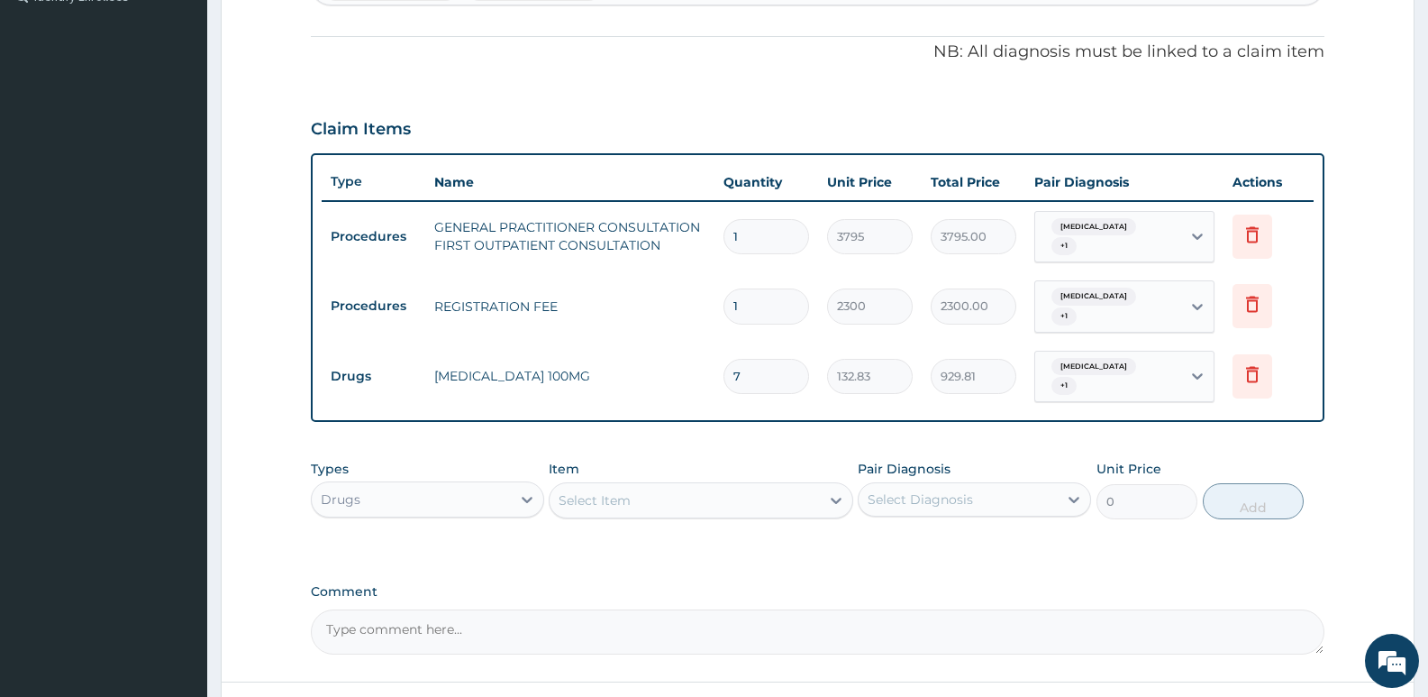
click at [717, 415] on div "PA Code / Prescription Code Enter Code(Secondary Care Only) Encounter Date 05-0…" at bounding box center [818, 154] width 1014 height 999
click at [656, 486] on div "Select Item" at bounding box center [684, 500] width 269 height 29
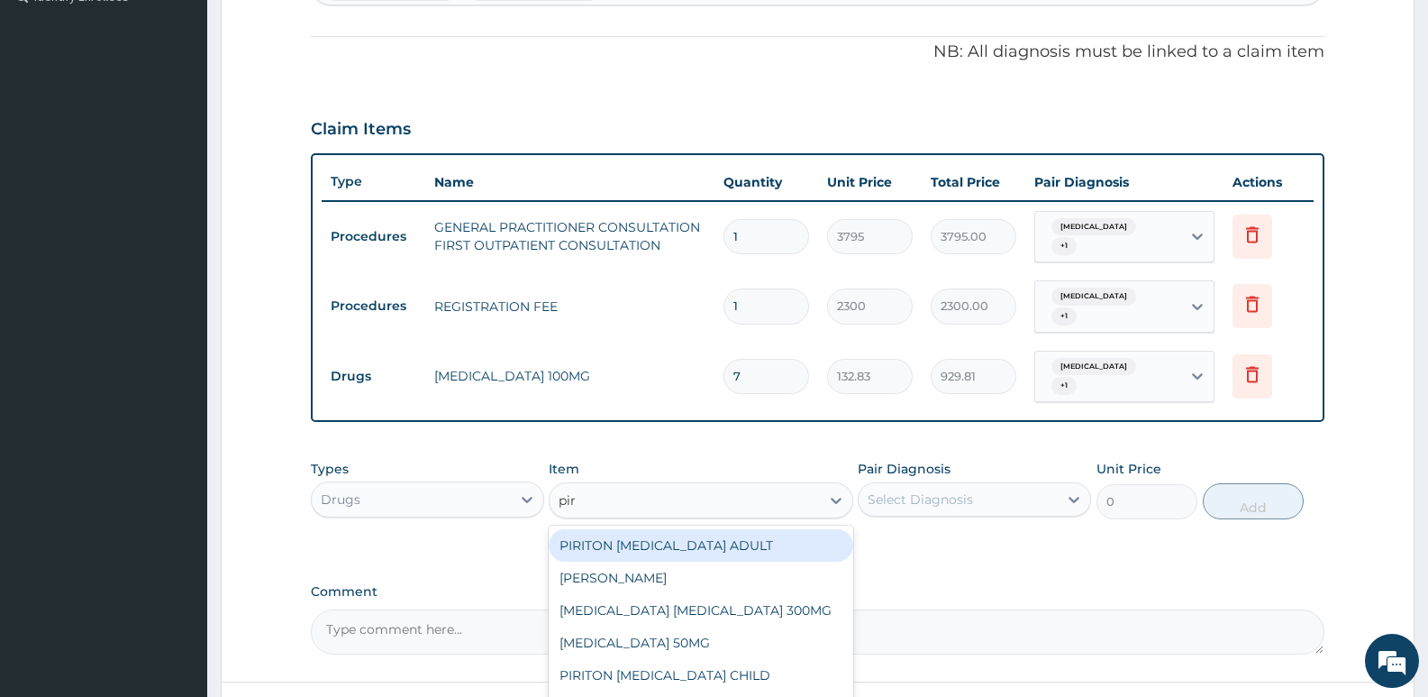
type input "piri"
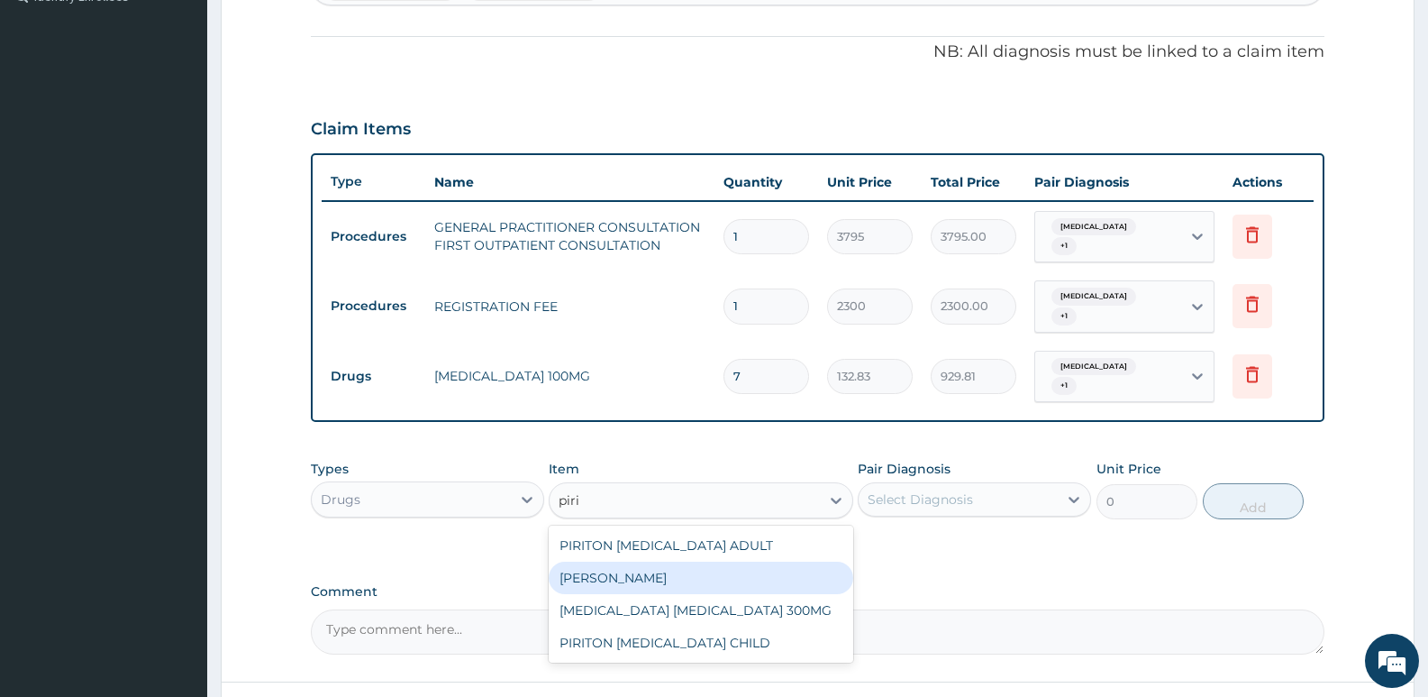
click at [622, 561] on div "PIRITON TAB EVANS" at bounding box center [701, 577] width 304 height 32
type input "25.3"
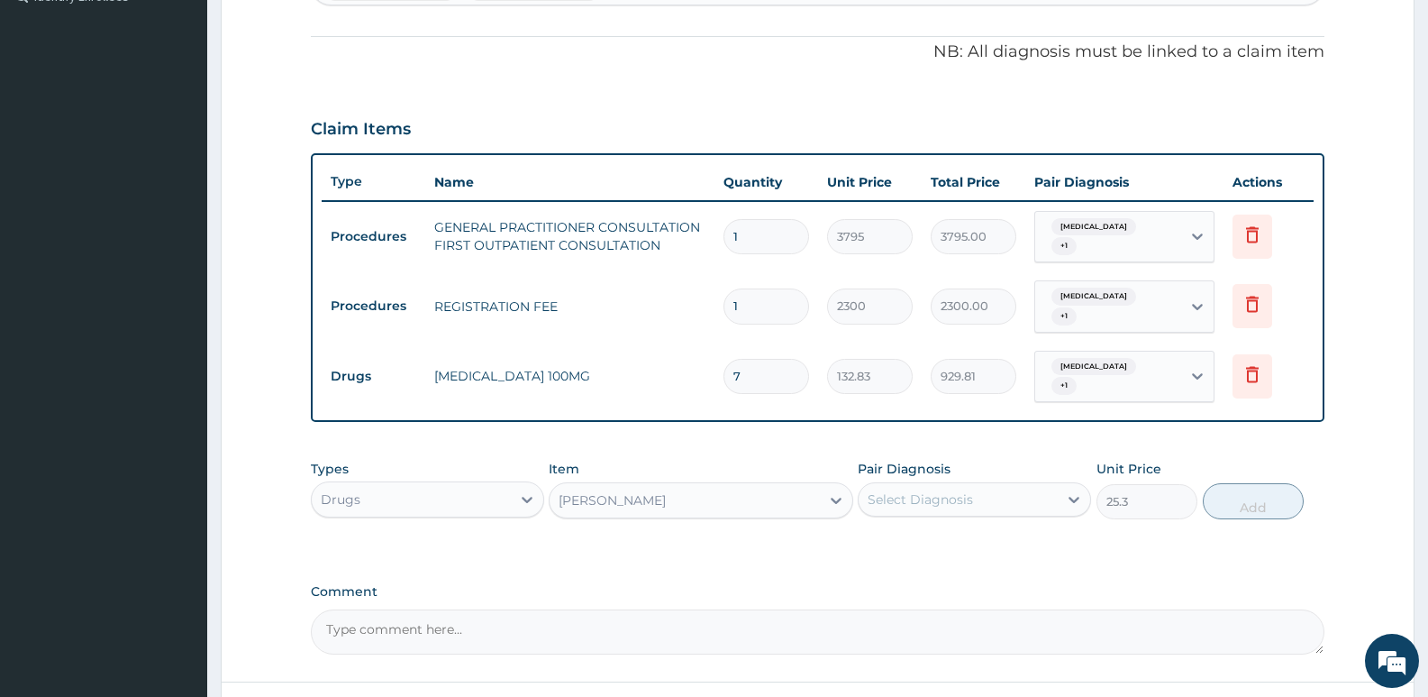
click at [863, 486] on div "Select Diagnosis" at bounding box center [958, 499] width 199 height 29
click at [926, 571] on label "Atopic dermatitis" at bounding box center [944, 580] width 112 height 18
checkbox input "true"
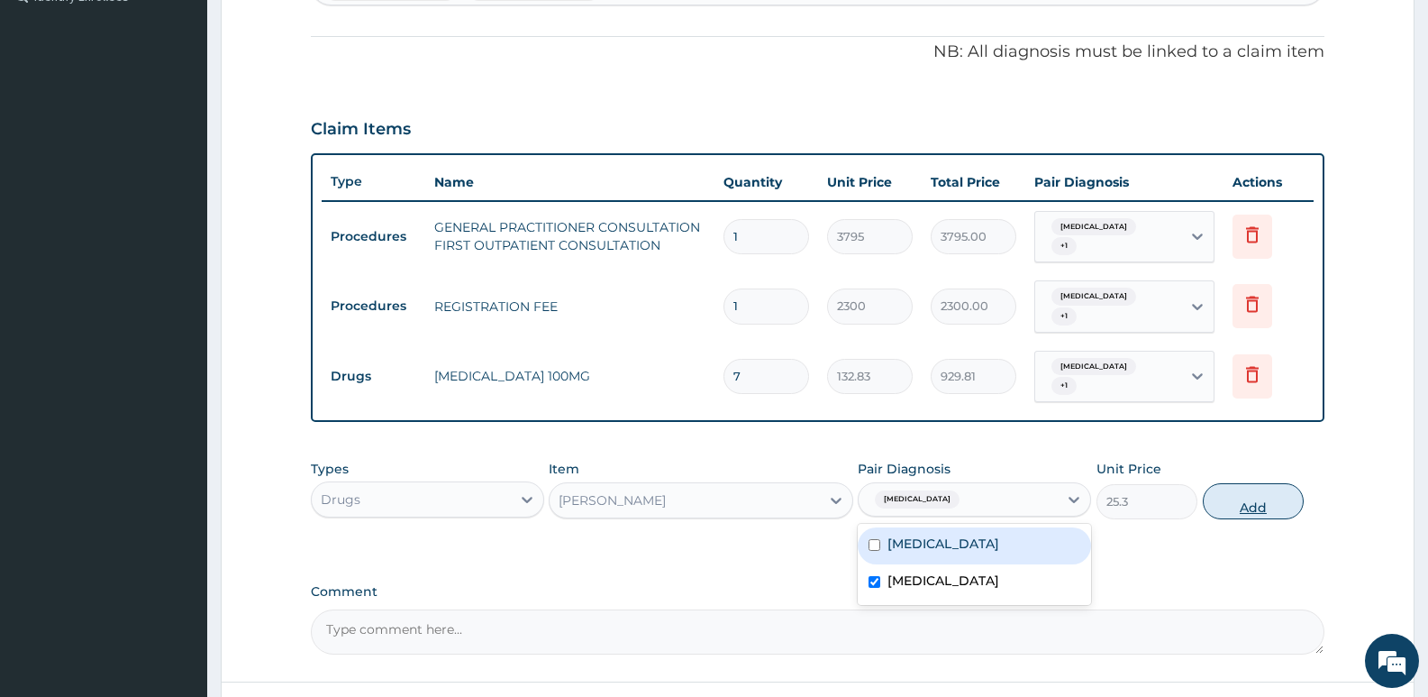
click at [1217, 483] on button "Add" at bounding box center [1253, 501] width 101 height 36
type input "0"
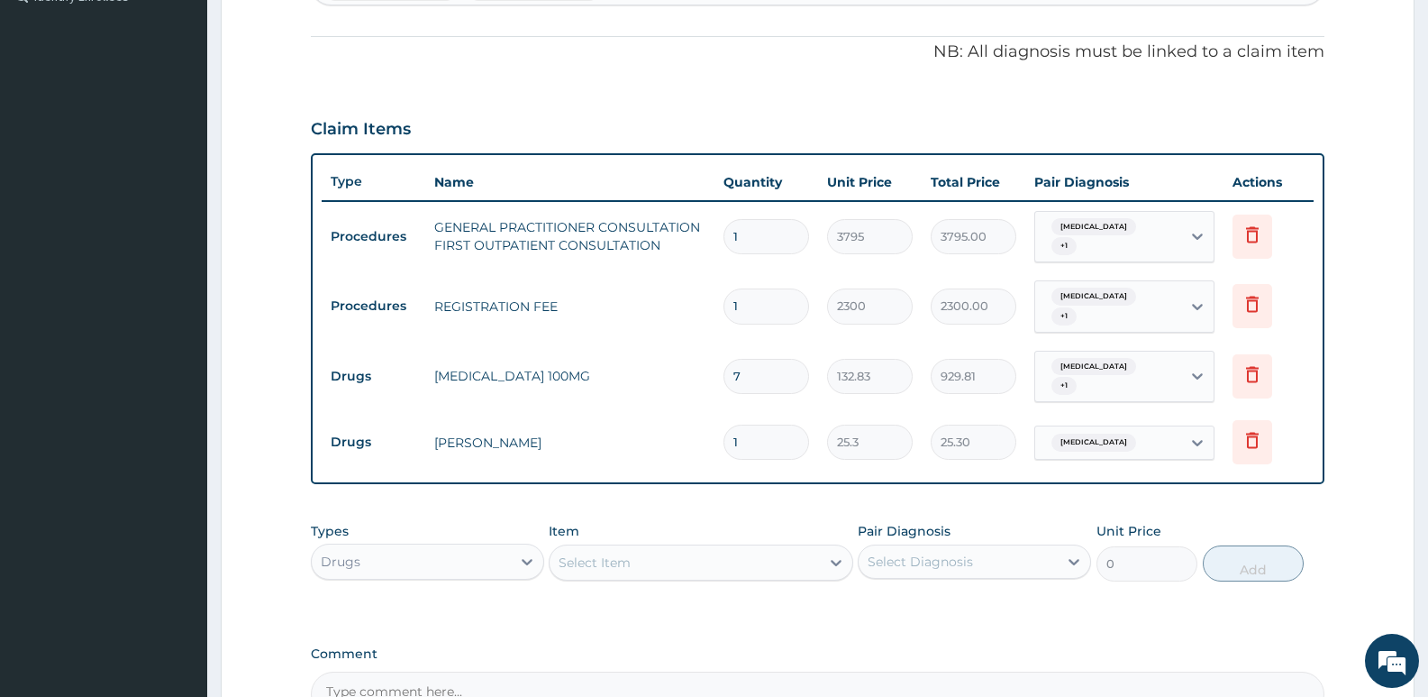
click at [655, 551] on div "Select Item" at bounding box center [701, 562] width 304 height 36
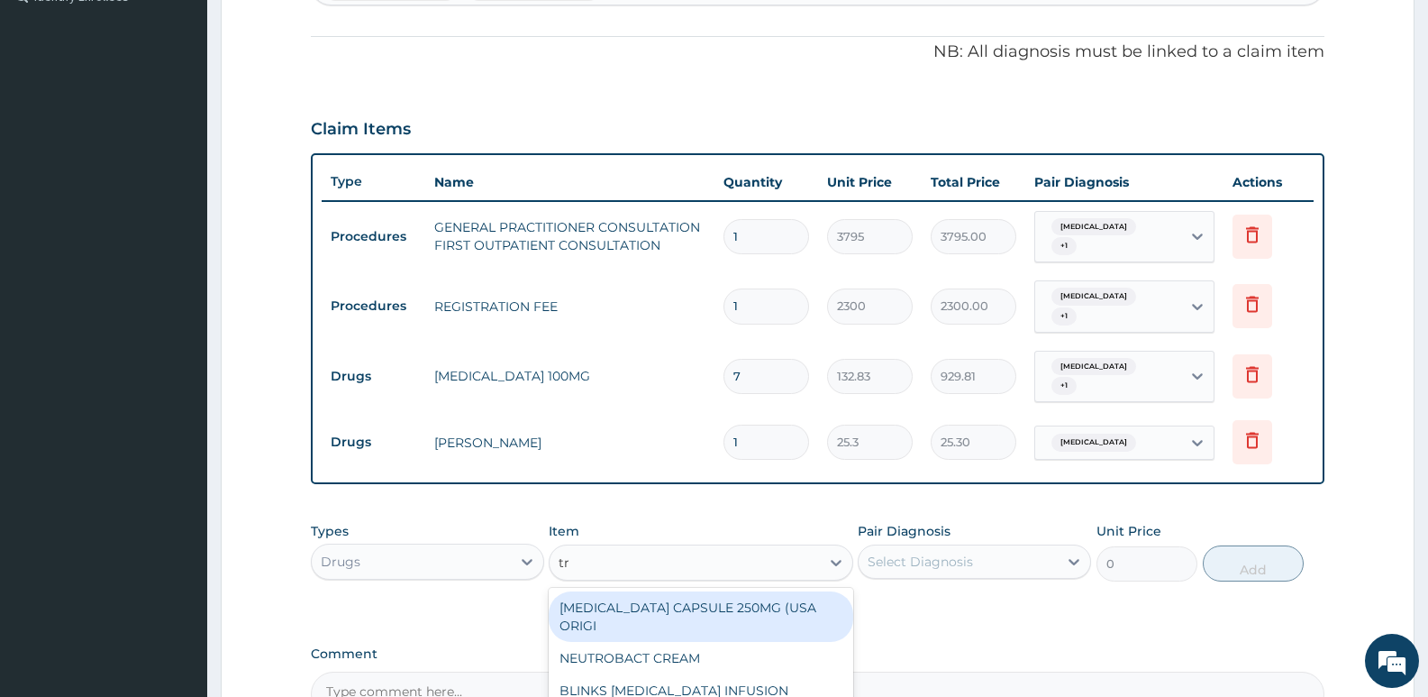
type input "tri"
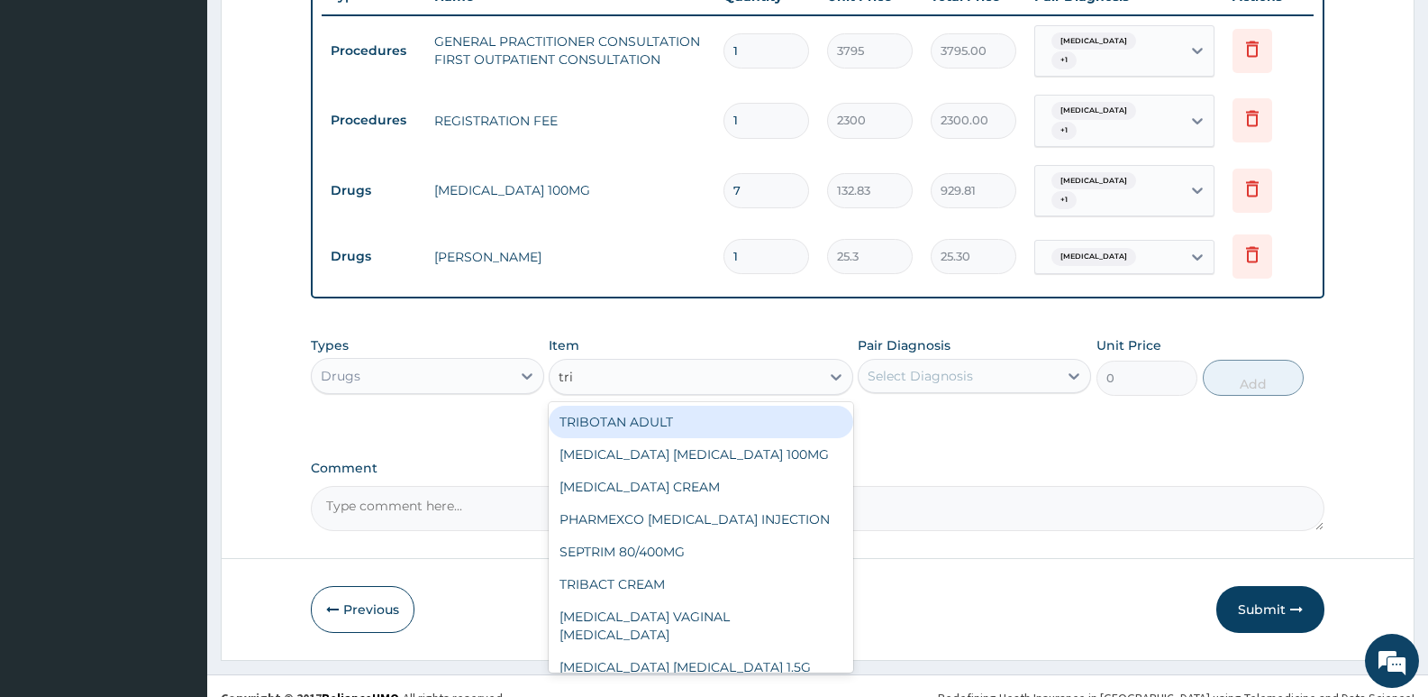
scroll to position [704, 0]
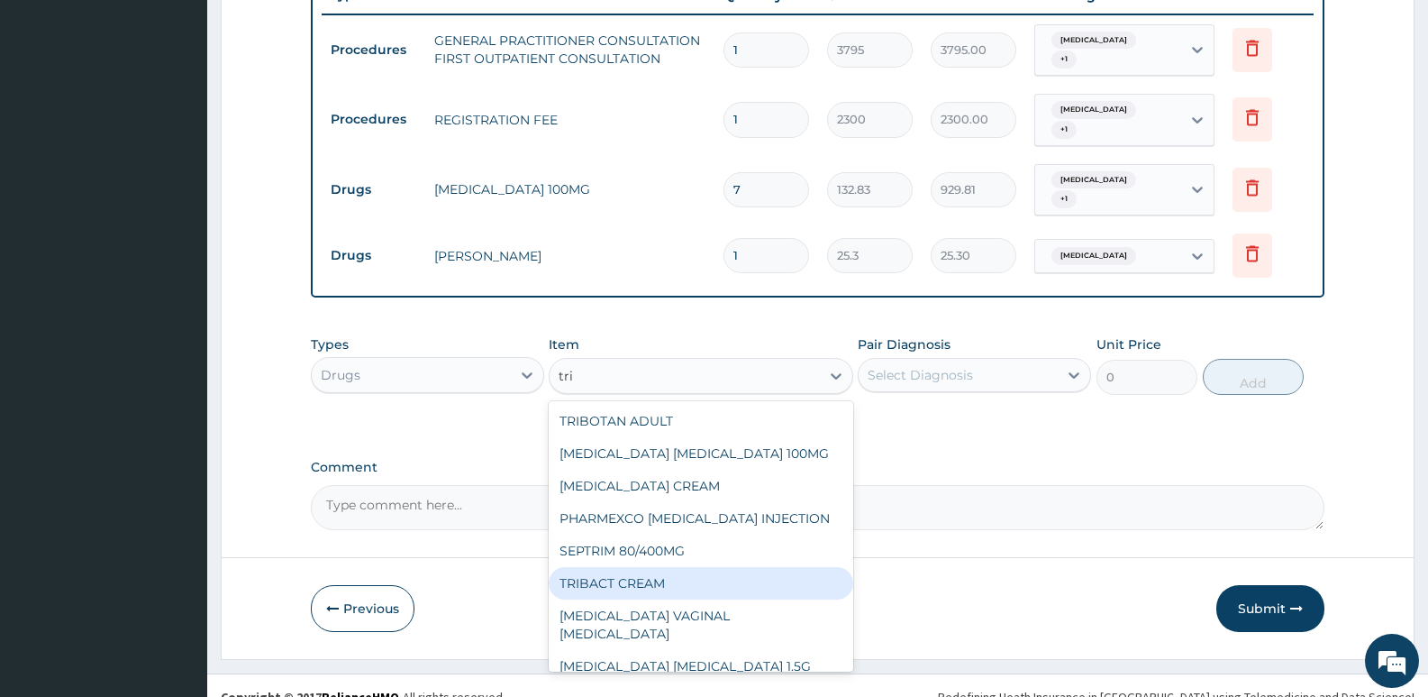
click at [652, 567] on div "TRIBACT CREAM" at bounding box center [701, 583] width 304 height 32
type input "1012"
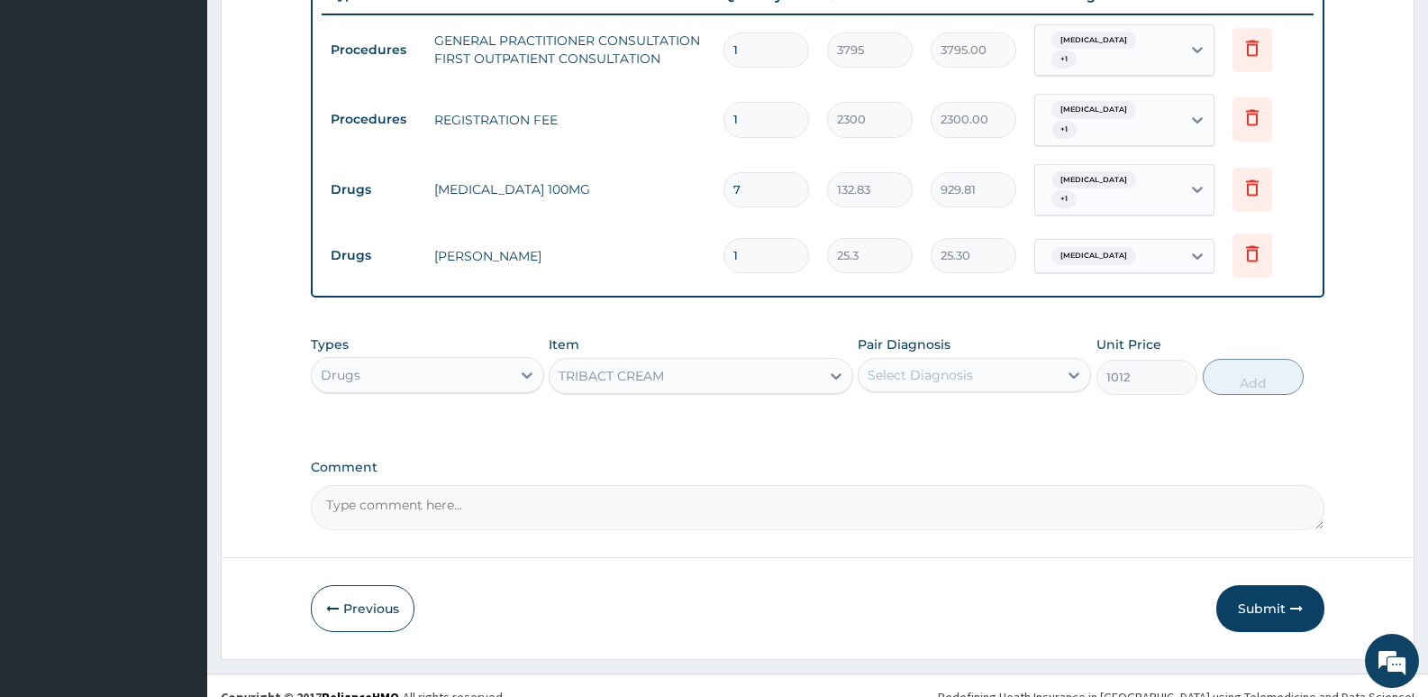
click at [984, 360] on div "Select Diagnosis" at bounding box center [958, 374] width 199 height 29
click at [941, 403] on div "Eczema" at bounding box center [974, 421] width 233 height 37
checkbox input "true"
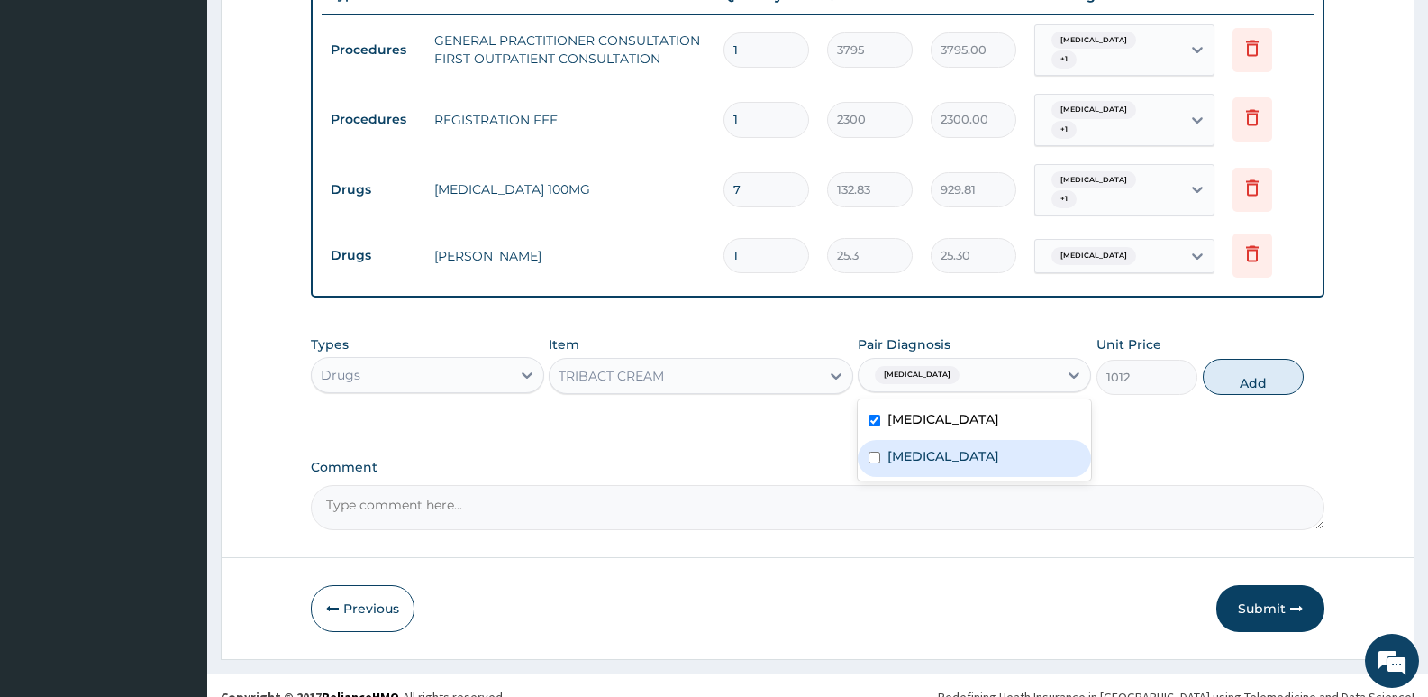
click at [952, 447] on label "Atopic dermatitis" at bounding box center [944, 456] width 112 height 18
checkbox input "true"
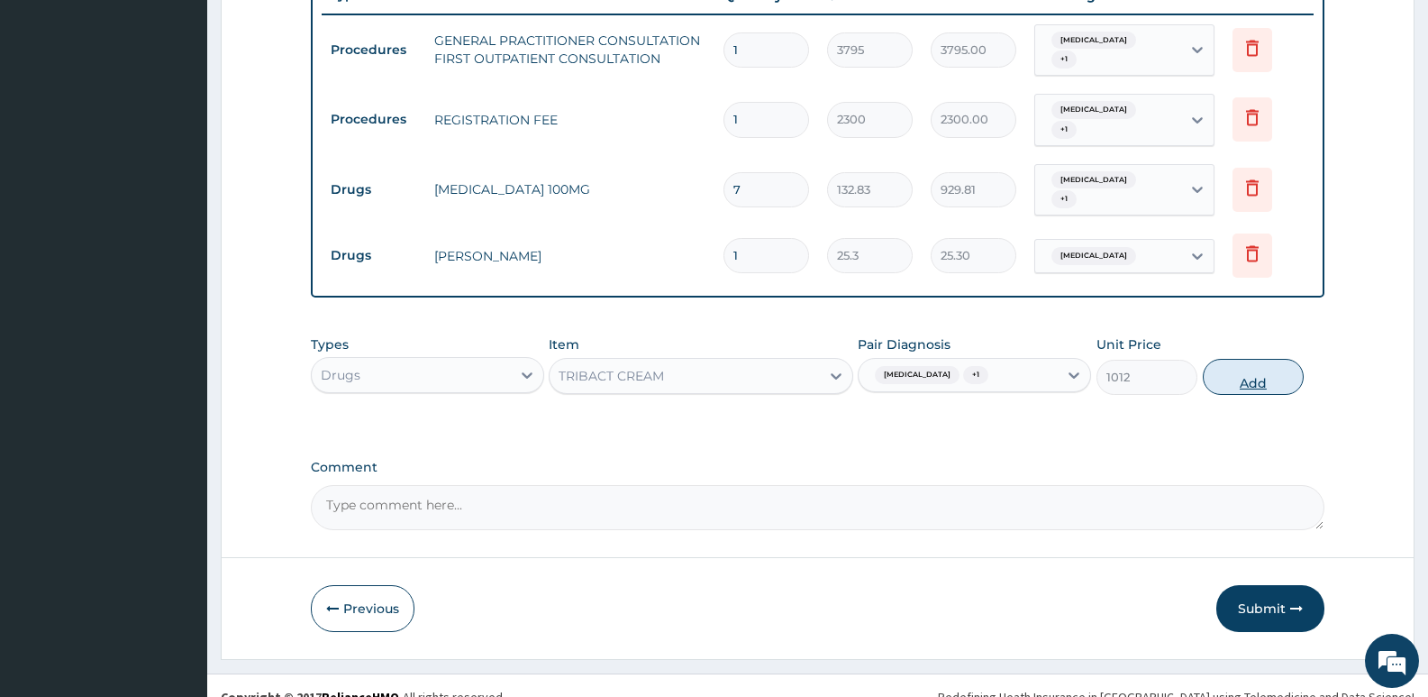
click at [1259, 359] on button "Add" at bounding box center [1253, 377] width 101 height 36
type input "0"
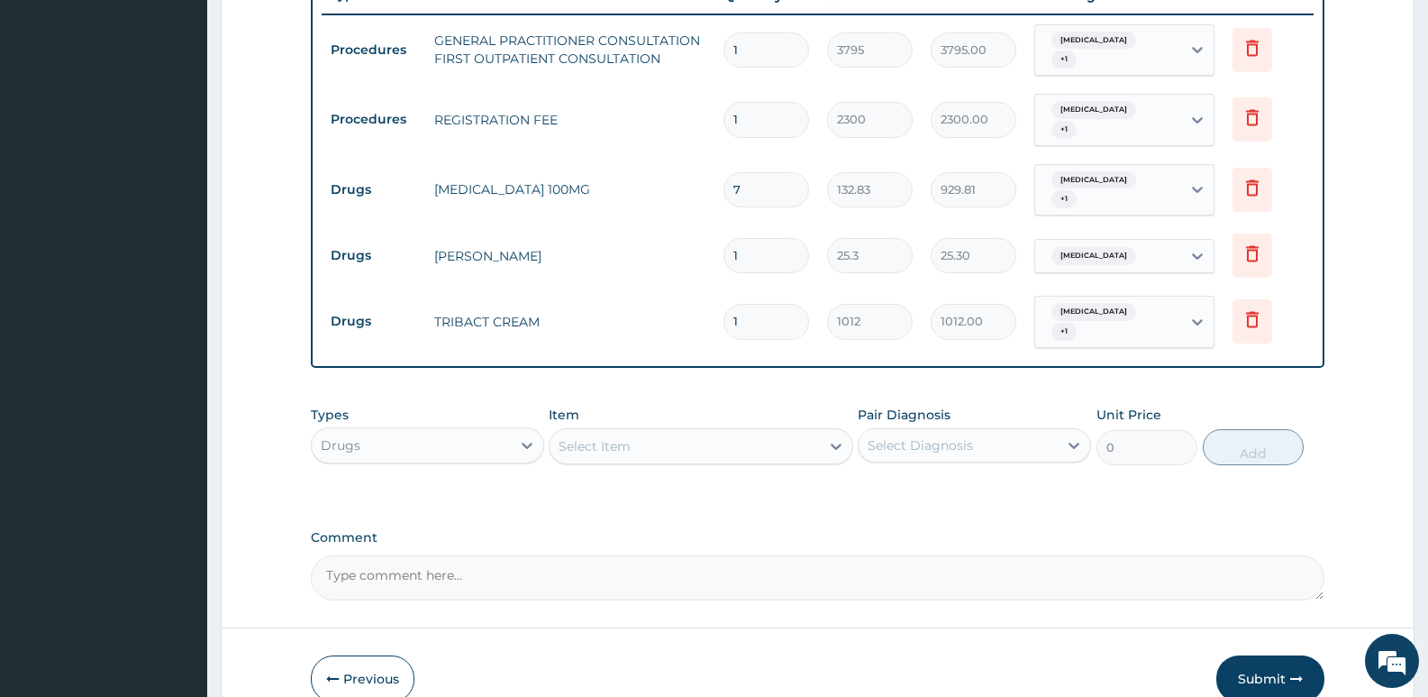
drag, startPoint x: 740, startPoint y: 228, endPoint x: 723, endPoint y: 220, distance: 18.9
click at [724, 238] on div "1" at bounding box center [767, 255] width 86 height 35
type input "5"
type input "126.50"
type input "5"
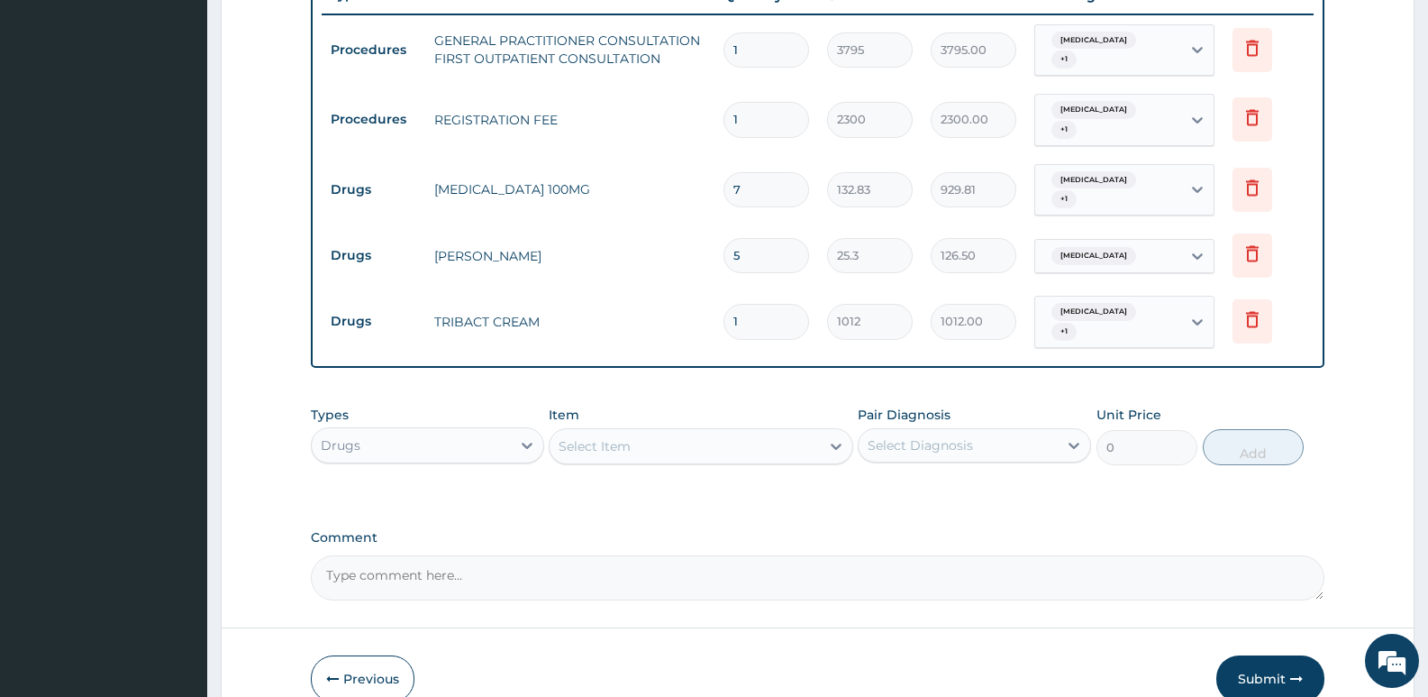
click at [644, 238] on td "PIRITON TAB EVANS" at bounding box center [569, 256] width 289 height 36
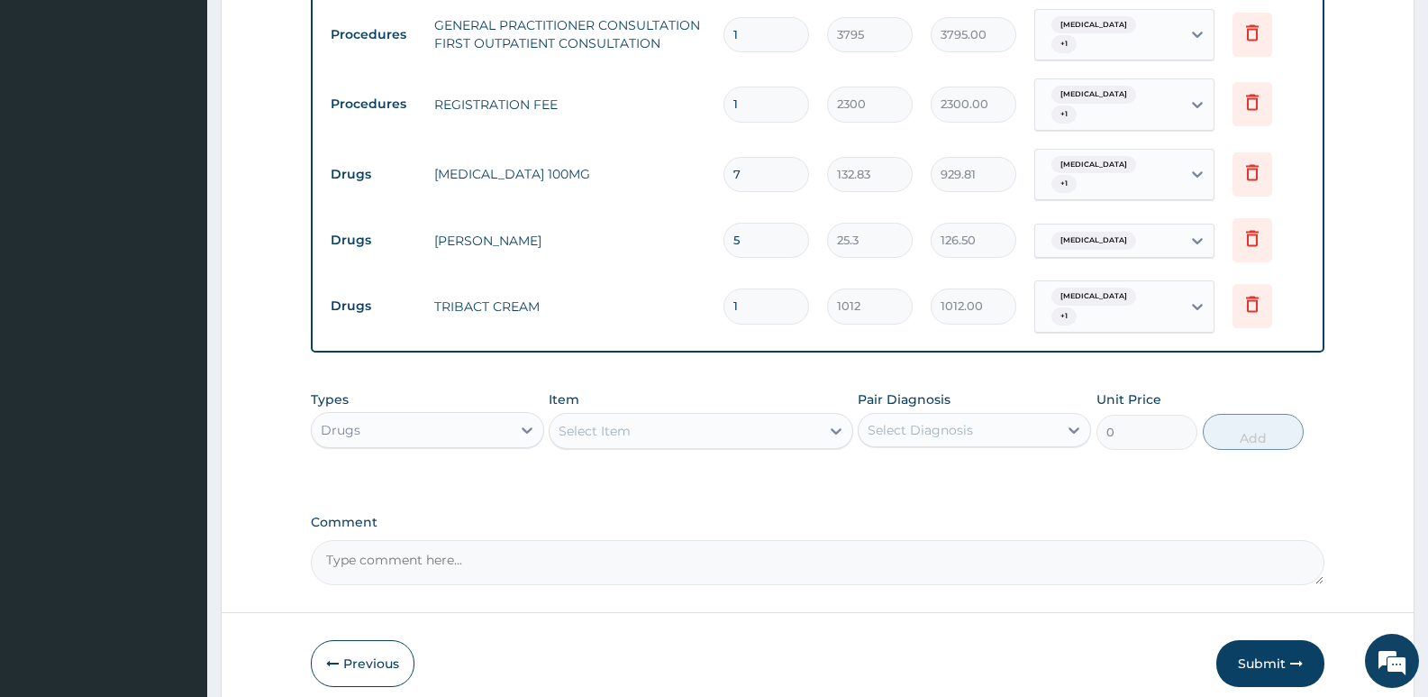
scroll to position [766, 0]
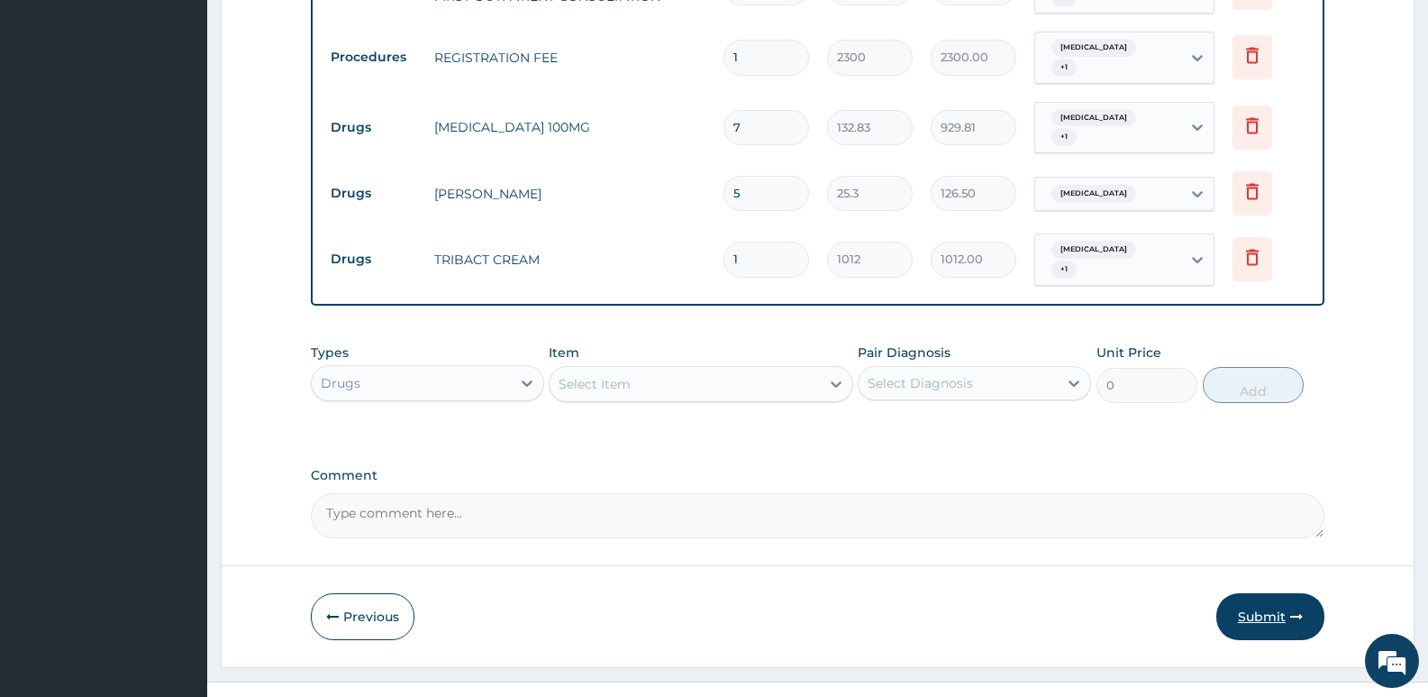
click at [1263, 602] on button "Submit" at bounding box center [1271, 616] width 108 height 47
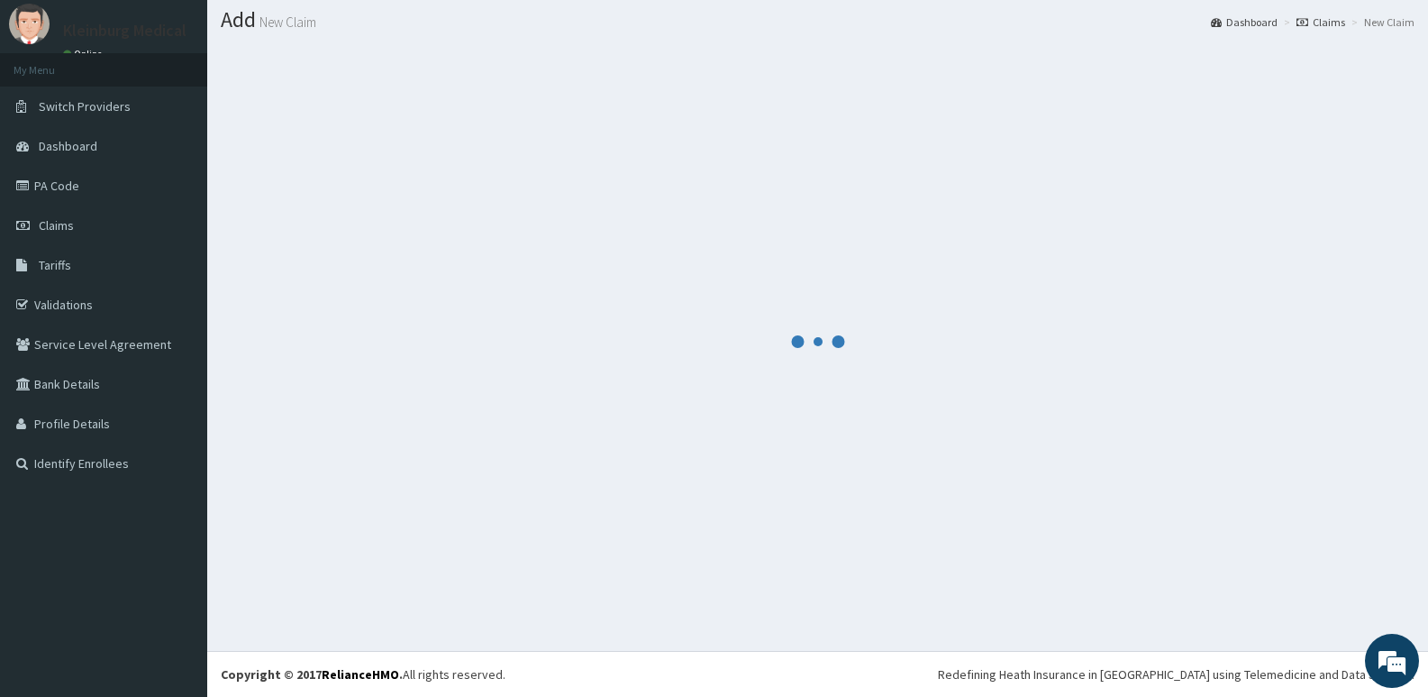
scroll to position [50, 0]
